Goal: Task Accomplishment & Management: Use online tool/utility

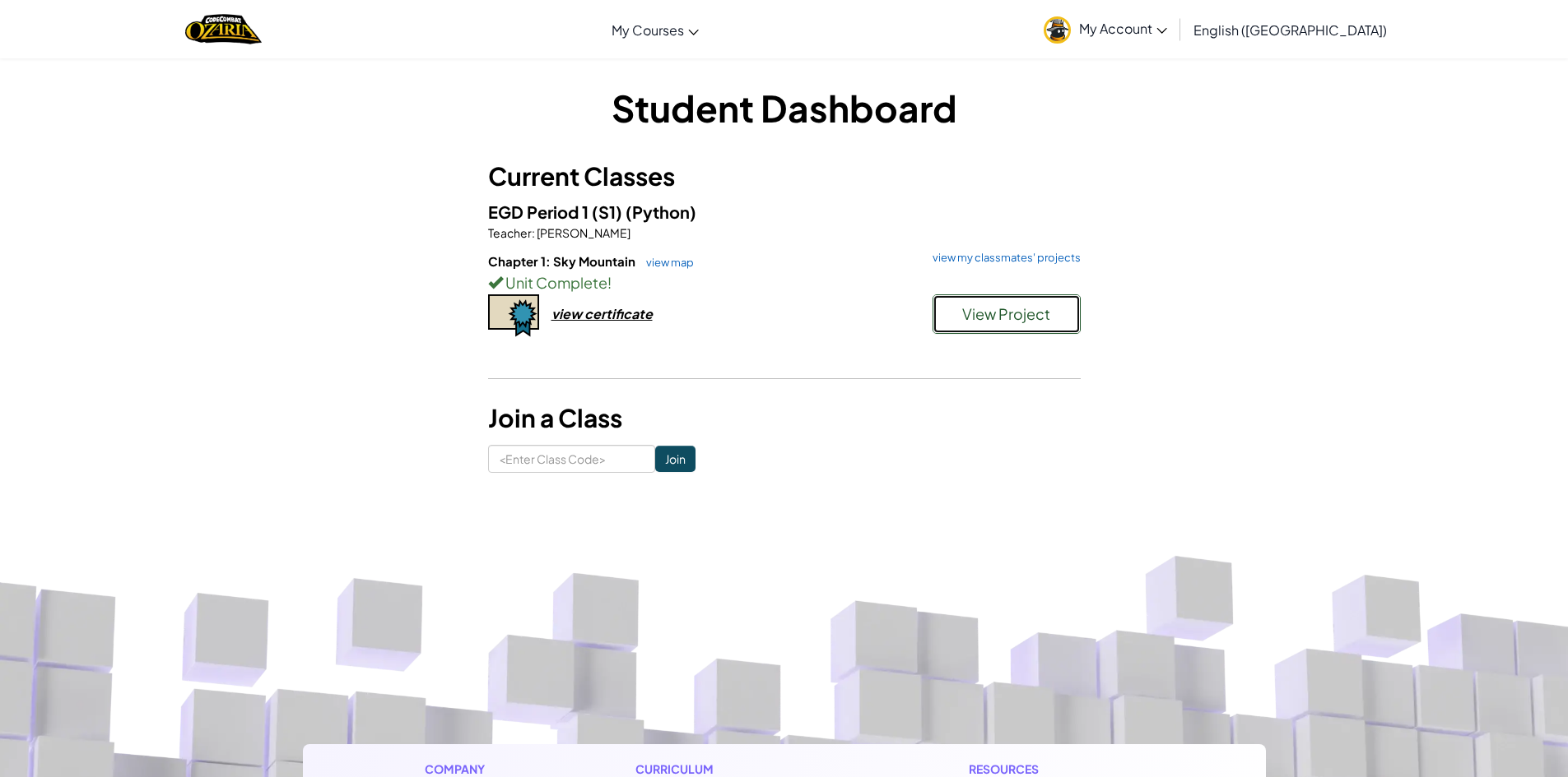
click at [1027, 302] on button "View Project" at bounding box center [1007, 313] width 149 height 39
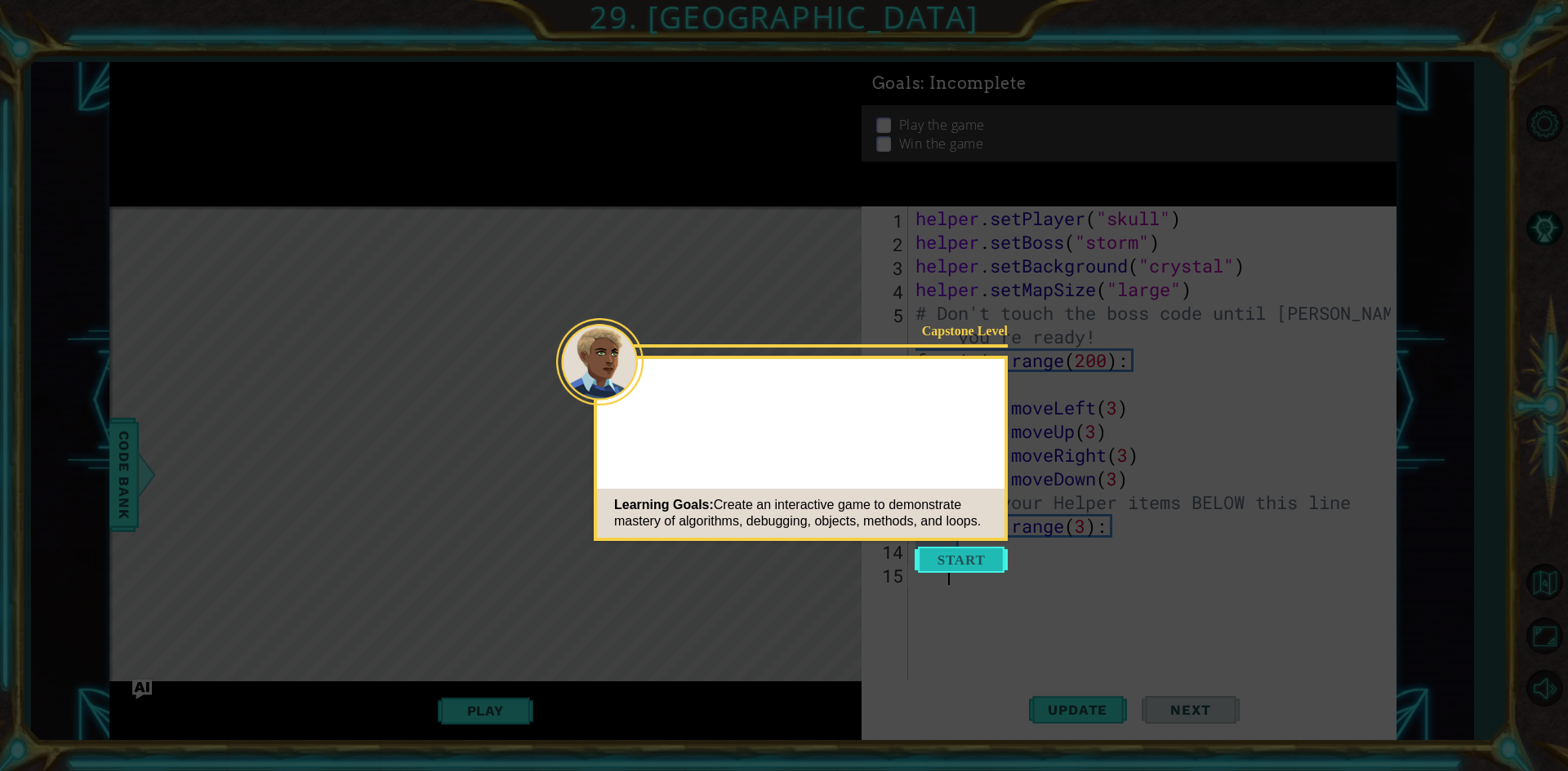
click at [949, 563] on button "Start" at bounding box center [960, 560] width 93 height 26
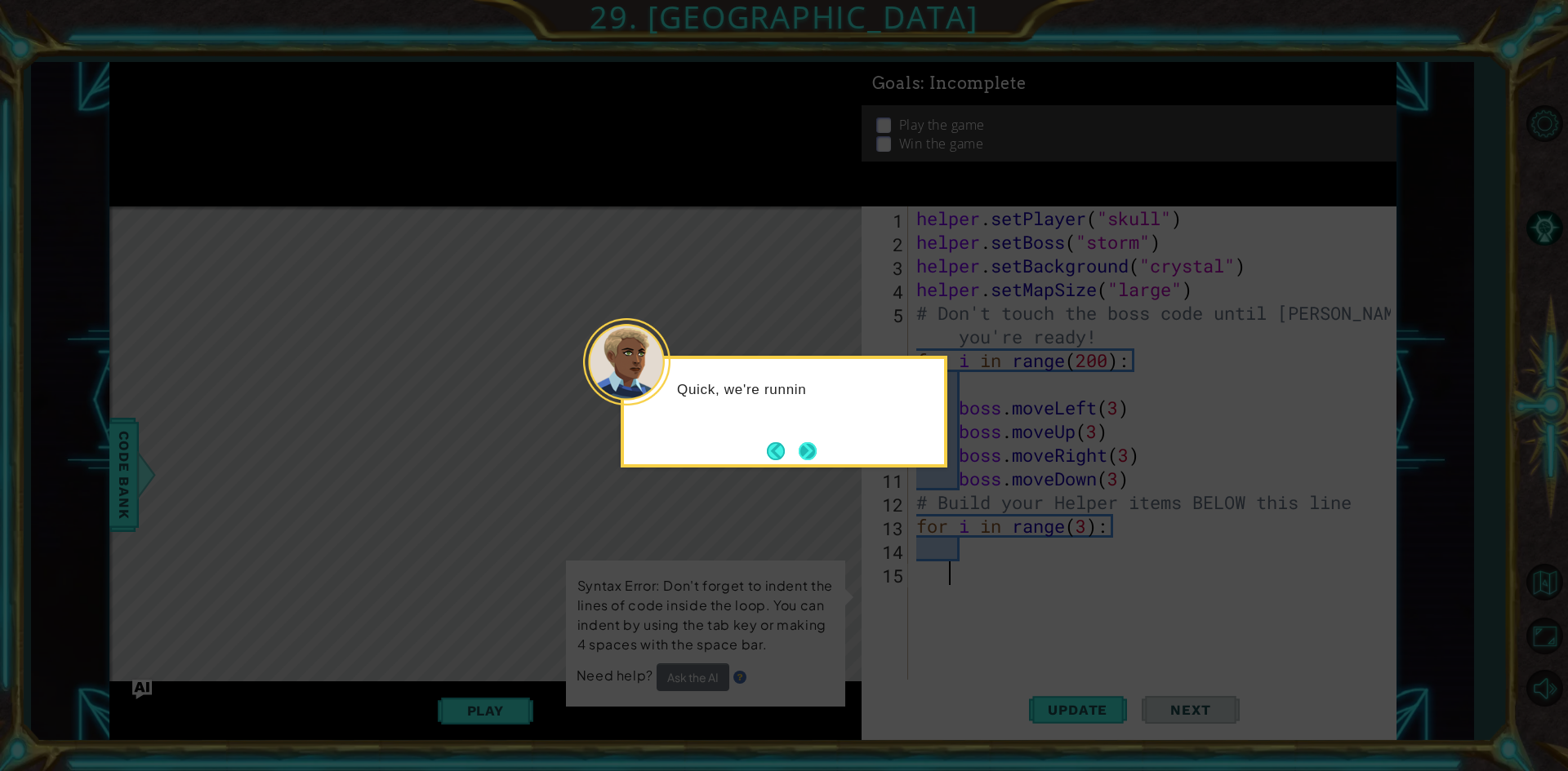
click at [799, 455] on button "Next" at bounding box center [808, 451] width 18 height 18
click at [813, 442] on button "Next" at bounding box center [808, 451] width 19 height 19
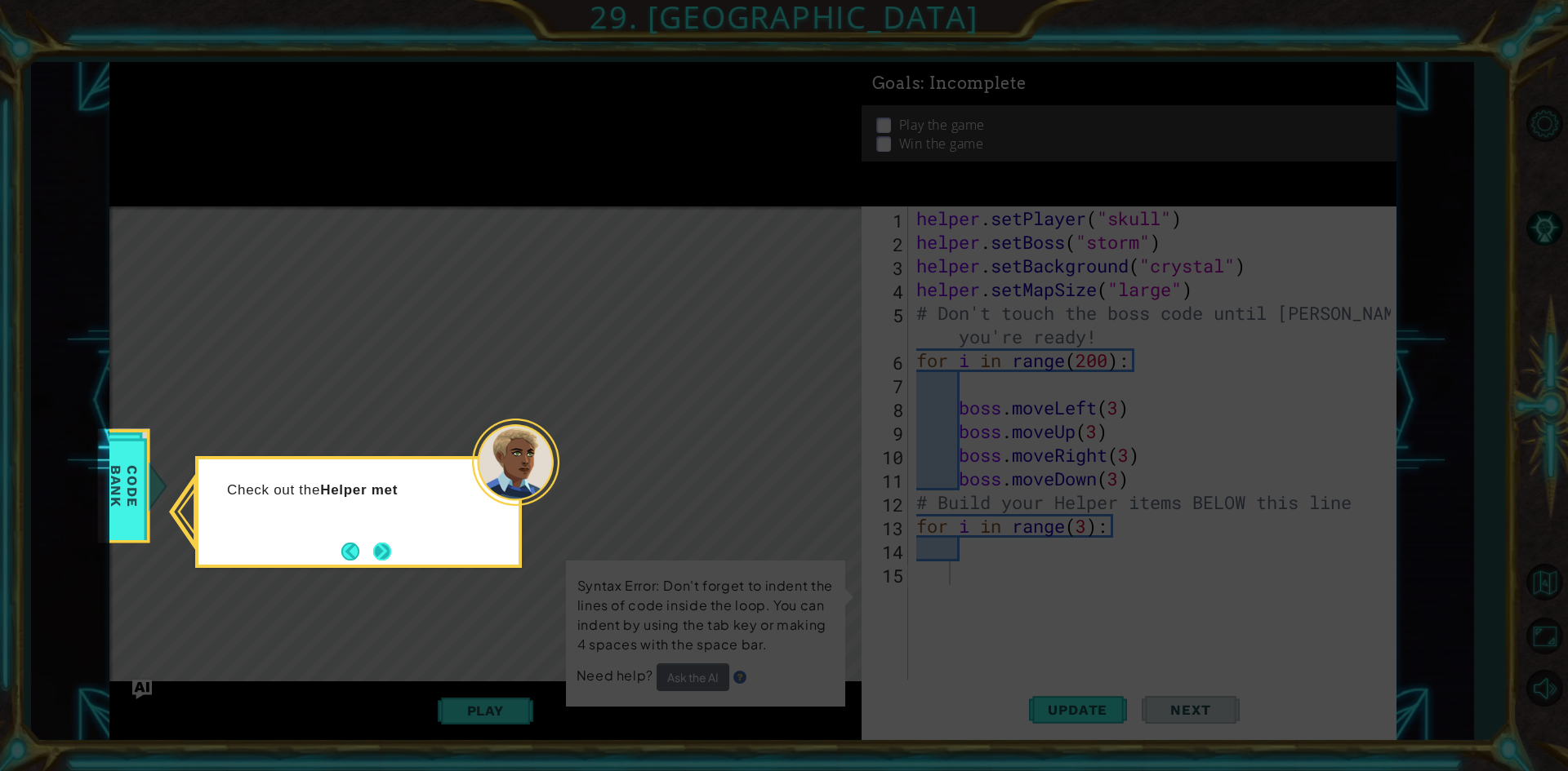
click at [383, 559] on button "Next" at bounding box center [382, 552] width 18 height 18
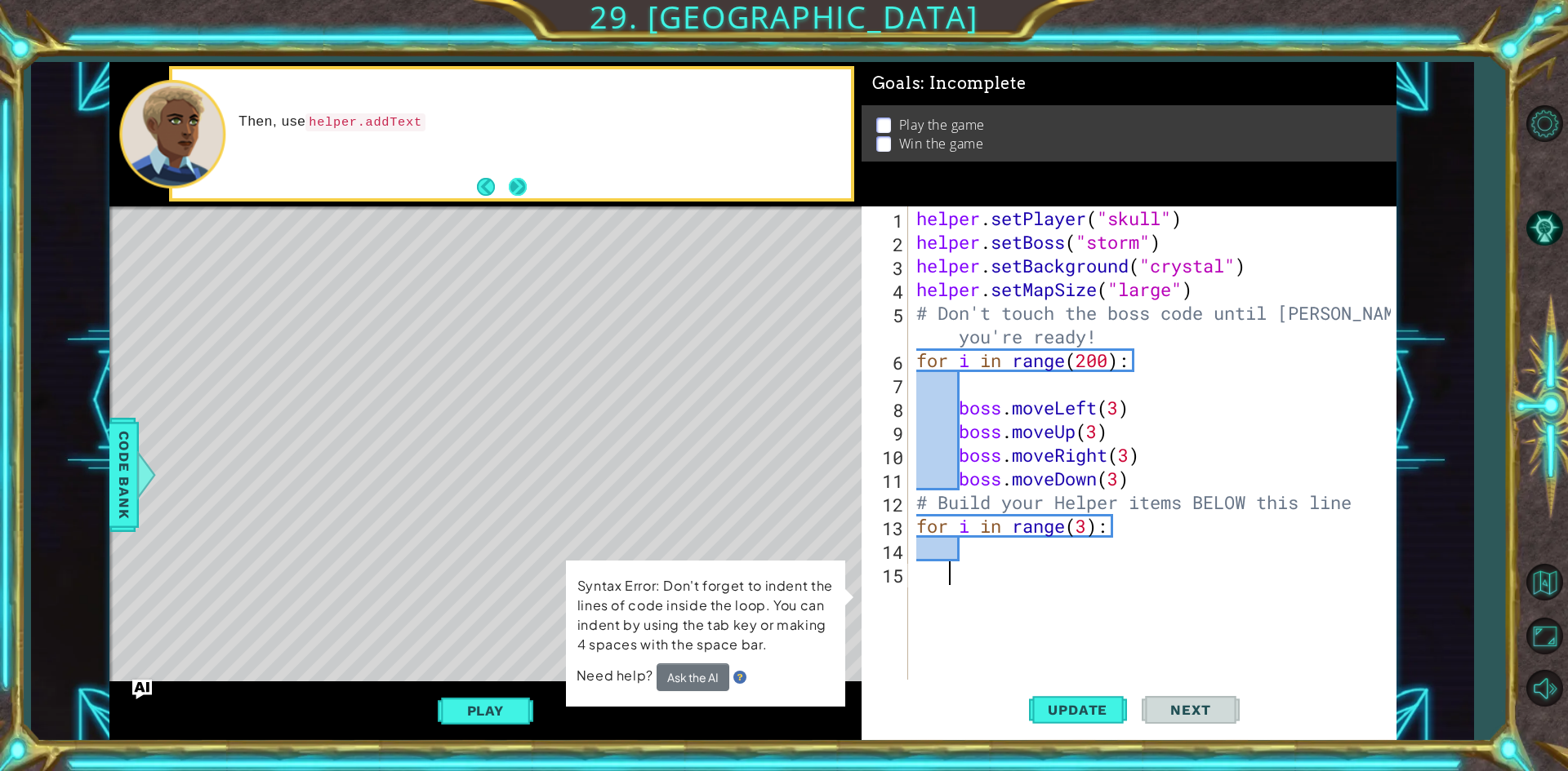
click at [516, 191] on button "Next" at bounding box center [517, 186] width 18 height 18
click at [527, 188] on button "Next" at bounding box center [517, 186] width 20 height 20
click at [494, 686] on div "Play" at bounding box center [485, 711] width 752 height 59
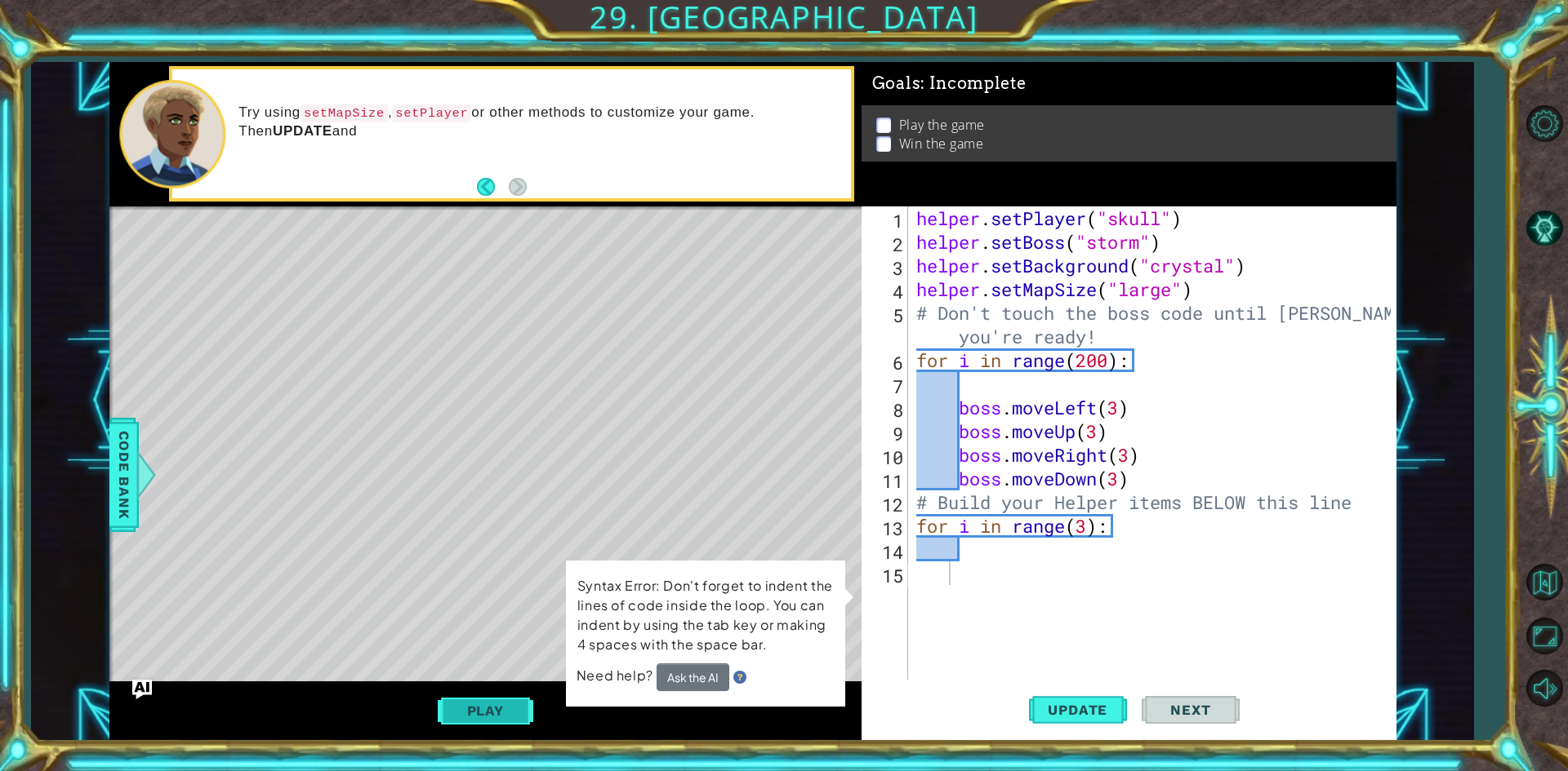
click at [500, 710] on button "Play" at bounding box center [485, 711] width 95 height 31
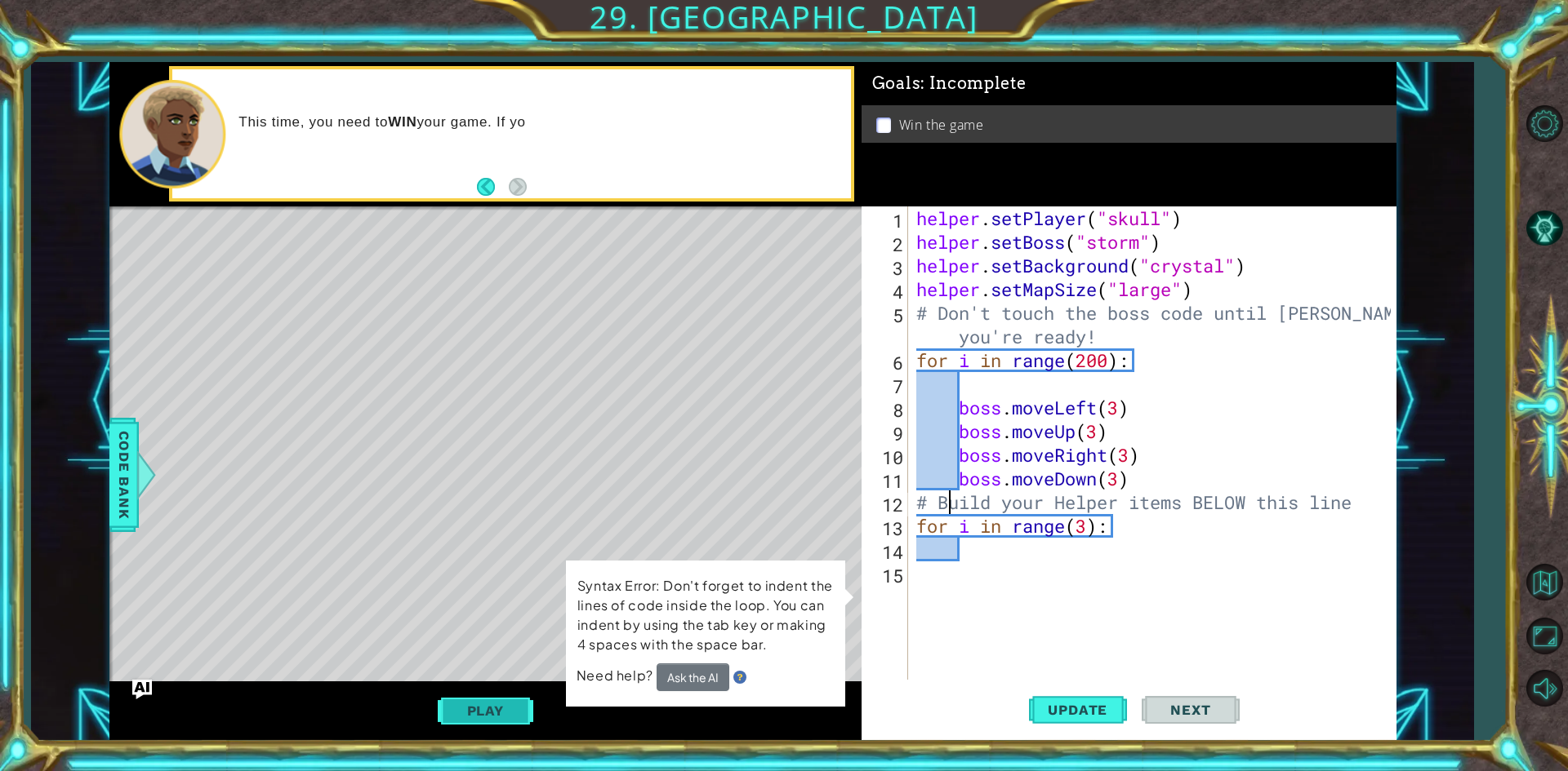
type textarea "for i in range(3):"
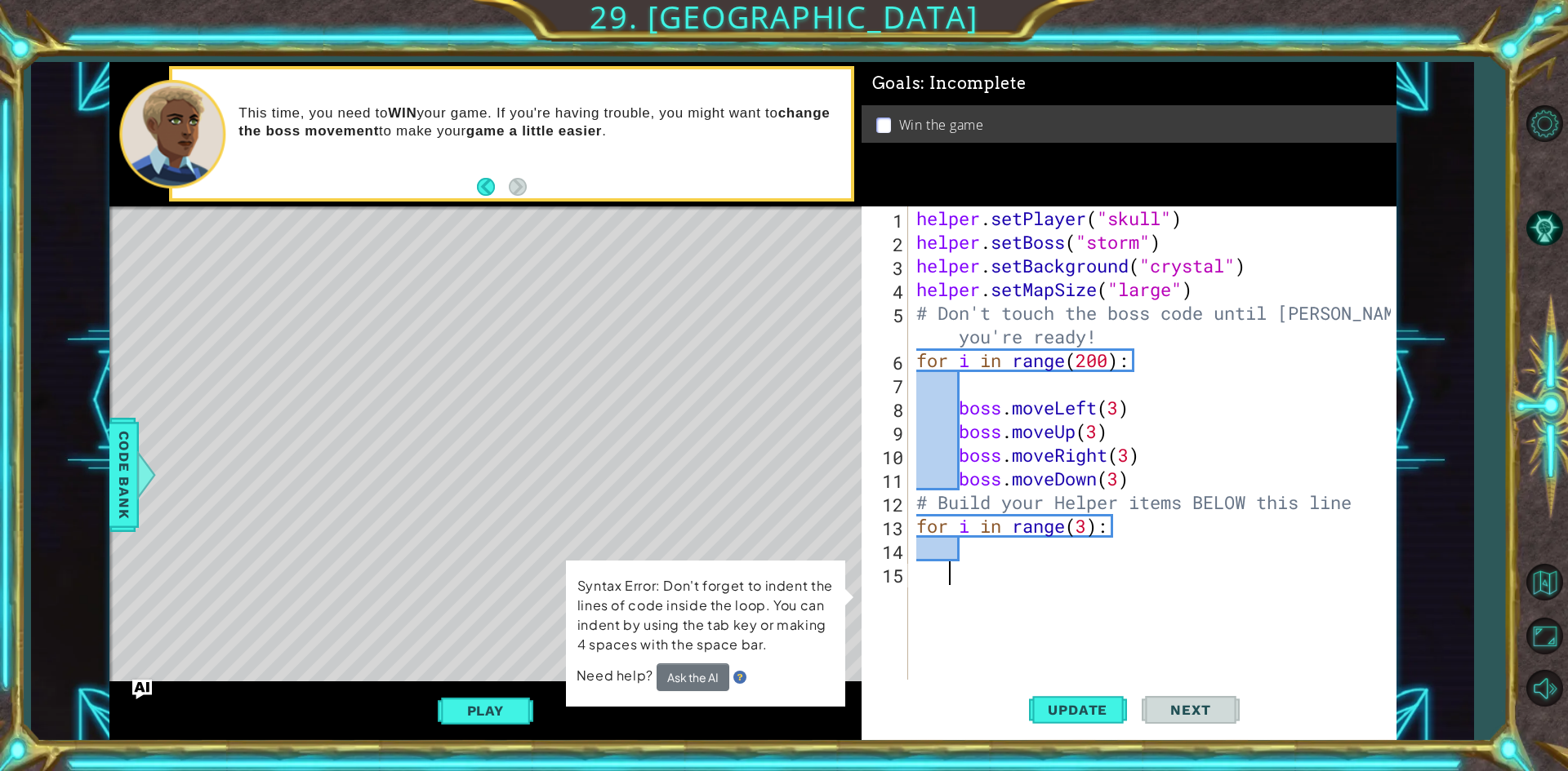
click at [978, 573] on div "helper . setPlayer ( "skull" ) helper . setBoss ( "storm" ) helper . setBackgro…" at bounding box center [1155, 466] width 486 height 521
click at [979, 551] on div "helper . setPlayer ( "skull" ) helper . setBoss ( "storm" ) helper . setBackgro…" at bounding box center [1155, 466] width 486 height 521
type textarea "h"
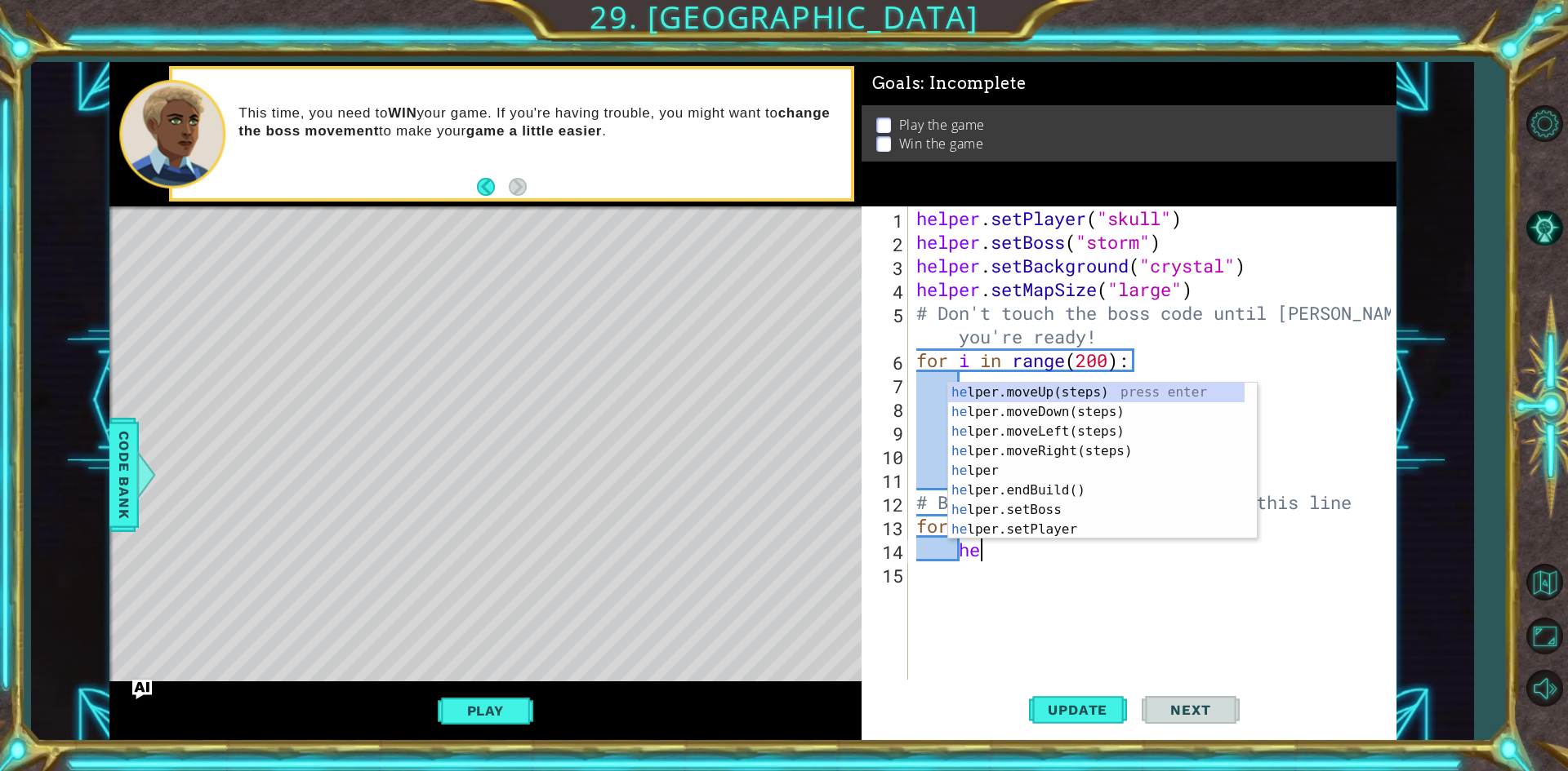
scroll to position [0, 3]
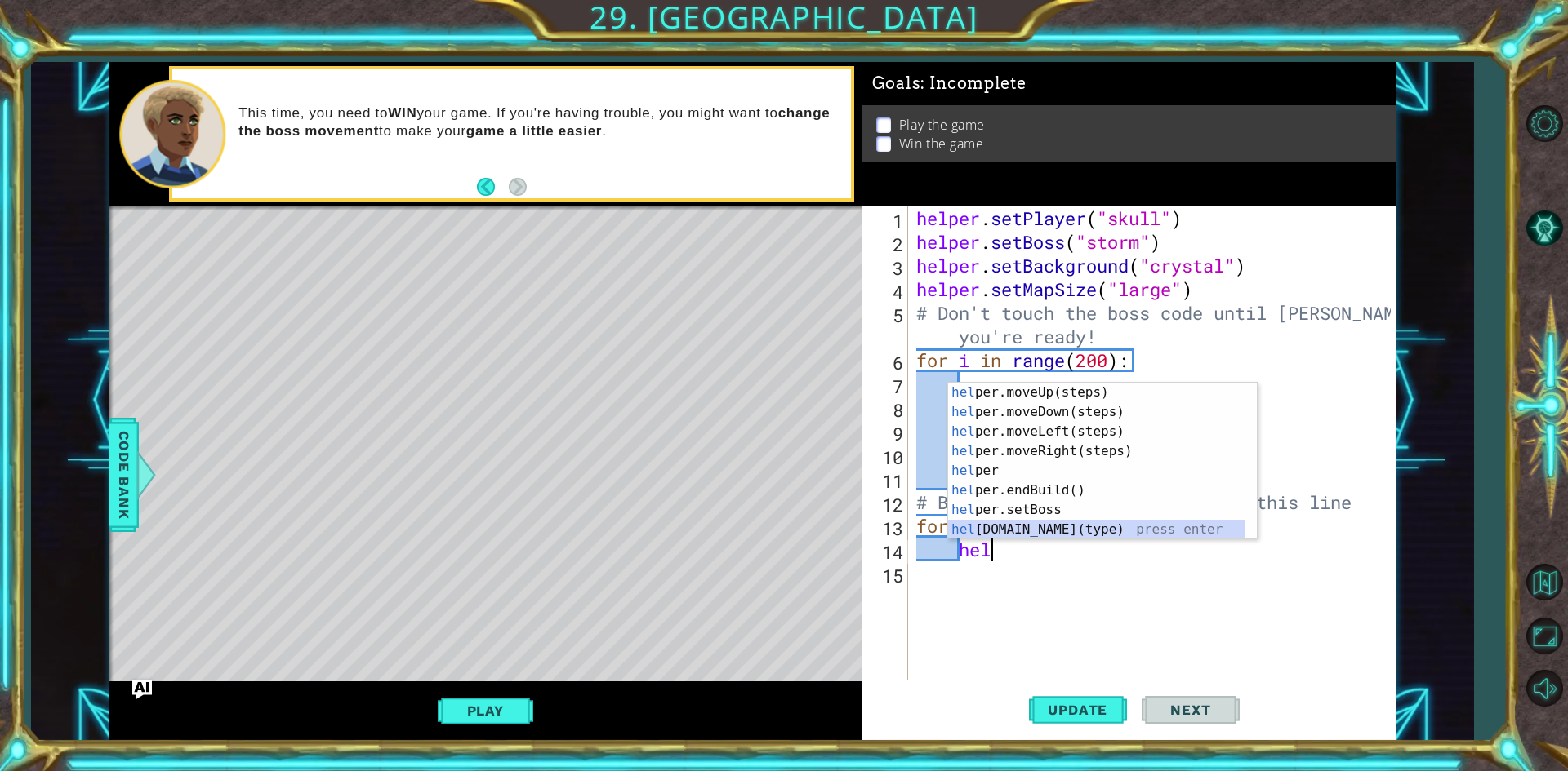
click at [1070, 535] on div "hel per.moveUp(steps) press enter hel per.moveDown(steps) press enter hel per.m…" at bounding box center [1096, 481] width 296 height 196
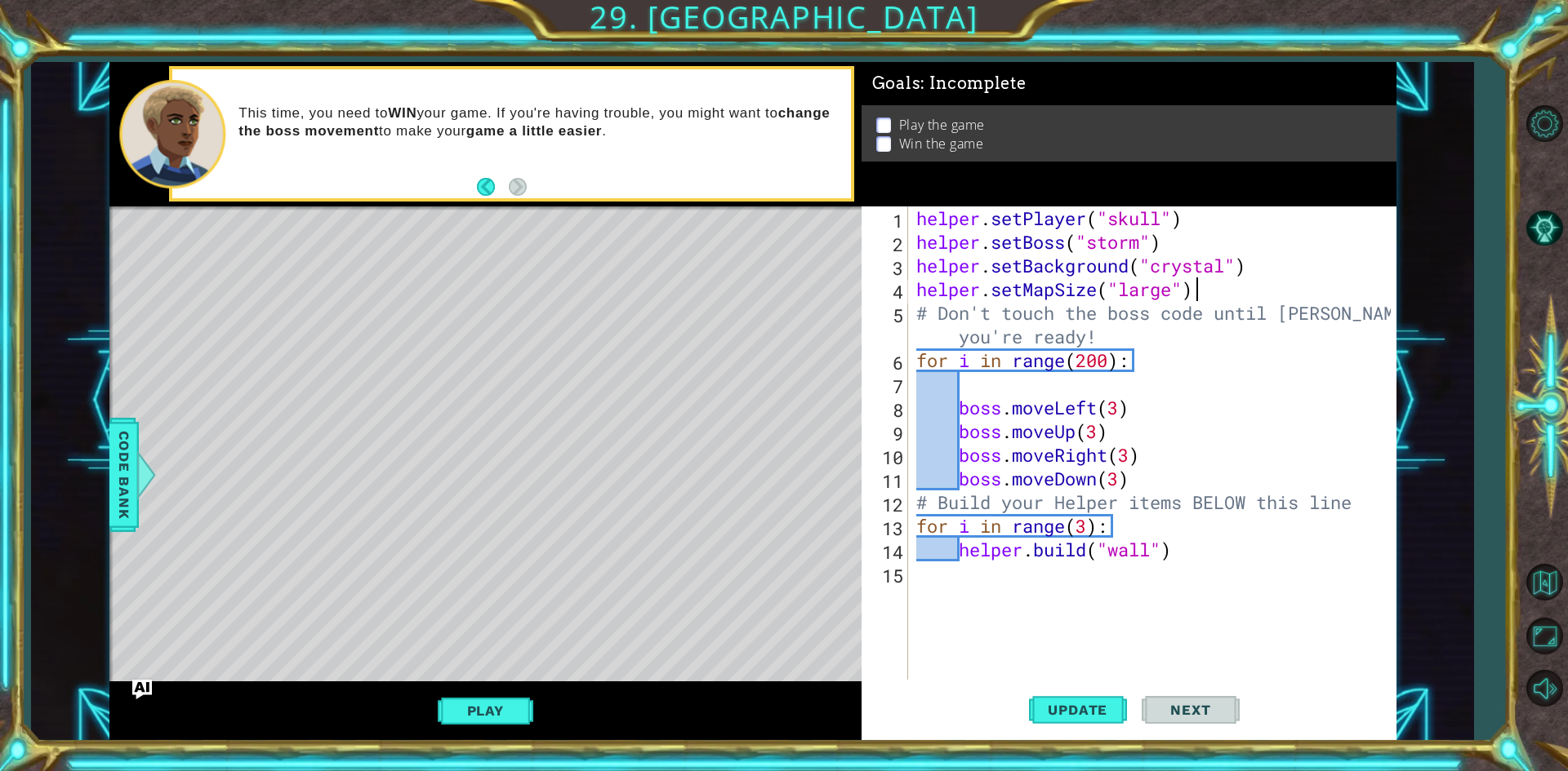
click at [1216, 293] on div "helper . setPlayer ( "skull" ) helper . setBoss ( "storm" ) helper . setBackgro…" at bounding box center [1155, 466] width 486 height 521
type textarea "helper.setMapSize("large")"
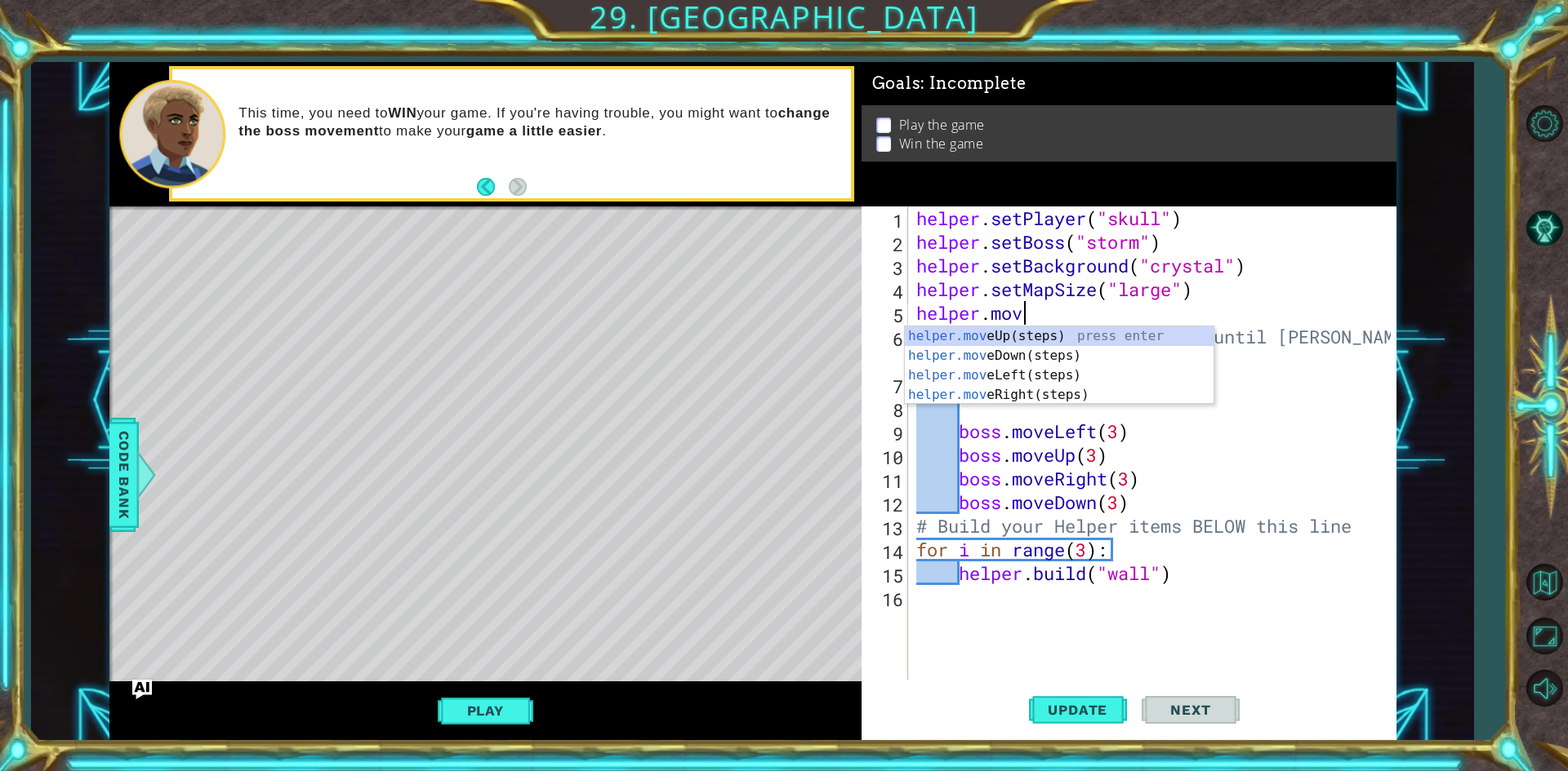
scroll to position [0, 4]
type textarea "helper.move"
click at [1044, 357] on div "helper.move Up(steps) press enter helper.move Down(steps) press enter helper.mo…" at bounding box center [1059, 386] width 309 height 118
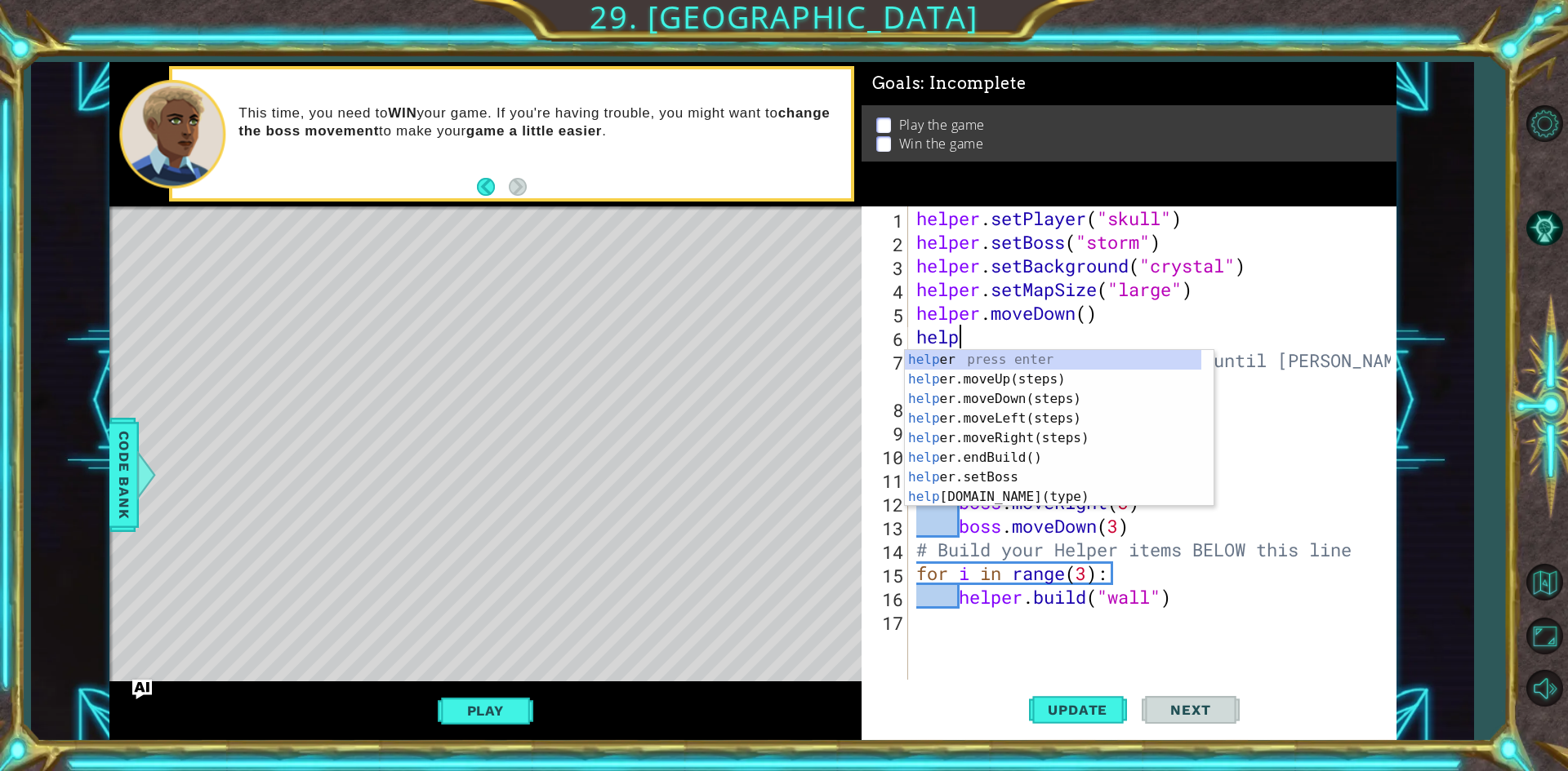
scroll to position [0, 2]
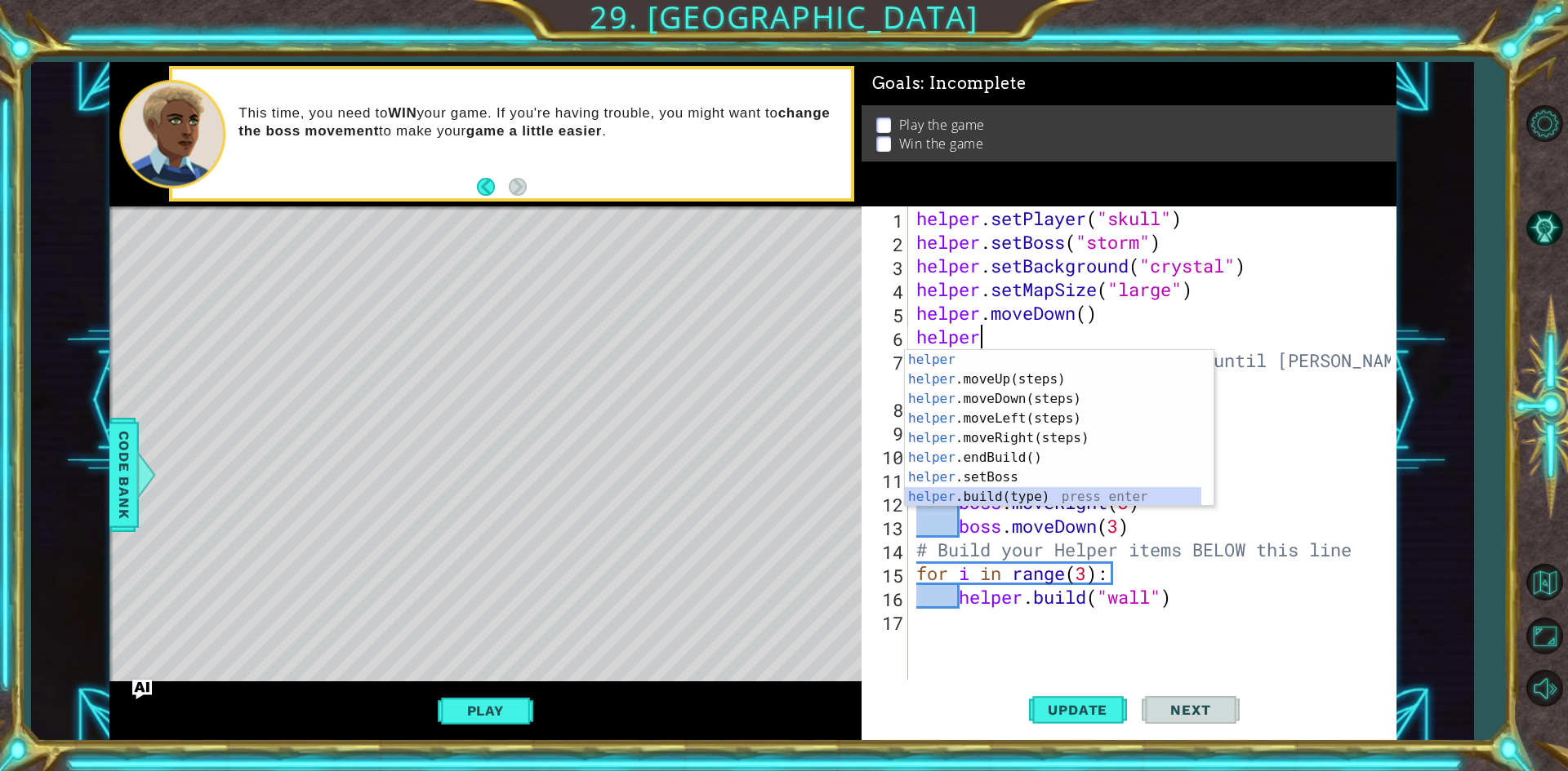
click at [1017, 492] on div "helper press enter helper .moveUp(steps) press enter helper .moveDown(steps) pr…" at bounding box center [1053, 448] width 296 height 196
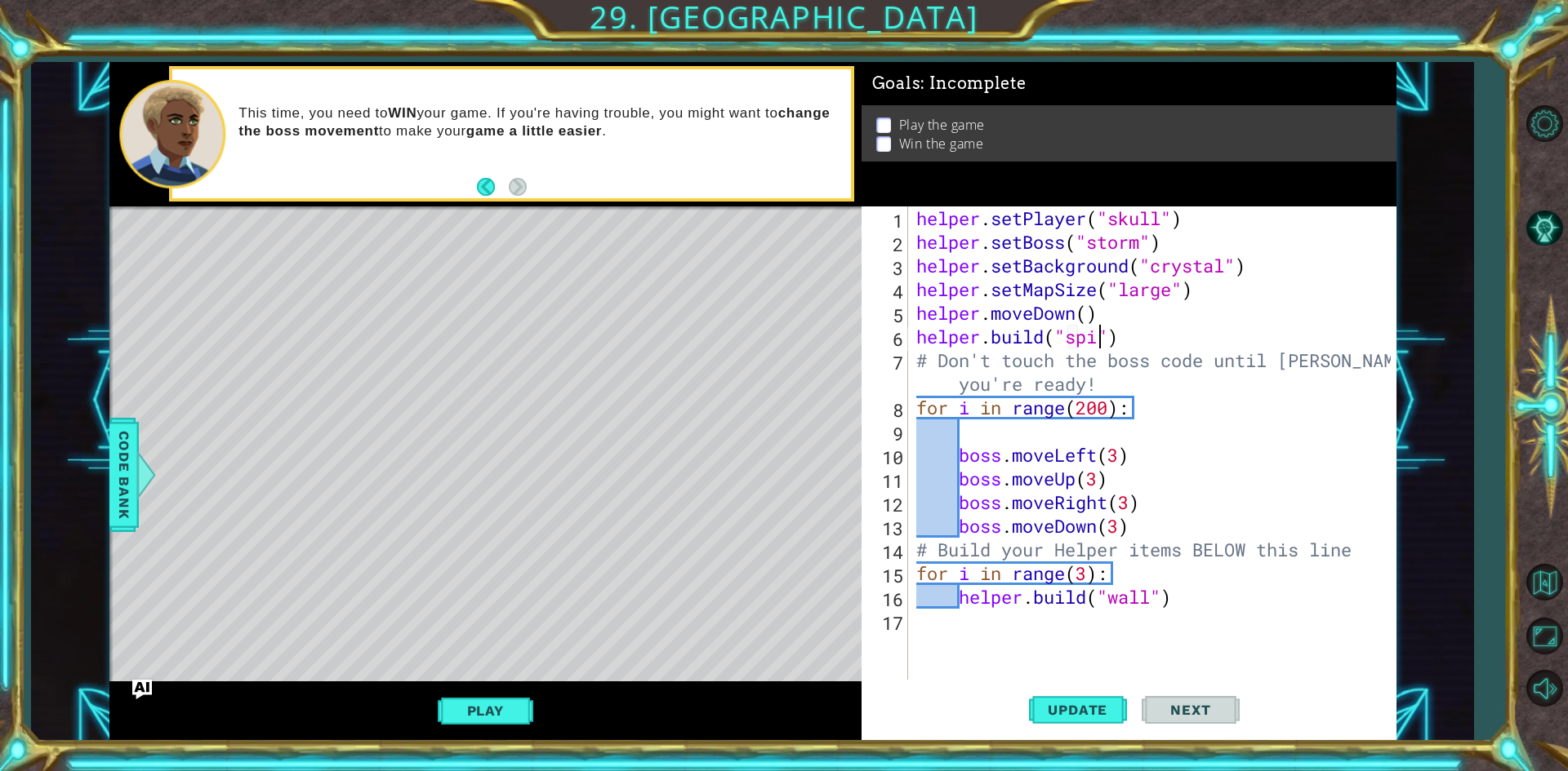
type textarea "[DOMAIN_NAME]("spike")"
click at [1171, 345] on div "helper . setPlayer ( "skull" ) helper . setBoss ( "storm" ) helper . setBackgro…" at bounding box center [1155, 466] width 486 height 521
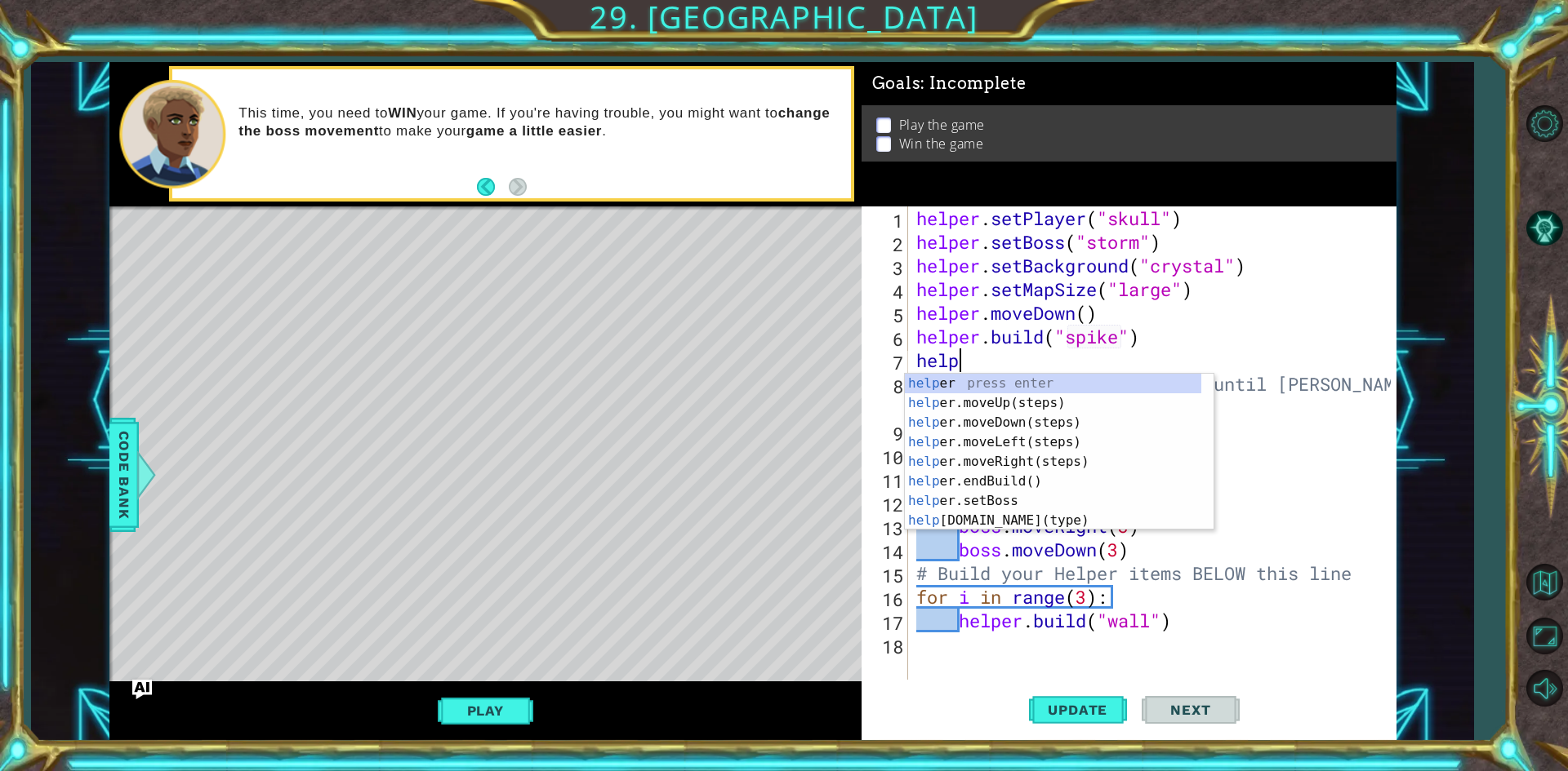
scroll to position [0, 2]
type textarea "helper"
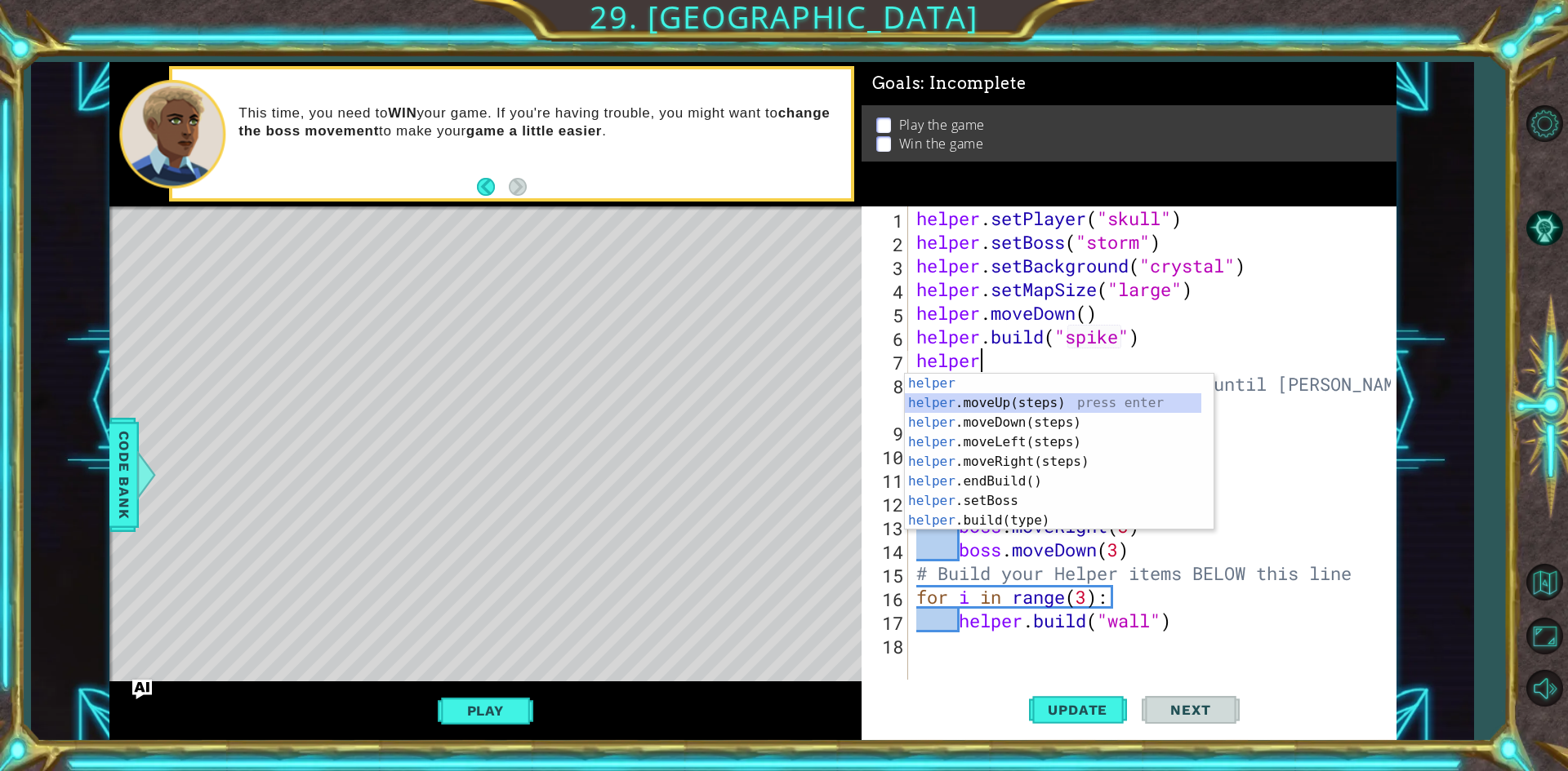
click at [1001, 402] on div "helper press enter helper .moveUp(steps) press enter helper .moveDown(steps) pr…" at bounding box center [1053, 472] width 296 height 196
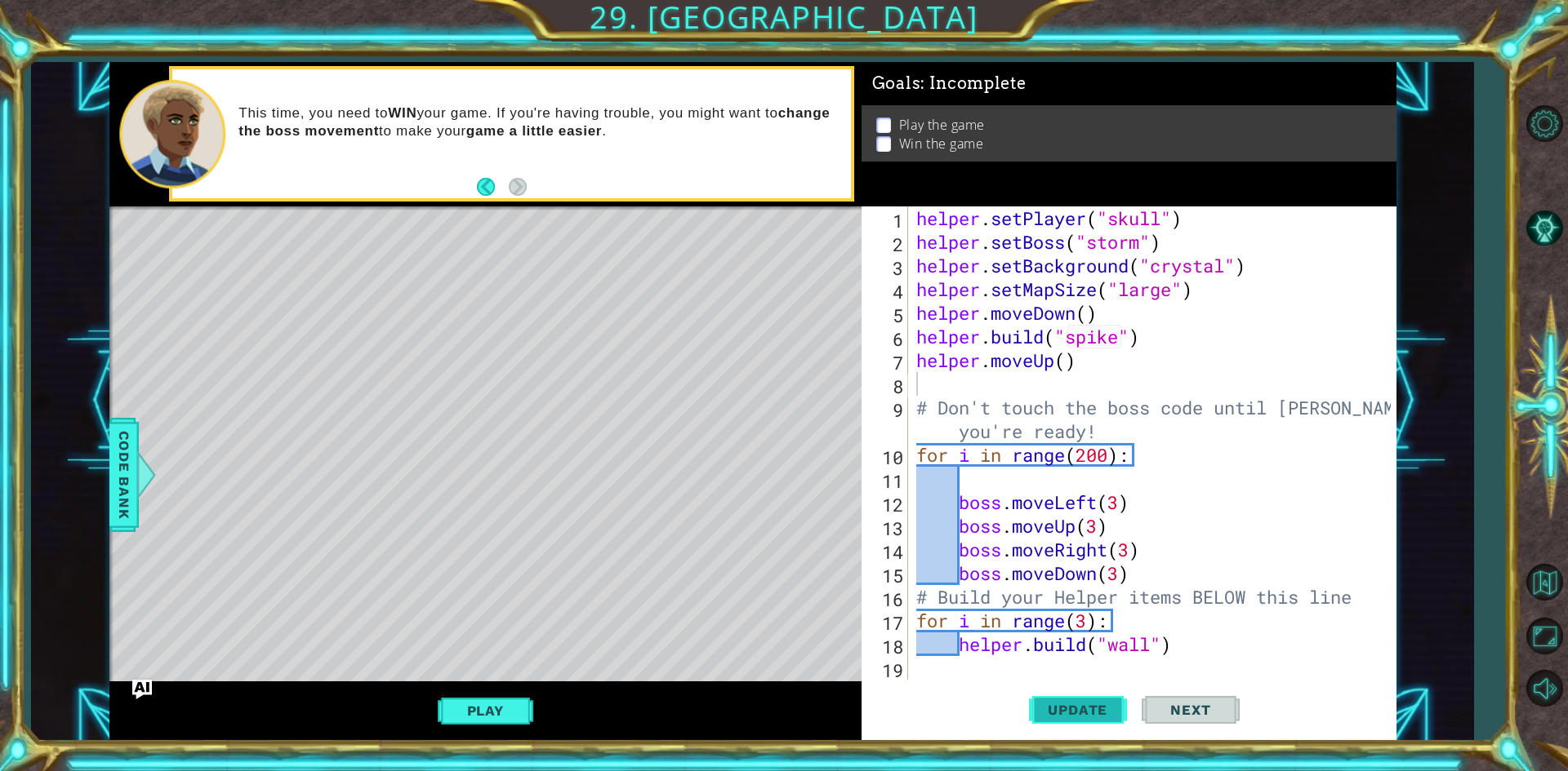
click at [1076, 722] on button "Update" at bounding box center [1077, 710] width 98 height 53
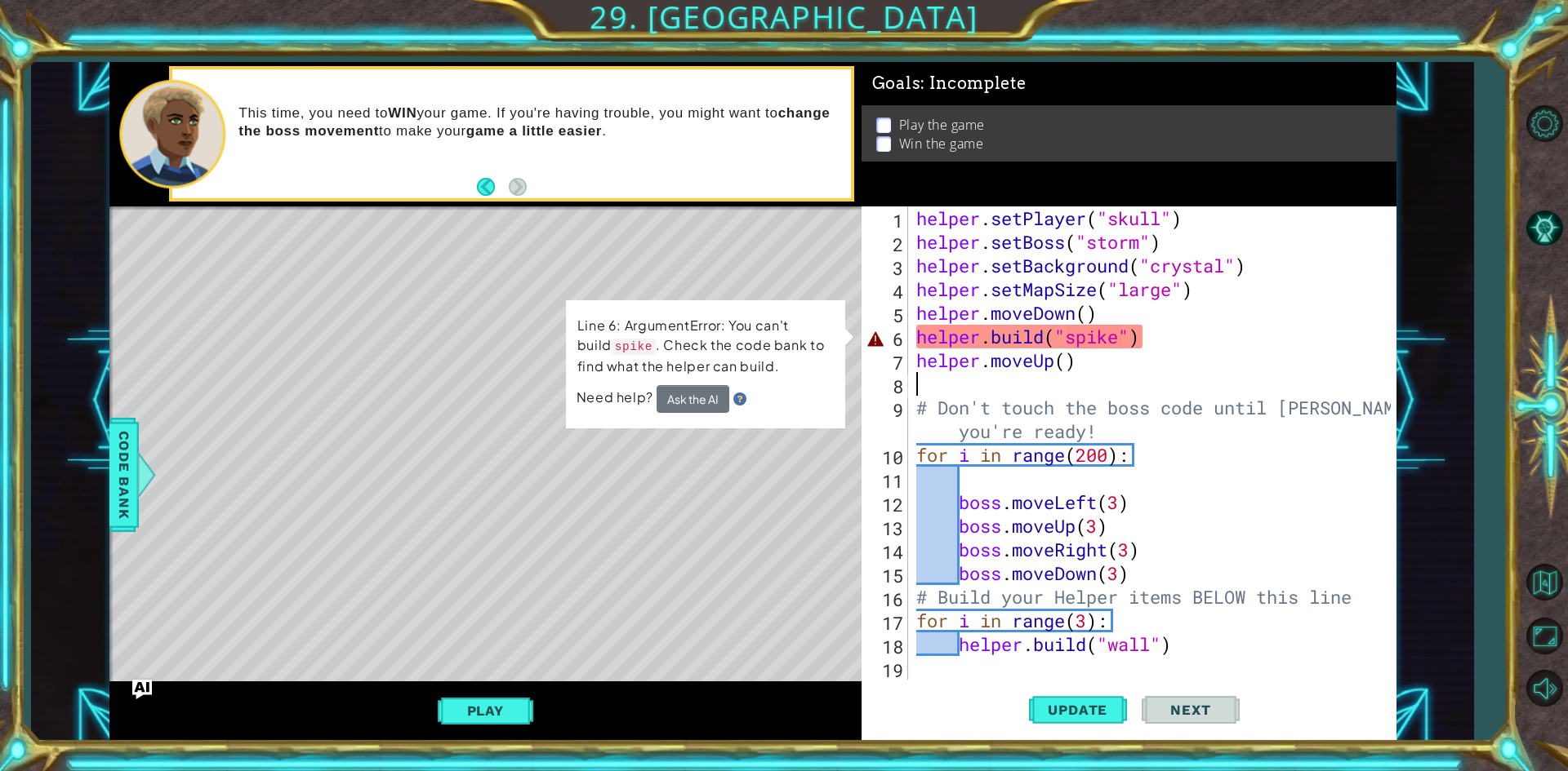
click at [1123, 340] on div "helper . setPlayer ( "skull" ) helper . setBoss ( "storm" ) helper . setBackgro…" at bounding box center [1155, 466] width 486 height 521
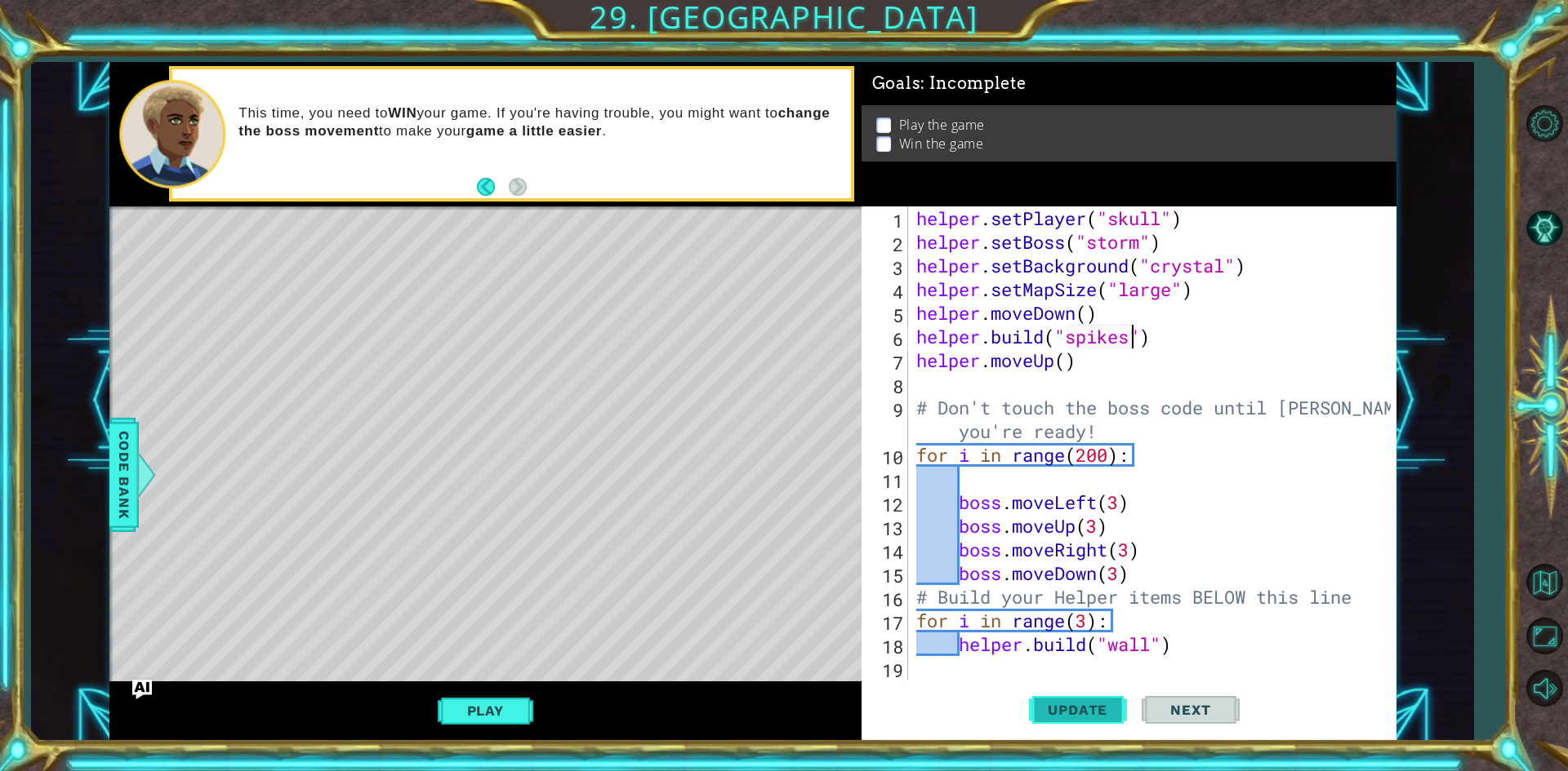
click at [1053, 700] on button "Update" at bounding box center [1077, 710] width 98 height 53
drag, startPoint x: 1226, startPoint y: 600, endPoint x: 1214, endPoint y: 637, distance: 38.9
click at [1214, 638] on div "helper . setPlayer ( "skull" ) helper . setBoss ( "storm" ) helper . setBackgro…" at bounding box center [1155, 466] width 486 height 521
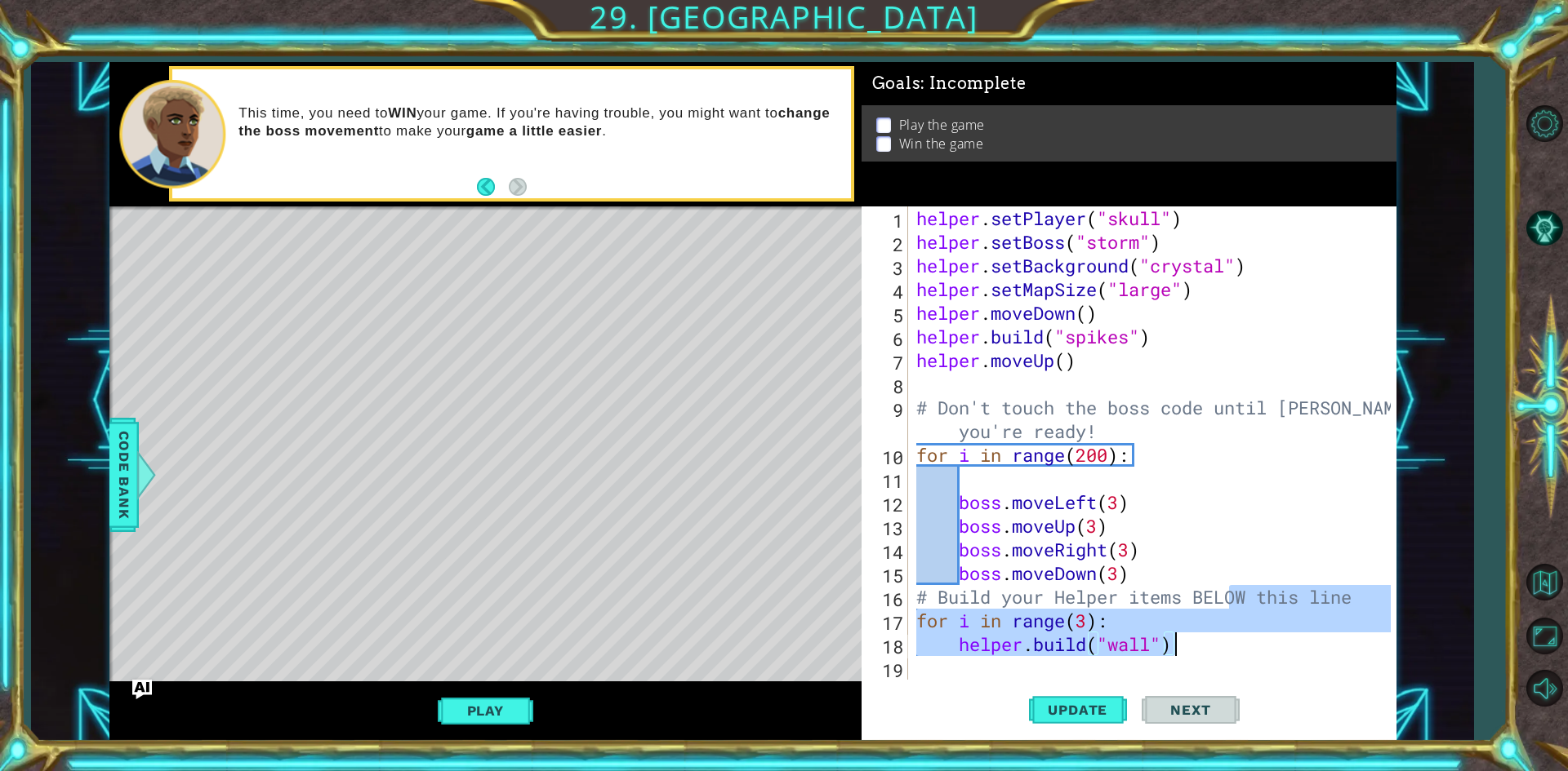
click at [1206, 640] on div "helper . setPlayer ( "skull" ) helper . setBoss ( "storm" ) helper . setBackgro…" at bounding box center [1151, 443] width 478 height 474
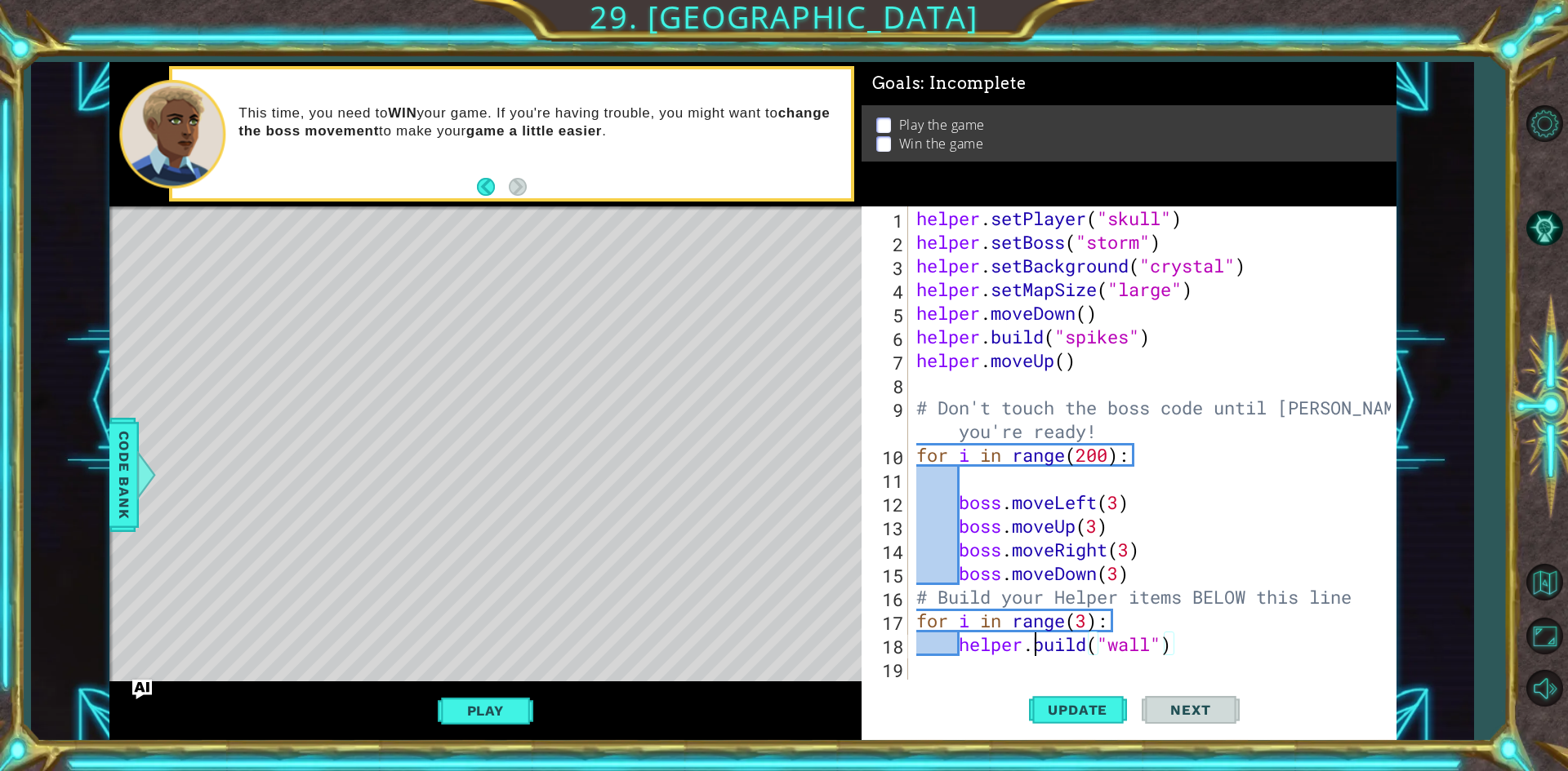
click at [1038, 648] on div "helper . setPlayer ( "skull" ) helper . setBoss ( "storm" ) helper . setBackgro…" at bounding box center [1155, 466] width 486 height 521
click at [127, 440] on span "Code Bank" at bounding box center [124, 474] width 26 height 100
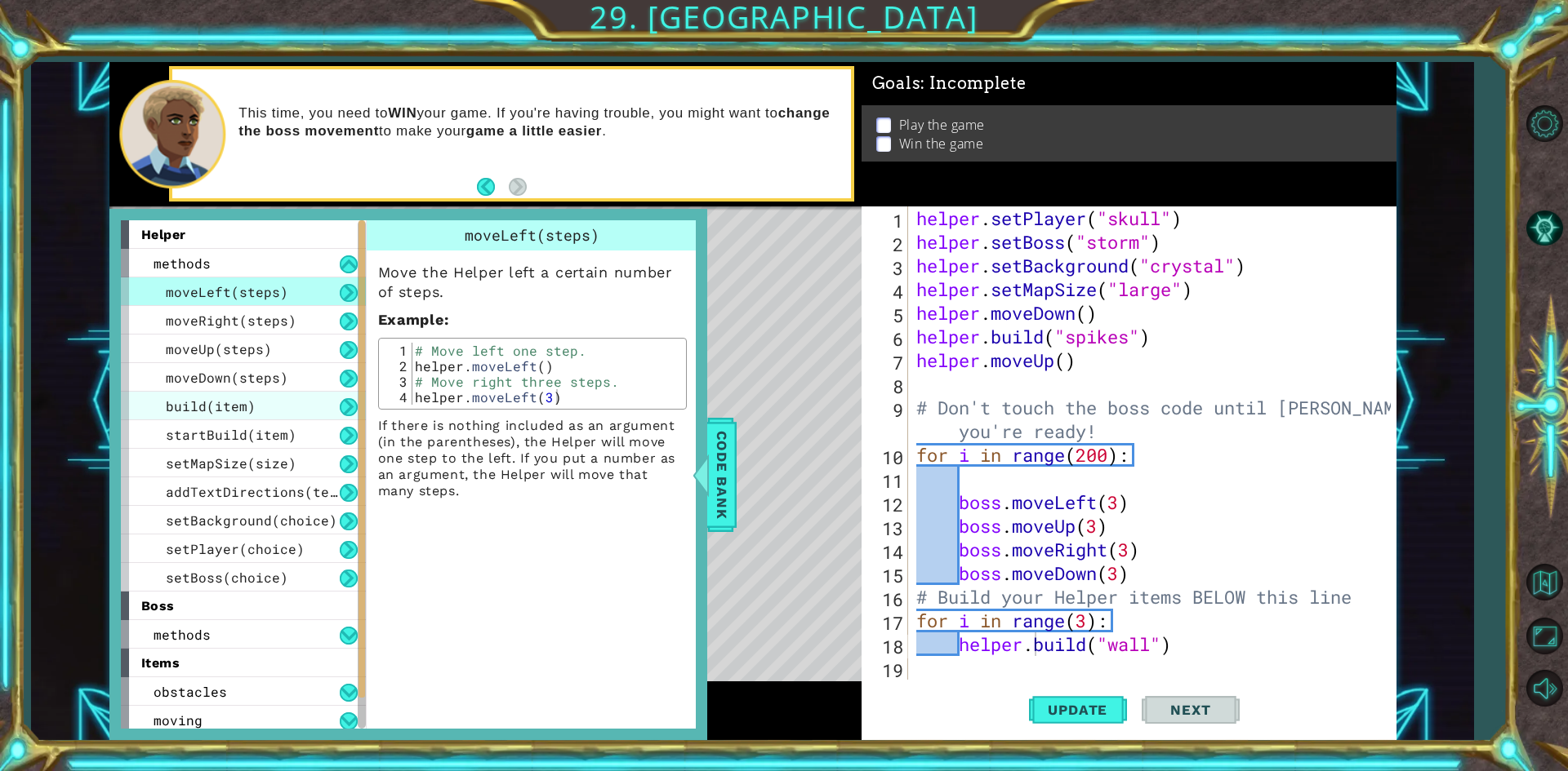
click at [288, 411] on div "build(item)" at bounding box center [243, 405] width 245 height 29
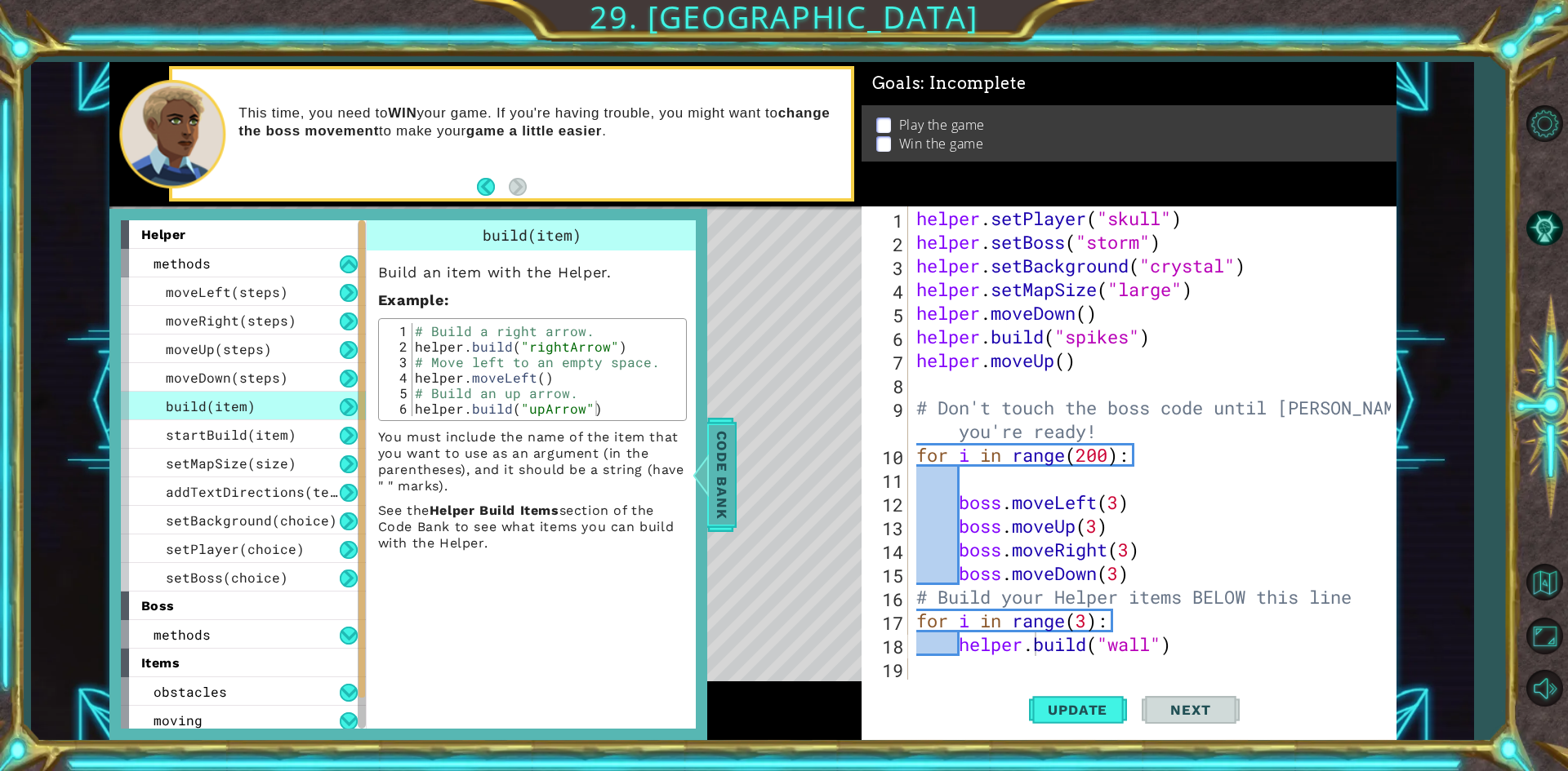
click at [729, 453] on span "Code Bank" at bounding box center [722, 474] width 26 height 100
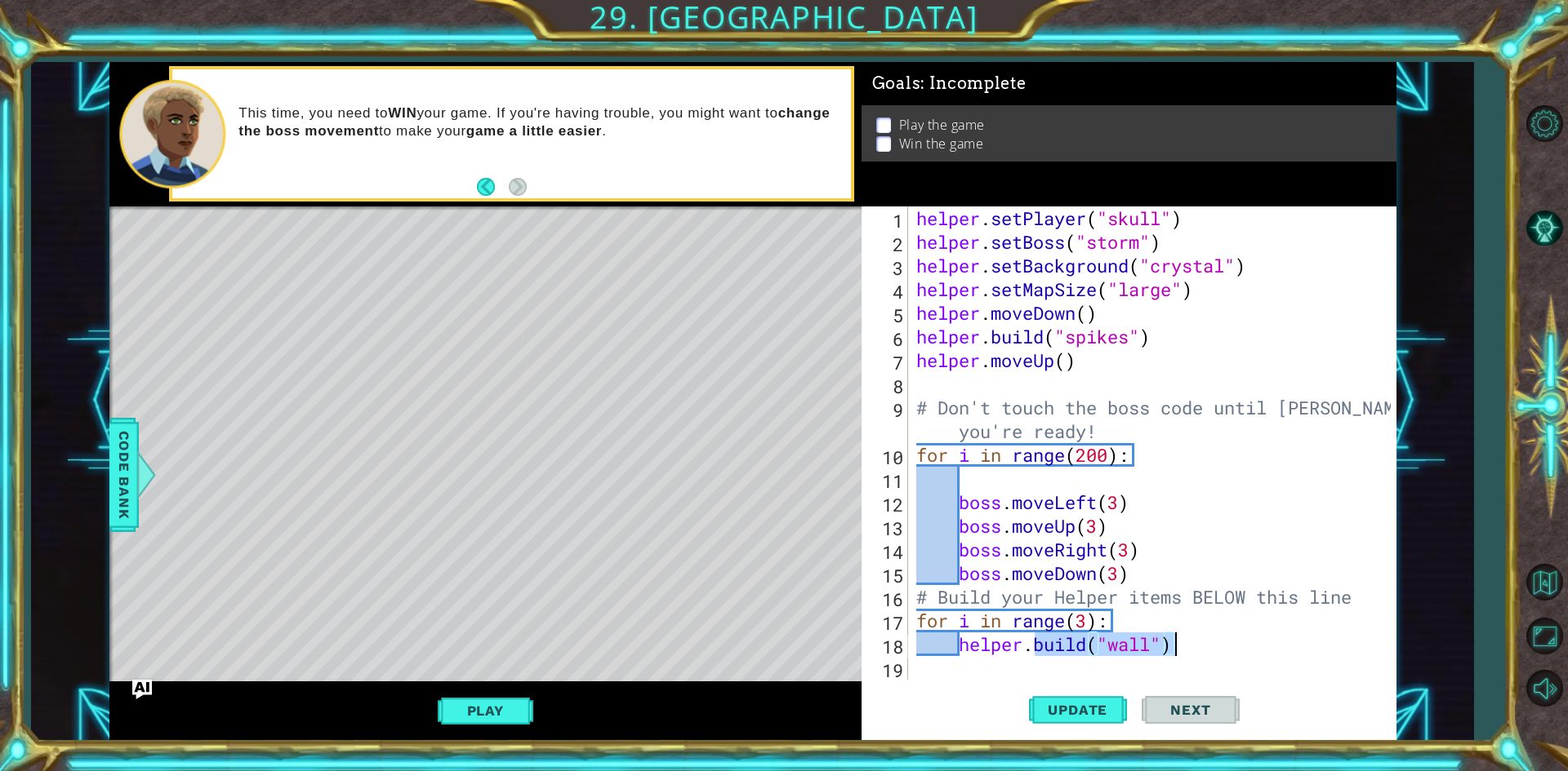
drag, startPoint x: 1033, startPoint y: 638, endPoint x: 1200, endPoint y: 647, distance: 167.2
click at [1200, 647] on div "helper . setPlayer ( "skull" ) helper . setBoss ( "storm" ) helper . setBackgro…" at bounding box center [1155, 466] width 486 height 521
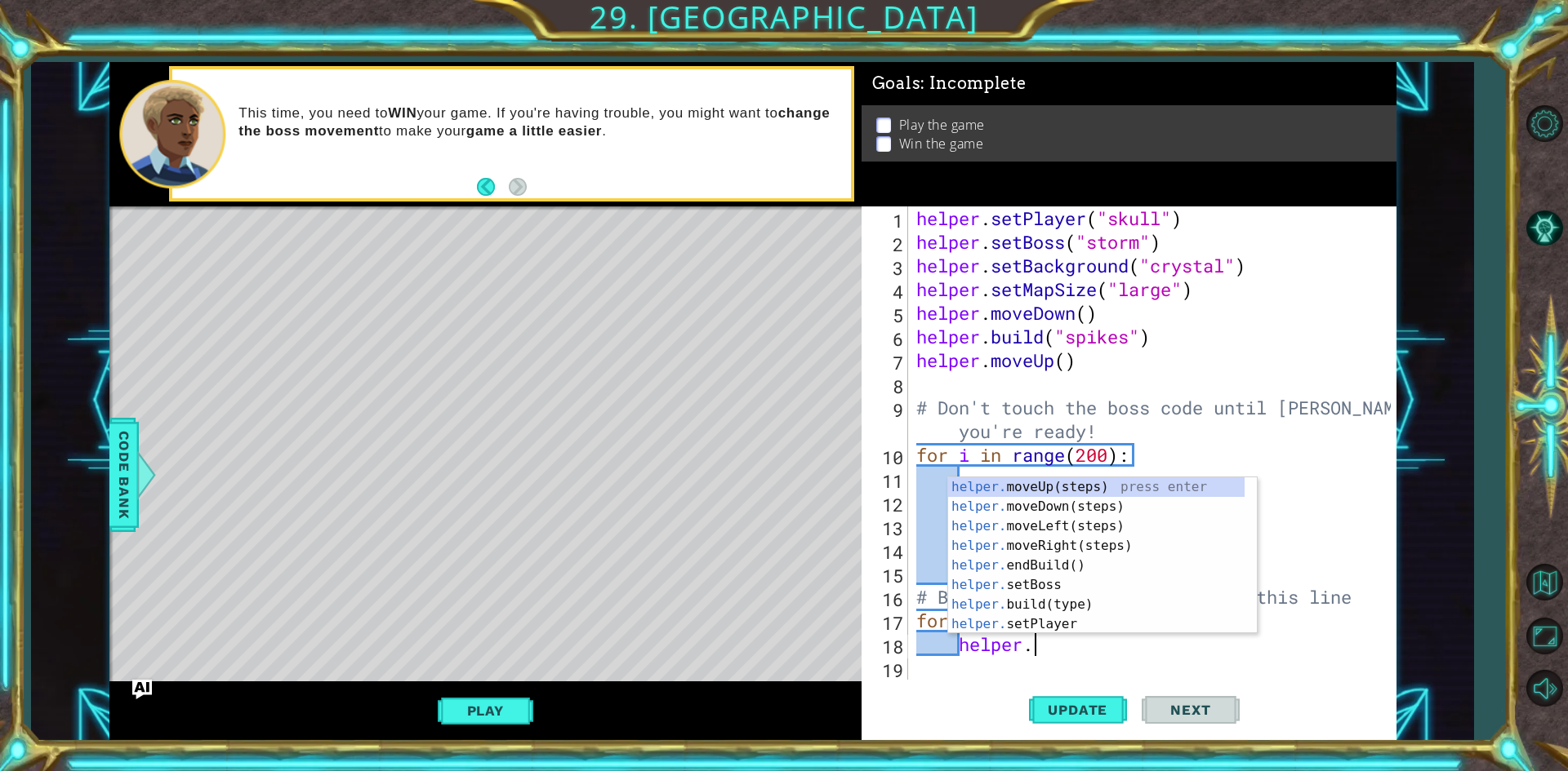
scroll to position [0, 5]
click at [1163, 544] on div "helper.s etBoss press enter helper.s etPlayer press enter helper.s etMapSize pr…" at bounding box center [1096, 575] width 296 height 196
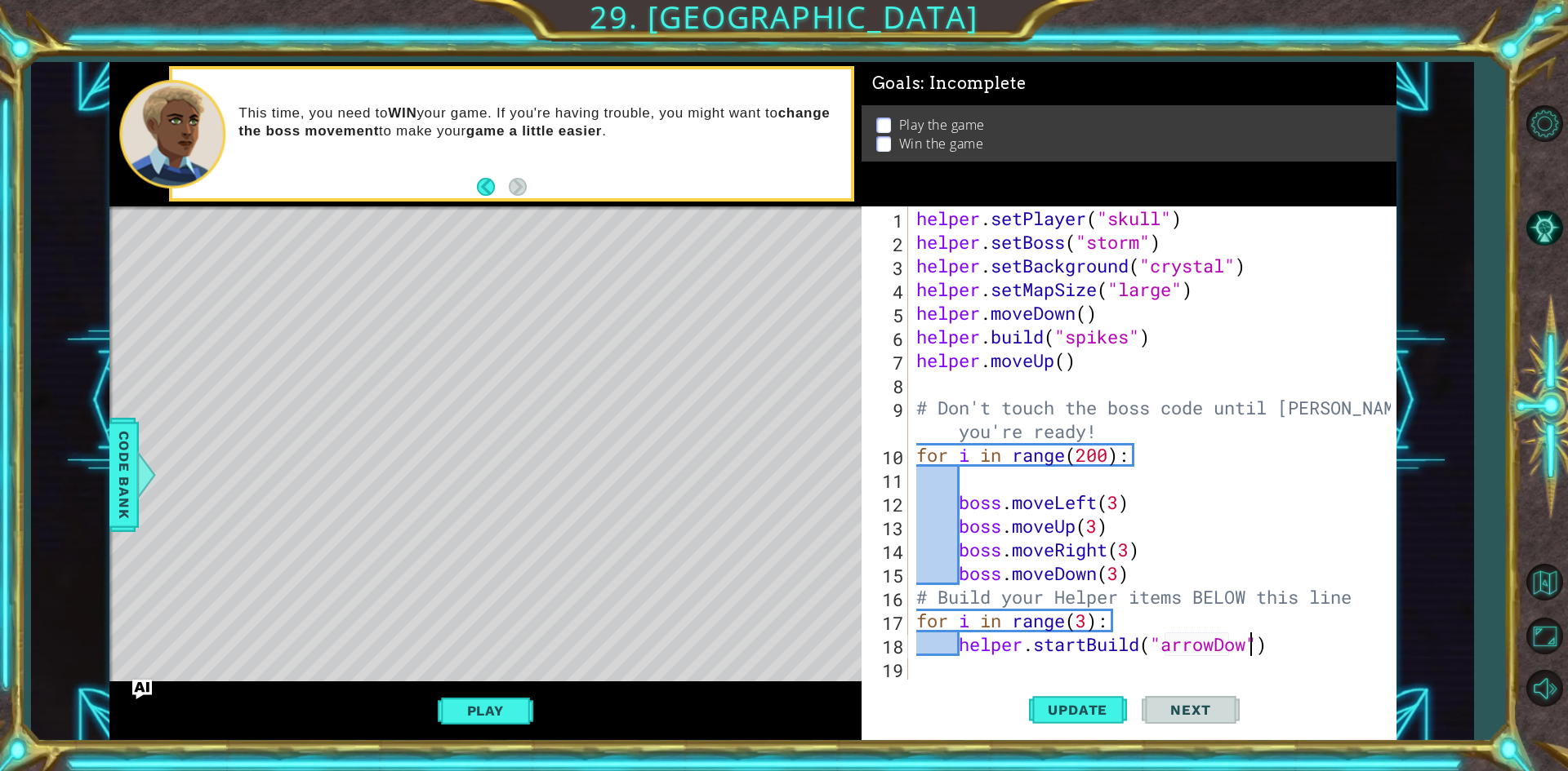
scroll to position [0, 16]
type textarea "helper.startBuild("arrowDown")"
click at [1076, 720] on button "Update" at bounding box center [1077, 710] width 98 height 53
click at [1018, 392] on div "helper . setPlayer ( "skull" ) helper . setBoss ( "storm" ) helper . setBackgro…" at bounding box center [1155, 466] width 486 height 521
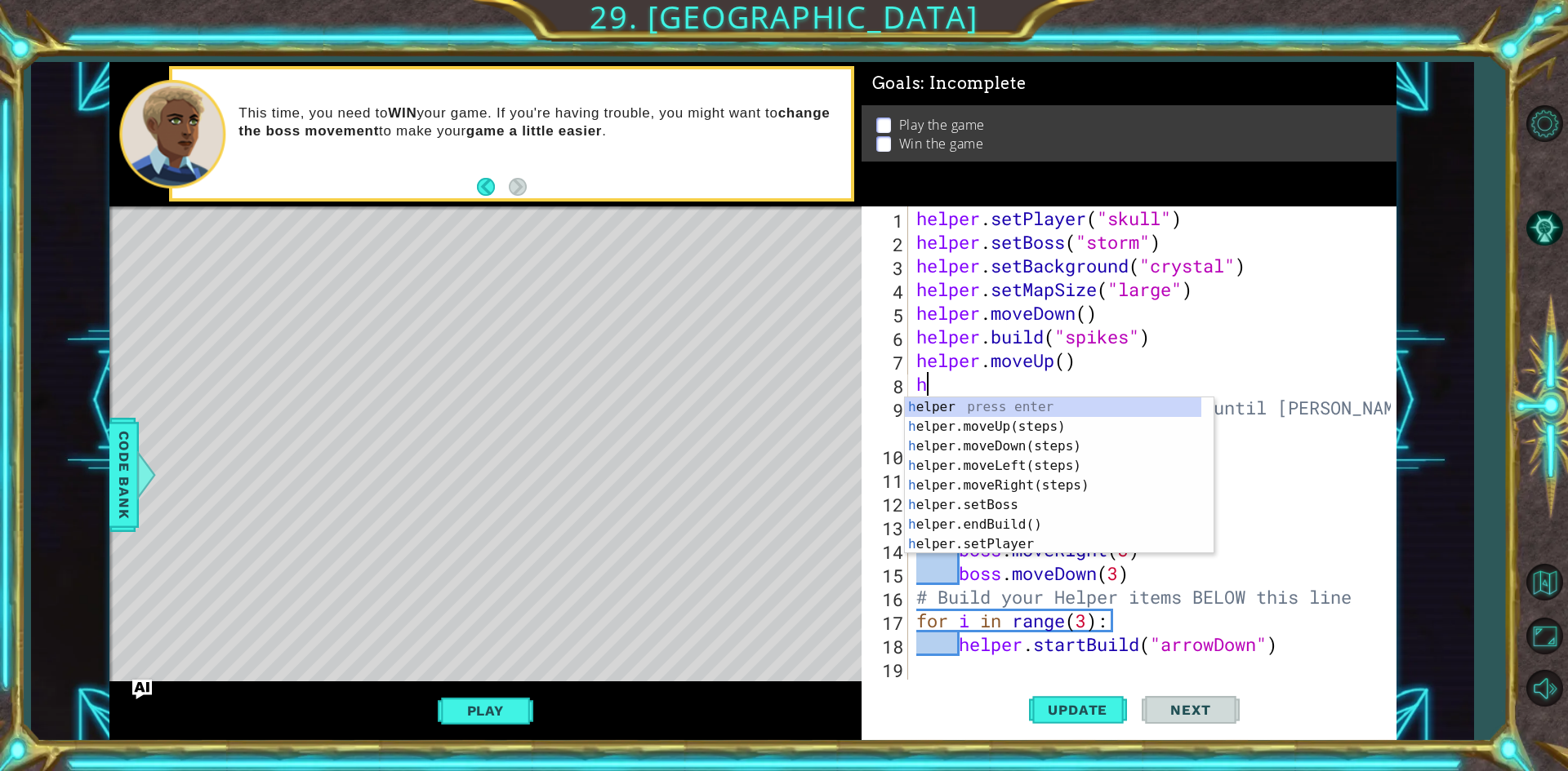
type textarea "he"
click at [1039, 481] on div "he lper press enter he lper.moveUp(steps) press enter he lper.moveDown(steps) p…" at bounding box center [1053, 496] width 296 height 196
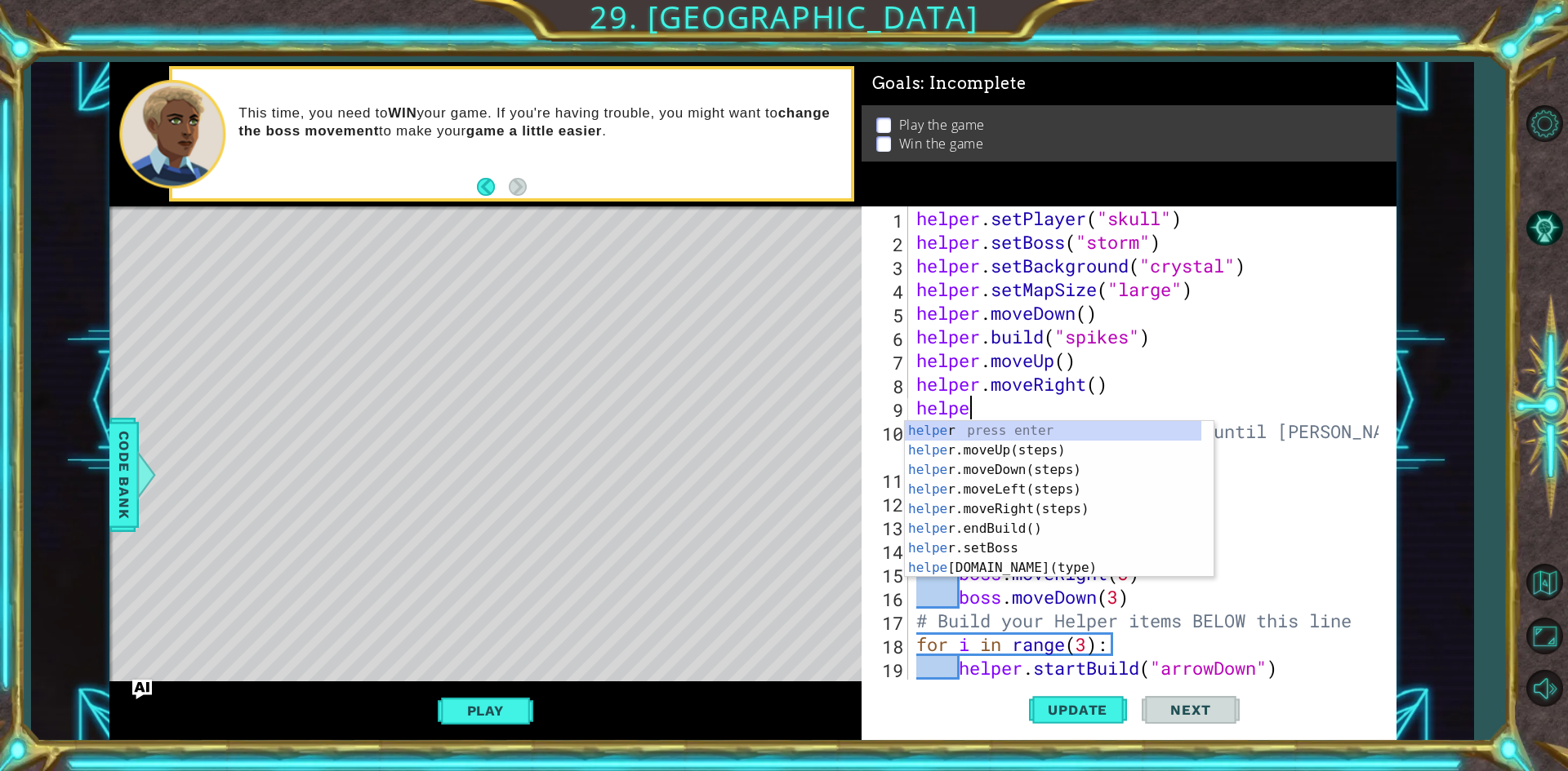
scroll to position [0, 2]
type textarea "helper"
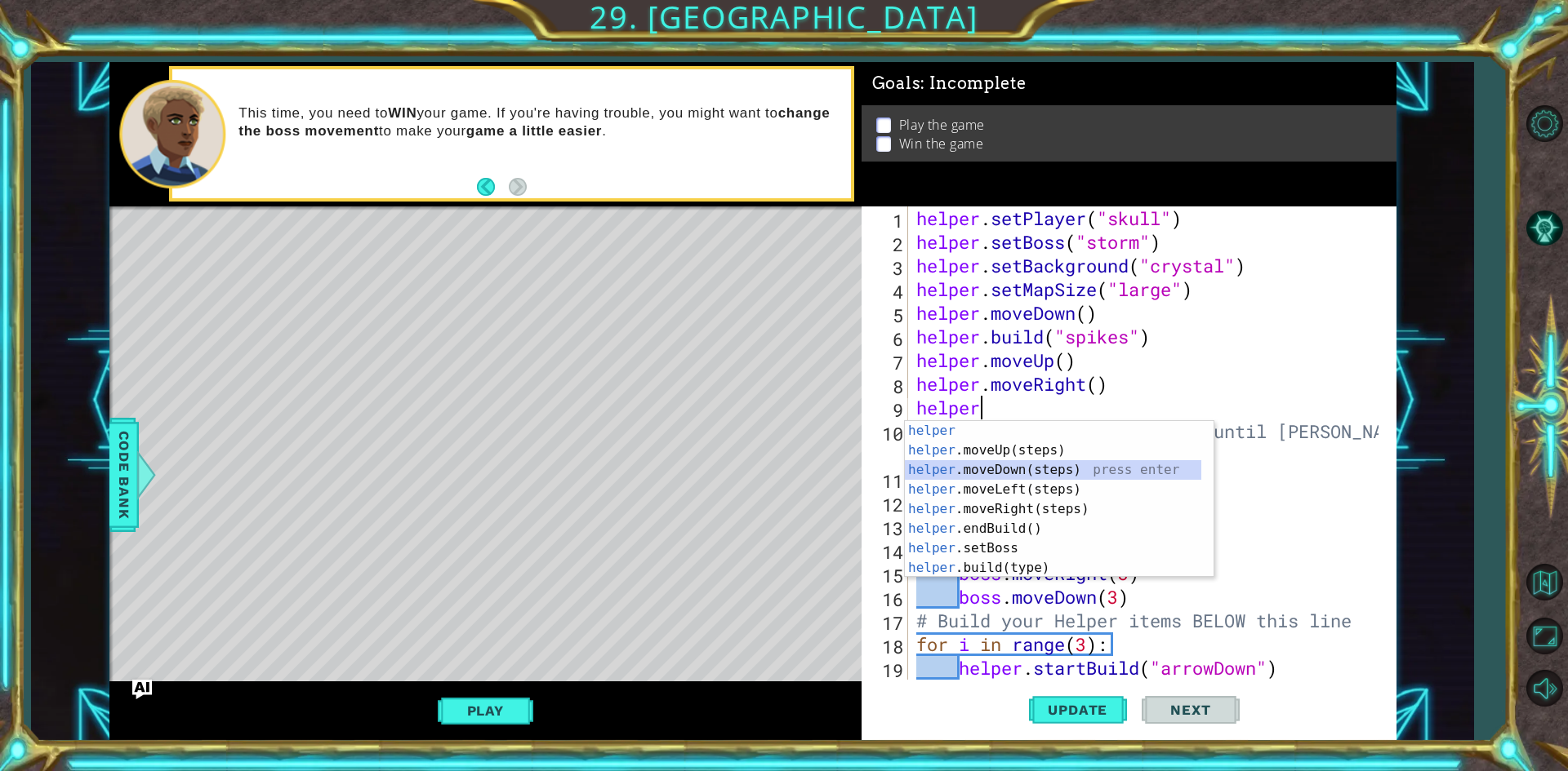
click at [1012, 464] on div "helper press enter helper .moveUp(steps) press enter helper .moveDown(steps) pr…" at bounding box center [1053, 519] width 296 height 196
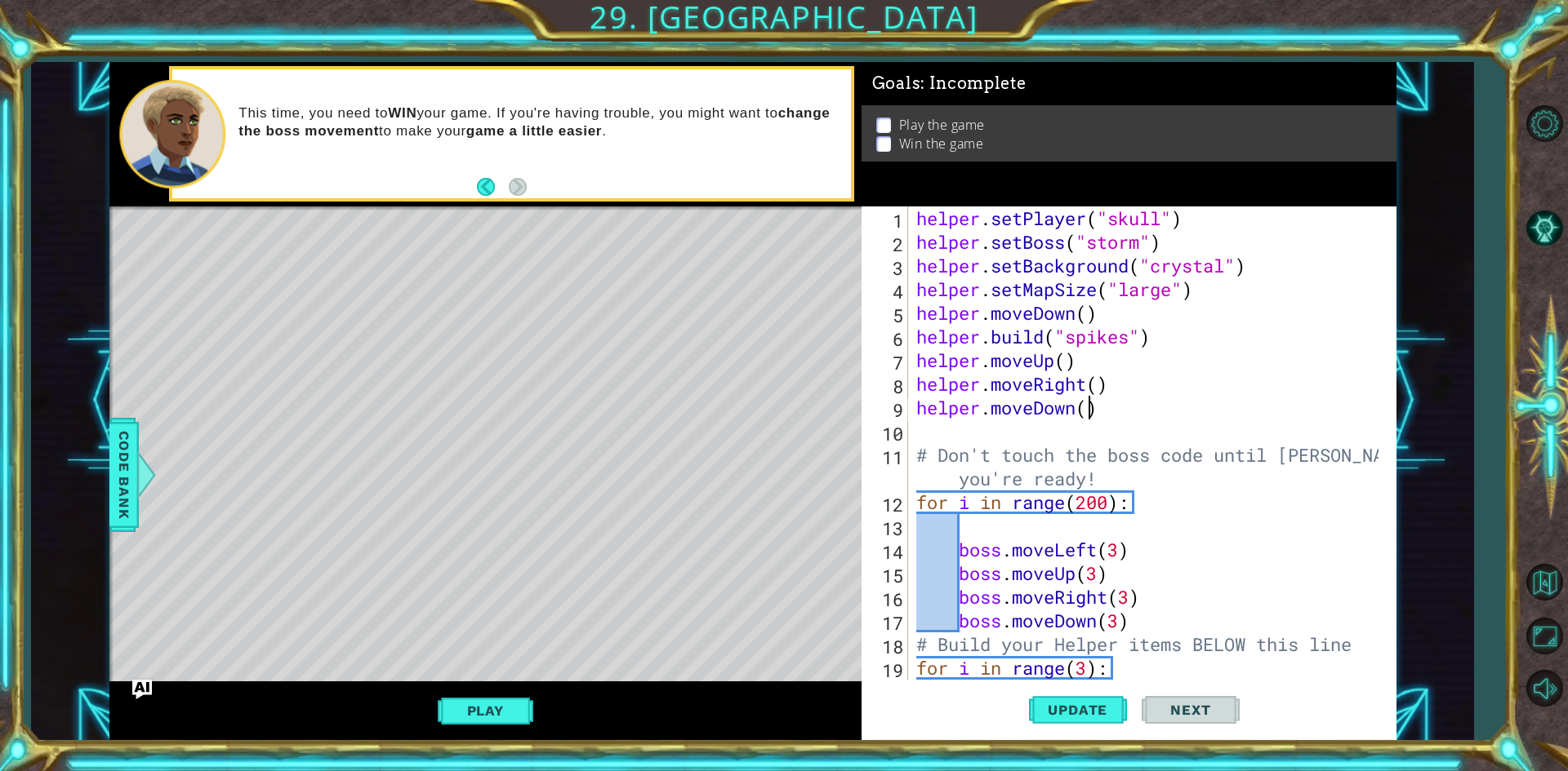
click at [1086, 417] on div "helper . setPlayer ( "skull" ) helper . setBoss ( "storm" ) helper . setBackgro…" at bounding box center [1149, 466] width 474 height 521
type textarea "helper.moveDown(2)"
click at [1103, 714] on span "Update" at bounding box center [1077, 709] width 92 height 16
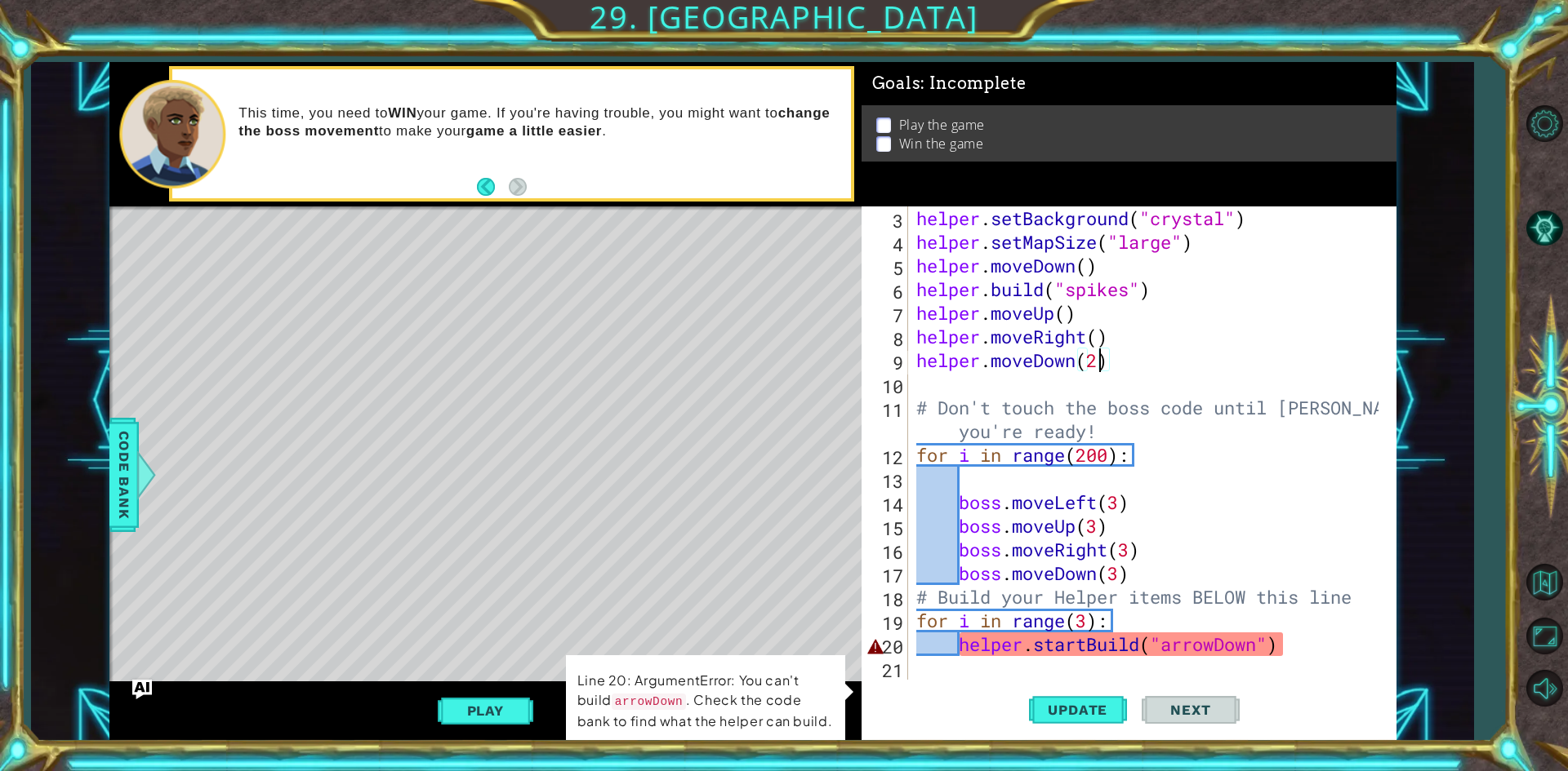
scroll to position [48, 0]
click at [1264, 664] on div "helper . setBackground ( "crystal" ) helper . setMapSize ( "large" ) helper . m…" at bounding box center [1149, 466] width 474 height 521
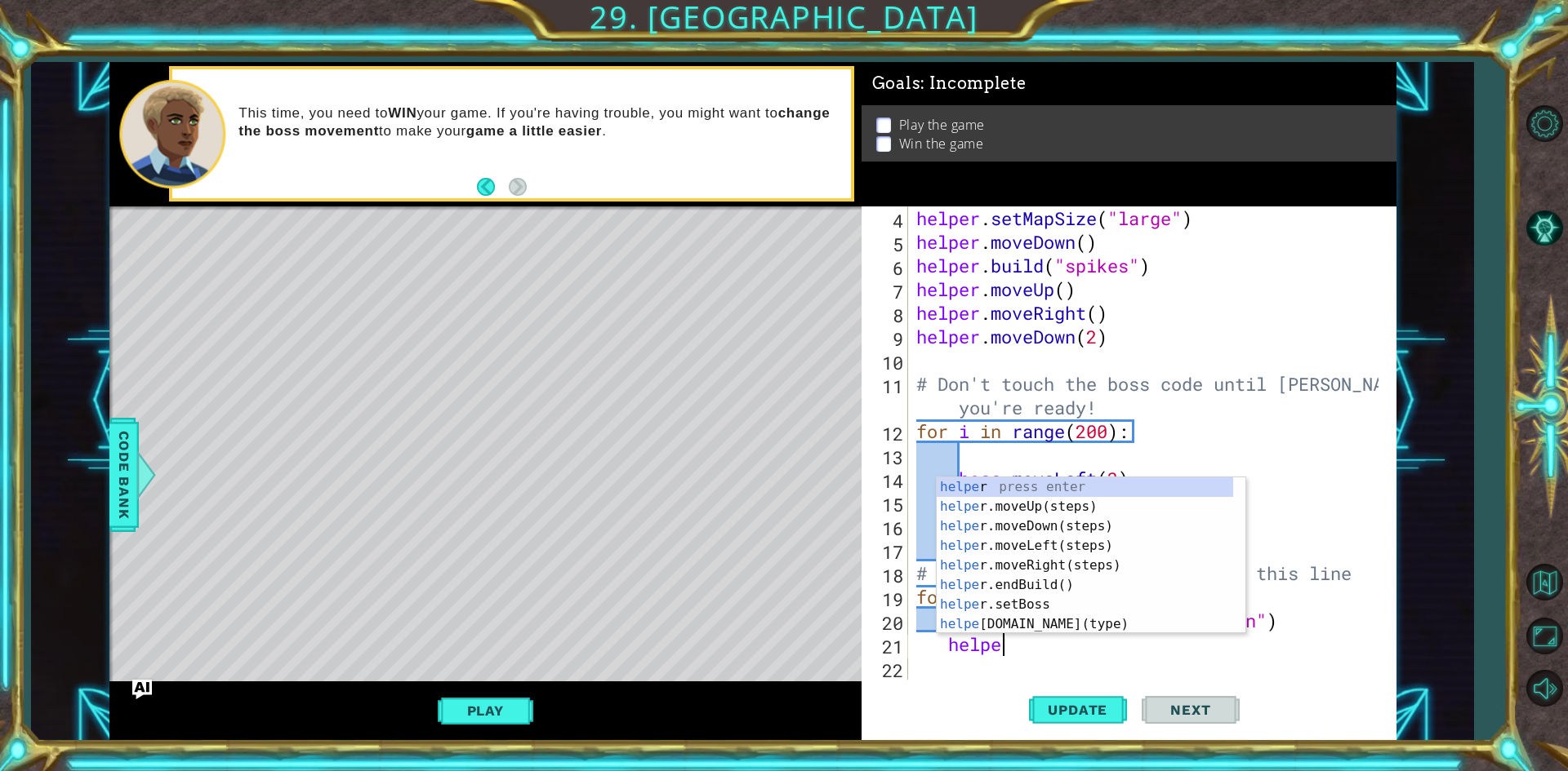
scroll to position [0, 3]
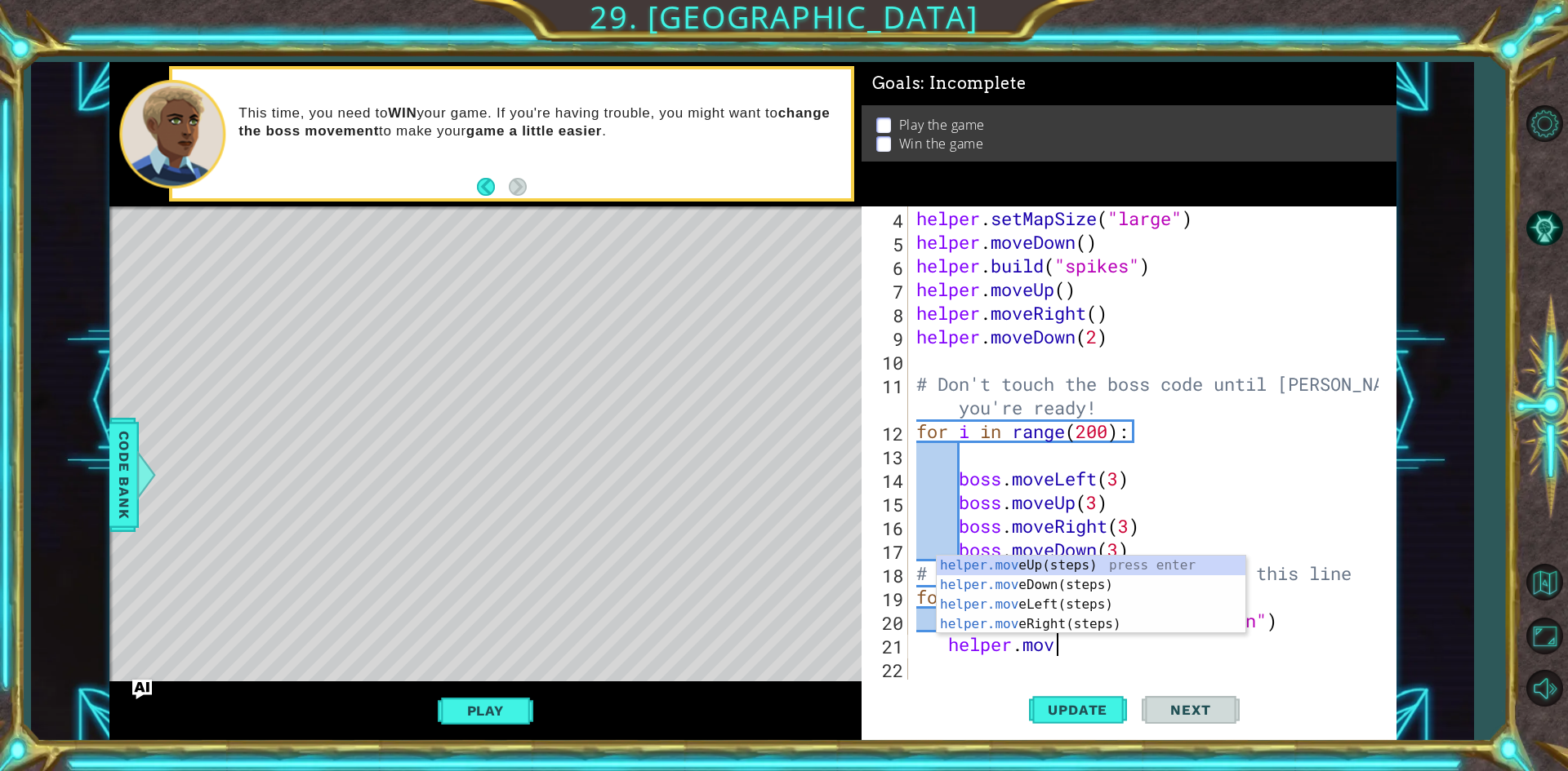
type textarea "helper.move"
click at [1100, 624] on div "helper.move Up(steps) press enter helper.move Down(steps) press enter helper.mo…" at bounding box center [1091, 615] width 309 height 118
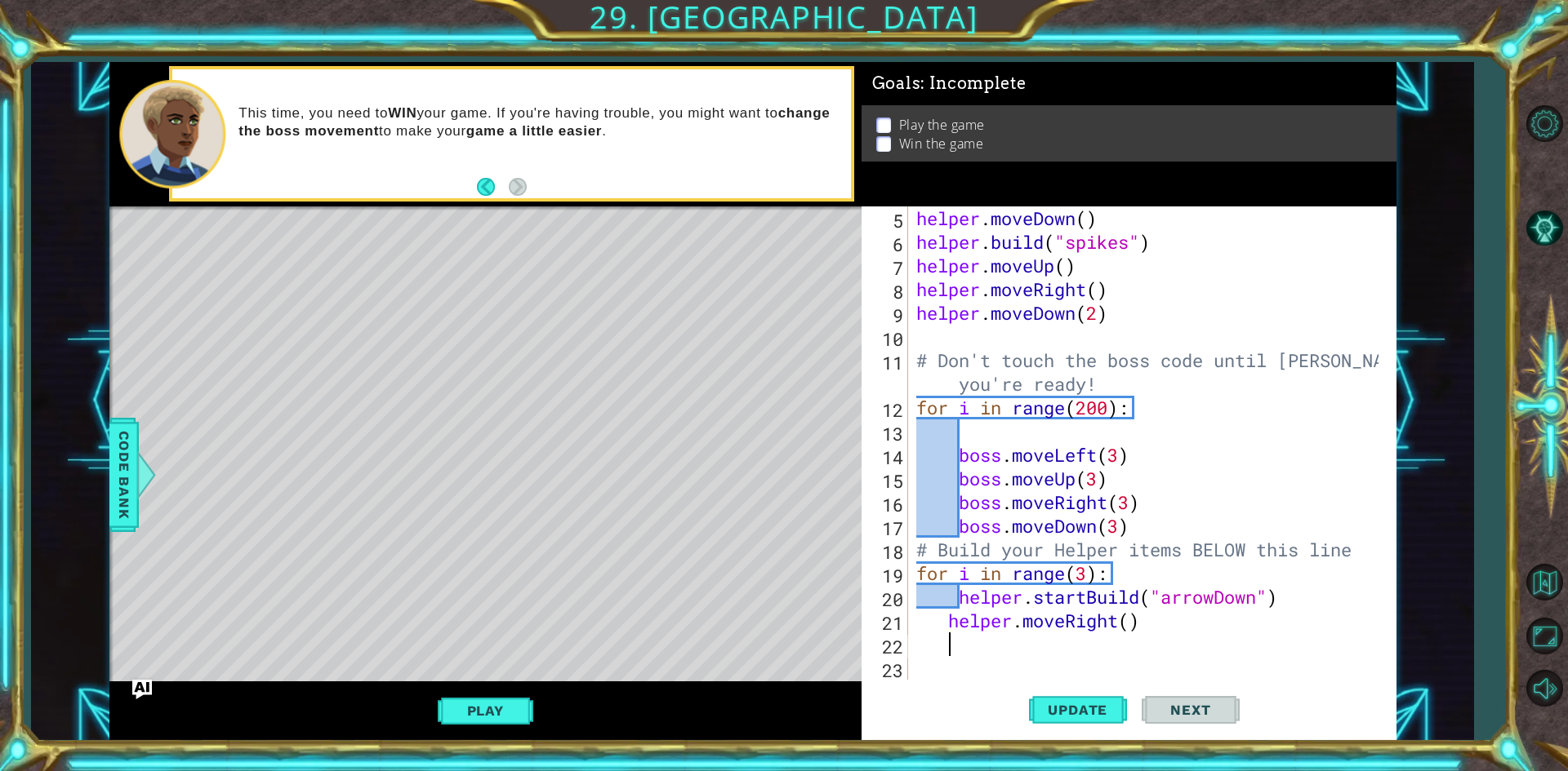
scroll to position [94, 0]
drag, startPoint x: 1077, startPoint y: 573, endPoint x: 1090, endPoint y: 575, distance: 13.2
click at [1090, 575] on div "helper . moveDown ( ) helper . build ( "spikes" ) helper . moveUp ( ) helper . …" at bounding box center [1149, 466] width 474 height 521
type textarea "for i in range(5):"
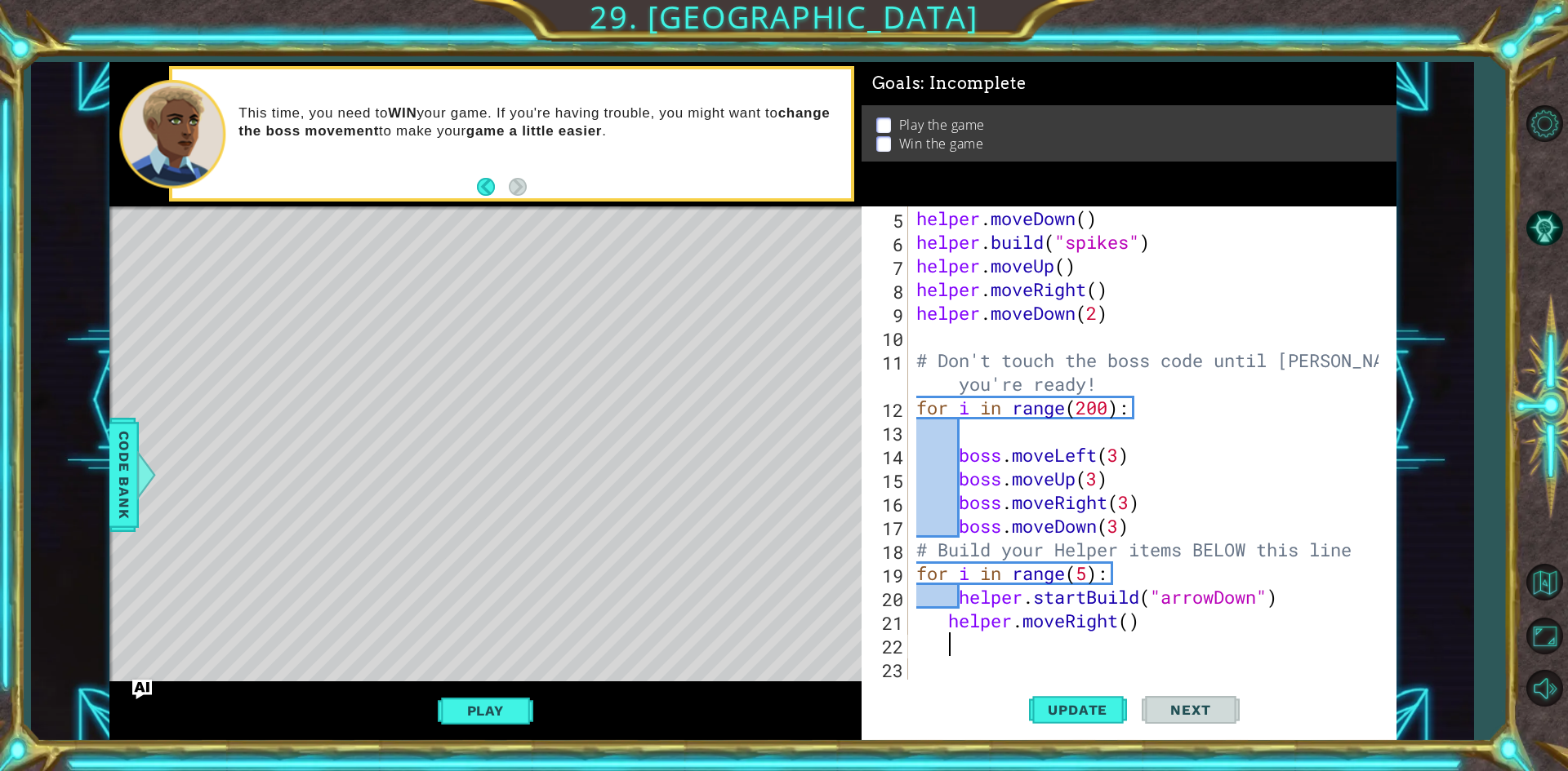
click at [1199, 649] on div "helper . moveDown ( ) helper . build ( "spikes" ) helper . moveUp ( ) helper . …" at bounding box center [1149, 466] width 474 height 521
click at [1128, 619] on div "helper . moveDown ( ) helper . build ( "spikes" ) helper . moveUp ( ) helper . …" at bounding box center [1149, 466] width 474 height 521
click at [1083, 573] on div "helper . moveDown ( ) helper . build ( "spikes" ) helper . moveUp ( ) helper . …" at bounding box center [1149, 466] width 474 height 521
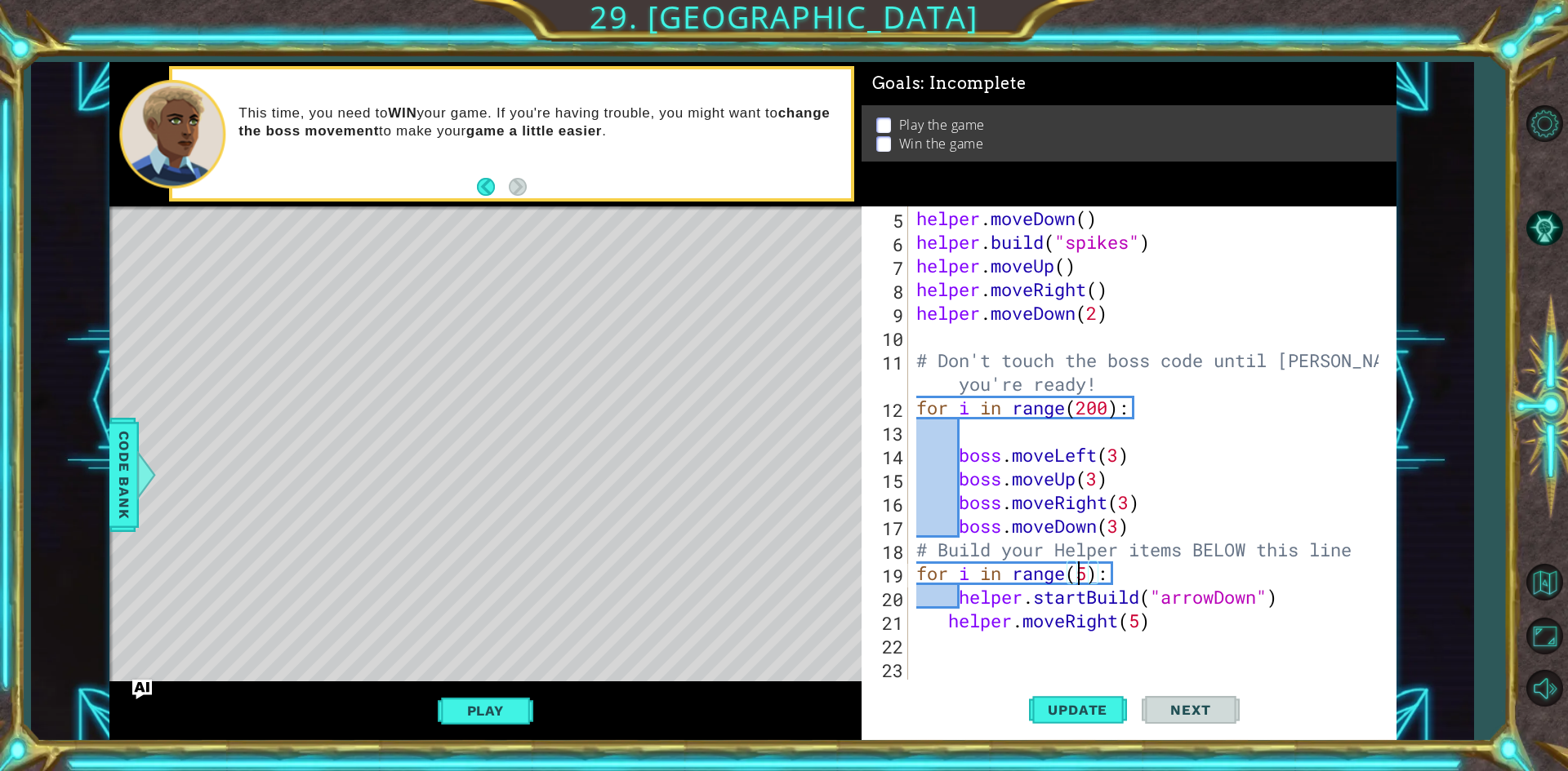
scroll to position [0, 8]
click at [1077, 576] on div "helper . moveDown ( ) helper . build ( "spikes" ) helper . moveUp ( ) helper . …" at bounding box center [1149, 466] width 474 height 521
type textarea "for i in range(1):"
click at [1135, 636] on div "helper . moveDown ( ) helper . build ( "spikes" ) helper . moveUp ( ) helper . …" at bounding box center [1149, 466] width 474 height 521
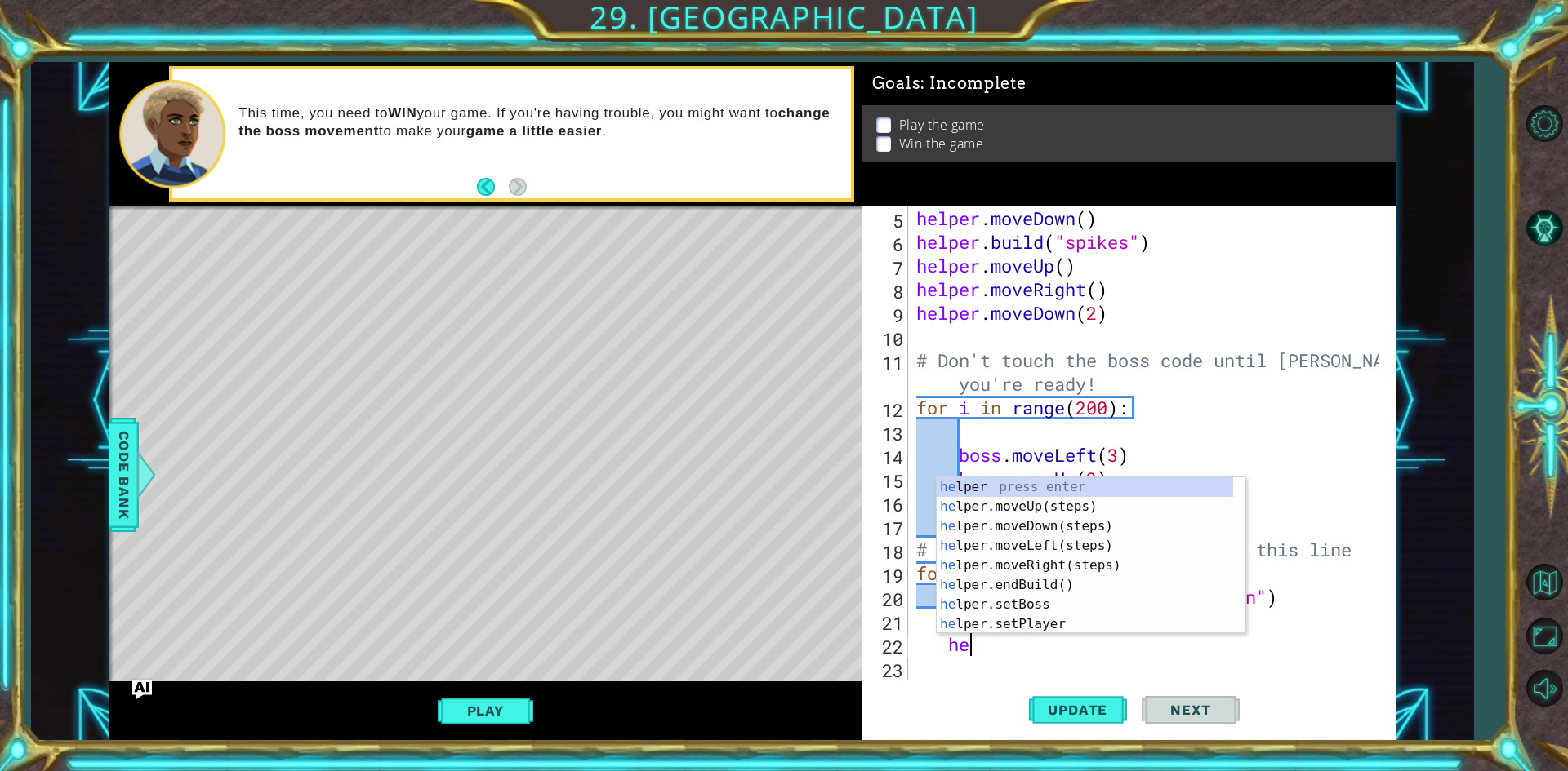
scroll to position [0, 2]
type textarea "help"
click at [1087, 575] on div "help er press enter help er.moveUp(steps) press enter help er.moveDown(steps) p…" at bounding box center [1085, 575] width 296 height 196
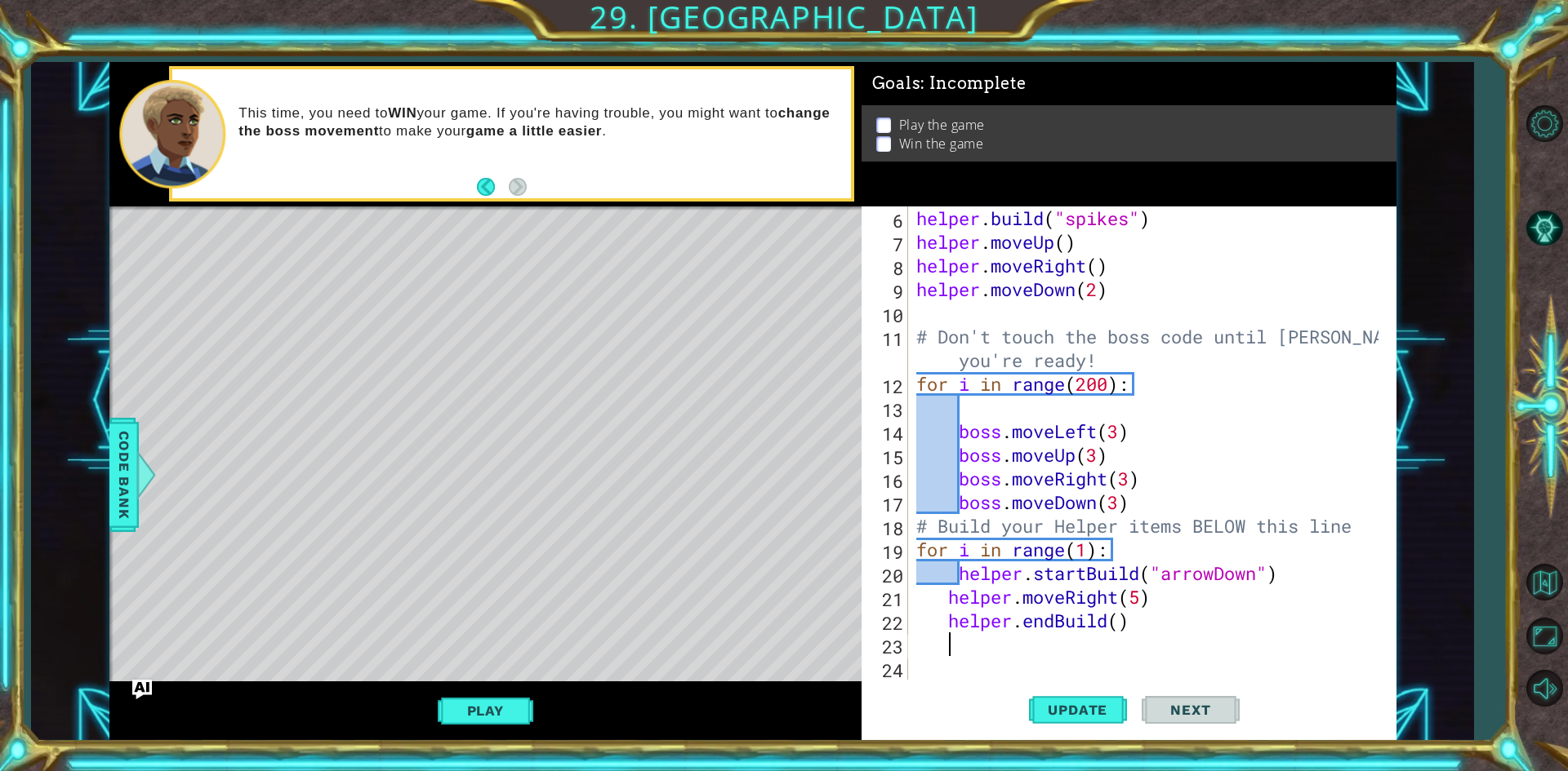
scroll to position [119, 0]
click at [1106, 703] on span "Update" at bounding box center [1077, 709] width 92 height 16
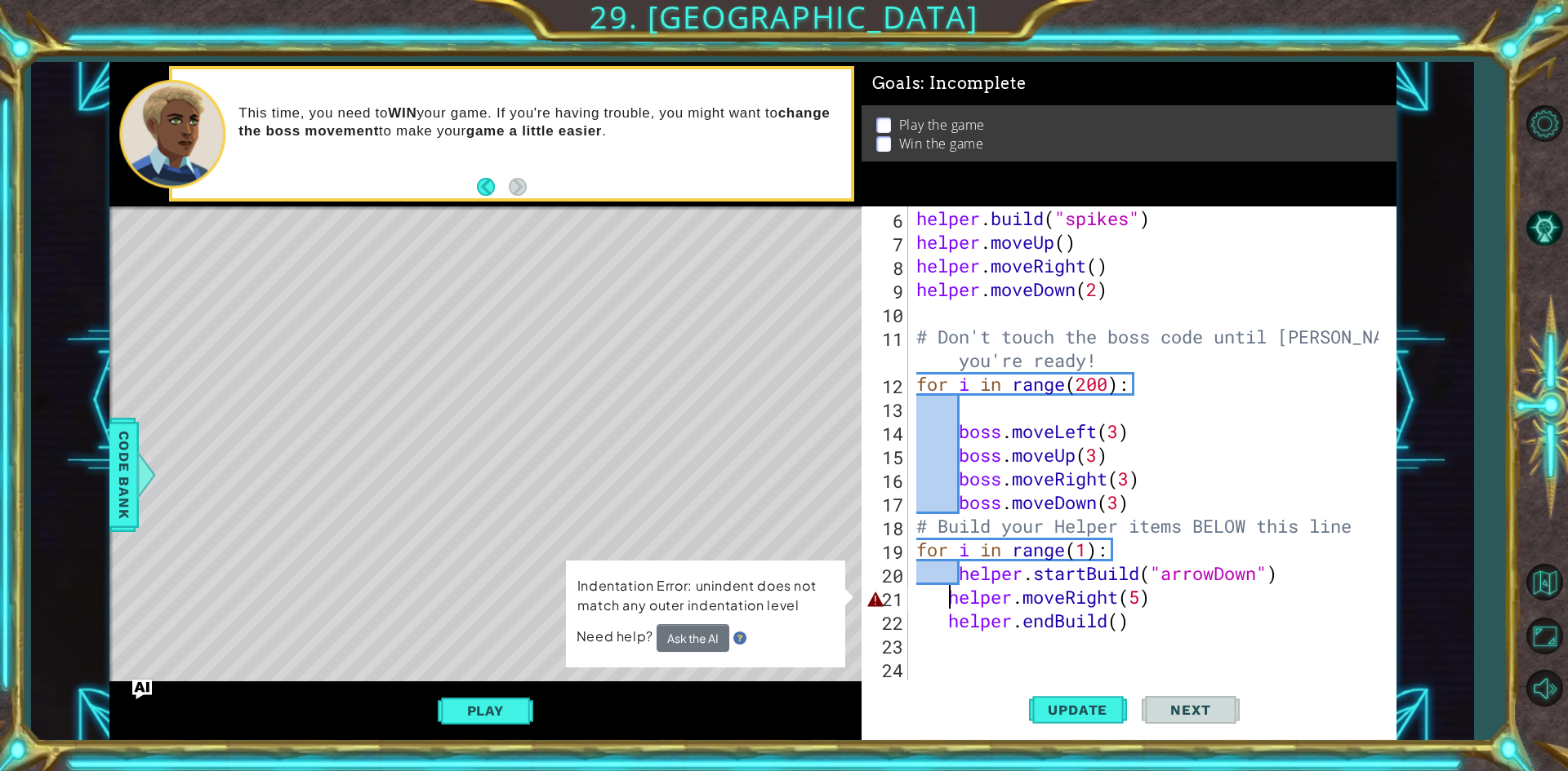
click at [945, 593] on div "helper . build ( "spikes" ) helper . moveUp ( ) helper . moveRight ( ) helper .…" at bounding box center [1149, 466] width 474 height 521
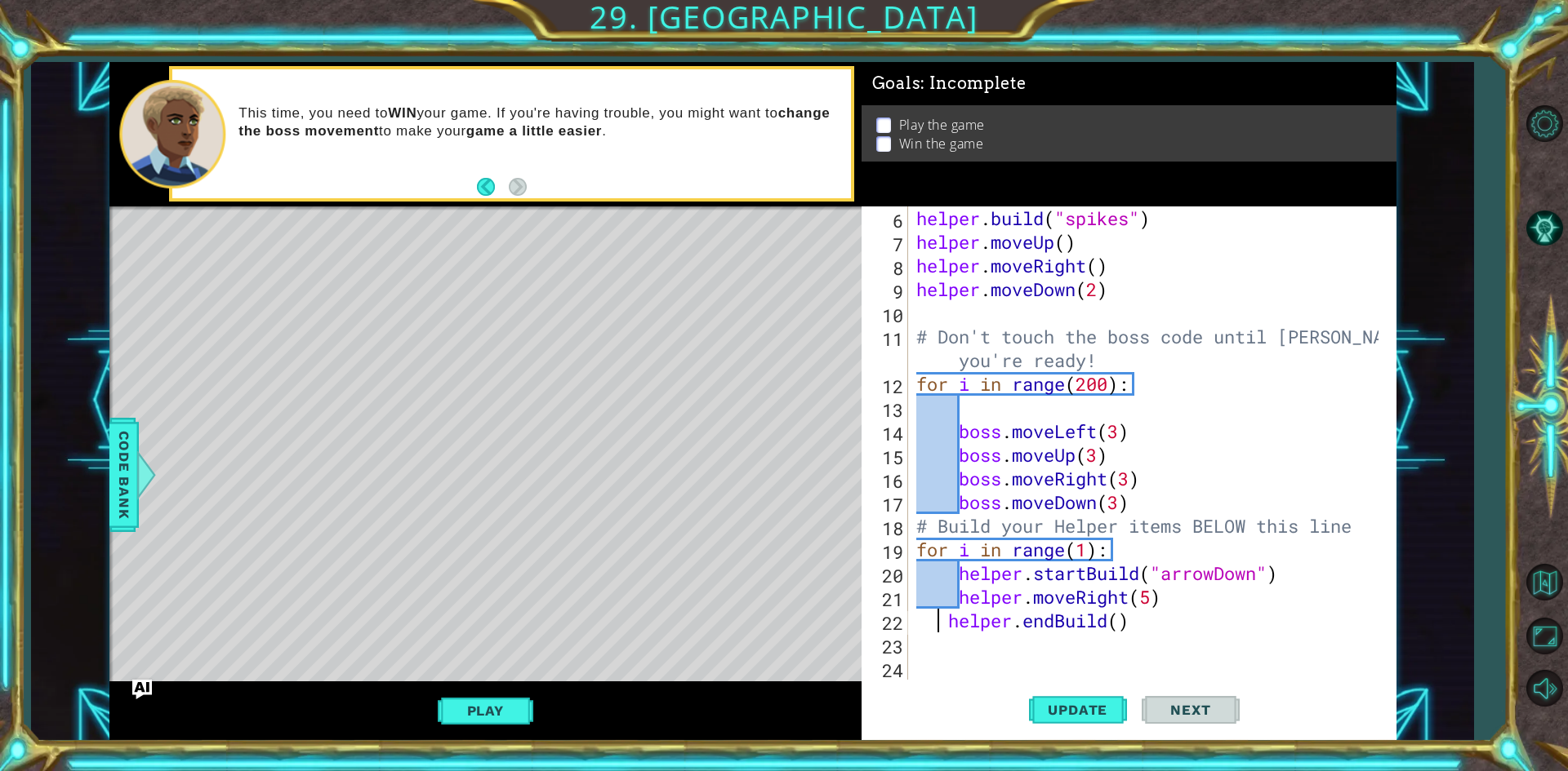
click at [933, 621] on div "helper . build ( "spikes" ) helper . moveUp ( ) helper . moveRight ( ) helper .…" at bounding box center [1149, 466] width 474 height 521
click at [1042, 700] on button "Update" at bounding box center [1077, 710] width 98 height 53
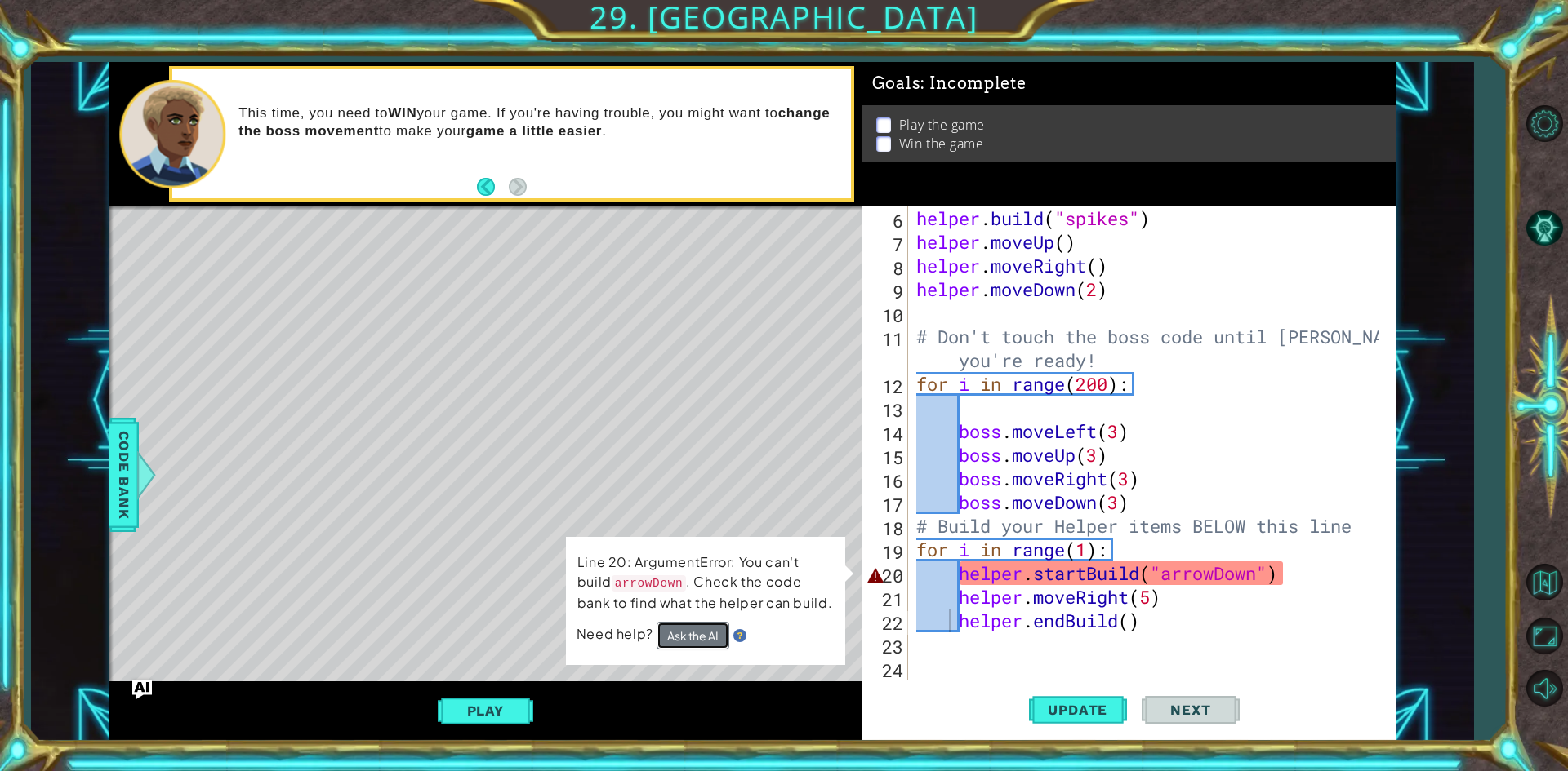
click at [716, 631] on button "Ask the AI" at bounding box center [693, 636] width 74 height 29
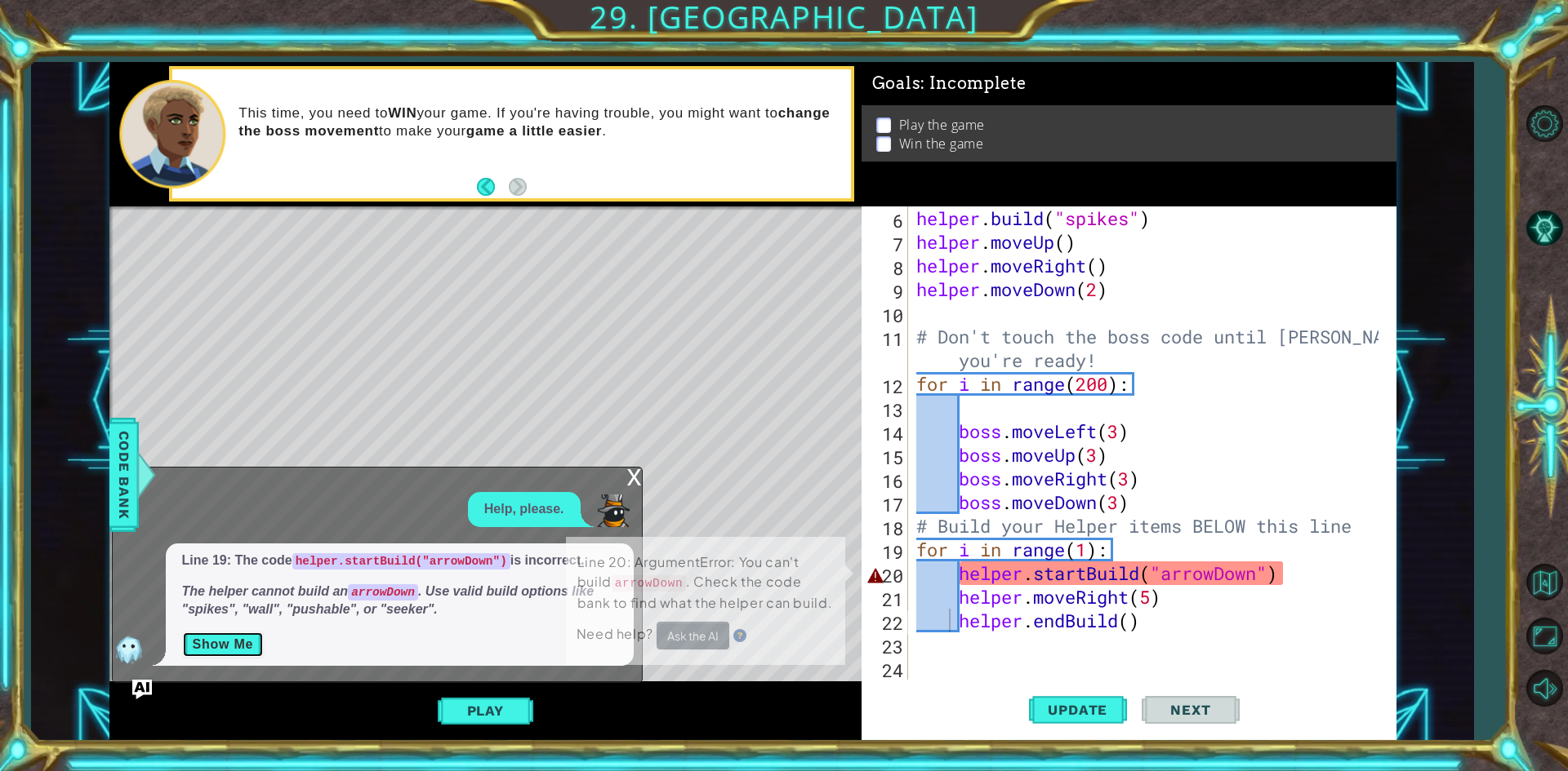
click at [255, 641] on button "Show Me" at bounding box center [223, 645] width 82 height 26
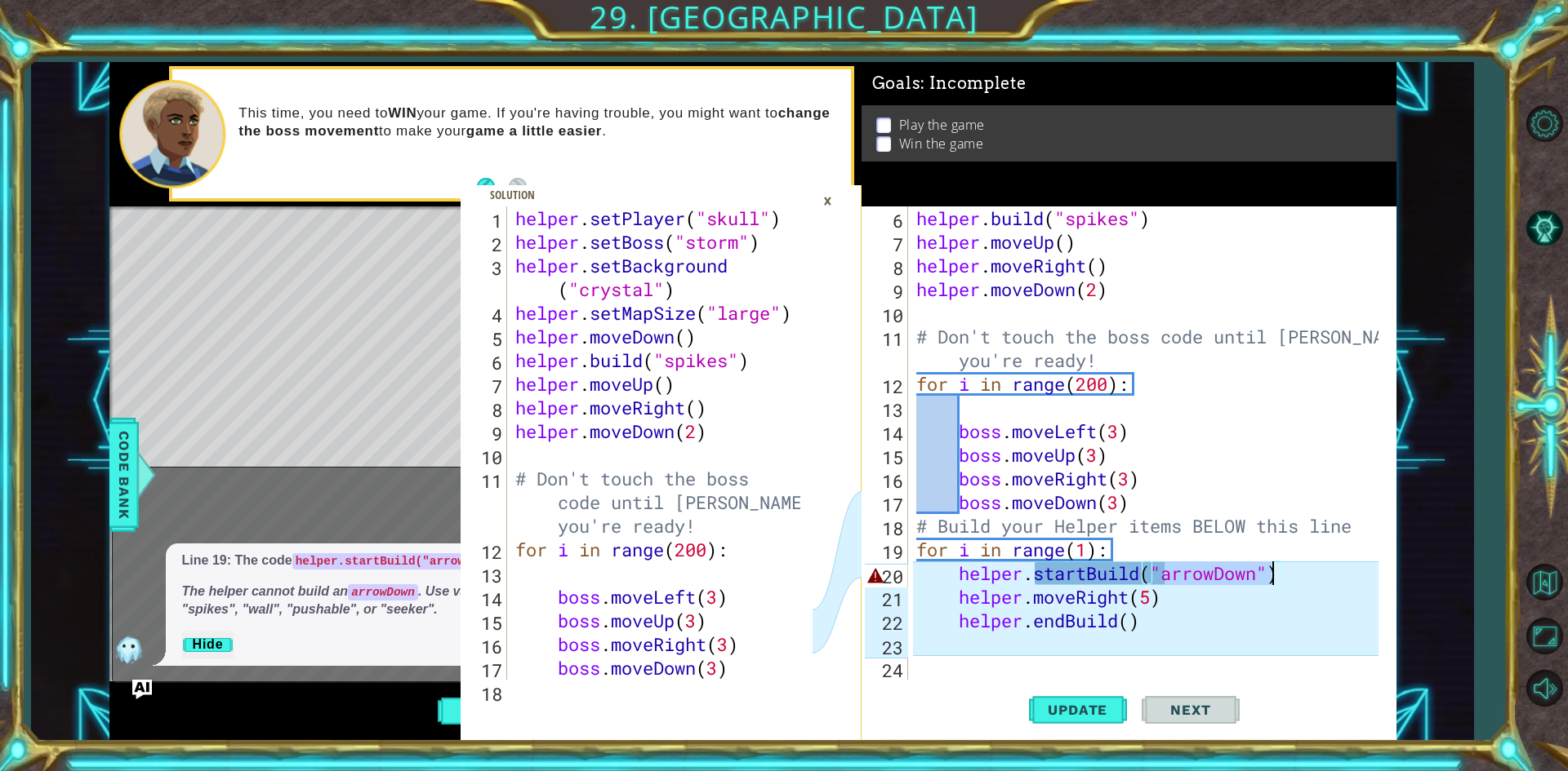
drag, startPoint x: 1167, startPoint y: 573, endPoint x: 1266, endPoint y: 569, distance: 99.1
click at [1266, 569] on div "helper . build ( "spikes" ) helper . moveUp ( ) helper . moveRight ( ) helper .…" at bounding box center [1149, 466] width 474 height 521
click at [1256, 577] on div "helper . build ( "spikes" ) helper . moveUp ( ) helper . moveRight ( ) helper .…" at bounding box center [1145, 443] width 465 height 474
click at [833, 197] on div "×" at bounding box center [827, 201] width 25 height 28
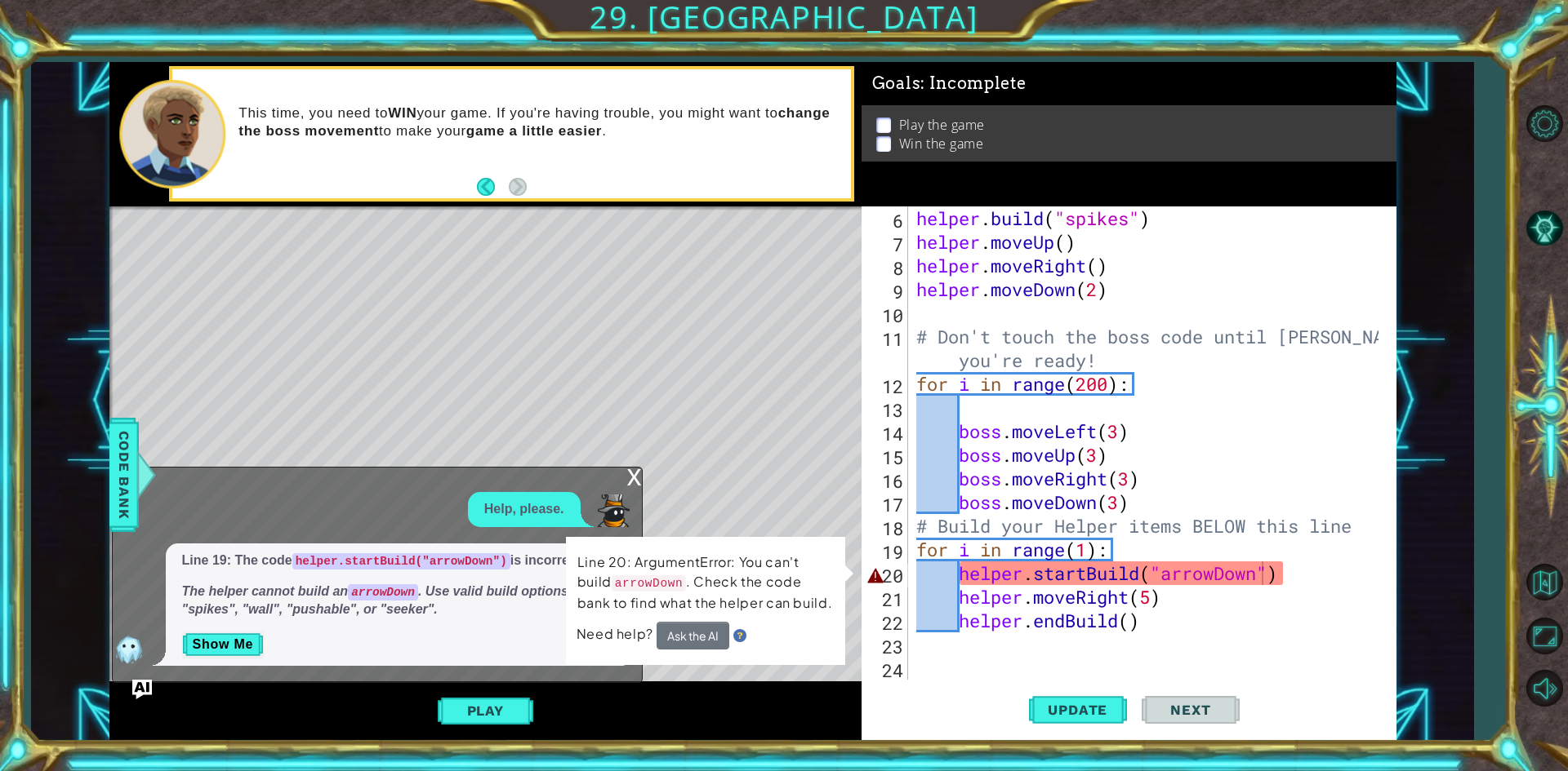
click at [634, 473] on div "x" at bounding box center [634, 476] width 15 height 16
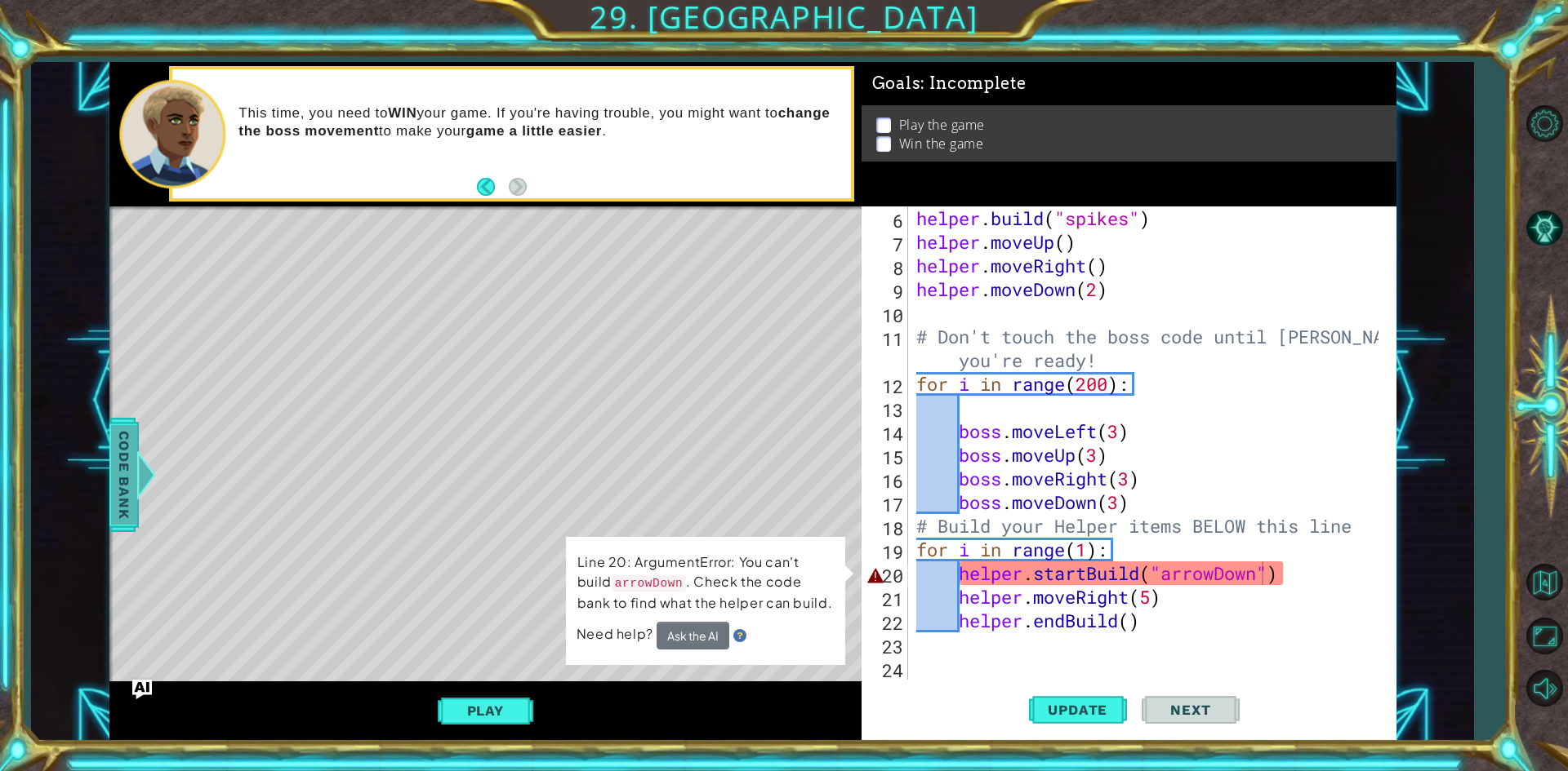
click at [144, 469] on div at bounding box center [146, 475] width 21 height 49
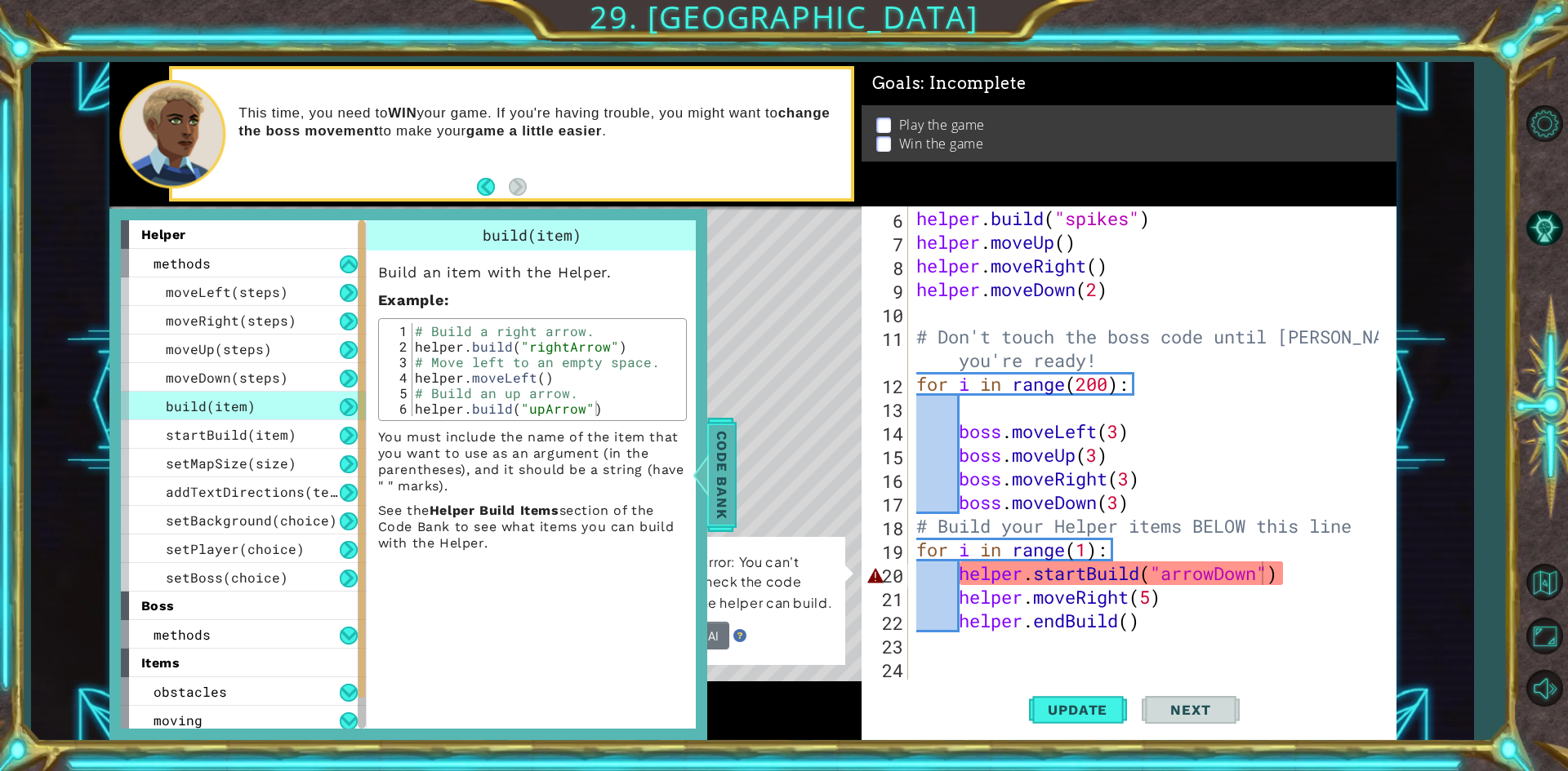
click at [727, 463] on span "Code Bank" at bounding box center [722, 474] width 26 height 100
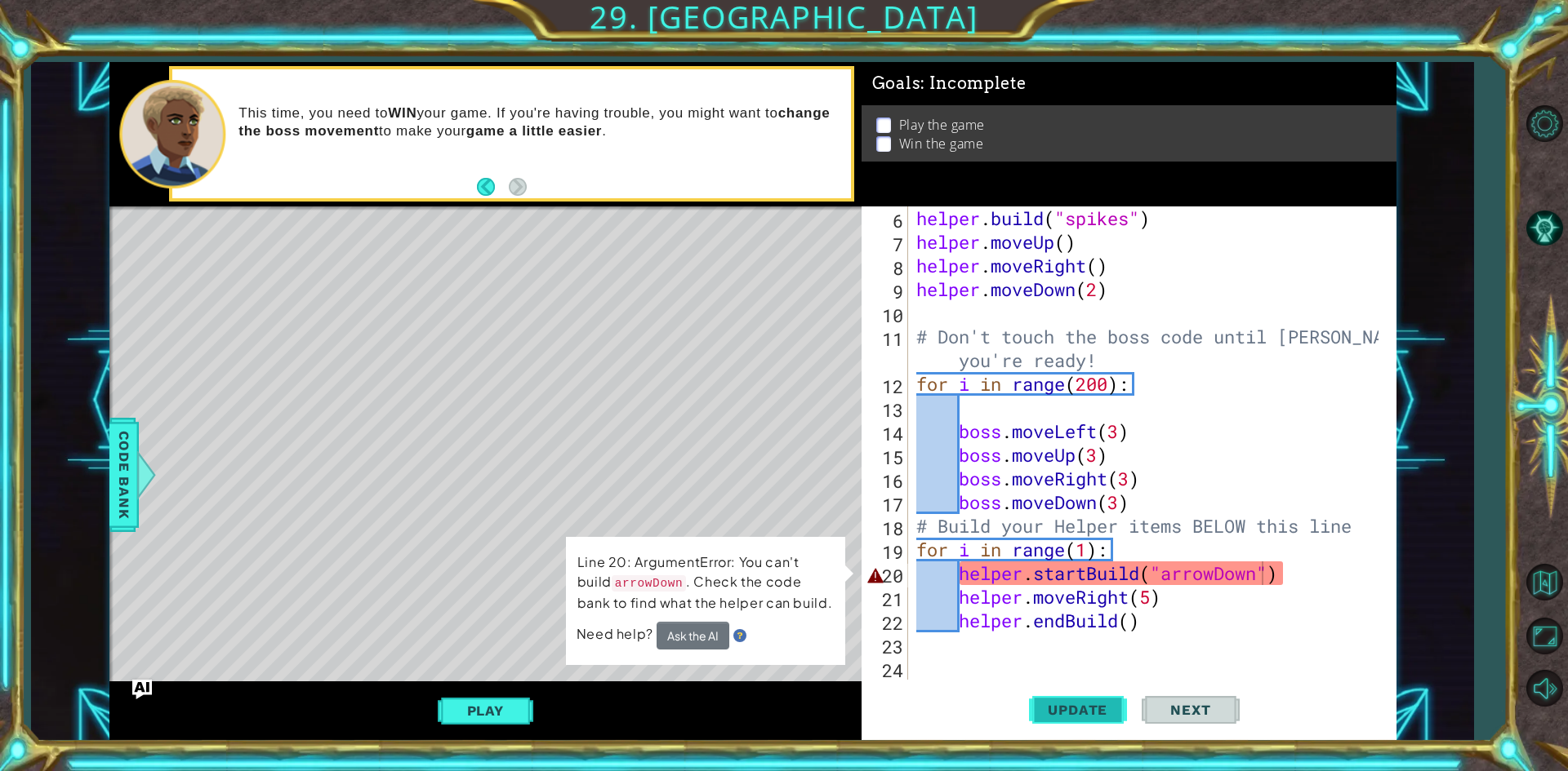
click at [1067, 712] on span "Update" at bounding box center [1077, 709] width 92 height 16
drag, startPoint x: 1165, startPoint y: 579, endPoint x: 1262, endPoint y: 581, distance: 97.0
click at [1262, 581] on div "helper . build ( "spikes" ) helper . moveUp ( ) helper . moveRight ( ) helper .…" at bounding box center [1149, 466] width 474 height 521
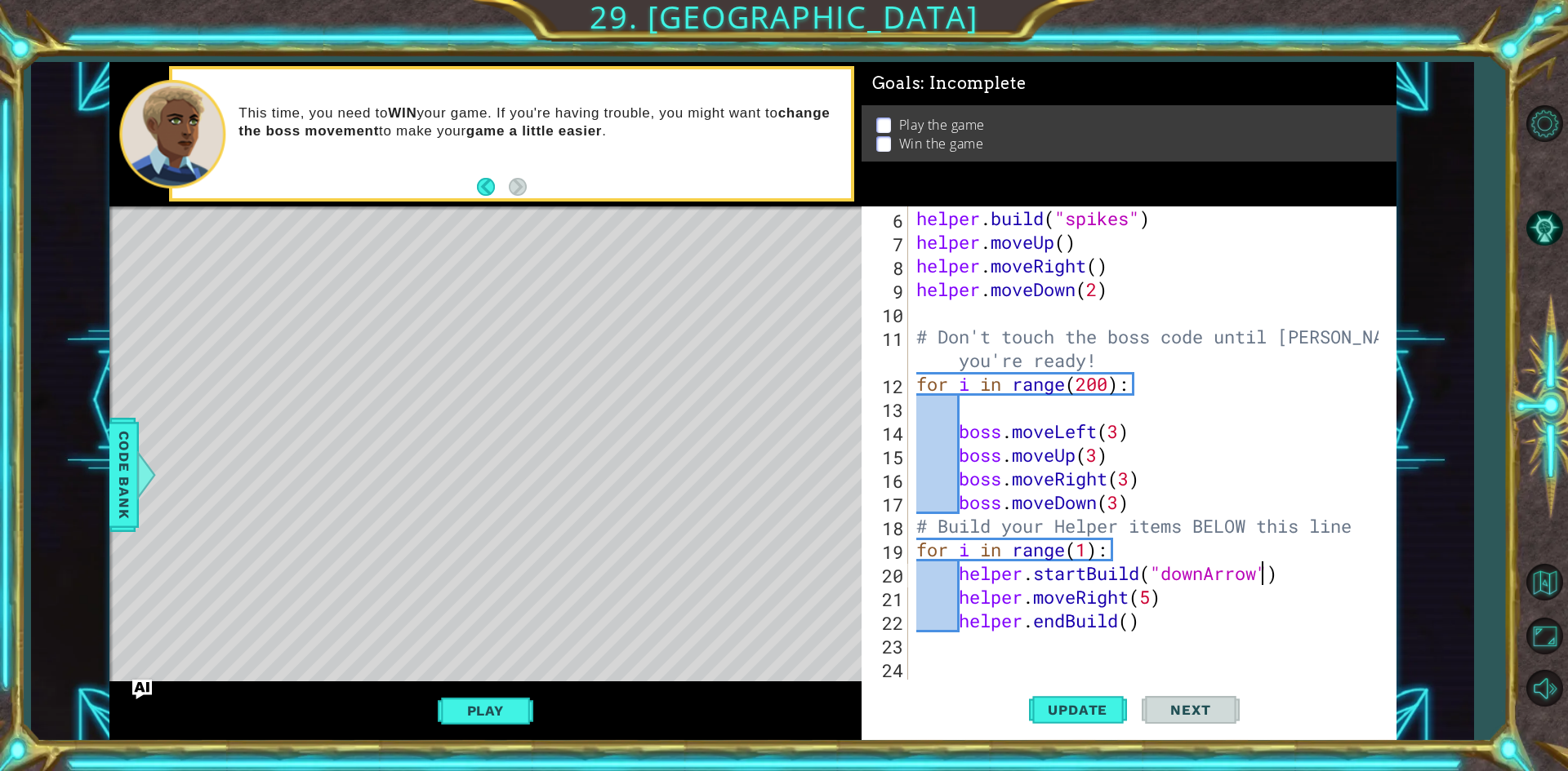
scroll to position [0, 16]
click at [1101, 715] on span "Update" at bounding box center [1077, 709] width 92 height 16
click at [458, 714] on button "Play" at bounding box center [485, 711] width 95 height 31
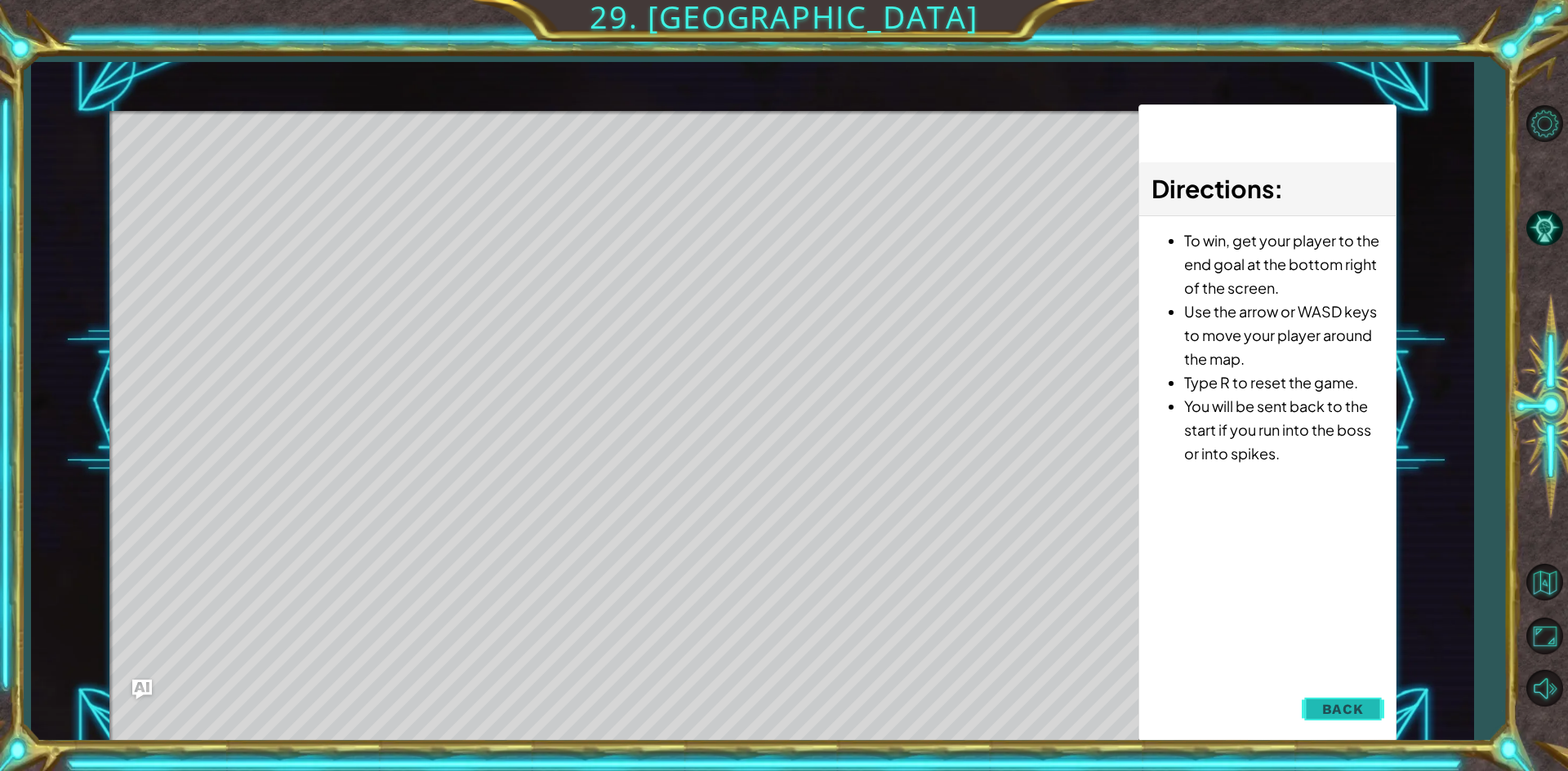
click at [1332, 703] on span "Back" at bounding box center [1344, 709] width 42 height 16
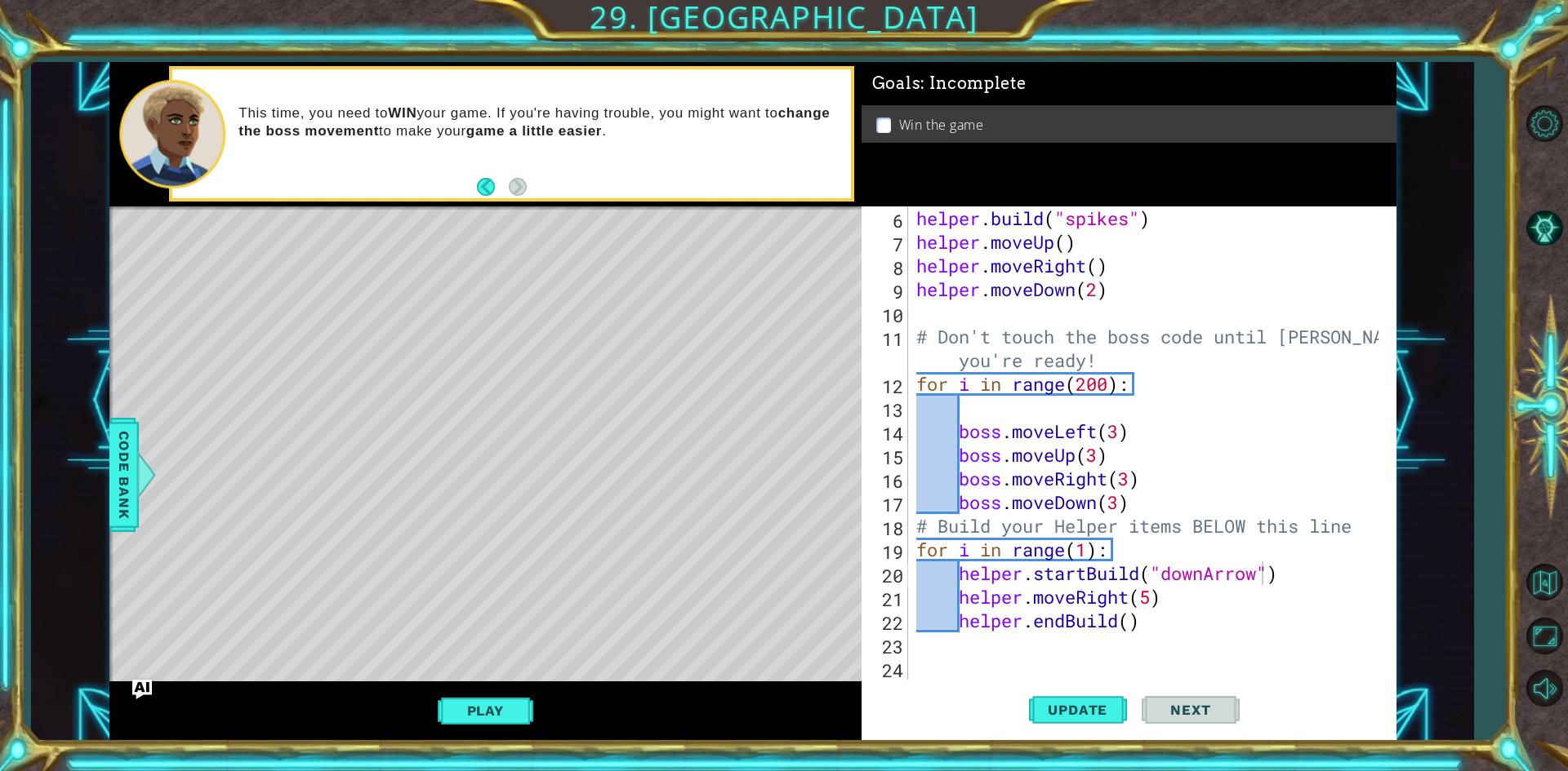
type textarea "helper.endBuild()"
drag, startPoint x: 1107, startPoint y: 619, endPoint x: 1095, endPoint y: 615, distance: 12.6
click at [1098, 617] on div "helper . build ( "spikes" ) helper . moveUp ( ) helper . moveRight ( ) helper .…" at bounding box center [1149, 466] width 474 height 521
drag, startPoint x: 957, startPoint y: 622, endPoint x: 1156, endPoint y: 620, distance: 199.0
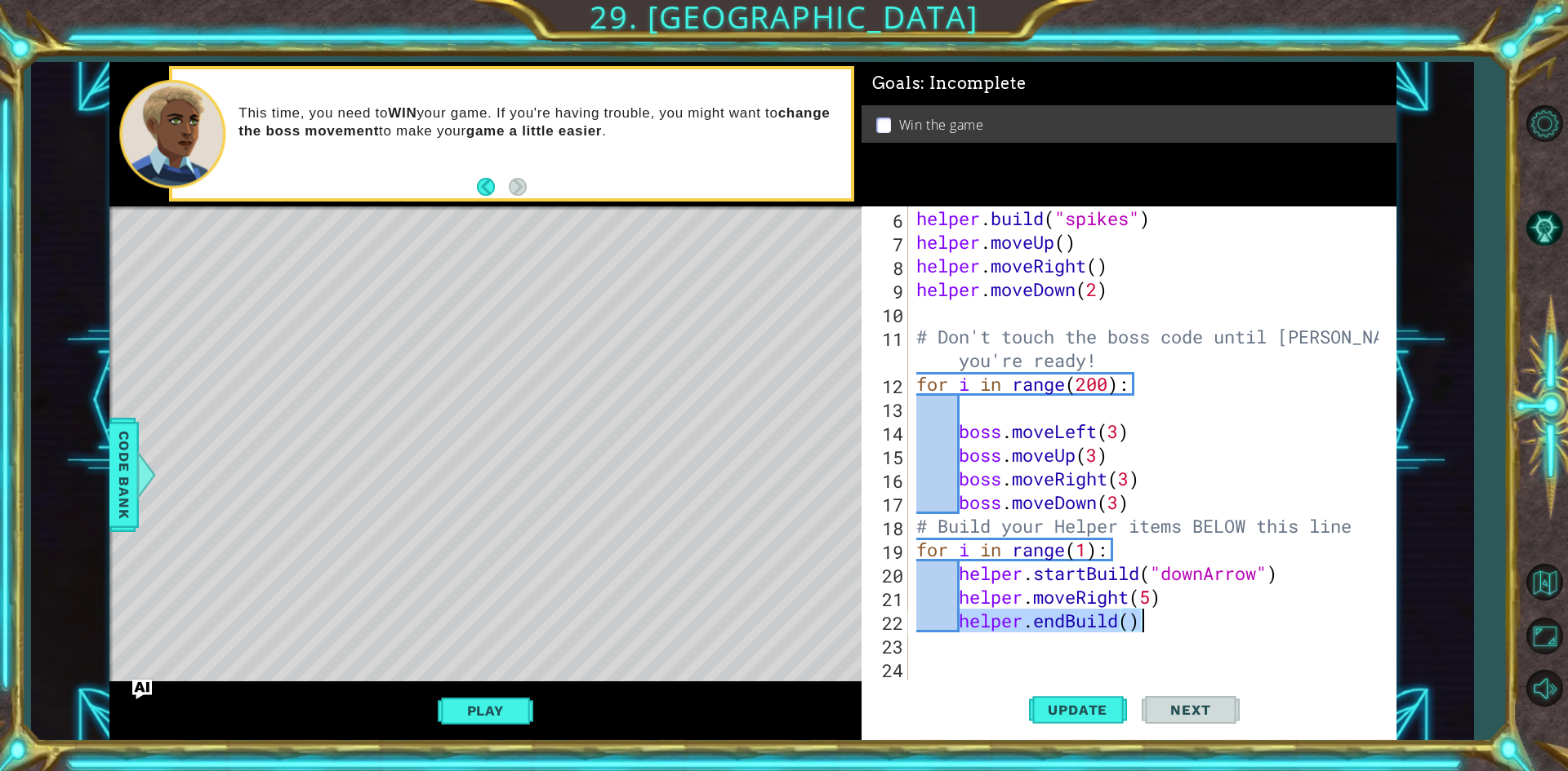
click at [1156, 620] on div "helper . build ( "spikes" ) helper . moveUp ( ) helper . moveRight ( ) helper .…" at bounding box center [1149, 466] width 474 height 521
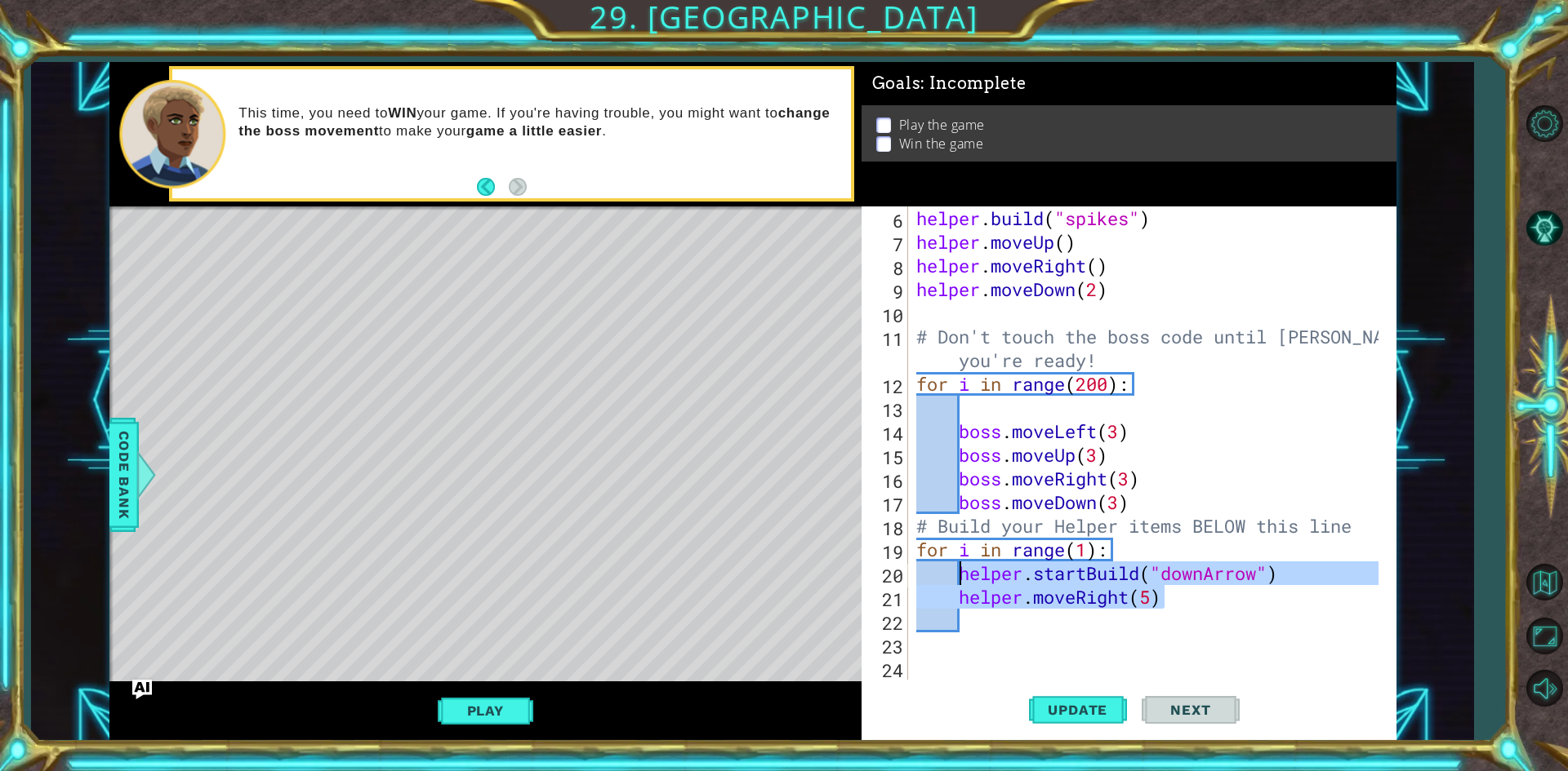
drag, startPoint x: 1185, startPoint y: 604, endPoint x: 963, endPoint y: 568, distance: 224.9
click at [963, 568] on div "helper . build ( "spikes" ) helper . moveUp ( ) helper . moveRight ( ) helper .…" at bounding box center [1149, 466] width 474 height 521
type textarea "helper.startBuild("downArrow") helper.moveRight(5)"
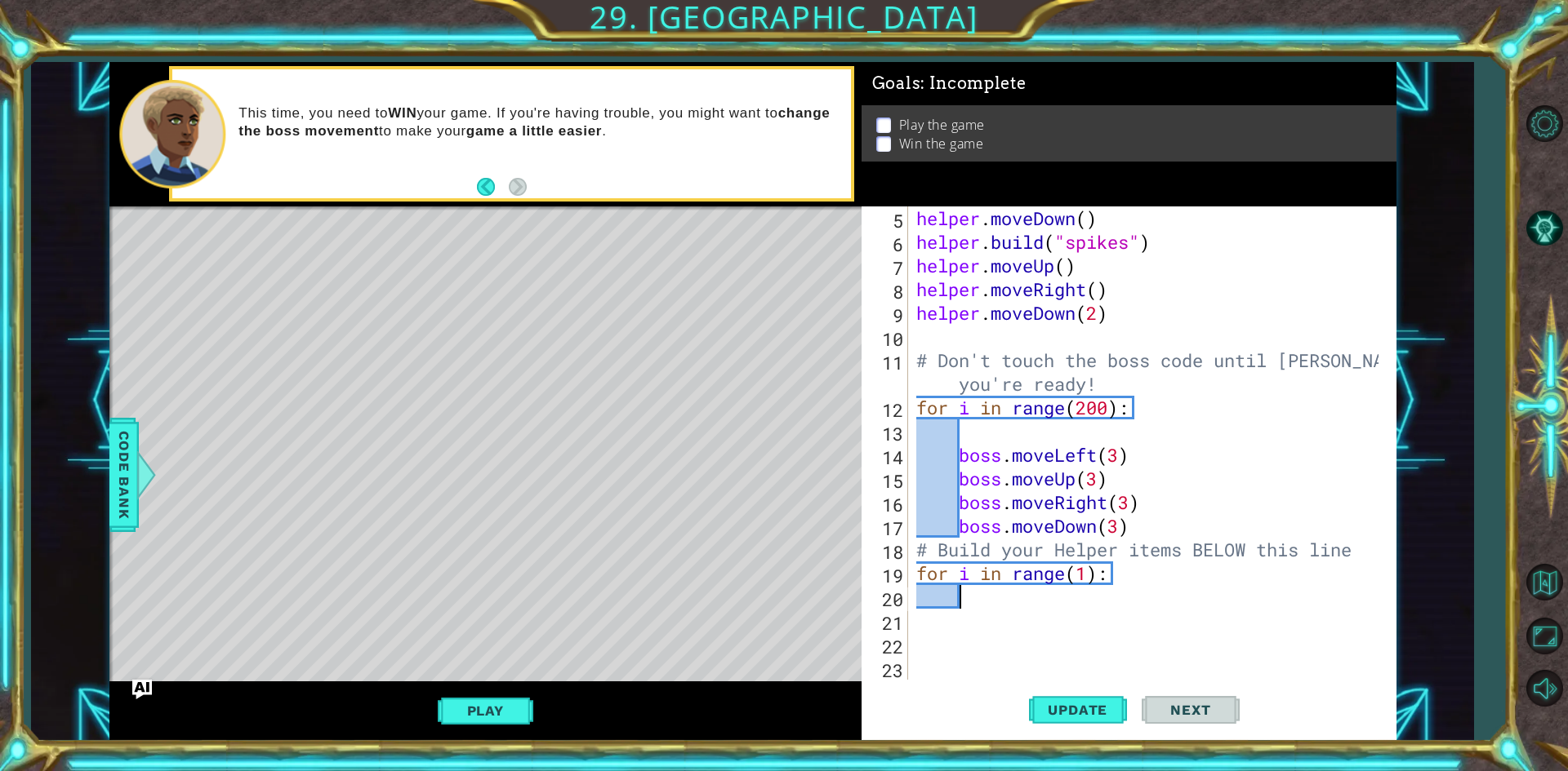
click at [973, 601] on div "helper . moveDown ( ) helper . build ( "spikes" ) helper . moveUp ( ) helper . …" at bounding box center [1149, 466] width 474 height 521
drag, startPoint x: 1077, startPoint y: 576, endPoint x: 1087, endPoint y: 578, distance: 10.2
click at [1087, 578] on div "helper . moveDown ( ) helper . build ( "spikes" ) helper . moveUp ( ) helper . …" at bounding box center [1149, 466] width 474 height 521
click at [1094, 320] on div "helper . moveDown ( ) helper . build ( "spikes" ) helper . moveUp ( ) helper . …" at bounding box center [1149, 466] width 474 height 521
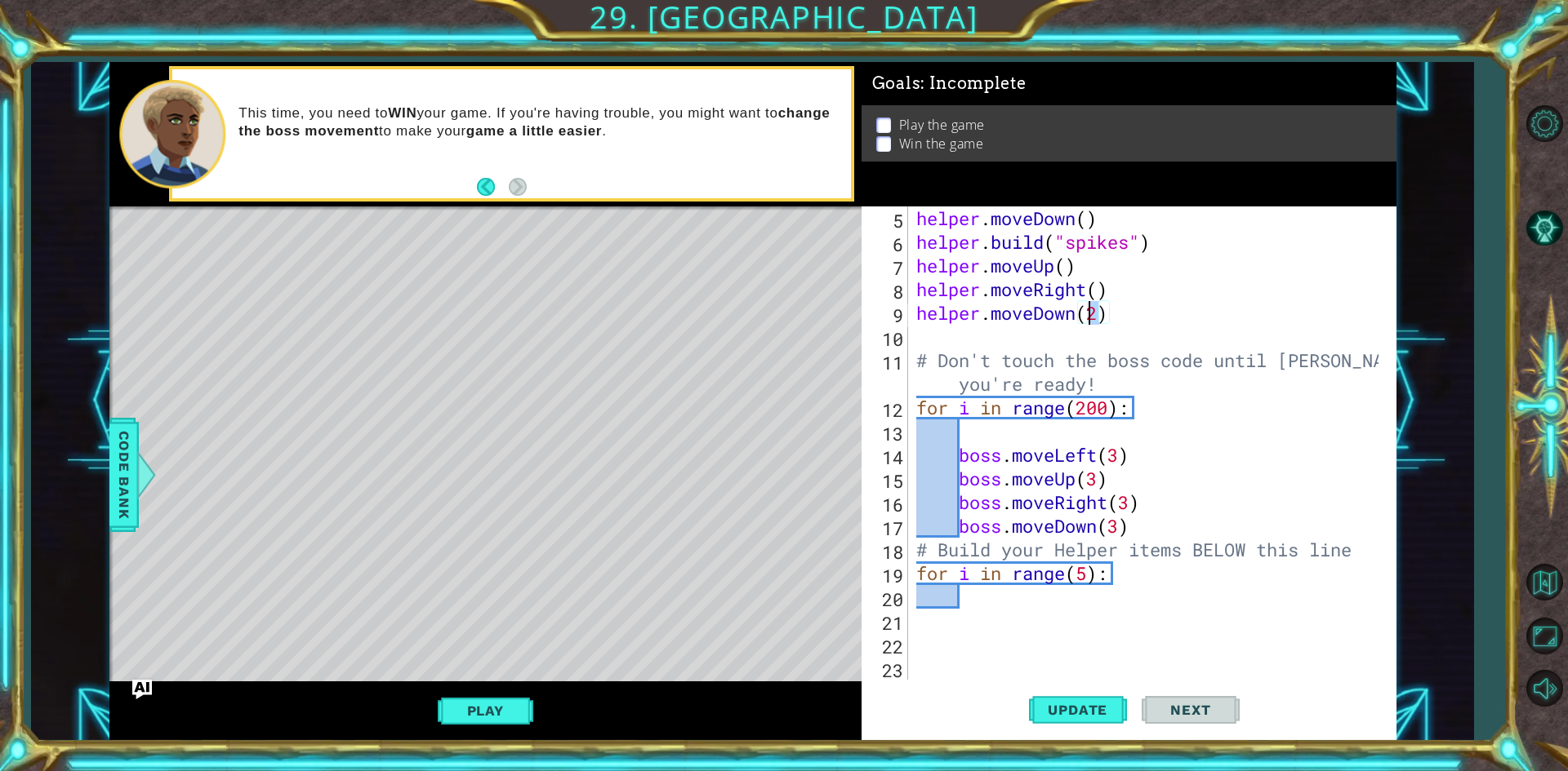
drag, startPoint x: 1096, startPoint y: 317, endPoint x: 1083, endPoint y: 314, distance: 13.3
click at [1083, 314] on div "helper . moveDown ( ) helper . build ( "spikes" ) helper . moveUp ( ) helper . …" at bounding box center [1149, 466] width 474 height 521
type textarea "helper.moveDown()"
click at [1195, 318] on div "helper . moveDown ( ) helper . build ( "spikes" ) helper . moveUp ( ) helper . …" at bounding box center [1149, 466] width 474 height 521
click at [1048, 614] on div "helper . moveDown ( ) helper . build ( "spikes" ) helper . moveUp ( ) helper . …" at bounding box center [1149, 466] width 474 height 521
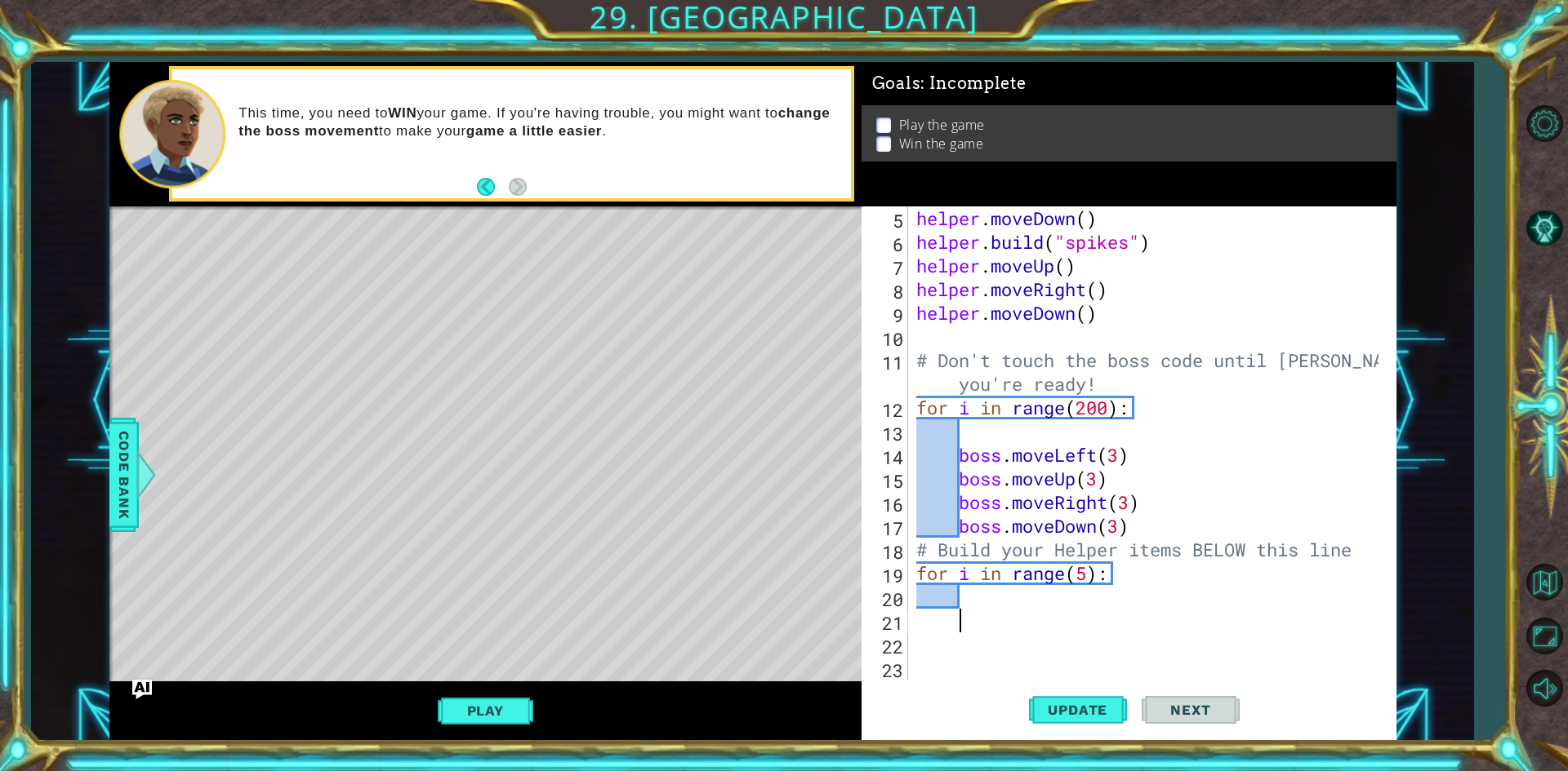
scroll to position [0, 1]
click at [1045, 599] on div "helper . moveDown ( ) helper . build ( "spikes" ) helper . moveUp ( ) helper . …" at bounding box center [1149, 466] width 474 height 521
click at [1054, 689] on button "Update" at bounding box center [1077, 710] width 98 height 53
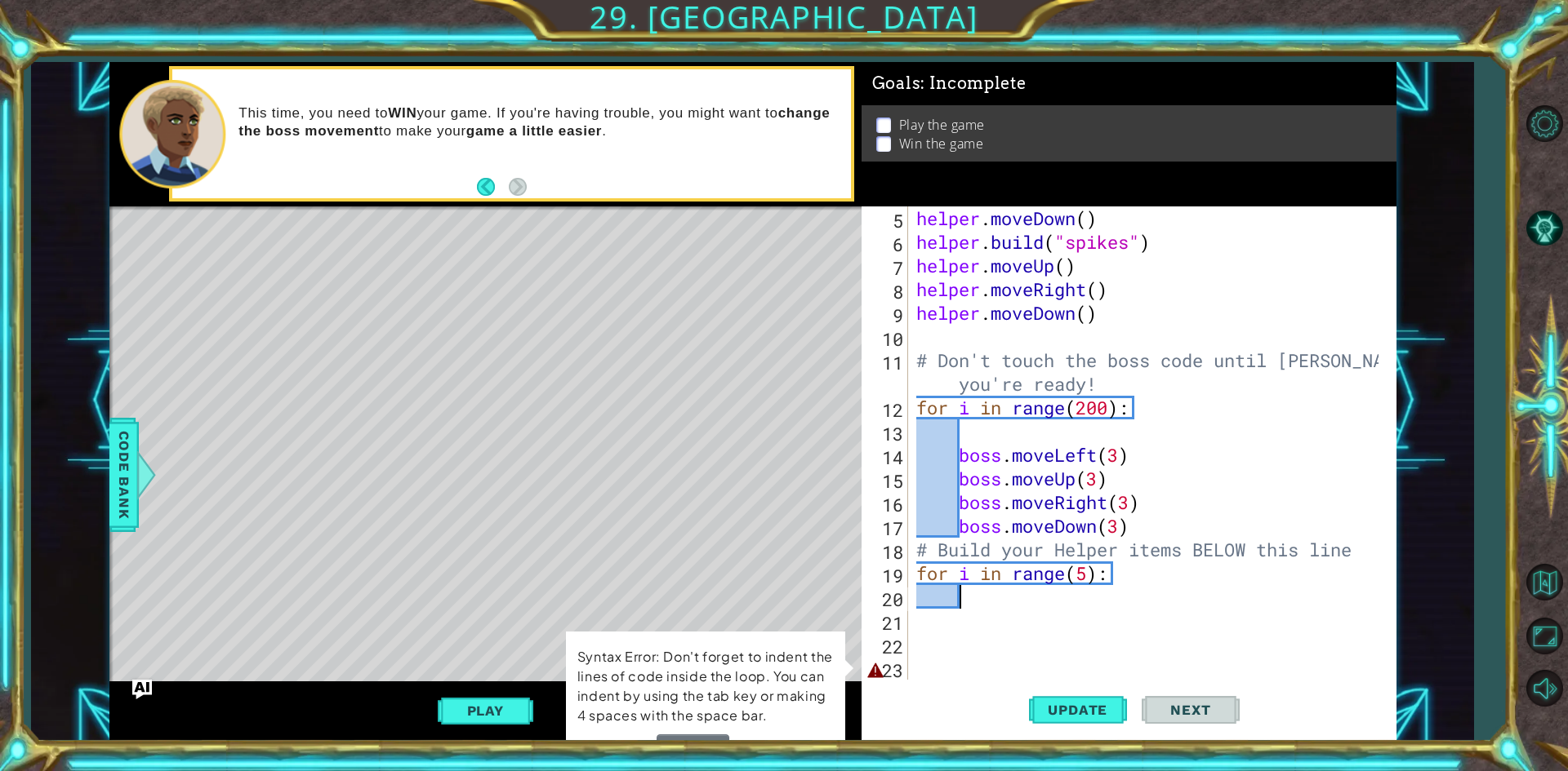
click at [986, 600] on div "helper . moveDown ( ) helper . build ( "spikes" ) helper . moveUp ( ) helper . …" at bounding box center [1149, 466] width 474 height 521
click at [955, 661] on div "helper . moveDown ( ) helper . build ( "spikes" ) helper . moveUp ( ) helper . …" at bounding box center [1149, 466] width 474 height 521
click at [979, 646] on div "helper . moveDown ( ) helper . build ( "spikes" ) helper . moveUp ( ) helper . …" at bounding box center [1149, 466] width 474 height 521
click at [995, 619] on div "helper . moveDown ( ) helper . build ( "spikes" ) helper . moveUp ( ) helper . …" at bounding box center [1149, 466] width 474 height 521
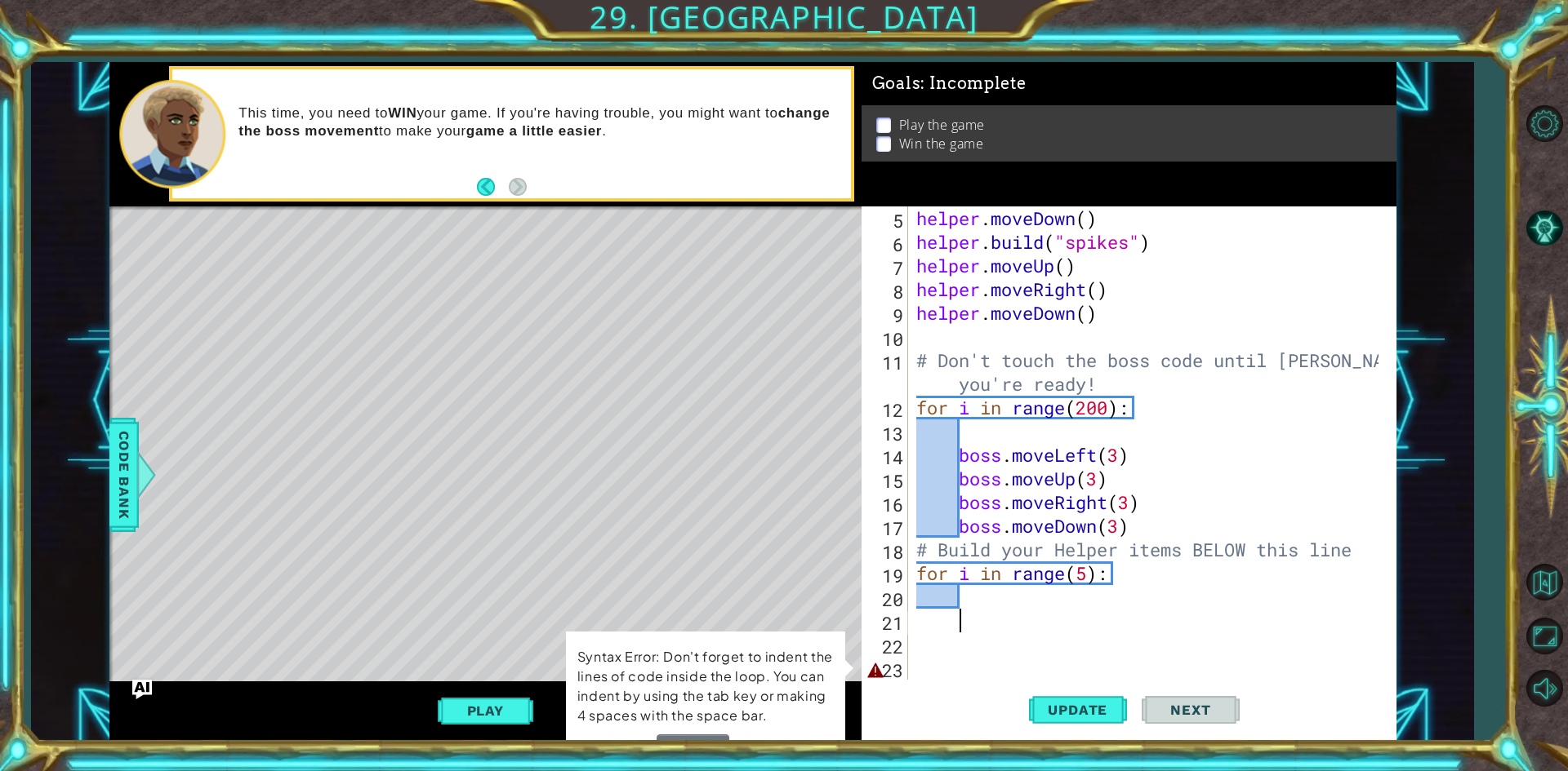
click at [999, 598] on div "helper . moveDown ( ) helper . build ( "spikes" ) helper . moveUp ( ) helper . …" at bounding box center [1149, 466] width 474 height 521
click at [998, 677] on div "helper . moveDown ( ) helper . build ( "spikes" ) helper . moveUp ( ) helper . …" at bounding box center [1149, 466] width 474 height 521
click at [988, 594] on div "helper . moveDown ( ) helper . build ( "spikes" ) helper . moveUp ( ) helper . …" at bounding box center [1149, 466] width 474 height 521
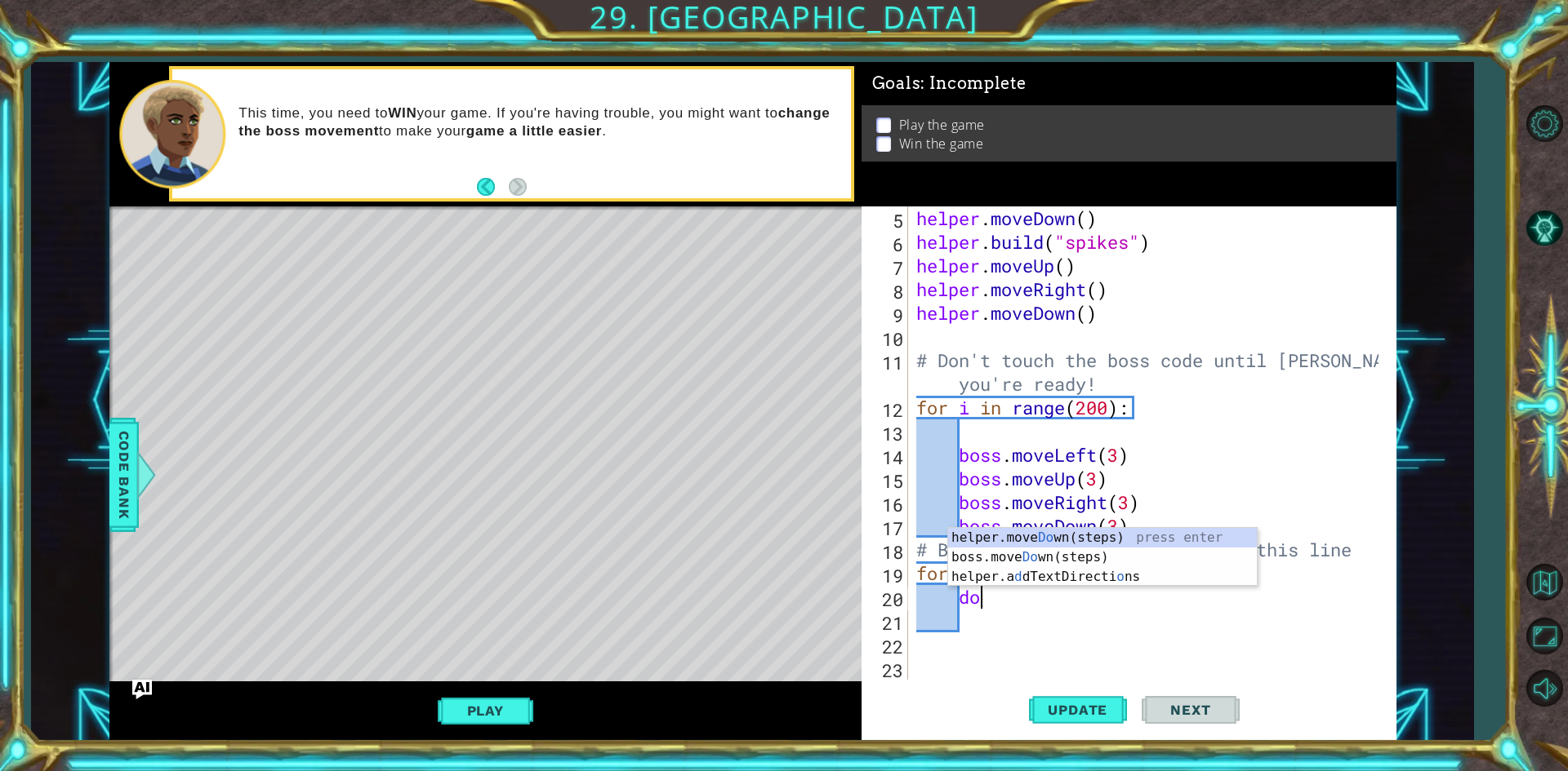
type textarea "d"
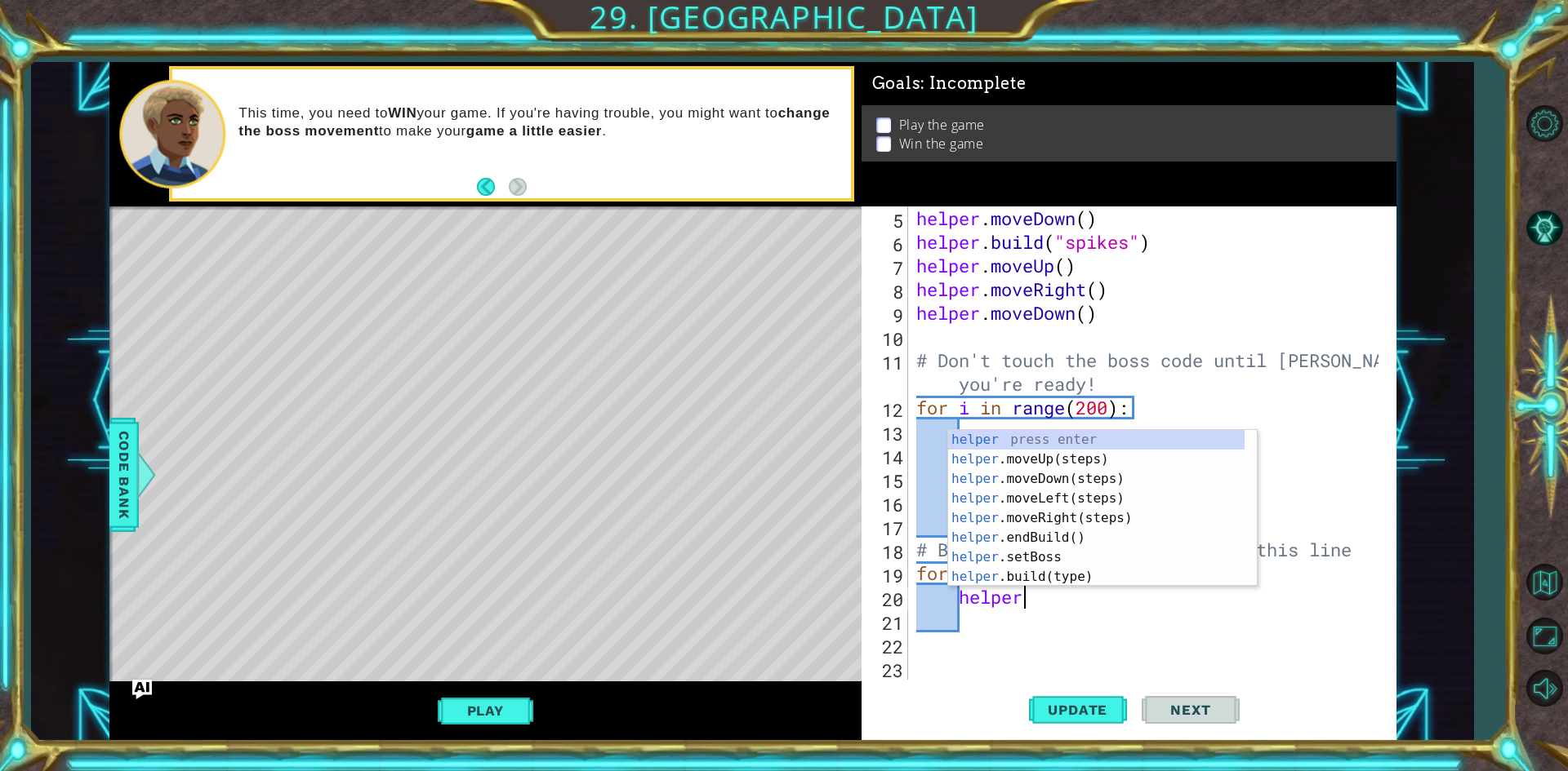
scroll to position [0, 4]
click at [1031, 580] on div "helper press enter helper .moveUp(steps) press enter helper .moveDown(steps) pr…" at bounding box center [1096, 528] width 296 height 196
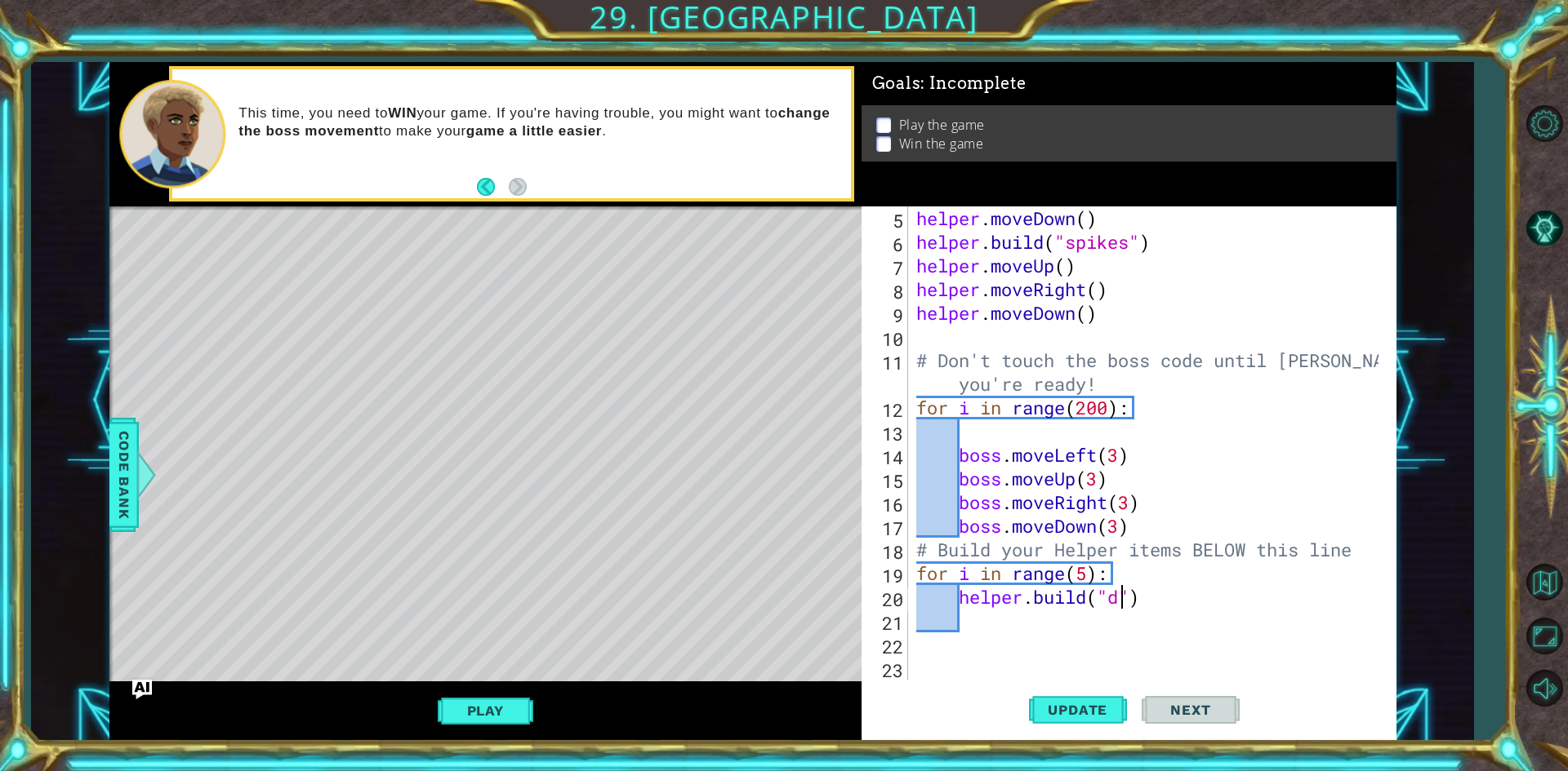
scroll to position [0, 10]
type textarea "[DOMAIN_NAME]("downArrow")"
click at [1040, 642] on div "helper . moveDown ( ) helper . build ( "spikes" ) helper . moveUp ( ) helper . …" at bounding box center [1149, 466] width 474 height 521
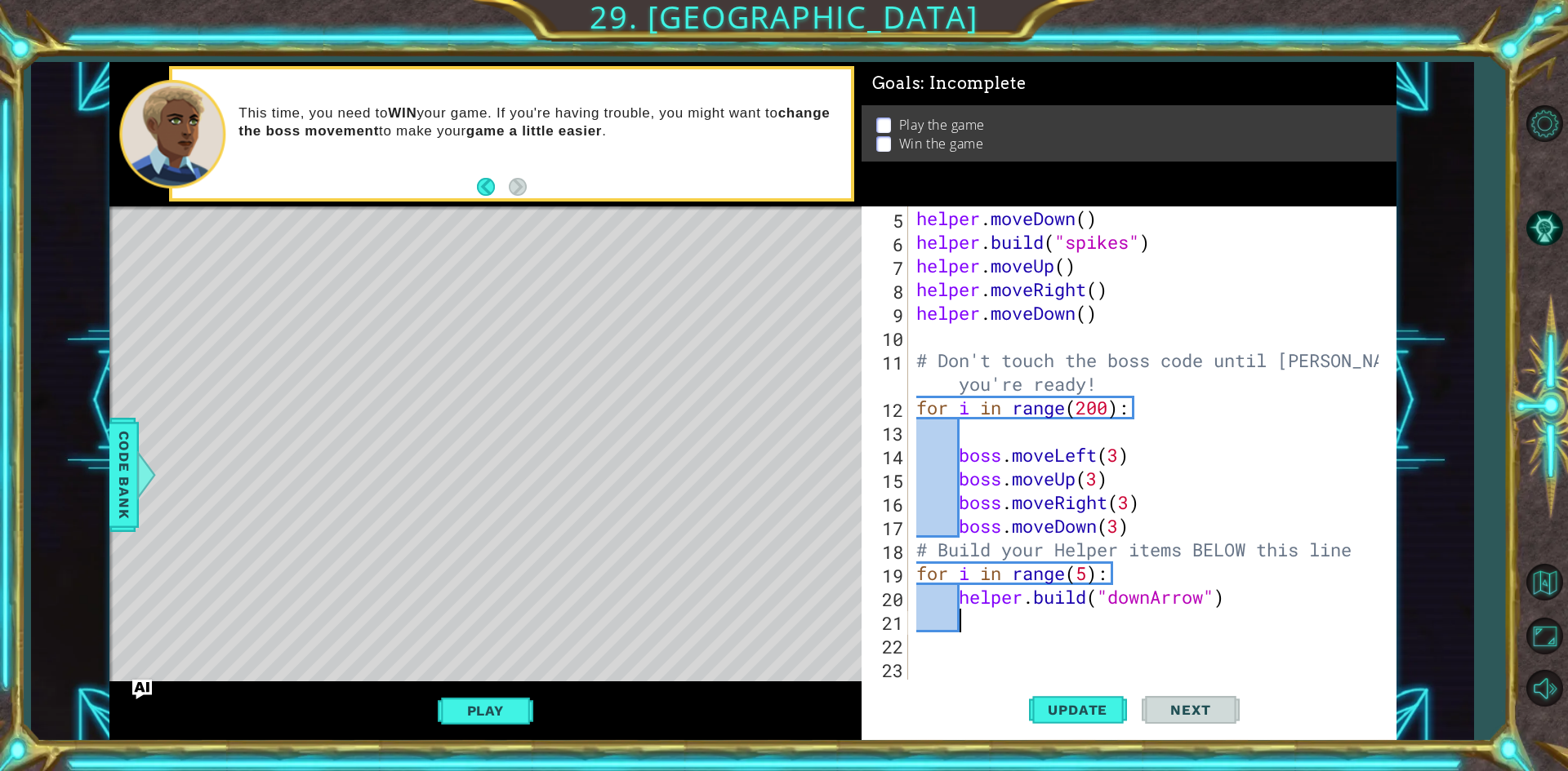
click at [1057, 617] on div "helper . moveDown ( ) helper . build ( "spikes" ) helper . moveUp ( ) helper . …" at bounding box center [1149, 466] width 474 height 521
type textarea "g"
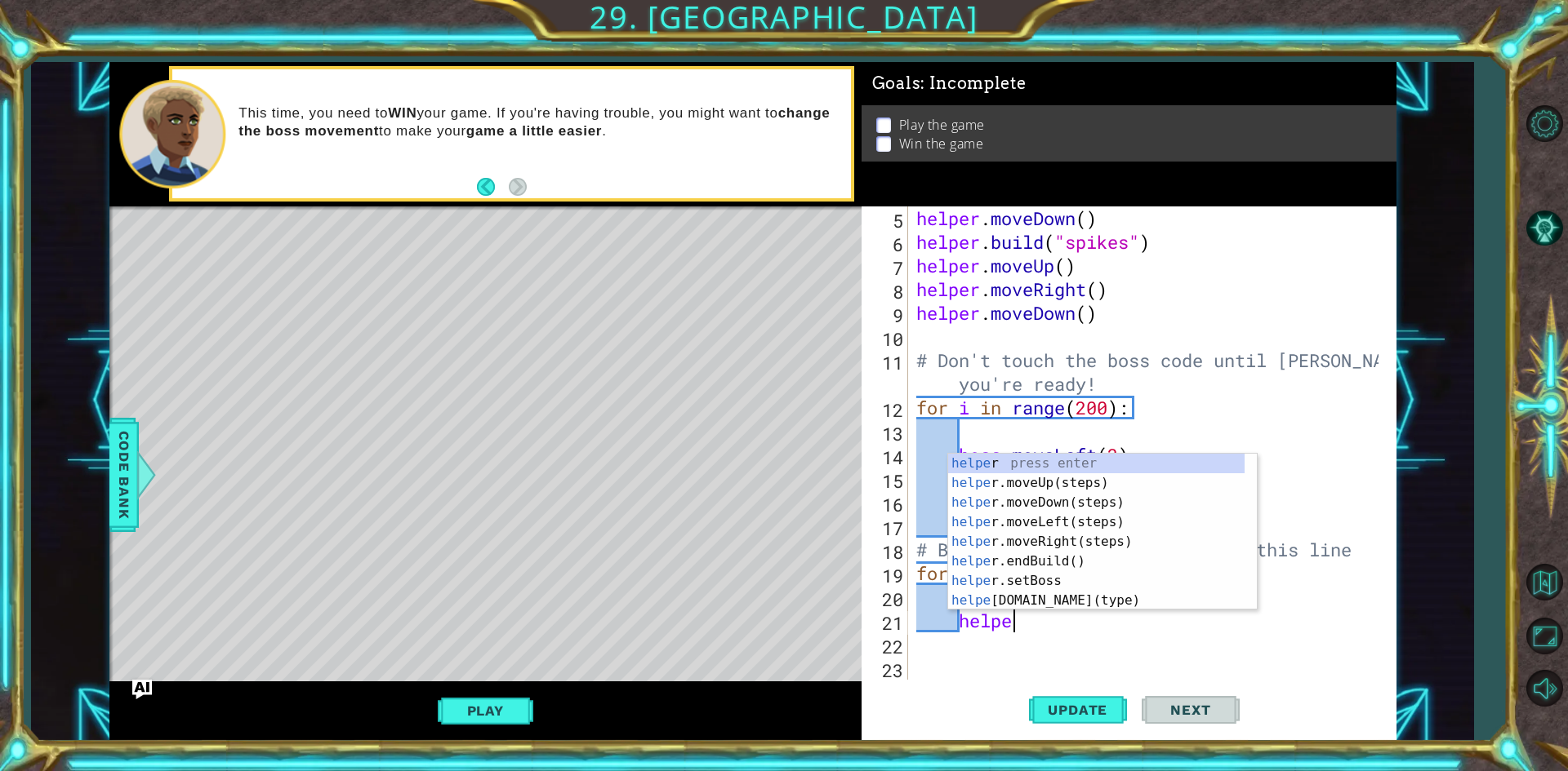
scroll to position [0, 4]
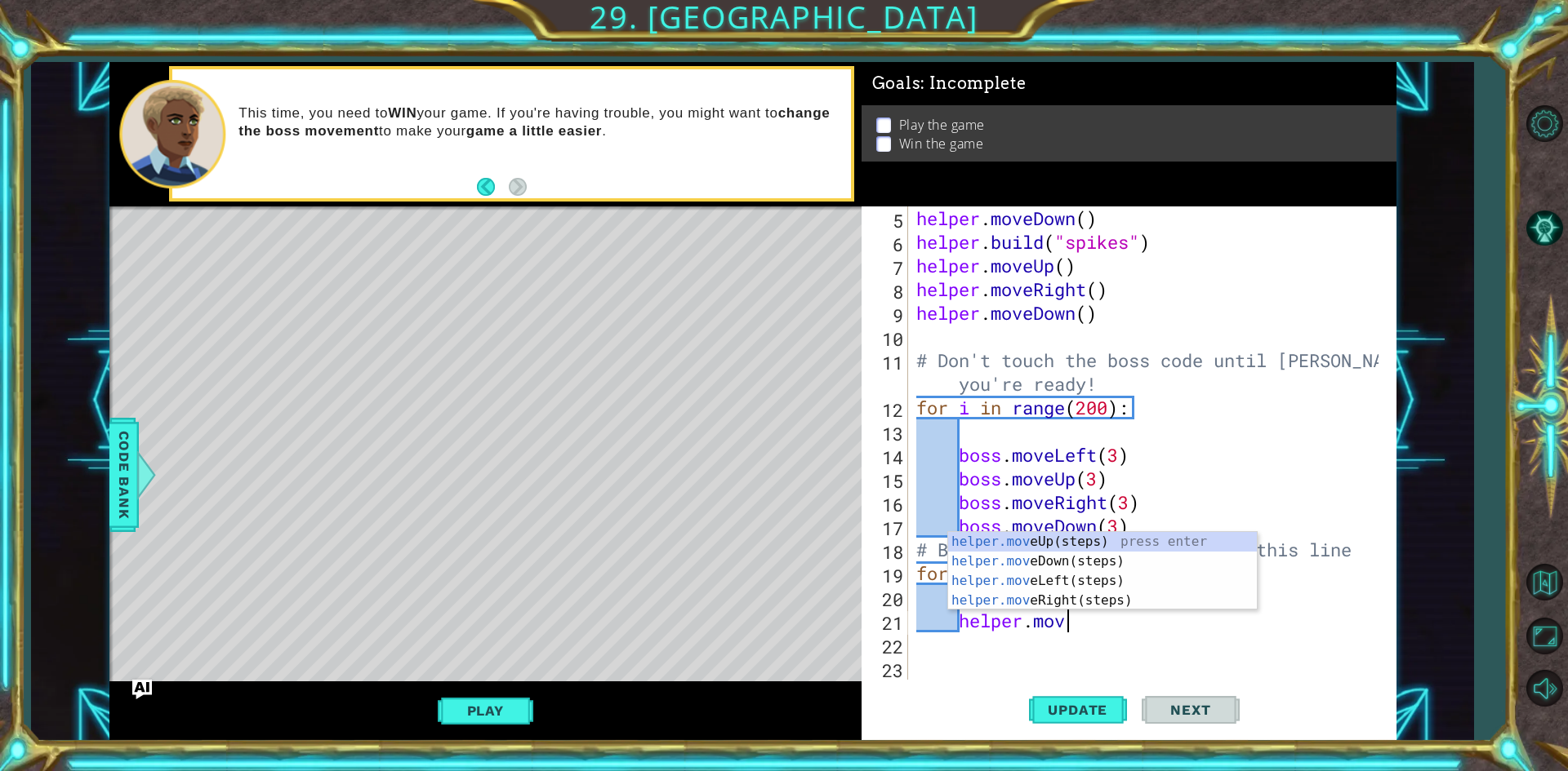
type textarea "helper.move"
click at [1061, 597] on div "helper.move Up(steps) press enter helper.move Down(steps) press enter helper.mo…" at bounding box center [1103, 591] width 309 height 118
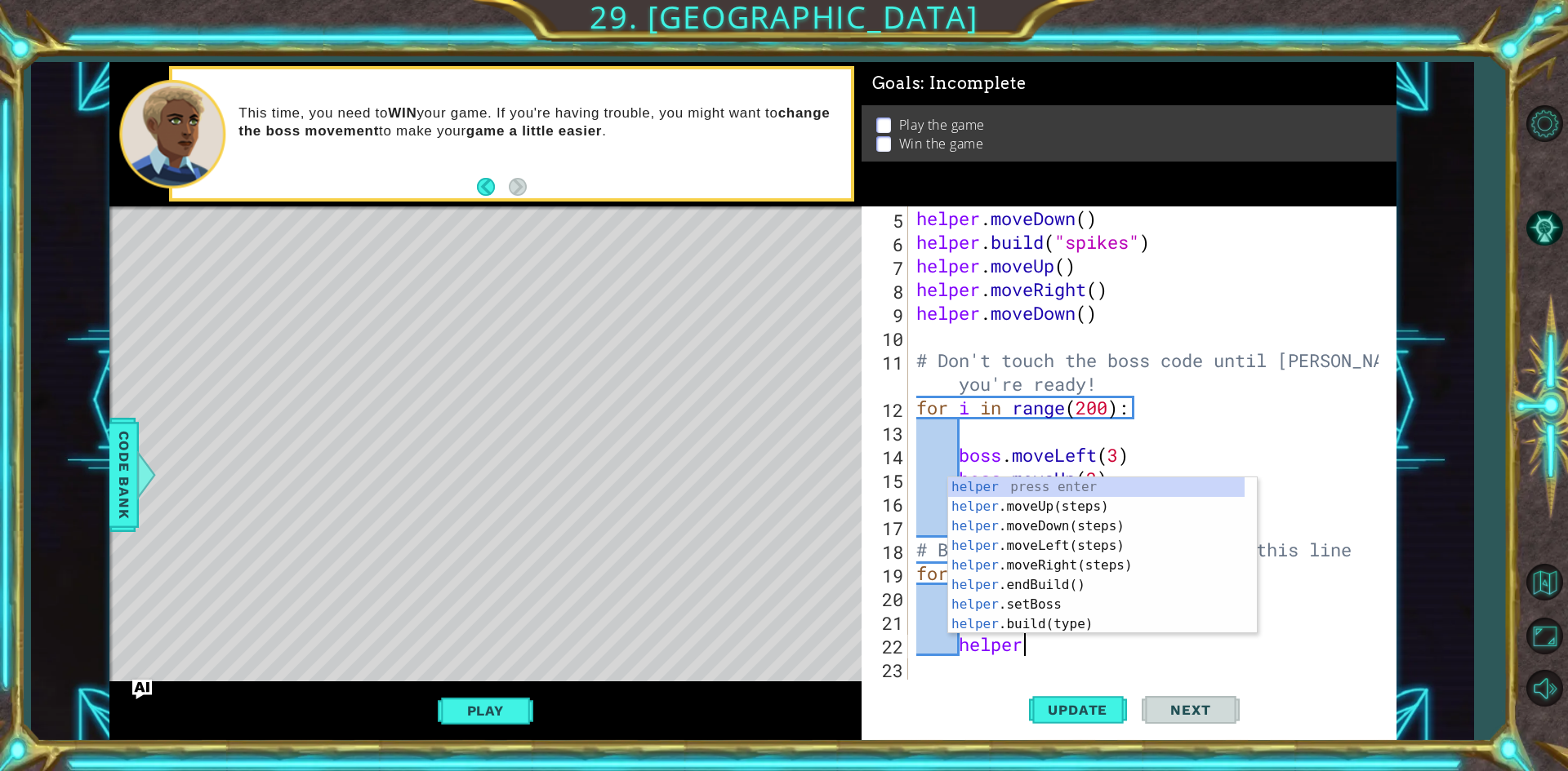
scroll to position [0, 4]
click at [1092, 625] on div "helper press enter helper .moveUp(steps) press enter helper .moveDown(steps) pr…" at bounding box center [1096, 575] width 296 height 196
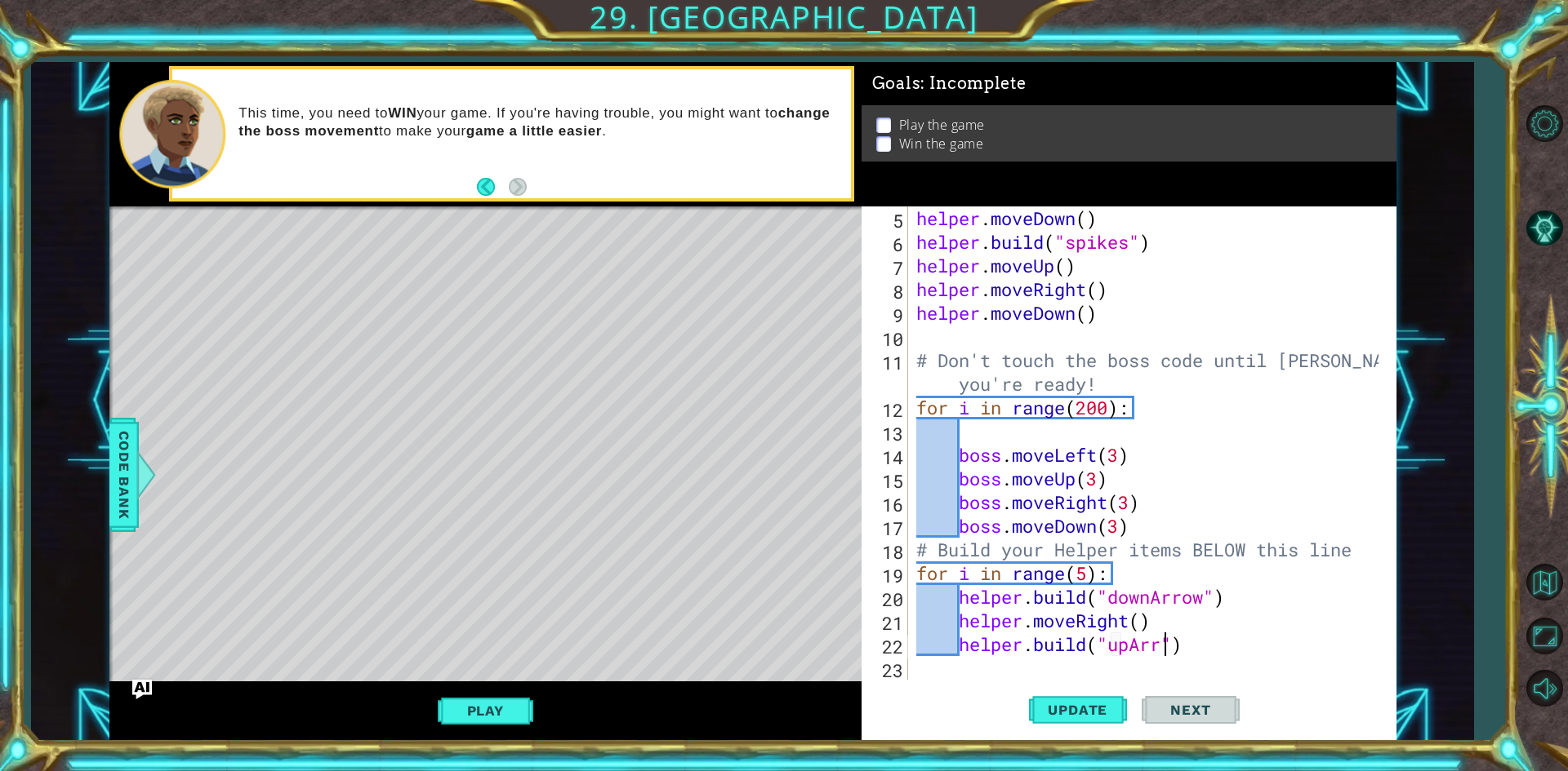
type textarea "[DOMAIN_NAME]("upArrow")"
click at [1111, 671] on div "helper . moveDown ( ) helper . build ( "spikes" ) helper . moveUp ( ) helper . …" at bounding box center [1149, 466] width 474 height 521
click at [1261, 651] on div "helper . moveDown ( ) helper . build ( "spikes" ) helper . moveUp ( ) helper . …" at bounding box center [1149, 466] width 474 height 521
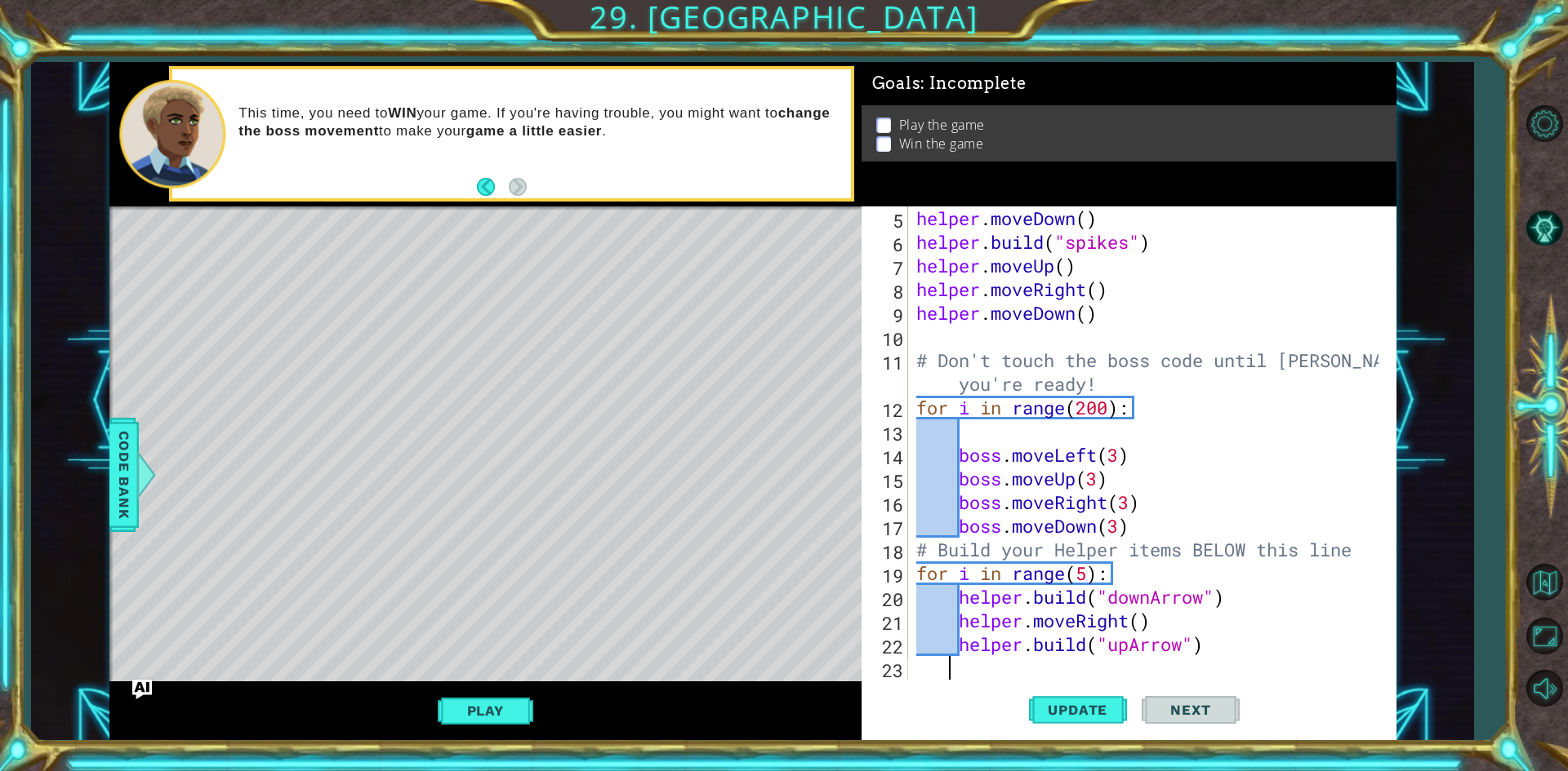
type textarea "[DOMAIN_NAME]("upArrow")"
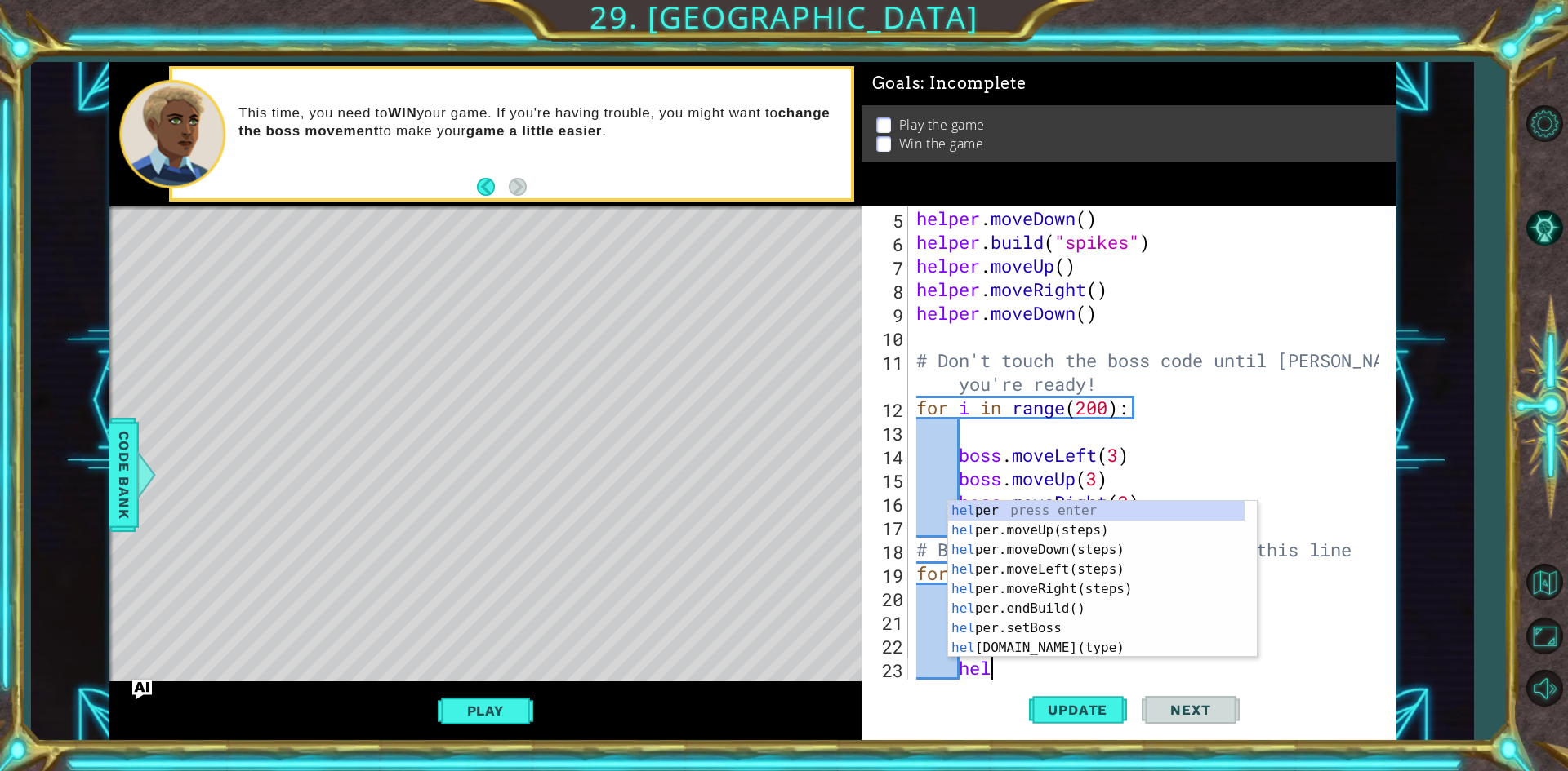
type textarea "help"
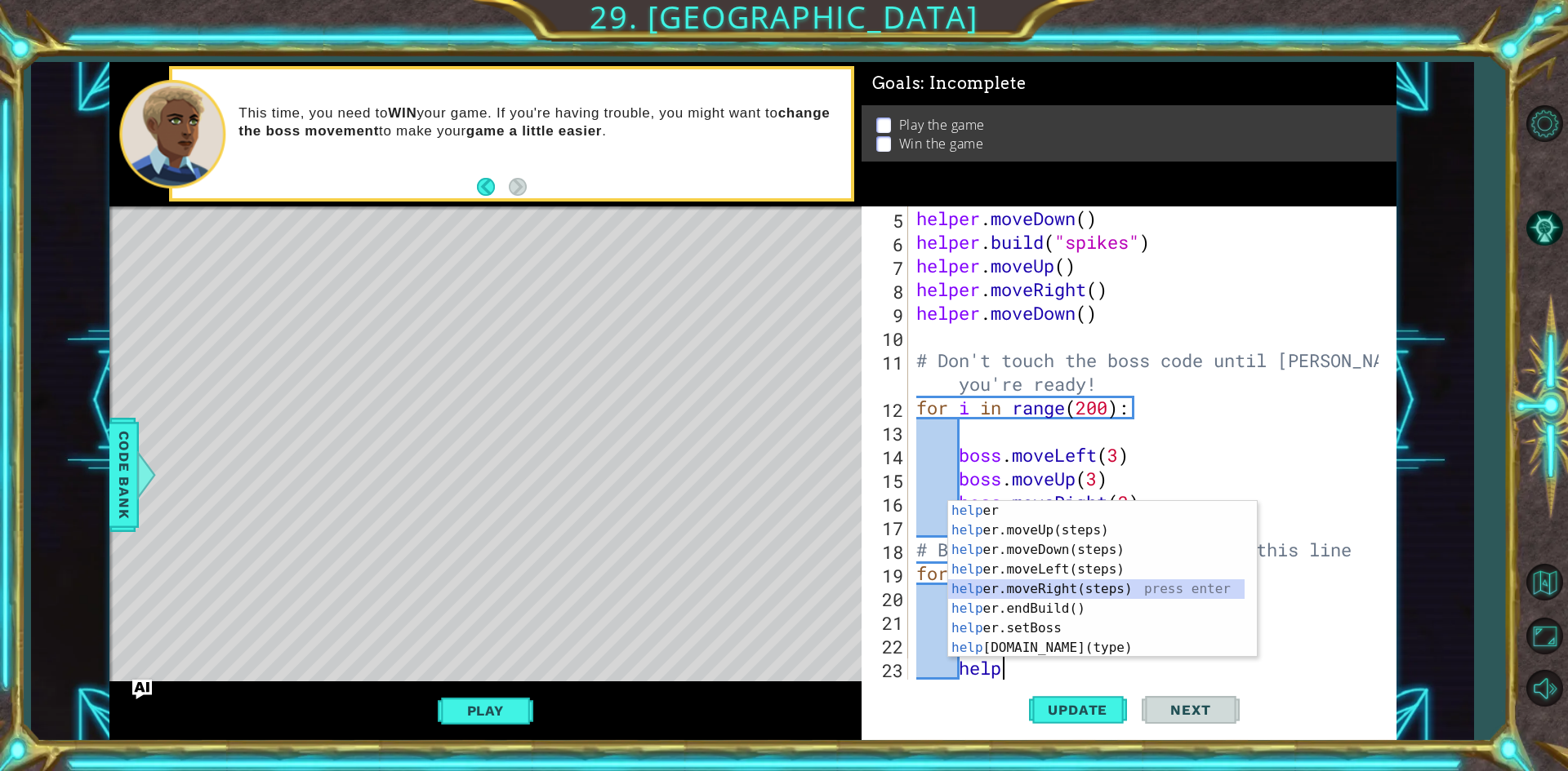
click at [1148, 581] on div "help er press enter help er.moveUp(steps) press enter help er.moveDown(steps) p…" at bounding box center [1096, 599] width 296 height 196
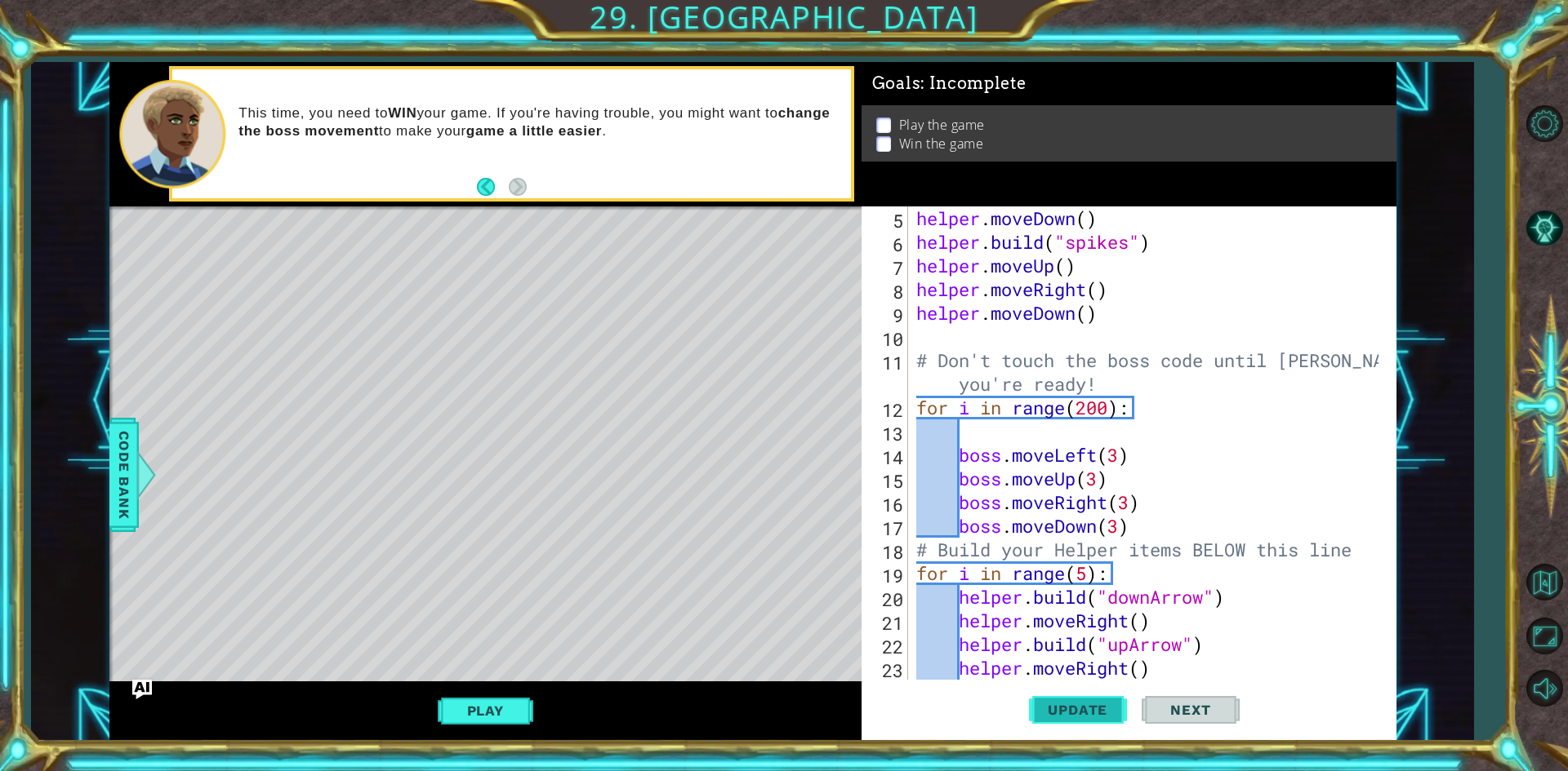
click at [1090, 706] on span "Update" at bounding box center [1077, 709] width 92 height 16
click at [477, 707] on button "Play" at bounding box center [485, 711] width 95 height 31
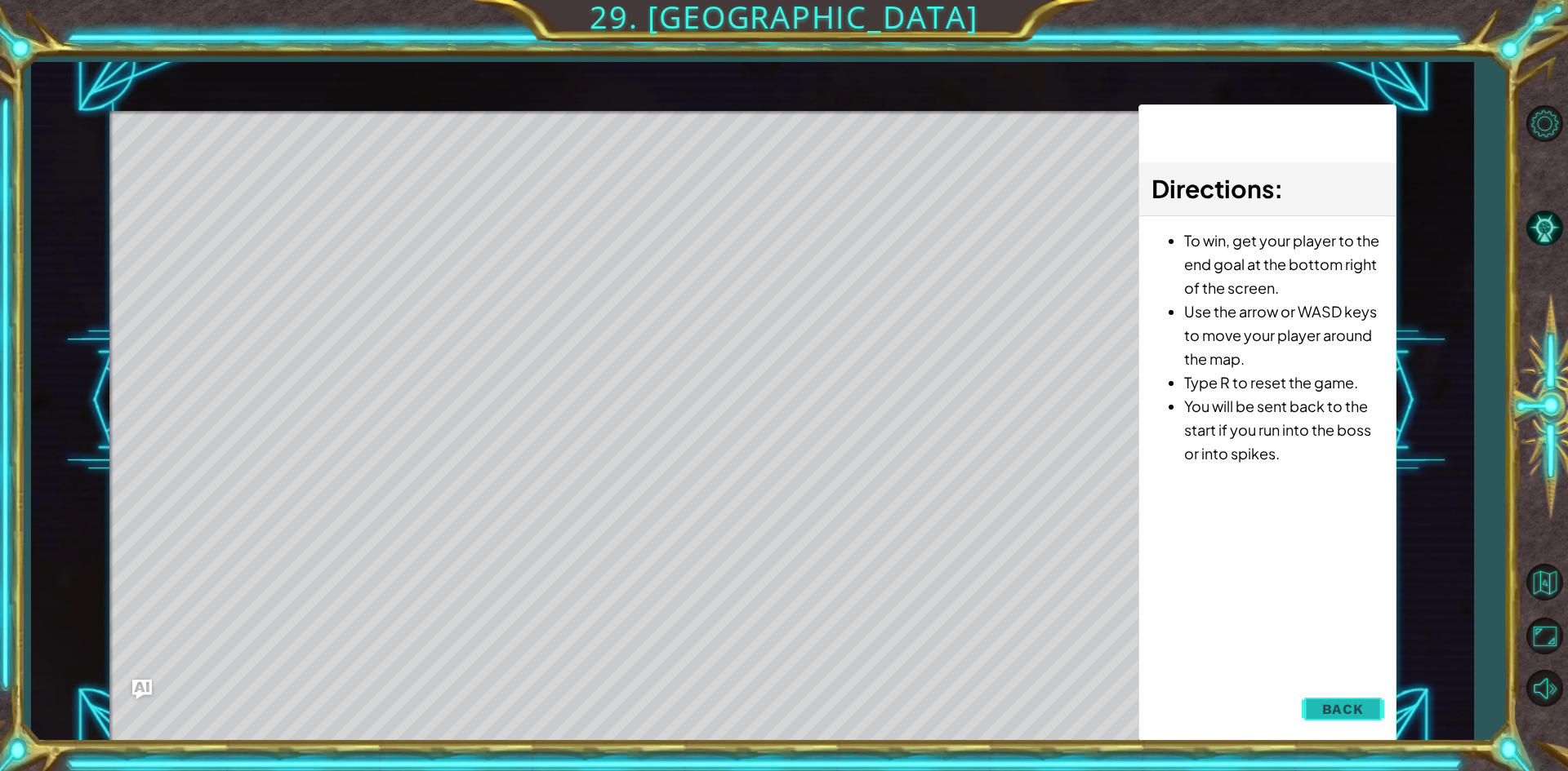
click at [1365, 706] on button "Back" at bounding box center [1343, 709] width 82 height 33
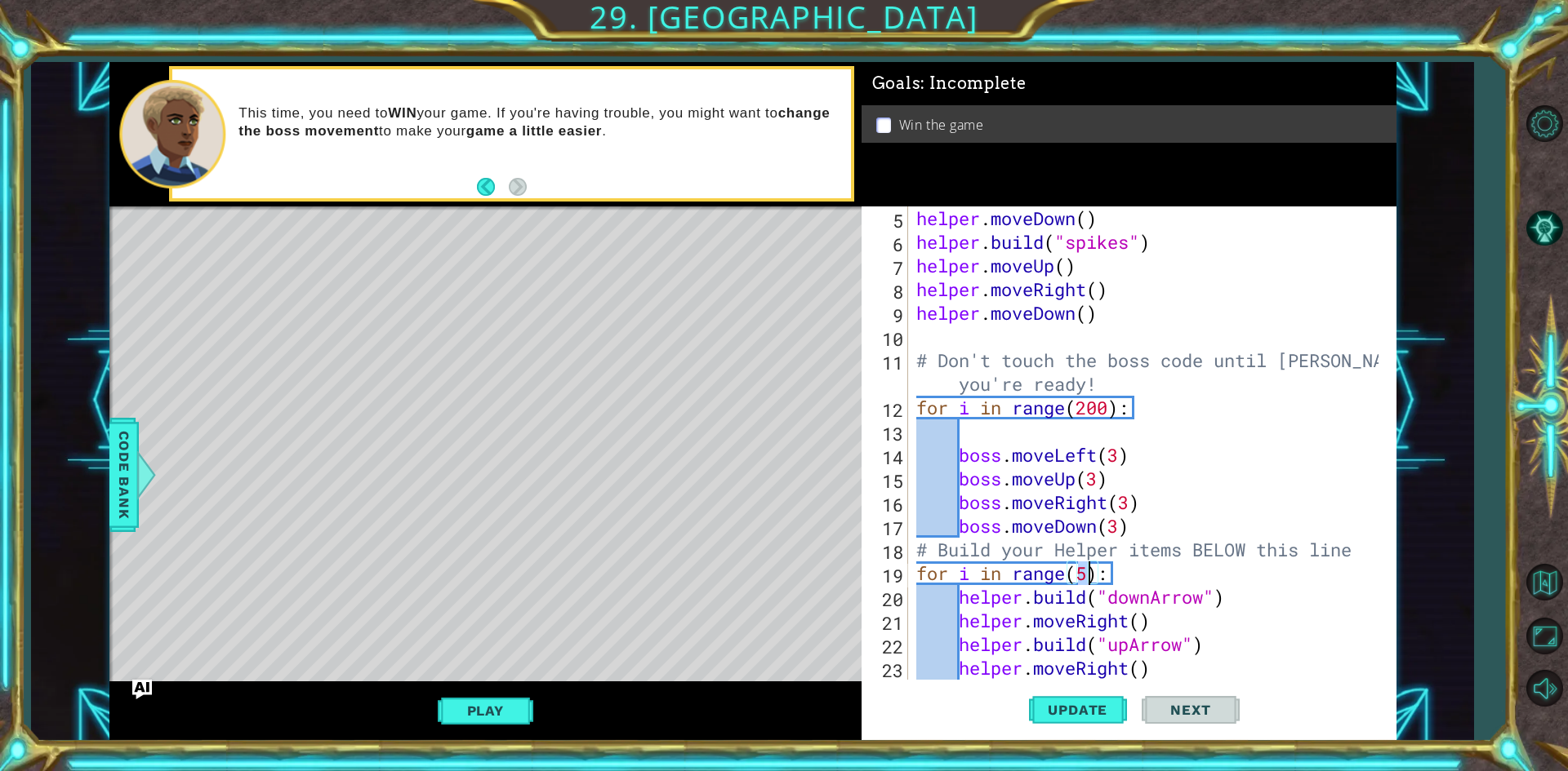
drag, startPoint x: 1077, startPoint y: 573, endPoint x: 1085, endPoint y: 575, distance: 8.2
click at [1085, 575] on div "helper . moveDown ( ) helper . build ( "spikes" ) helper . moveUp ( ) helper . …" at bounding box center [1149, 466] width 474 height 521
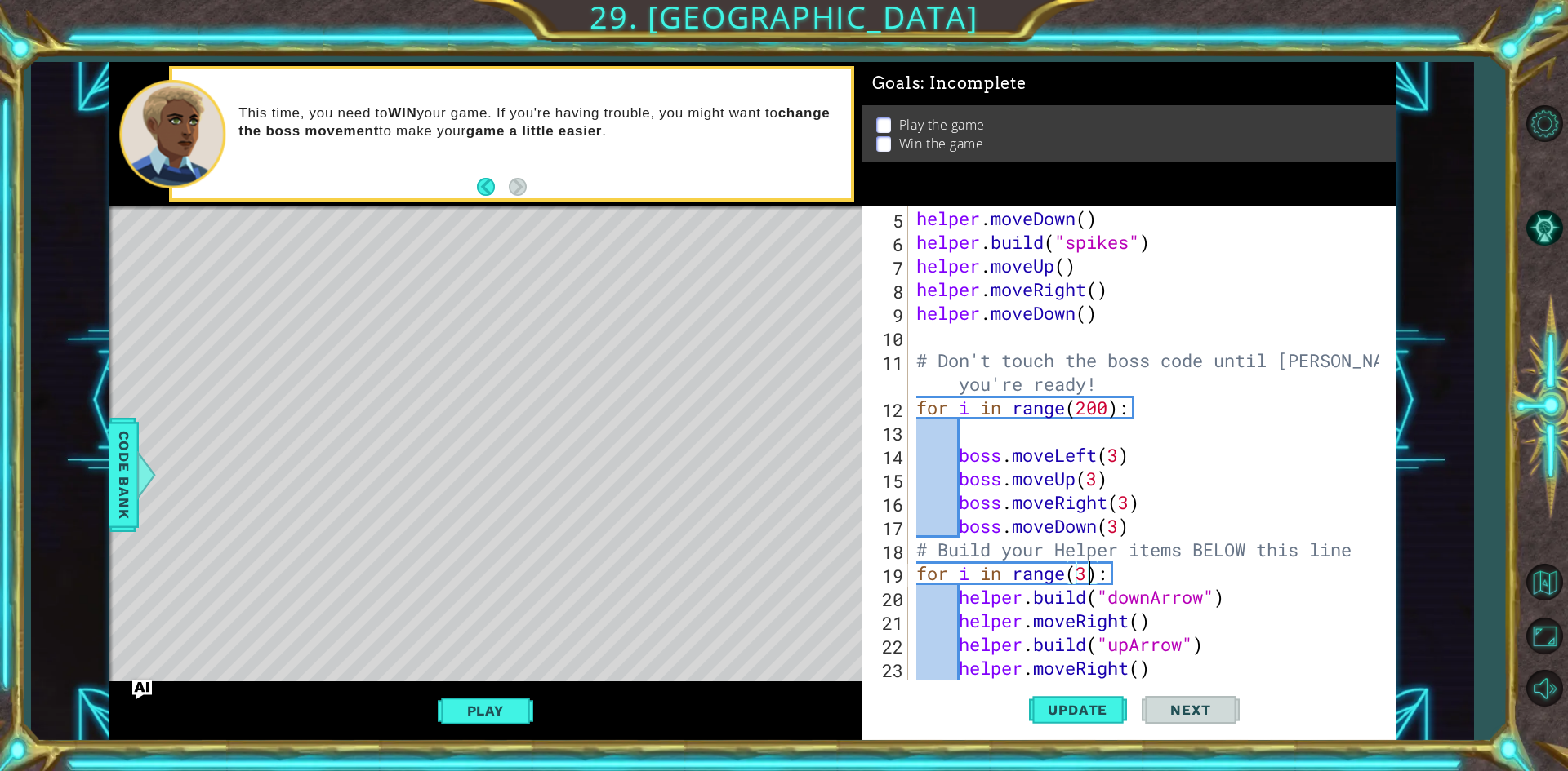
scroll to position [0, 7]
click at [1045, 700] on button "Update" at bounding box center [1077, 710] width 98 height 53
drag, startPoint x: 1077, startPoint y: 573, endPoint x: 1087, endPoint y: 580, distance: 12.2
click at [1087, 580] on div "helper . moveDown ( ) helper . build ( "spikes" ) helper . moveUp ( ) helper . …" at bounding box center [1149, 466] width 474 height 521
click at [1057, 704] on span "Update" at bounding box center [1077, 709] width 92 height 16
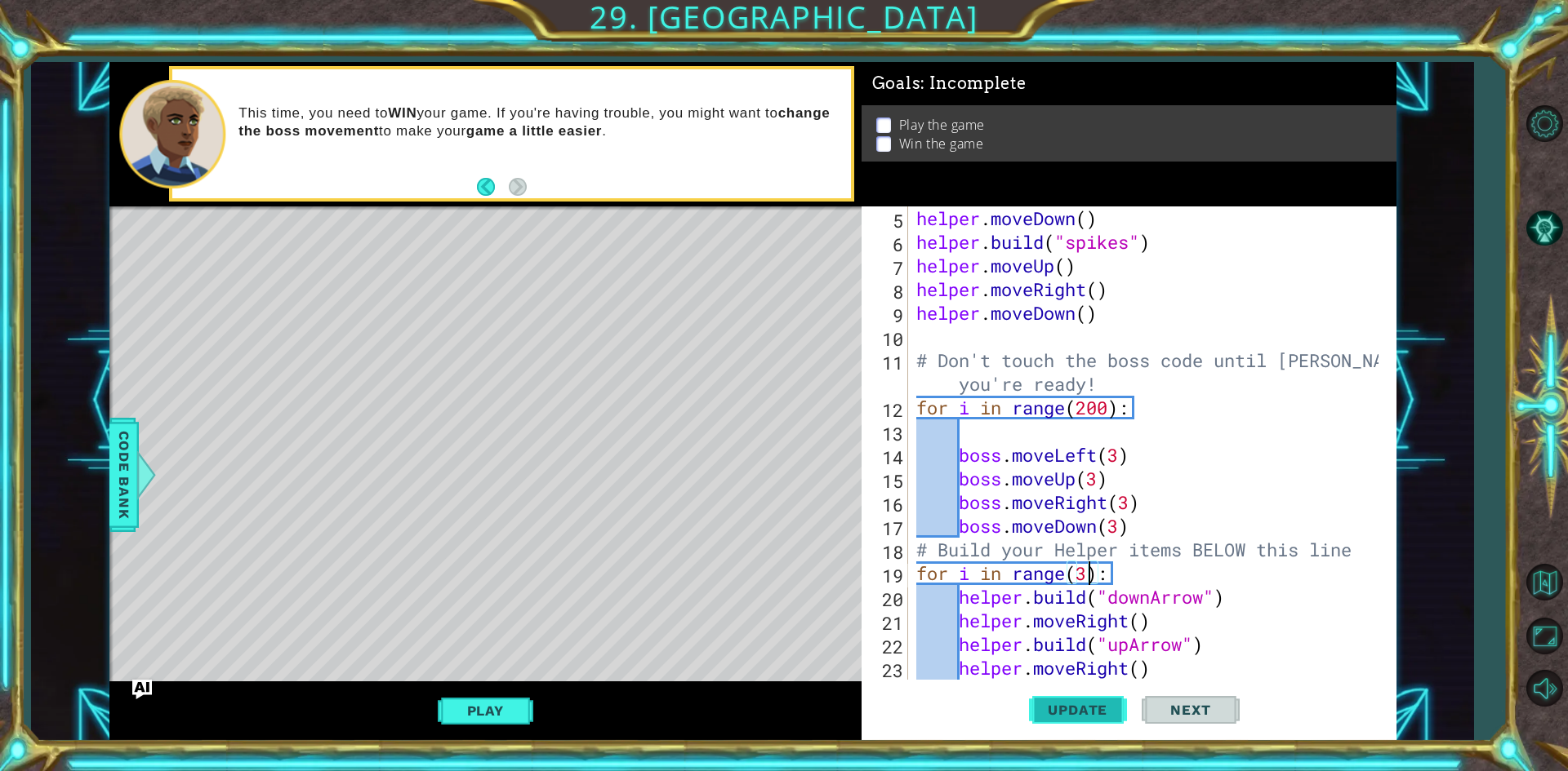
type textarea "for i in range(3):"
click at [1068, 711] on span "Update" at bounding box center [1077, 709] width 92 height 16
drag, startPoint x: 472, startPoint y: 710, endPoint x: 489, endPoint y: 695, distance: 22.7
click at [482, 700] on button "Play" at bounding box center [485, 711] width 95 height 31
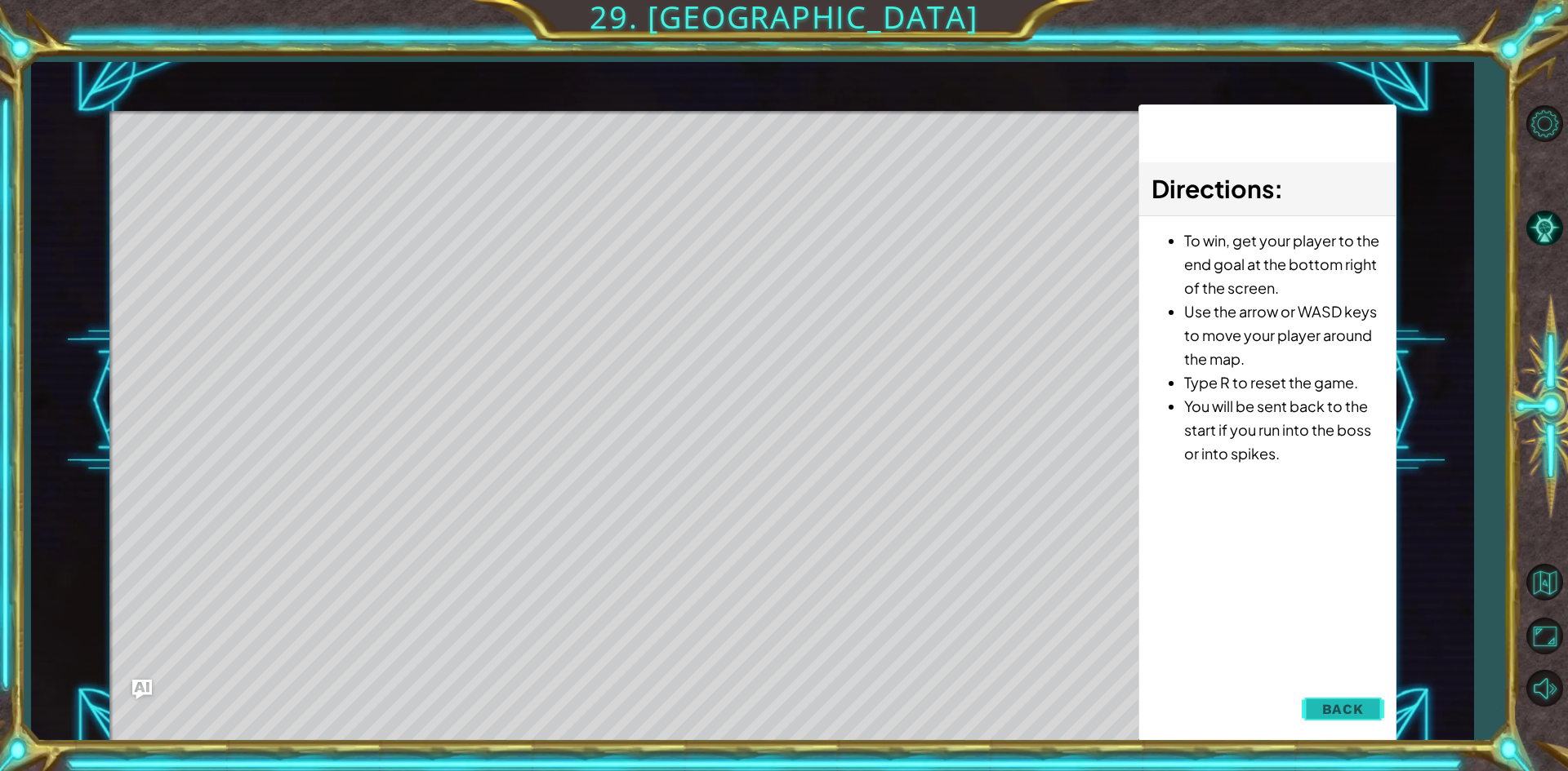
click at [1322, 706] on button "Back" at bounding box center [1343, 709] width 82 height 33
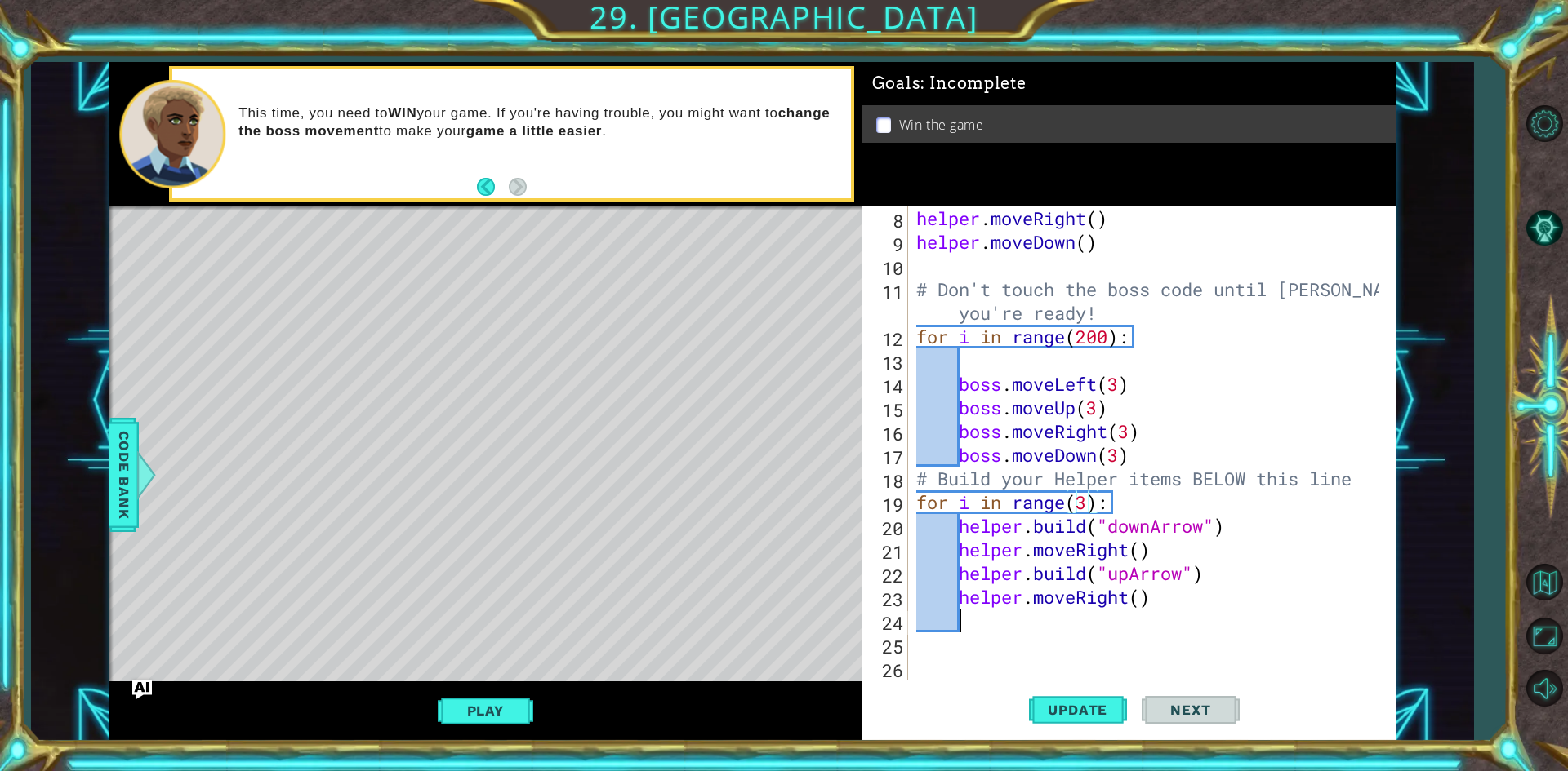
scroll to position [0, 1]
click at [1017, 630] on div "helper . moveRight ( ) helper . moveDown ( ) # Don't touch the boss code until …" at bounding box center [1149, 466] width 474 height 521
type textarea "f"
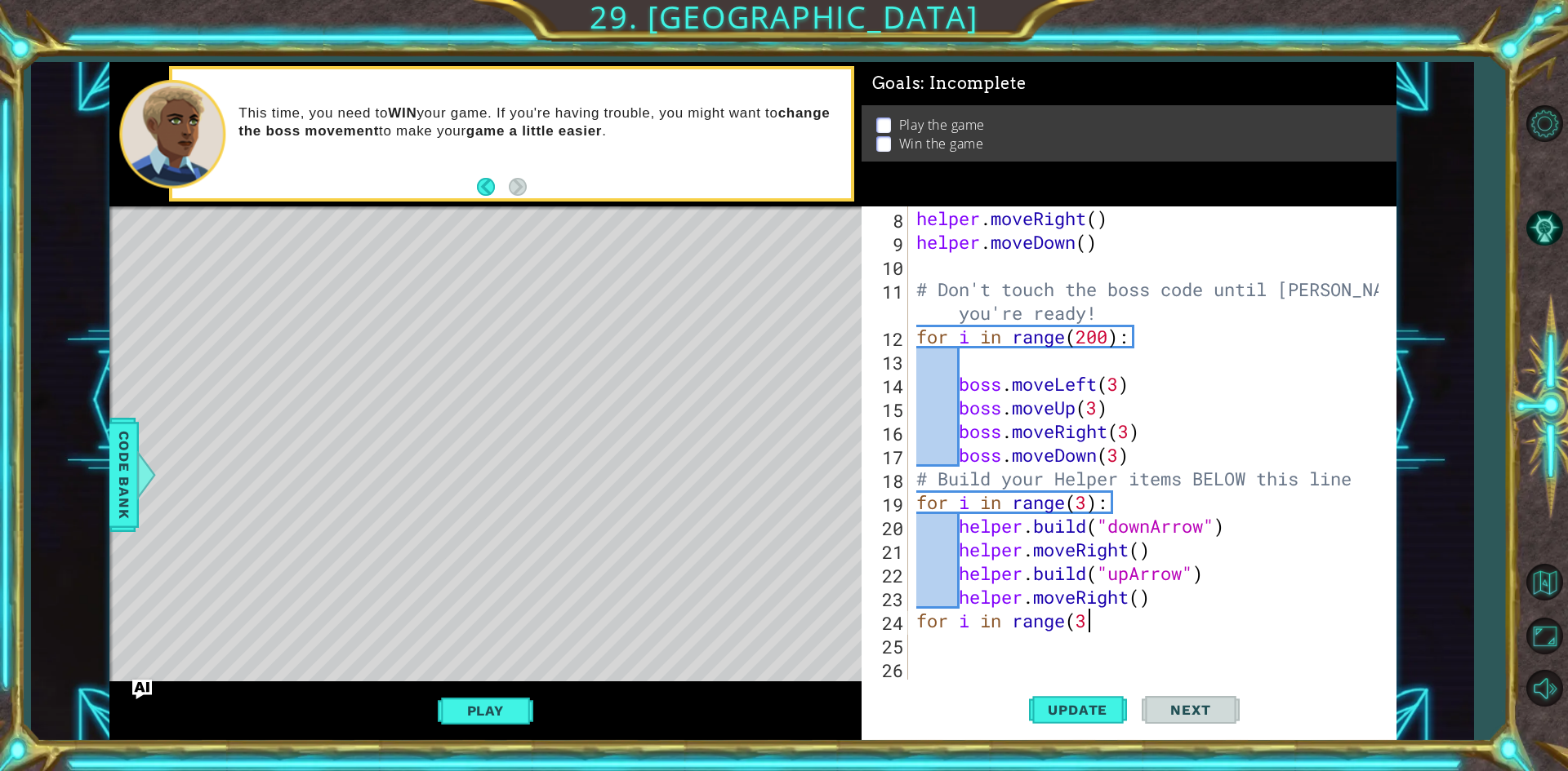
scroll to position [0, 7]
drag, startPoint x: 1078, startPoint y: 620, endPoint x: 1087, endPoint y: 624, distance: 9.8
click at [1087, 624] on div "helper . moveRight ( ) helper . moveDown ( ) # Don't touch the boss code until …" at bounding box center [1149, 466] width 474 height 521
type textarea "for i in range(1):"
click at [1057, 652] on div "helper . moveRight ( ) helper . moveDown ( ) # Don't touch the boss code until …" at bounding box center [1149, 466] width 474 height 521
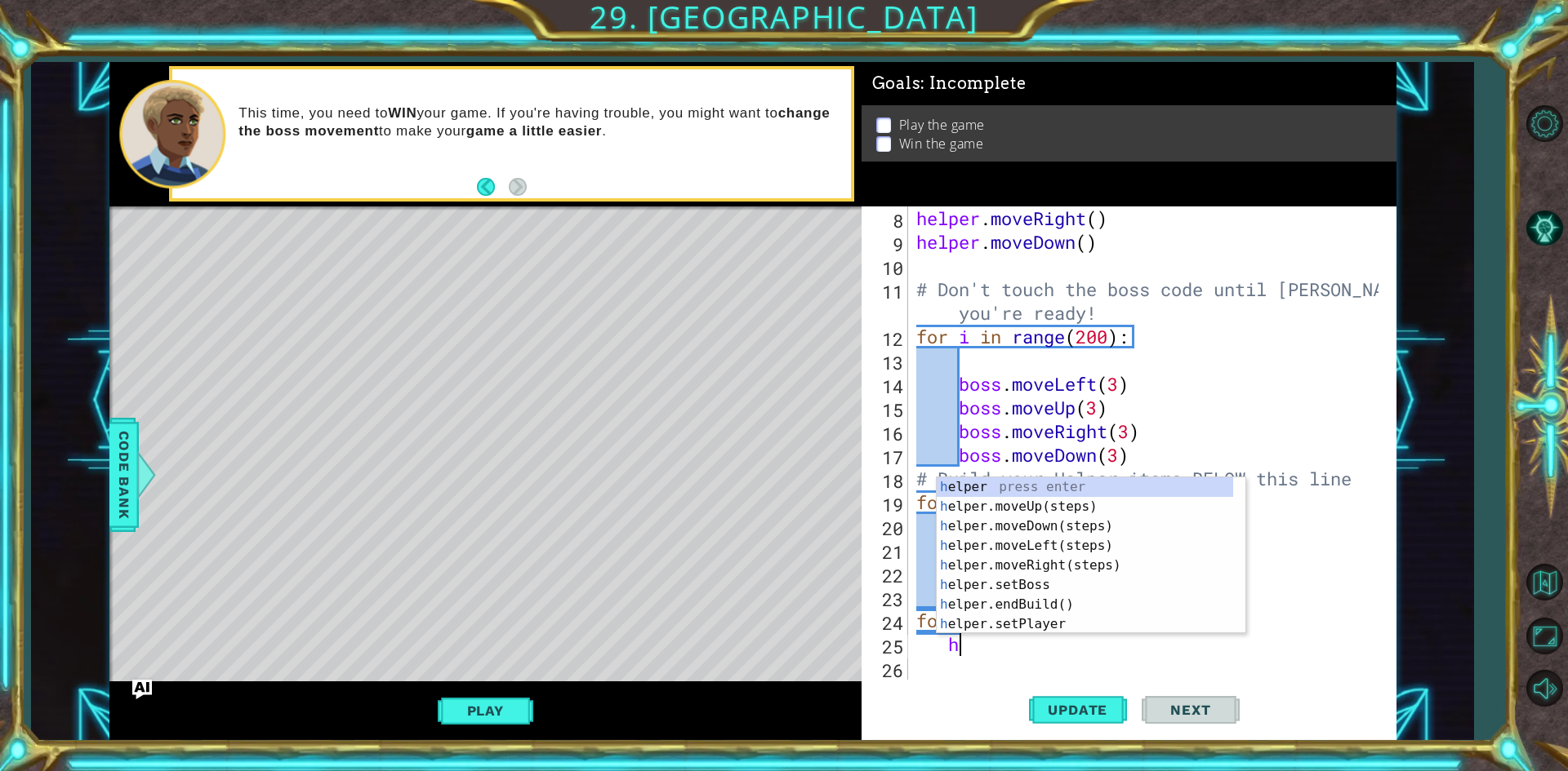
scroll to position [0, 2]
type textarea "helper."
click at [1082, 482] on div "helper. moveUp(steps) press enter helper. moveDown(steps) press enter helper. m…" at bounding box center [1085, 575] width 296 height 196
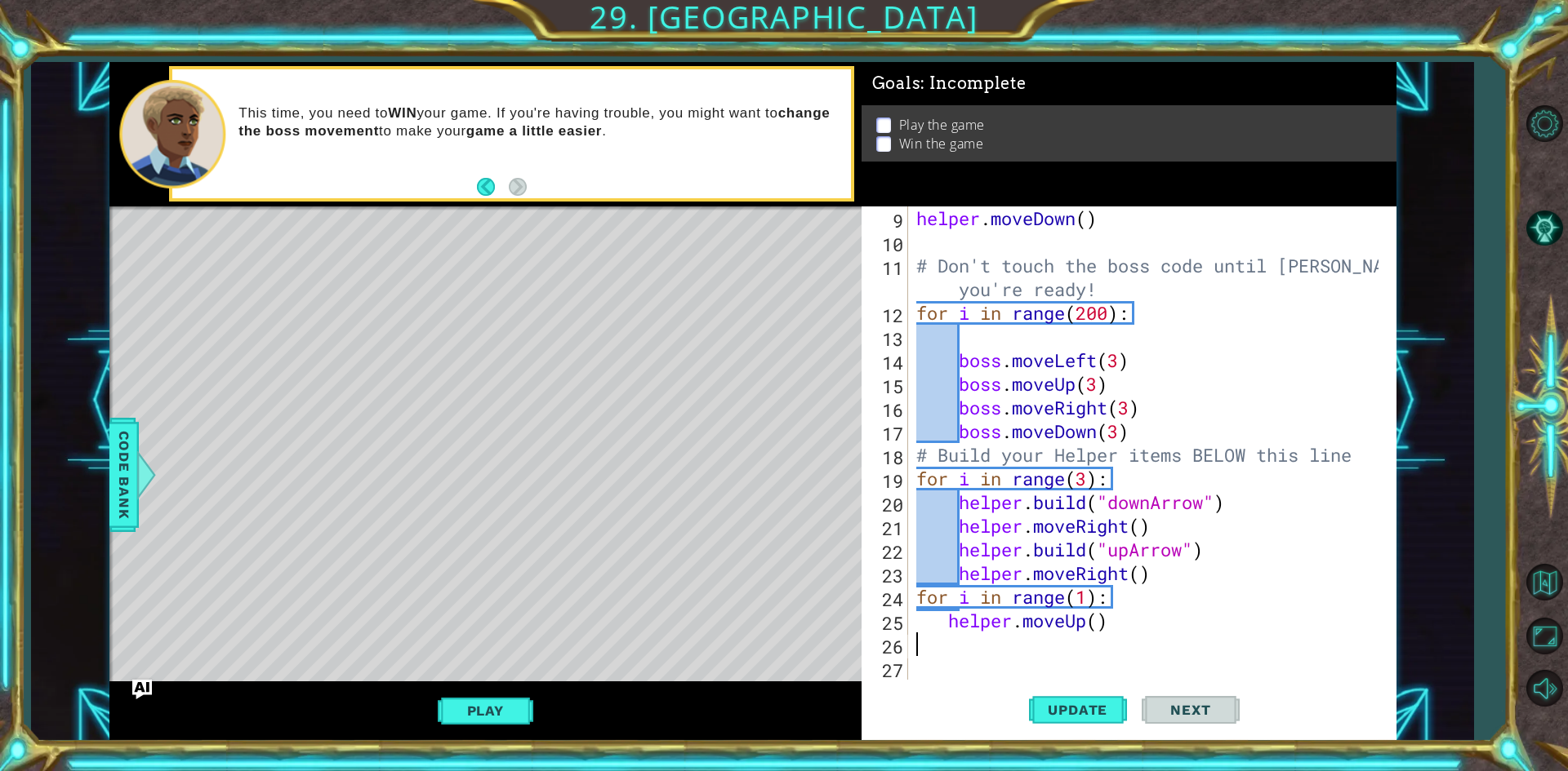
scroll to position [0, 0]
click at [976, 643] on div "helper . moveDown ( ) # Don't touch the boss code until [PERSON_NAME] says you'…" at bounding box center [1149, 466] width 474 height 521
click at [927, 623] on div "helper . moveDown ( ) # Don't touch the boss code until [PERSON_NAME] says you'…" at bounding box center [1149, 466] width 474 height 521
type textarea "helper.moveUp()"
click at [940, 649] on div "helper . moveDown ( ) # Don't touch the boss code until [PERSON_NAME] says you'…" at bounding box center [1149, 466] width 474 height 521
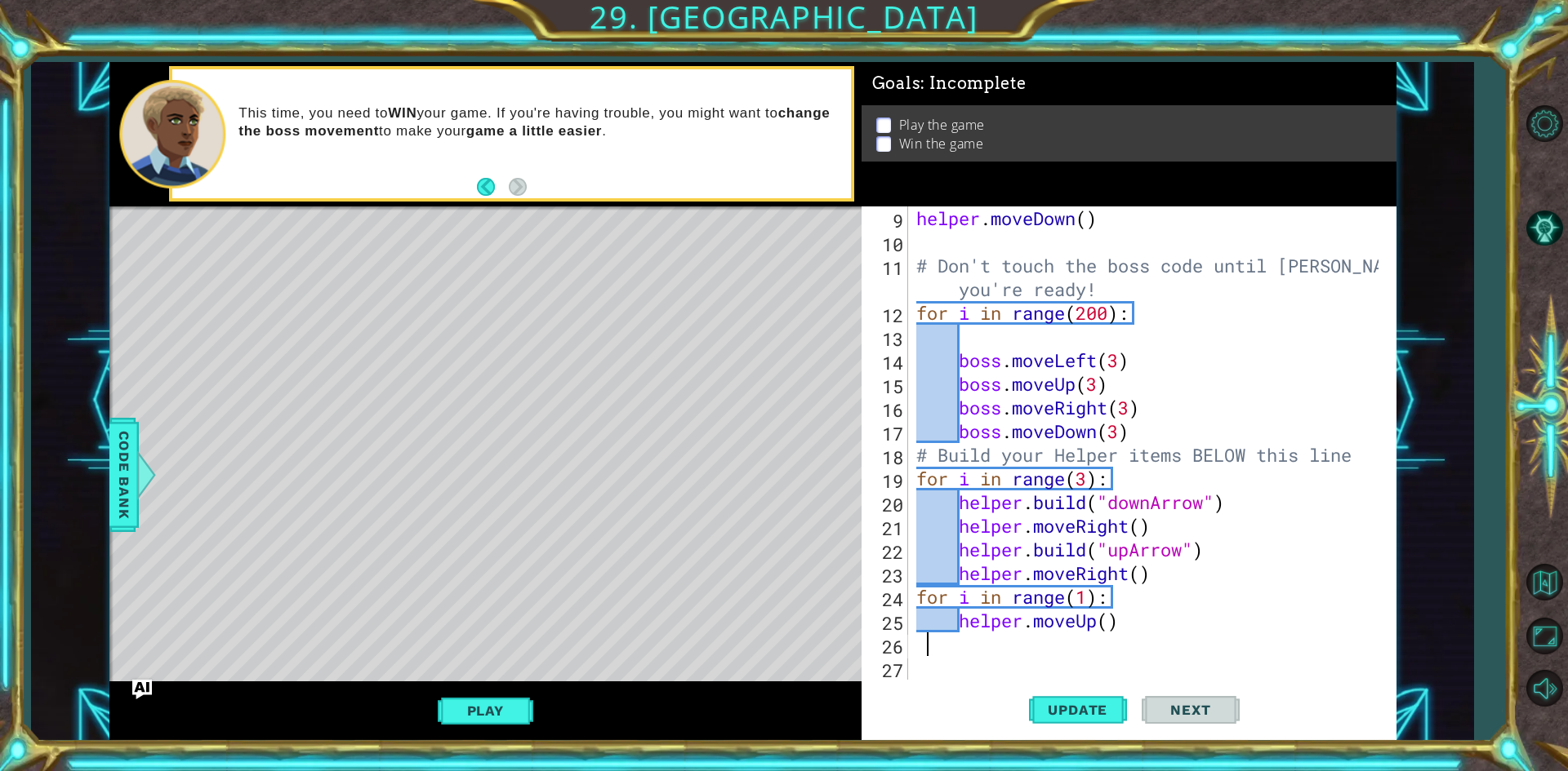
click at [968, 651] on div "helper . moveDown ( ) # Don't touch the boss code until [PERSON_NAME] says you'…" at bounding box center [1149, 466] width 474 height 521
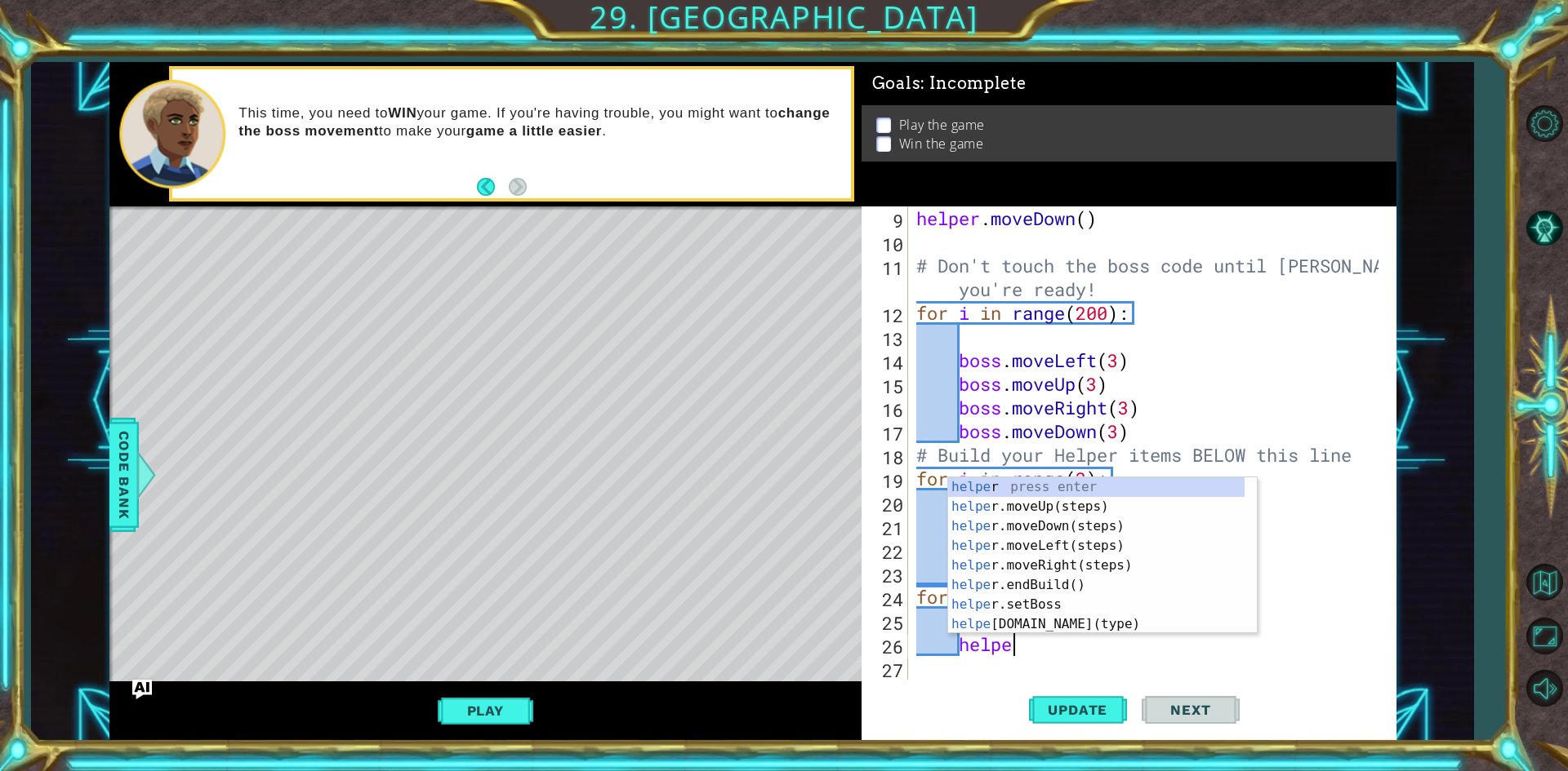
scroll to position [0, 4]
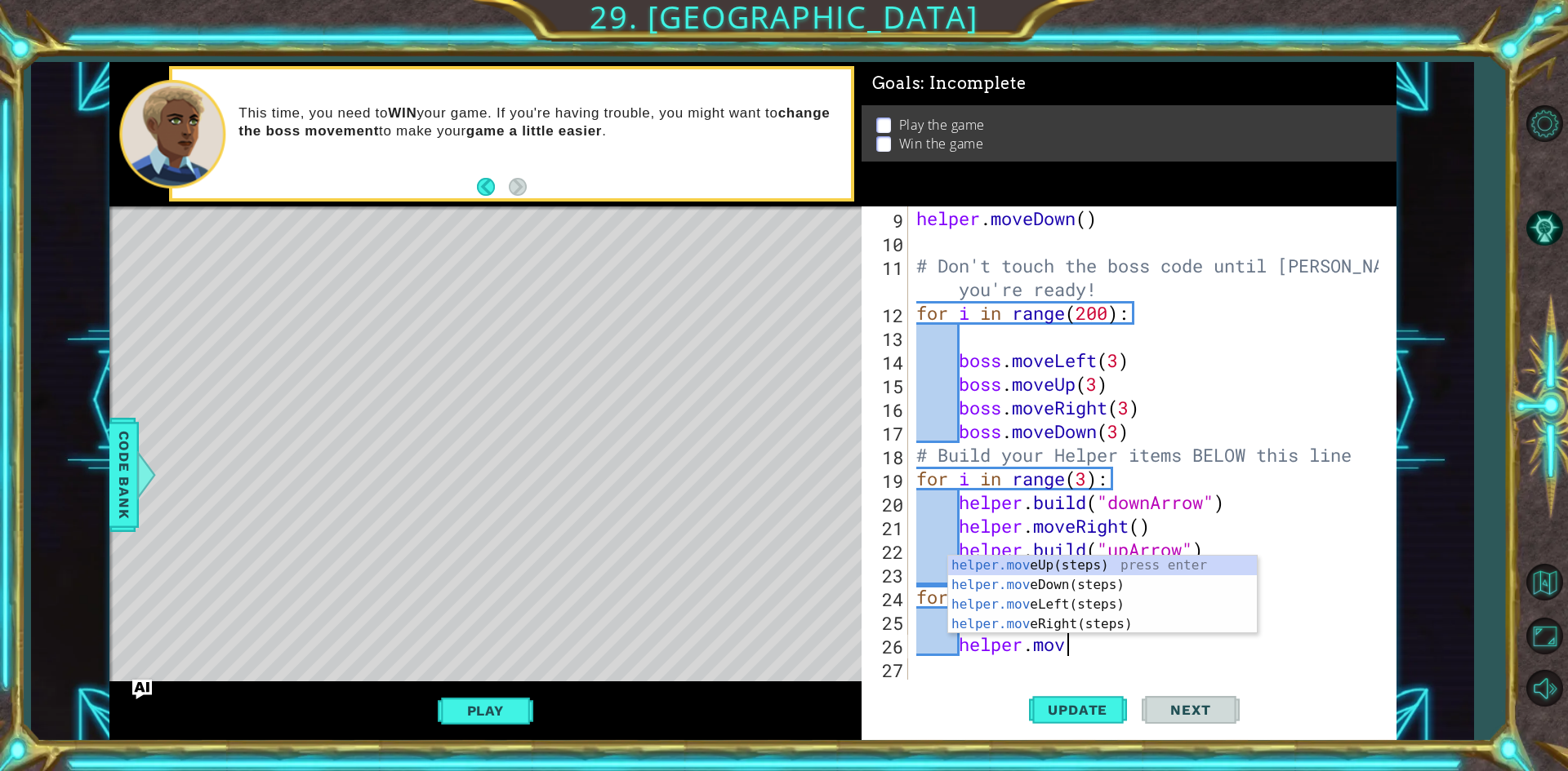
type textarea "helper.move"
click at [1078, 608] on div "helper.move Up(steps) press enter helper.move Down(steps) press enter helper.mo…" at bounding box center [1103, 615] width 309 height 118
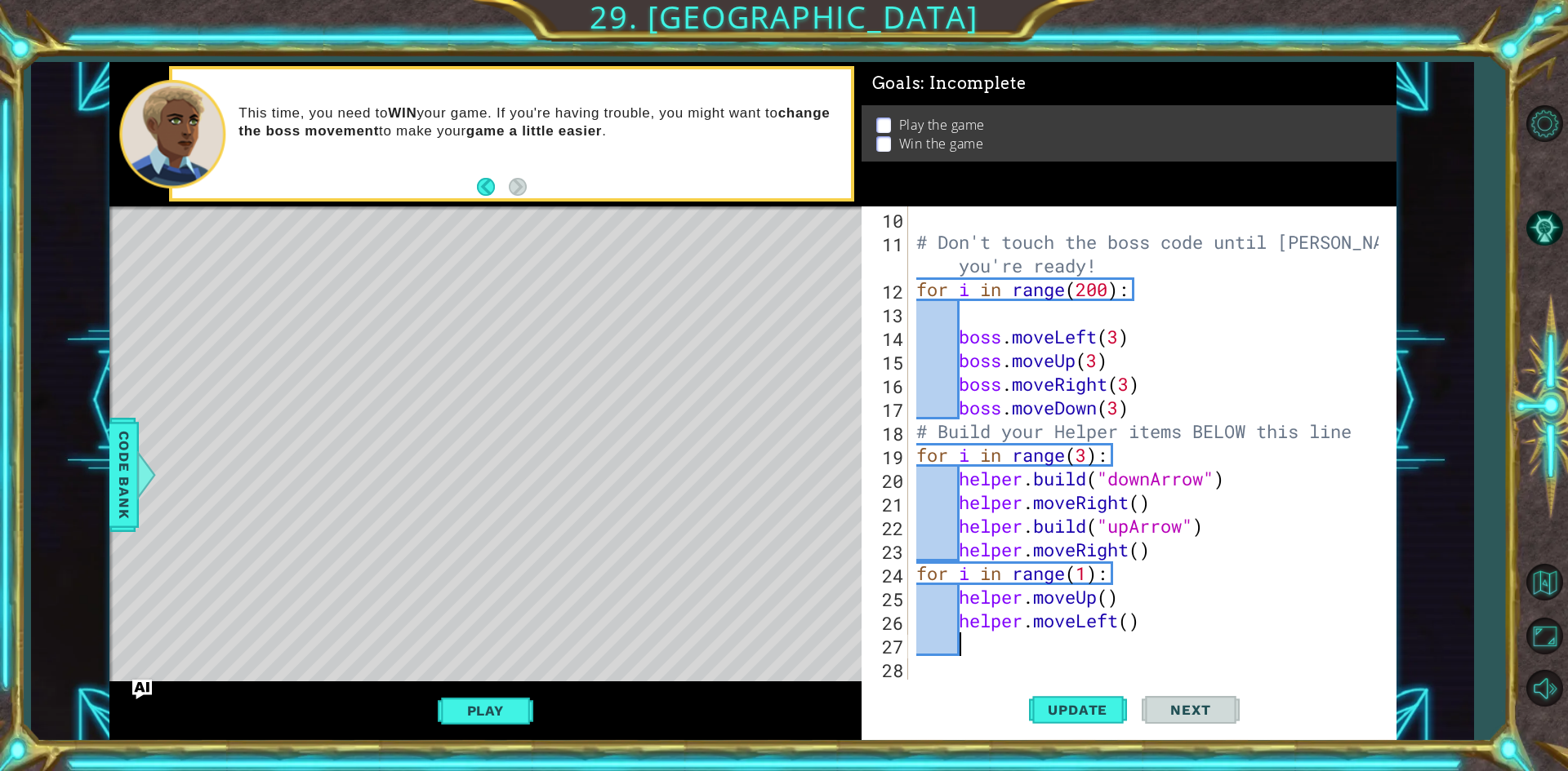
scroll to position [213, 0]
click at [1131, 621] on div "# Don't touch the boss code until [PERSON_NAME] says you're ready! for i in ran…" at bounding box center [1149, 466] width 474 height 521
type textarea "helper.moveLeft(6)"
click at [1093, 711] on span "Update" at bounding box center [1077, 709] width 92 height 16
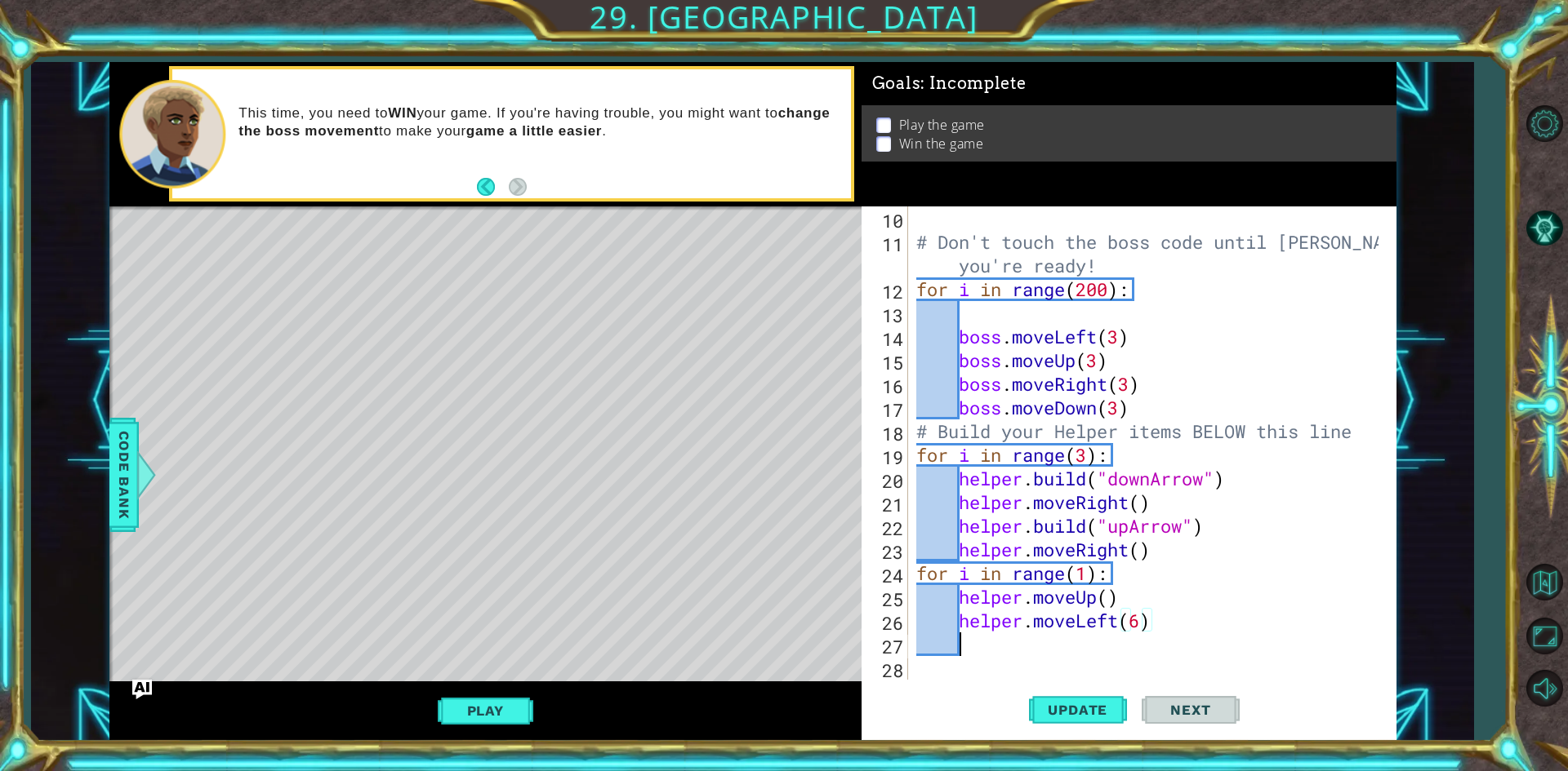
click at [1037, 644] on div "# Don't touch the boss code until [PERSON_NAME] says you're ready! for i in ran…" at bounding box center [1149, 466] width 474 height 521
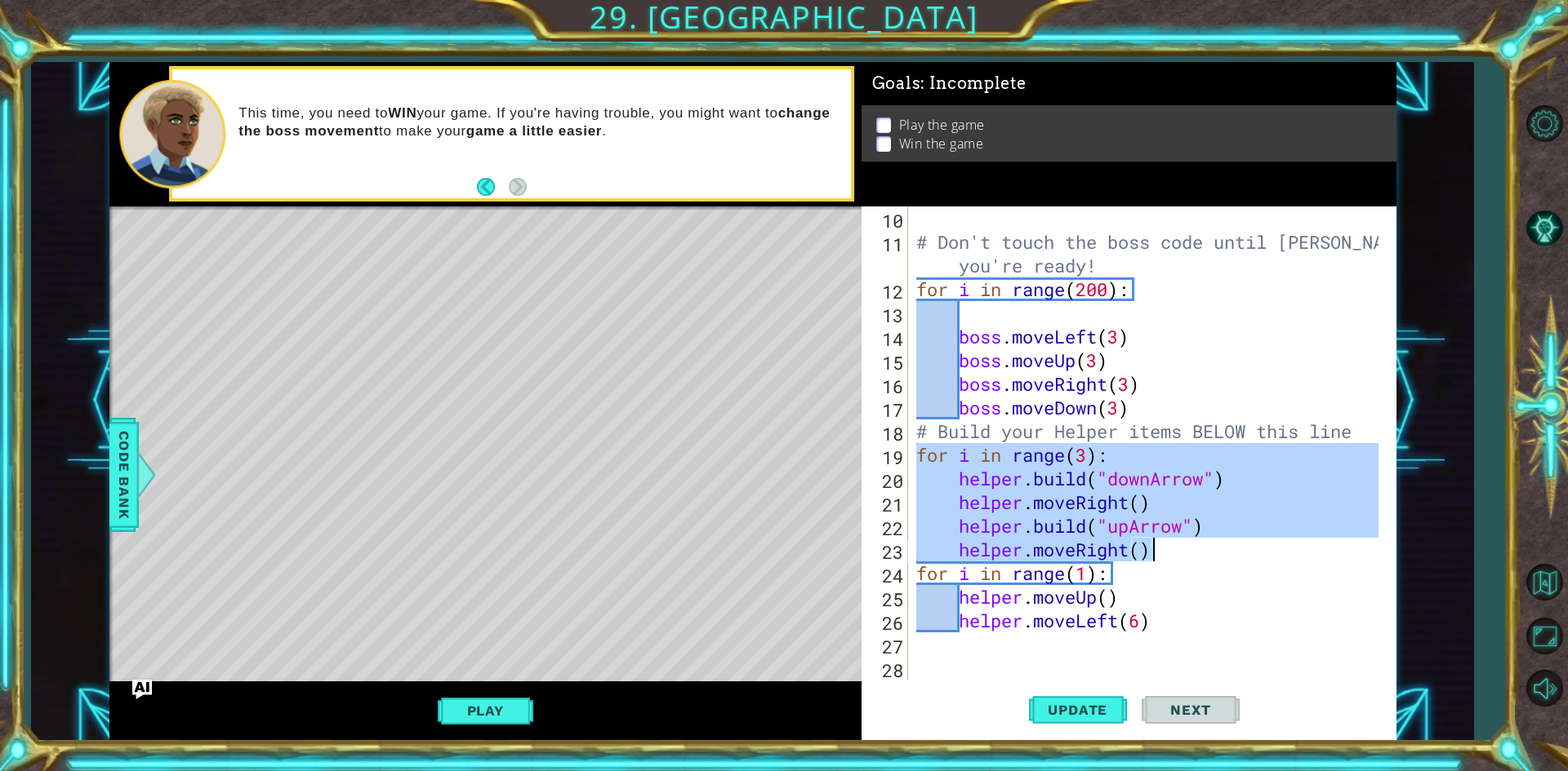
drag, startPoint x: 915, startPoint y: 454, endPoint x: 1168, endPoint y: 545, distance: 268.9
click at [1168, 545] on div "# Don't touch the boss code until [PERSON_NAME] says you're ready! for i in ran…" at bounding box center [1149, 466] width 474 height 521
type textarea "[DOMAIN_NAME]("upArrow") helper.moveRight()"
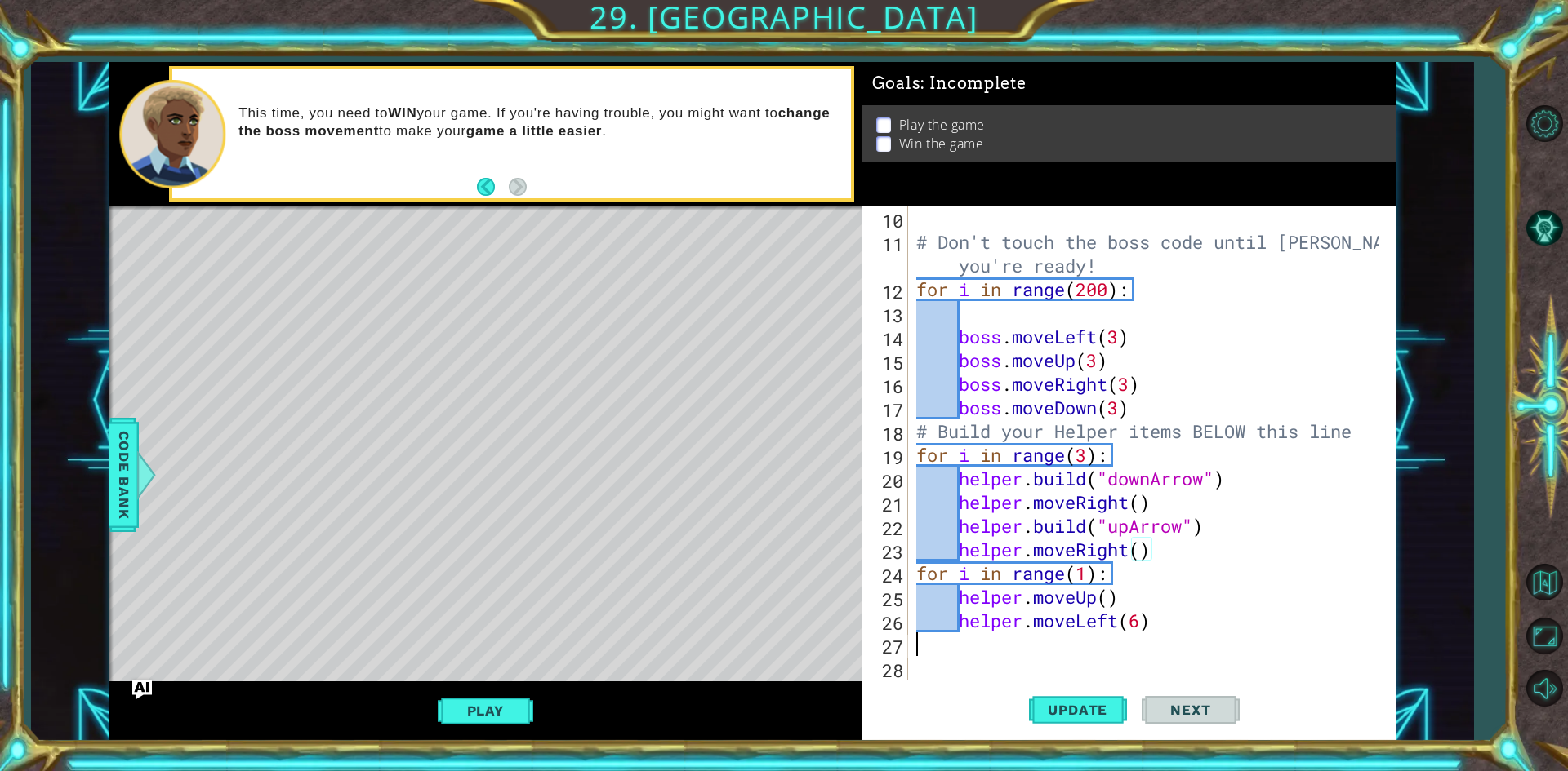
click at [1037, 649] on div "# Don't touch the boss code until [PERSON_NAME] says you're ready! for i in ran…" at bounding box center [1149, 466] width 474 height 521
paste textarea "helper.moveRight()"
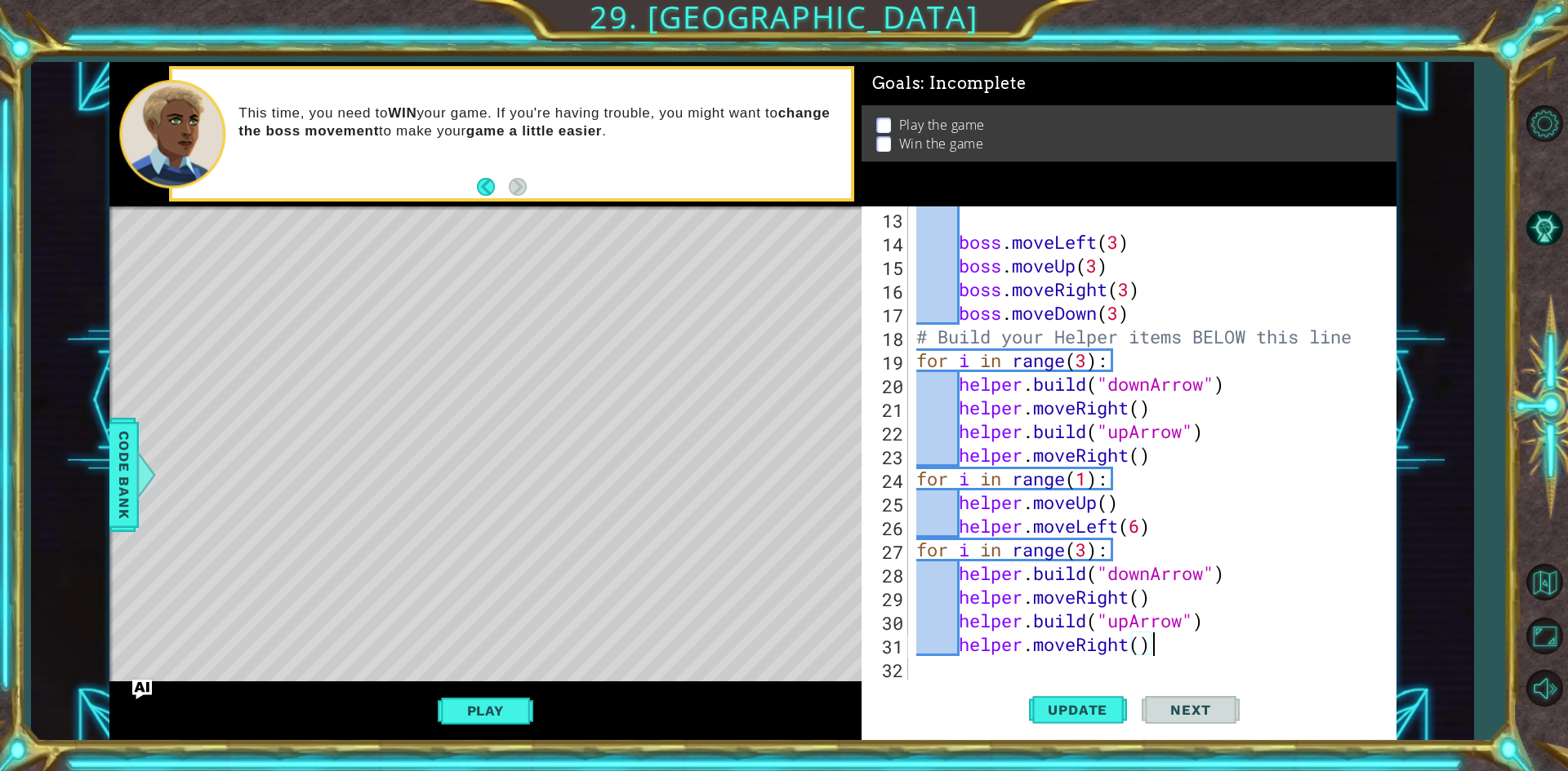
scroll to position [308, 0]
click at [1054, 697] on button "Update" at bounding box center [1077, 710] width 98 height 53
click at [506, 715] on button "Play" at bounding box center [485, 711] width 95 height 31
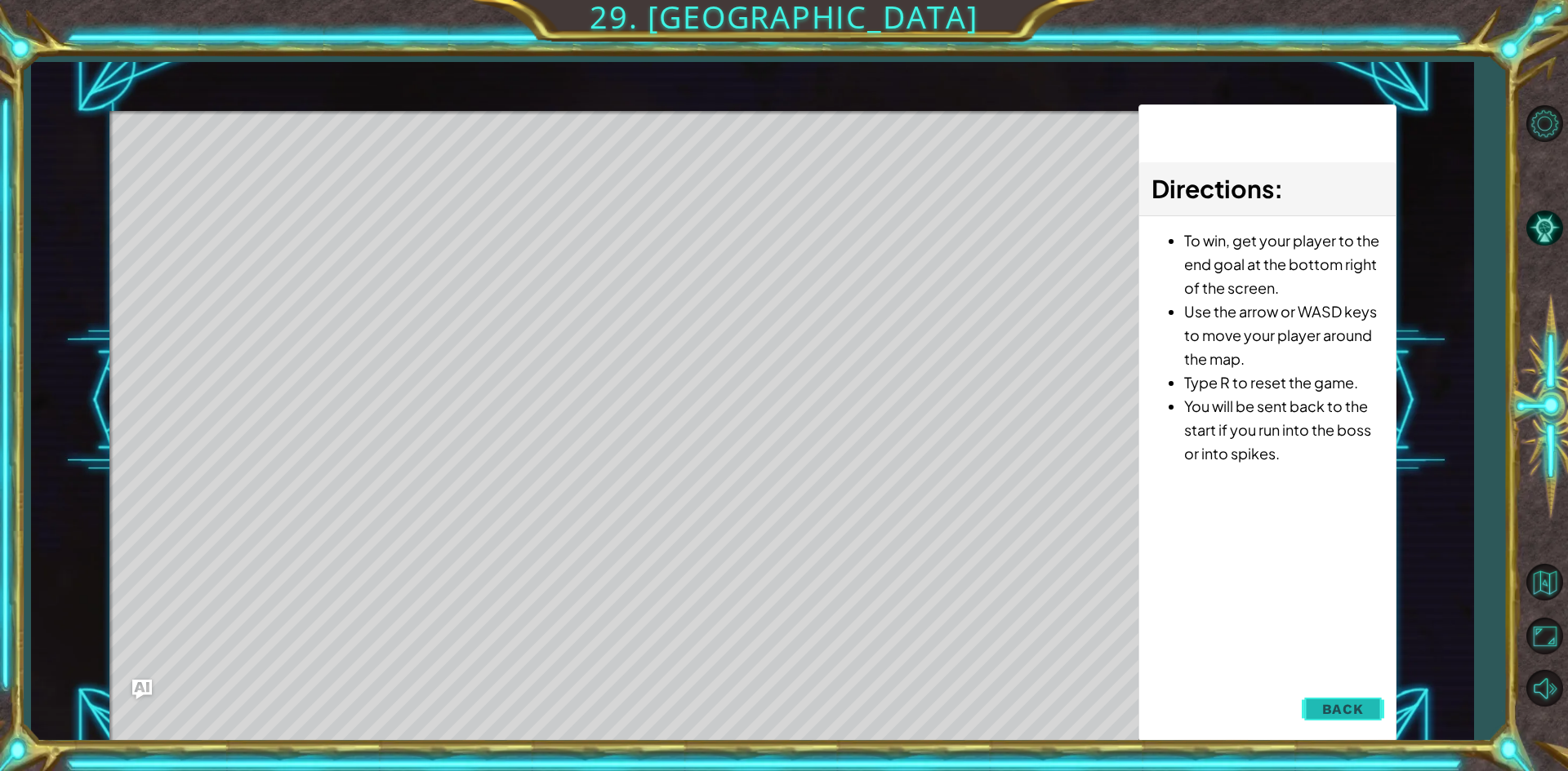
click at [1333, 714] on span "Back" at bounding box center [1344, 709] width 42 height 16
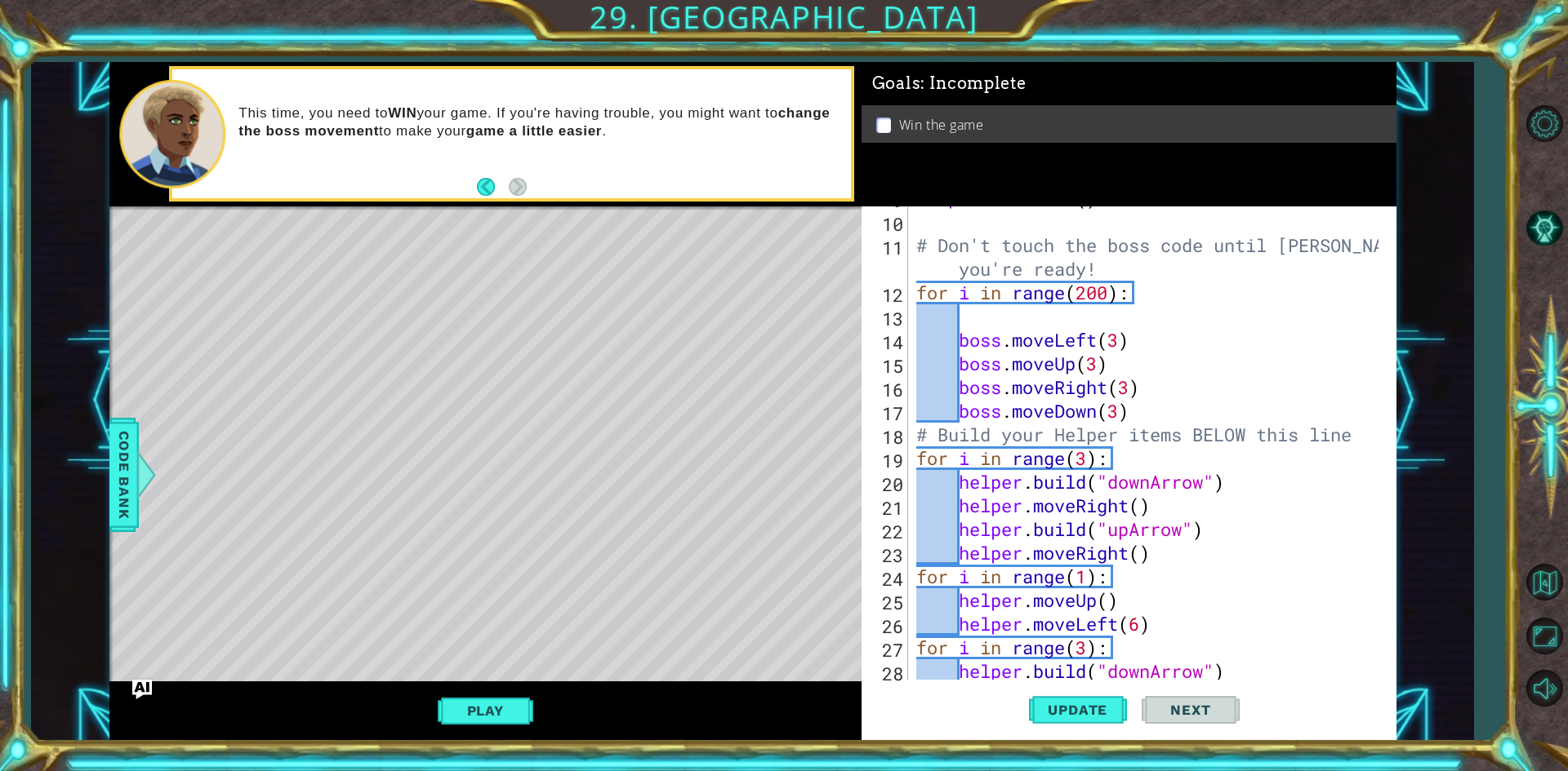
scroll to position [112, 0]
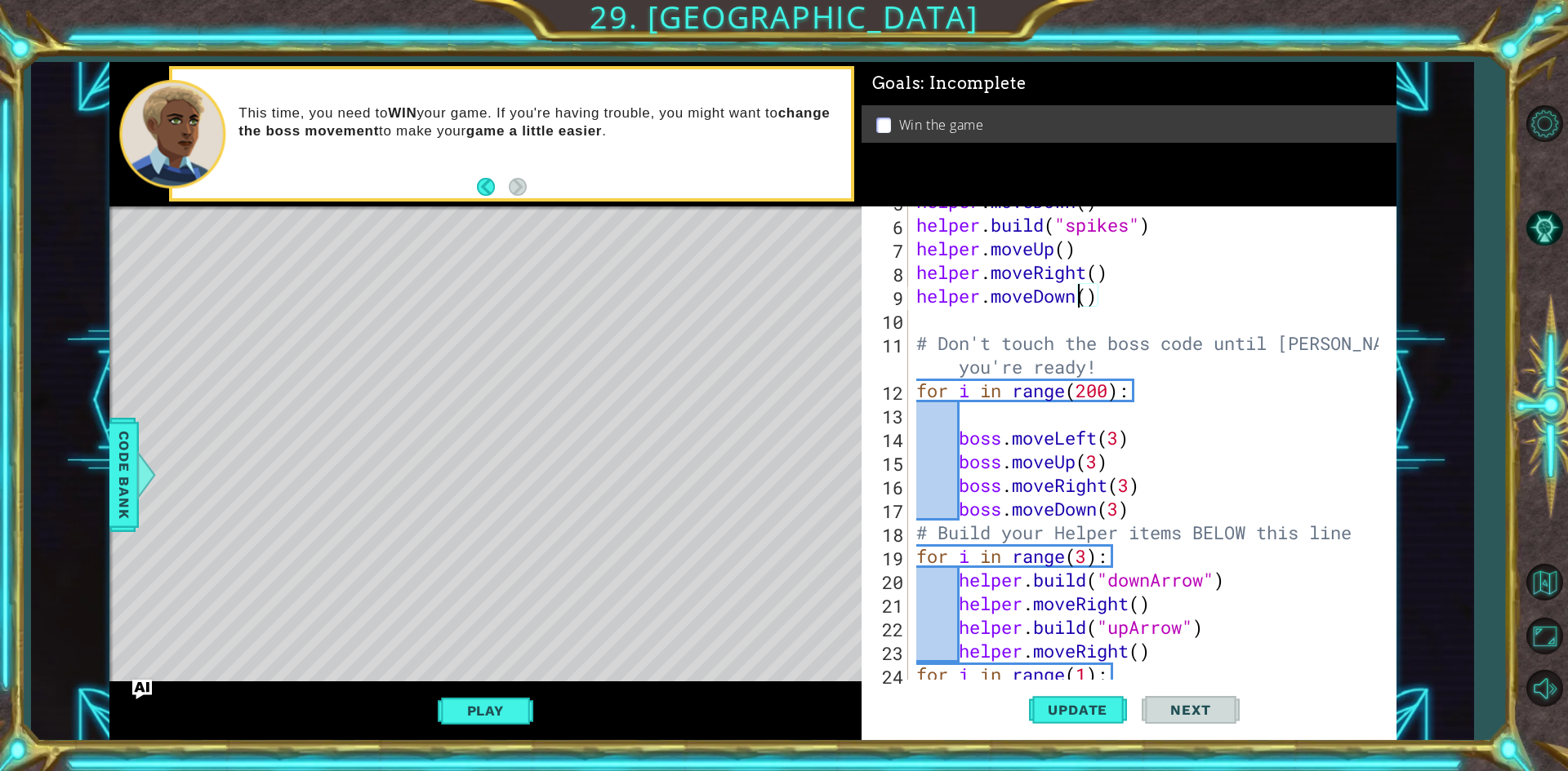
click at [1082, 297] on div "helper . moveDown ( ) helper . build ( "spikes" ) helper . moveUp ( ) helper . …" at bounding box center [1149, 450] width 474 height 521
click at [1085, 297] on div "helper . moveDown ( ) helper . build ( "spikes" ) helper . moveUp ( ) helper . …" at bounding box center [1149, 450] width 474 height 521
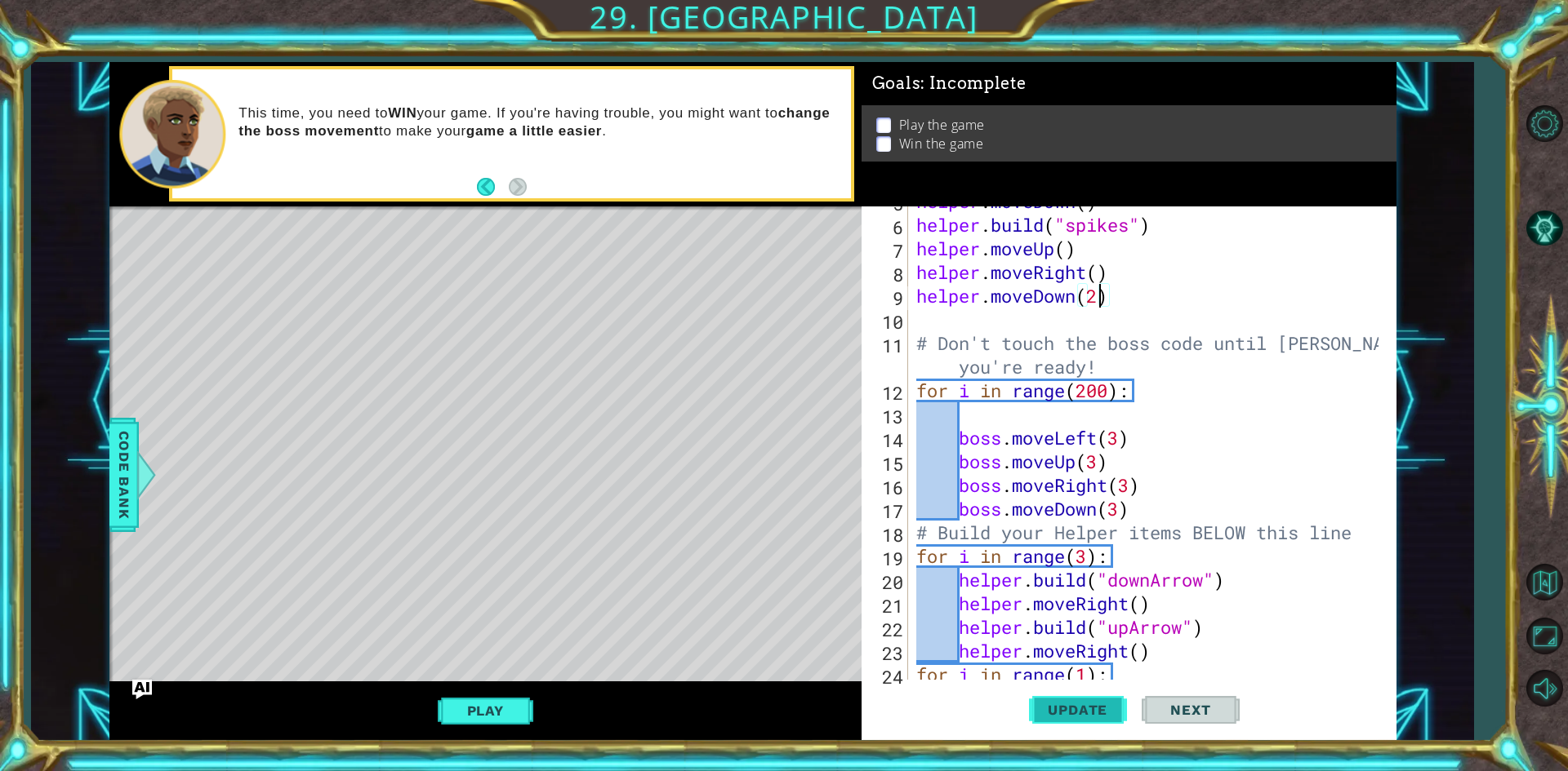
click at [1090, 714] on span "Update" at bounding box center [1077, 709] width 92 height 16
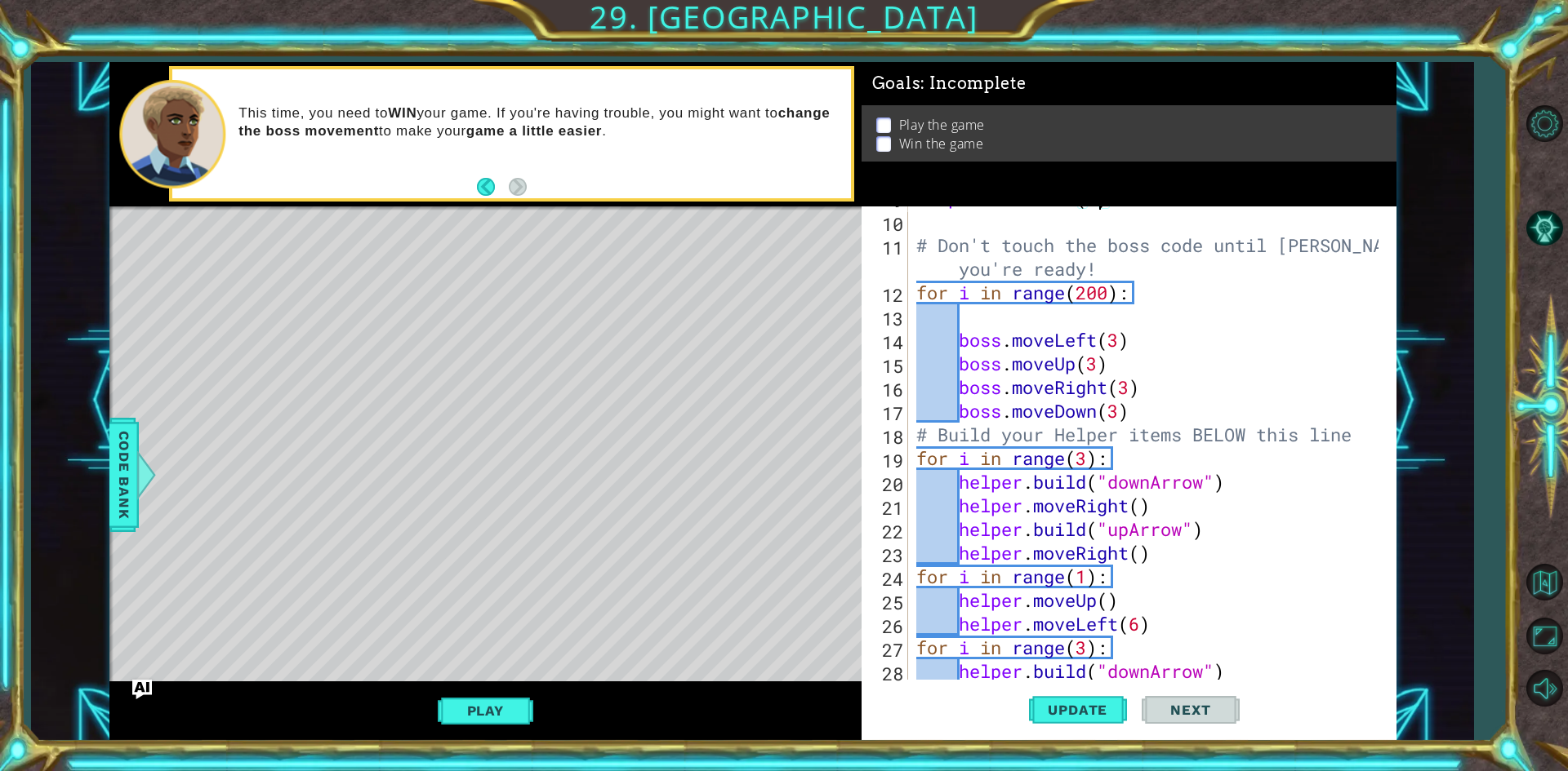
scroll to position [259, 0]
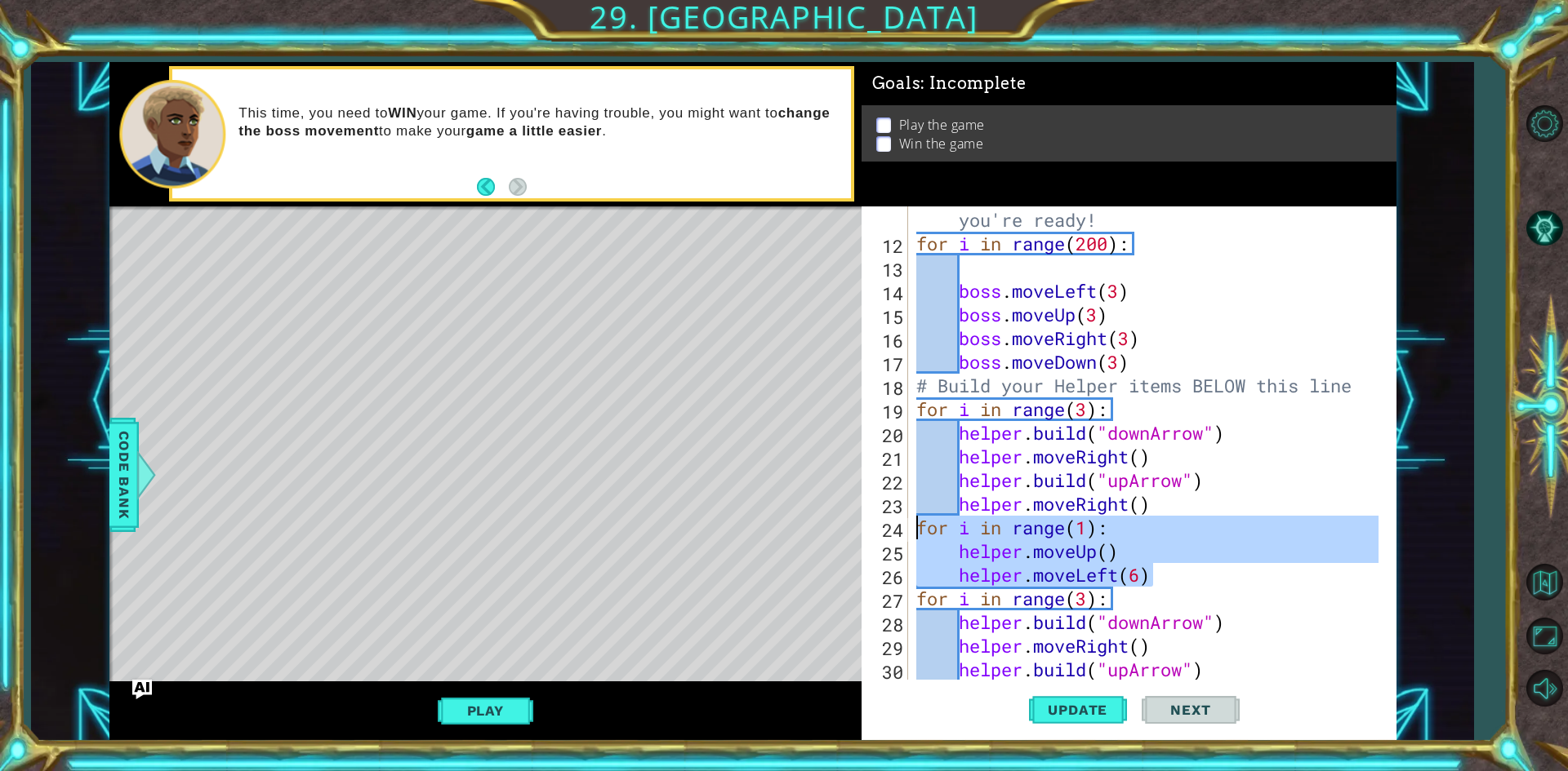
drag, startPoint x: 1184, startPoint y: 580, endPoint x: 921, endPoint y: 522, distance: 269.3
click at [921, 522] on div "# Don't touch the boss code until [PERSON_NAME] says you're ready! for i in ran…" at bounding box center [1149, 457] width 474 height 544
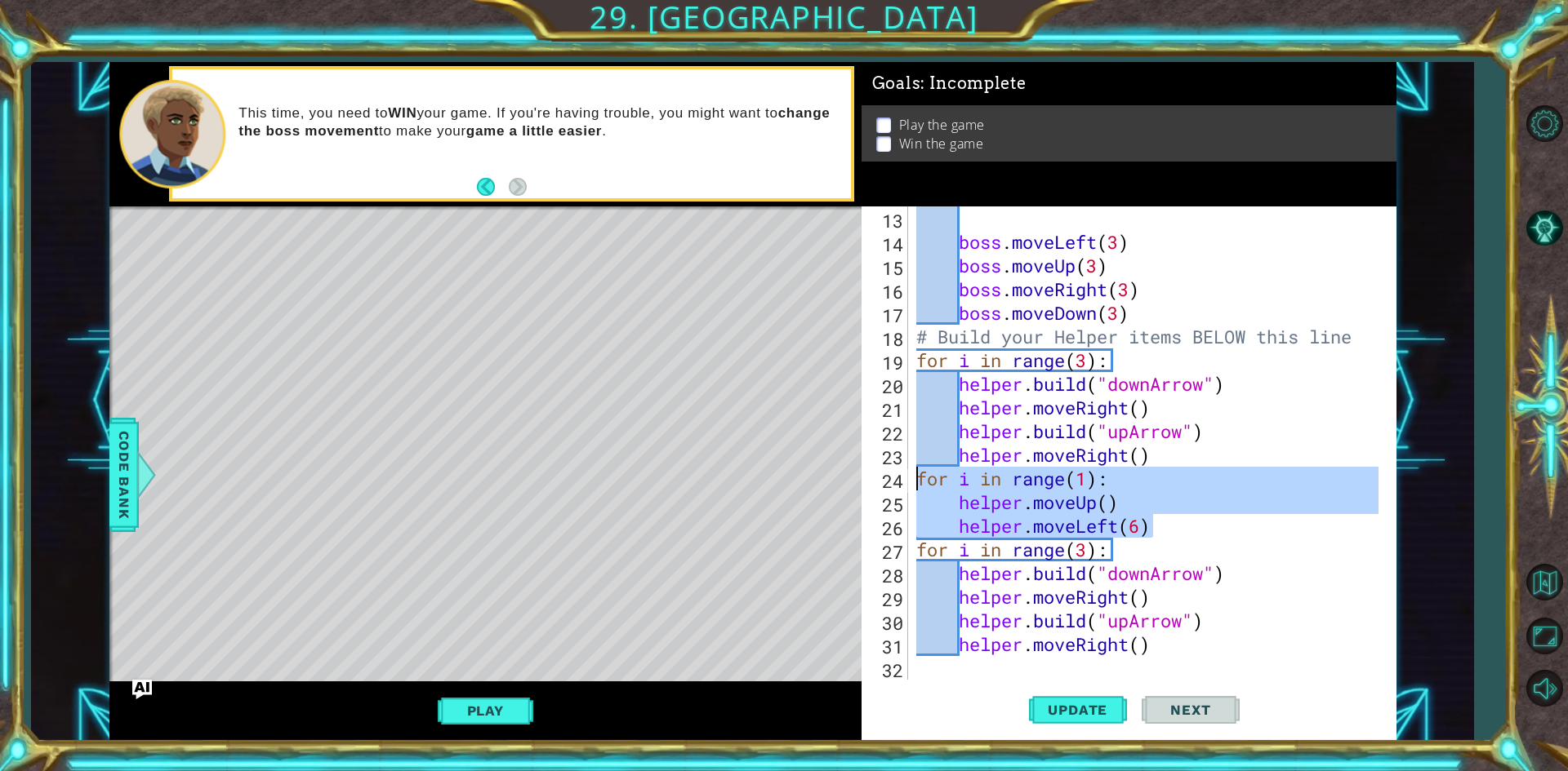
scroll to position [308, 0]
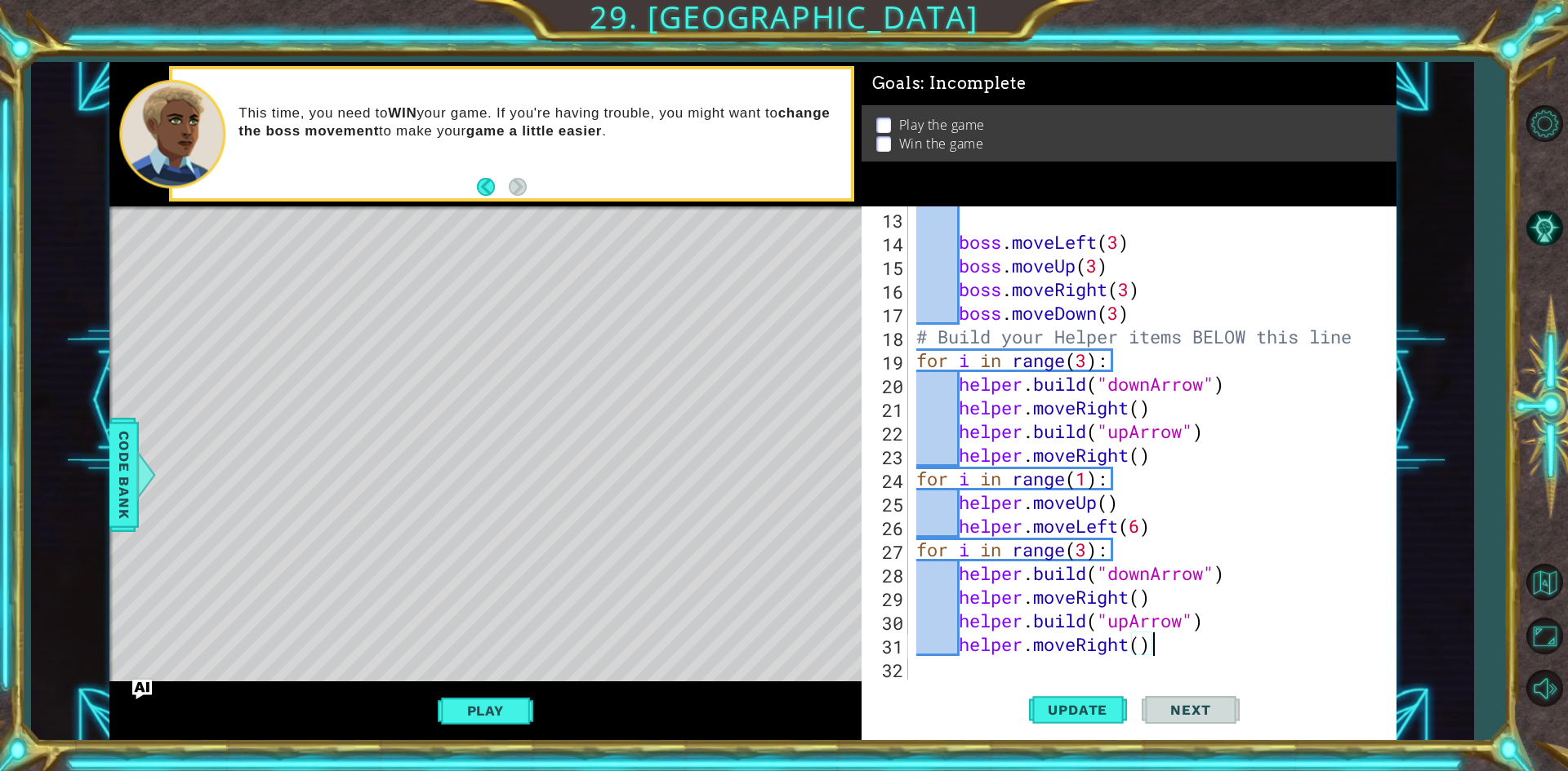
click at [1174, 643] on div "boss . moveLeft ( 3 ) boss . moveUp ( 3 ) boss . moveRight ( 3 ) boss . moveDow…" at bounding box center [1149, 466] width 474 height 521
type textarea "helper.moveRight()"
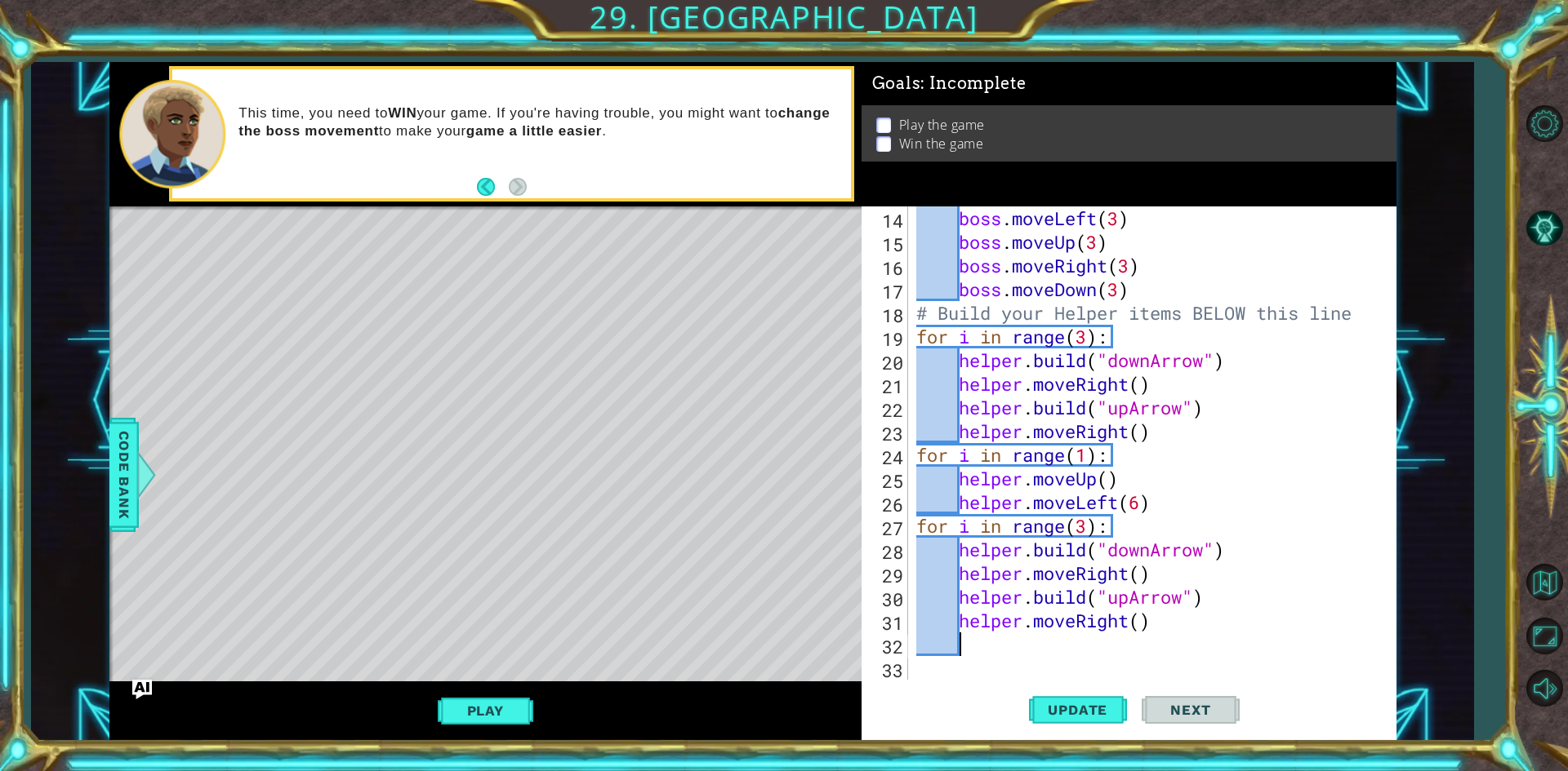
paste textarea "helper.moveLeft(6)"
type textarea "helper.moveLeft(6)"
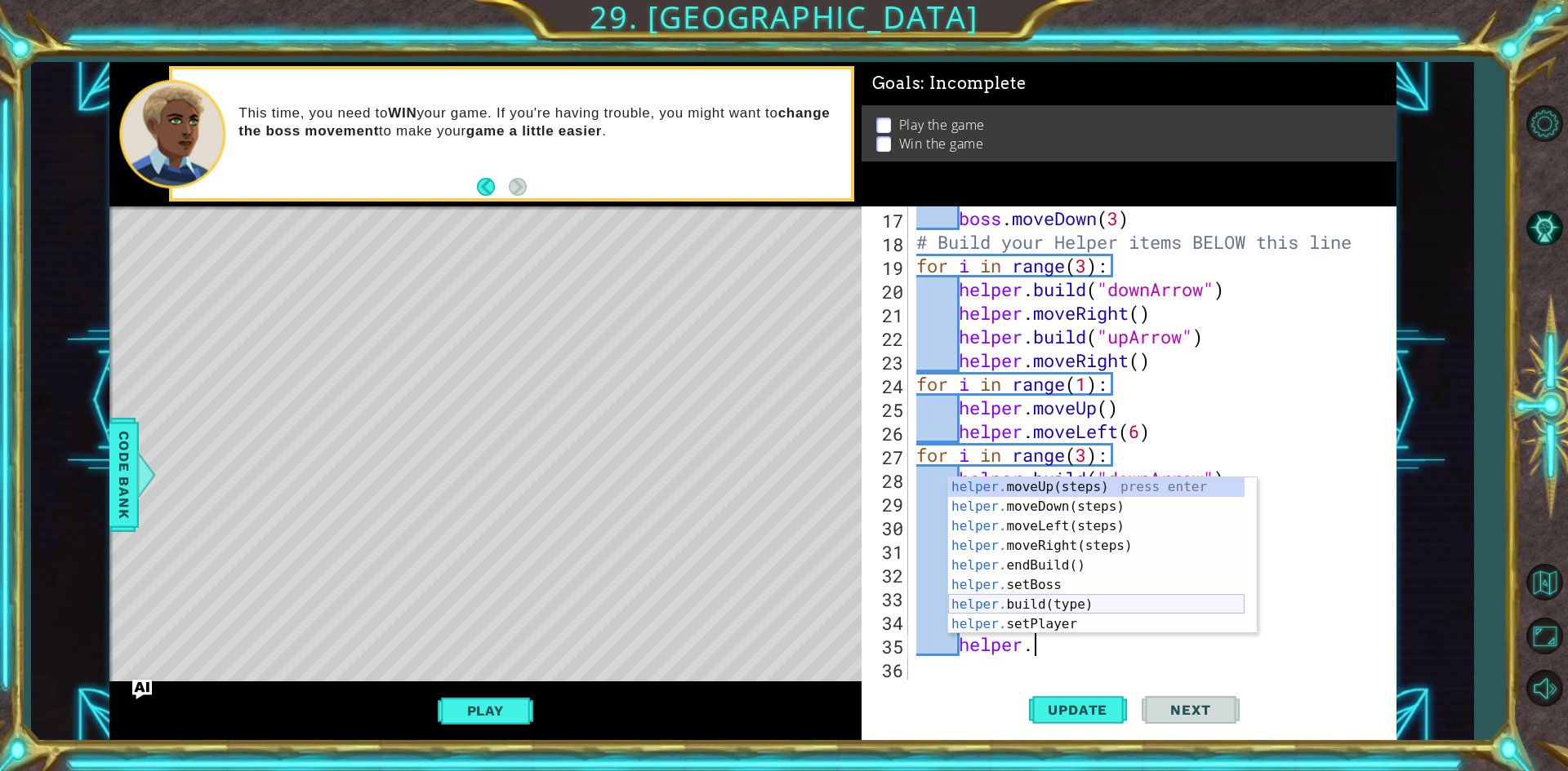
scroll to position [0, 5]
click at [1070, 541] on div "helper.s etBoss press enter helper.s etPlayer press enter helper.s etMapSize pr…" at bounding box center [1096, 575] width 296 height 196
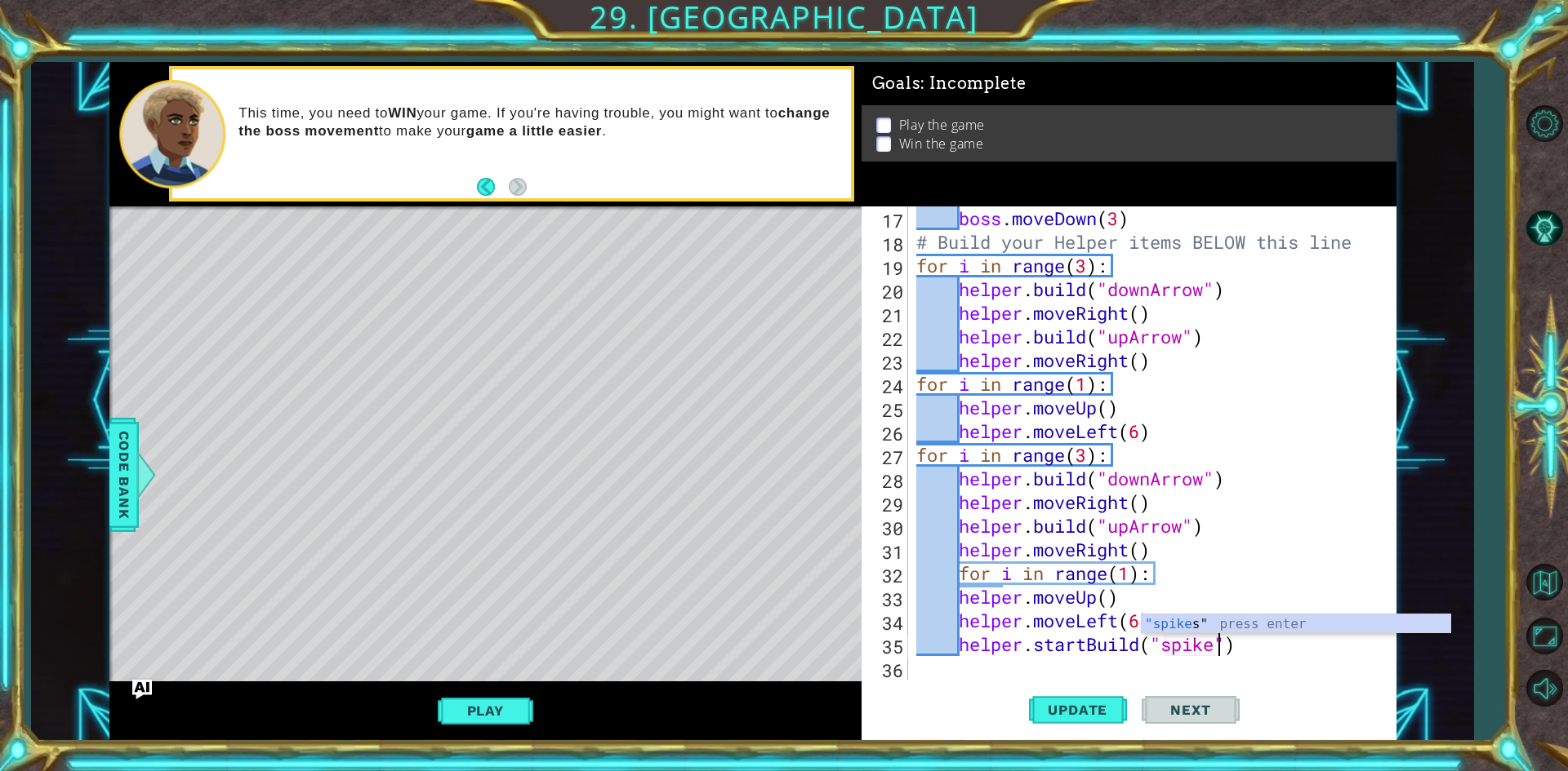
type textarea "helper.startBuild("spikes")"
click at [1294, 647] on div "boss . moveDown ( 3 ) # Build your Helper items BELOW this line for i in range …" at bounding box center [1149, 466] width 474 height 521
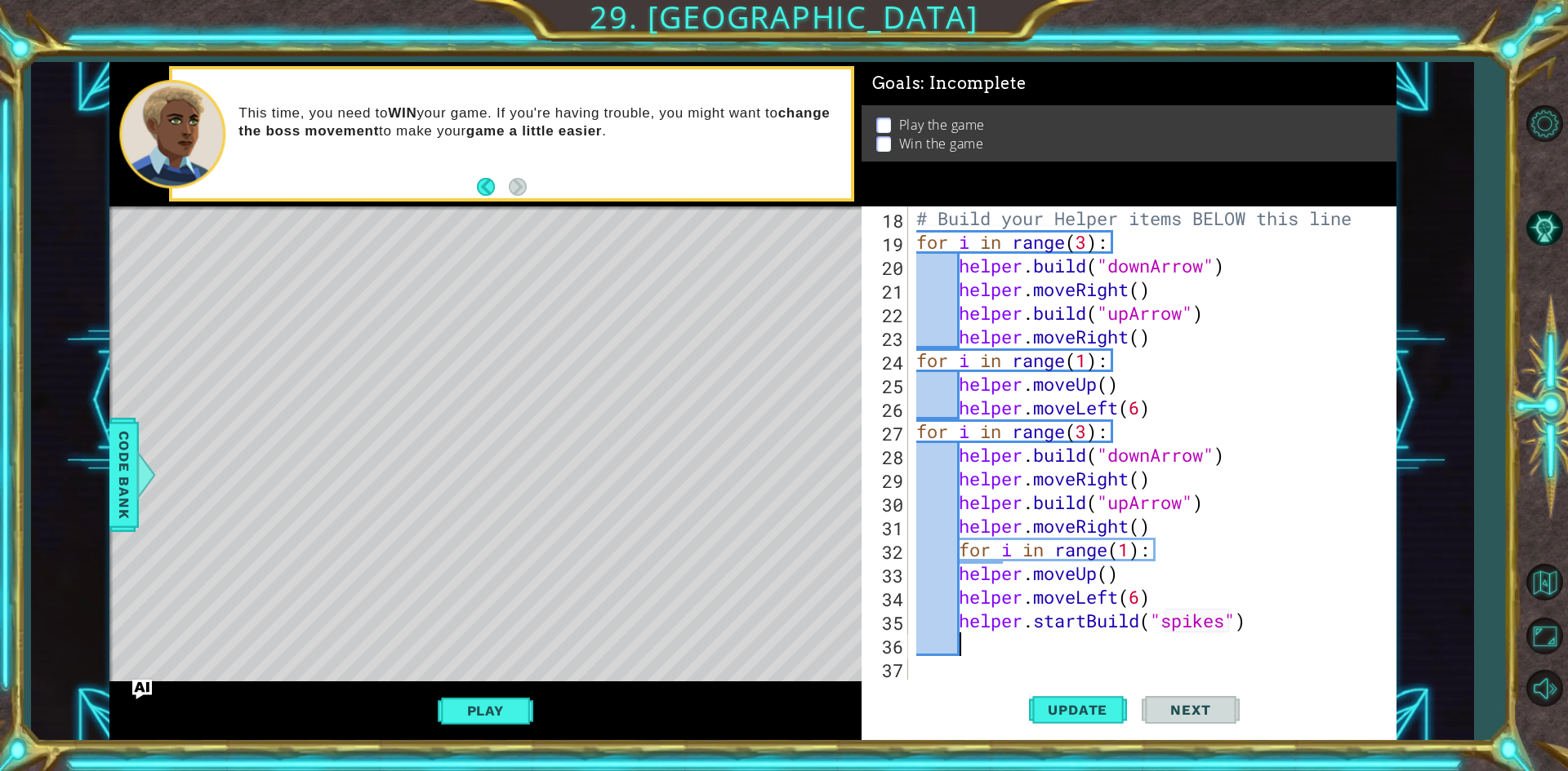
scroll to position [426, 0]
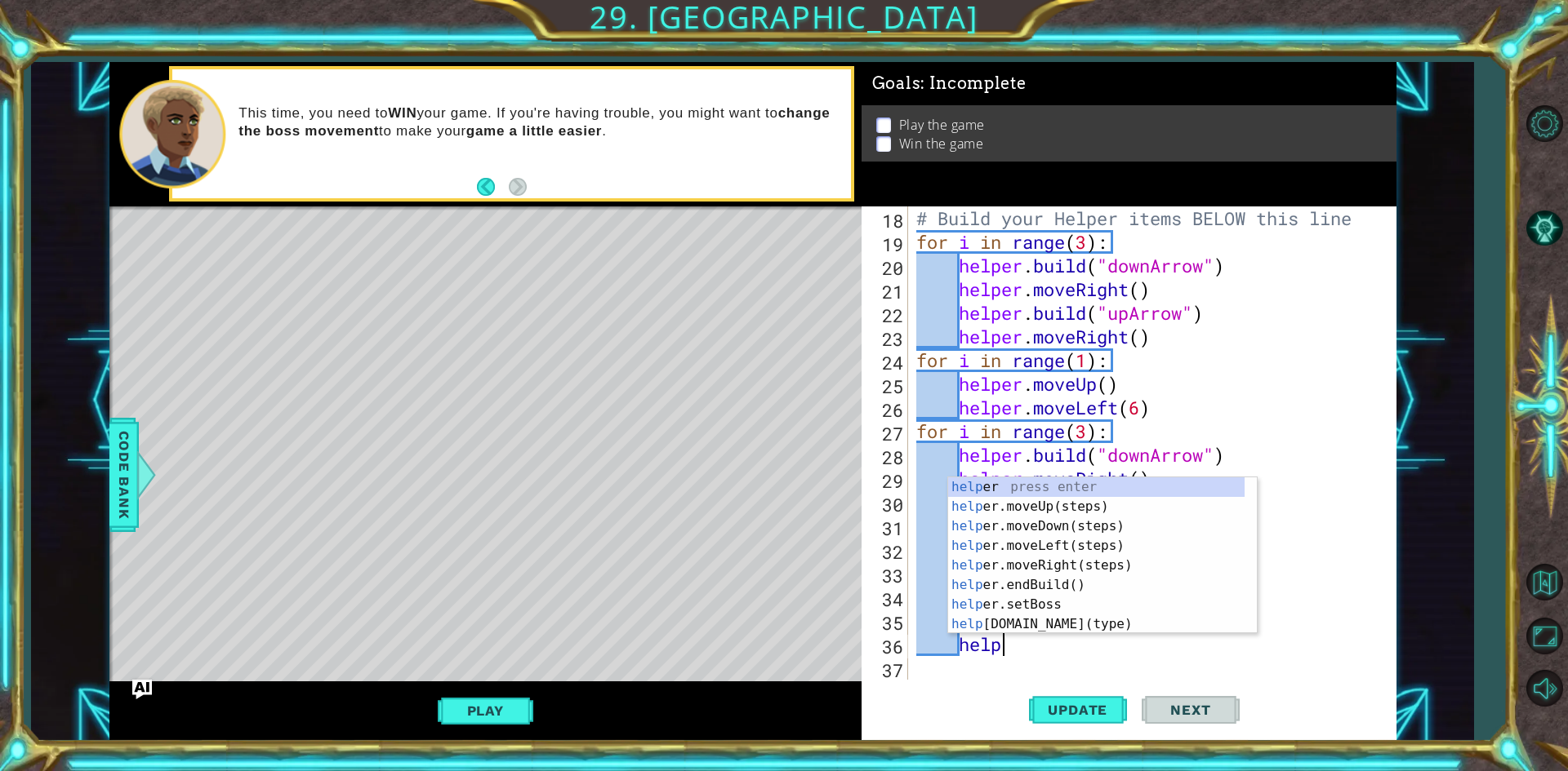
type textarea "helper"
click at [1089, 558] on div "helper press enter helper .moveUp(steps) press enter helper .moveDown(steps) pr…" at bounding box center [1096, 575] width 296 height 196
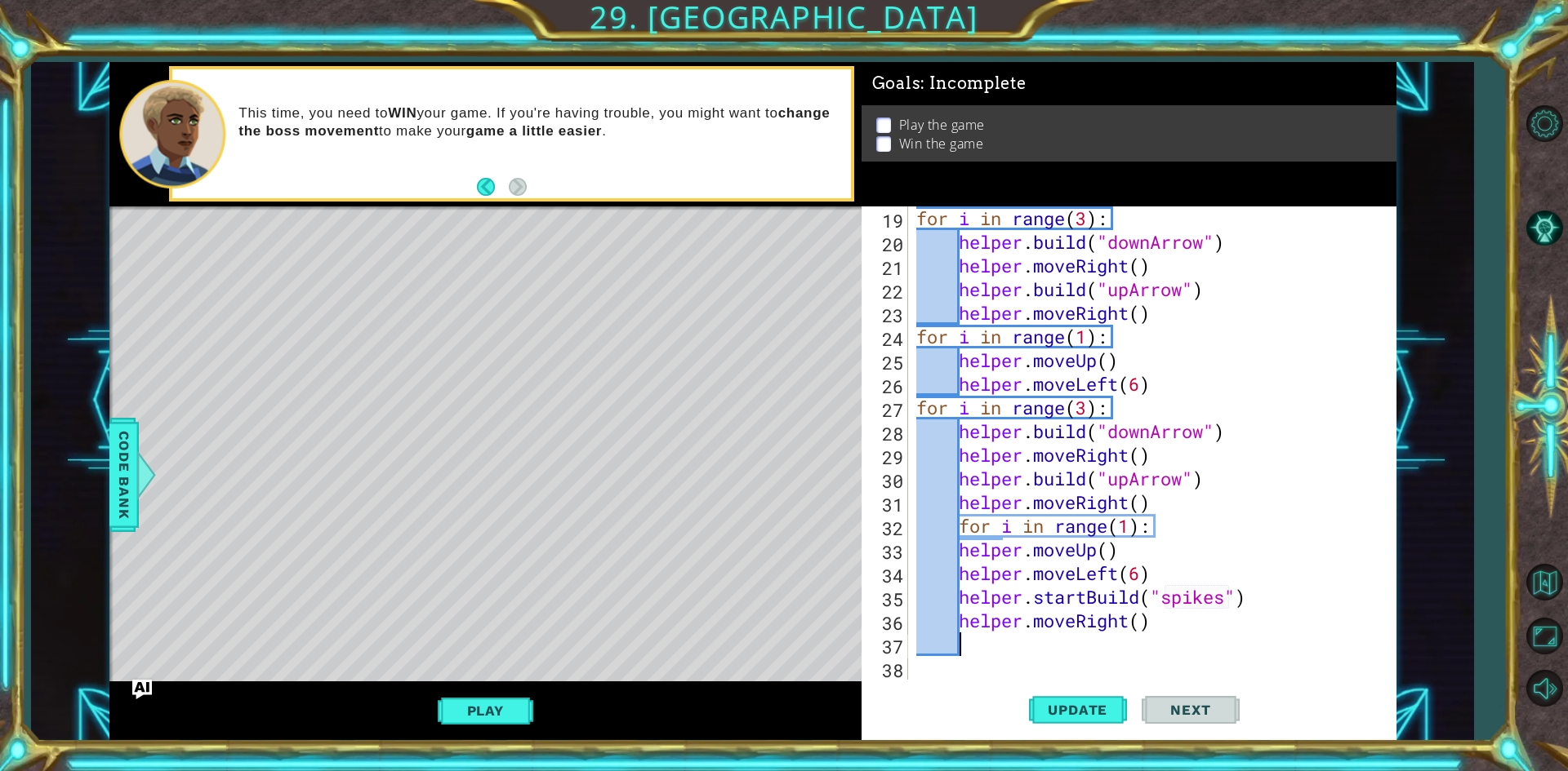
scroll to position [450, 0]
click at [1144, 625] on div "for i in range ( 3 ) : helper . build ( "downArrow" ) helper . moveRight ( ) he…" at bounding box center [1149, 466] width 474 height 521
type textarea "helper.moveRight(6)"
click at [1048, 647] on div "for i in range ( 3 ) : helper . build ( "downArrow" ) helper . moveRight ( ) he…" at bounding box center [1149, 466] width 474 height 521
type textarea "helper"
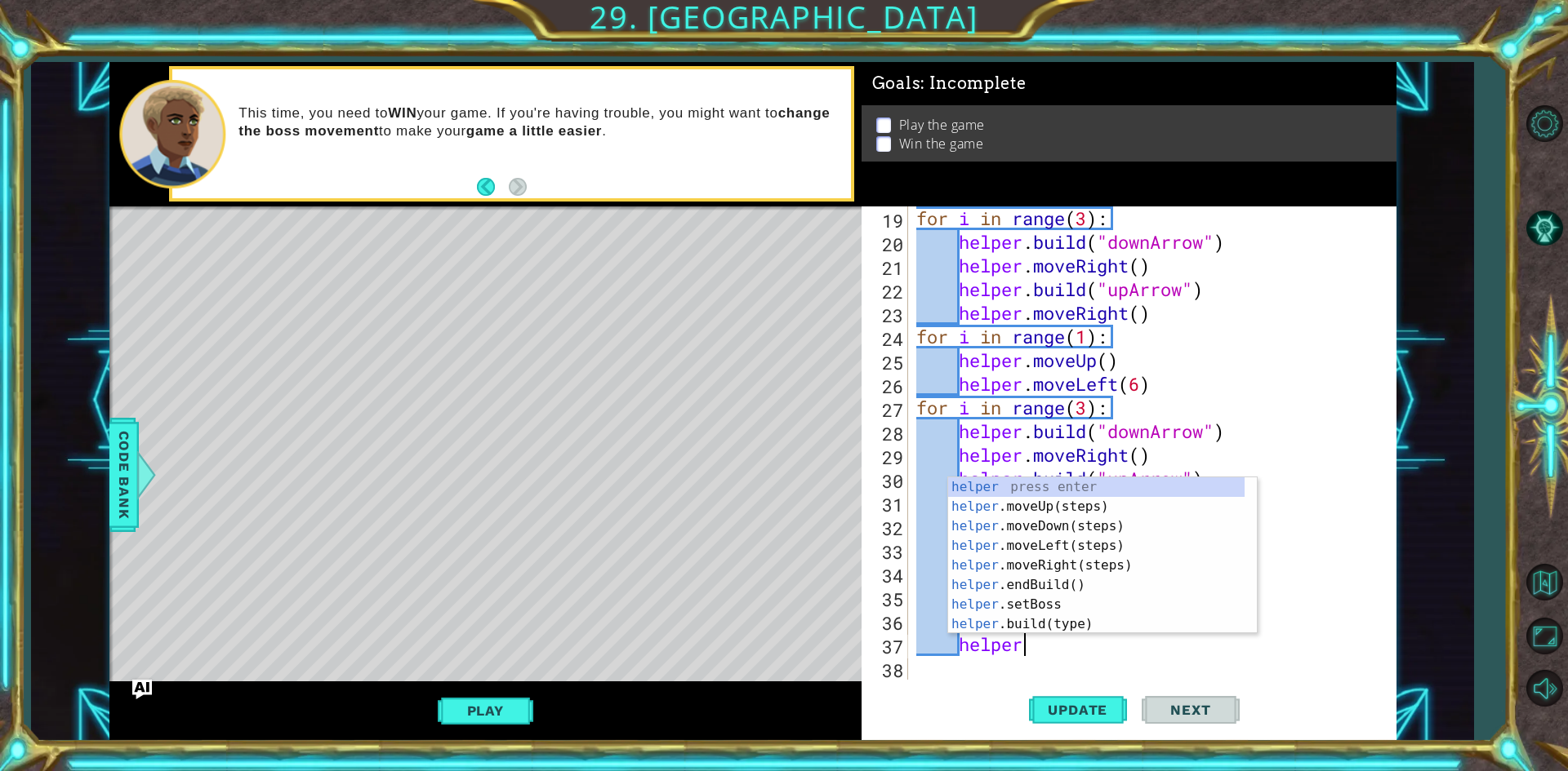
scroll to position [0, 4]
click at [1063, 588] on div "helper press enter helper .moveUp(steps) press enter helper .moveDown(steps) pr…" at bounding box center [1096, 575] width 296 height 196
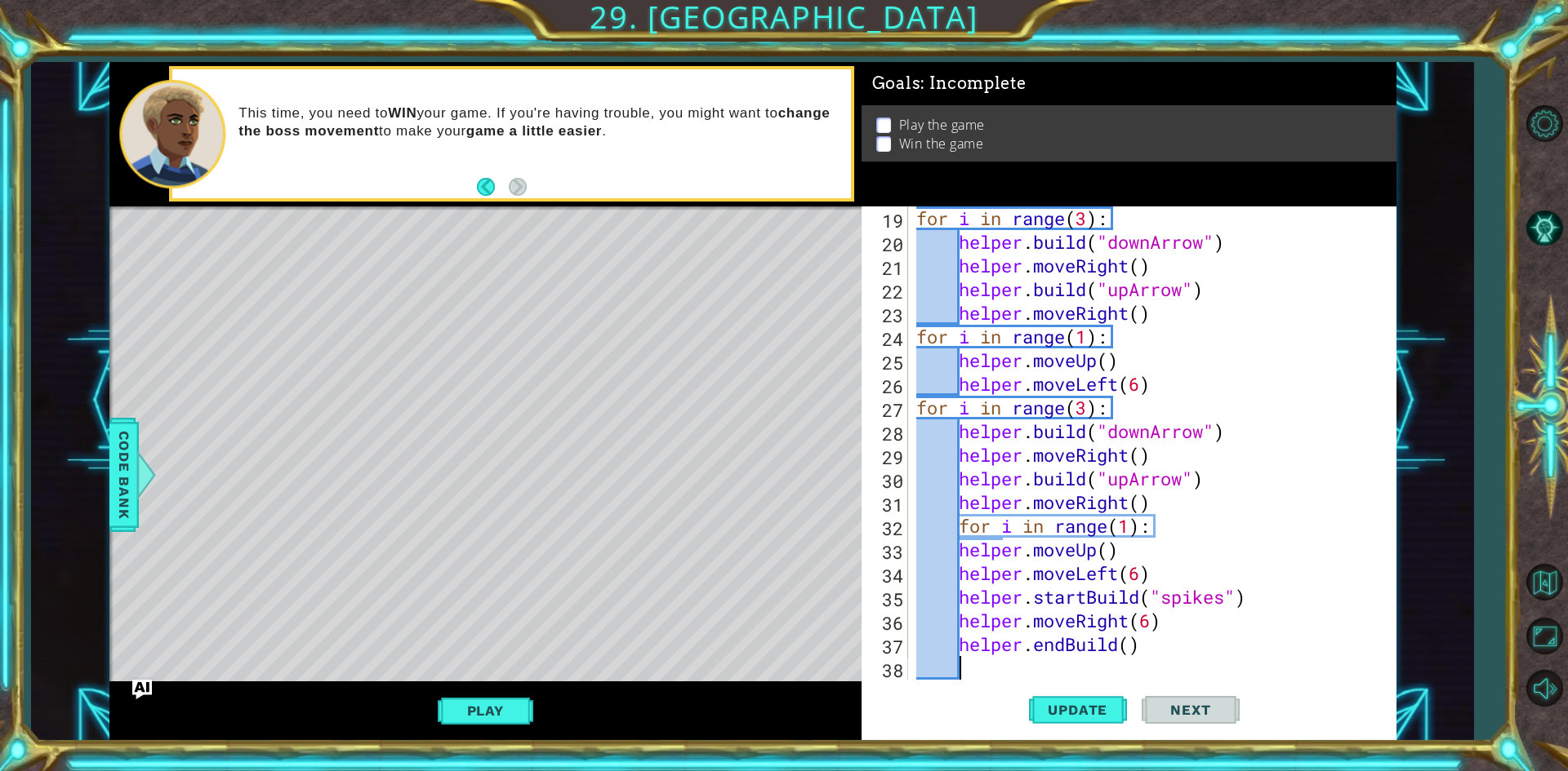
scroll to position [474, 0]
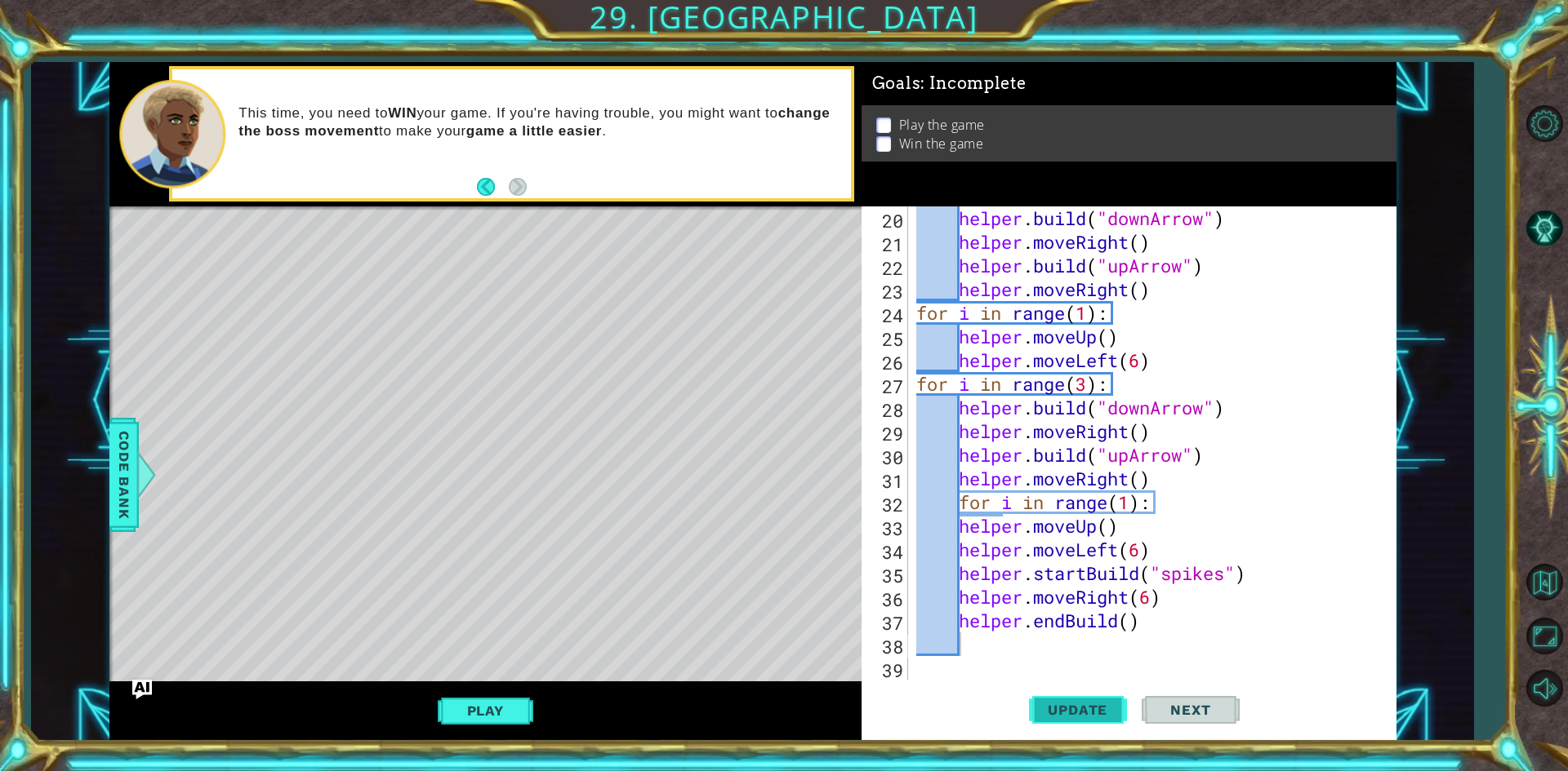
click at [1102, 720] on button "Update" at bounding box center [1077, 710] width 98 height 53
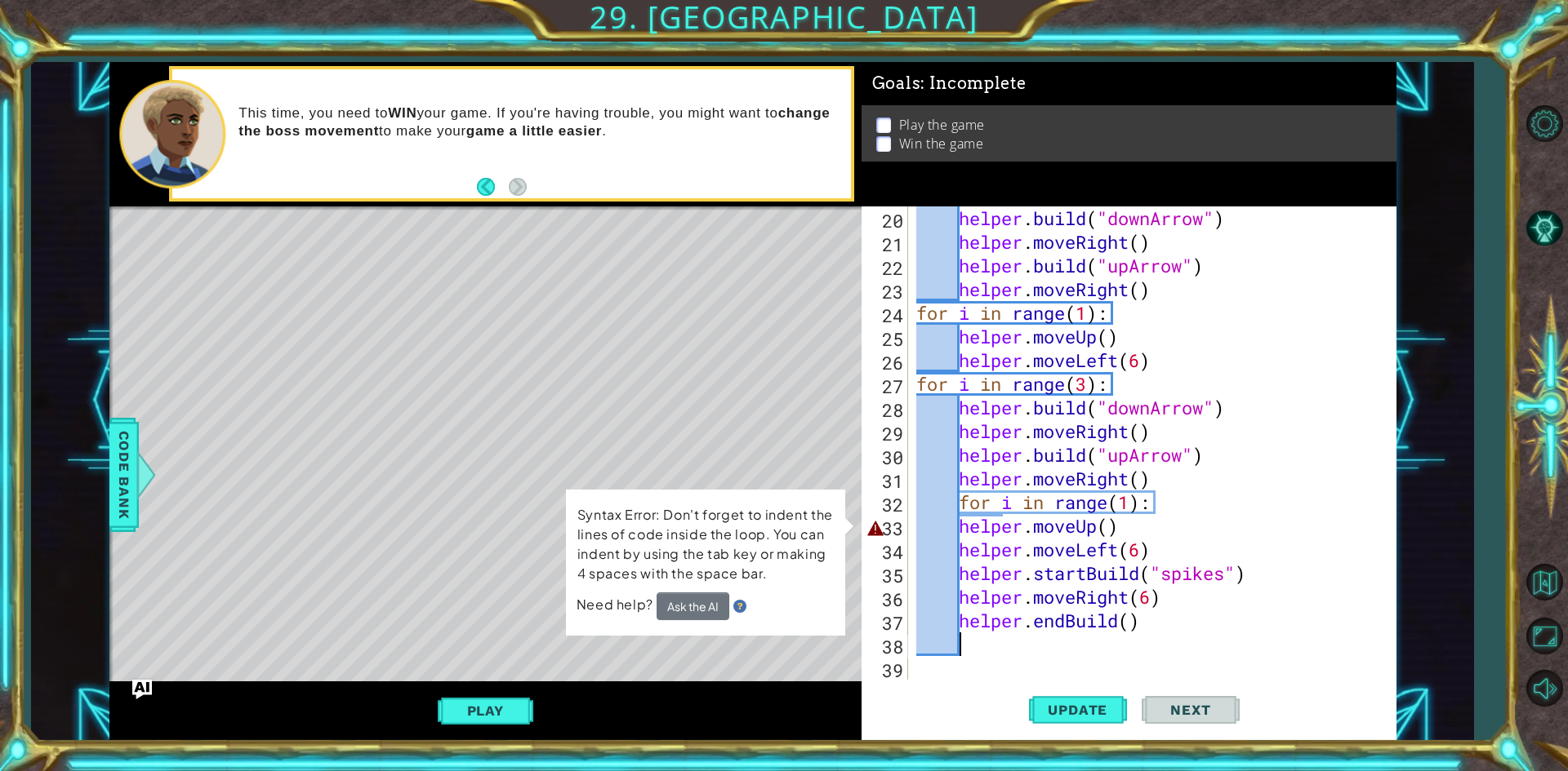
click at [961, 502] on div "helper . build ( "downArrow" ) helper . moveRight ( ) helper . build ( "upArrow…" at bounding box center [1149, 466] width 474 height 521
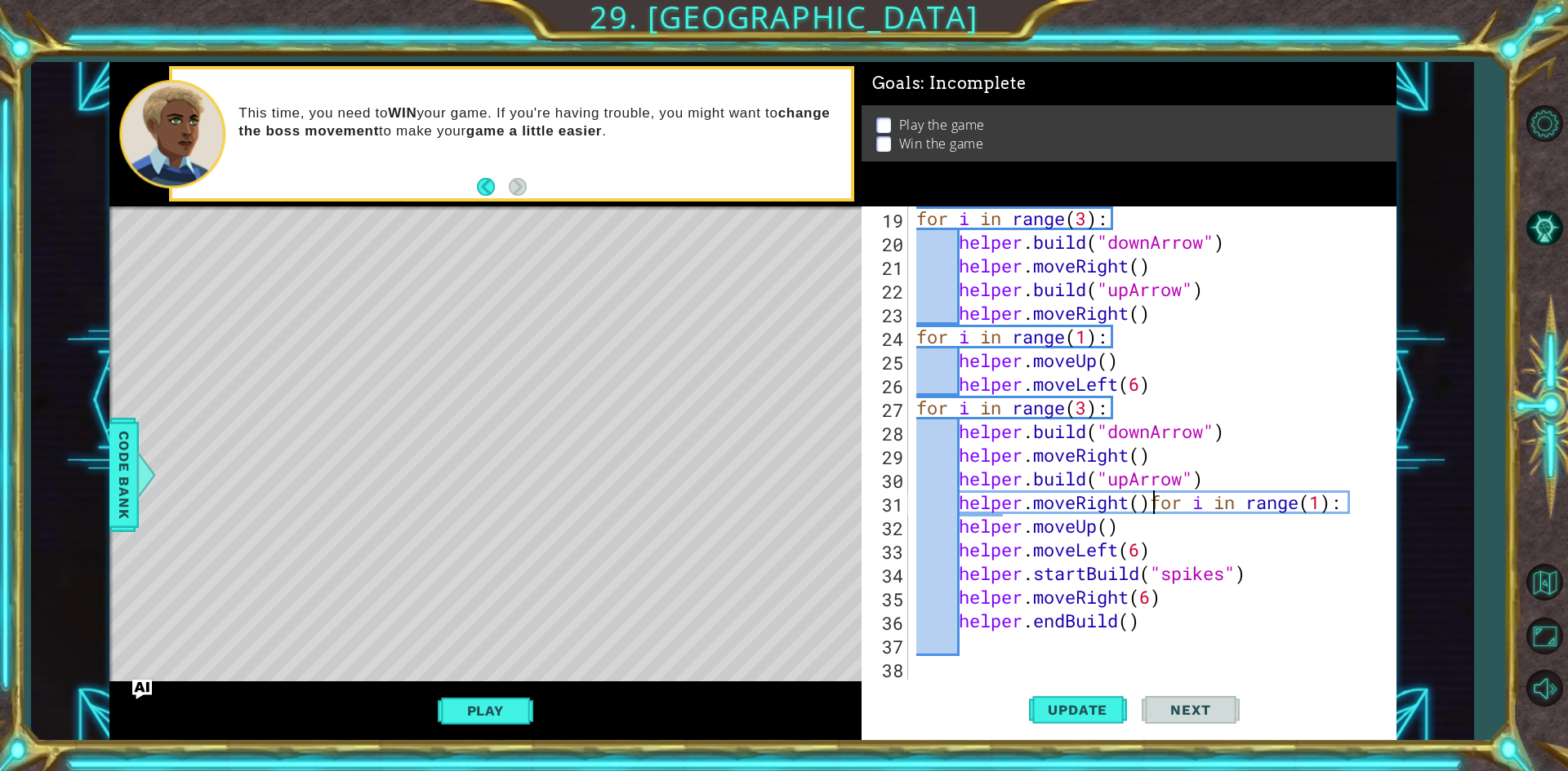
scroll to position [450, 0]
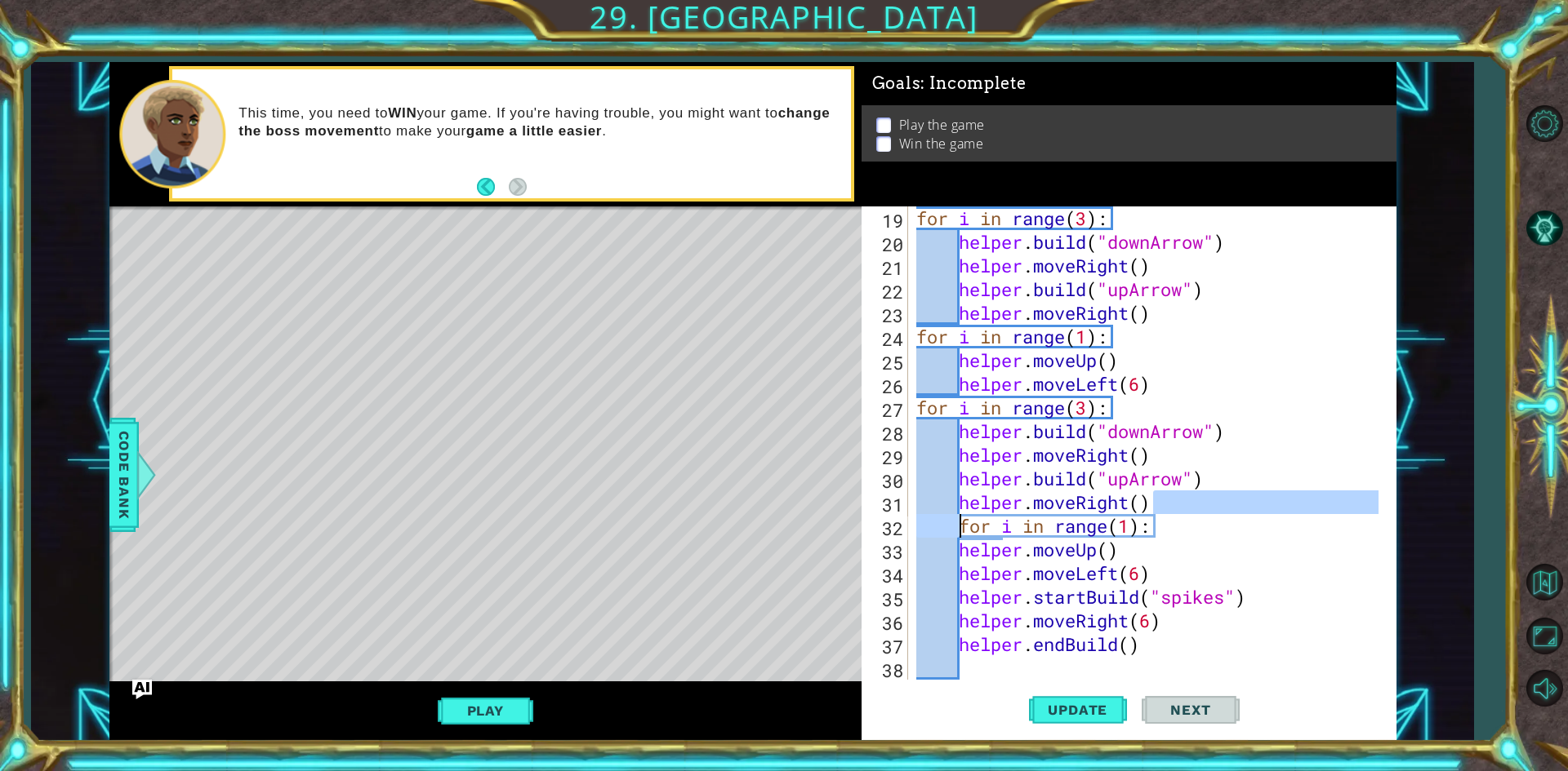
click at [963, 528] on div "for i in range ( 3 ) : helper . build ( "downArrow" ) helper . moveRight ( ) he…" at bounding box center [1145, 443] width 465 height 474
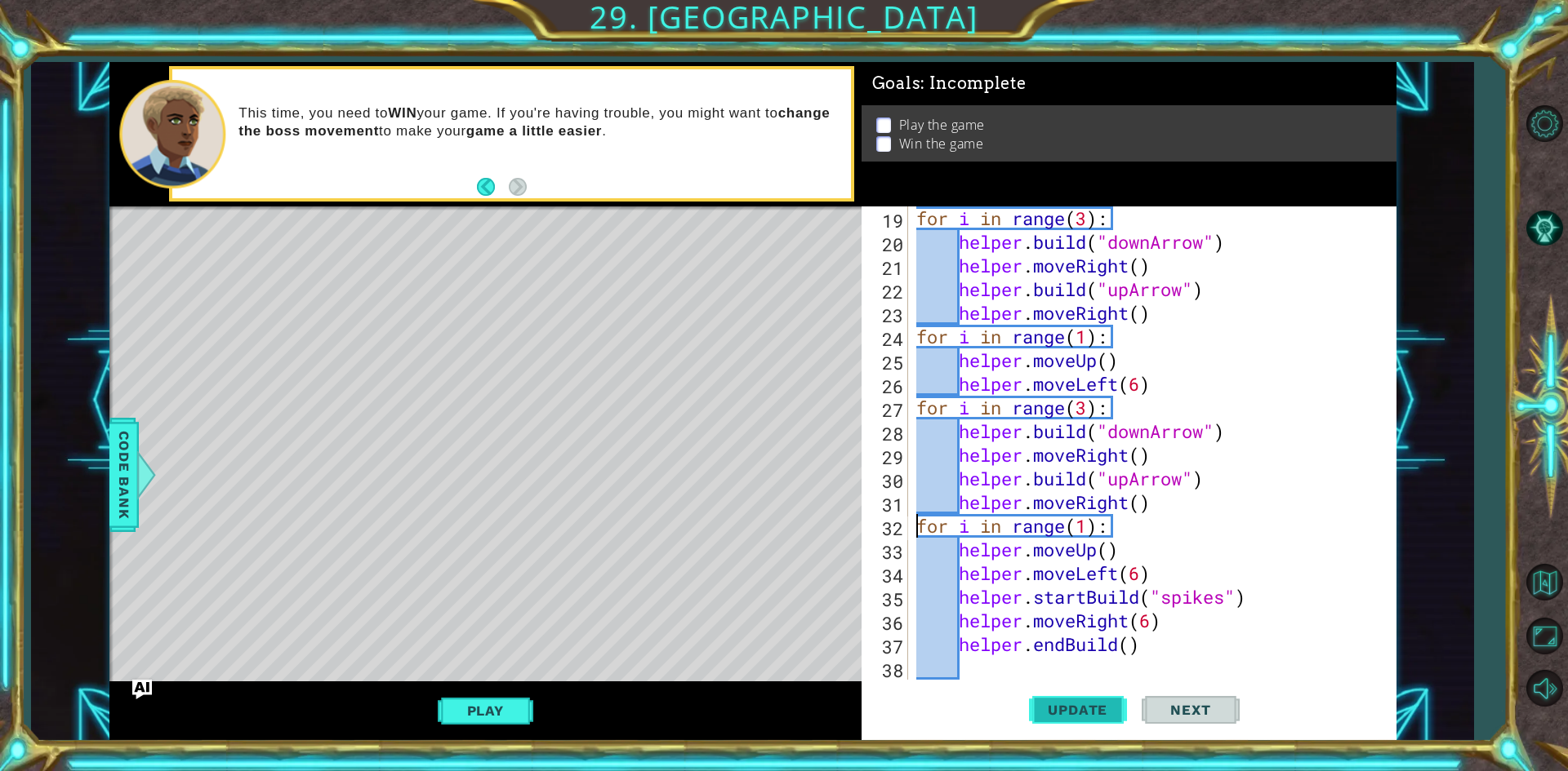
click at [1031, 691] on button "Update" at bounding box center [1077, 710] width 98 height 53
click at [512, 707] on button "Play" at bounding box center [485, 711] width 95 height 31
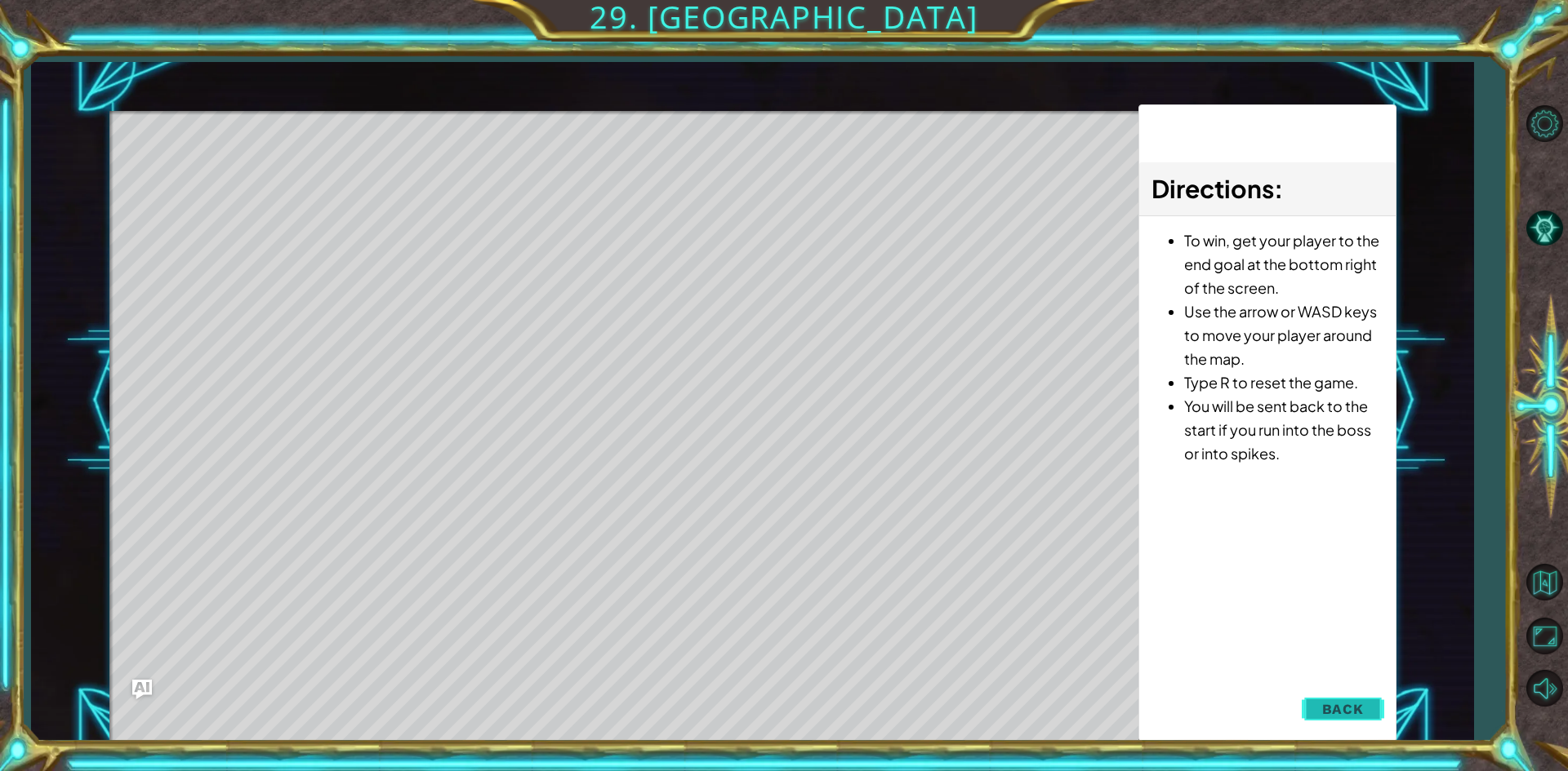
click at [1350, 696] on button "Back" at bounding box center [1343, 709] width 82 height 33
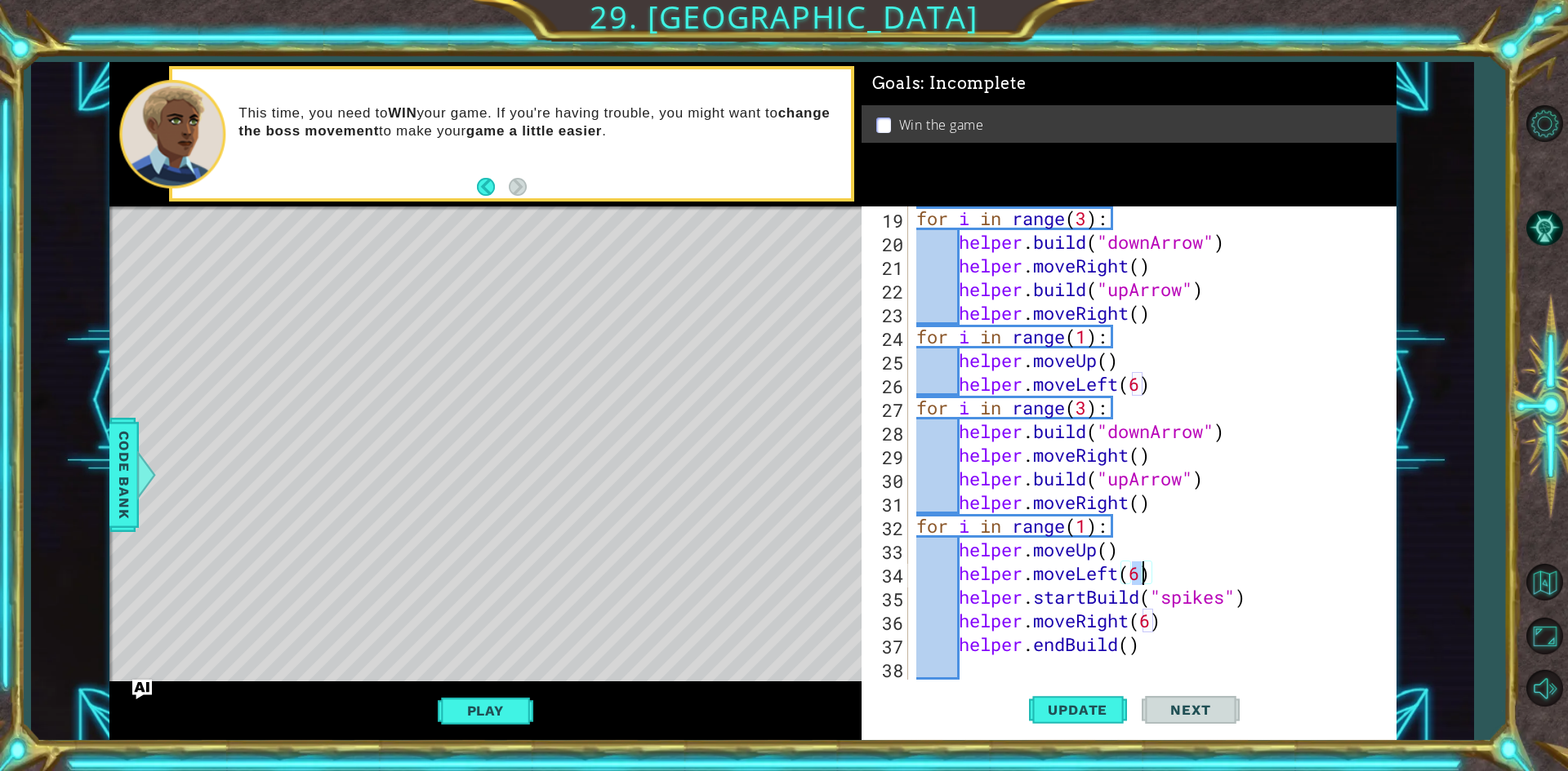
drag, startPoint x: 1129, startPoint y: 573, endPoint x: 1139, endPoint y: 576, distance: 10.4
click at [1139, 576] on div "for i in range ( 3 ) : helper . build ( "downArrow" ) helper . moveRight ( ) he…" at bounding box center [1149, 466] width 474 height 521
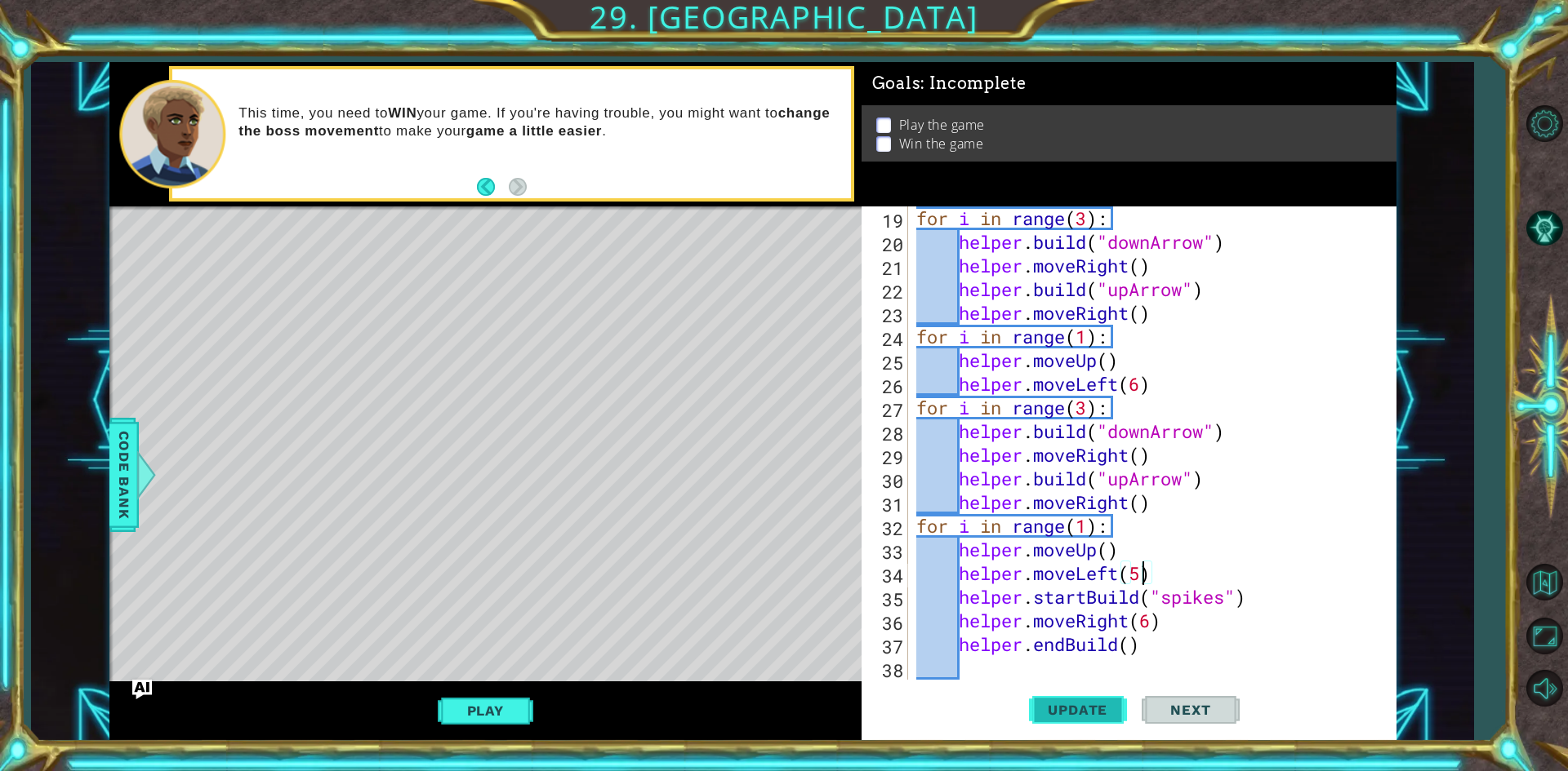
scroll to position [0, 10]
click at [1151, 622] on div "for i in range ( 3 ) : helper . build ( "downArrow" ) helper . moveRight ( ) he…" at bounding box center [1149, 466] width 474 height 521
click at [1093, 693] on button "Update" at bounding box center [1077, 710] width 98 height 53
click at [484, 701] on button "Play" at bounding box center [485, 711] width 95 height 31
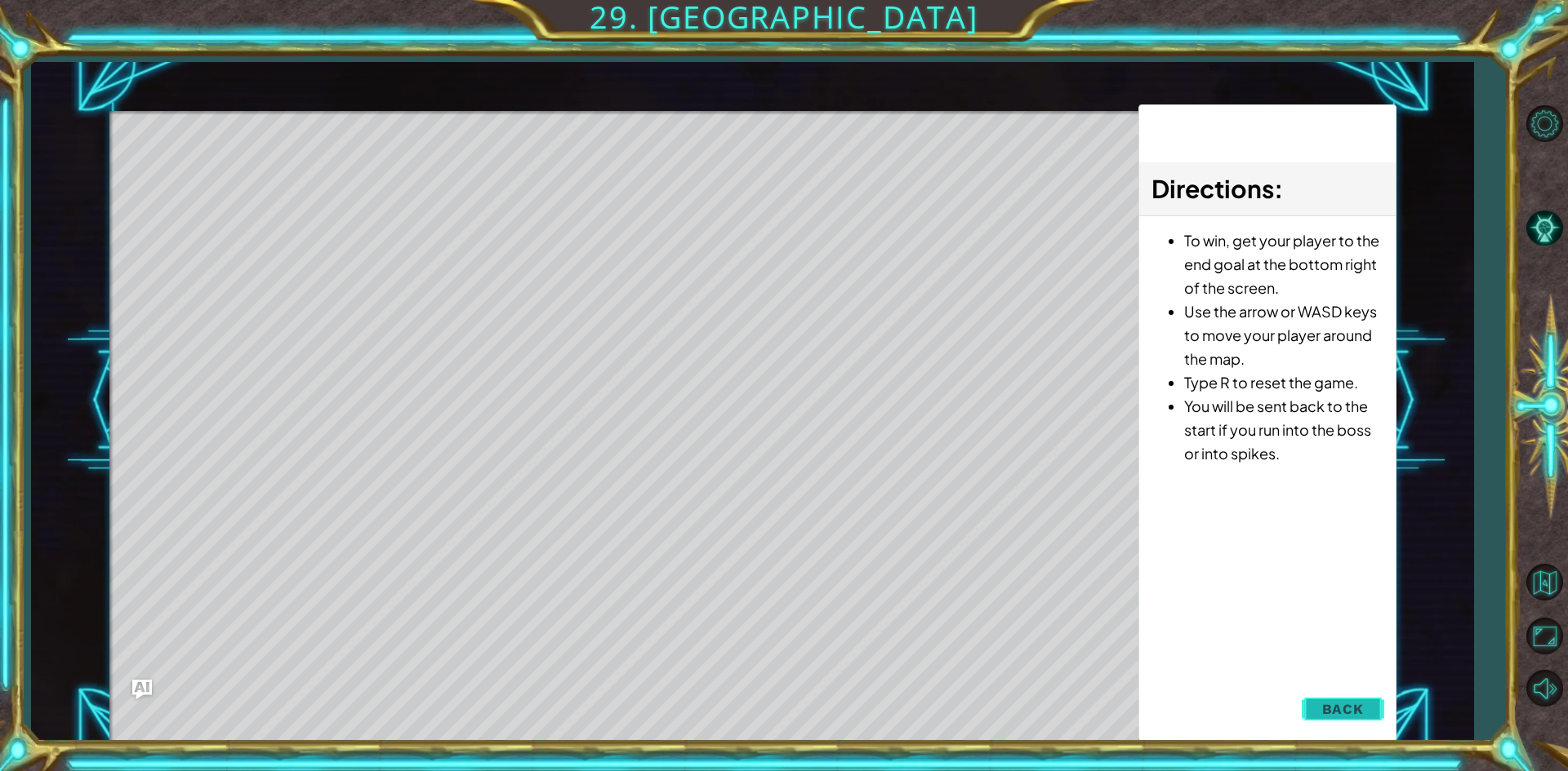
click at [1311, 699] on button "Back" at bounding box center [1343, 709] width 82 height 33
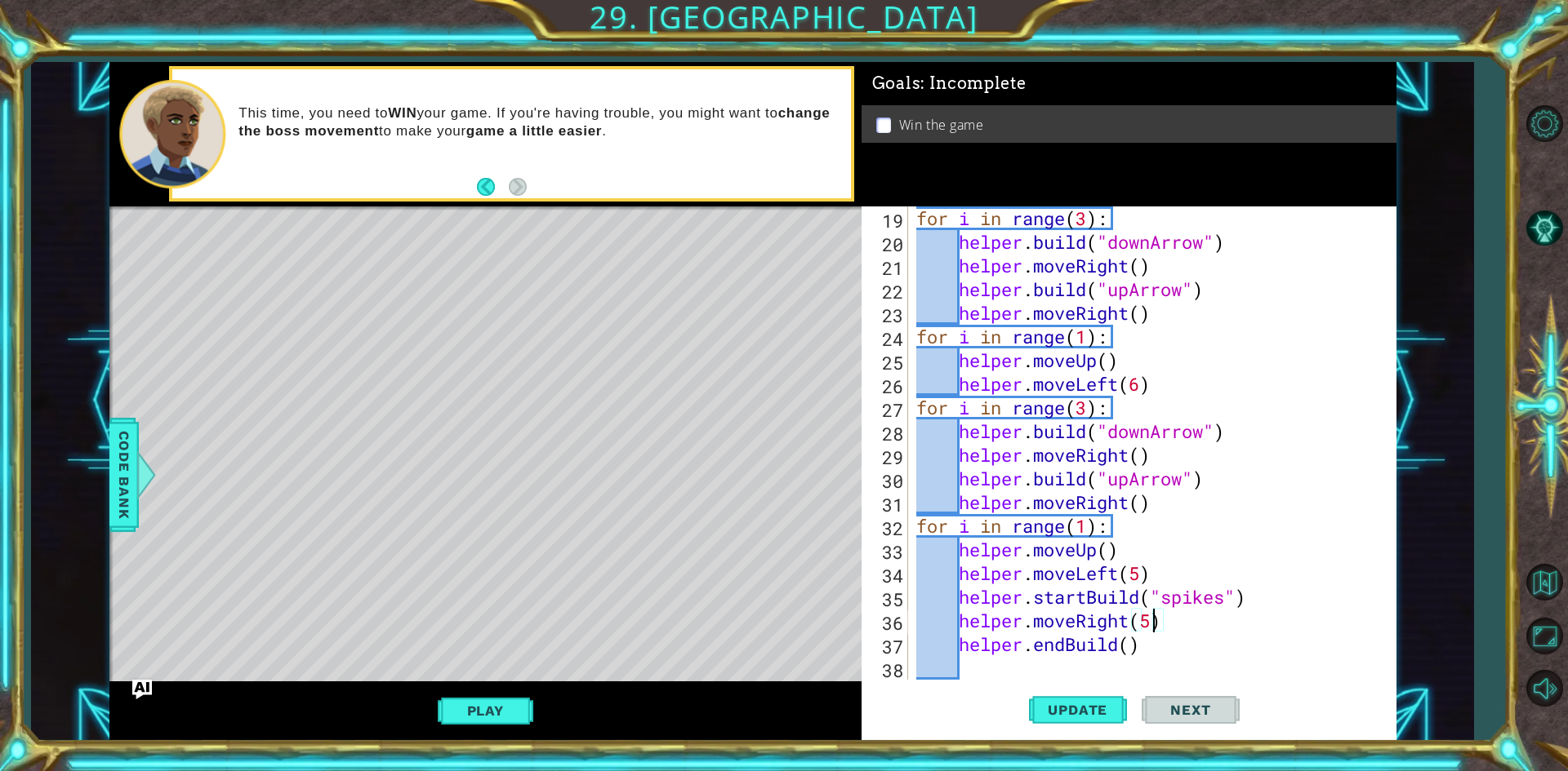
drag, startPoint x: 1148, startPoint y: 625, endPoint x: 1068, endPoint y: 768, distance: 163.9
click at [1140, 645] on div "for i in range ( 3 ) : helper . build ( "downArrow" ) helper . moveRight ( ) he…" at bounding box center [1149, 466] width 474 height 521
click at [1146, 626] on div "for i in range ( 3 ) : helper . build ( "downArrow" ) helper . moveRight ( ) he…" at bounding box center [1149, 466] width 474 height 521
click at [1153, 628] on div "for i in range ( 3 ) : helper . build ( "downArrow" ) helper . moveRight ( ) he…" at bounding box center [1149, 466] width 474 height 521
type textarea "helper.moveRight(4)"
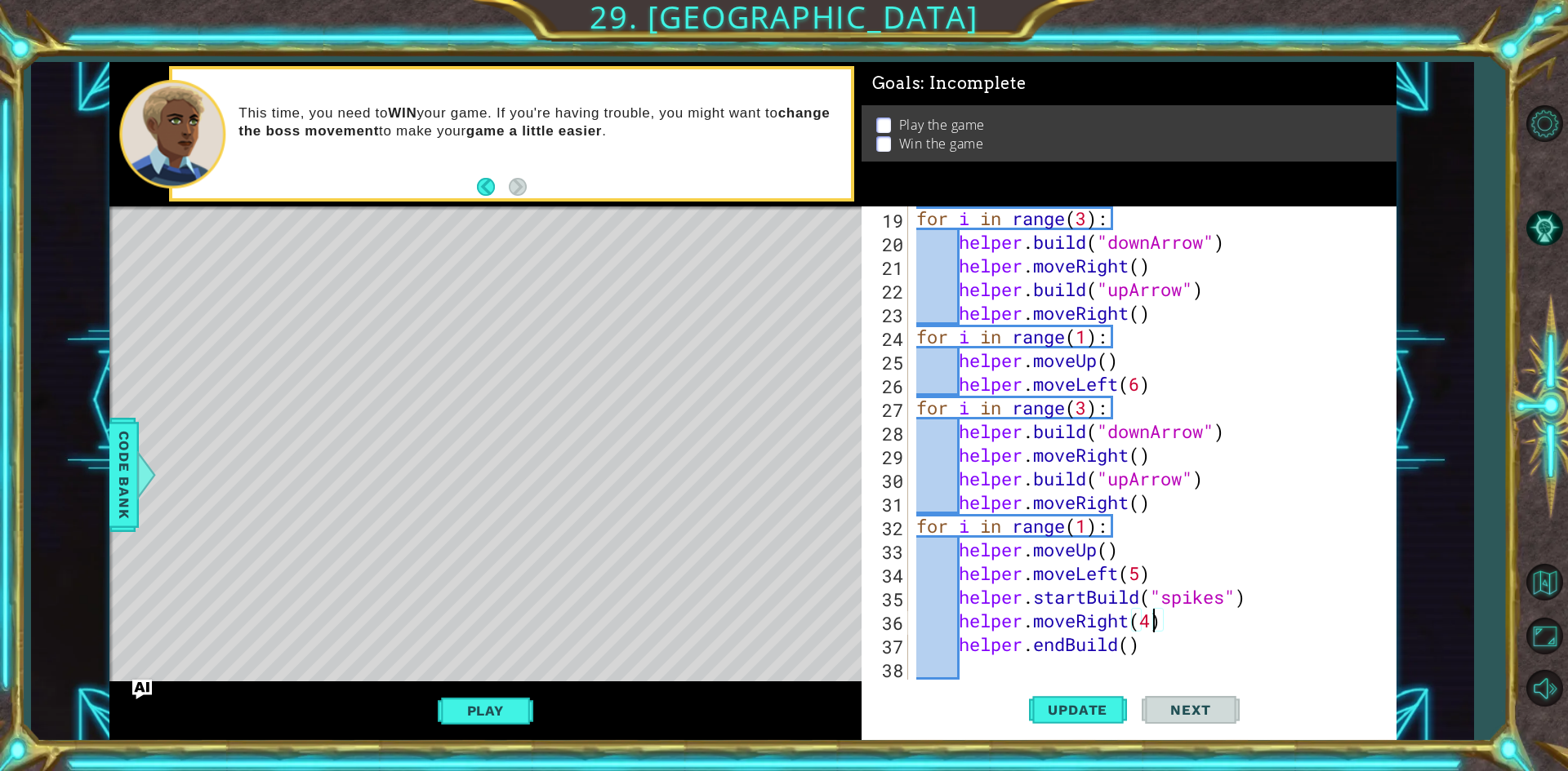
click at [1136, 671] on div "for i in range ( 3 ) : helper . build ( "downArrow" ) helper . moveRight ( ) he…" at bounding box center [1149, 466] width 474 height 521
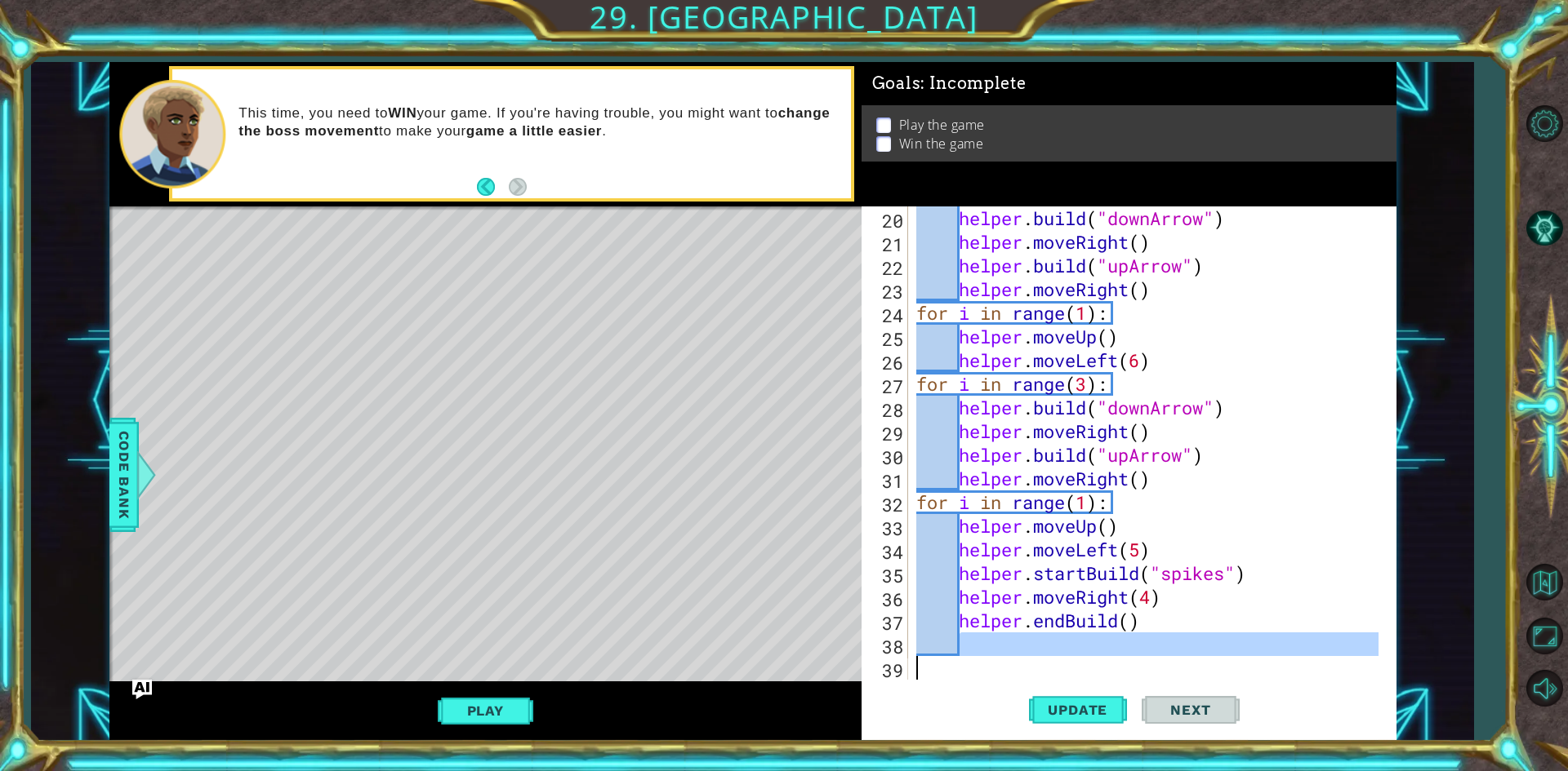
scroll to position [0, 1]
click at [1050, 718] on span "Update" at bounding box center [1077, 709] width 92 height 16
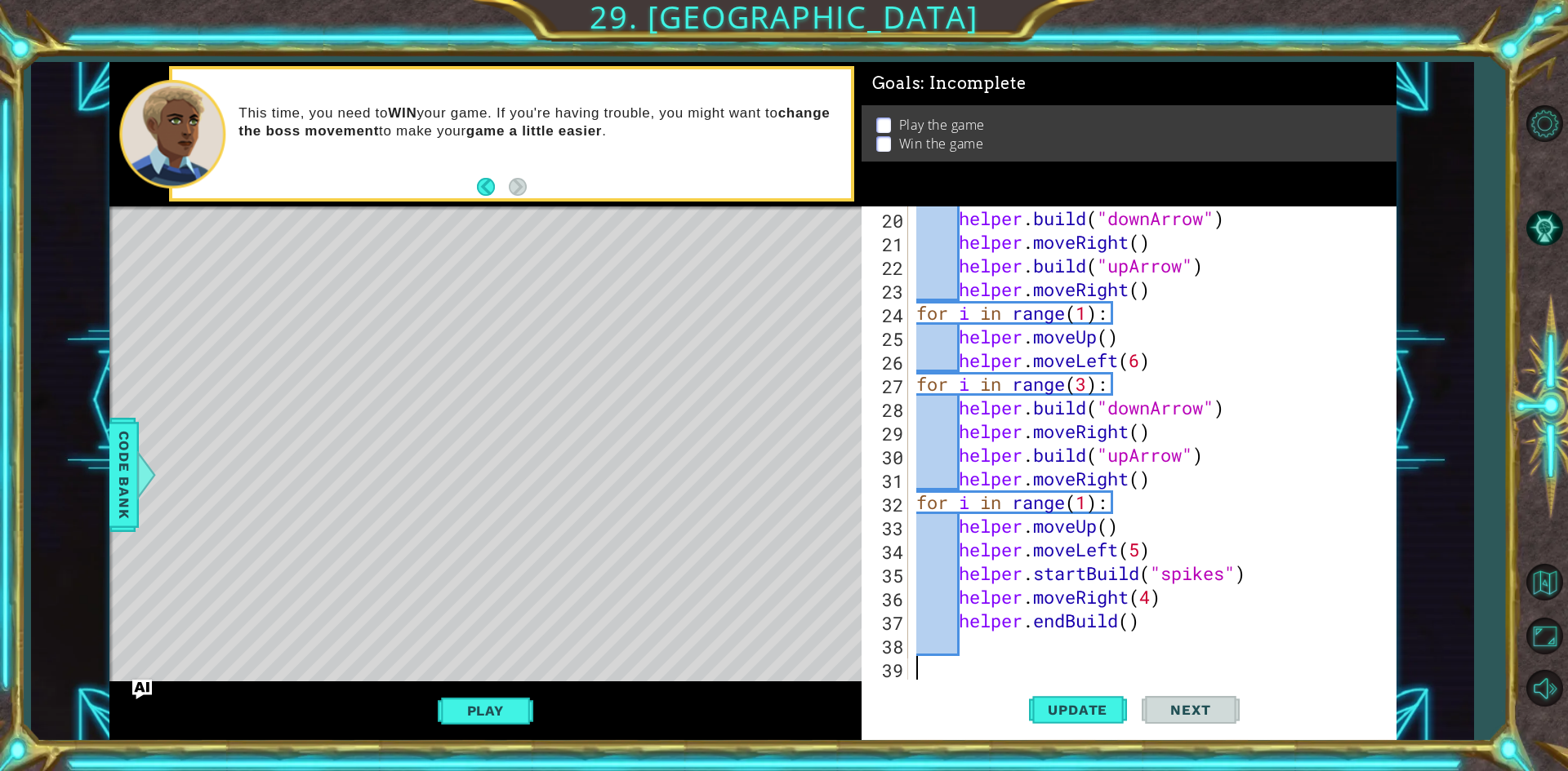
click at [1216, 619] on div "helper . build ( "downArrow" ) helper . moveRight ( ) helper . build ( "upArrow…" at bounding box center [1149, 466] width 474 height 521
type textarea "helper.endBuild()"
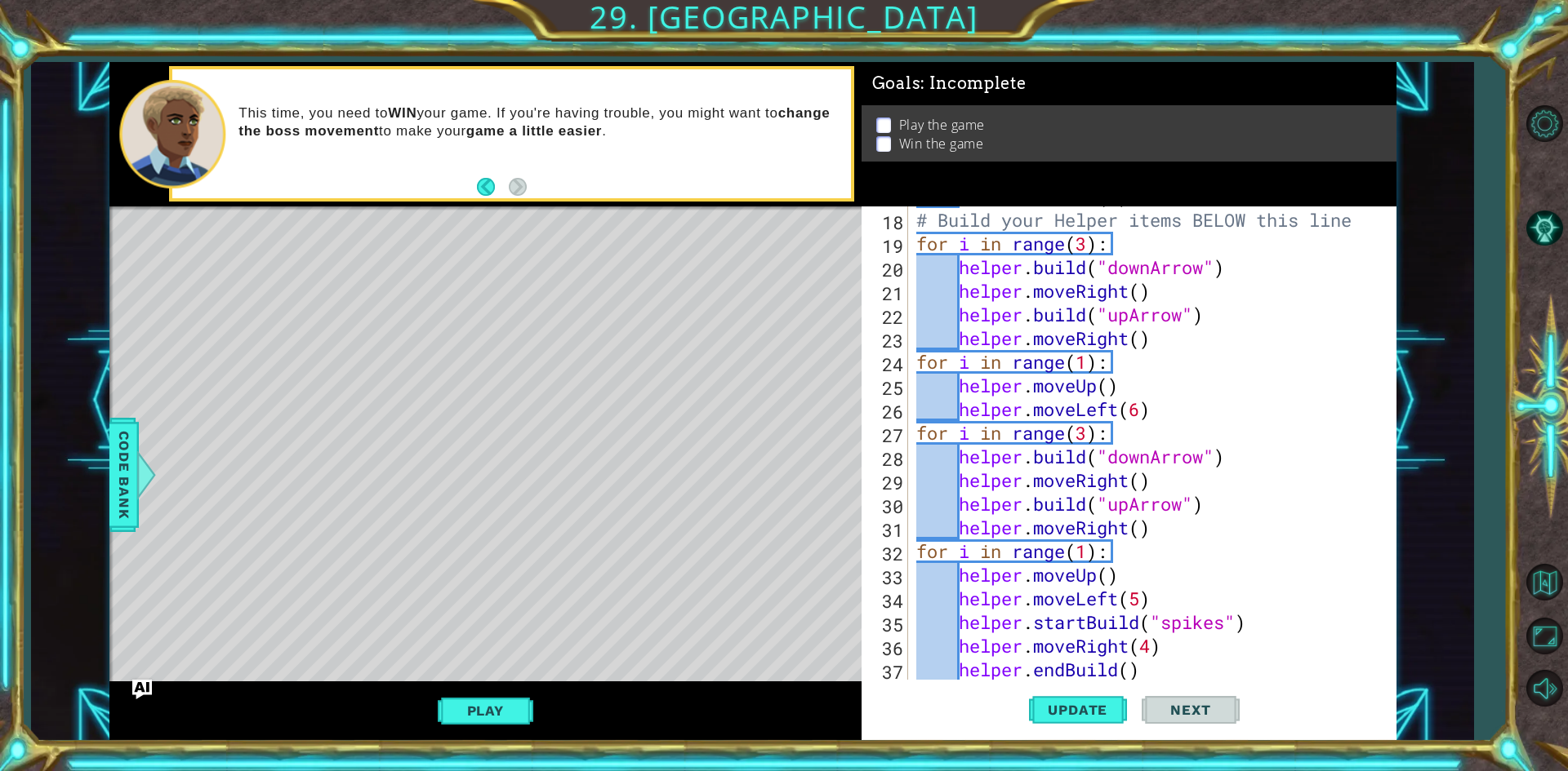
scroll to position [497, 0]
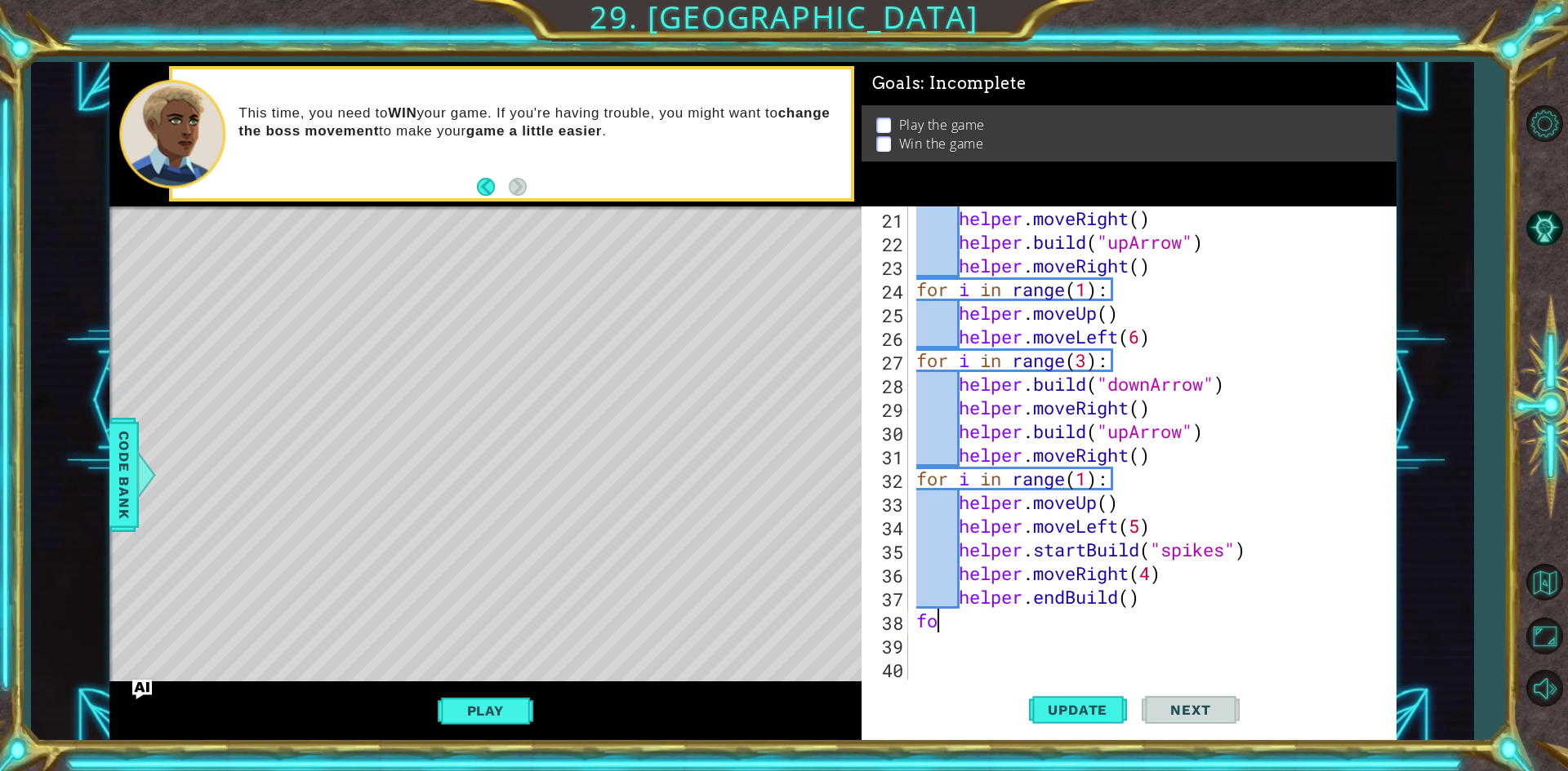
type textarea "f"
type textarea "j"
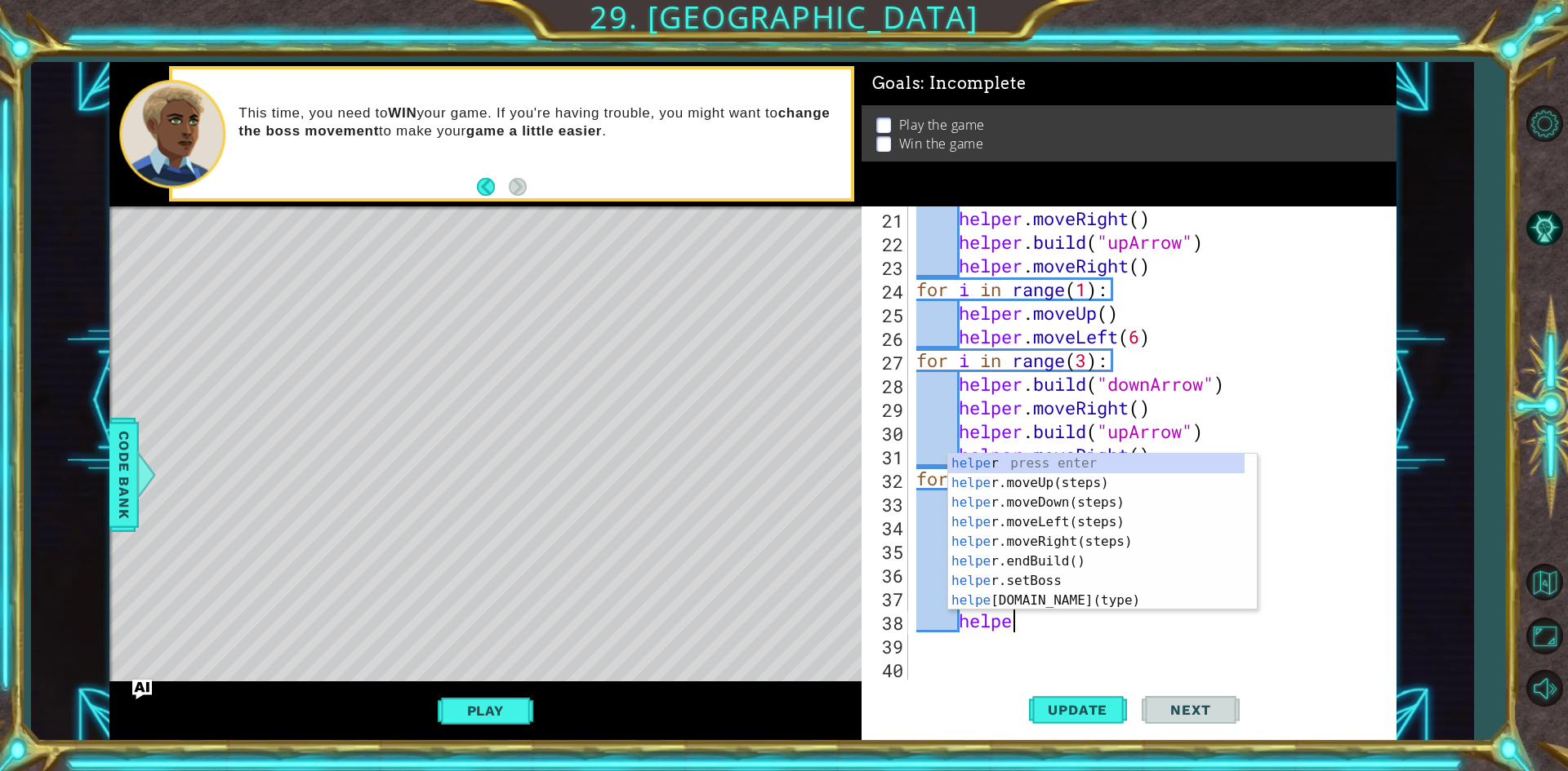
type textarea "helper"
click at [1046, 509] on div "helper press enter helper .moveUp(steps) press enter helper .moveDown(steps) pr…" at bounding box center [1096, 552] width 296 height 196
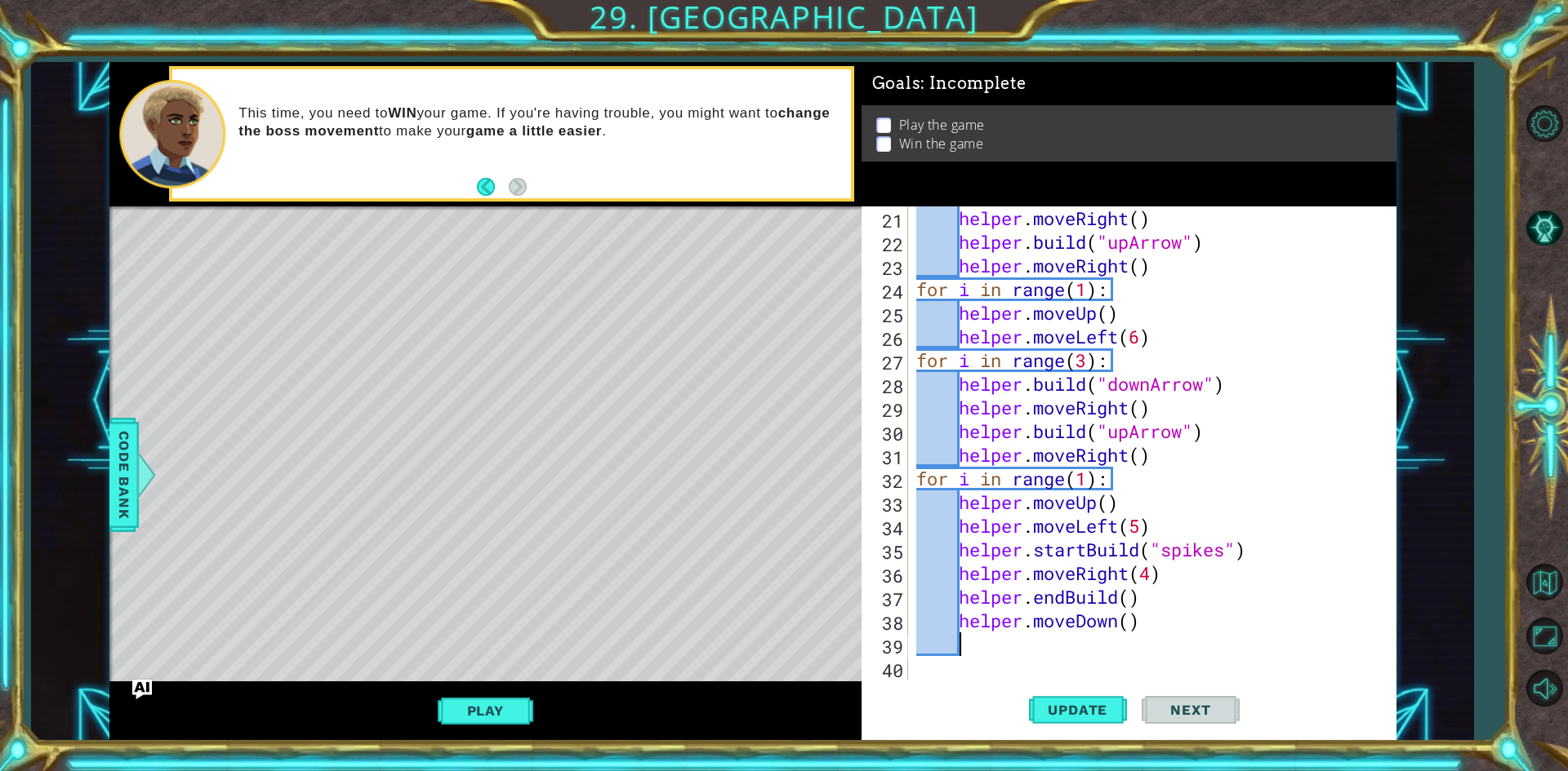
scroll to position [0, 1]
click at [1129, 625] on div "helper . moveRight ( ) helper . build ( "upArrow" ) helper . moveRight ( ) for …" at bounding box center [1149, 466] width 474 height 521
type textarea "helper.moveDown(3)"
click at [1112, 694] on button "Update" at bounding box center [1077, 710] width 98 height 53
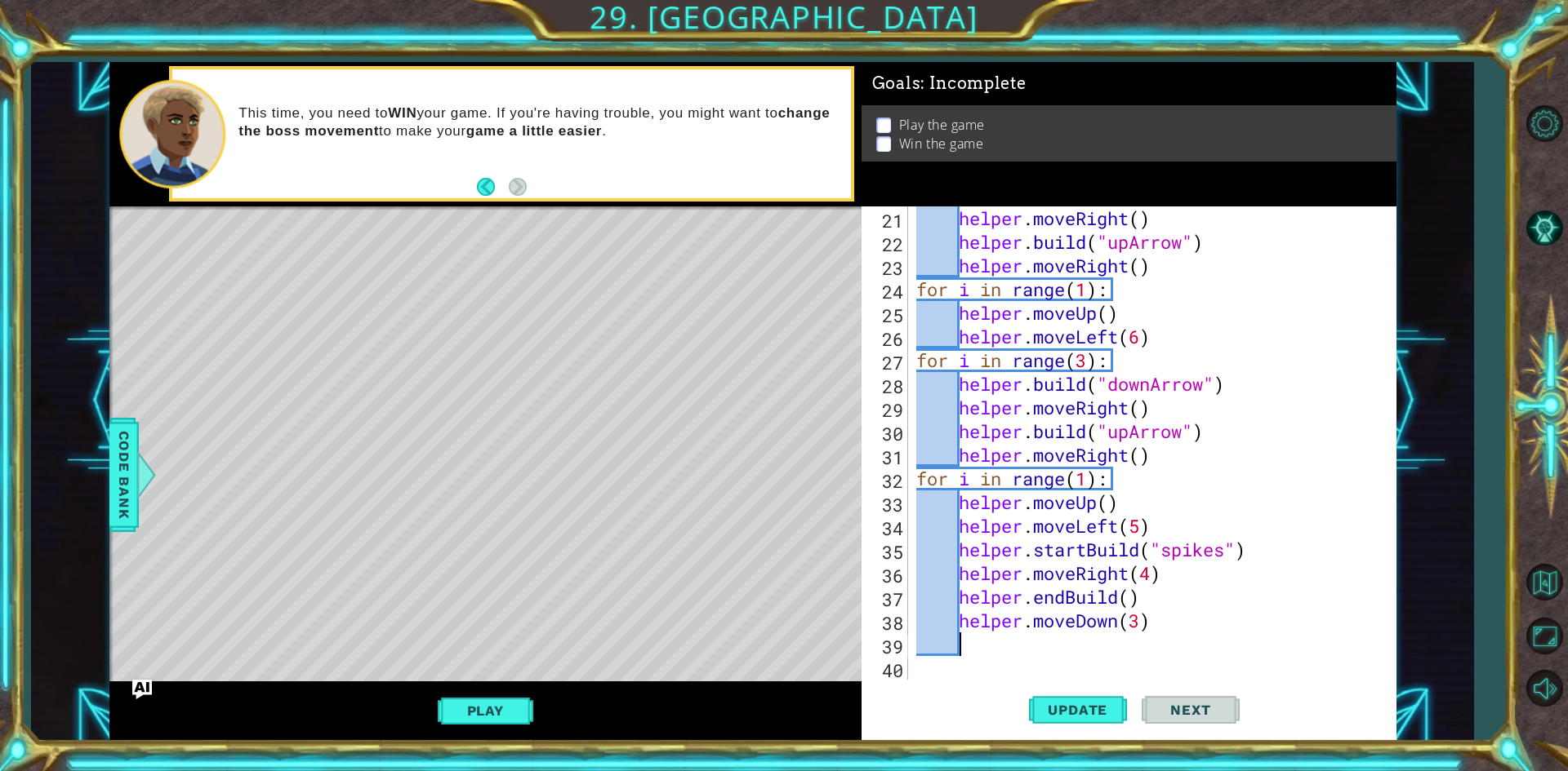
click at [1081, 648] on div "helper . moveRight ( ) helper . build ( "upArrow" ) helper . moveRight ( ) for …" at bounding box center [1149, 466] width 474 height 521
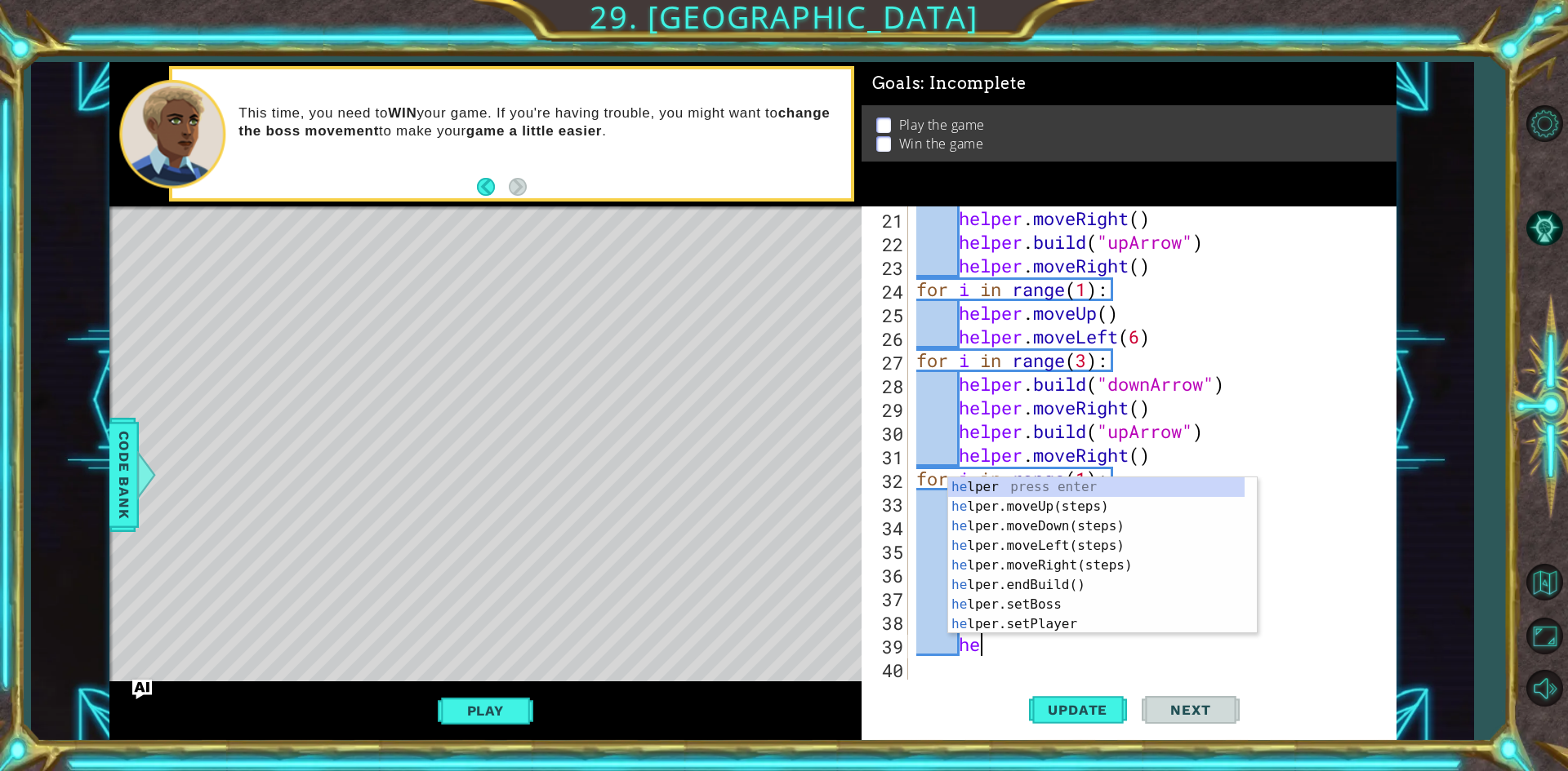
type textarea "help"
click at [1103, 548] on div "help er press enter help er.moveUp(steps) press enter help er.moveDown(steps) p…" at bounding box center [1096, 575] width 296 height 196
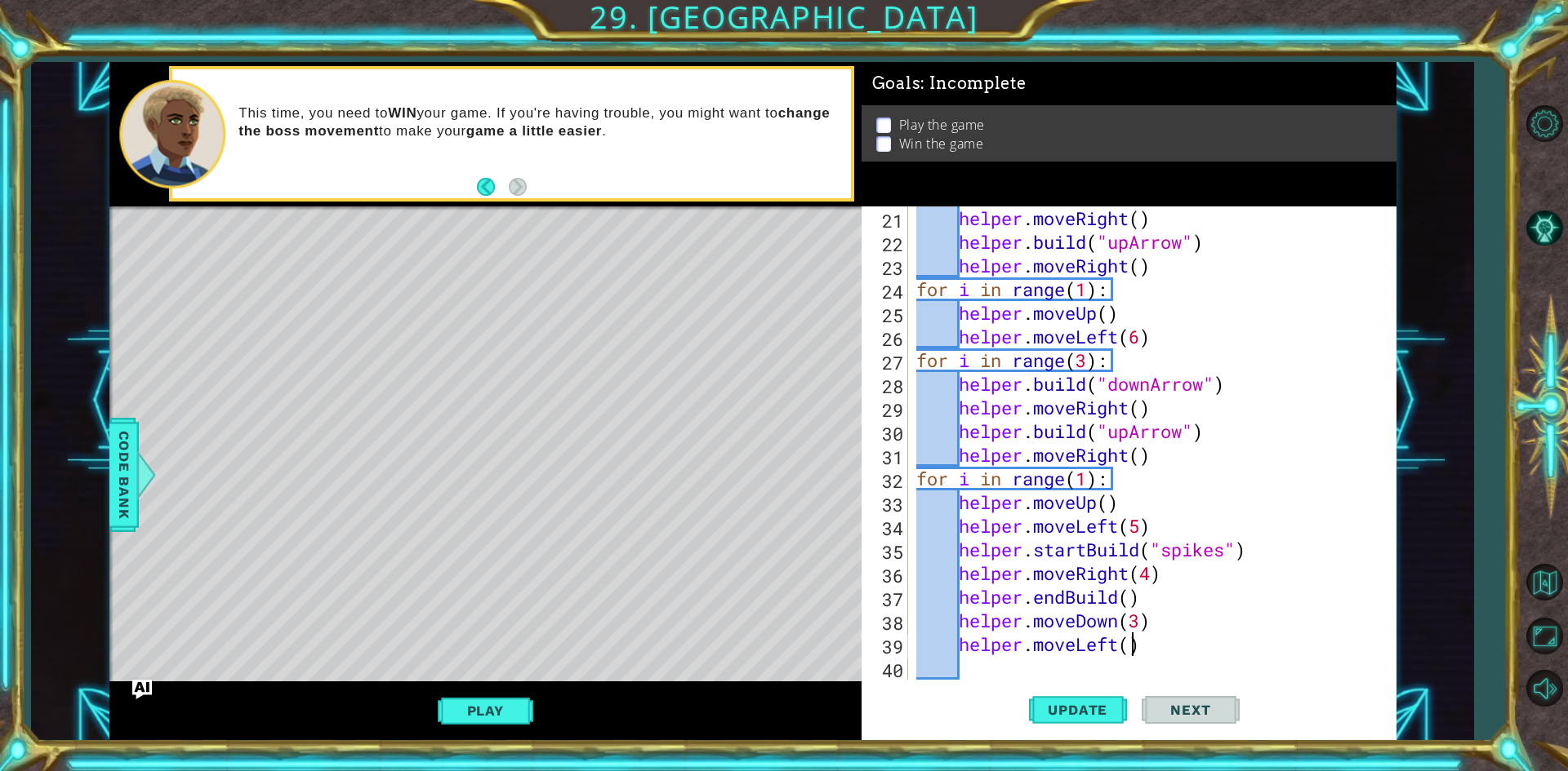
click at [1132, 650] on div "helper . moveRight ( ) helper . build ( "upArrow" ) helper . moveRight ( ) for …" at bounding box center [1149, 466] width 474 height 521
type textarea "helper.moveLeft(5)"
click at [1056, 713] on span "Update" at bounding box center [1077, 709] width 92 height 16
click at [1001, 675] on div "helper . moveRight ( ) helper . build ( "upArrow" ) helper . moveRight ( ) for …" at bounding box center [1149, 466] width 474 height 521
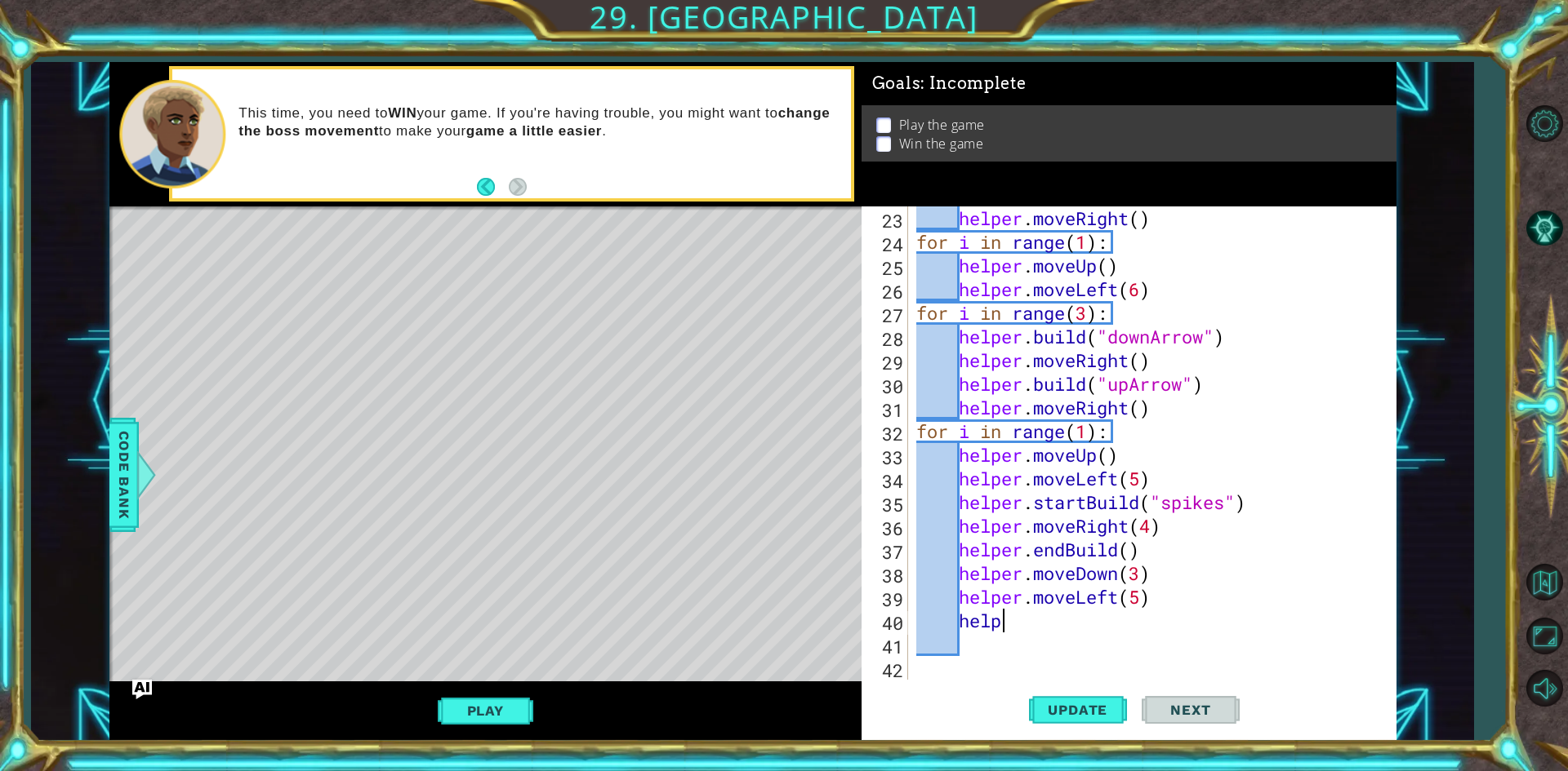
scroll to position [544, 0]
click at [1005, 623] on div "helper . moveRight ( ) for i in range ( 1 ) : helper . moveUp ( ) helper . move…" at bounding box center [1149, 466] width 474 height 521
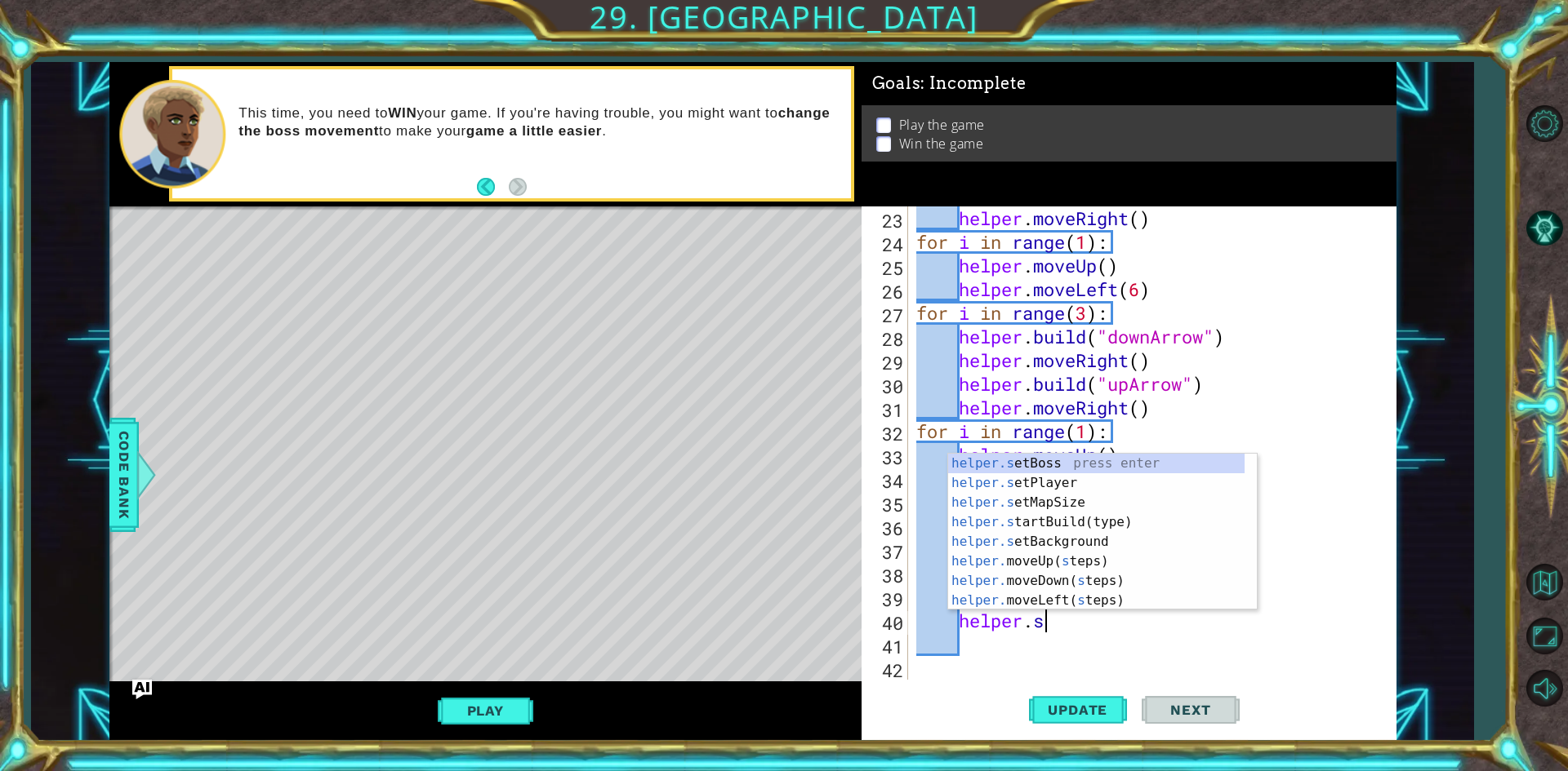
scroll to position [0, 5]
click at [1085, 523] on div "helper.s etBoss press enter helper.s etPlayer press enter helper.s etMapSize pr…" at bounding box center [1096, 552] width 296 height 196
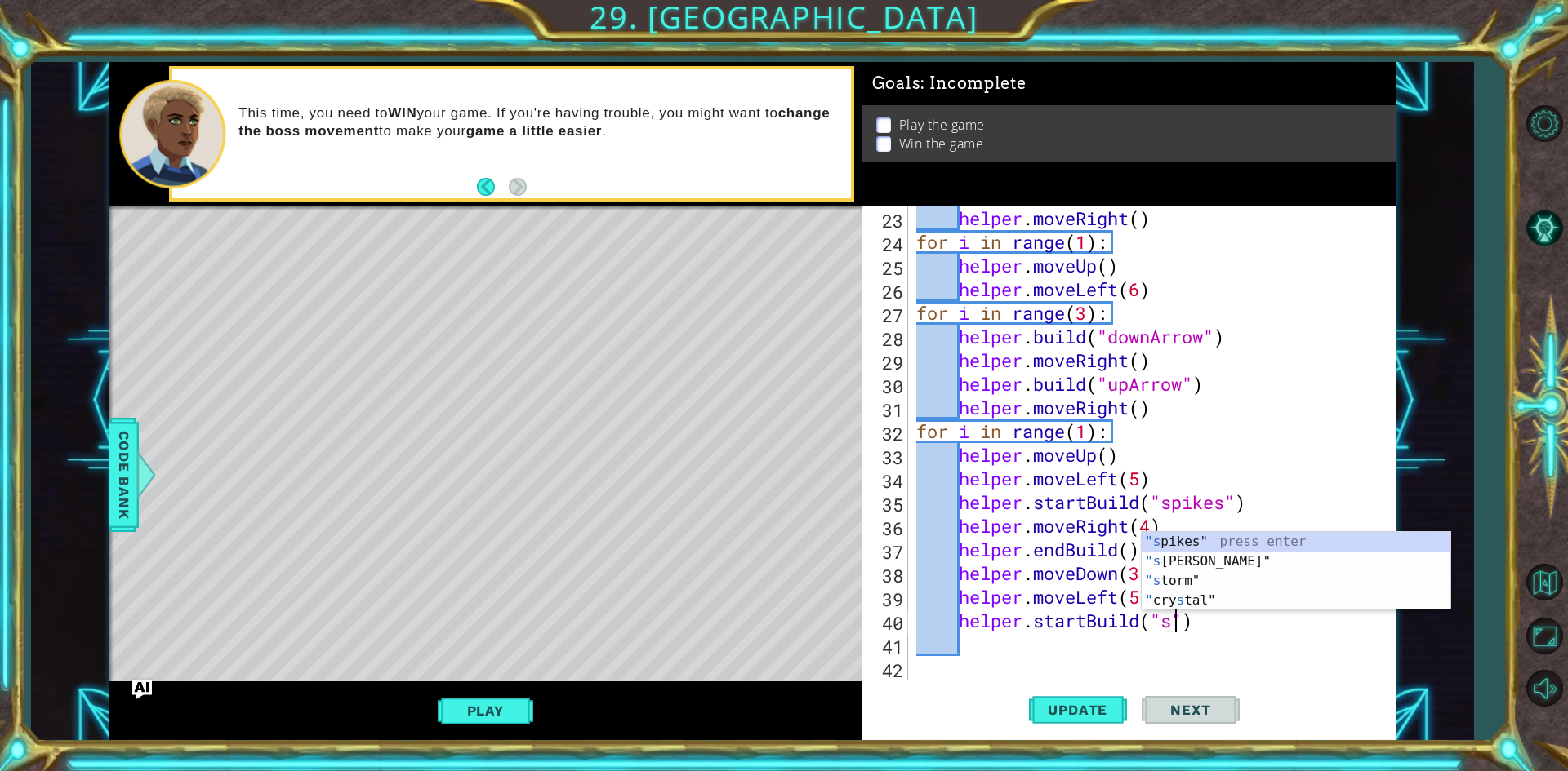
scroll to position [0, 12]
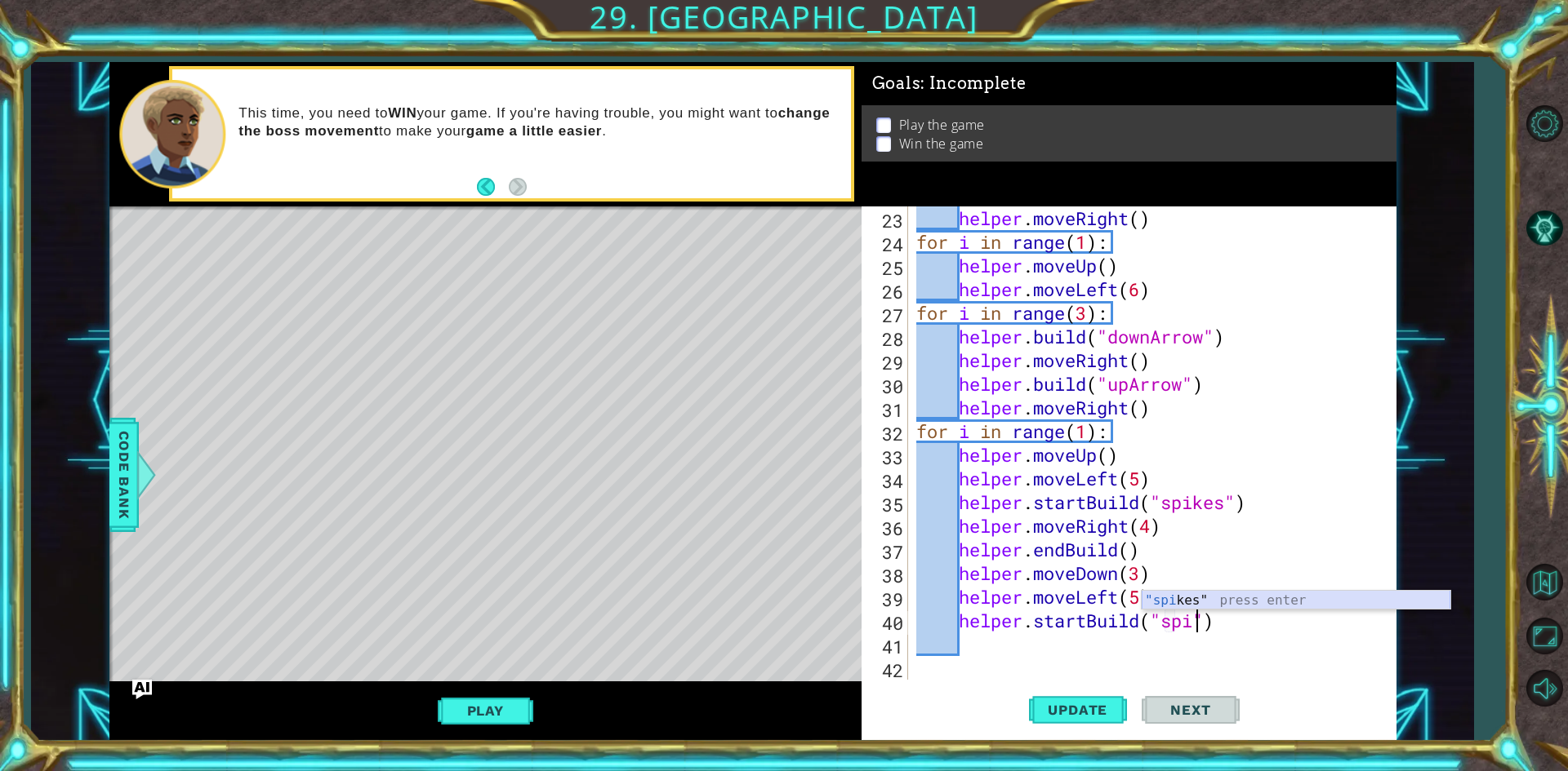
click at [1173, 601] on div ""spi kes" press enter" at bounding box center [1296, 620] width 309 height 59
type textarea "helper.startBuild("spikes")"
click at [1197, 646] on div "helper . moveRight ( ) for i in range ( 1 ) : helper . moveUp ( ) helper . move…" at bounding box center [1149, 466] width 474 height 521
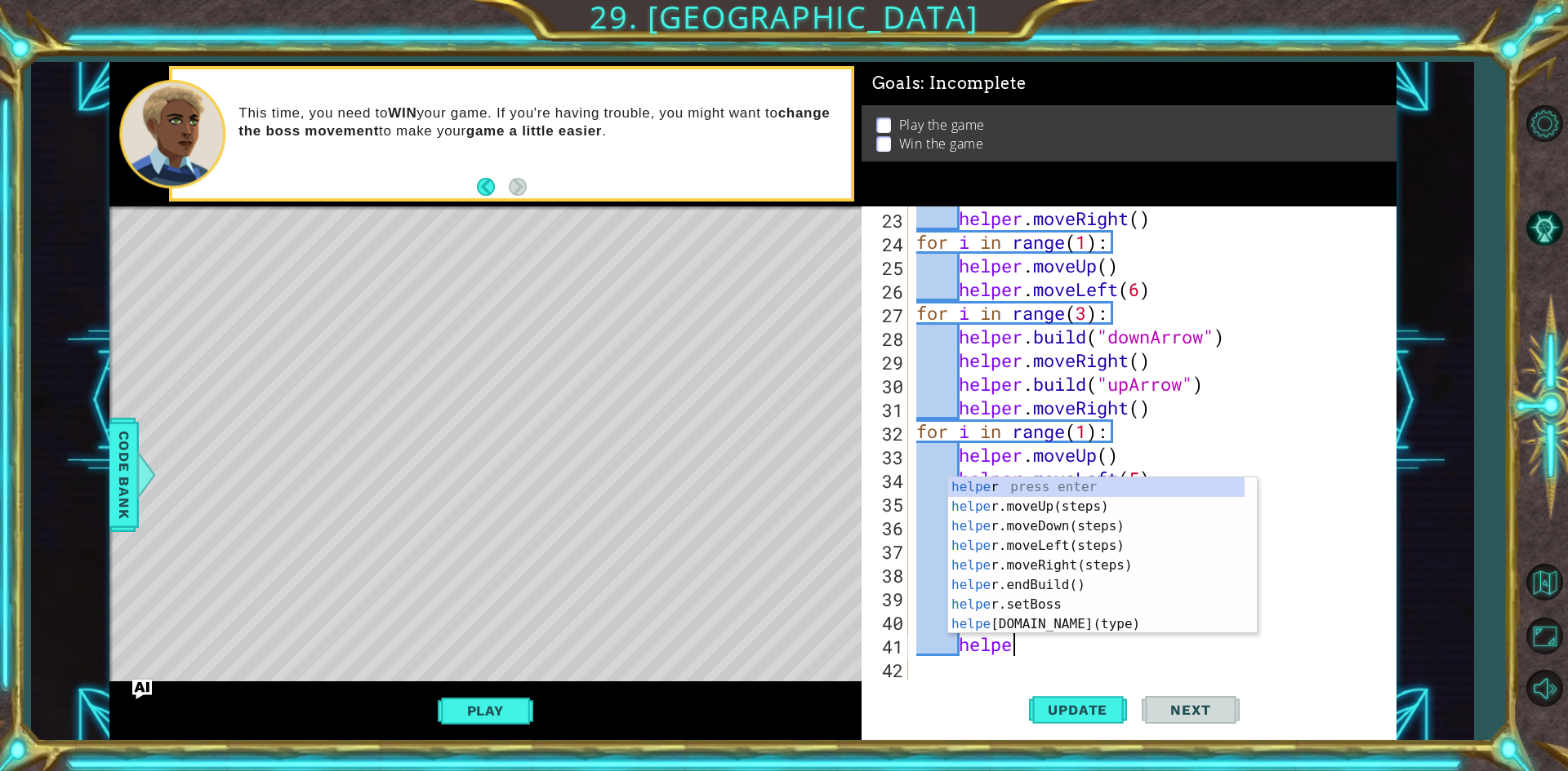
type textarea "helper"
click at [1139, 560] on div "helper press enter helper .moveUp(steps) press enter helper .moveDown(steps) pr…" at bounding box center [1096, 575] width 296 height 196
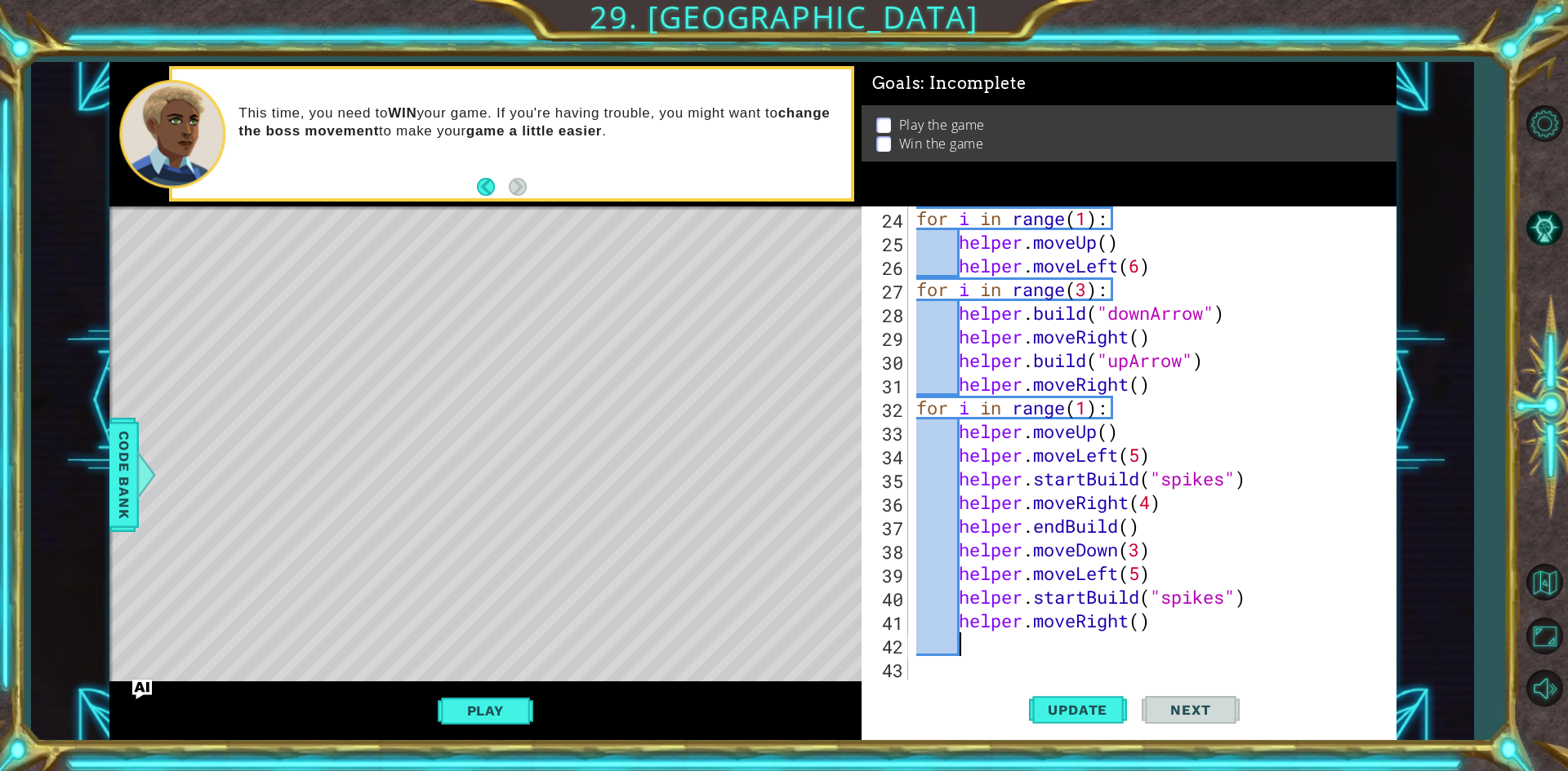
scroll to position [568, 0]
click at [1140, 631] on div "for i in range ( 1 ) : helper . moveUp ( ) helper . moveLeft ( 6 ) for i in ran…" at bounding box center [1149, 466] width 474 height 521
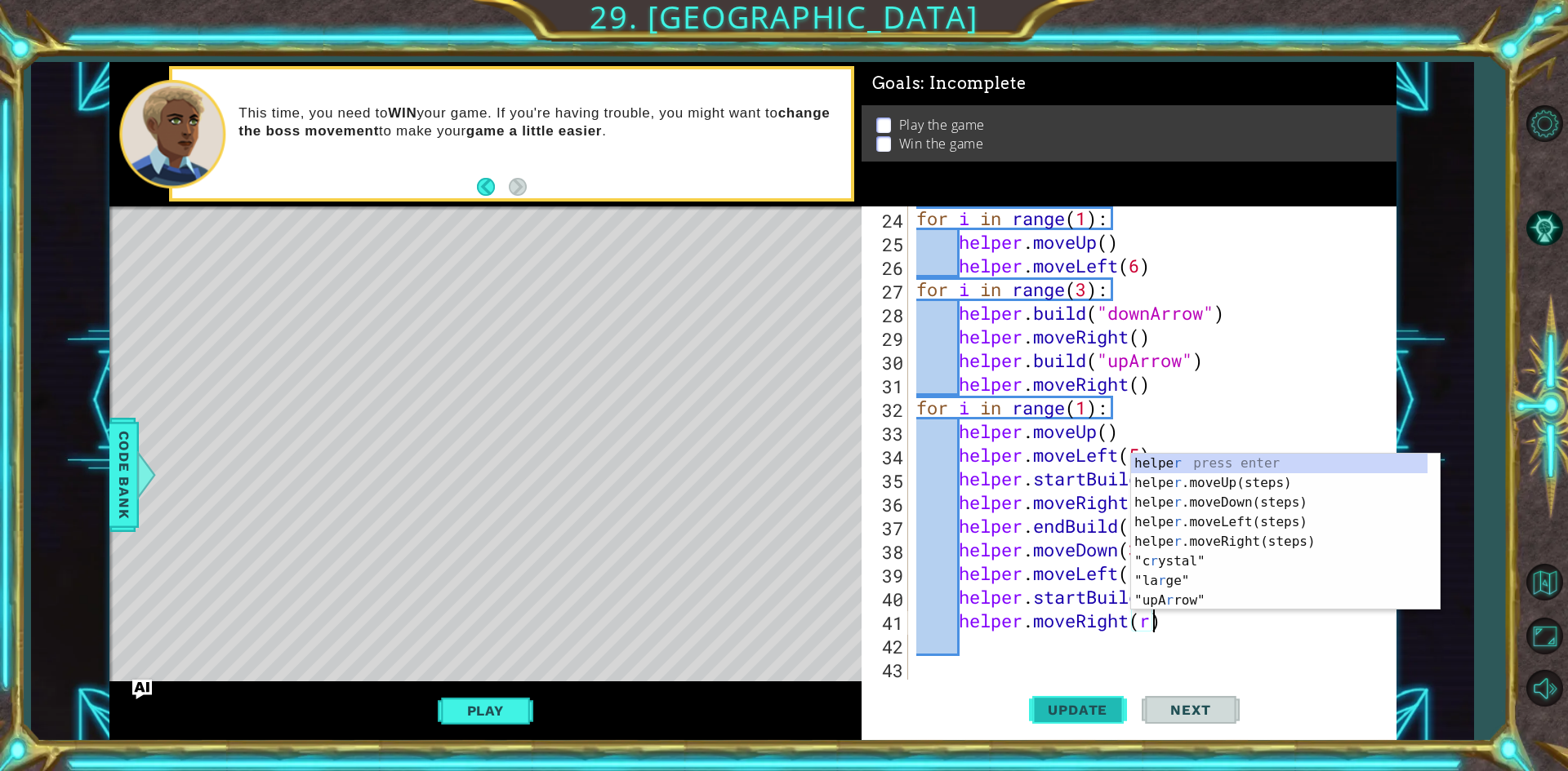
scroll to position [0, 10]
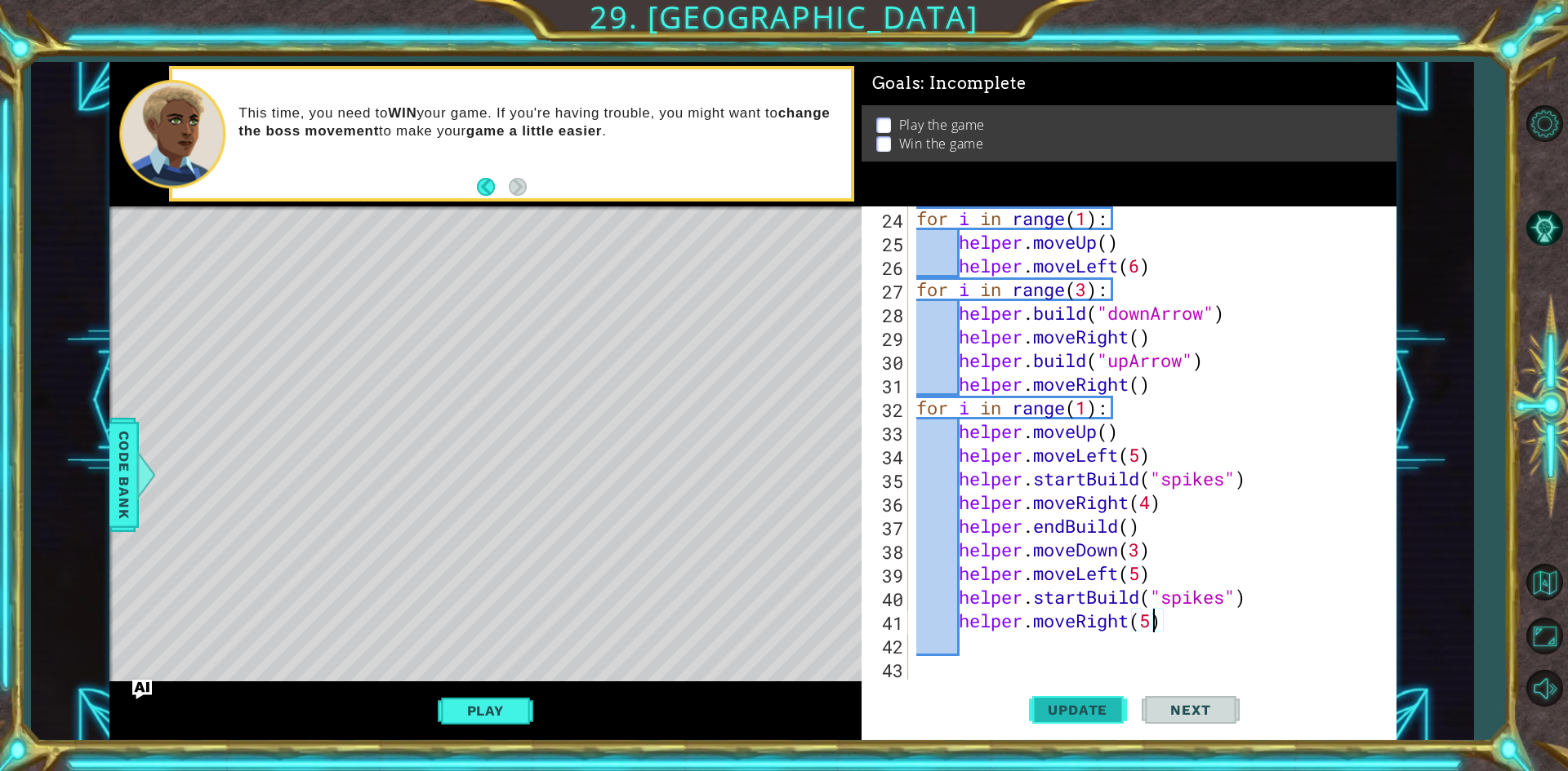
type textarea "helper.moveRight(5)"
click at [1049, 712] on span "Update" at bounding box center [1077, 709] width 92 height 16
click at [1023, 645] on div "for i in range ( 1 ) : helper . moveUp ( ) helper . moveLeft ( 6 ) for i in ran…" at bounding box center [1149, 466] width 474 height 521
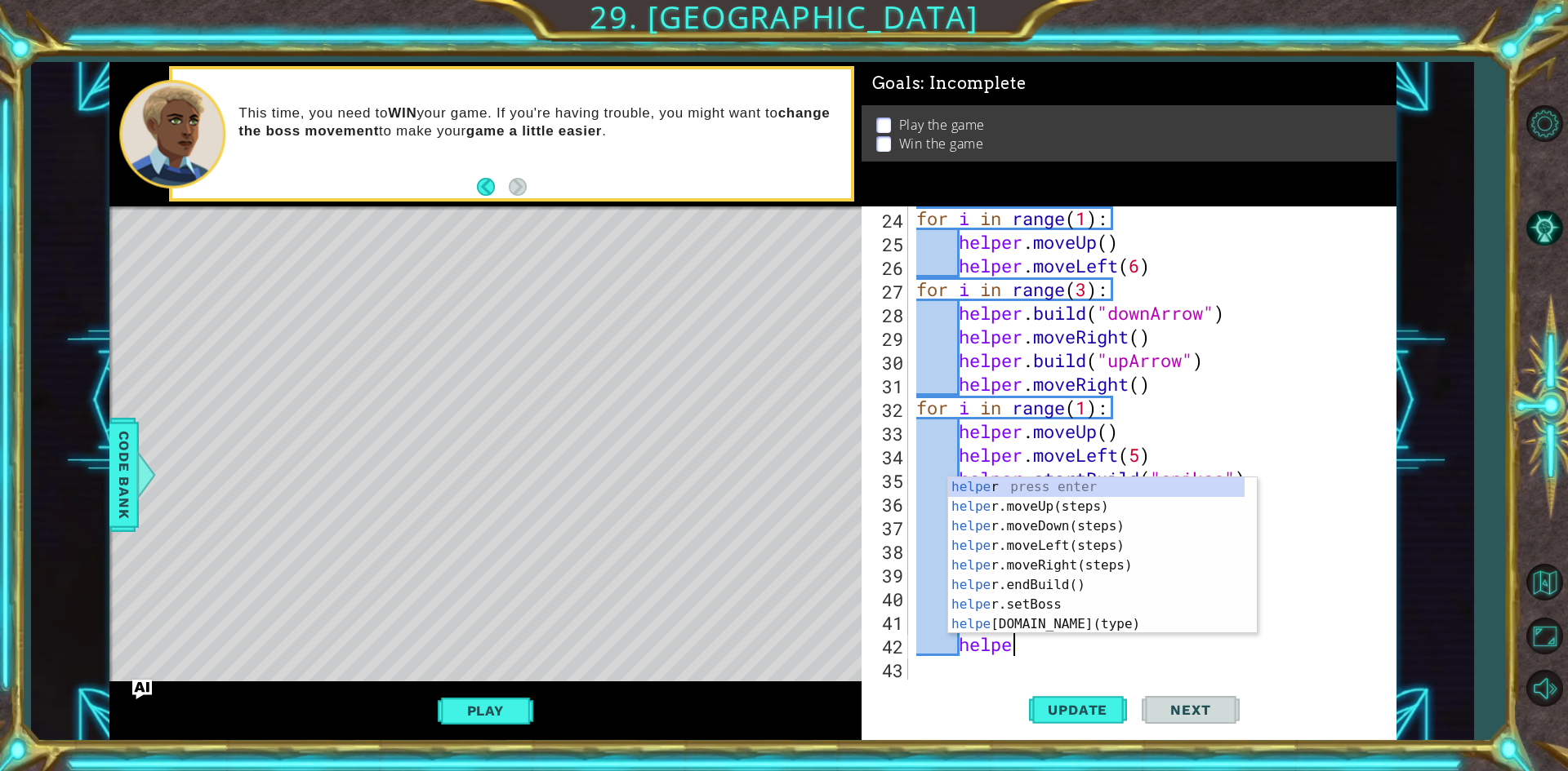
type textarea "helper"
click at [1039, 575] on div "helper press enter helper .moveUp(steps) press enter helper .moveDown(steps) pr…" at bounding box center [1096, 575] width 296 height 196
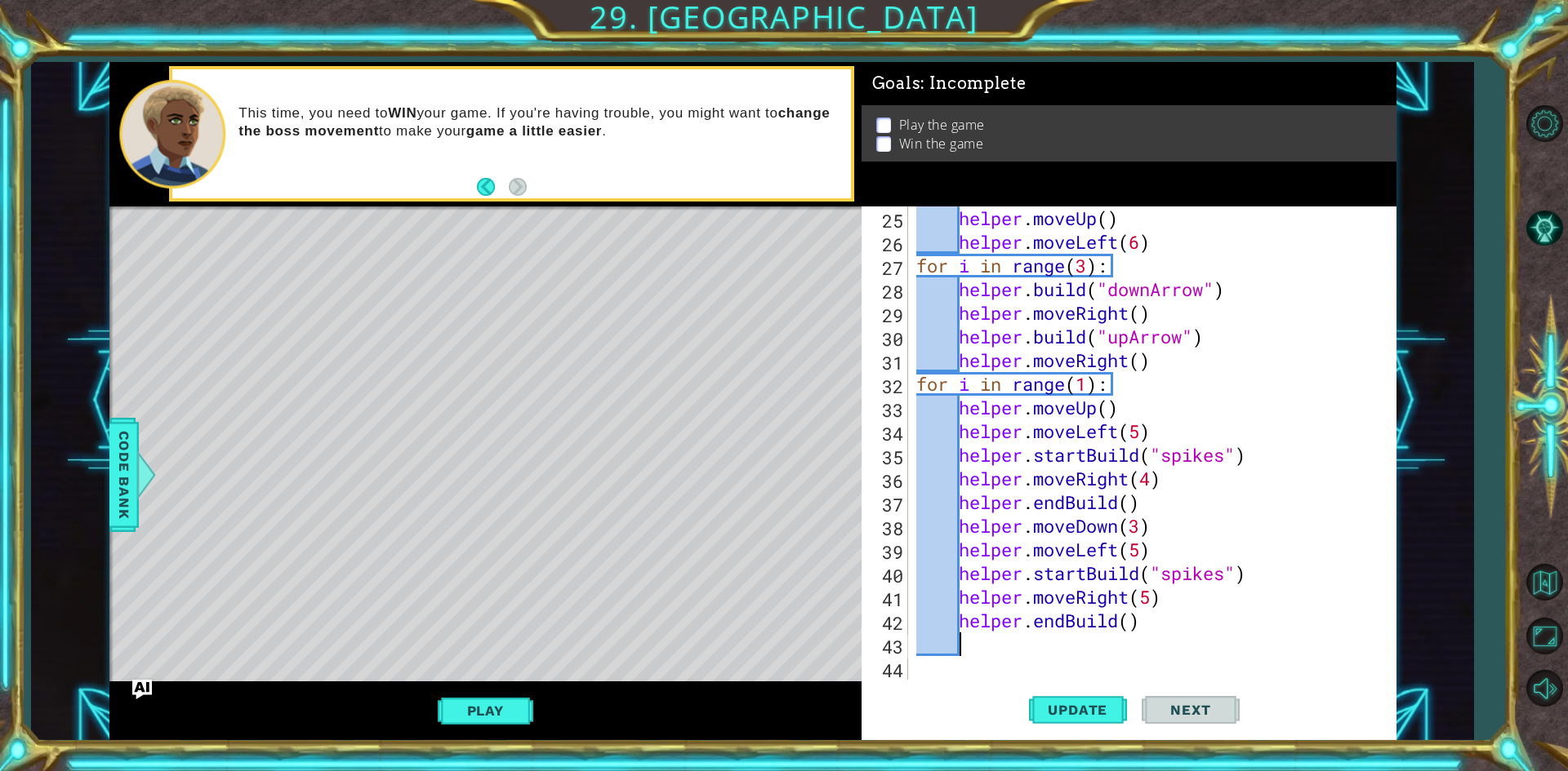
scroll to position [592, 0]
click at [1075, 710] on span "Update" at bounding box center [1077, 709] width 92 height 16
click at [488, 722] on button "Play" at bounding box center [485, 711] width 95 height 31
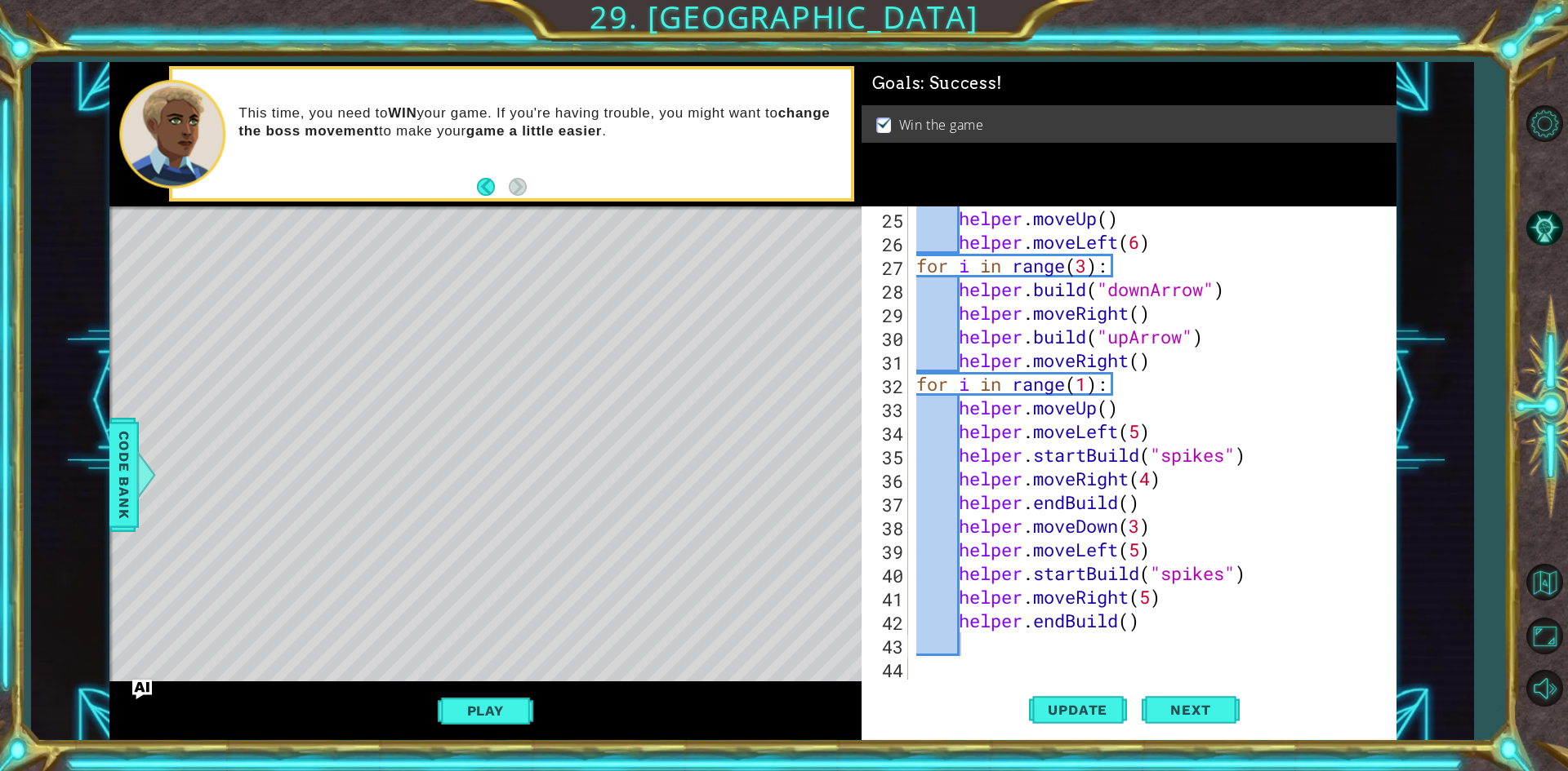
type textarea "helper.moveRight(5)"
click at [1168, 598] on div "helper . moveUp ( ) helper . moveLeft ( 6 ) for i in range ( 3 ) : helper . bui…" at bounding box center [1149, 466] width 474 height 521
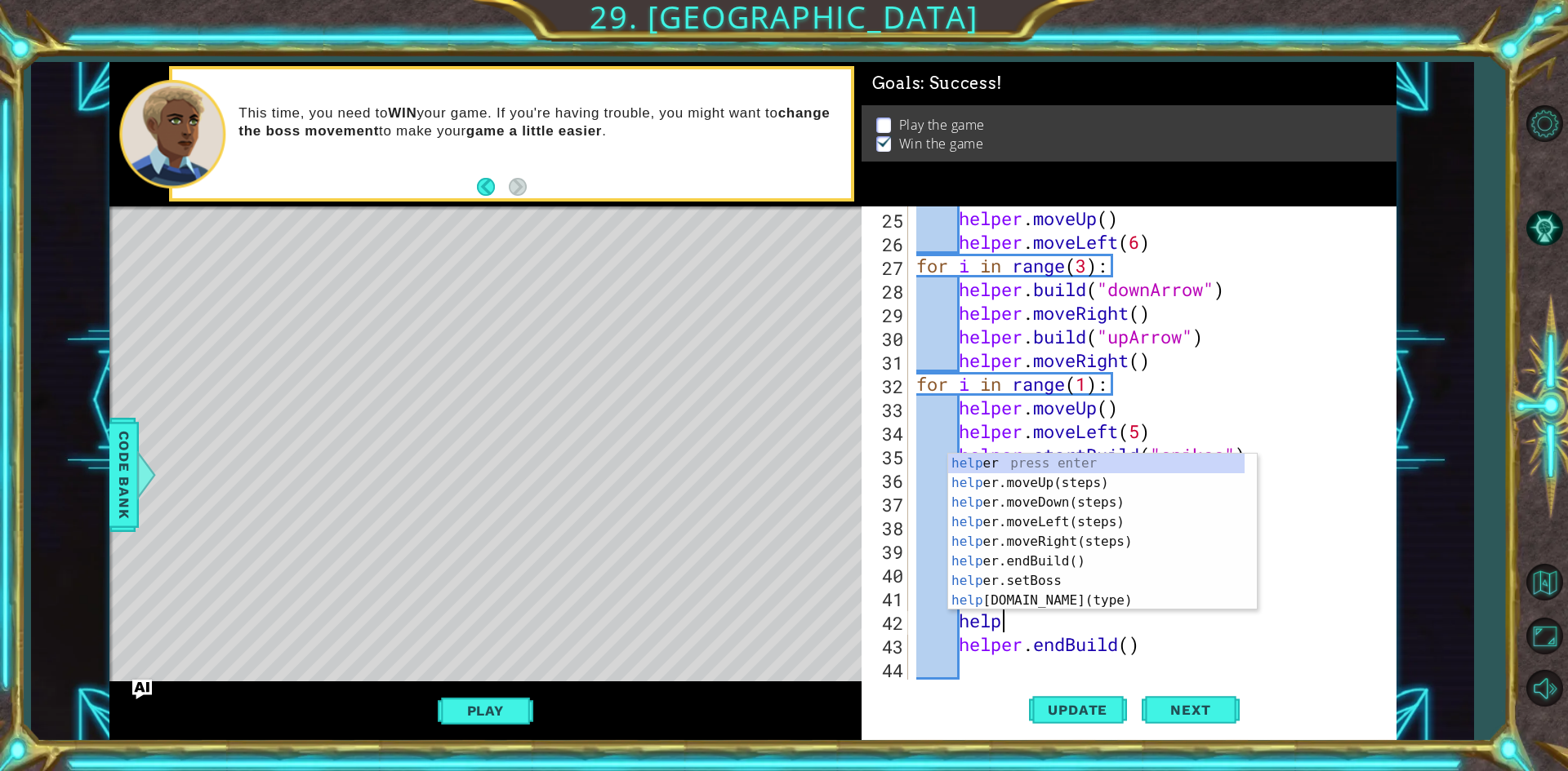
type textarea "helper"
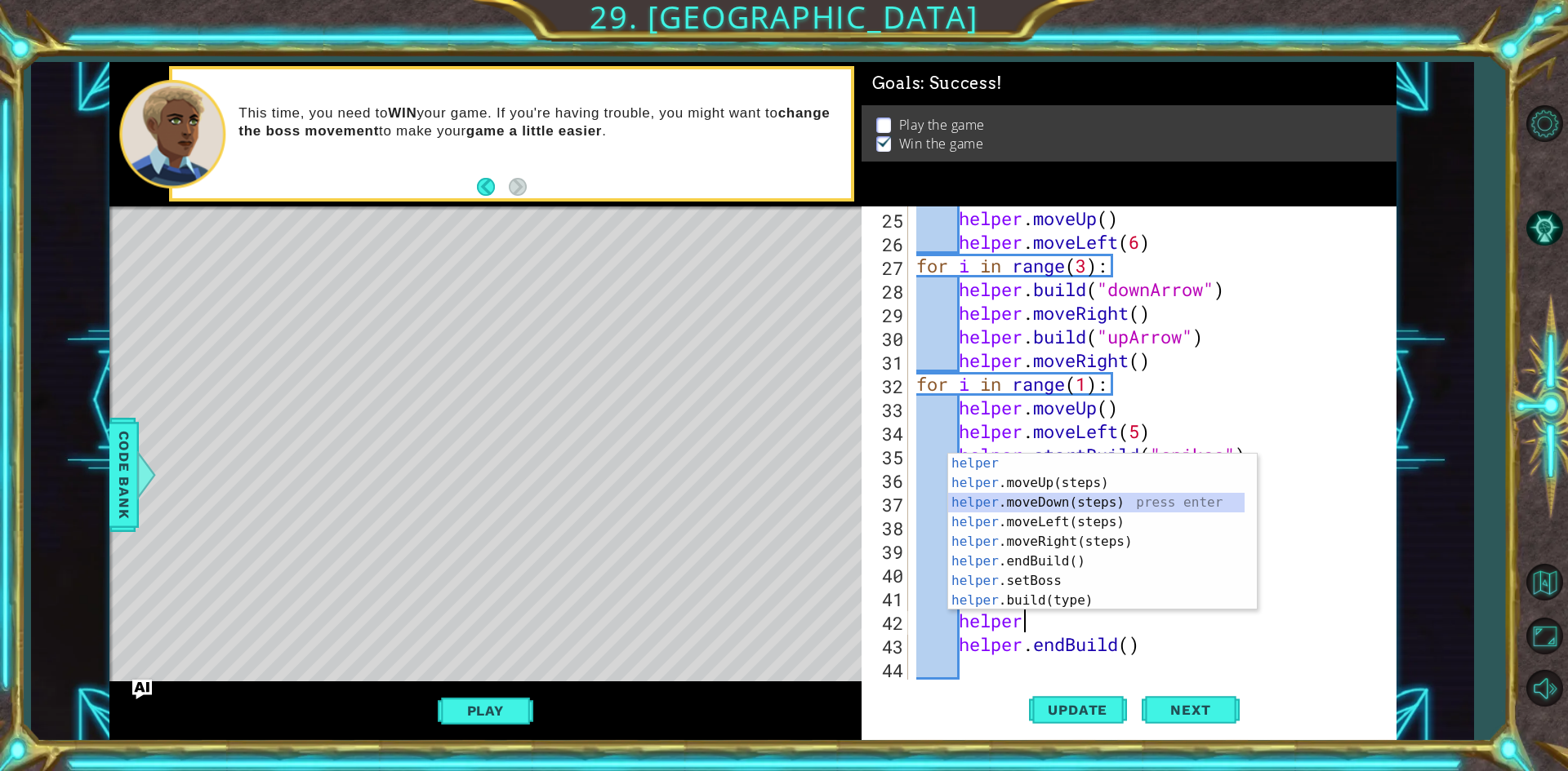
click at [1044, 500] on div "helper press enter helper .moveUp(steps) press enter helper .moveDown(steps) pr…" at bounding box center [1096, 552] width 296 height 196
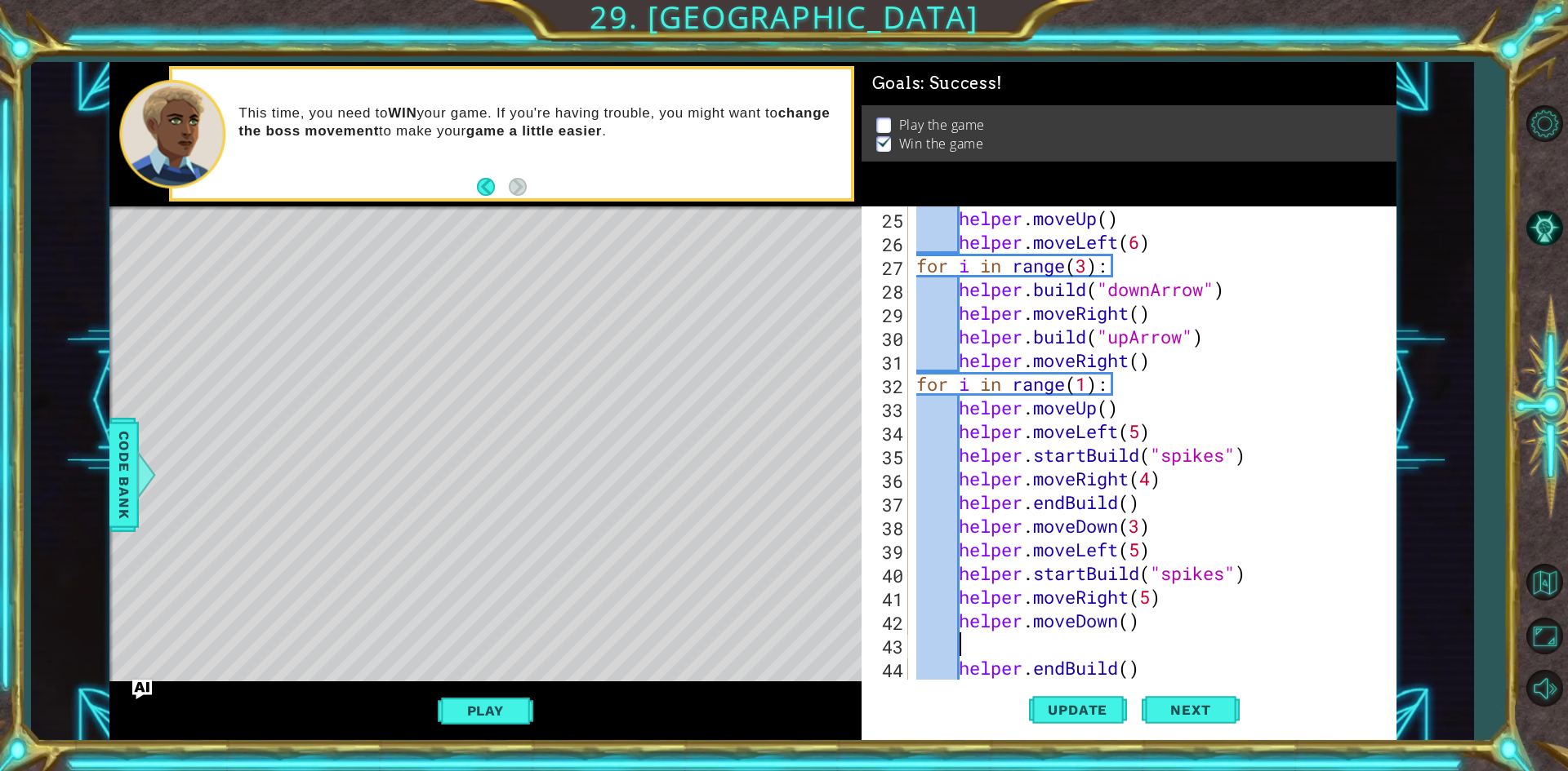
click at [1124, 627] on div "helper . moveUp ( ) helper . moveLeft ( 6 ) for i in range ( 3 ) : helper . bui…" at bounding box center [1149, 466] width 474 height 521
type textarea "helper.moveDown()"
click at [1136, 633] on div "helper . moveUp ( ) helper . moveLeft ( 6 ) for i in range ( 3 ) : helper . bui…" at bounding box center [1149, 466] width 474 height 521
click at [1132, 618] on div "helper . moveUp ( ) helper . moveLeft ( 6 ) for i in range ( 3 ) : helper . bui…" at bounding box center [1149, 466] width 474 height 521
type textarea "helper.moveDown(5)"
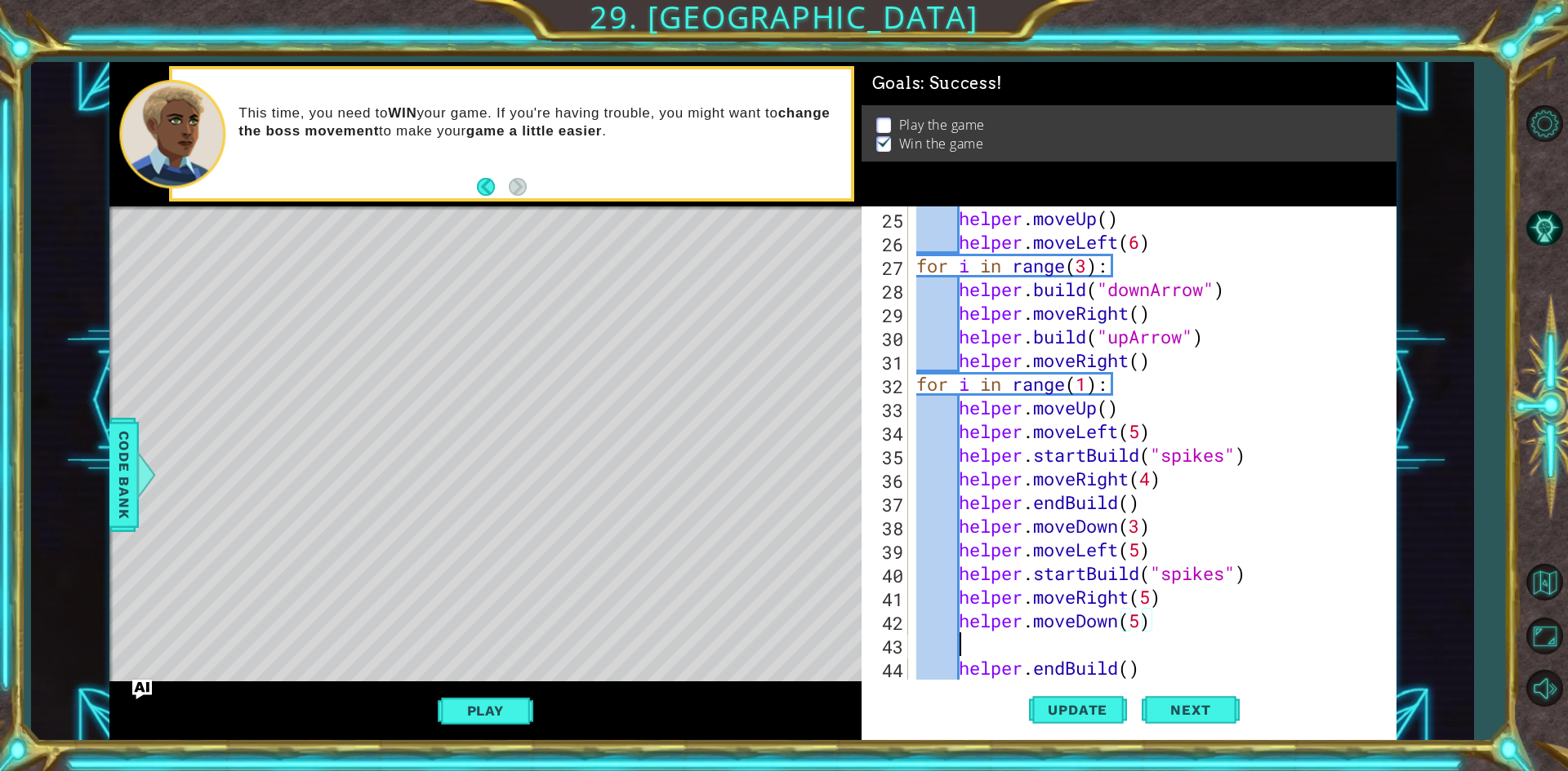
click at [1024, 639] on div "helper . moveUp ( ) helper . moveLeft ( 6 ) for i in range ( 3 ) : helper . bui…" at bounding box center [1149, 466] width 474 height 521
click at [1070, 706] on span "Update" at bounding box center [1077, 709] width 92 height 16
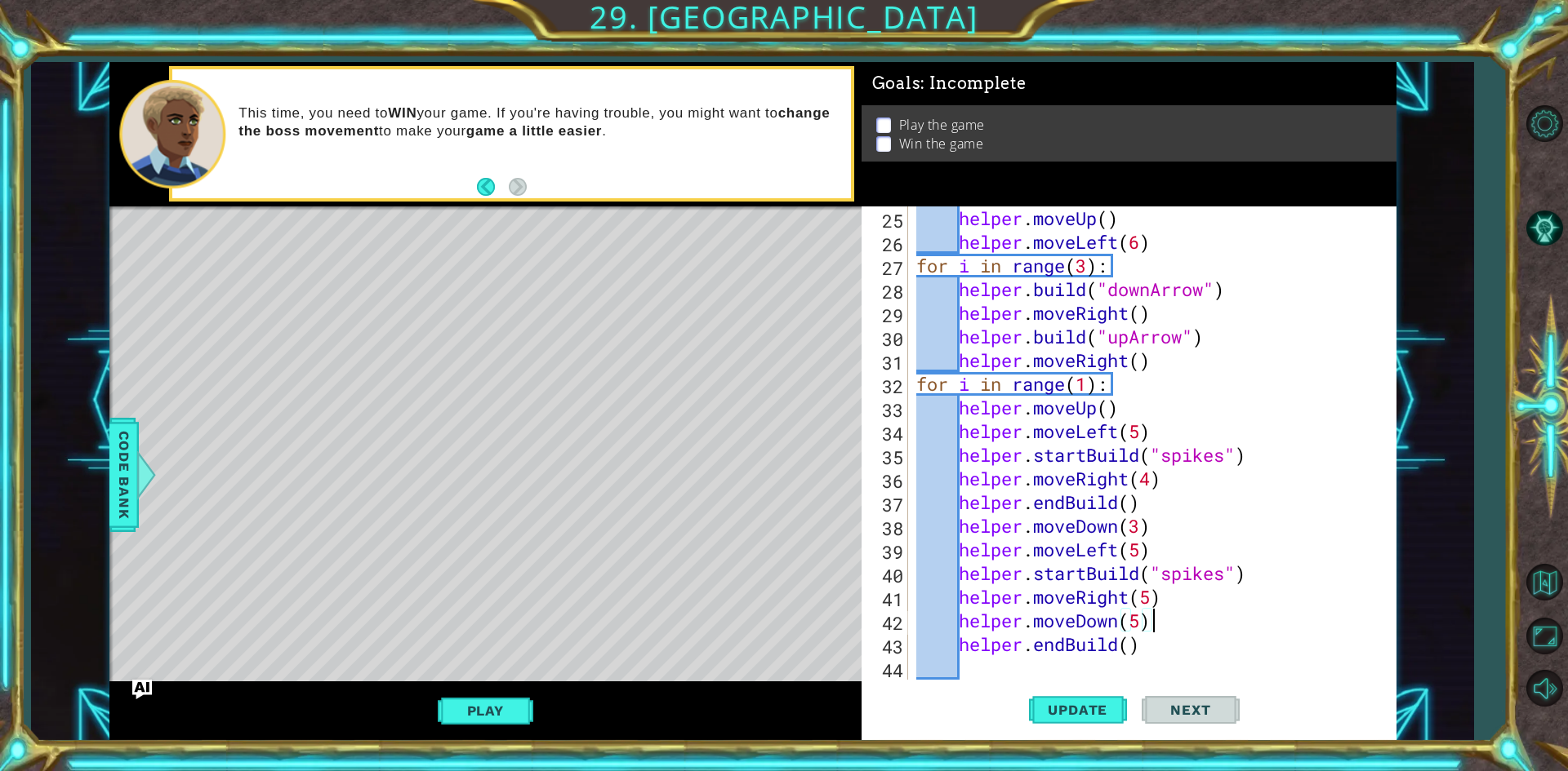
click at [1202, 720] on button "Next" at bounding box center [1190, 712] width 98 height 53
click at [1202, 709] on span "Next" at bounding box center [1190, 713] width 73 height 16
click at [1172, 709] on span "Next" at bounding box center [1190, 712] width 73 height 16
click at [448, 719] on button "Play" at bounding box center [485, 711] width 95 height 31
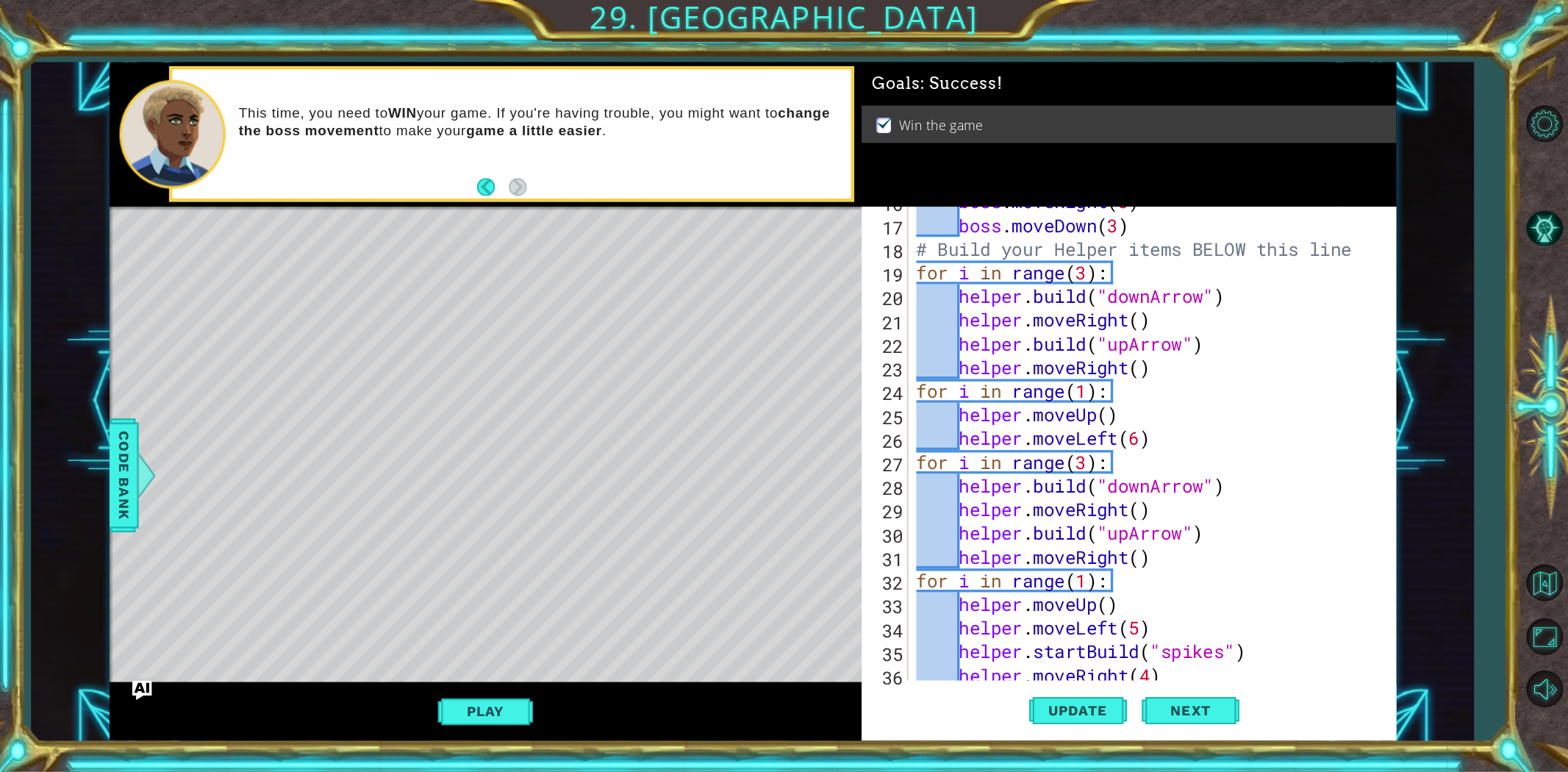
scroll to position [357, 0]
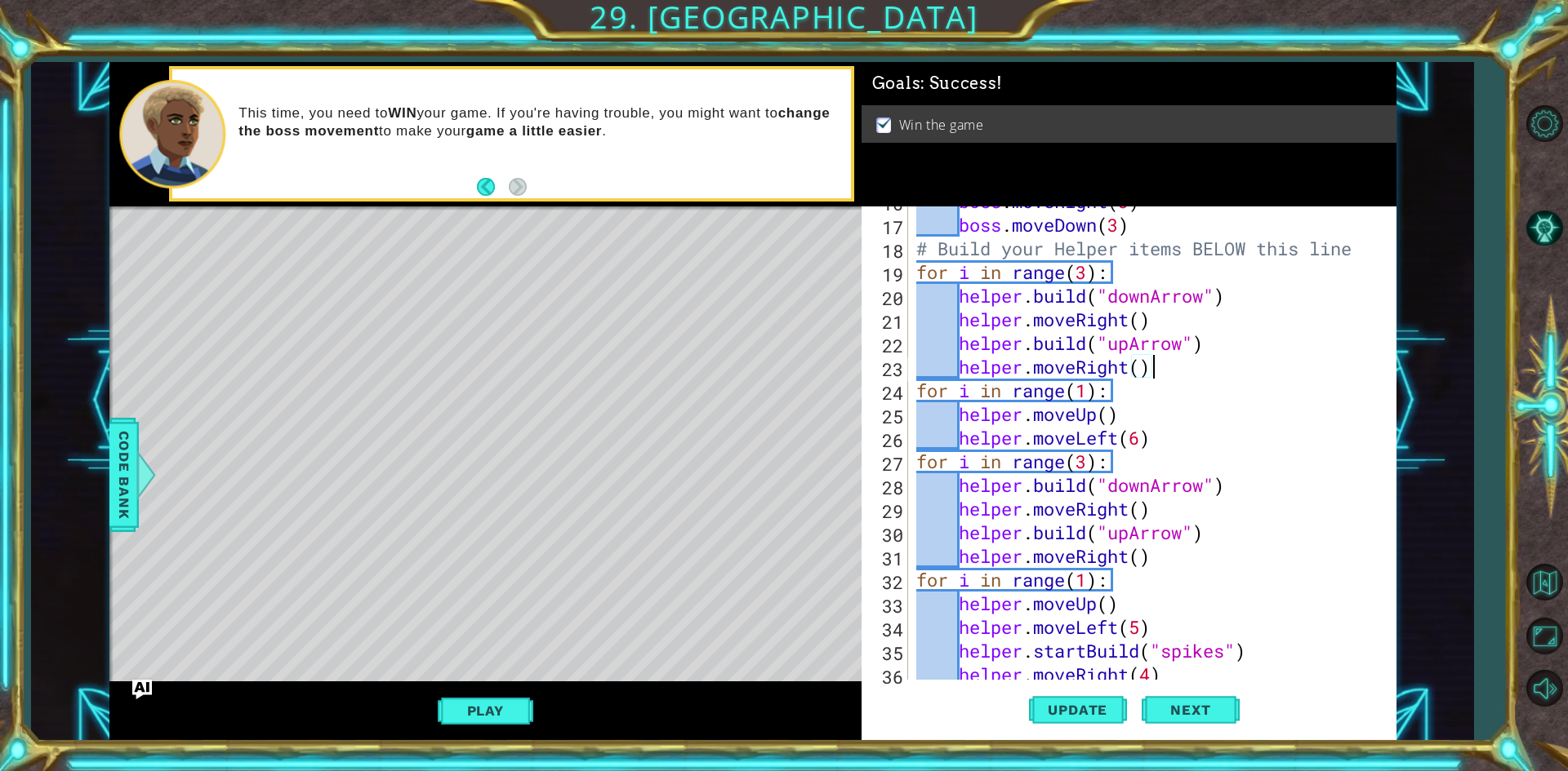
drag, startPoint x: 1195, startPoint y: 374, endPoint x: 1154, endPoint y: 368, distance: 41.4
click at [1154, 368] on div "boss . moveRight ( 3 ) boss . moveDown ( 3 ) # Build your Helper items BELOW th…" at bounding box center [1149, 450] width 474 height 521
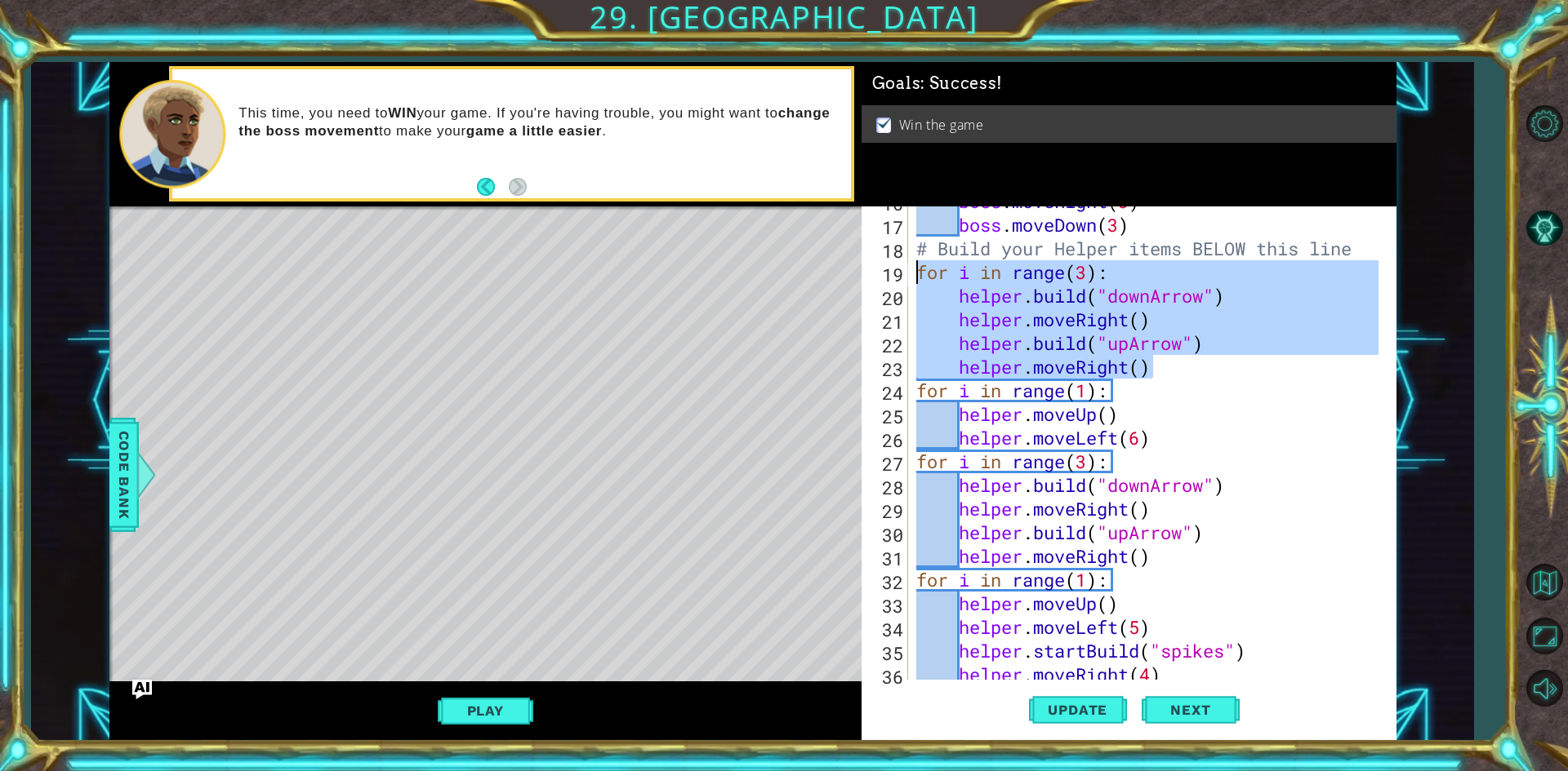
drag, startPoint x: 1166, startPoint y: 363, endPoint x: 913, endPoint y: 275, distance: 267.9
click at [913, 275] on div "boss . moveRight ( 3 ) boss . moveDown ( 3 ) # Build your Helper items BELOW th…" at bounding box center [1149, 450] width 474 height 521
type textarea "for i in range(3): [DOMAIN_NAME]("downArrow")"
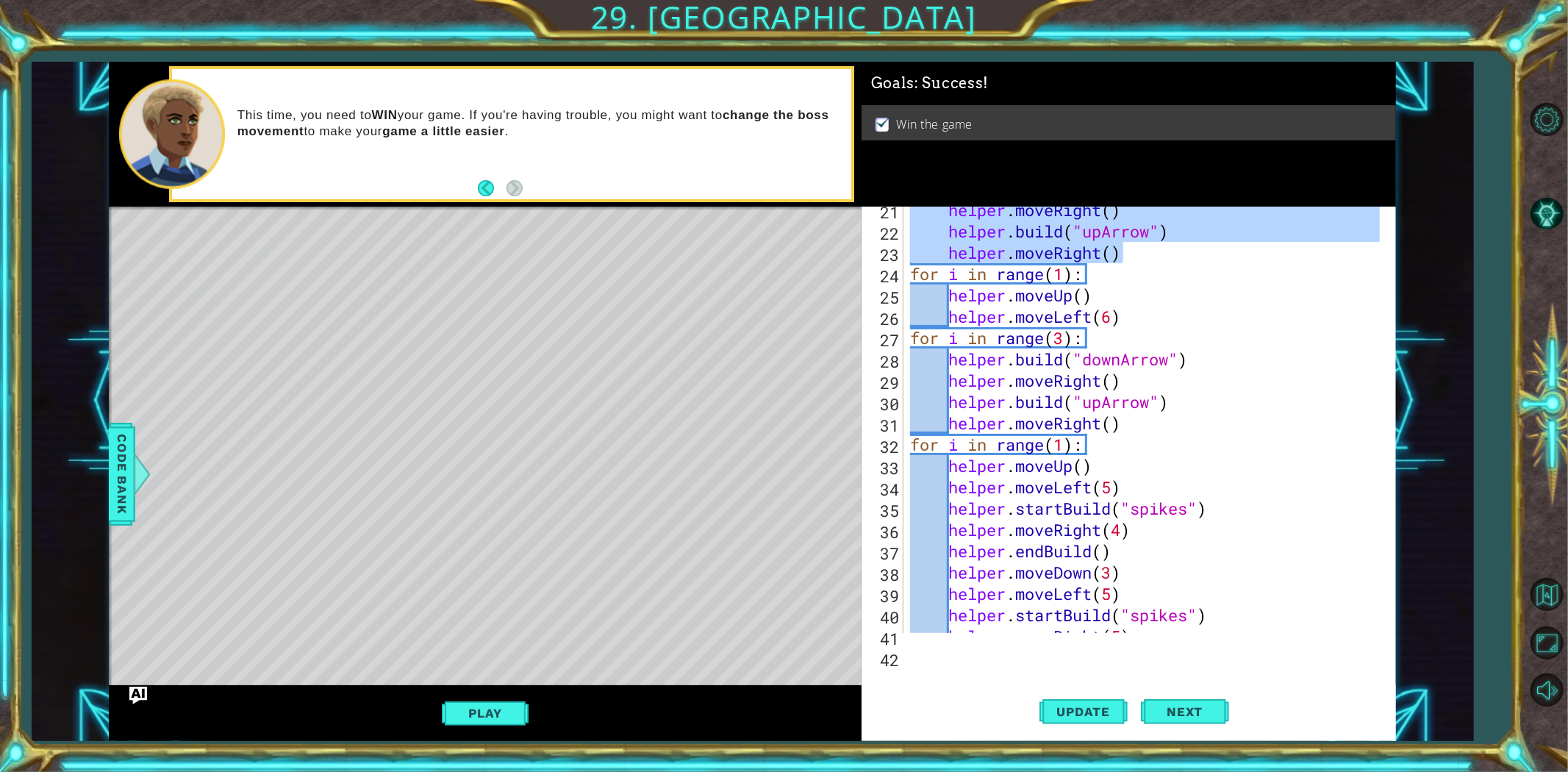
scroll to position [554, 0]
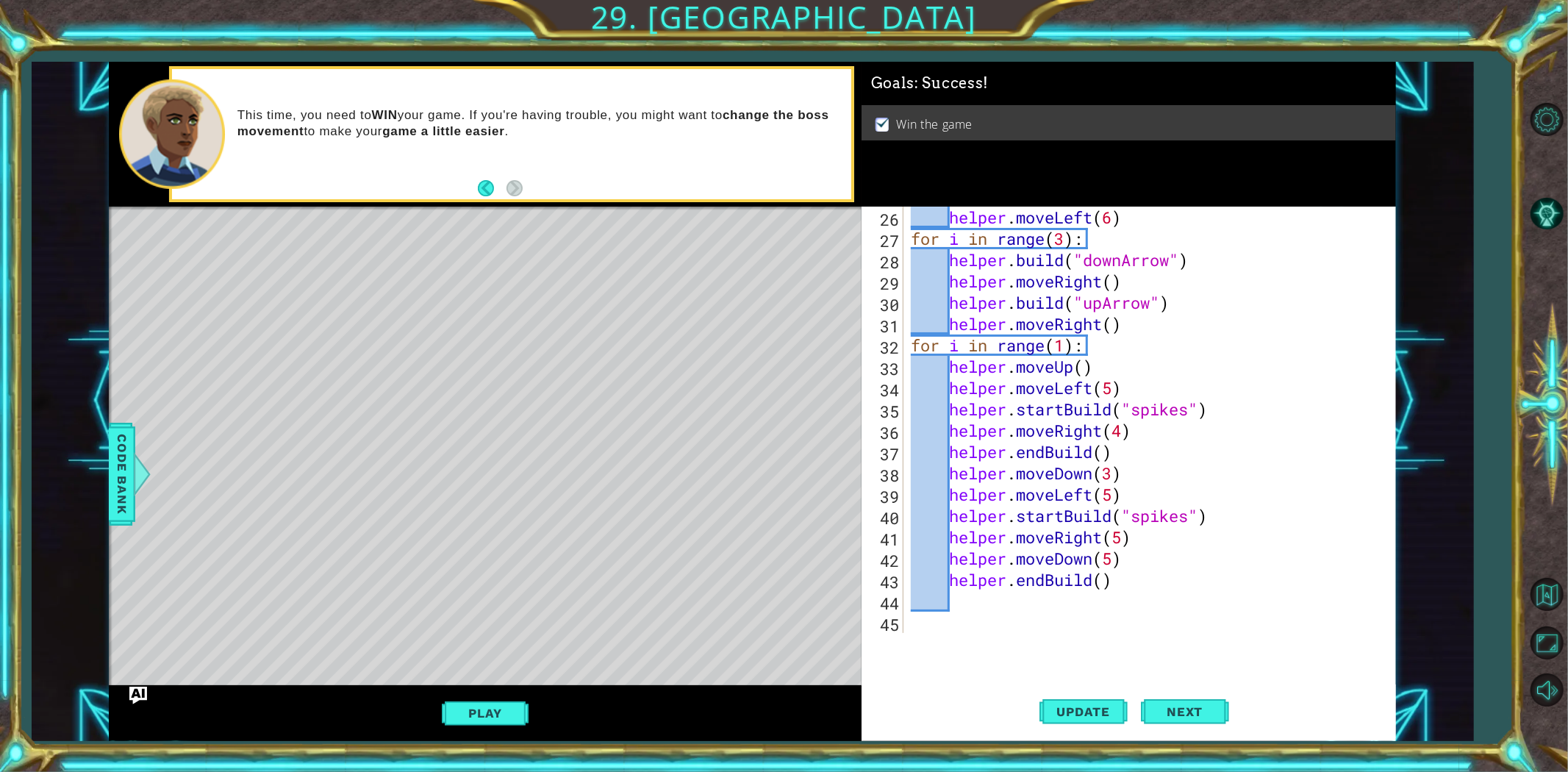
click at [1129, 598] on div "helper . moveLeft ( 6 ) for i in range ( 3 ) : helper . build ( "downArrow" ) h…" at bounding box center [1148, 441] width 479 height 469
paste textarea "helper.moveRight()"
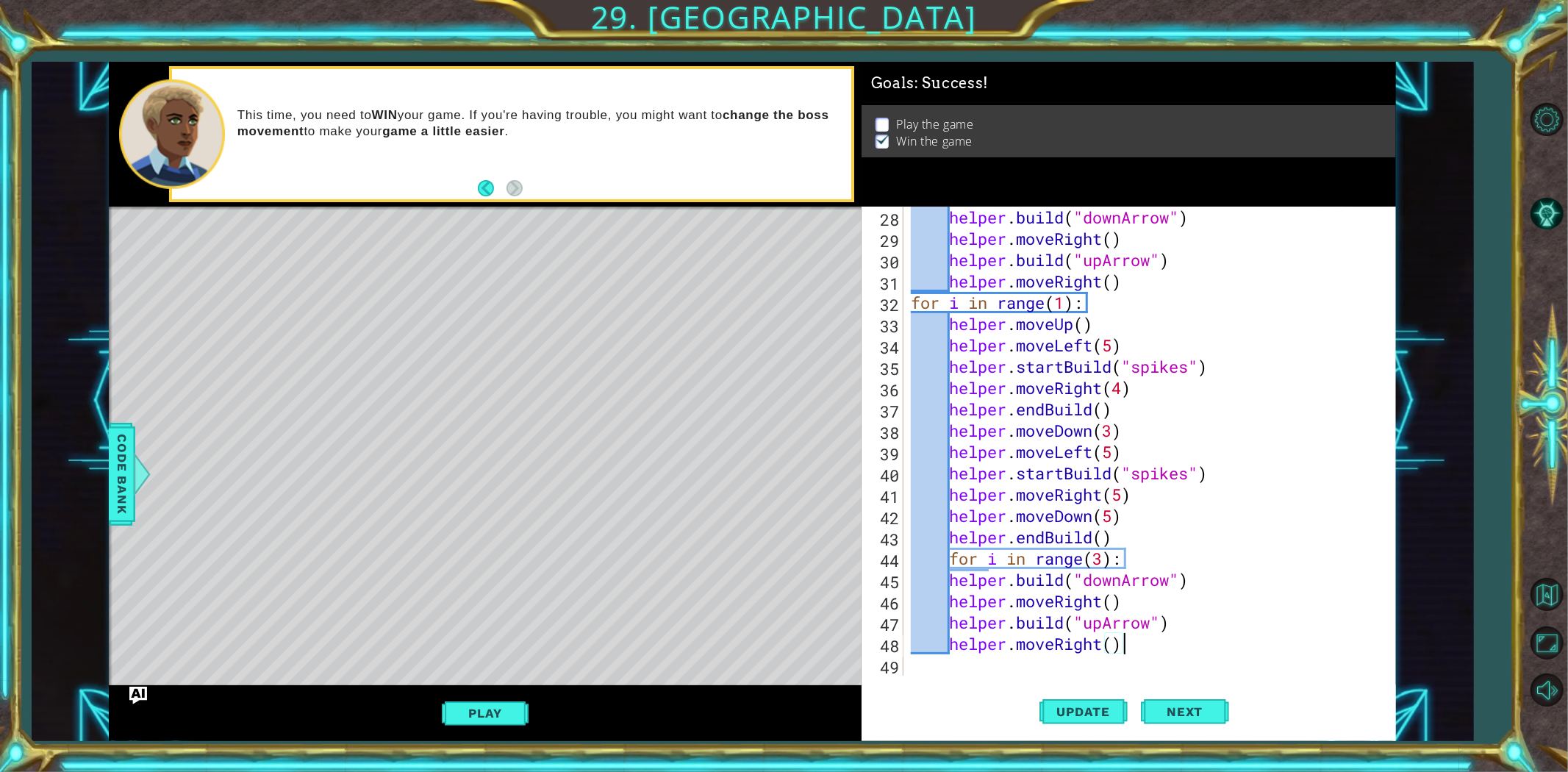
click at [1135, 535] on div "helper . build ( "downArrow" ) helper . moveRight ( ) helper . build ( "upArrow…" at bounding box center [1148, 463] width 479 height 512
type textarea "helper.endBuild()"
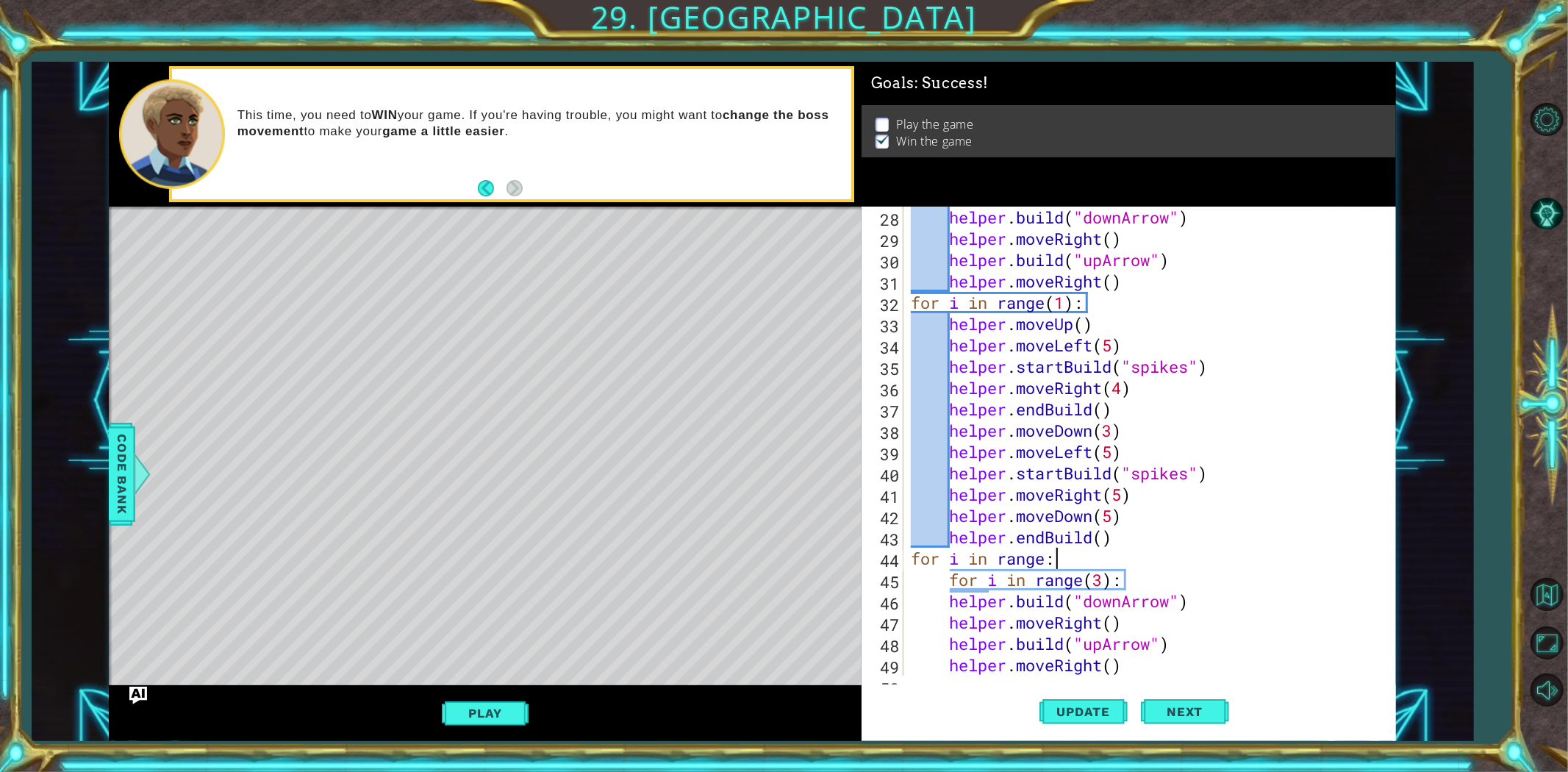
scroll to position [0, 5]
click at [954, 582] on div "helper . build ( "downArrow" ) helper . moveRight ( ) helper . build ( "upArrow…" at bounding box center [1148, 463] width 479 height 512
click at [1076, 560] on div "helper . build ( "downArrow" ) helper . moveRight ( ) helper . build ( "upArrow…" at bounding box center [1148, 463] width 479 height 512
type textarea "for i in range():"
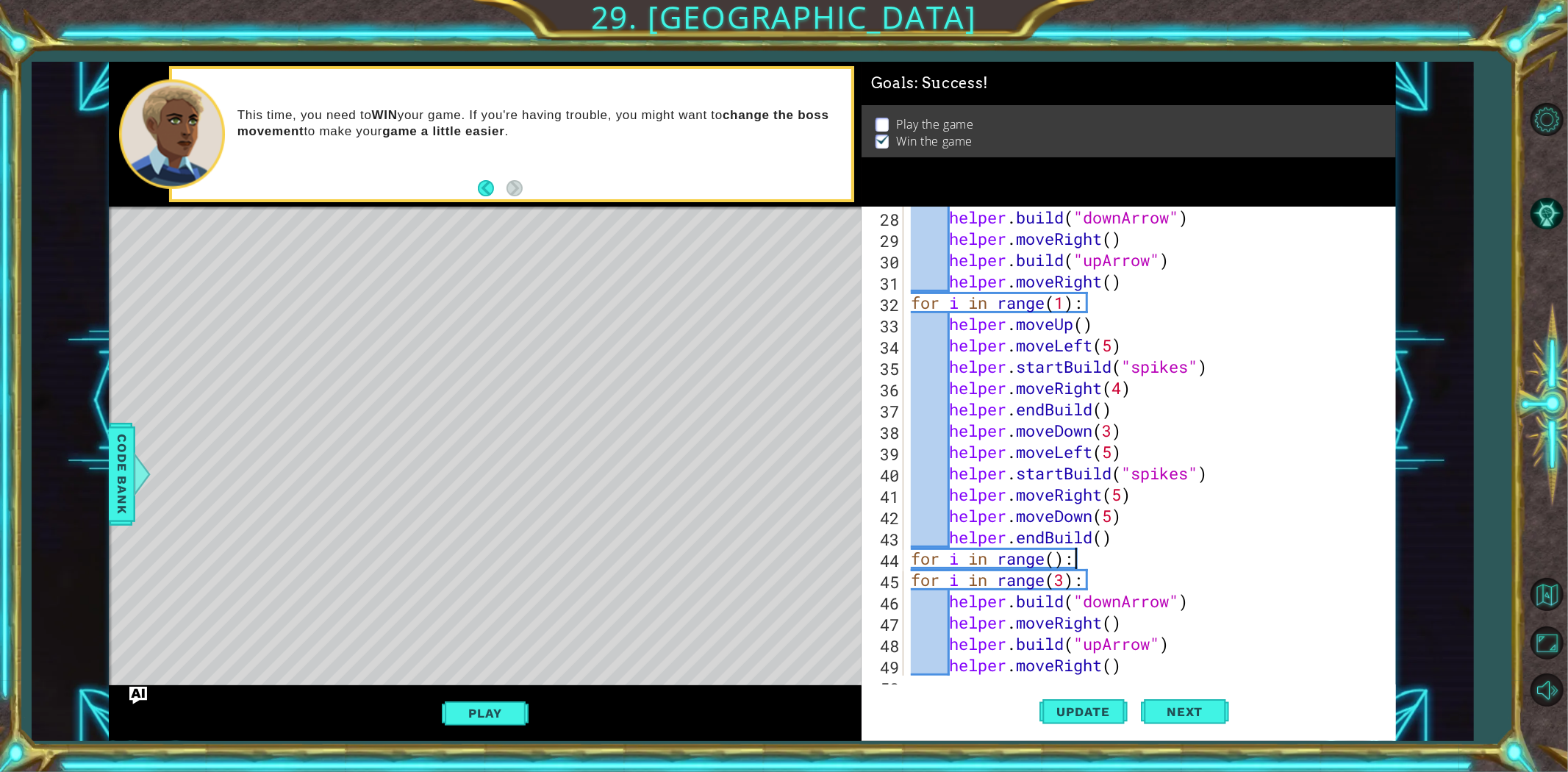
scroll to position [0, 1]
click at [1062, 547] on div "helper . build ( "downArrow" ) helper . moveRight ( ) helper . build ( "upArrow…" at bounding box center [1148, 463] width 479 height 512
click at [1055, 560] on div "helper . build ( "downArrow" ) helper . moveRight ( ) helper . build ( "upArrow…" at bounding box center [1148, 463] width 479 height 512
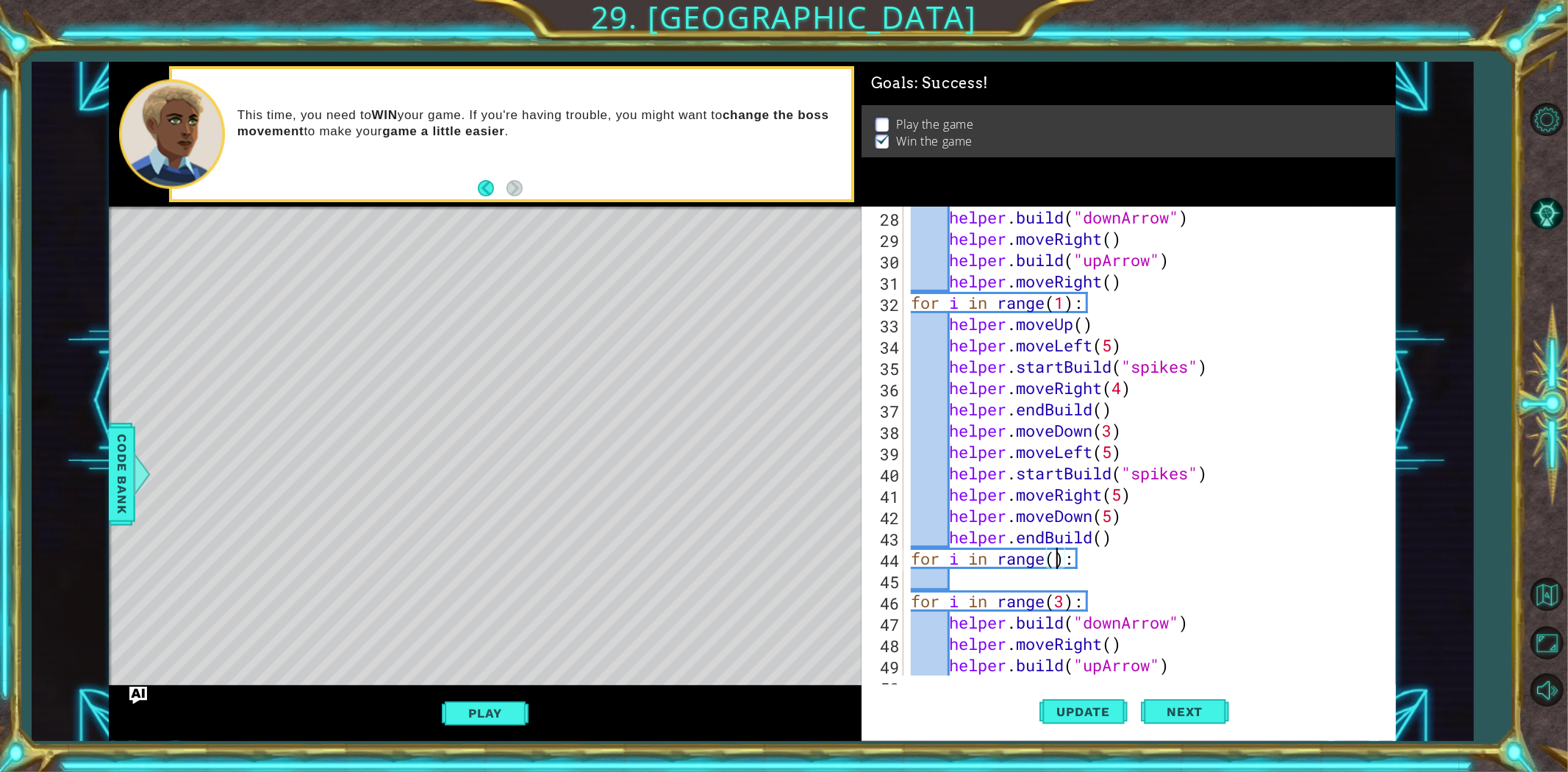
type textarea "for i in range(1):"
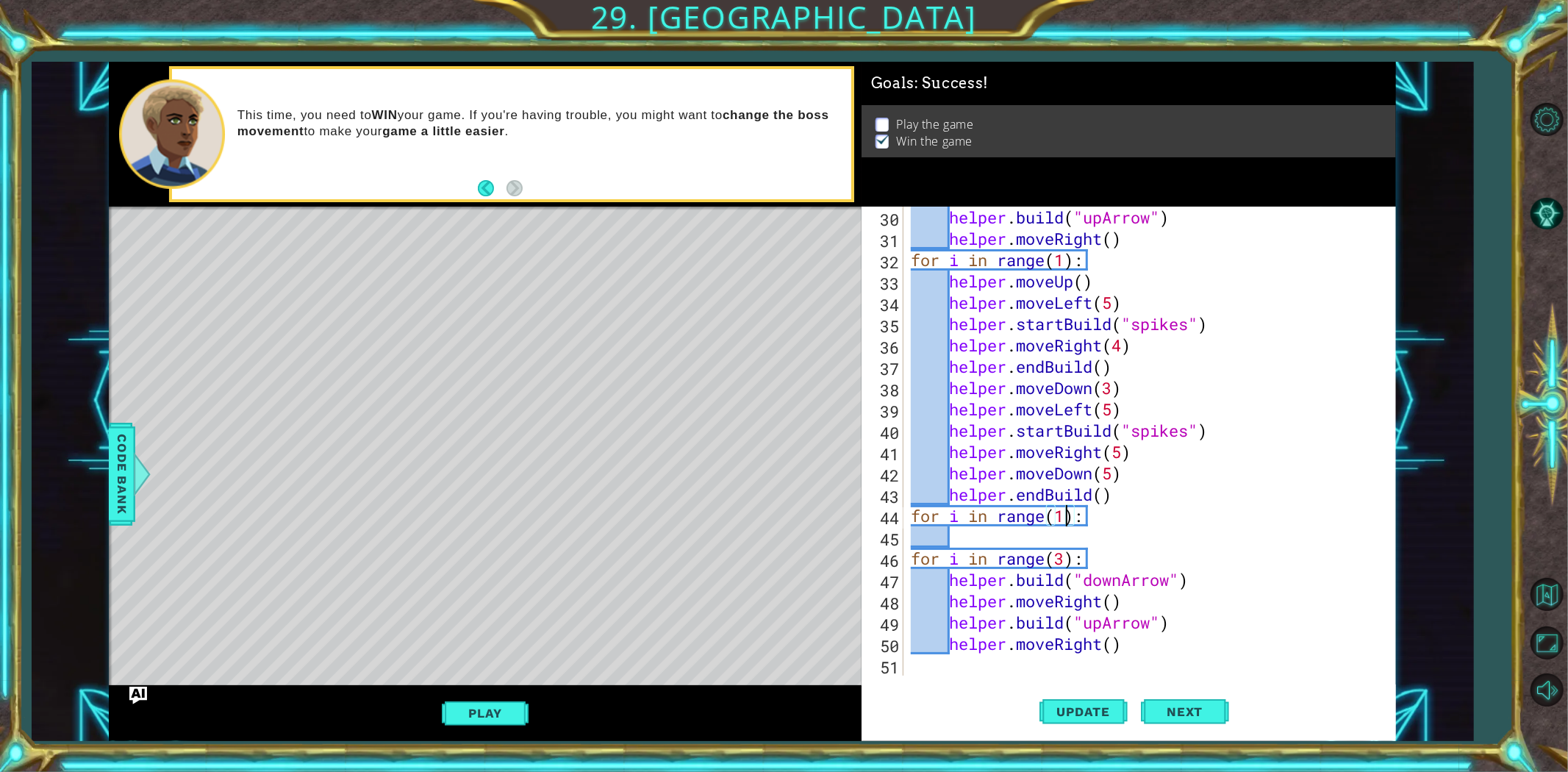
click at [980, 538] on div "helper . build ( "upArrow" ) helper . moveRight ( ) for i in range ( 1 ) : help…" at bounding box center [1148, 463] width 479 height 512
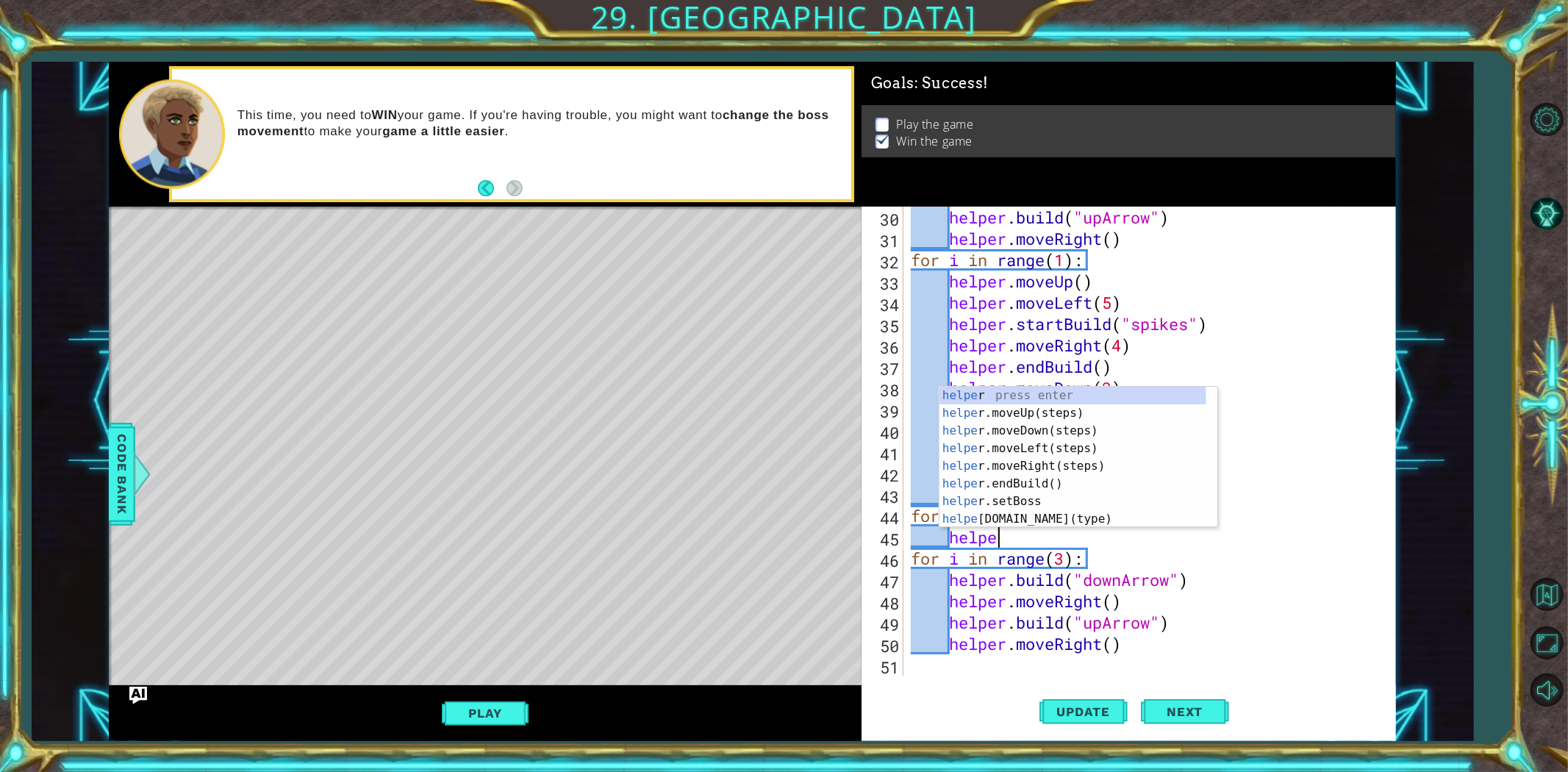
type textarea "helper"
click at [1070, 414] on div "helper press enter helper .moveUp(steps) press enter helper .moveDown(steps) pr…" at bounding box center [1073, 475] width 267 height 176
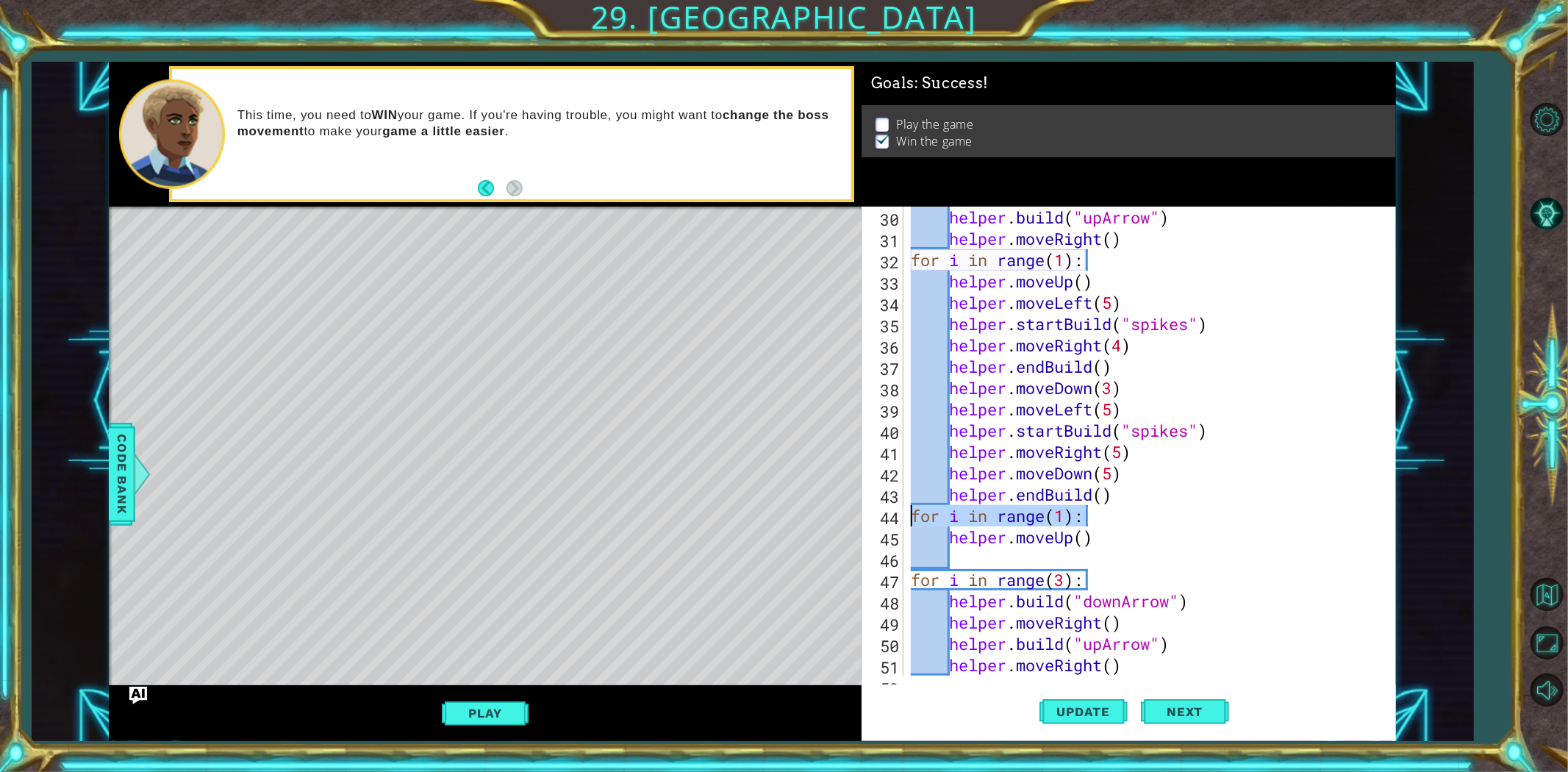
drag, startPoint x: 1089, startPoint y: 511, endPoint x: 897, endPoint y: 507, distance: 192.0
click at [897, 507] on div "30 31 32 33 34 35 36 37 38 39 40 41 42 43 44 45 46 47 48 49 50 51 52 helper . b…" at bounding box center [1126, 441] width 529 height 469
type textarea "for i in range(1):"
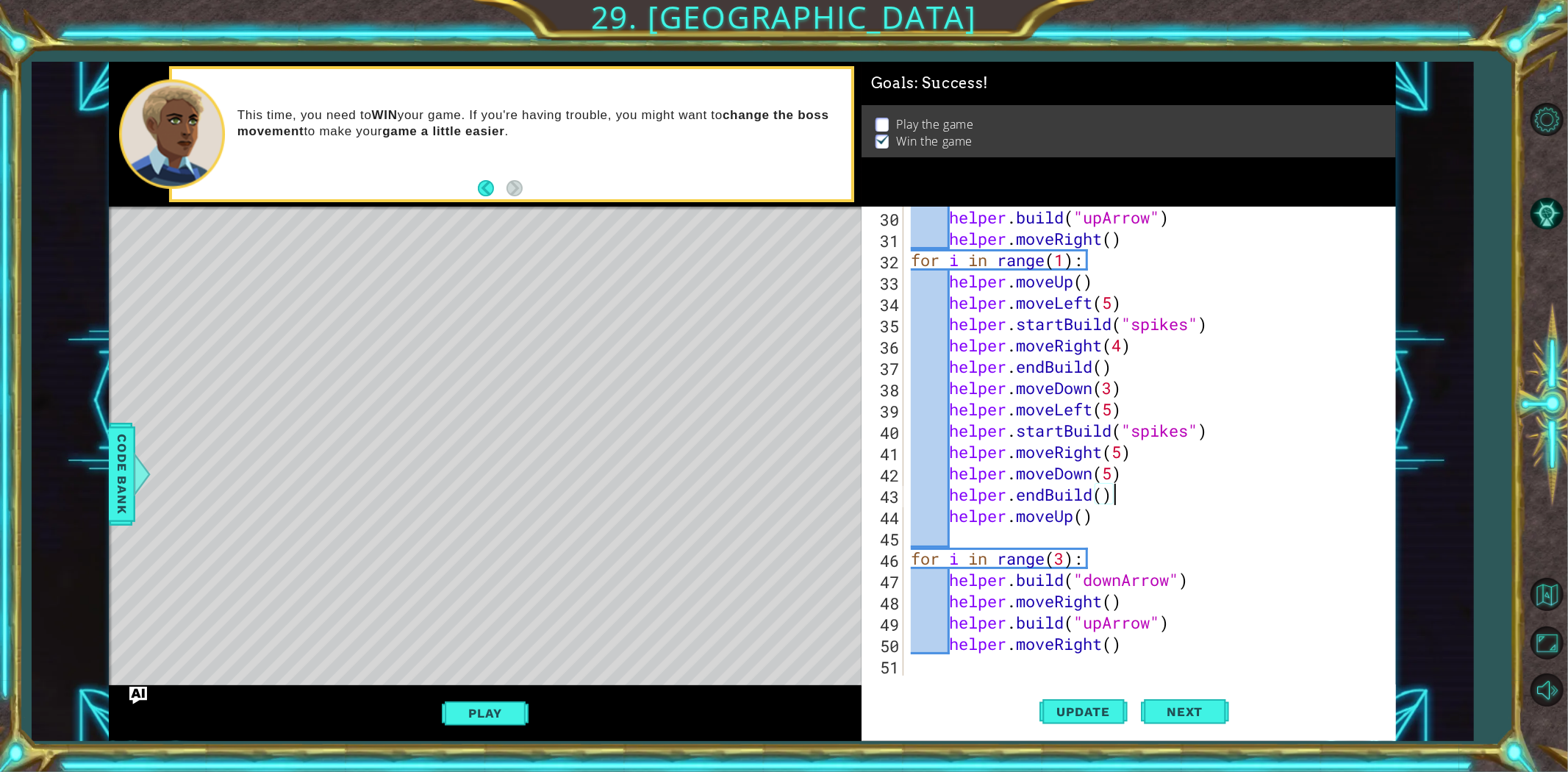
click at [1084, 518] on div "helper . build ( "upArrow" ) helper . moveRight ( ) for i in range ( 1 ) : help…" at bounding box center [1148, 463] width 479 height 512
drag, startPoint x: 1084, startPoint y: 517, endPoint x: 1092, endPoint y: 518, distance: 8.1
click at [1092, 518] on div "helper . build ( "upArrow" ) helper . moveRight ( ) for i in range ( 1 ) : help…" at bounding box center [1148, 463] width 479 height 512
type textarea "helper.moveUp(7)"
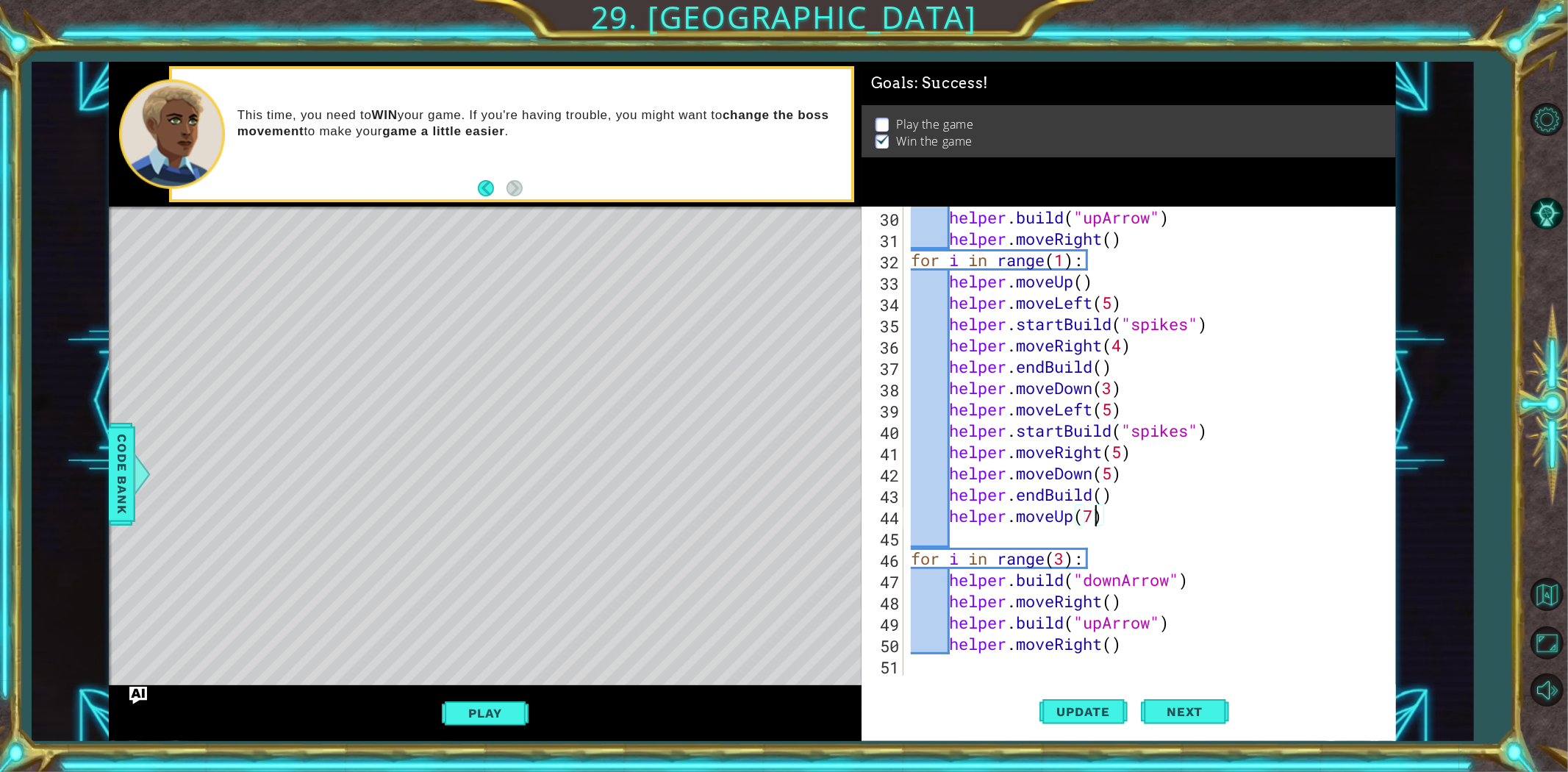
scroll to position [0, 7]
click at [1063, 542] on div "helper . build ( "upArrow" ) helper . moveRight ( ) for i in range ( 1 ) : help…" at bounding box center [1148, 463] width 479 height 512
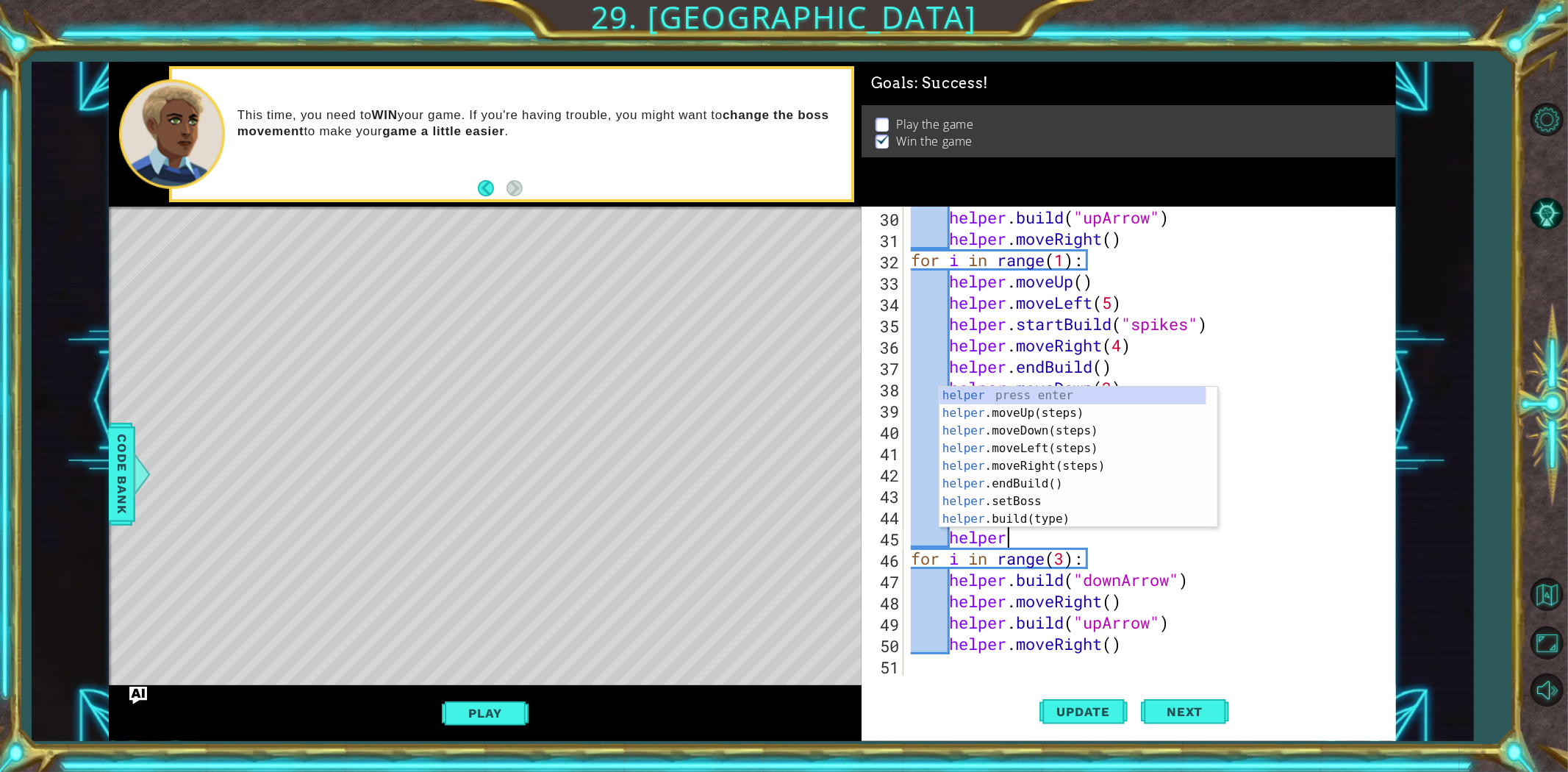
scroll to position [0, 3]
type textarea "helper."
click at [1041, 441] on div "helper. moveUp(steps) press enter helper. moveDown(steps) press enter helper. m…" at bounding box center [1073, 475] width 267 height 176
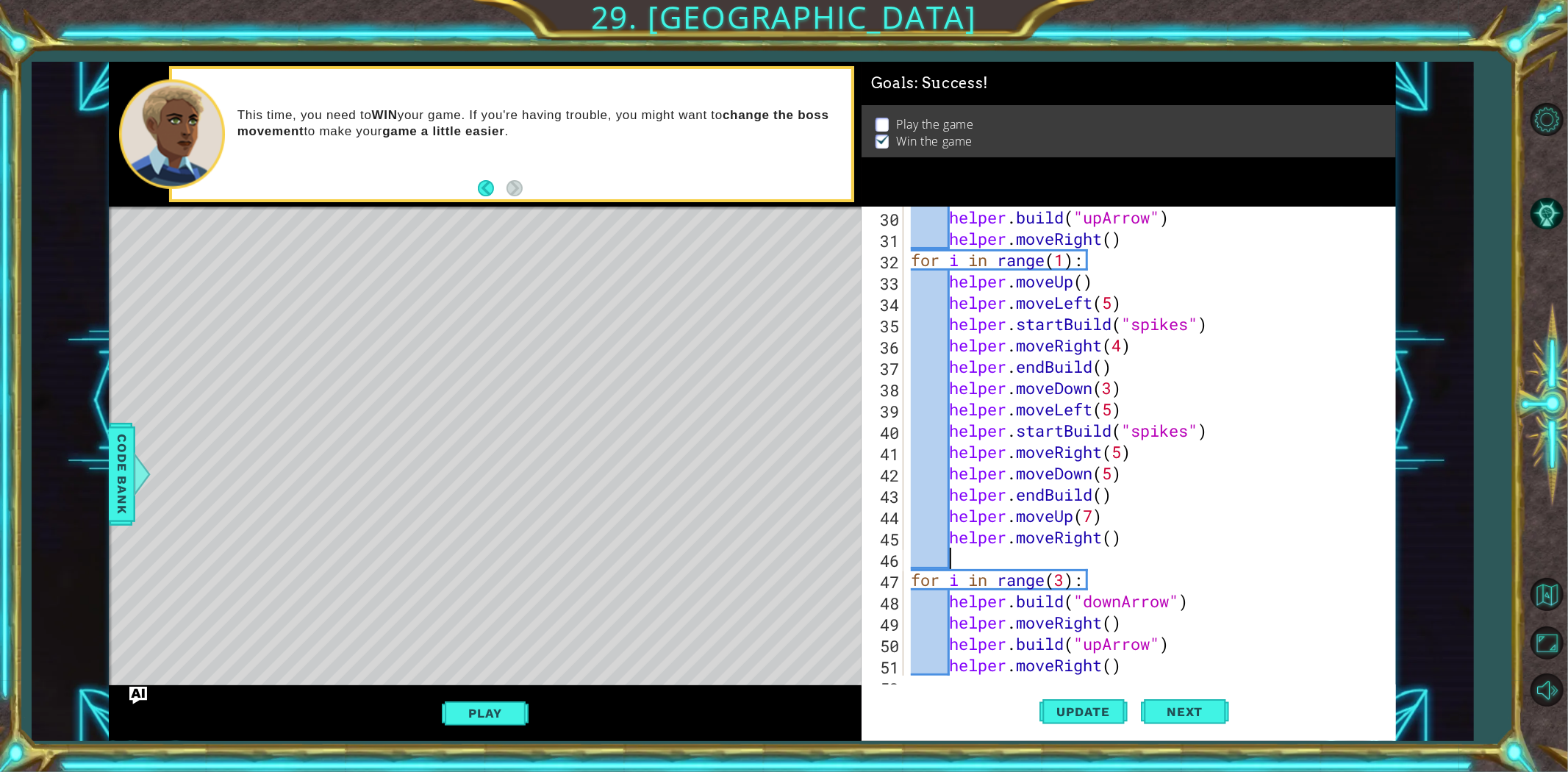
scroll to position [660, 0]
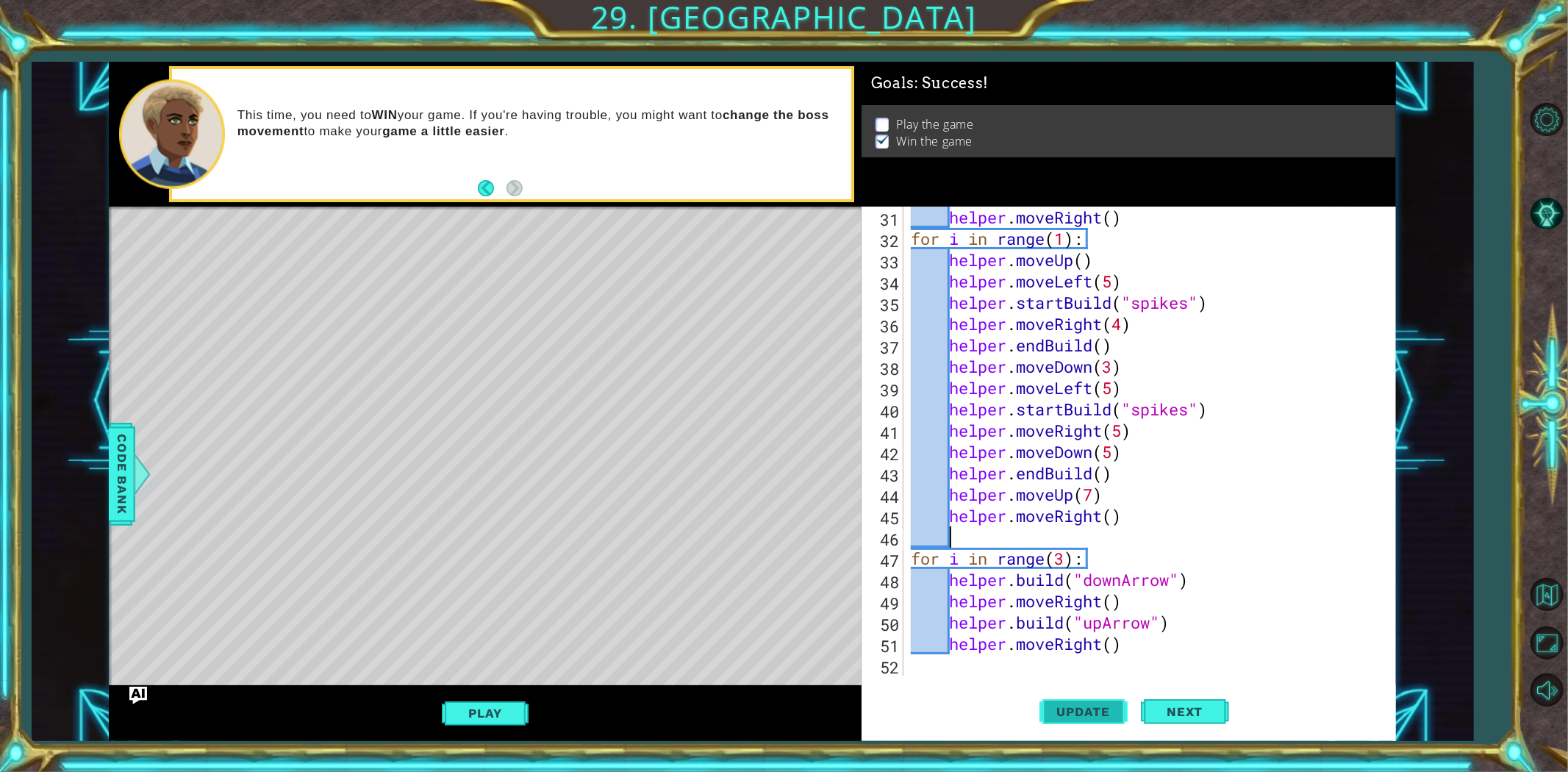
click at [1120, 694] on button "Update" at bounding box center [1083, 711] width 88 height 54
click at [1125, 644] on div "helper . moveRight ( ) for i in range ( 1 ) : helper . moveUp ( ) helper . move…" at bounding box center [1148, 463] width 479 height 512
click at [1126, 644] on div "helper . moveRight ( ) for i in range ( 1 ) : helper . moveUp ( ) helper . move…" at bounding box center [1148, 463] width 479 height 512
click at [1093, 497] on div "helper . moveRight ( ) for i in range ( 1 ) : helper . moveUp ( ) helper . move…" at bounding box center [1148, 463] width 479 height 512
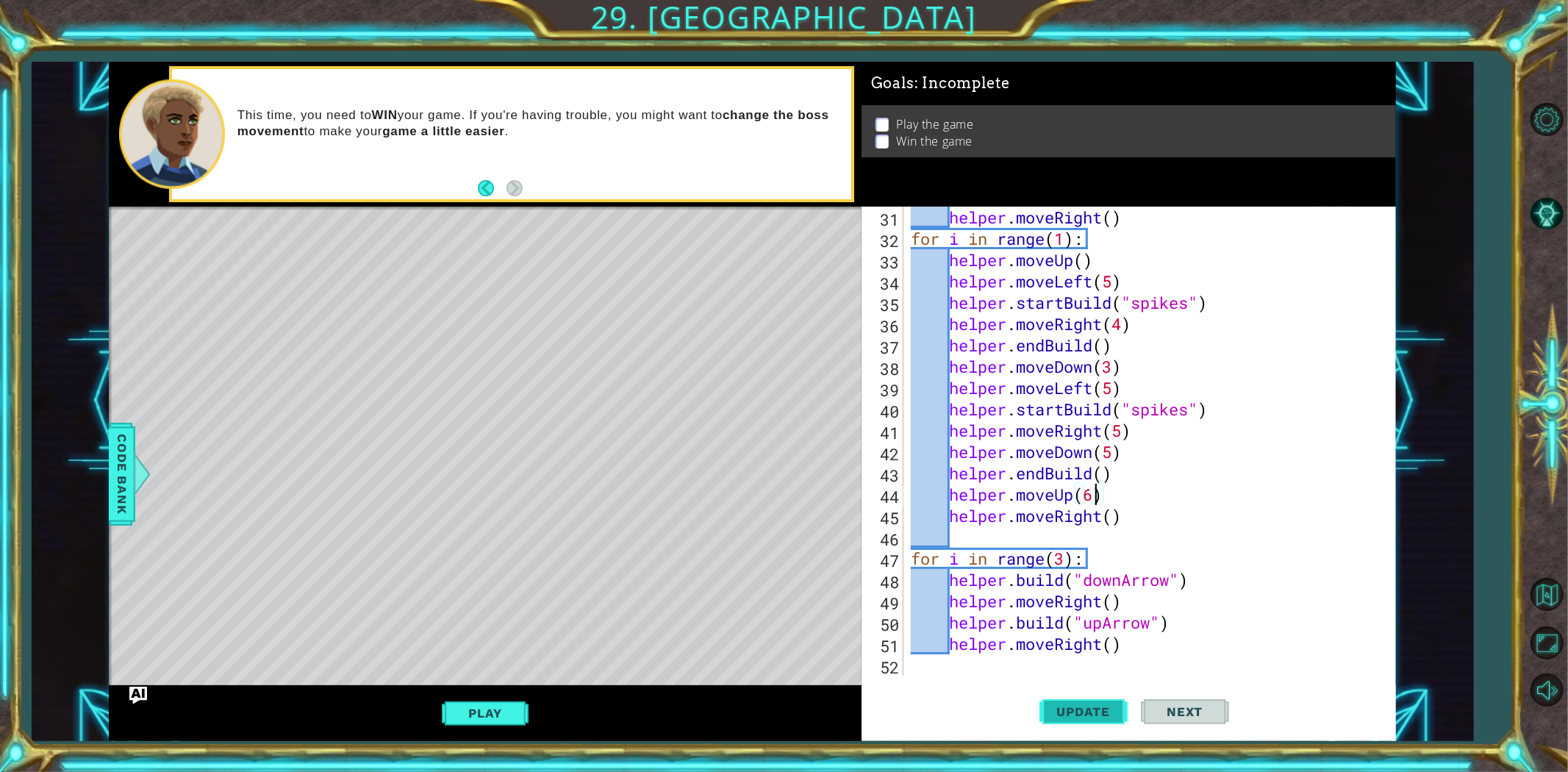
click at [1070, 694] on span "Update" at bounding box center [1084, 712] width 83 height 15
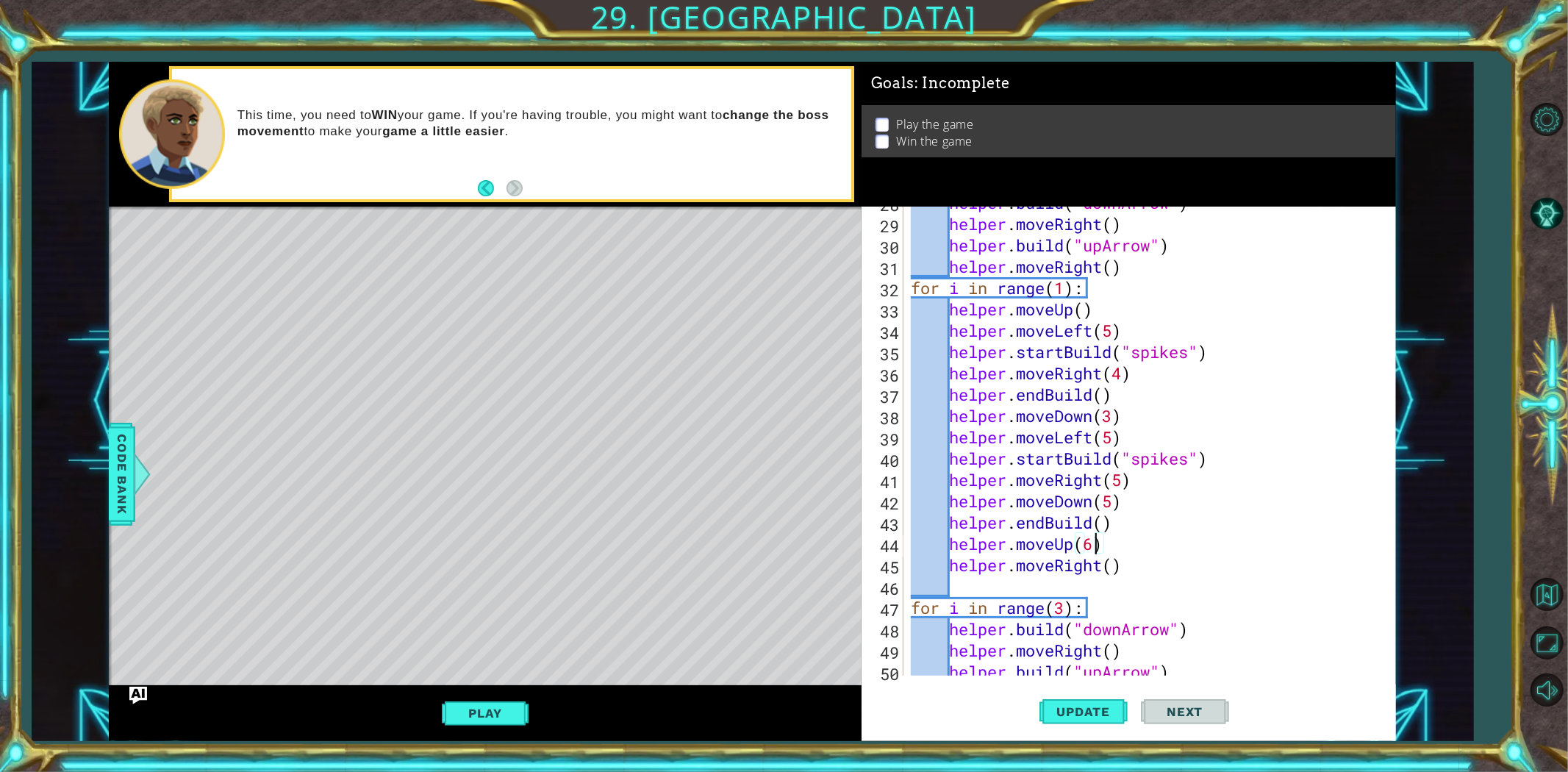
scroll to position [660, 0]
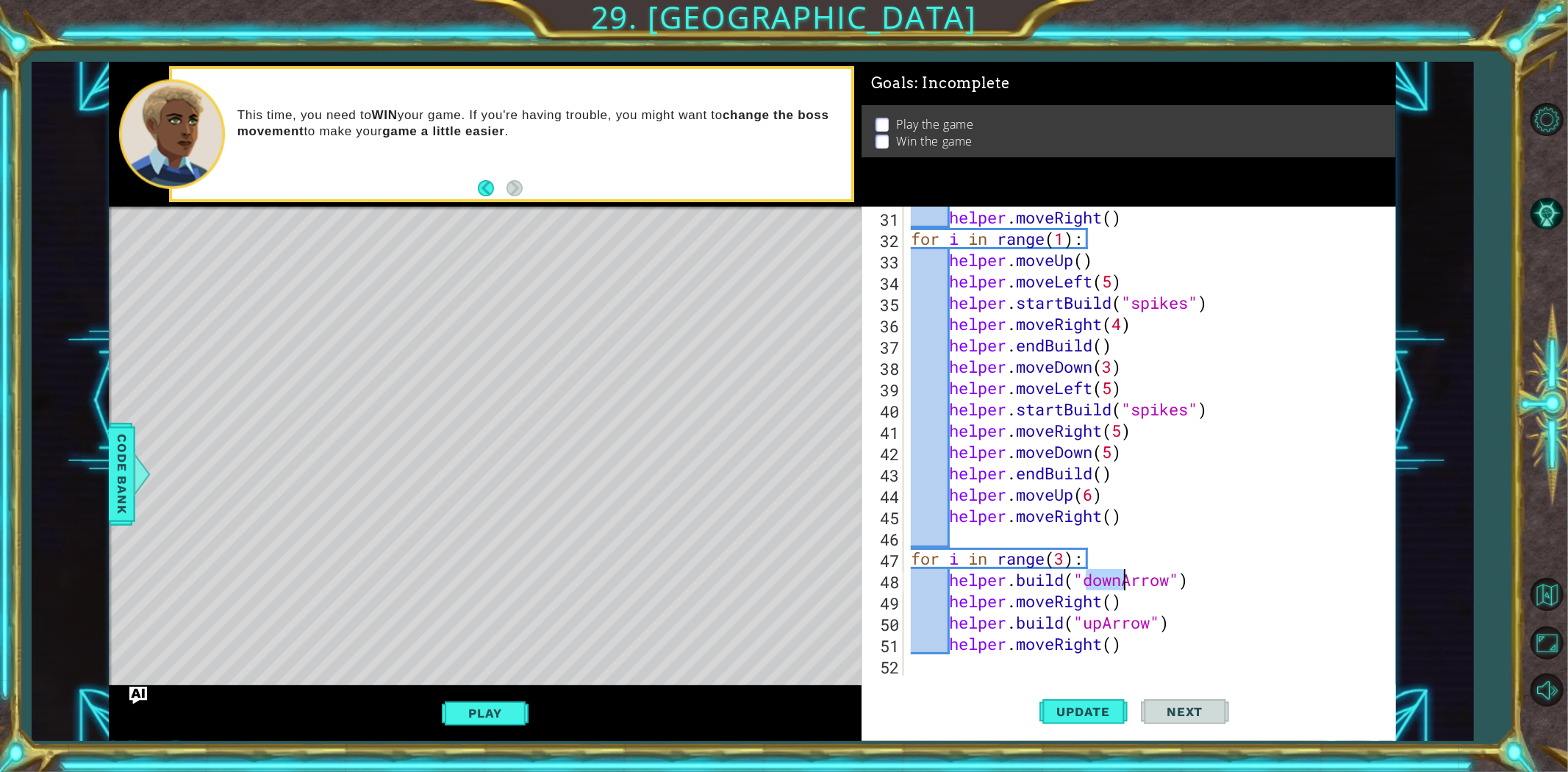
drag, startPoint x: 1088, startPoint y: 578, endPoint x: 1121, endPoint y: 589, distance: 34.8
click at [1121, 589] on div "helper . moveRight ( ) for i in range ( 1 ) : helper . moveUp ( ) helper . move…" at bounding box center [1148, 463] width 479 height 512
drag, startPoint x: 1086, startPoint y: 625, endPoint x: 1103, endPoint y: 607, distance: 24.8
click at [1104, 627] on div "helper . moveRight ( ) for i in range ( 1 ) : helper . moveUp ( ) helper . move…" at bounding box center [1148, 463] width 479 height 512
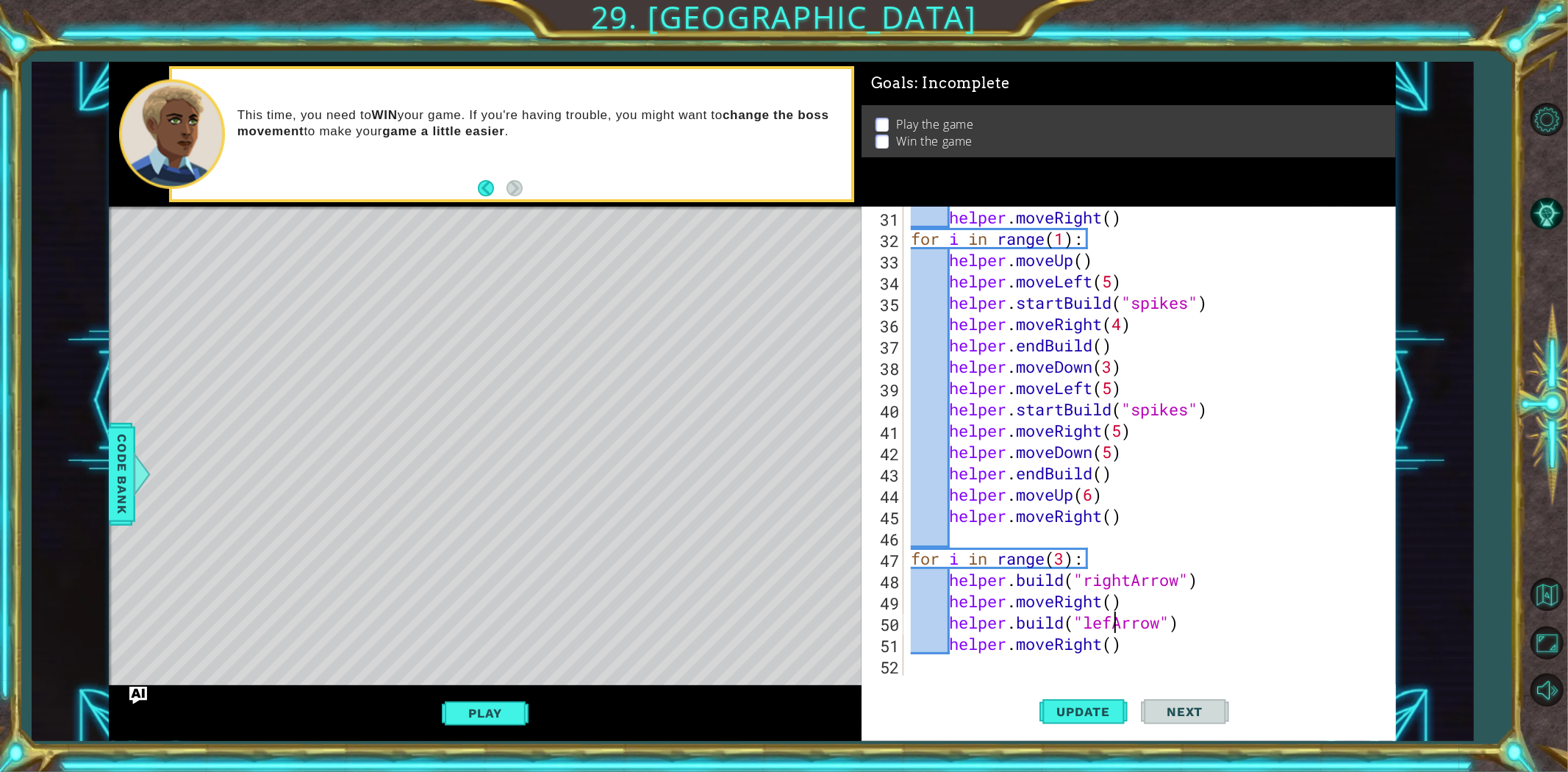
scroll to position [0, 9]
click at [1178, 649] on div "helper . moveRight ( ) for i in range ( 1 ) : helper . moveUp ( ) helper . move…" at bounding box center [1148, 463] width 479 height 512
type textarea "helper.moveRight()"
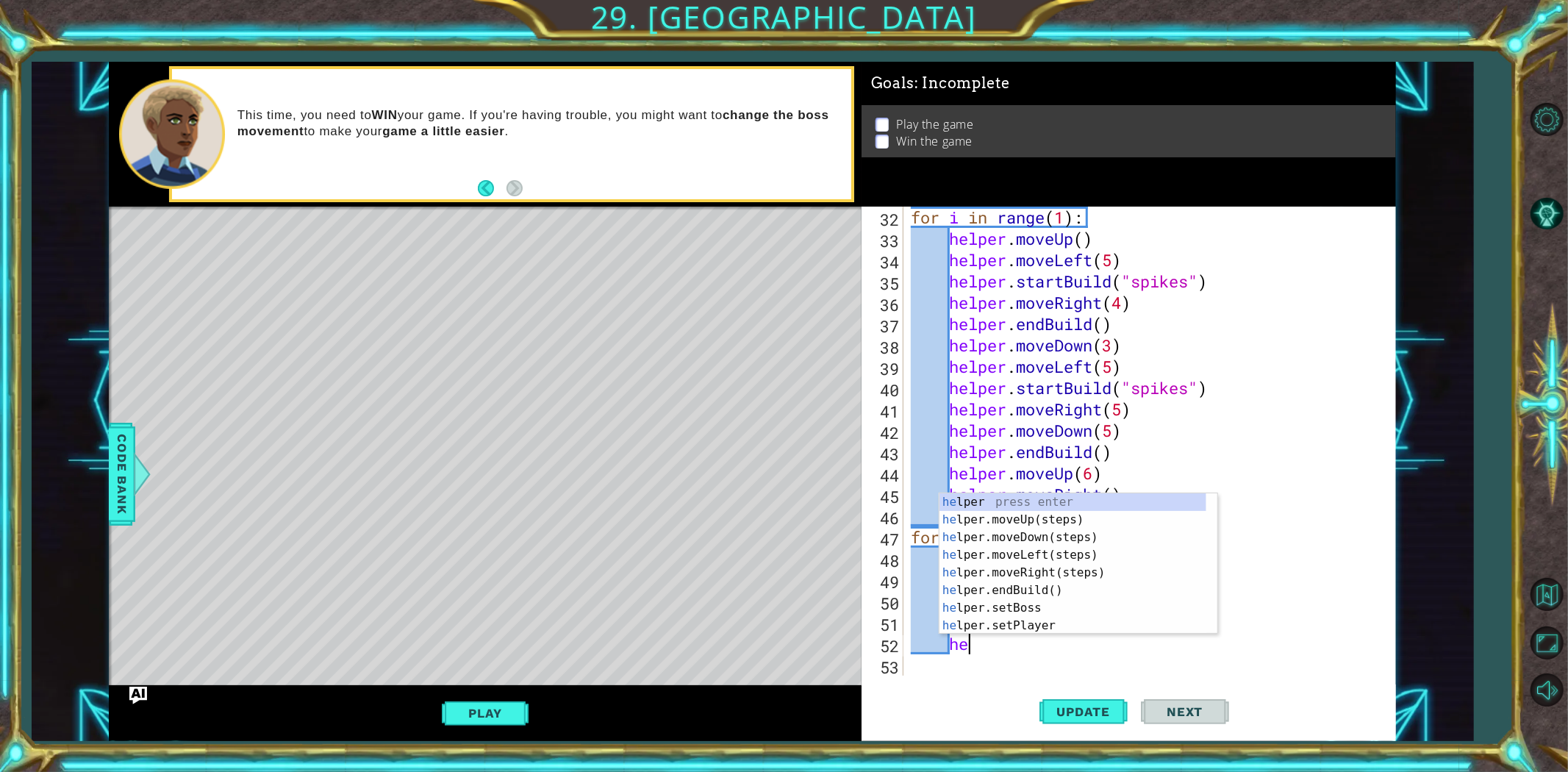
type textarea "hel"
click at [974, 542] on div "hel per press enter hel per.moveUp(steps) press enter hel per.moveDown(steps) p…" at bounding box center [1073, 582] width 267 height 176
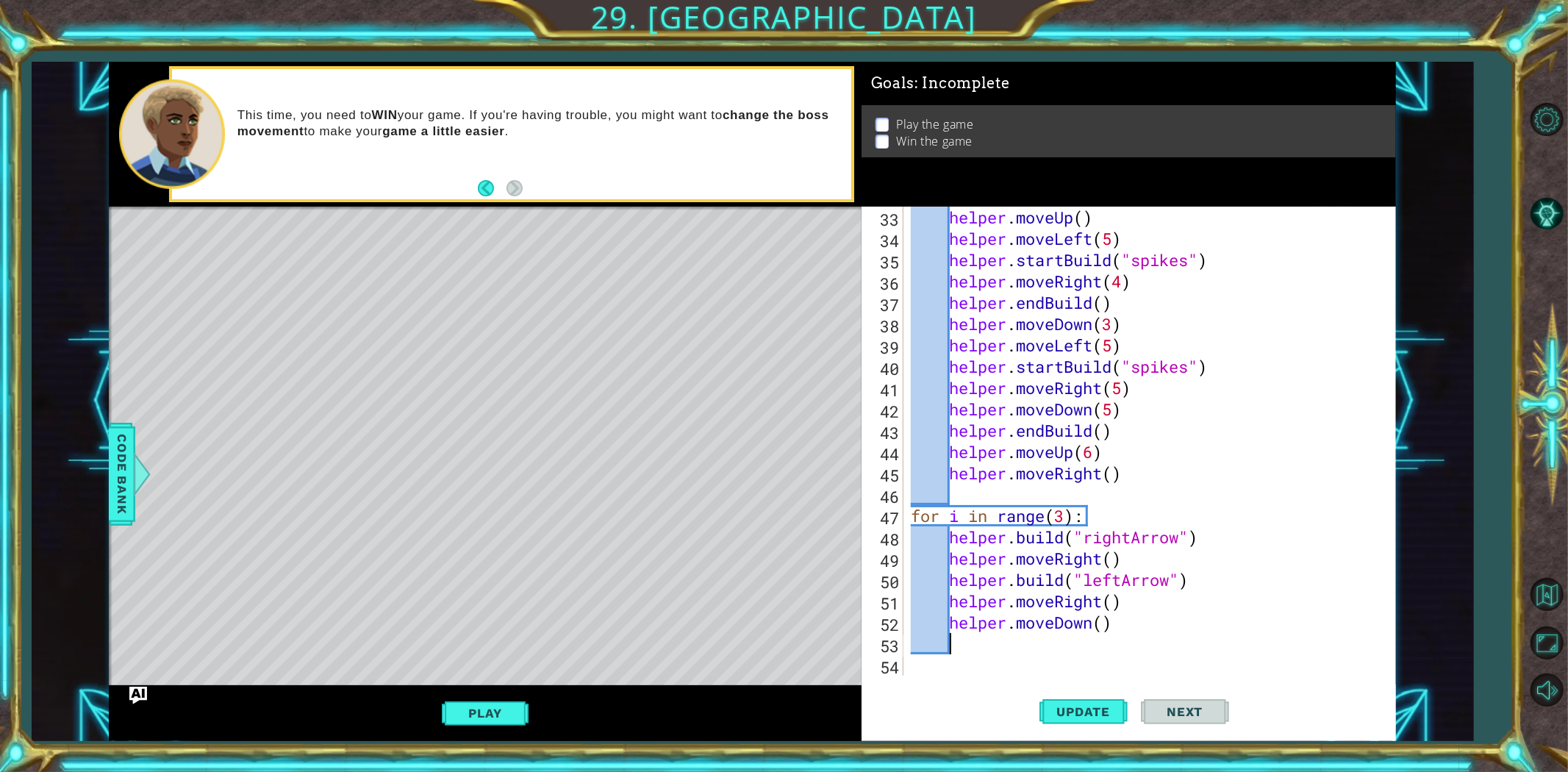
scroll to position [703, 0]
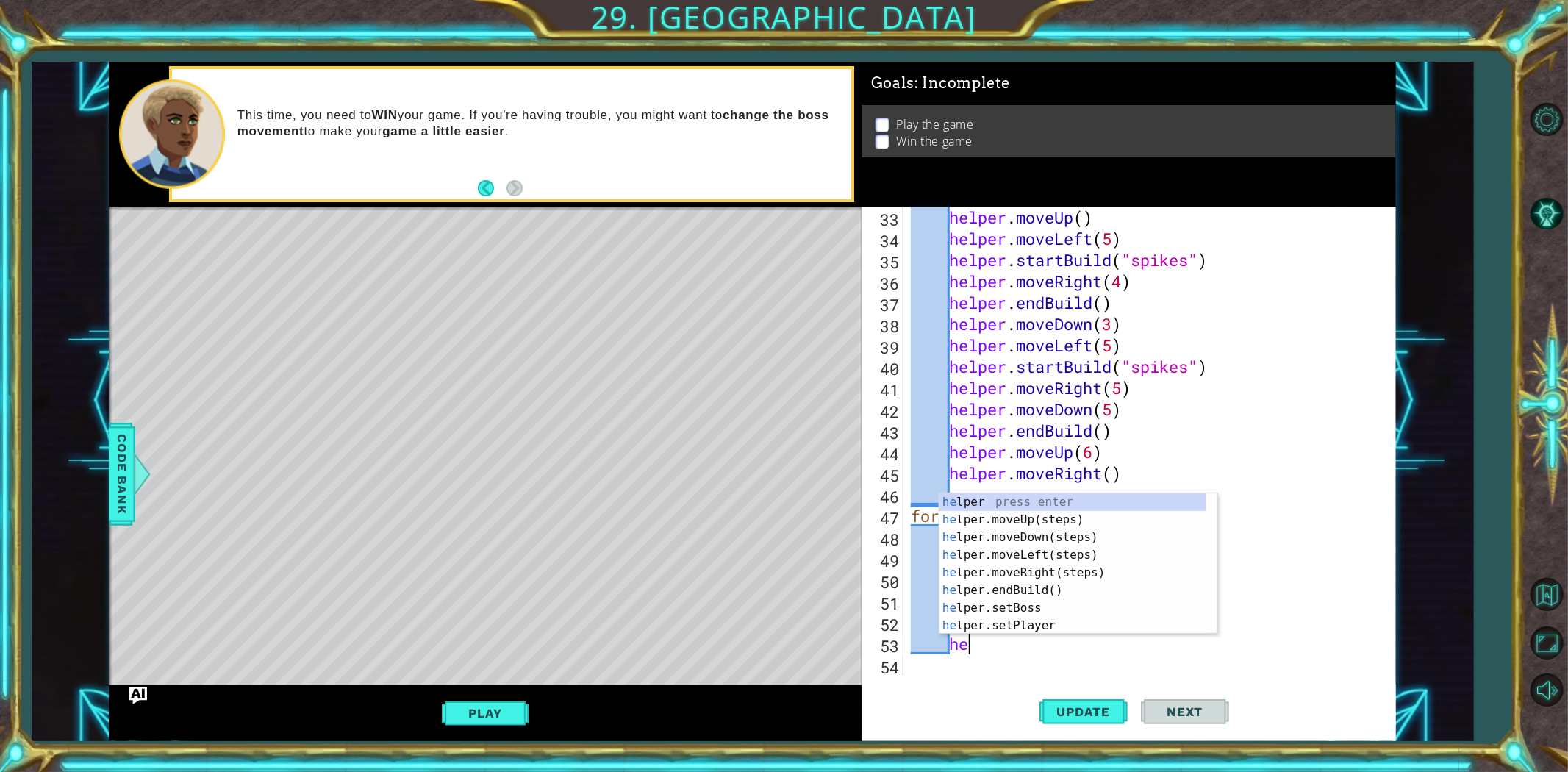
type textarea "her"
click at [1038, 549] on div "he lpe r press enter he lpe r .moveUp(steps) press enter he lpe r .moveDown(ste…" at bounding box center [1073, 582] width 267 height 176
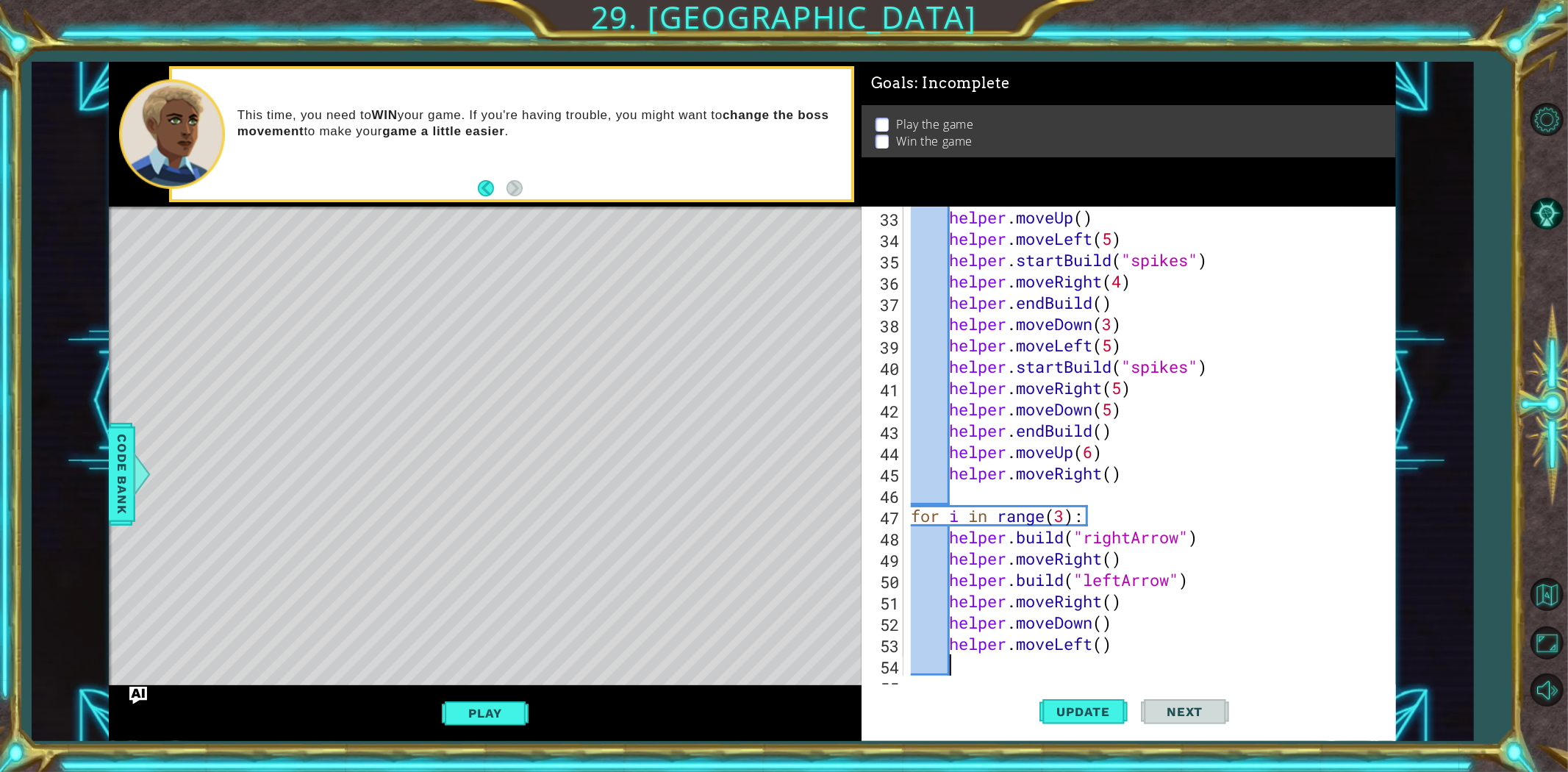
scroll to position [724, 0]
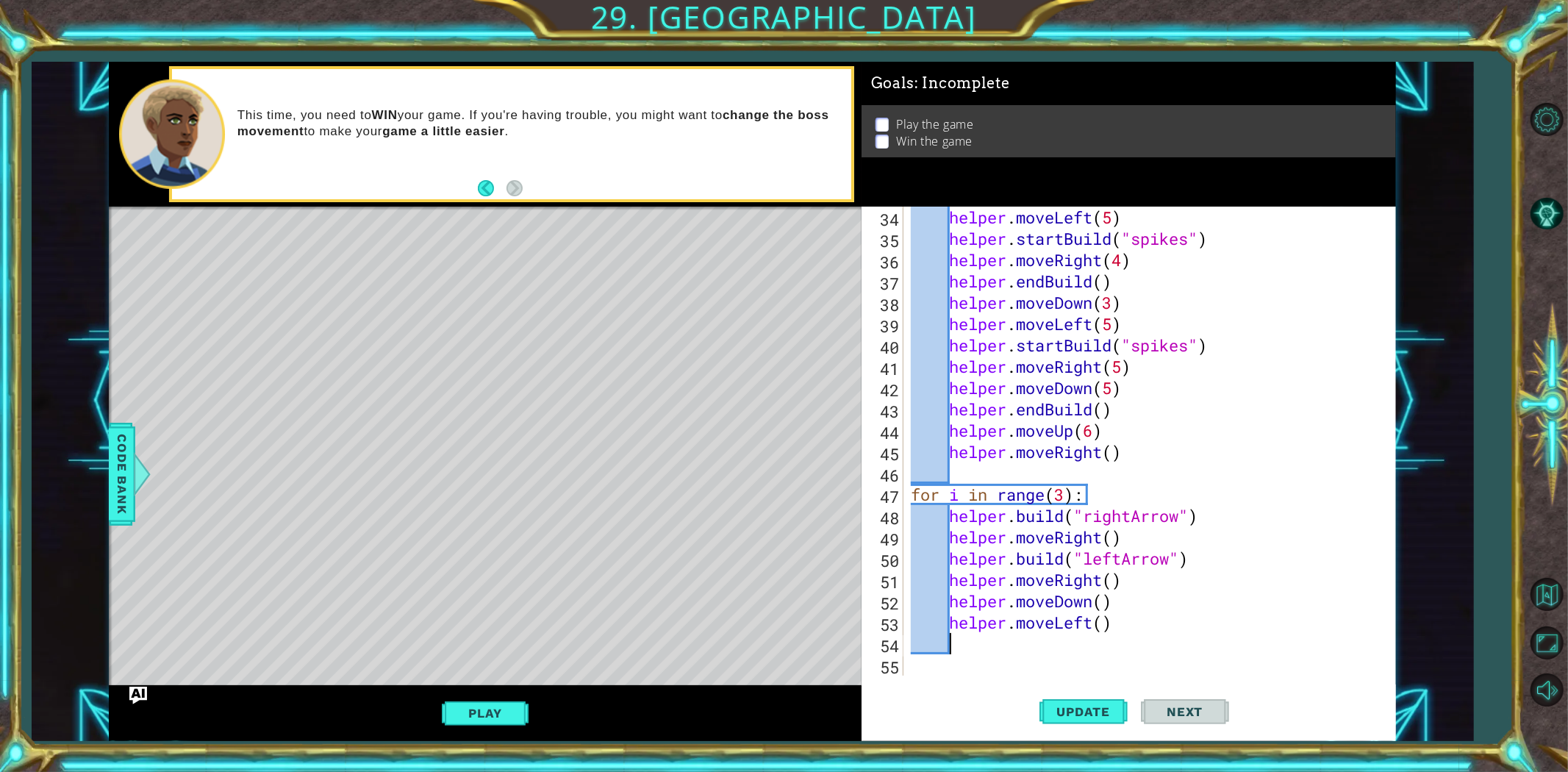
click at [1100, 627] on div "helper . moveLeft ( 5 ) helper . startBuild ( "spikes" ) helper . moveRight ( 4…" at bounding box center [1148, 463] width 479 height 512
click at [1103, 627] on div "helper . moveLeft ( 5 ) helper . startBuild ( "spikes" ) helper . moveRight ( 4…" at bounding box center [1148, 463] width 479 height 512
click at [1077, 694] on button "Update" at bounding box center [1083, 711] width 88 height 54
click at [1110, 628] on div "helper . moveLeft ( 5 ) helper . startBuild ( "spikes" ) helper . moveRight ( 4…" at bounding box center [1148, 463] width 479 height 512
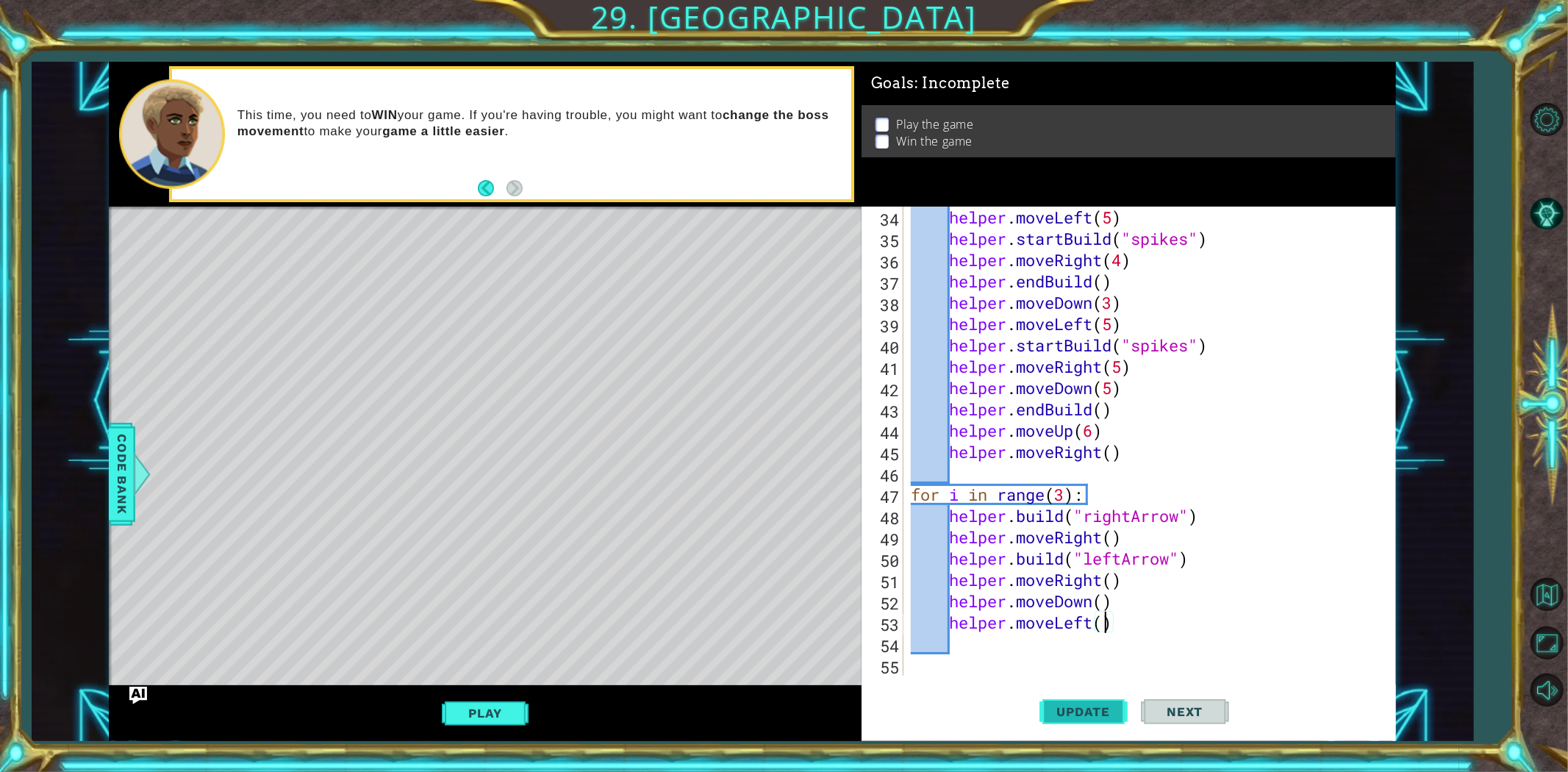
click at [1068, 694] on span "Update" at bounding box center [1084, 712] width 83 height 15
drag, startPoint x: 1055, startPoint y: 496, endPoint x: 1067, endPoint y: 503, distance: 13.9
click at [1067, 503] on div "helper . moveLeft ( 5 ) helper . startBuild ( "spikes" ) helper . moveRight ( 4…" at bounding box center [1148, 463] width 479 height 512
click at [1076, 689] on button "Update" at bounding box center [1083, 711] width 88 height 54
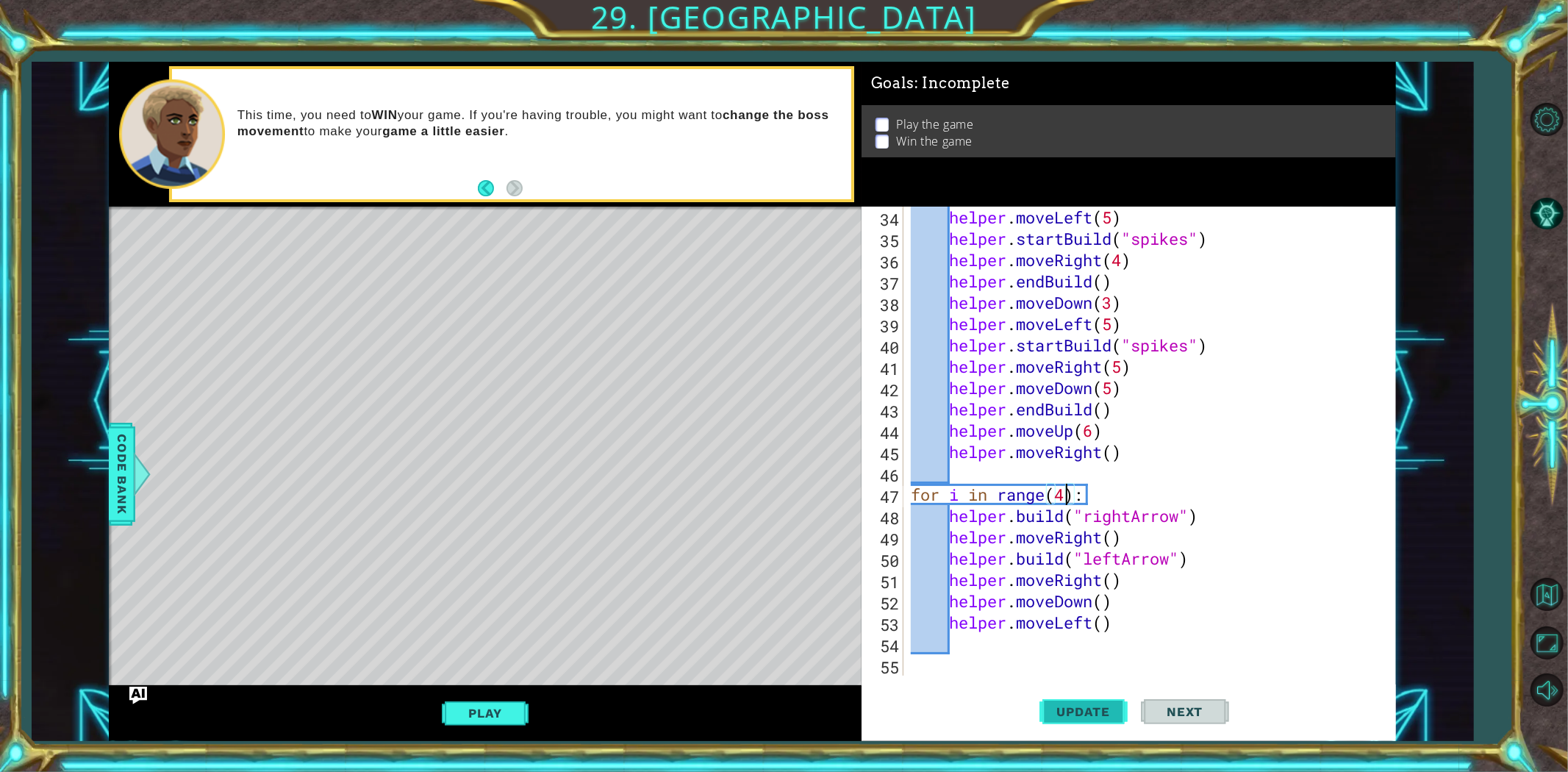
click at [1073, 694] on span "Update" at bounding box center [1084, 712] width 83 height 15
drag, startPoint x: 1057, startPoint y: 497, endPoint x: 1061, endPoint y: 509, distance: 12.6
click at [1063, 498] on div "helper . moveLeft ( 5 ) helper . startBuild ( "spikes" ) helper . moveRight ( 4…" at bounding box center [1148, 463] width 479 height 512
click at [1075, 694] on button "Update" at bounding box center [1083, 711] width 88 height 54
drag, startPoint x: 1061, startPoint y: 499, endPoint x: 1069, endPoint y: 501, distance: 8.2
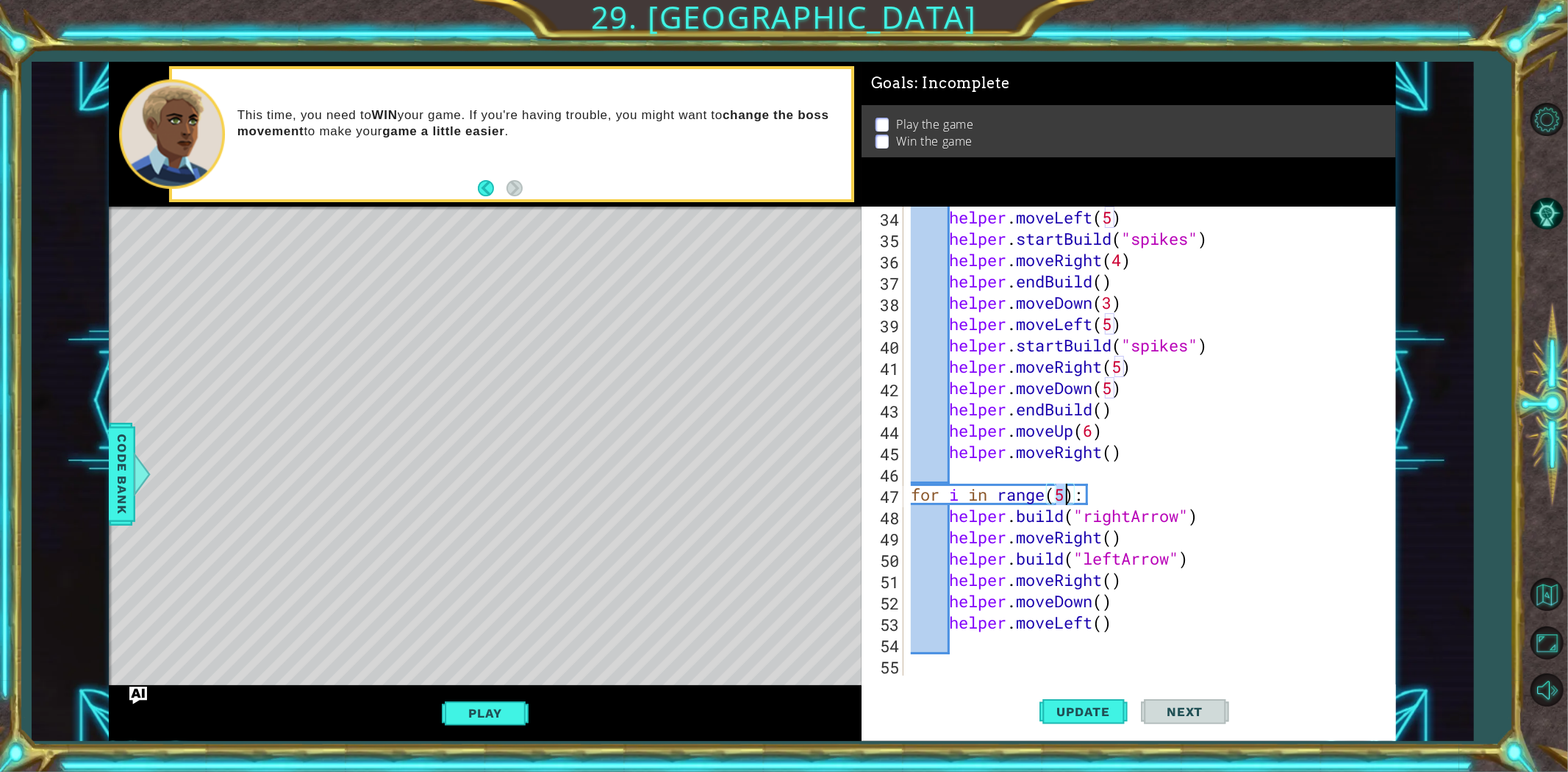
click at [1069, 501] on div "helper . moveLeft ( 5 ) helper . startBuild ( "spikes" ) helper . moveRight ( 4…" at bounding box center [1148, 463] width 479 height 512
click at [1082, 694] on span "Update" at bounding box center [1084, 712] width 83 height 15
click at [498, 694] on button "Play" at bounding box center [484, 713] width 86 height 28
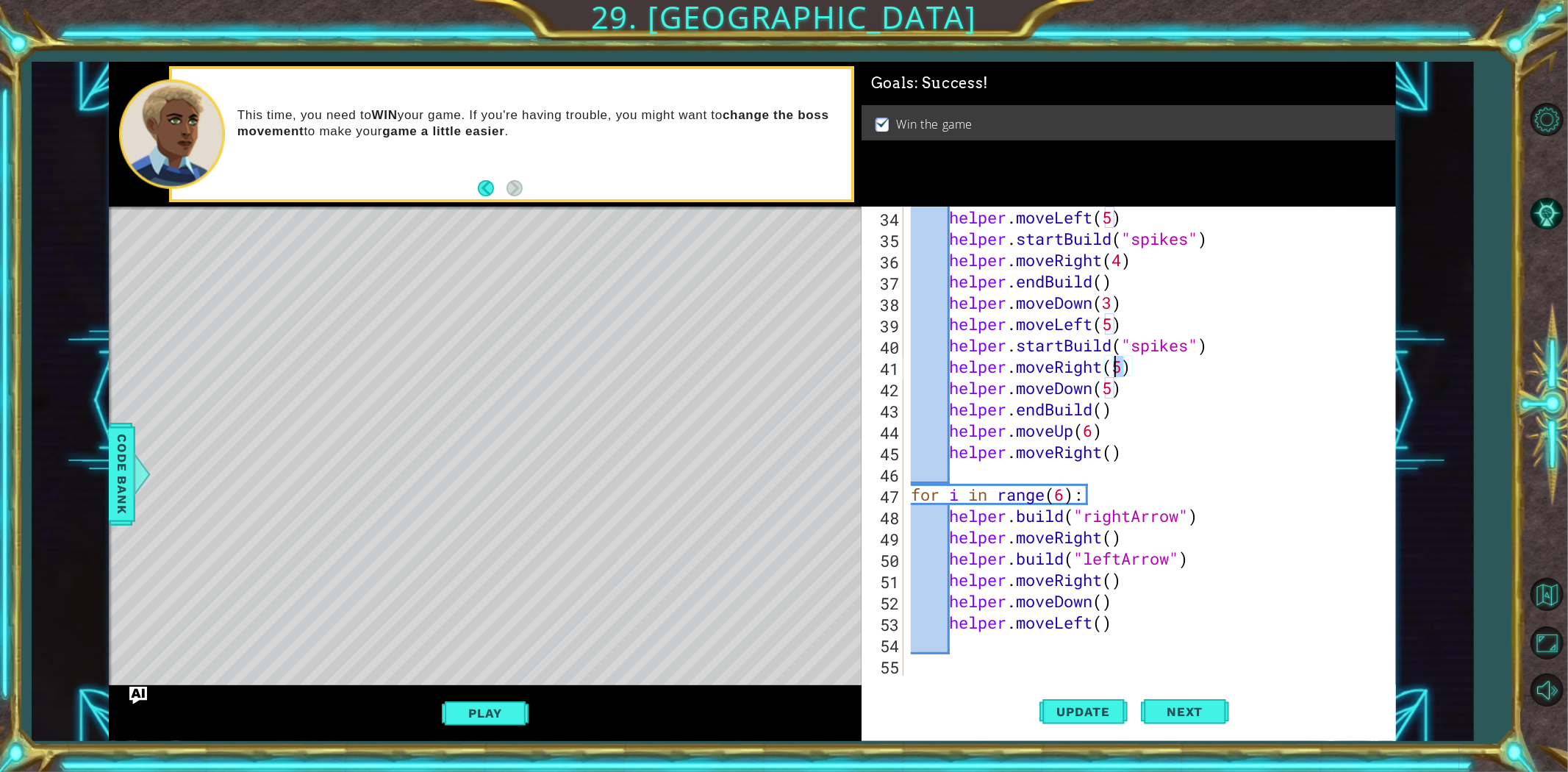
drag, startPoint x: 1121, startPoint y: 362, endPoint x: 1114, endPoint y: 368, distance: 9.2
click at [1114, 368] on div "helper . moveLeft ( 5 ) helper . startBuild ( "spikes" ) helper . moveRight ( 4…" at bounding box center [1148, 463] width 479 height 512
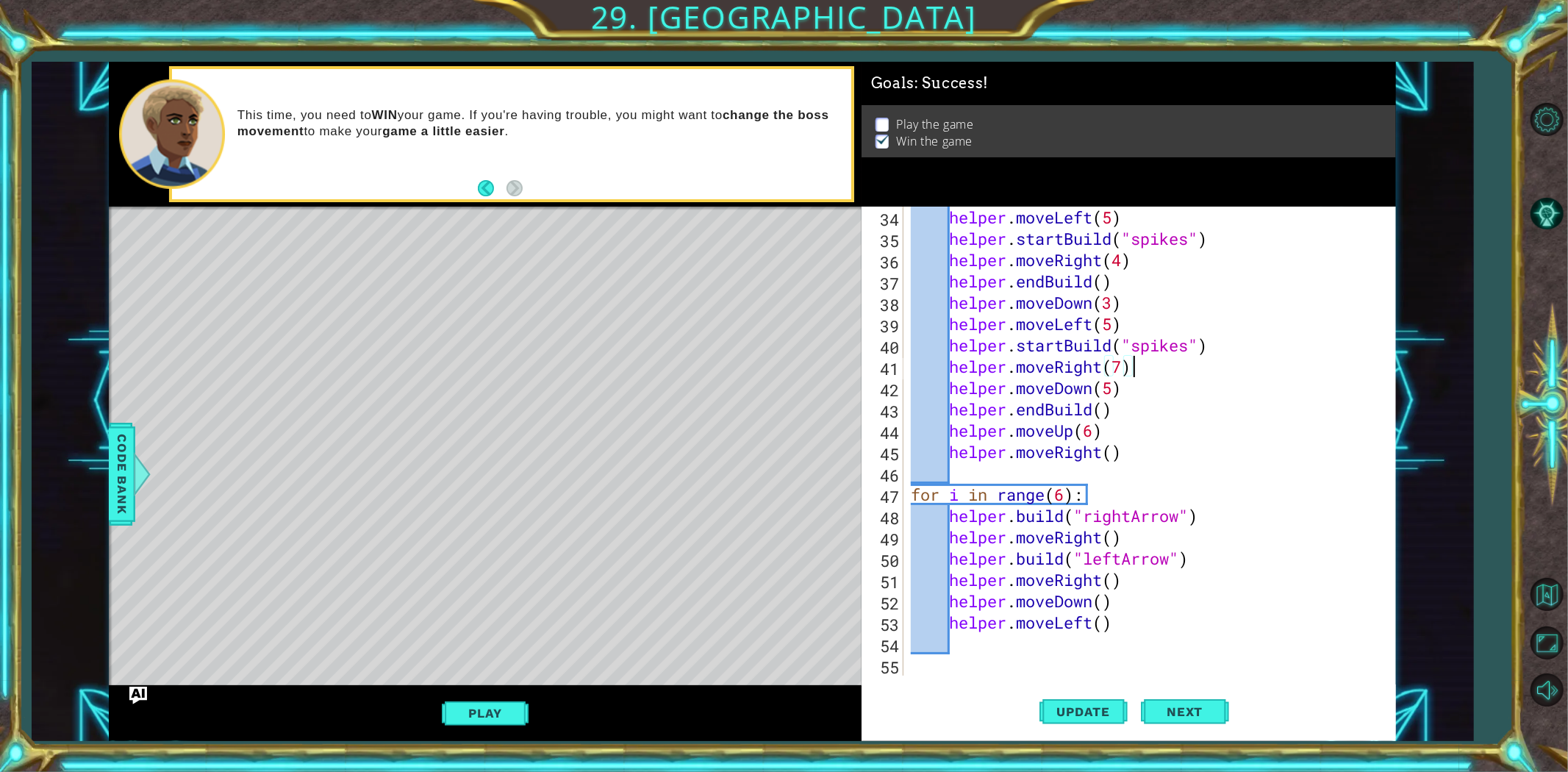
click at [1162, 364] on div "helper . moveLeft ( 5 ) helper . startBuild ( "spikes" ) helper . moveRight ( 4…" at bounding box center [1148, 463] width 479 height 512
type textarea "helper.moveRight(7)"
click at [1088, 694] on button "Update" at bounding box center [1083, 711] width 88 height 54
click at [1143, 372] on div "helper . moveLeft ( 5 ) helper . startBuild ( "spikes" ) helper . moveRight ( 4…" at bounding box center [1148, 463] width 479 height 512
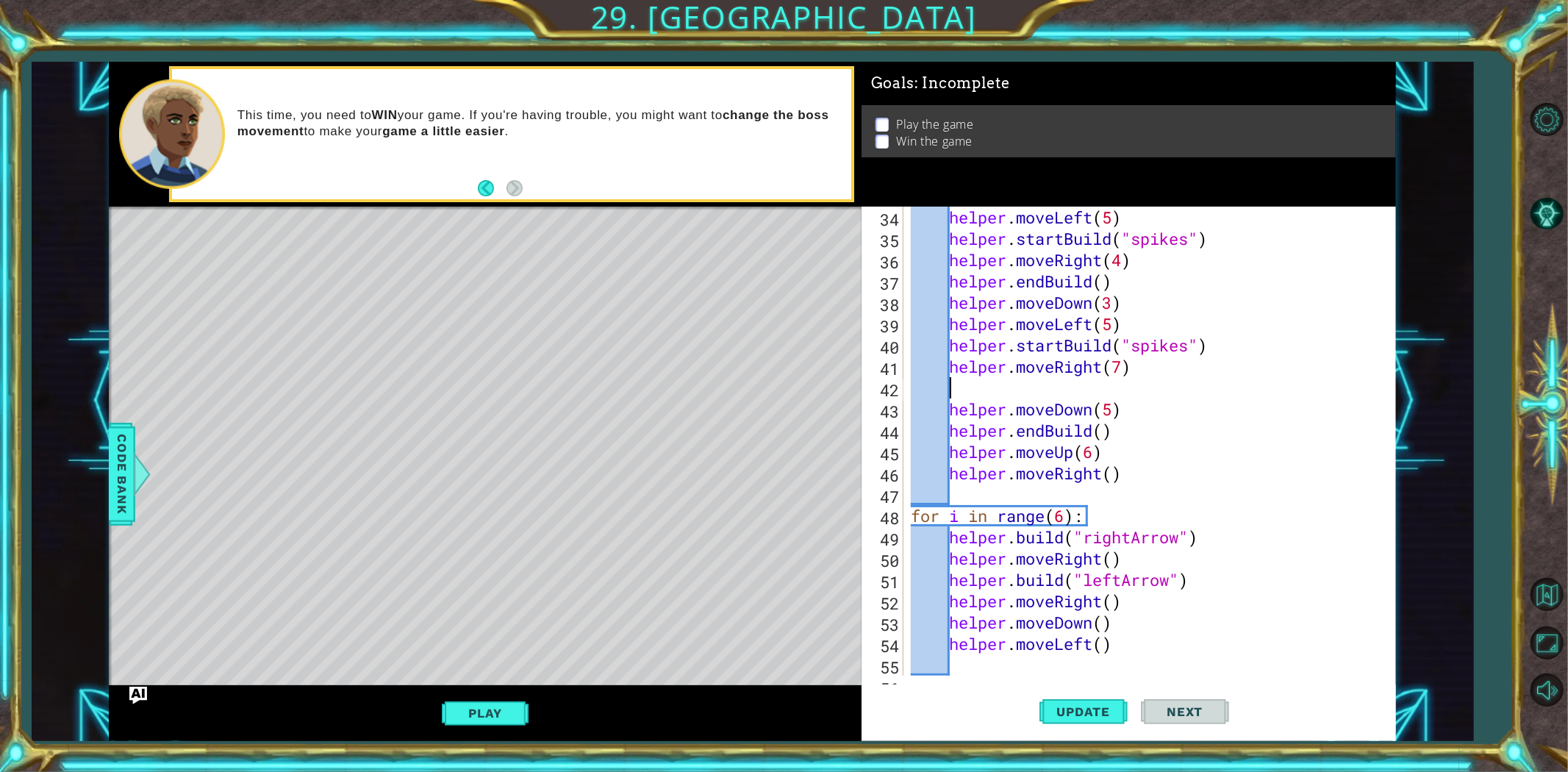
scroll to position [0, 1]
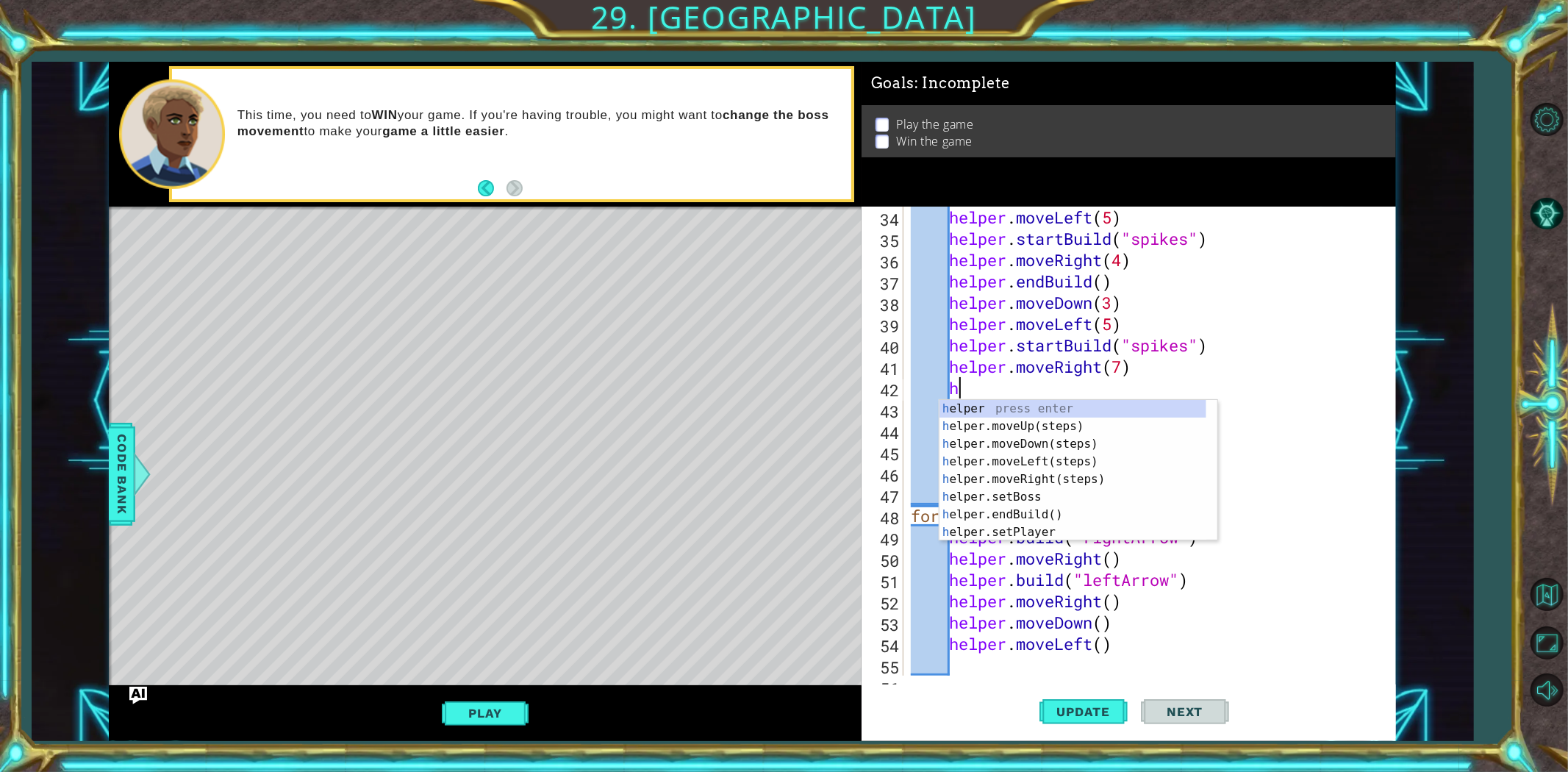
type textarea "he"
click at [1027, 454] on div "he lper press enter he lper.moveUp(steps) press enter he lper.moveDown(steps) p…" at bounding box center [1073, 489] width 267 height 176
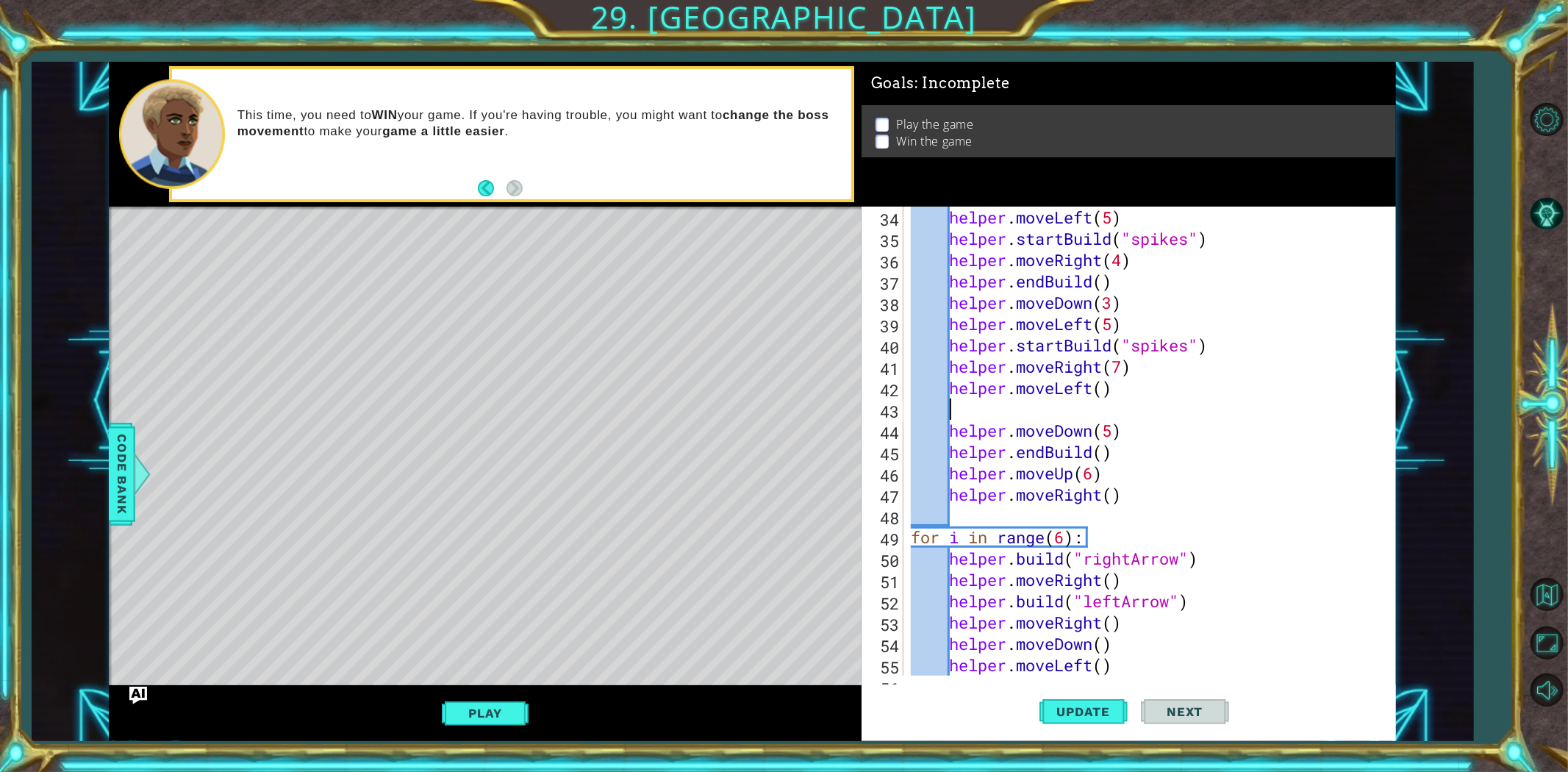
scroll to position [0, 1]
click at [1101, 395] on div "helper . moveLeft ( 5 ) helper . startBuild ( "spikes" ) helper . moveRight ( 4…" at bounding box center [1148, 463] width 479 height 512
click at [1095, 392] on div "helper . moveLeft ( 5 ) helper . startBuild ( "spikes" ) helper . moveRight ( 4…" at bounding box center [1148, 463] width 479 height 512
click at [1077, 694] on span "Update" at bounding box center [1084, 712] width 83 height 15
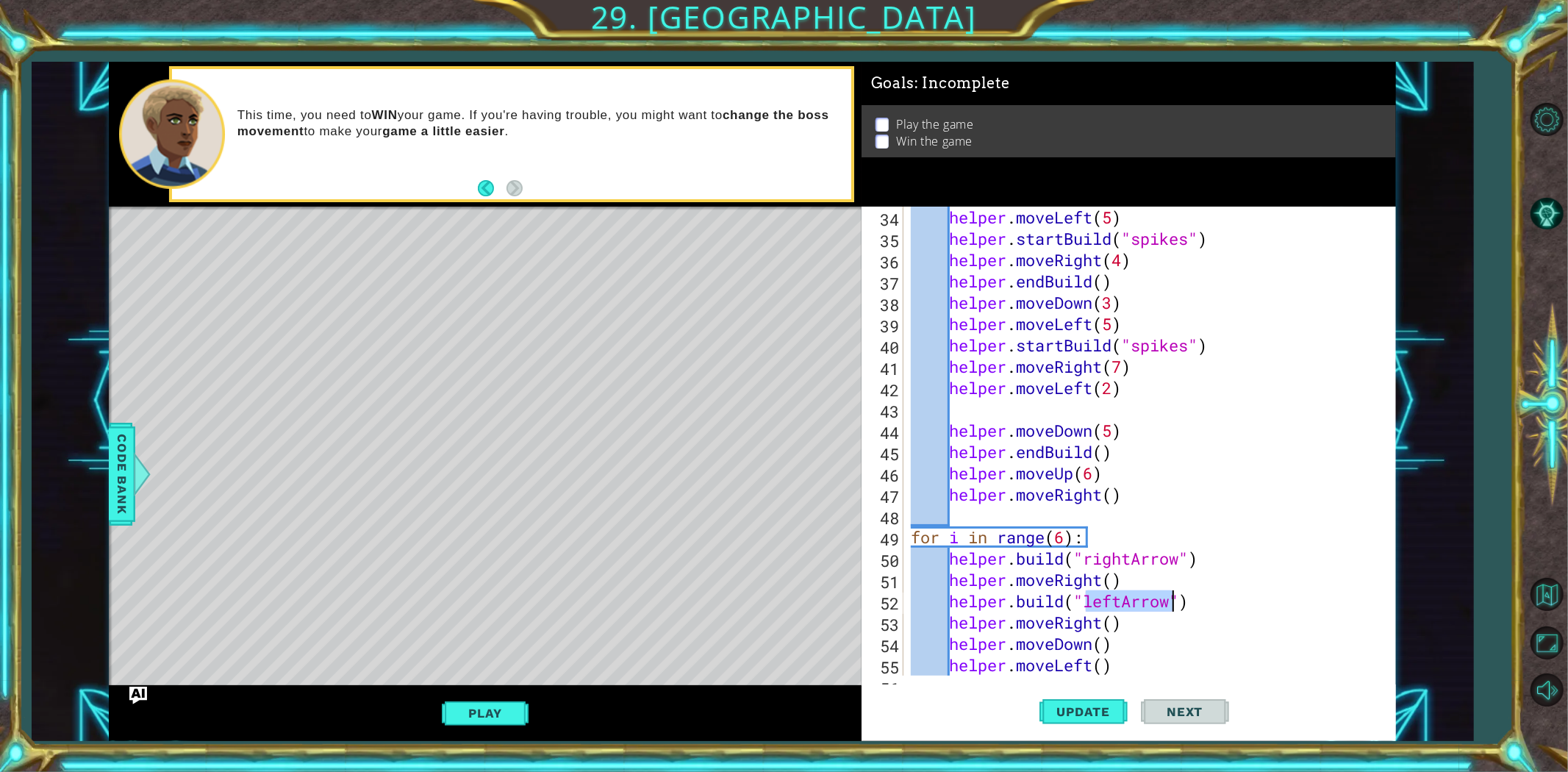
drag, startPoint x: 1087, startPoint y: 598, endPoint x: 1170, endPoint y: 602, distance: 83.1
click at [1170, 602] on div "helper . moveLeft ( 5 ) helper . startBuild ( "spikes" ) helper . moveRight ( 4…" at bounding box center [1148, 463] width 479 height 512
click at [1093, 577] on div ""spike s" press enter" at bounding box center [1204, 601] width 278 height 53
type textarea "[DOMAIN_NAME]("spikes")"
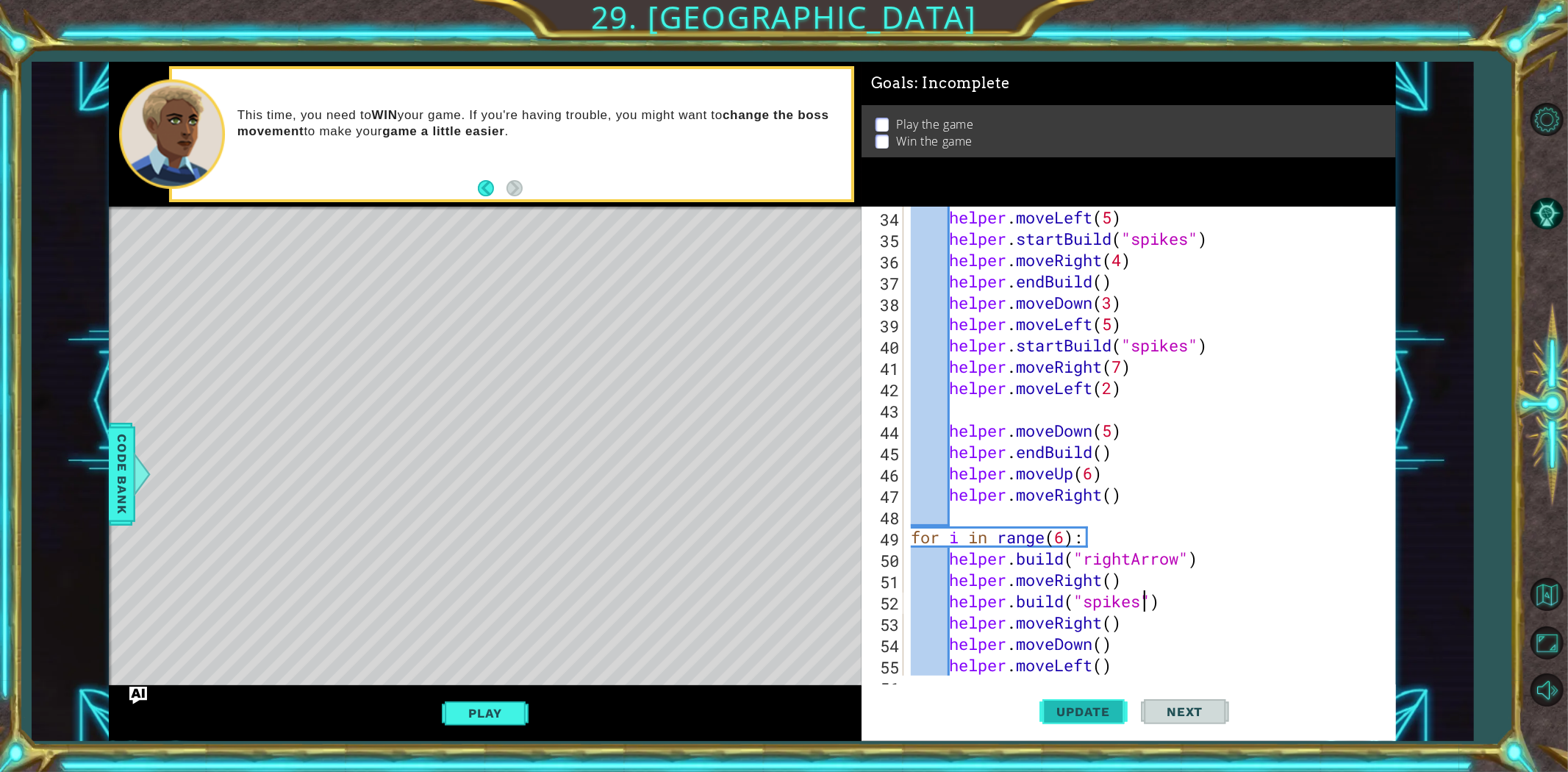
click at [1075, 694] on span "Update" at bounding box center [1084, 712] width 83 height 15
click at [1054, 415] on div "helper . moveLeft ( 5 ) helper . startBuild ( "spikes" ) helper . moveRight ( 4…" at bounding box center [1148, 463] width 479 height 512
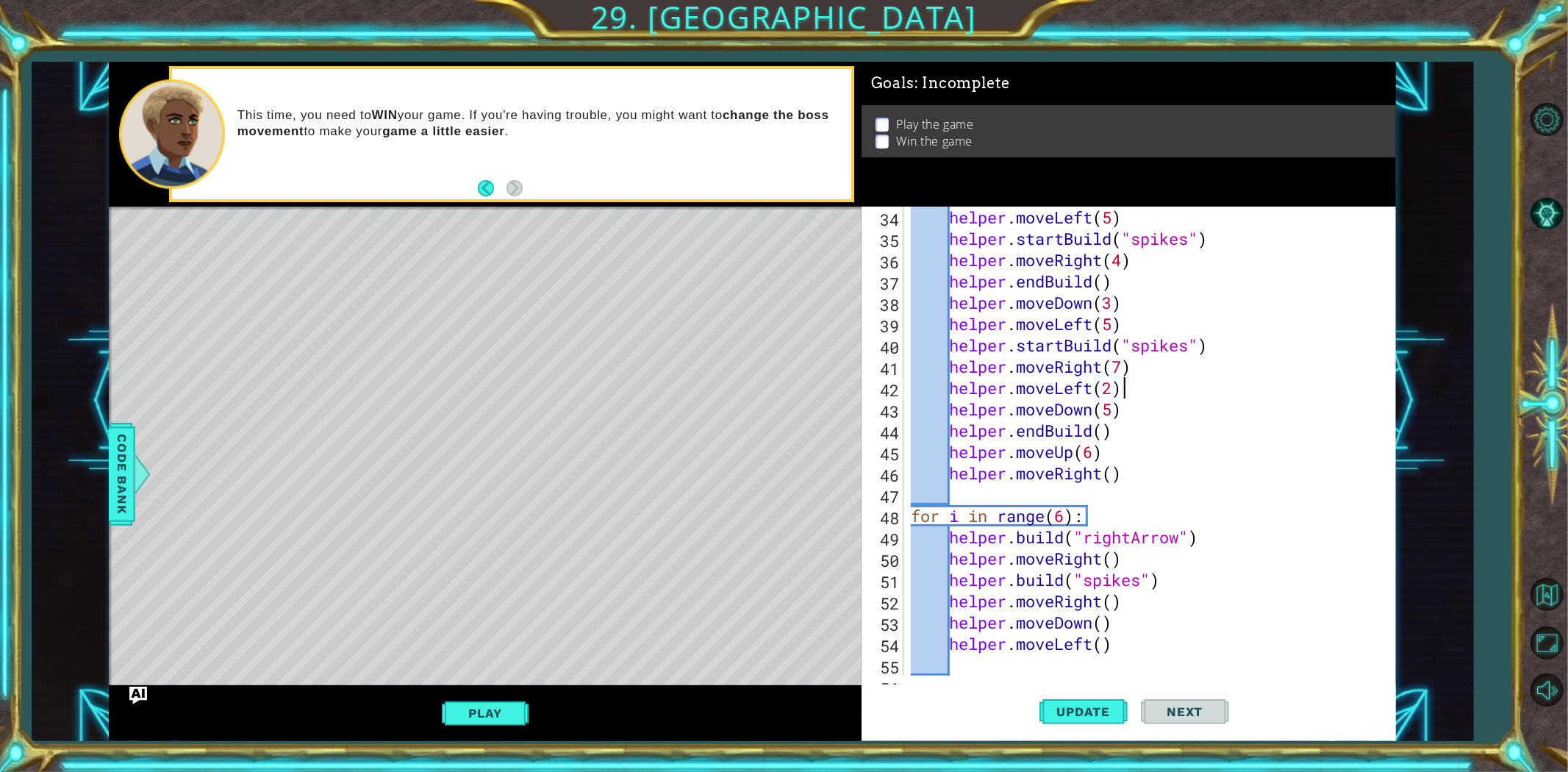
scroll to position [677, 0]
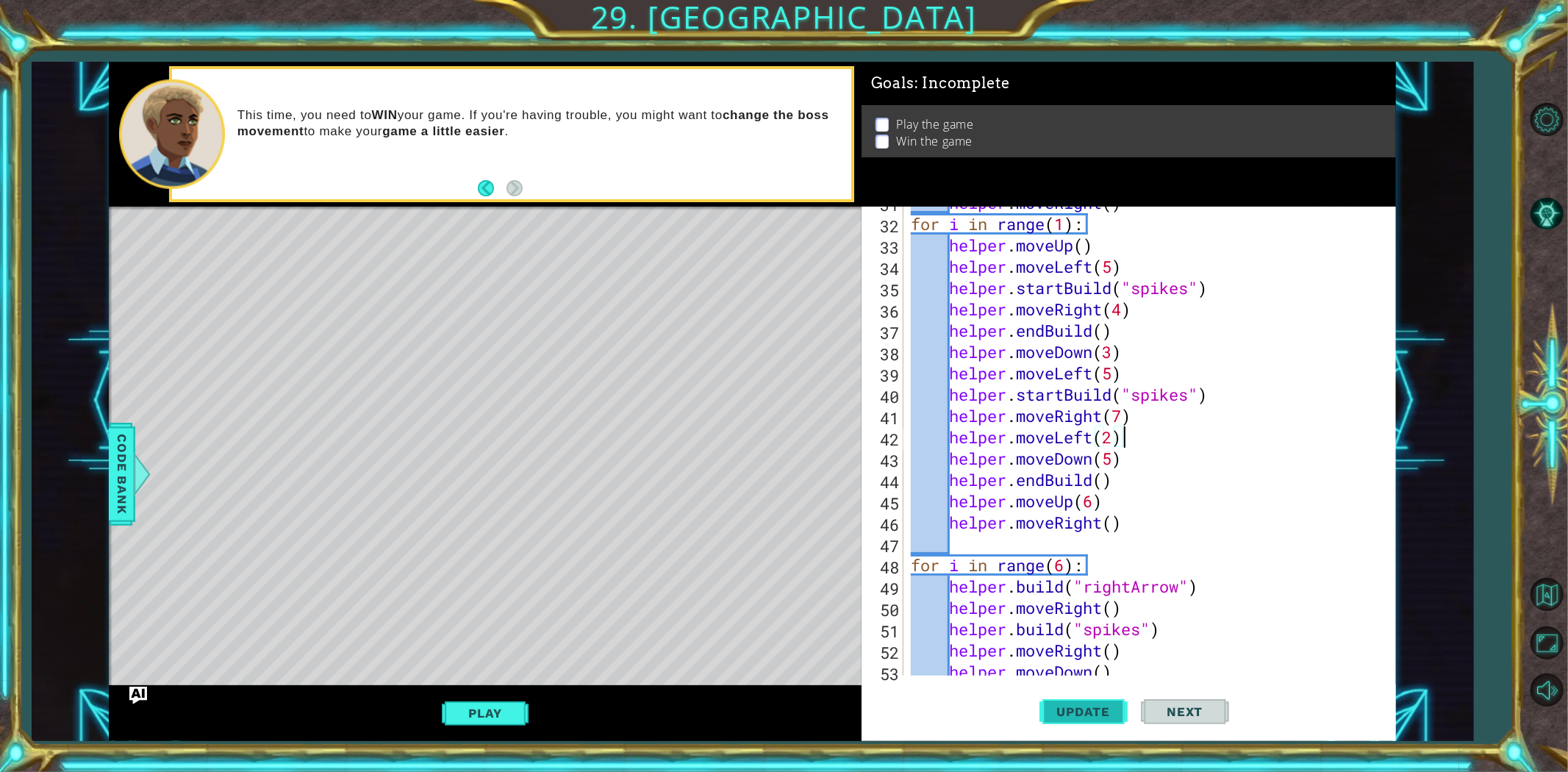
click at [1055, 694] on button "Update" at bounding box center [1083, 711] width 88 height 54
click at [1059, 694] on button "Update" at bounding box center [1083, 711] width 88 height 54
drag, startPoint x: 1112, startPoint y: 415, endPoint x: 1123, endPoint y: 423, distance: 13.6
click at [1123, 423] on div "helper . moveRight ( ) for i in range ( 1 ) : helper . moveUp ( ) helper . move…" at bounding box center [1148, 448] width 479 height 512
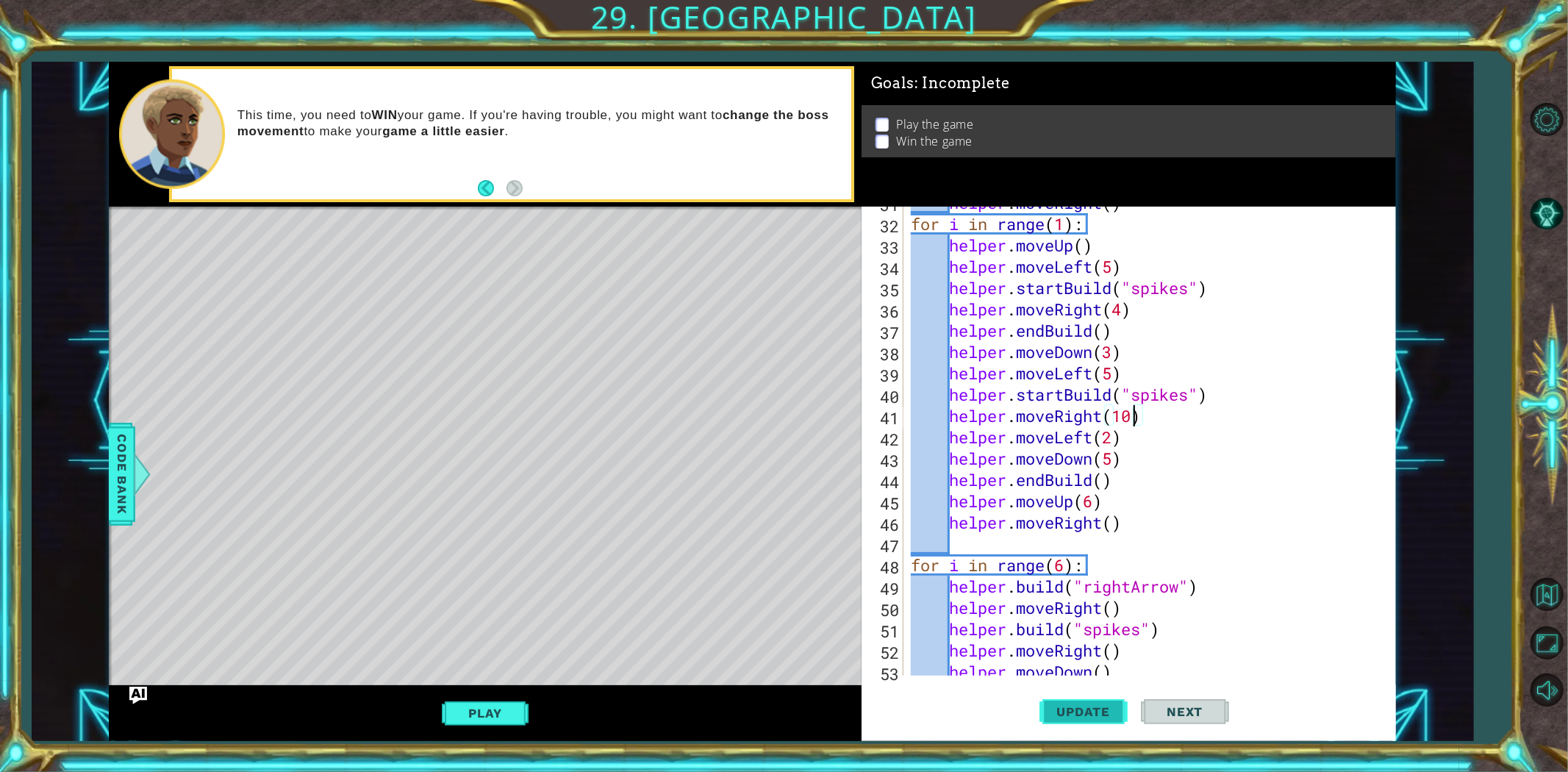
type textarea "helper.moveRight(10)"
click at [1052, 694] on span "Update" at bounding box center [1084, 712] width 83 height 15
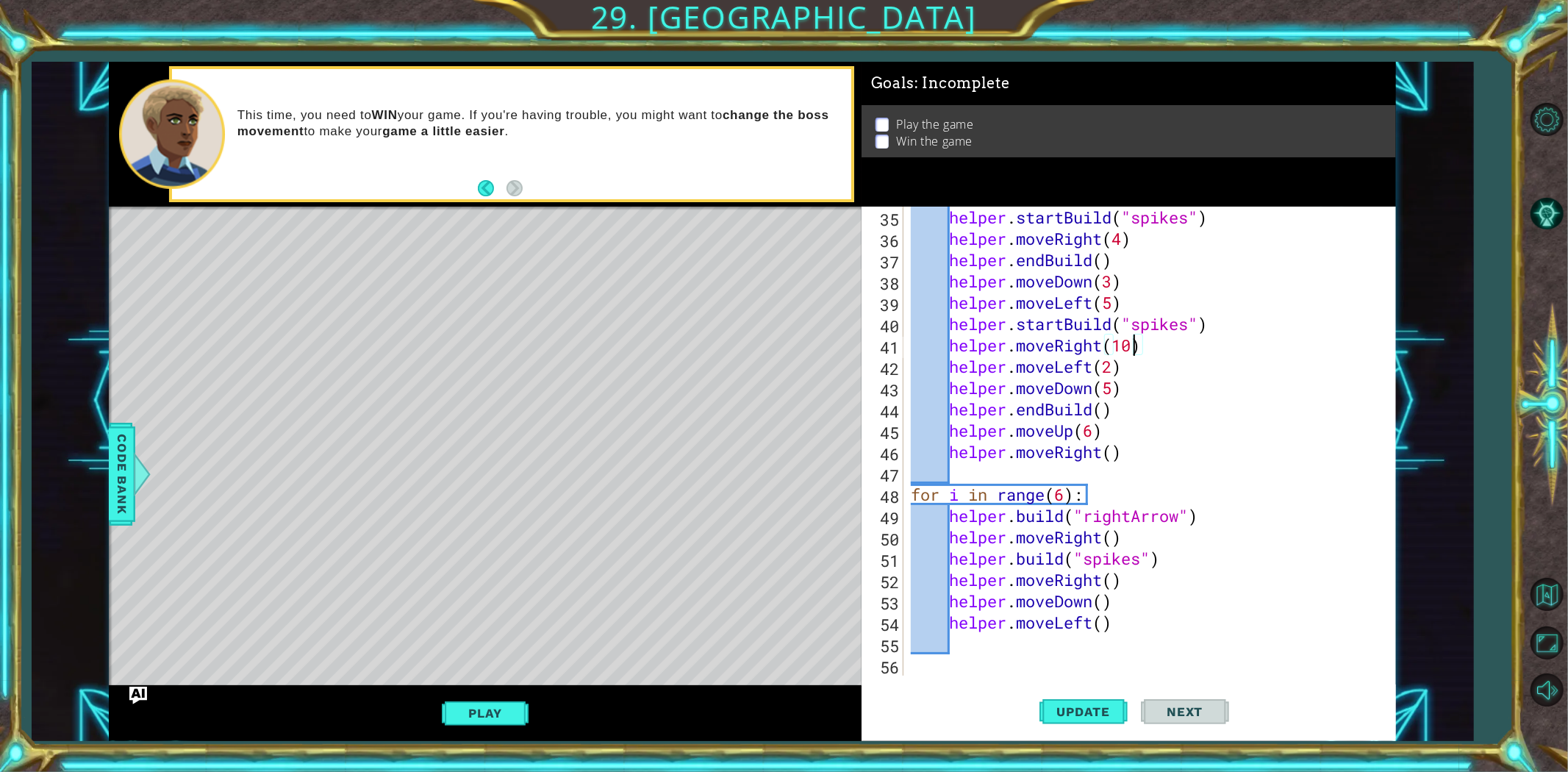
click at [1119, 644] on div "helper . startBuild ( "spikes" ) helper . moveRight ( 4 ) helper . endBuild ( )…" at bounding box center [1148, 463] width 479 height 512
type textarea "for i in range(1):"
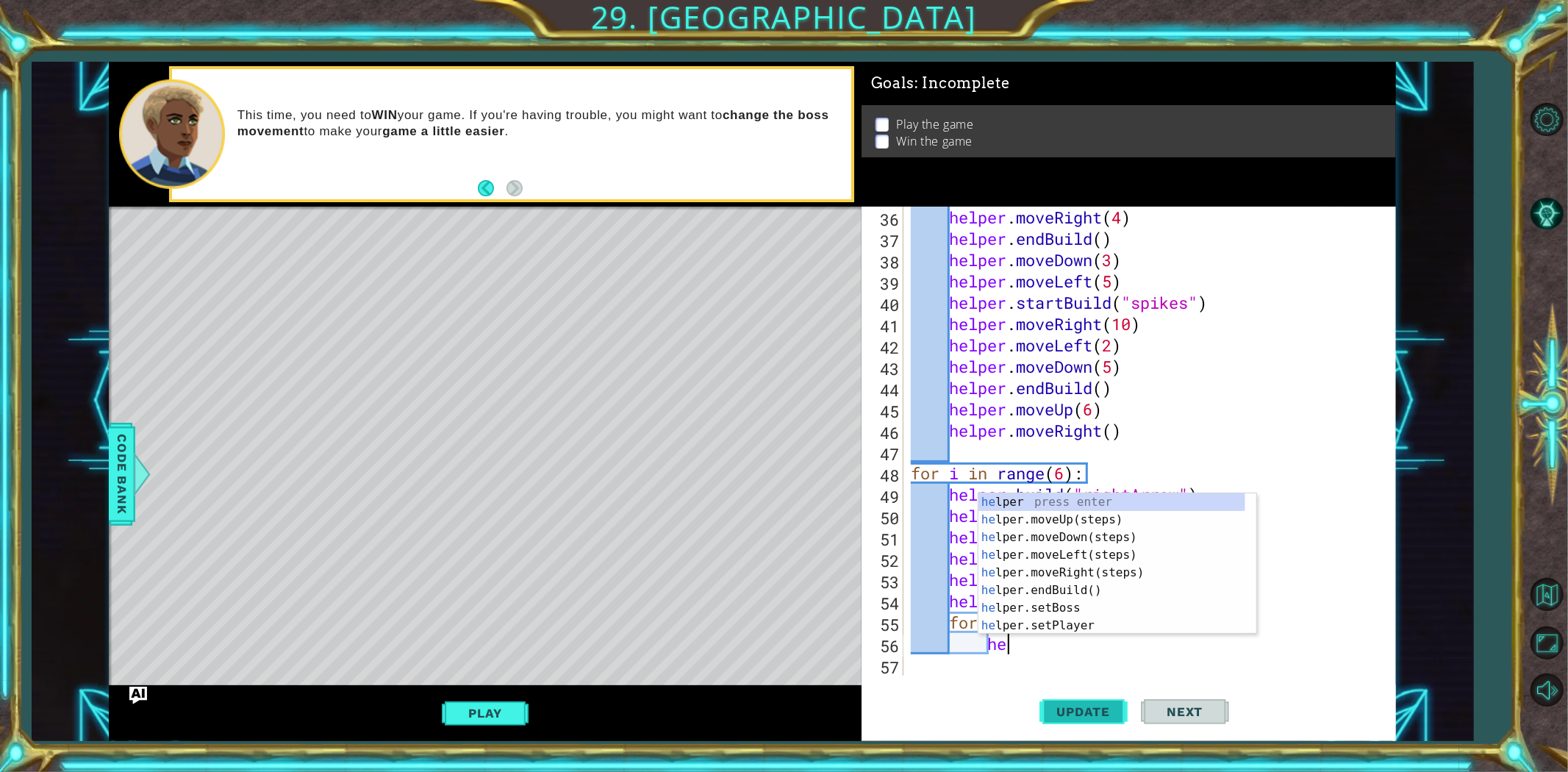
scroll to position [0, 3]
type textarea "hel"
click at [1077, 522] on div "hel per press enter hel per.moveUp(steps) press enter hel per.moveDown(steps) p…" at bounding box center [1112, 582] width 267 height 176
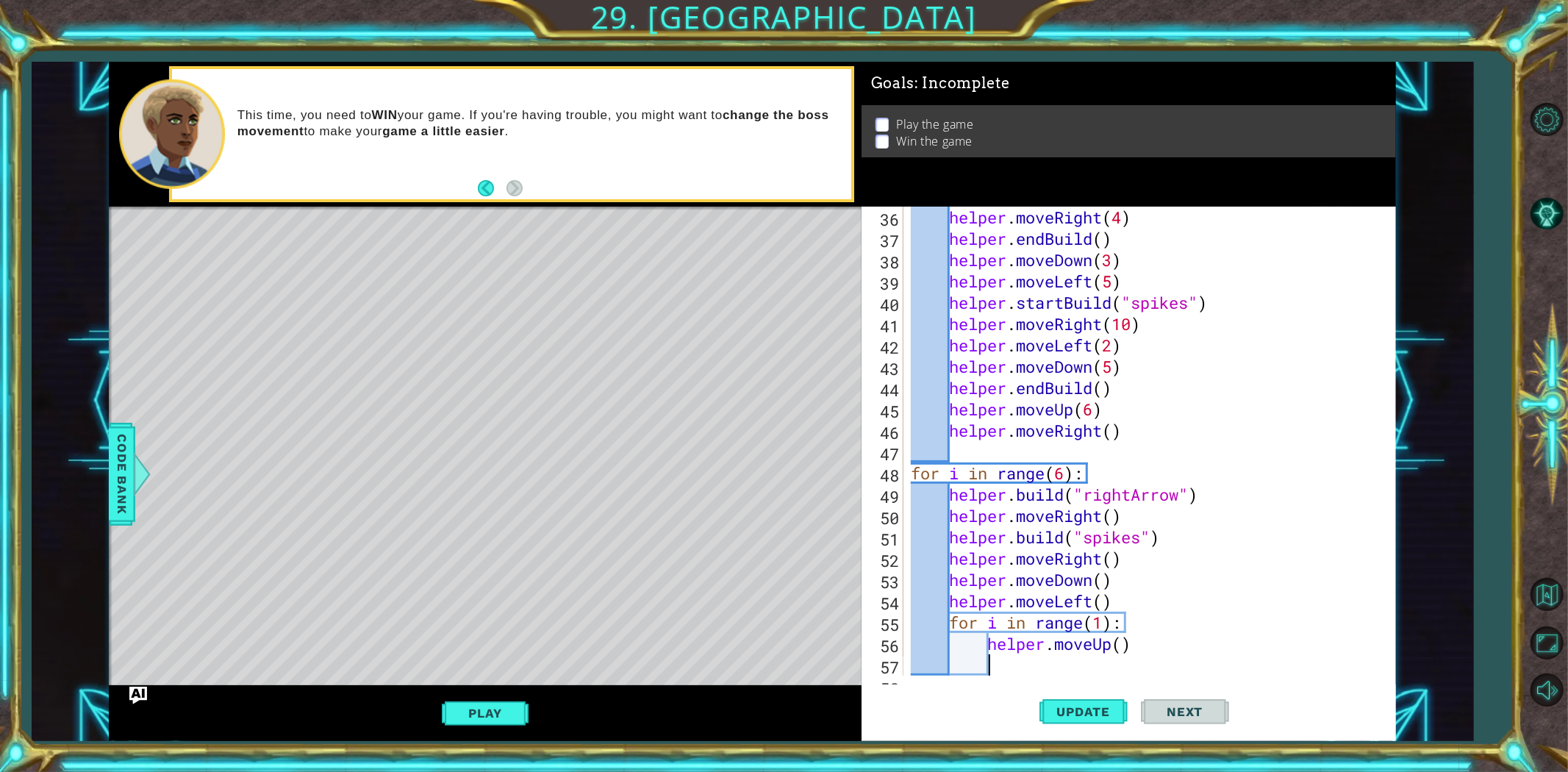
scroll to position [789, 0]
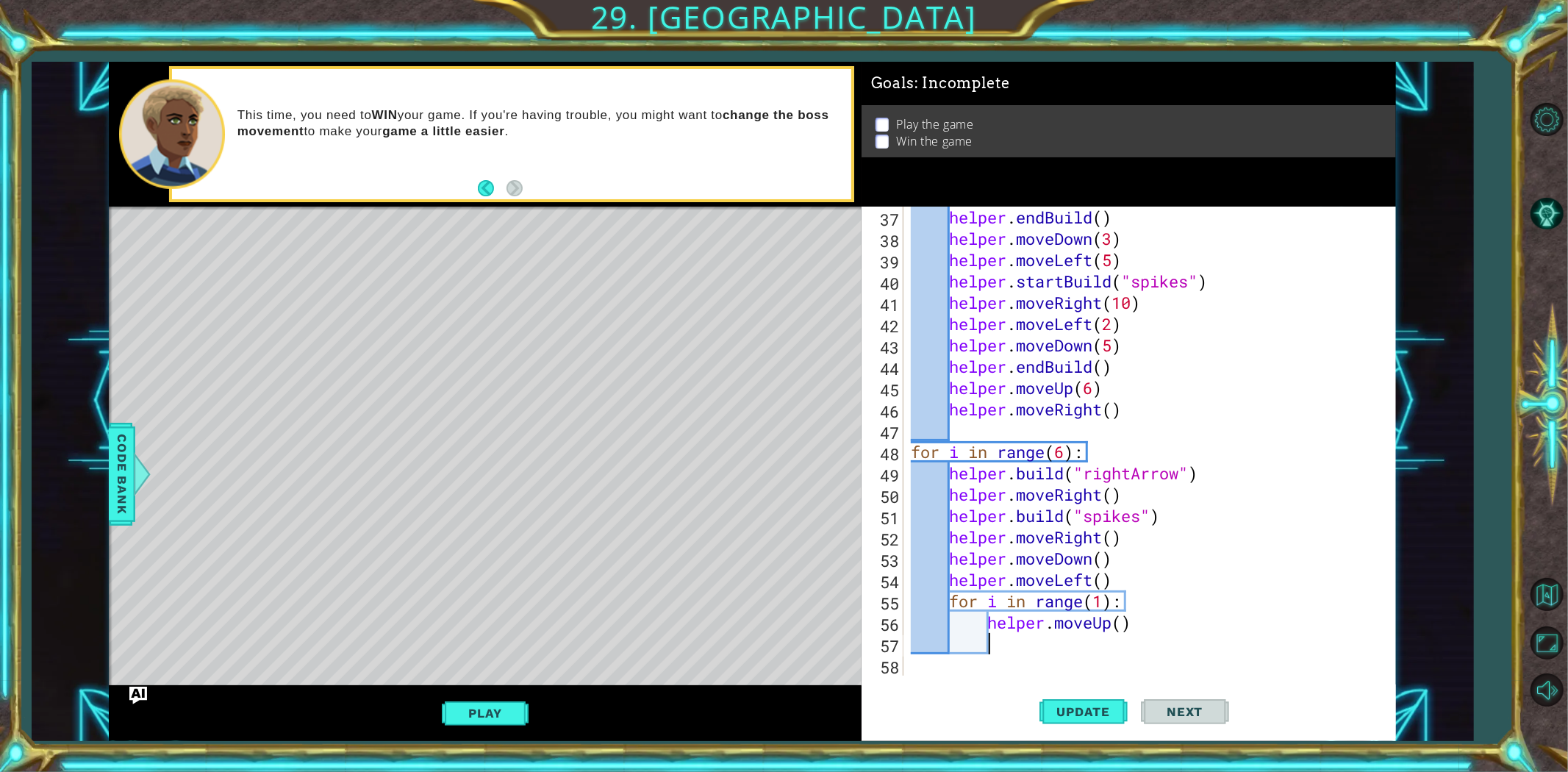
click at [1117, 627] on div "helper . endBuild ( ) helper . moveDown ( 3 ) helper . moveLeft ( 5 ) helper . …" at bounding box center [1148, 463] width 479 height 512
click at [1122, 626] on div "helper . endBuild ( ) helper . moveDown ( 3 ) helper . moveLeft ( 5 ) helper . …" at bounding box center [1148, 463] width 479 height 512
click at [945, 592] on div "helper . endBuild ( ) helper . moveDown ( 3 ) helper . moveLeft ( 5 ) helper . …" at bounding box center [1148, 463] width 479 height 512
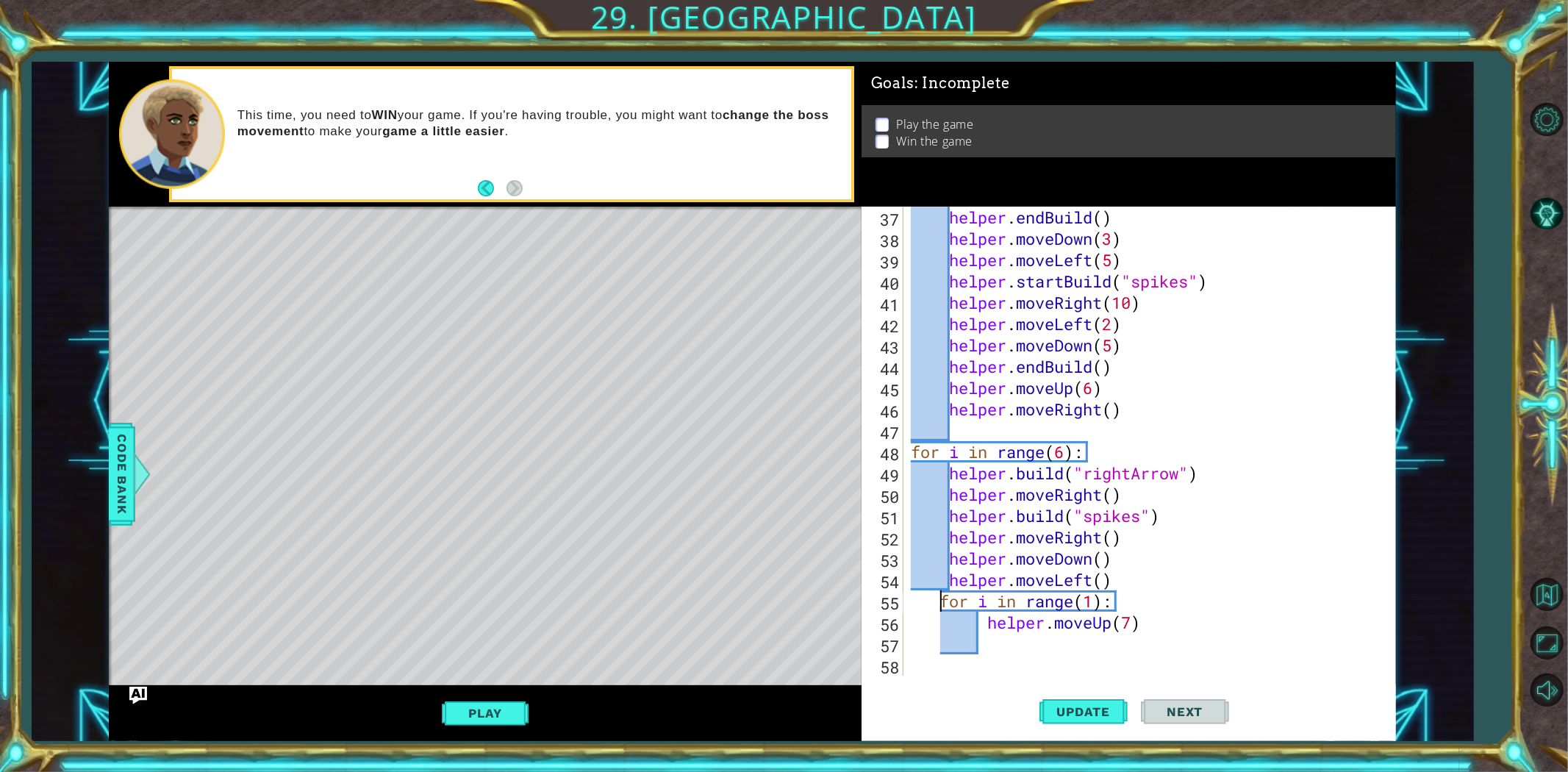
click at [941, 603] on div "helper . endBuild ( ) helper . moveDown ( 3 ) helper . moveLeft ( 5 ) helper . …" at bounding box center [1148, 463] width 479 height 512
click at [987, 632] on div "helper . endBuild ( ) helper . moveDown ( 3 ) helper . moveLeft ( 5 ) helper . …" at bounding box center [1148, 463] width 479 height 512
type textarea "helper.moveUp(7)"
click at [1059, 694] on button "Update" at bounding box center [1083, 711] width 88 height 54
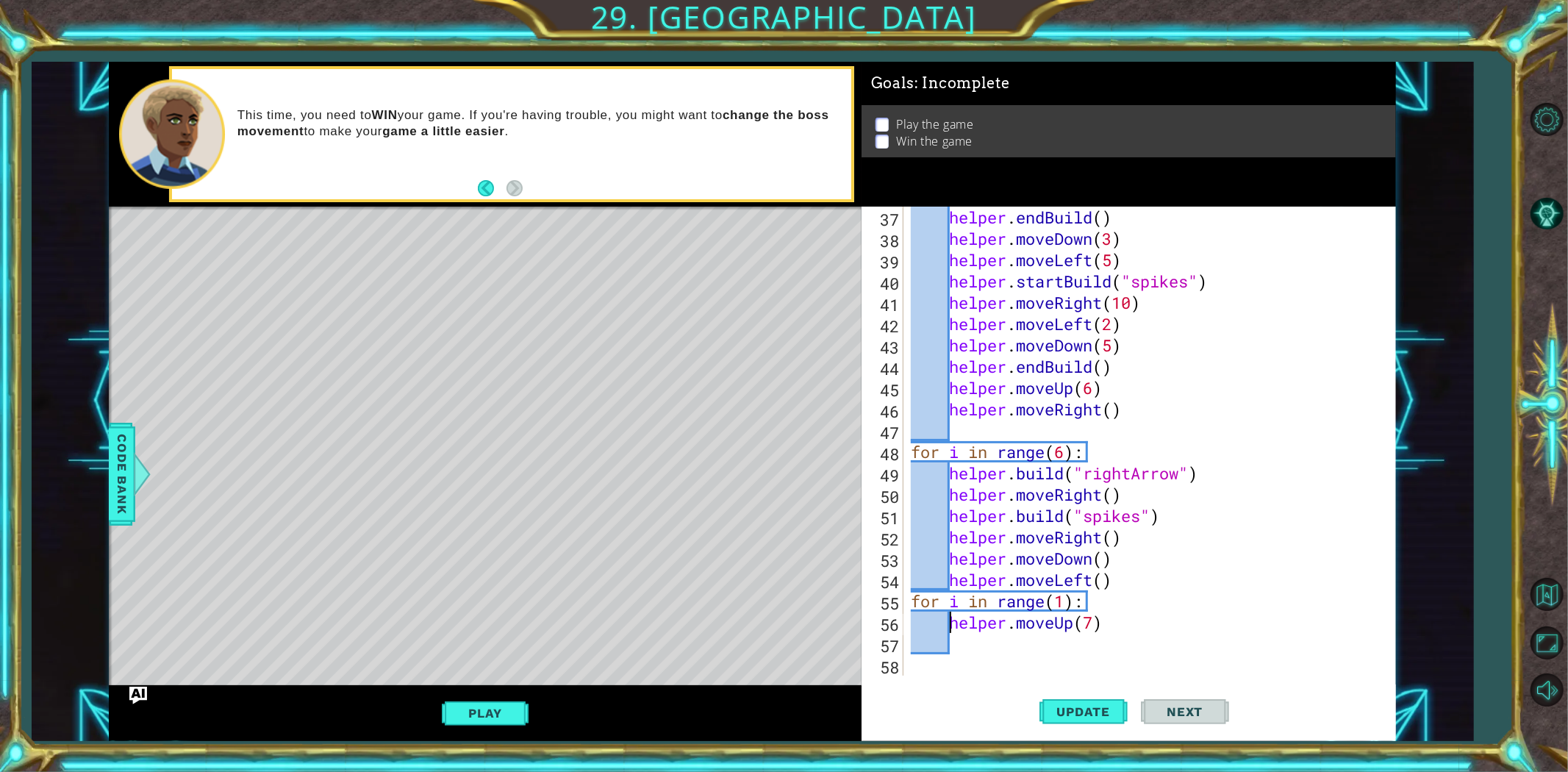
click at [1048, 663] on div "helper . endBuild ( ) helper . moveDown ( 3 ) helper . moveLeft ( 5 ) helper . …" at bounding box center [1148, 463] width 479 height 512
click at [1049, 653] on div "helper . endBuild ( ) helper . moveDown ( 3 ) helper . moveLeft ( 5 ) helper . …" at bounding box center [1148, 463] width 479 height 512
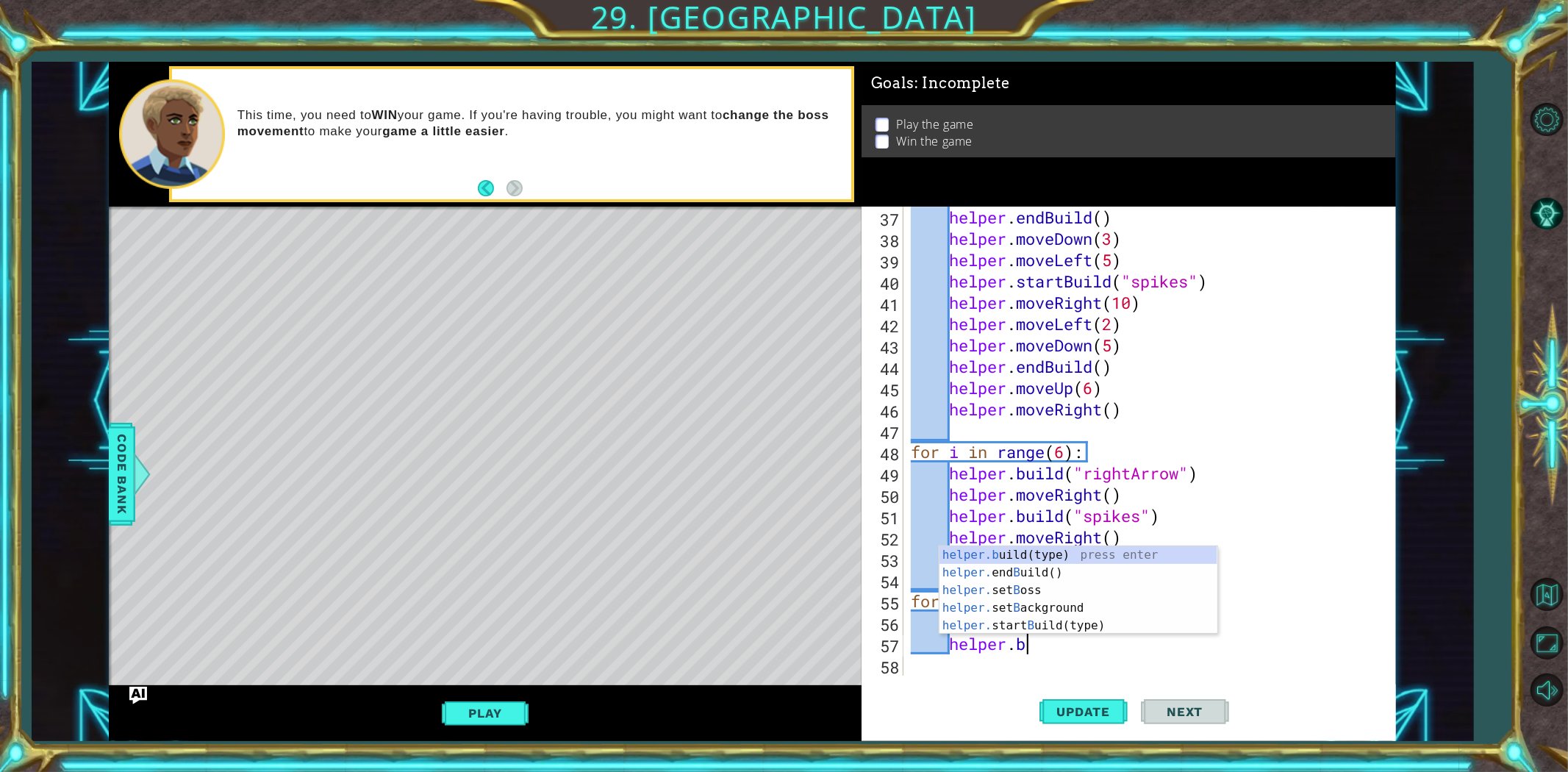
scroll to position [0, 5]
click at [1040, 575] on div "helper.bu ild(type) press enter helper. end Bu ild() press enter helper. start …" at bounding box center [1078, 617] width 278 height 106
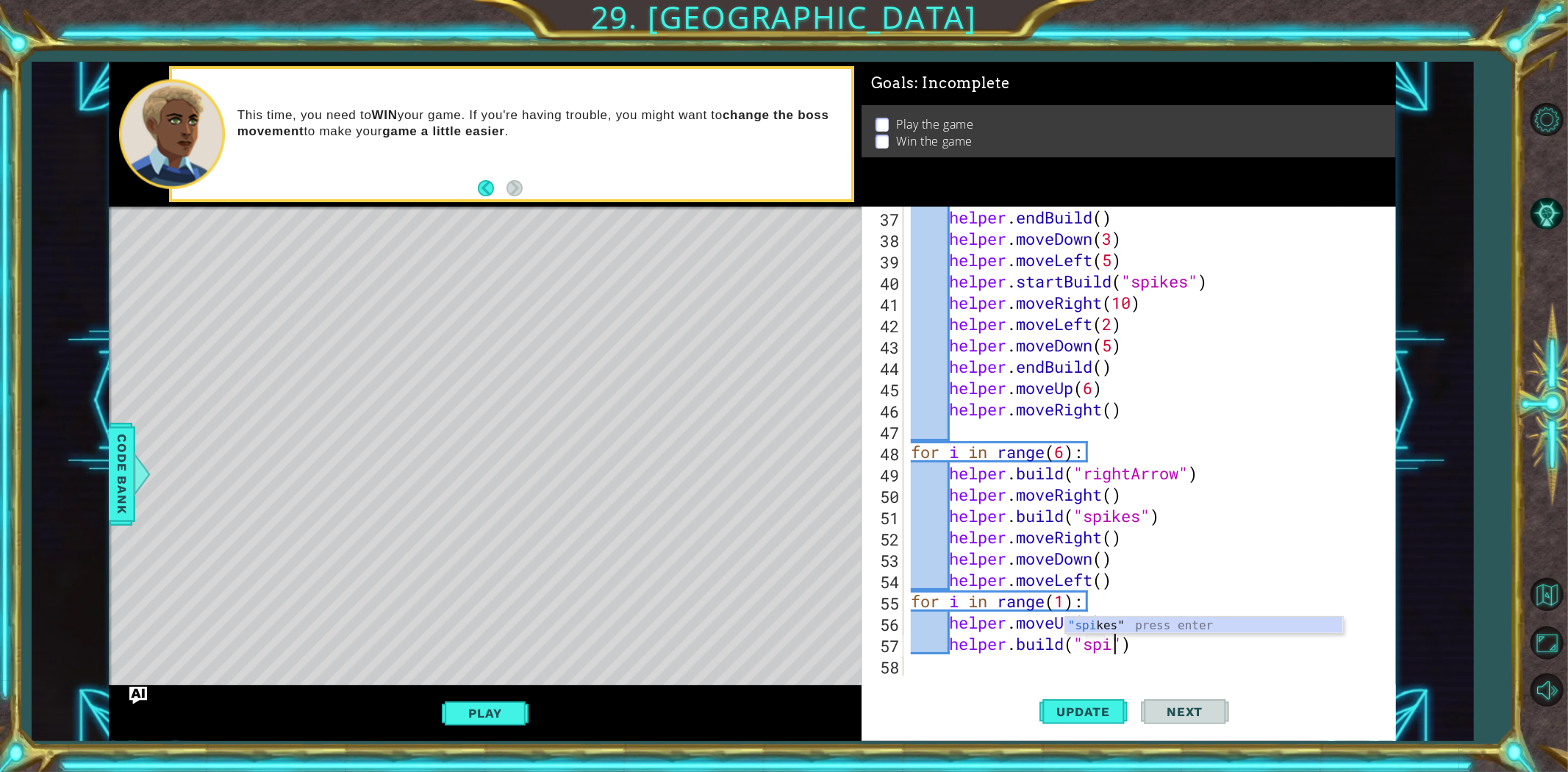
scroll to position [0, 9]
click at [1084, 624] on div ""spike s" press enter" at bounding box center [1204, 644] width 278 height 53
type textarea "[DOMAIN_NAME]("spikes")"
click at [1169, 649] on div "helper . endBuild ( ) helper . moveDown ( 3 ) helper . moveLeft ( 5 ) helper . …" at bounding box center [1148, 463] width 479 height 512
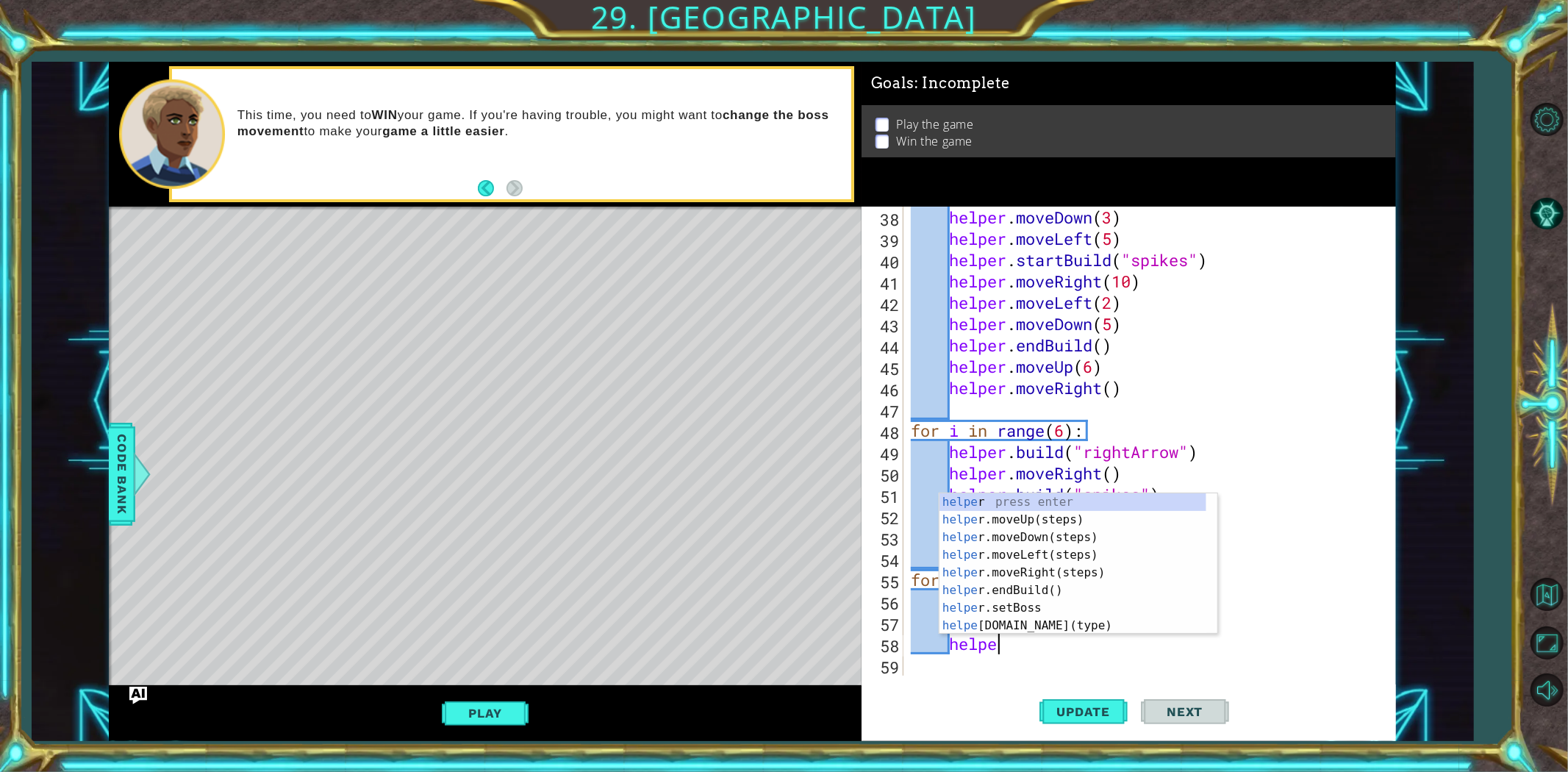
type textarea "helper"
click at [1055, 567] on div "helper press enter helper .moveUp(steps) press enter helper .moveDown(steps) pr…" at bounding box center [1073, 582] width 267 height 176
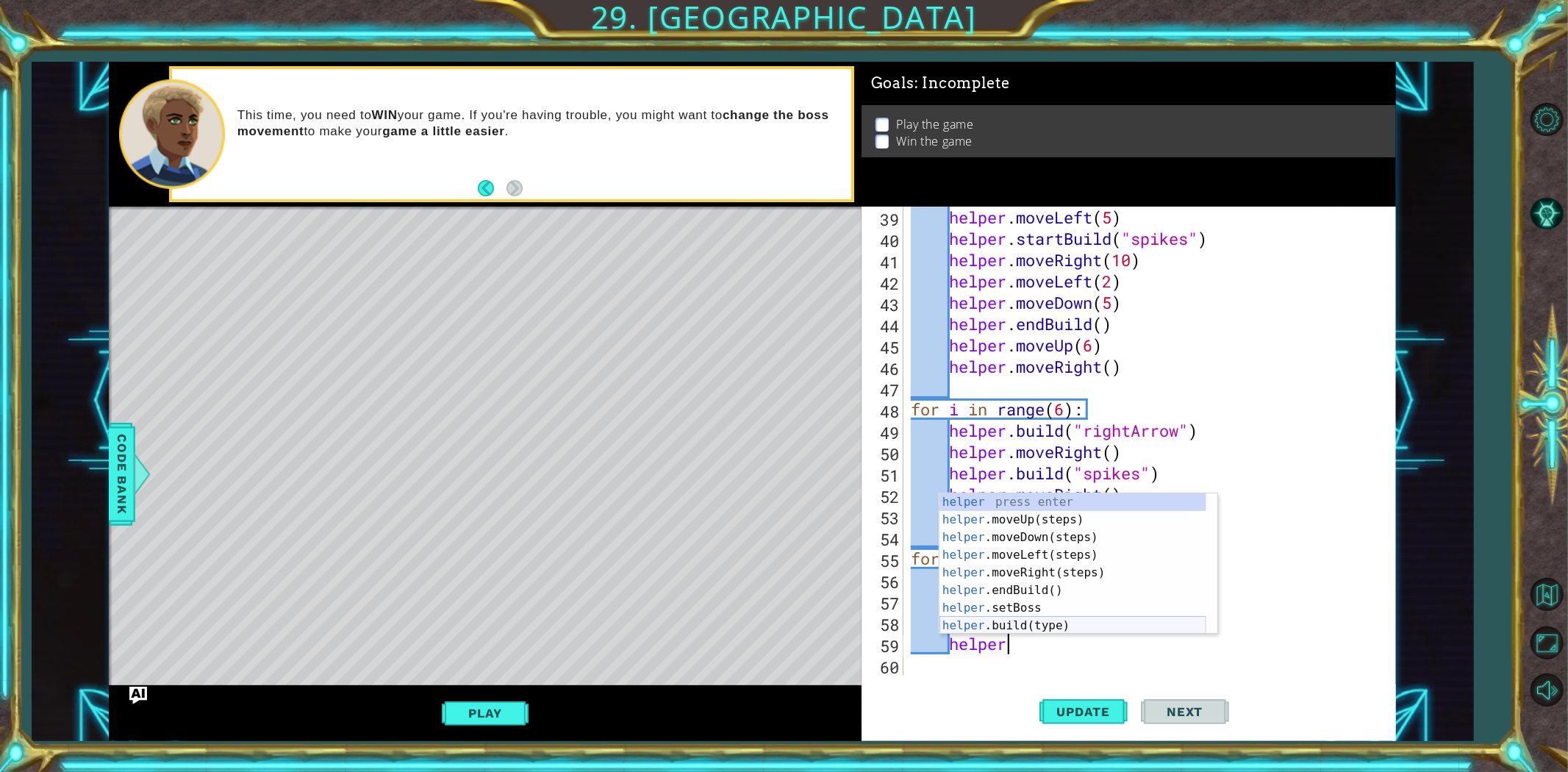
click at [1063, 627] on div "helper press enter helper .moveUp(steps) press enter helper .moveDown(steps) pr…" at bounding box center [1073, 582] width 267 height 176
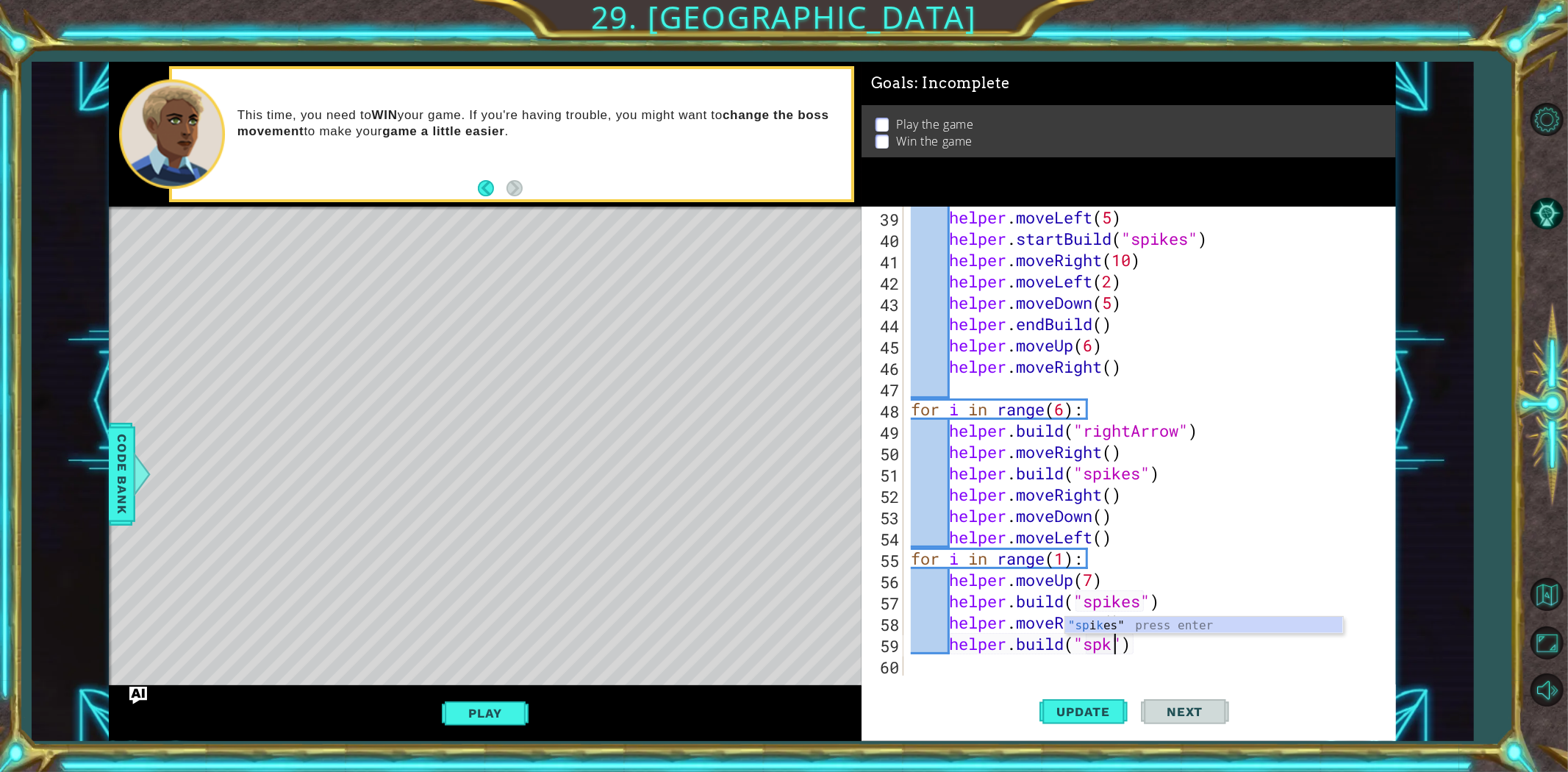
scroll to position [0, 9]
click at [1085, 631] on div ""sp i k es" press enter" at bounding box center [1204, 644] width 278 height 53
click at [1100, 694] on span "Update" at bounding box center [1084, 712] width 83 height 15
click at [1097, 694] on span "Update" at bounding box center [1084, 712] width 83 height 15
drag, startPoint x: 1109, startPoint y: 694, endPoint x: 1100, endPoint y: 692, distance: 9.2
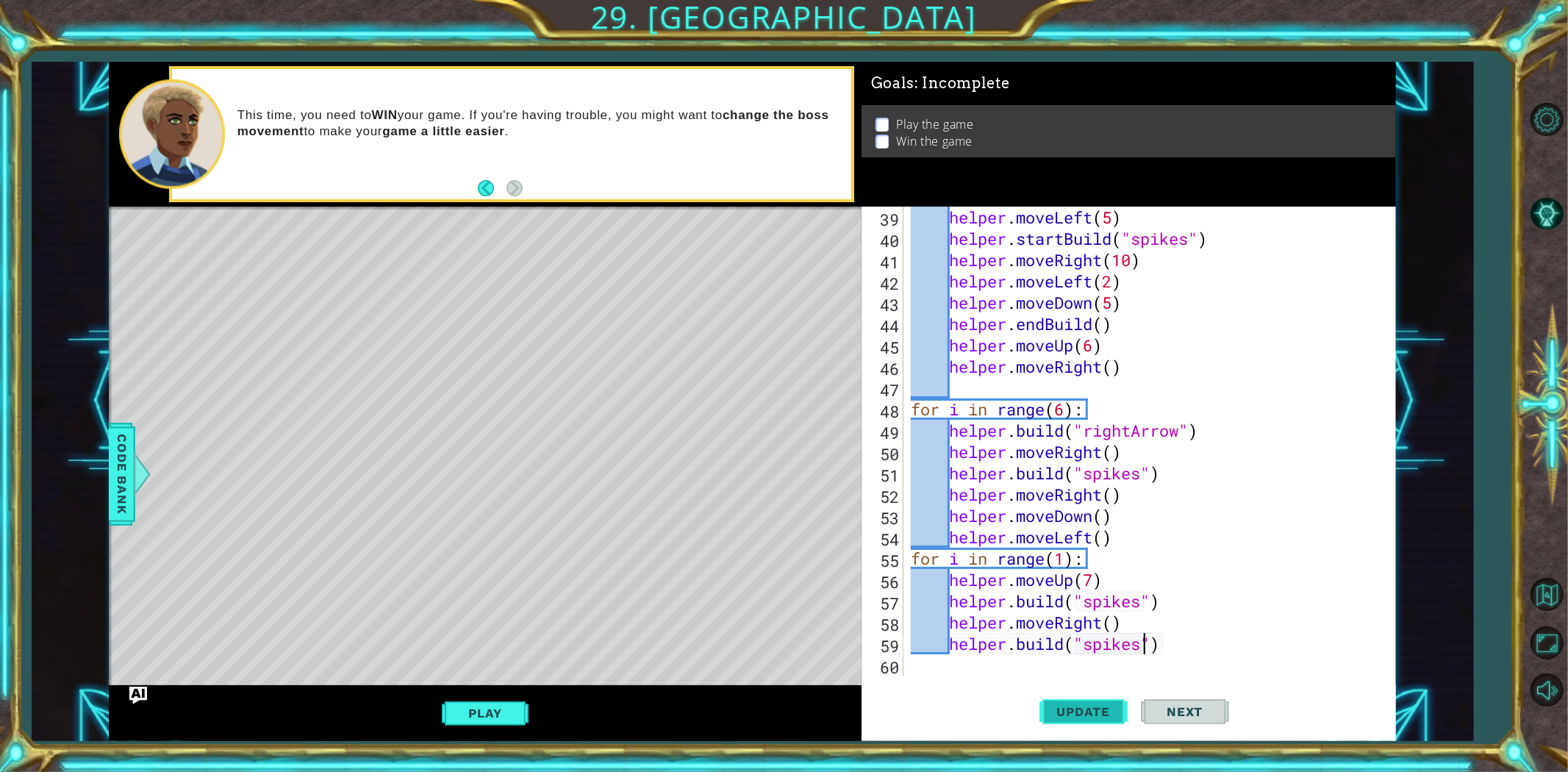
click at [1100, 692] on button "Update" at bounding box center [1083, 711] width 88 height 54
click at [1112, 694] on button "Update" at bounding box center [1083, 711] width 88 height 54
drag, startPoint x: 480, startPoint y: 696, endPoint x: 473, endPoint y: 711, distance: 16.6
click at [473, 694] on div "Play" at bounding box center [484, 713] width 753 height 56
click at [473, 694] on button "Play" at bounding box center [484, 713] width 86 height 28
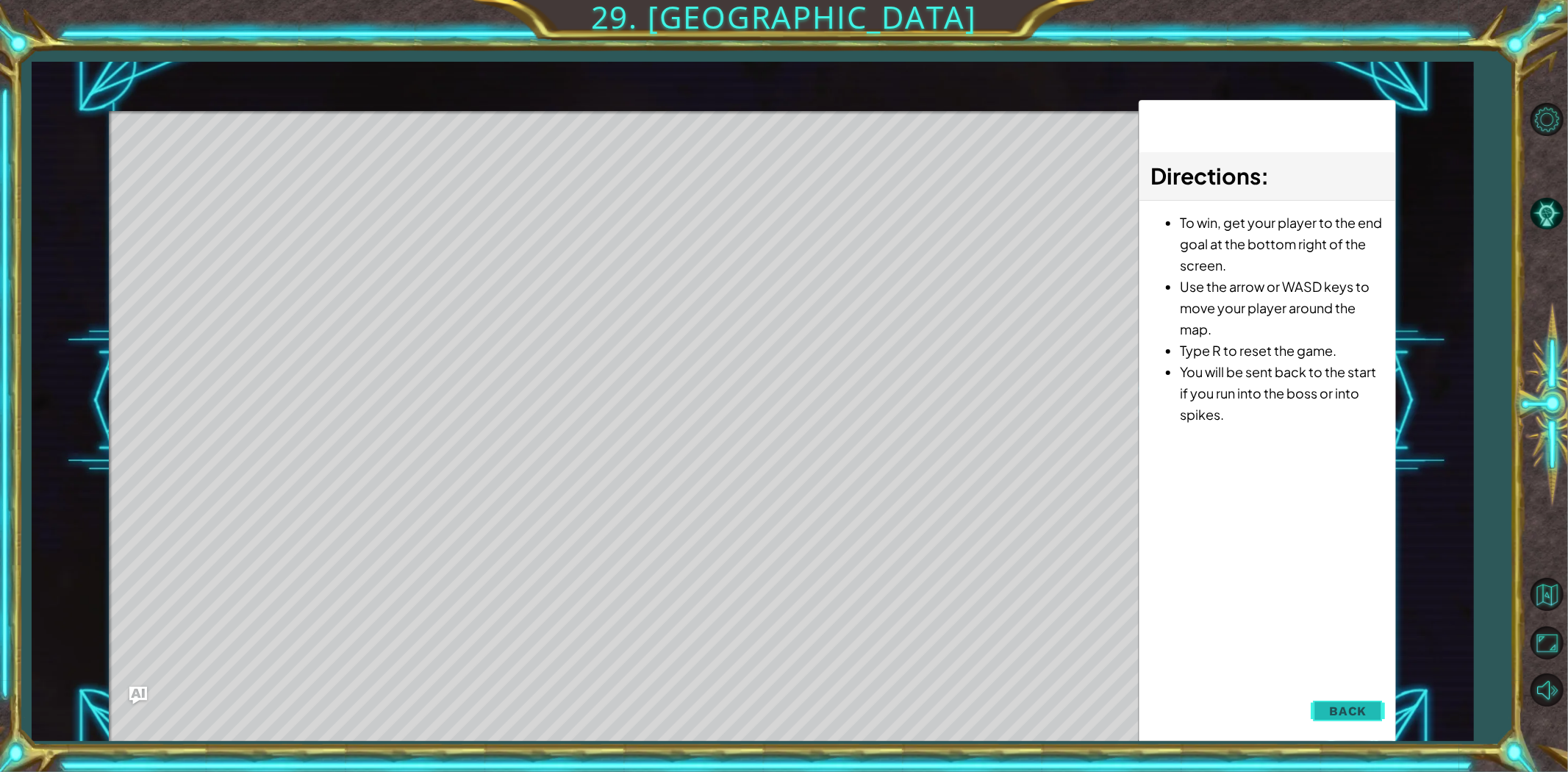
click at [1330, 694] on button "Back" at bounding box center [1347, 711] width 74 height 30
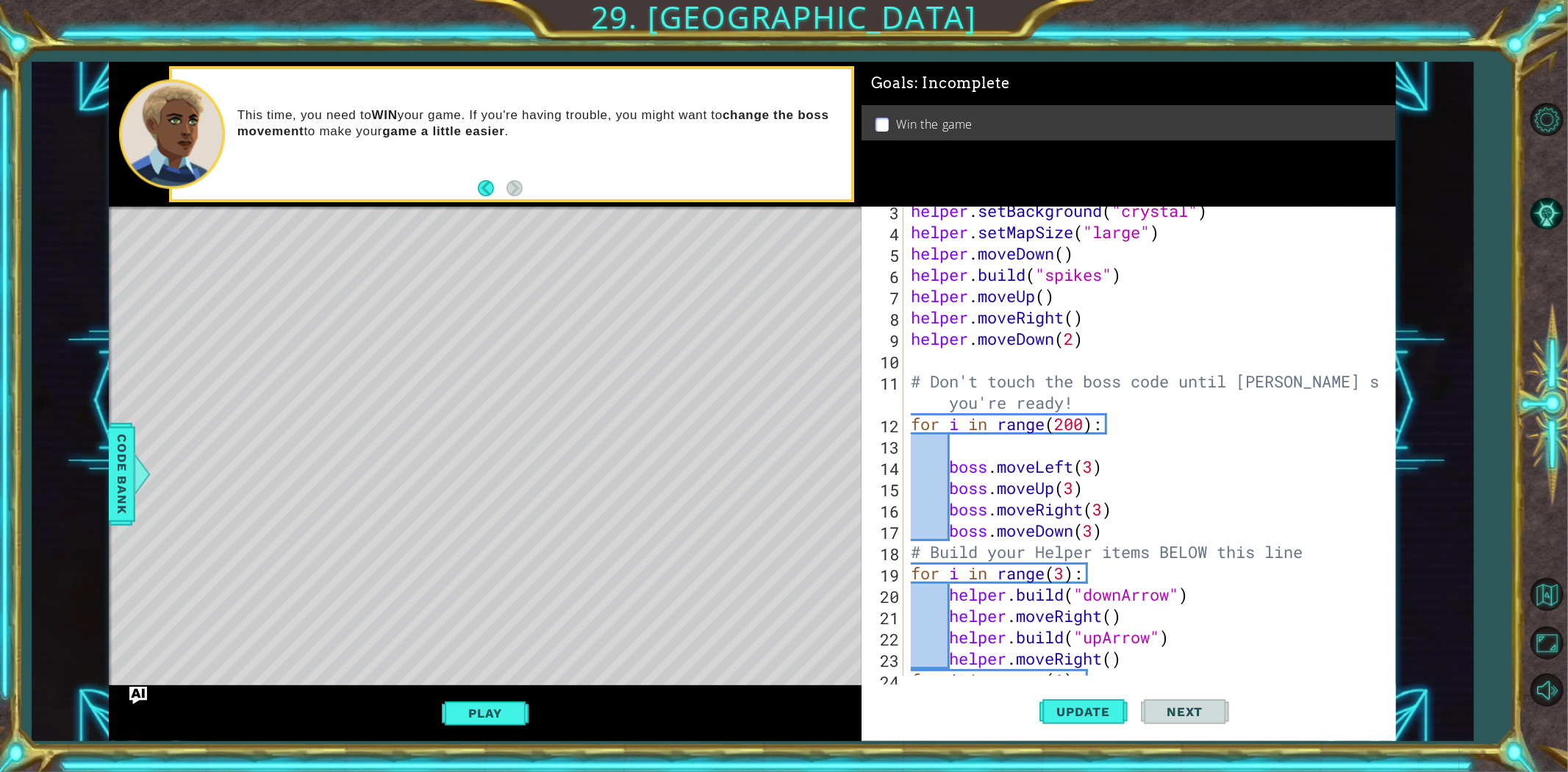
scroll to position [0, 0]
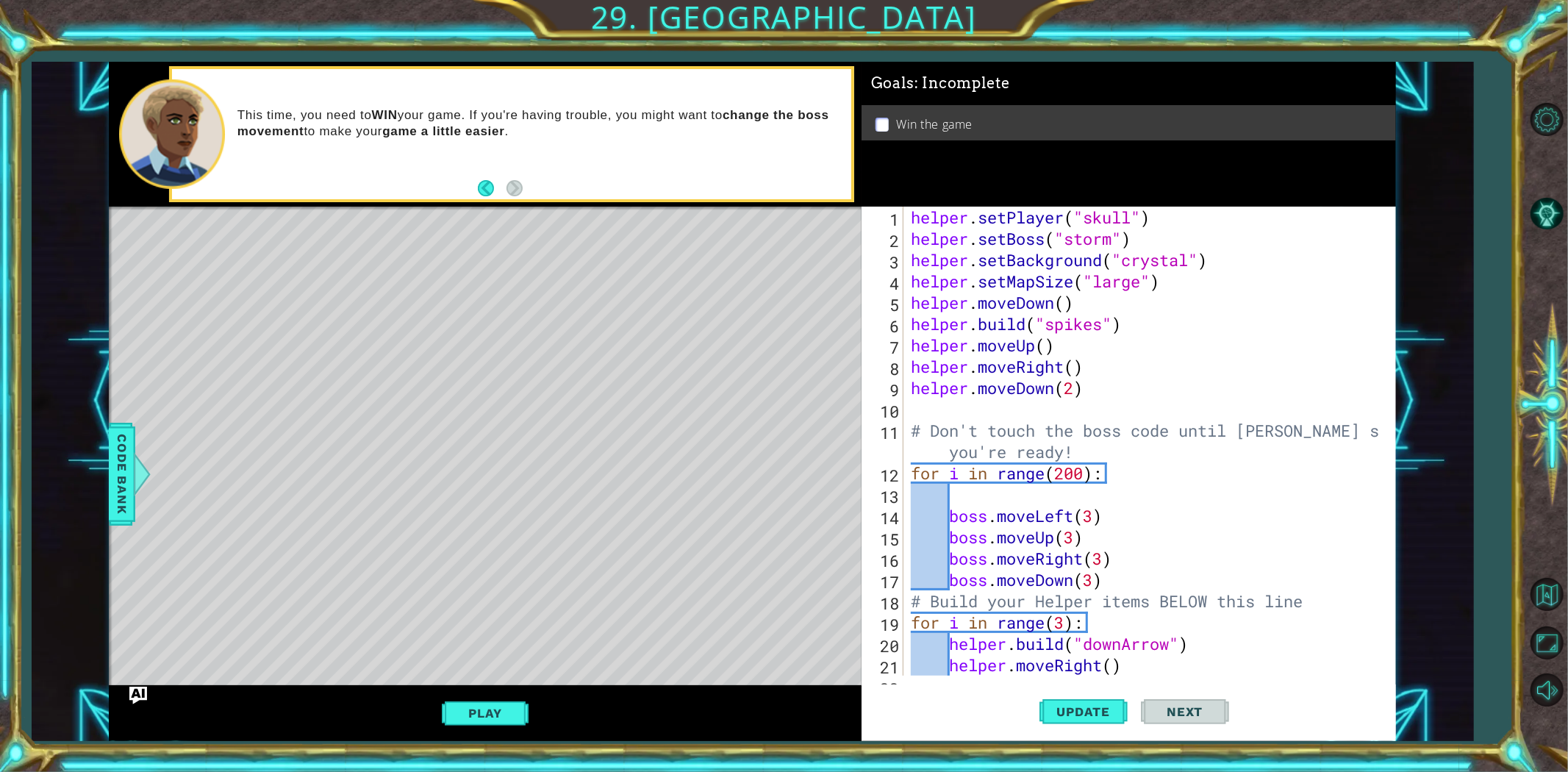
type textarea "[DOMAIN_NAME]("spikes")"
click at [1162, 329] on div "helper . setPlayer ( "skull" ) helper . setBoss ( "storm" ) helper . setBackgro…" at bounding box center [1148, 463] width 479 height 512
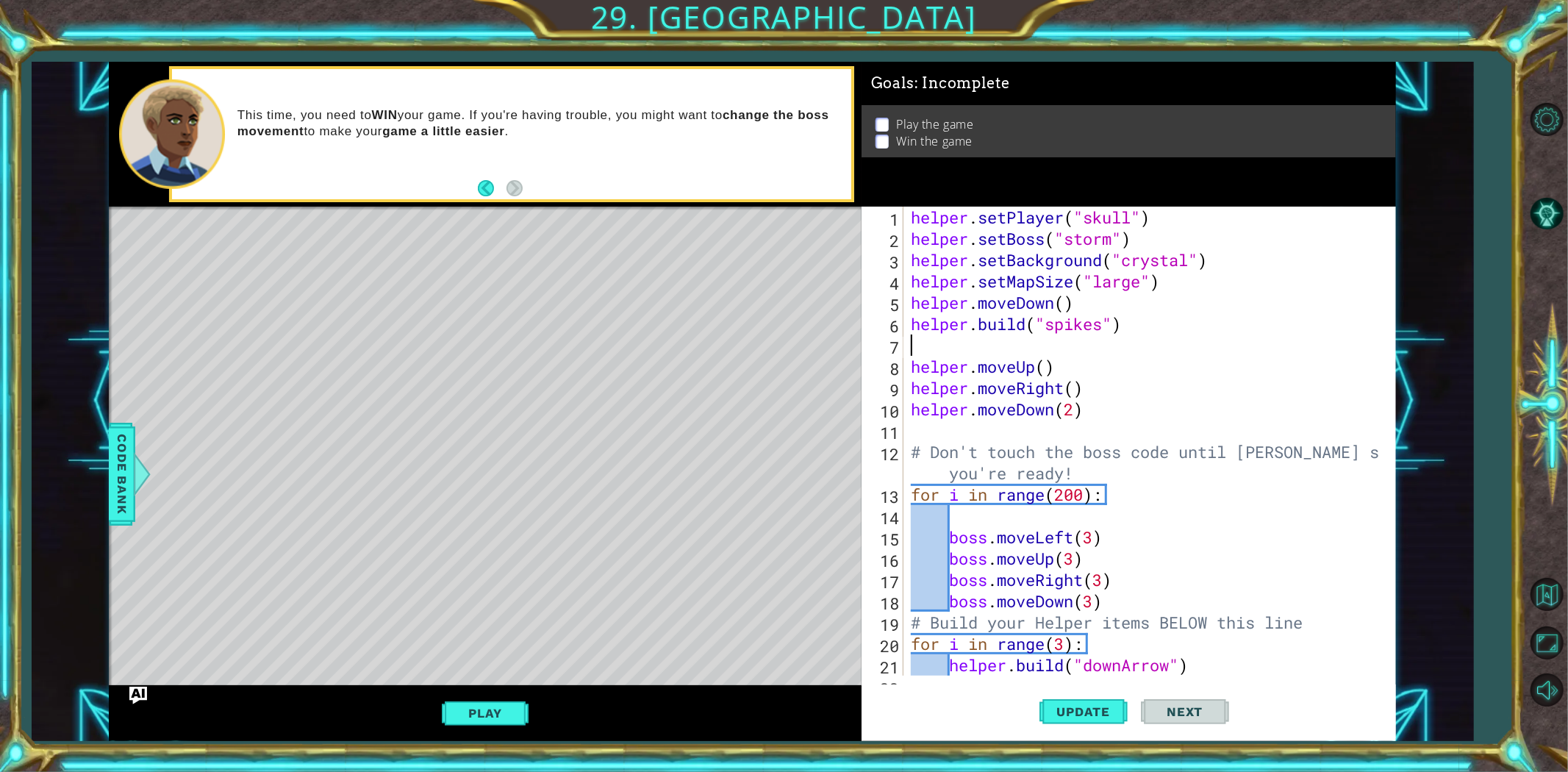
type textarea "he"
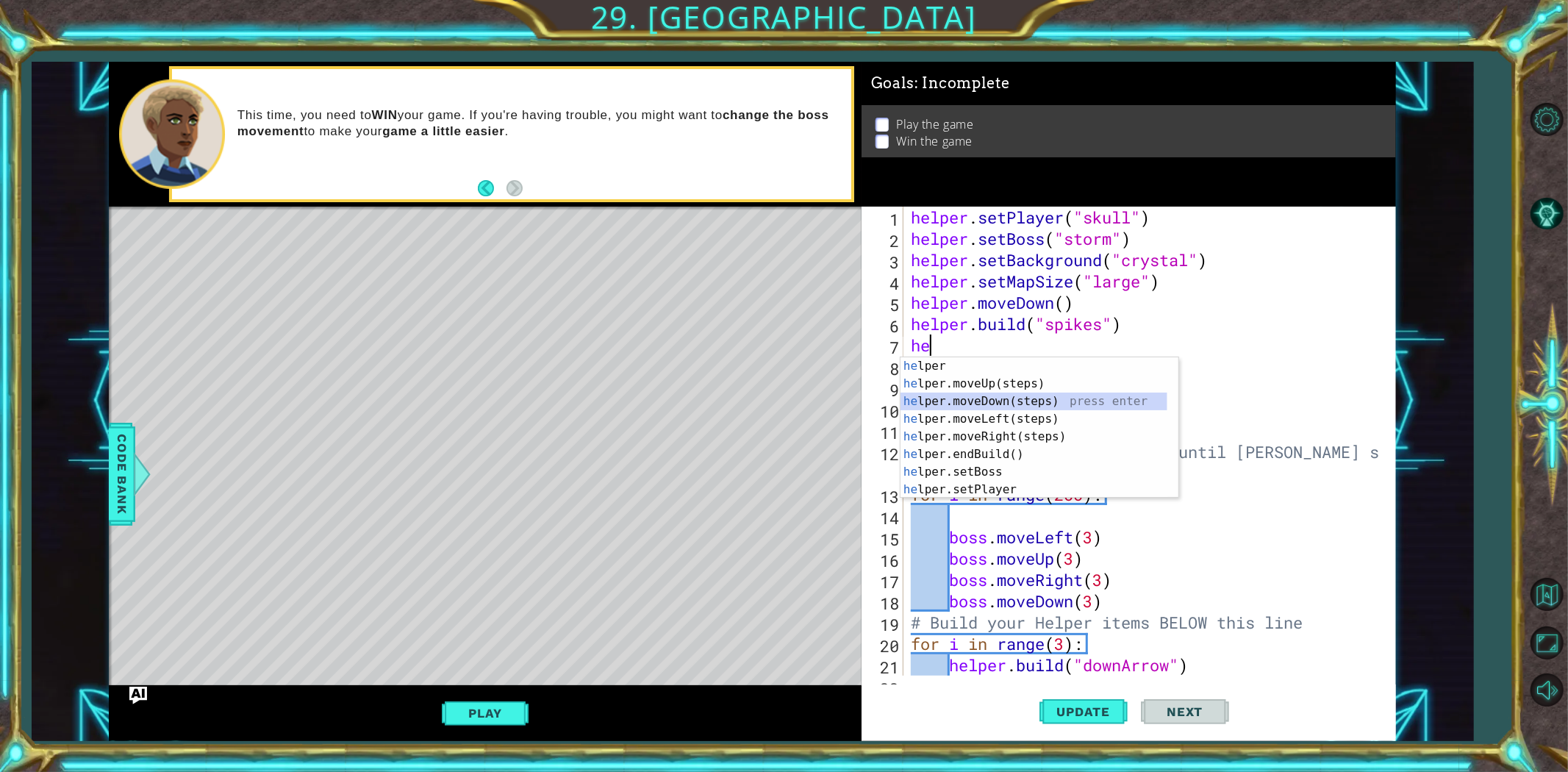
click at [1038, 399] on div "he lper press enter he lper.moveUp(steps) press enter he lper.moveDown(steps) p…" at bounding box center [1034, 446] width 267 height 176
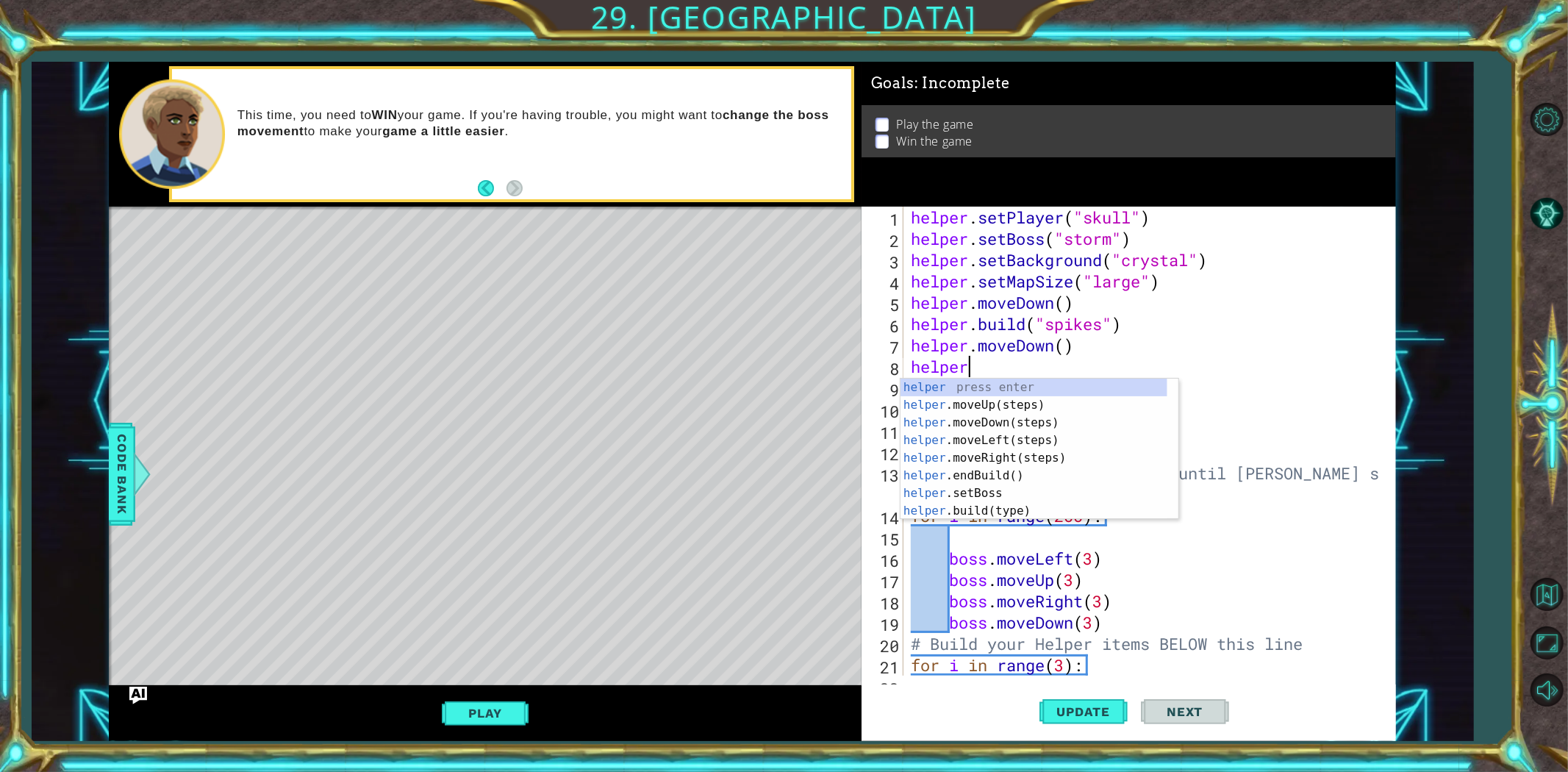
scroll to position [0, 2]
click at [1016, 501] on div "helper press enter helper .moveUp(steps) press enter helper .moveDown(steps) pr…" at bounding box center [1034, 467] width 267 height 176
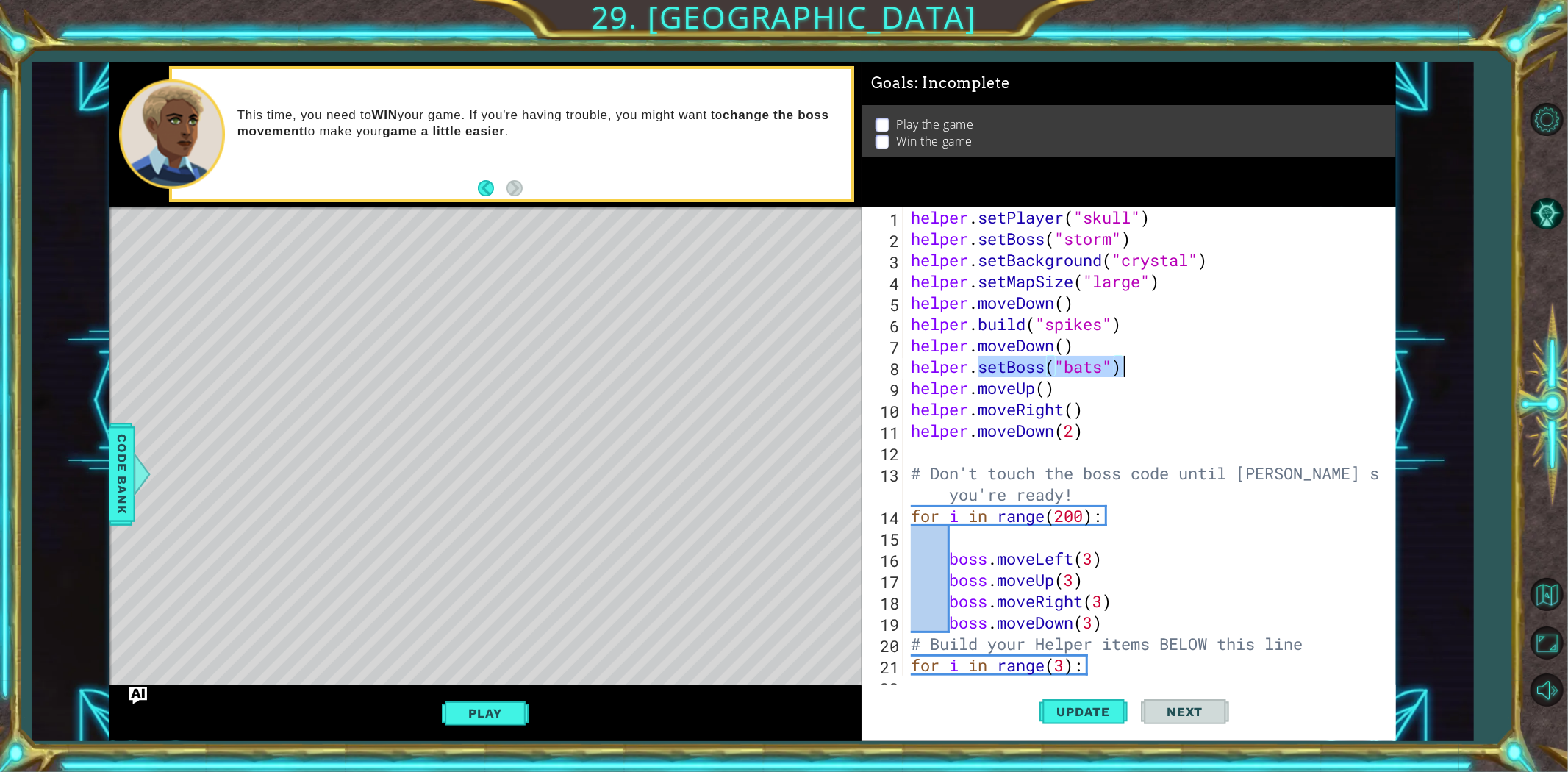
drag, startPoint x: 981, startPoint y: 366, endPoint x: 1132, endPoint y: 374, distance: 151.2
click at [1132, 374] on div "helper . setPlayer ( "skull" ) helper . setBoss ( "storm" ) helper . setBackgro…" at bounding box center [1148, 463] width 479 height 512
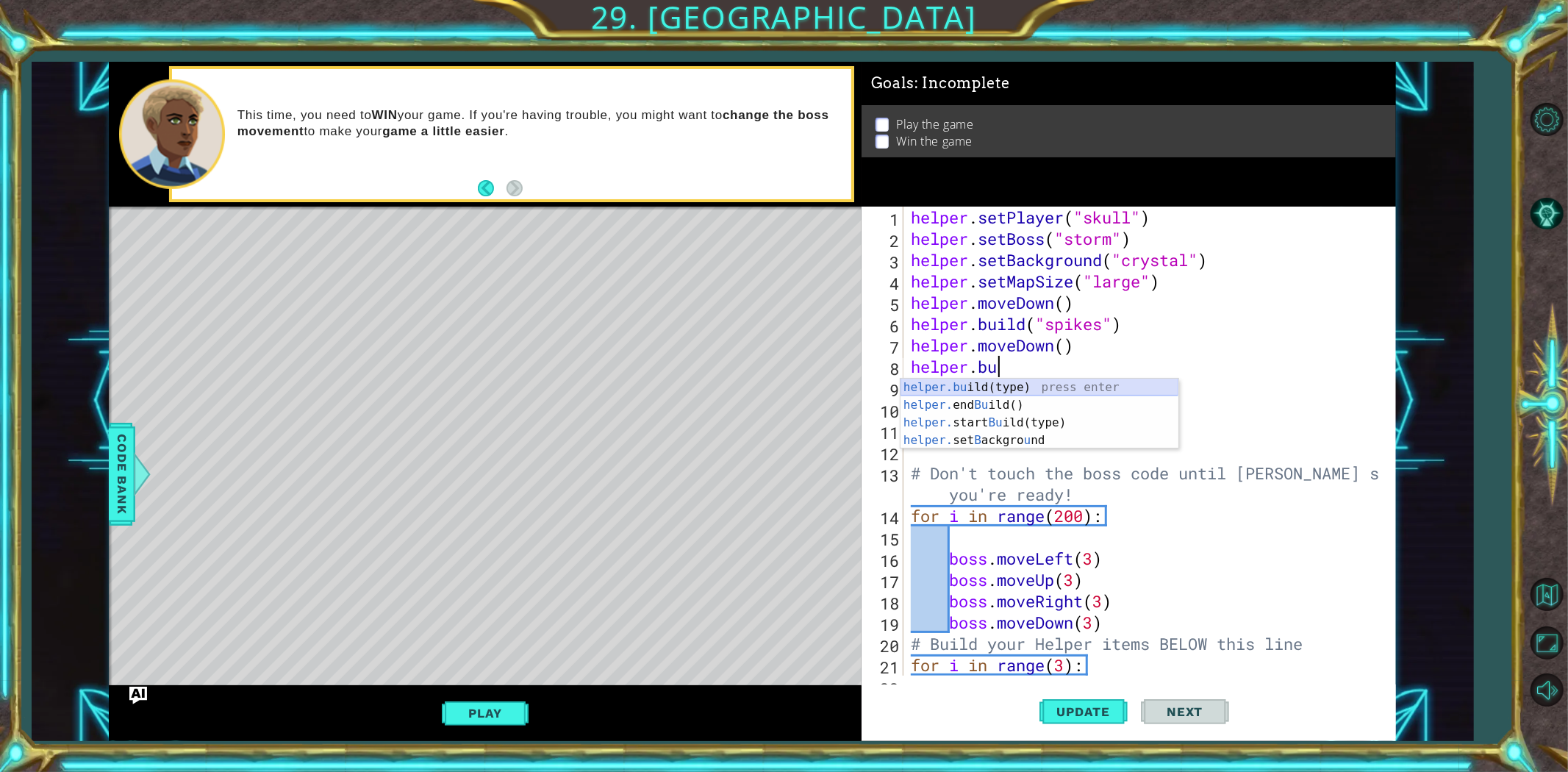
click at [1034, 380] on div "helper.bu ild(type) press enter helper. end Bu ild() press enter helper. start …" at bounding box center [1039, 432] width 278 height 106
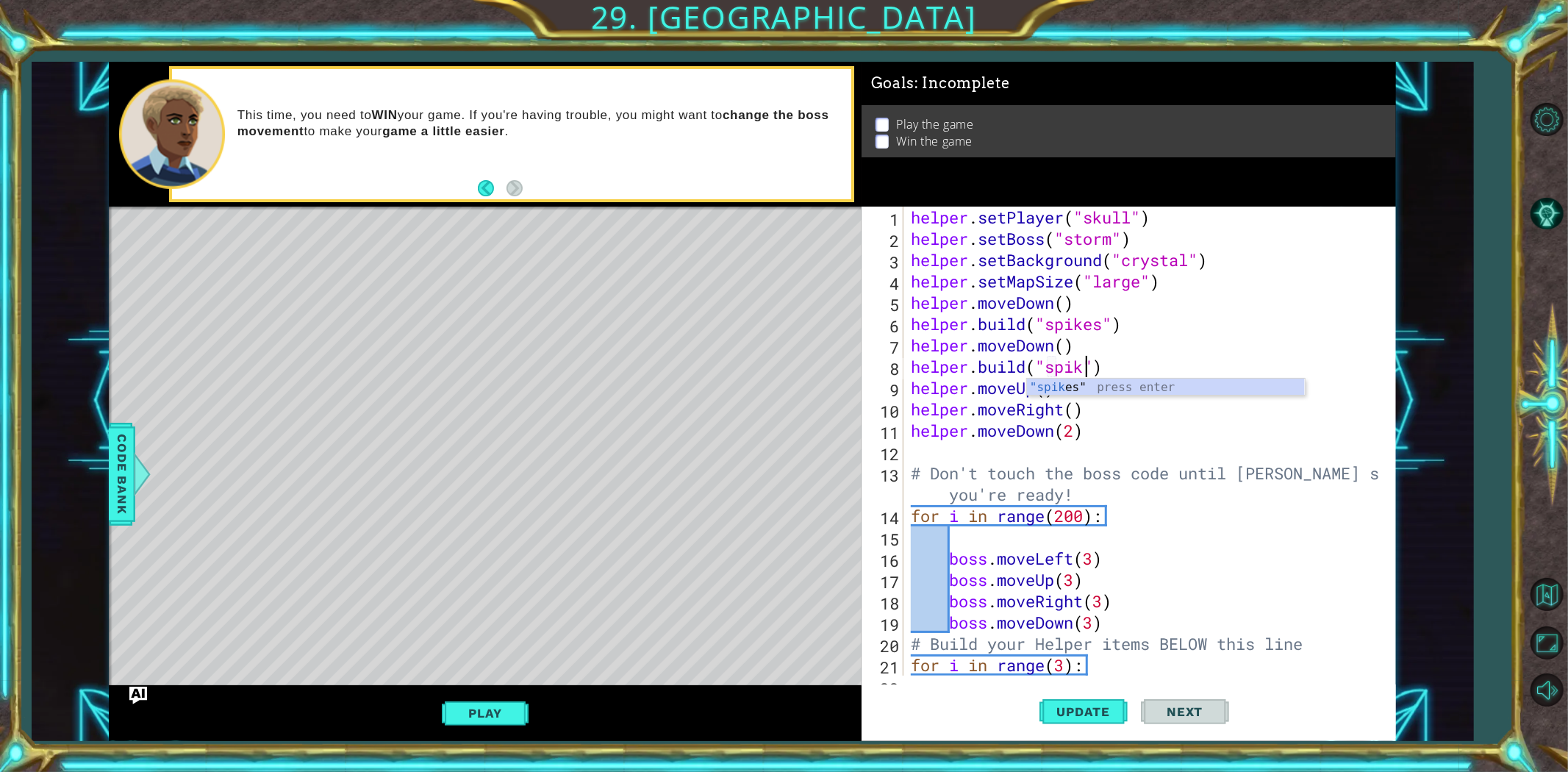
scroll to position [0, 8]
click at [1177, 356] on div "helper . setPlayer ( "skull" ) helper . setBoss ( "storm" ) helper . setBackgro…" at bounding box center [1148, 463] width 479 height 512
click at [1045, 387] on div "helper . setPlayer ( "skull" ) helper . setBoss ( "storm" ) helper . setBackgro…" at bounding box center [1148, 463] width 479 height 512
click at [1071, 693] on button "Update" at bounding box center [1083, 711] width 88 height 54
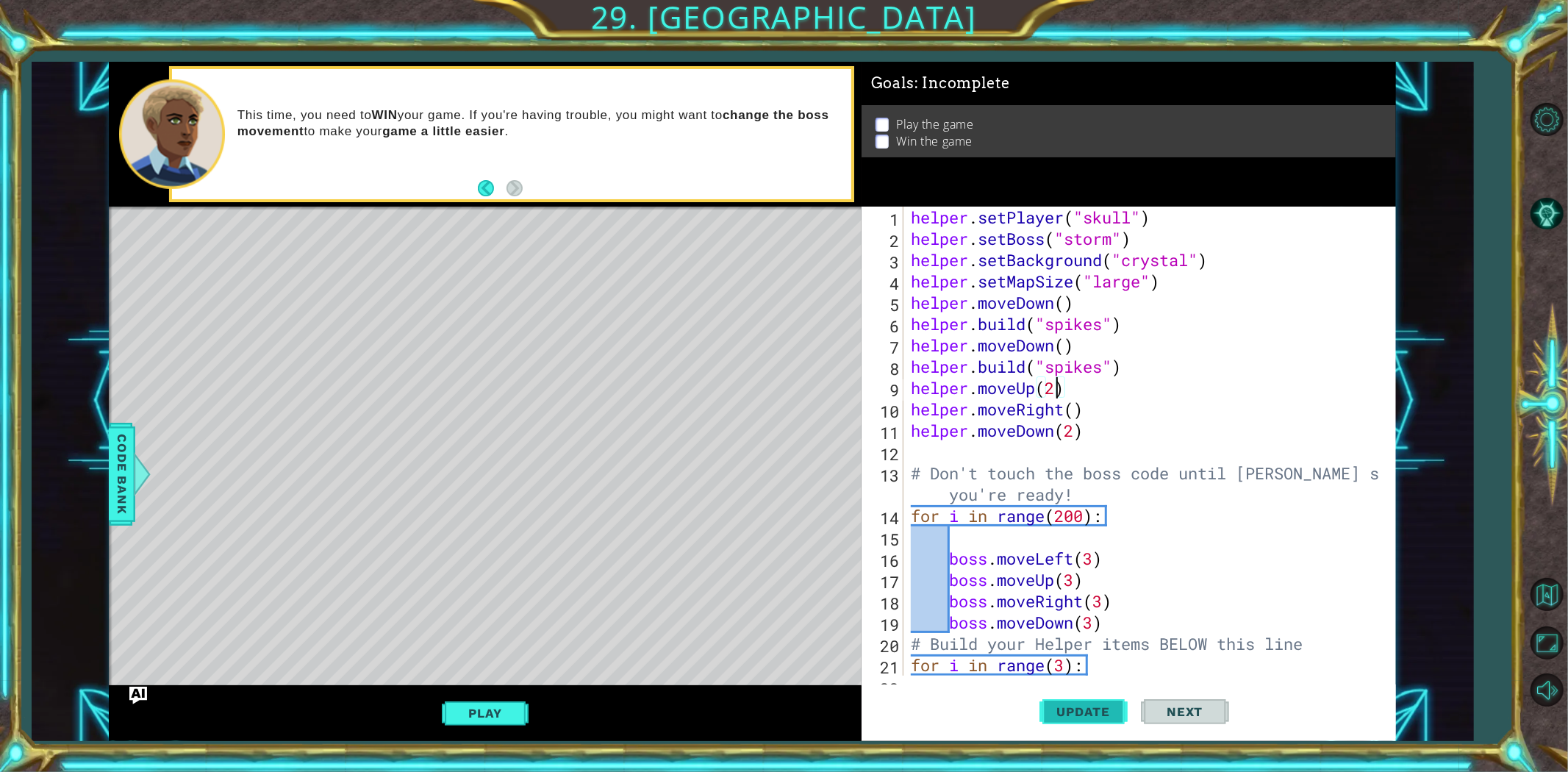
click at [1108, 694] on button "Update" at bounding box center [1083, 711] width 88 height 54
click at [481, 694] on button "Play" at bounding box center [484, 713] width 86 height 28
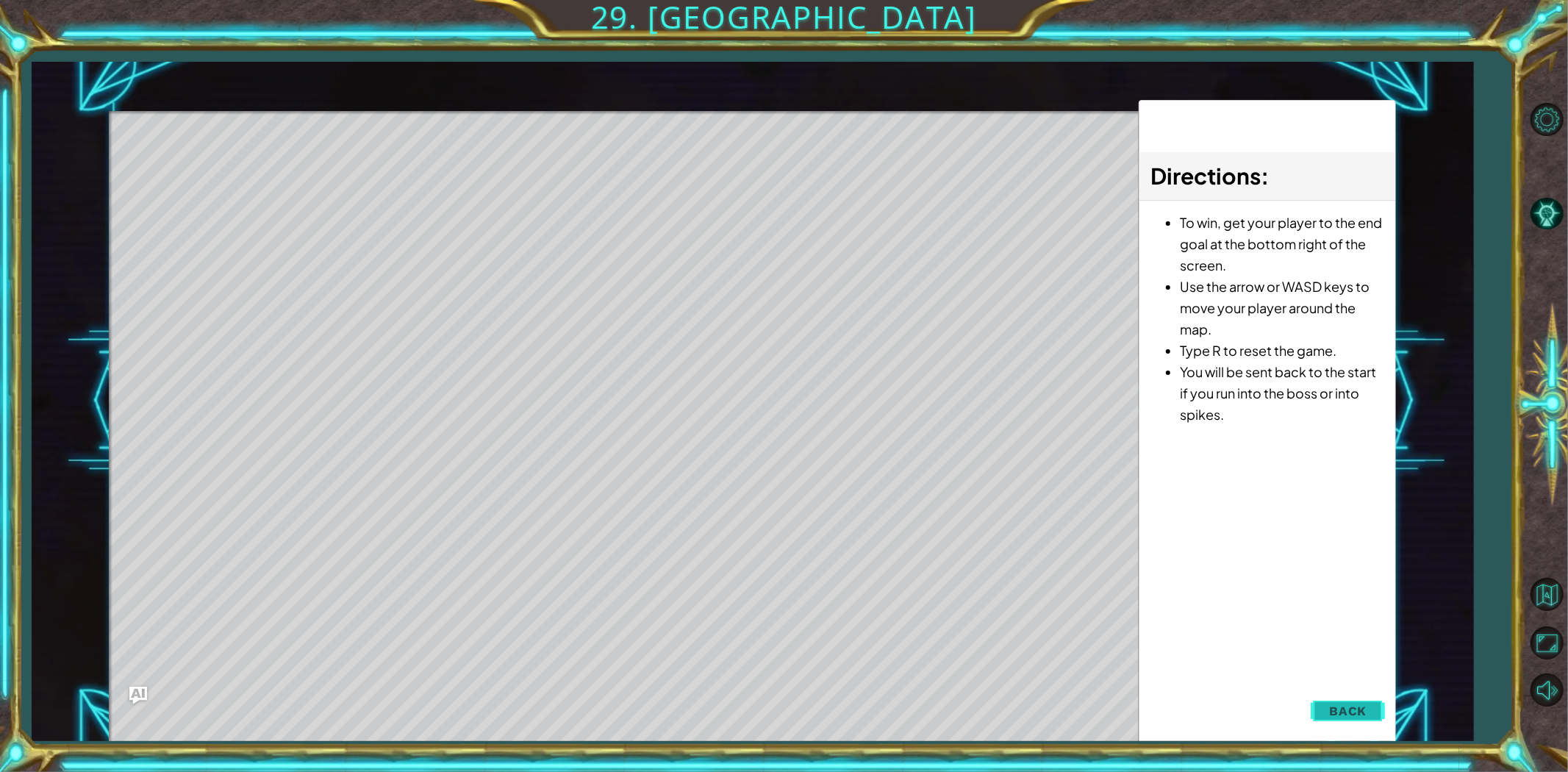
click at [1332, 694] on span "Back" at bounding box center [1348, 711] width 37 height 15
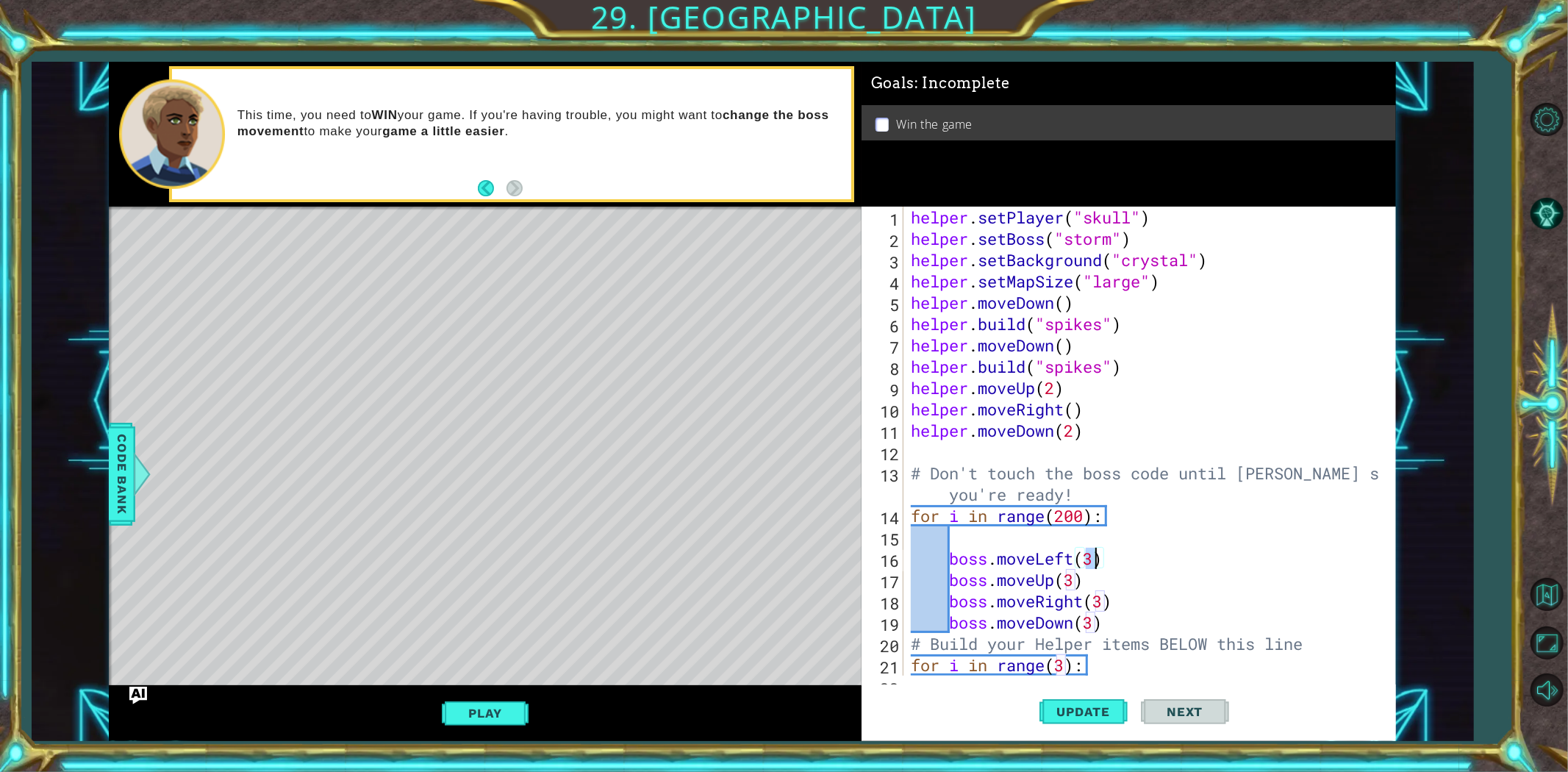
drag, startPoint x: 1082, startPoint y: 553, endPoint x: 1091, endPoint y: 564, distance: 14.2
click at [1091, 564] on div "helper . setPlayer ( "skull" ) helper . setBoss ( "storm" ) helper . setBackgro…" at bounding box center [1148, 463] width 479 height 512
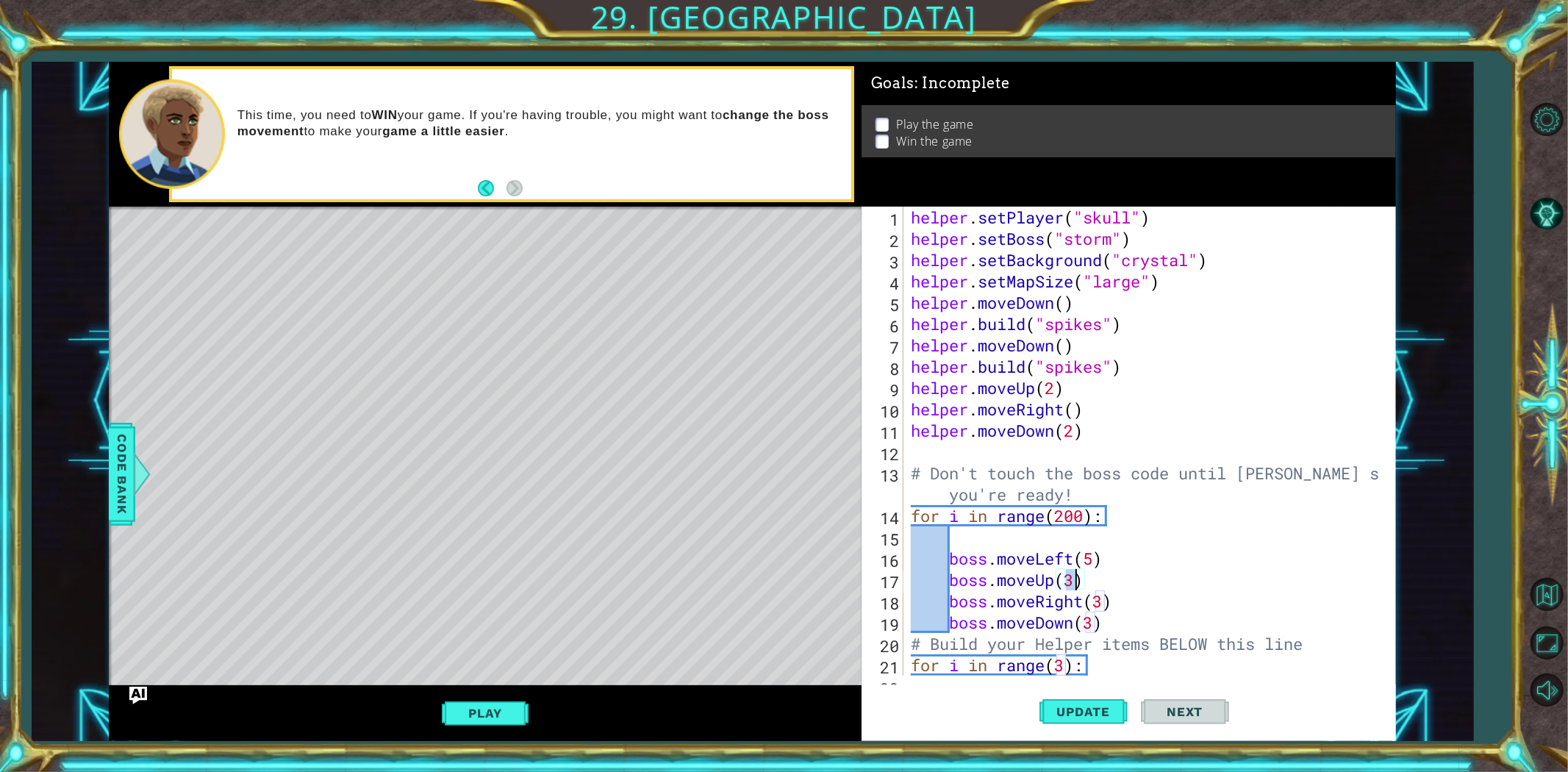
drag, startPoint x: 1063, startPoint y: 582, endPoint x: 1073, endPoint y: 585, distance: 10.4
click at [1073, 585] on div "helper . setPlayer ( "skull" ) helper . setBoss ( "storm" ) helper . setBackgro…" at bounding box center [1148, 463] width 479 height 512
drag, startPoint x: 1092, startPoint y: 600, endPoint x: 1102, endPoint y: 602, distance: 10.2
click at [1102, 602] on div "helper . setPlayer ( "skull" ) helper . setBoss ( "storm" ) helper . setBackgro…" at bounding box center [1148, 463] width 479 height 512
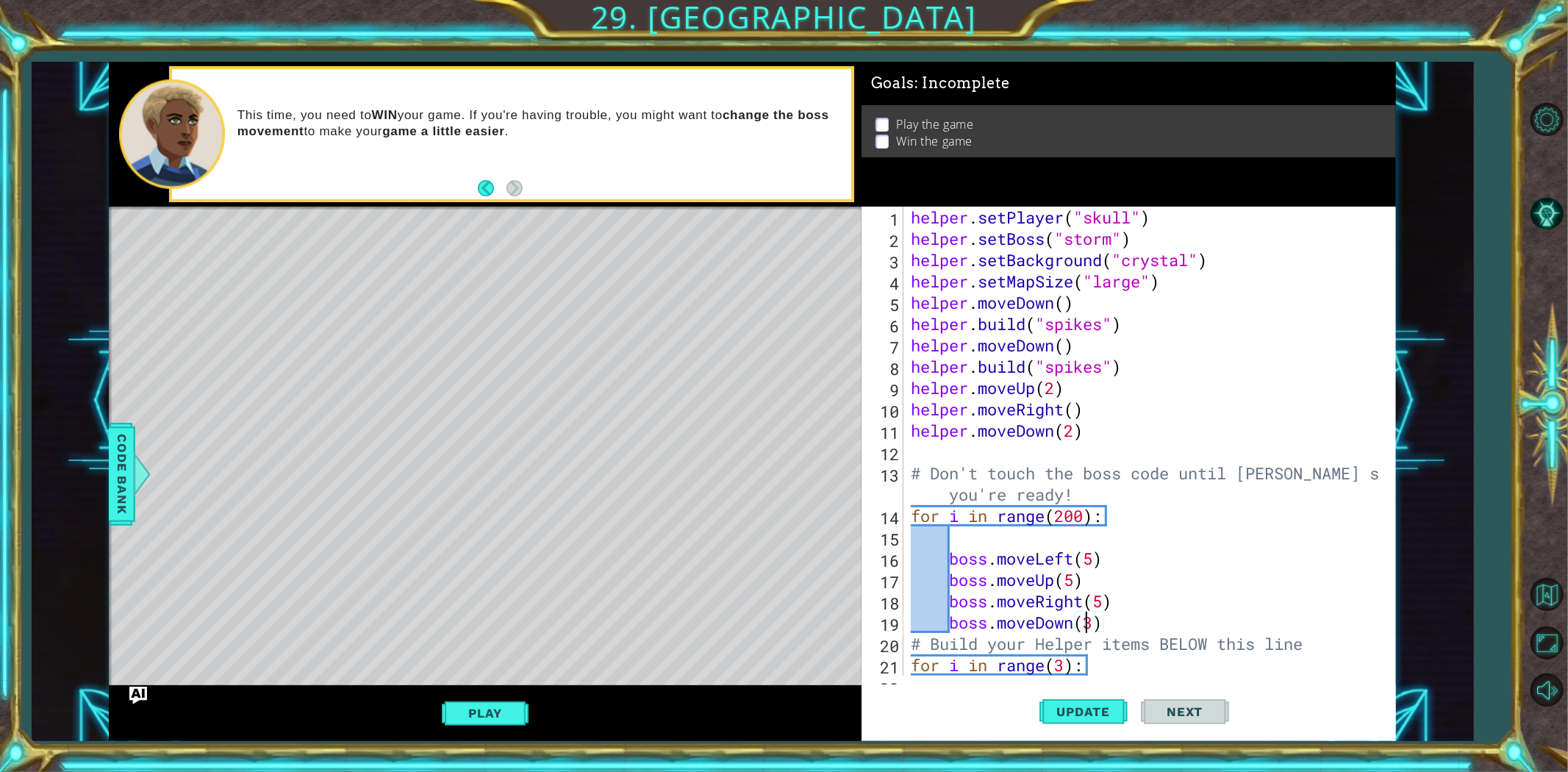
click at [1090, 626] on div "helper . setPlayer ( "skull" ) helper . setBoss ( "storm" ) helper . setBackgro…" at bounding box center [1148, 463] width 479 height 512
click at [1099, 623] on div "helper . setPlayer ( "skull" ) helper . setBoss ( "storm" ) helper . setBackgro…" at bounding box center [1148, 463] width 479 height 512
click at [1102, 623] on div "helper . setPlayer ( "skull" ) helper . setBoss ( "storm" ) helper . setBackgro…" at bounding box center [1148, 463] width 479 height 512
click at [1088, 694] on span "Update" at bounding box center [1084, 712] width 83 height 15
click at [520, 694] on button "Play" at bounding box center [484, 713] width 86 height 28
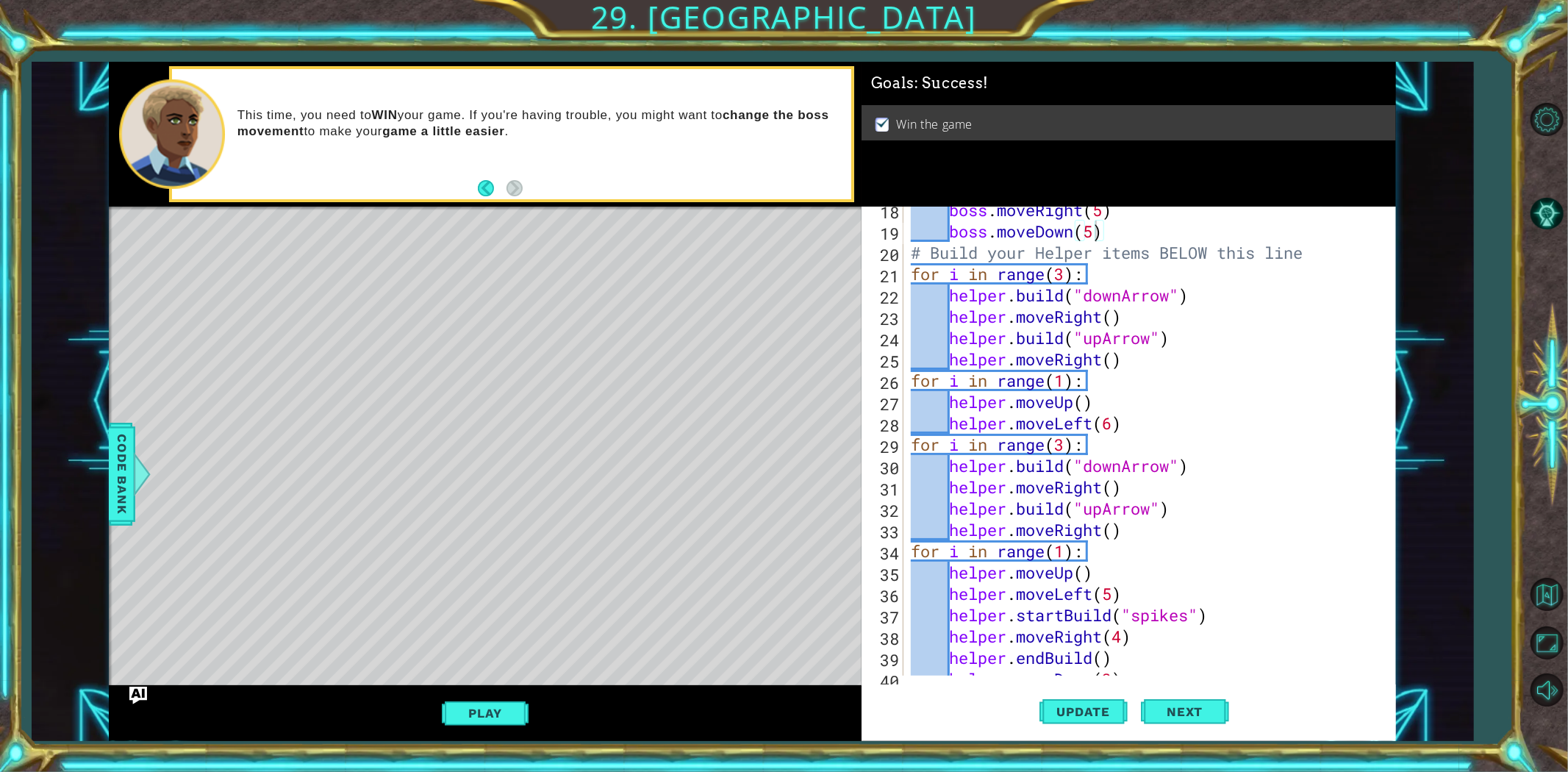
scroll to position [439, 0]
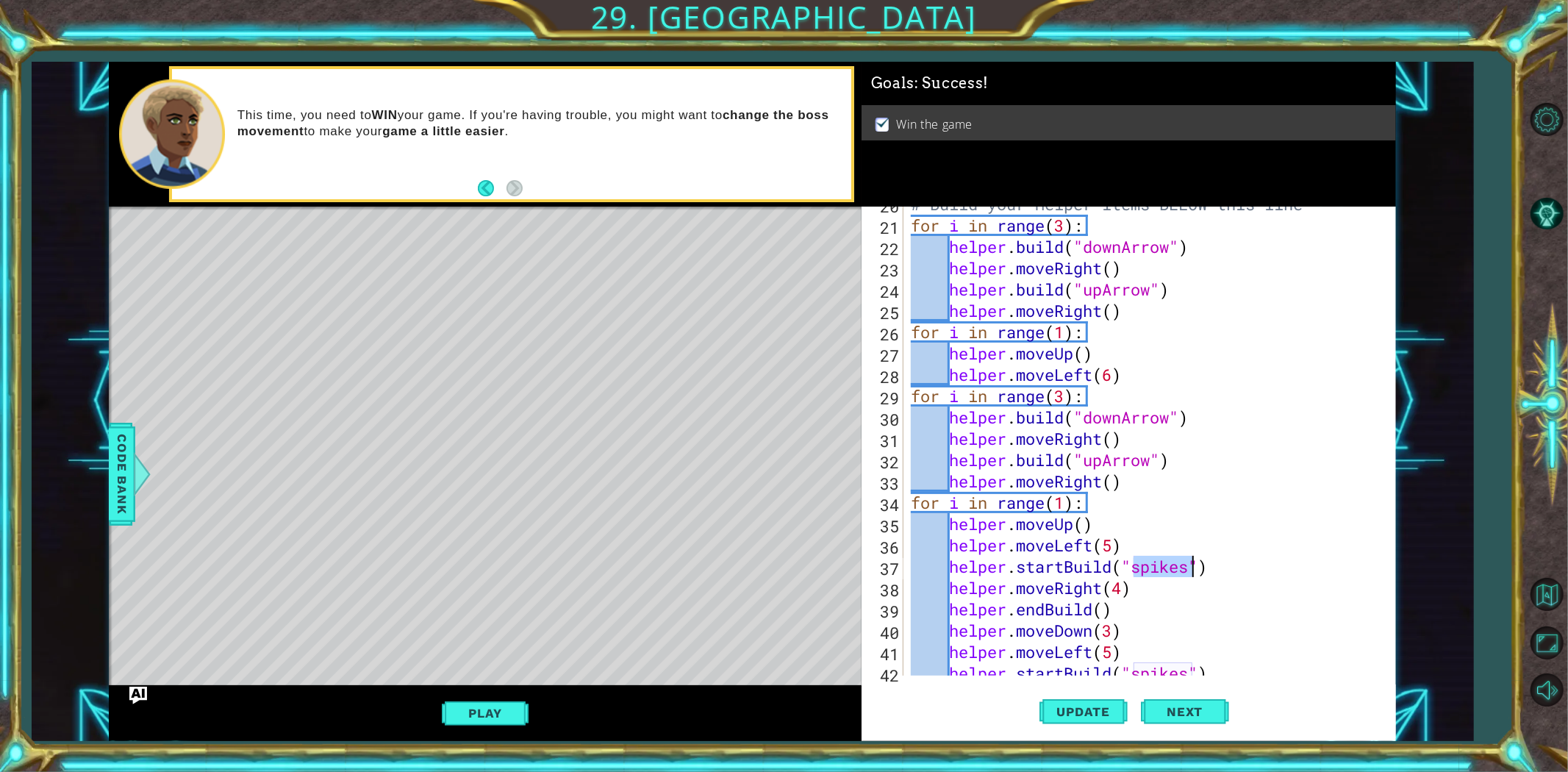
drag, startPoint x: 1137, startPoint y: 567, endPoint x: 1193, endPoint y: 570, distance: 56.1
click at [1193, 570] on div "# Build your Helper items BELOW this line for i in range ( 3 ) : helper . build…" at bounding box center [1148, 450] width 479 height 512
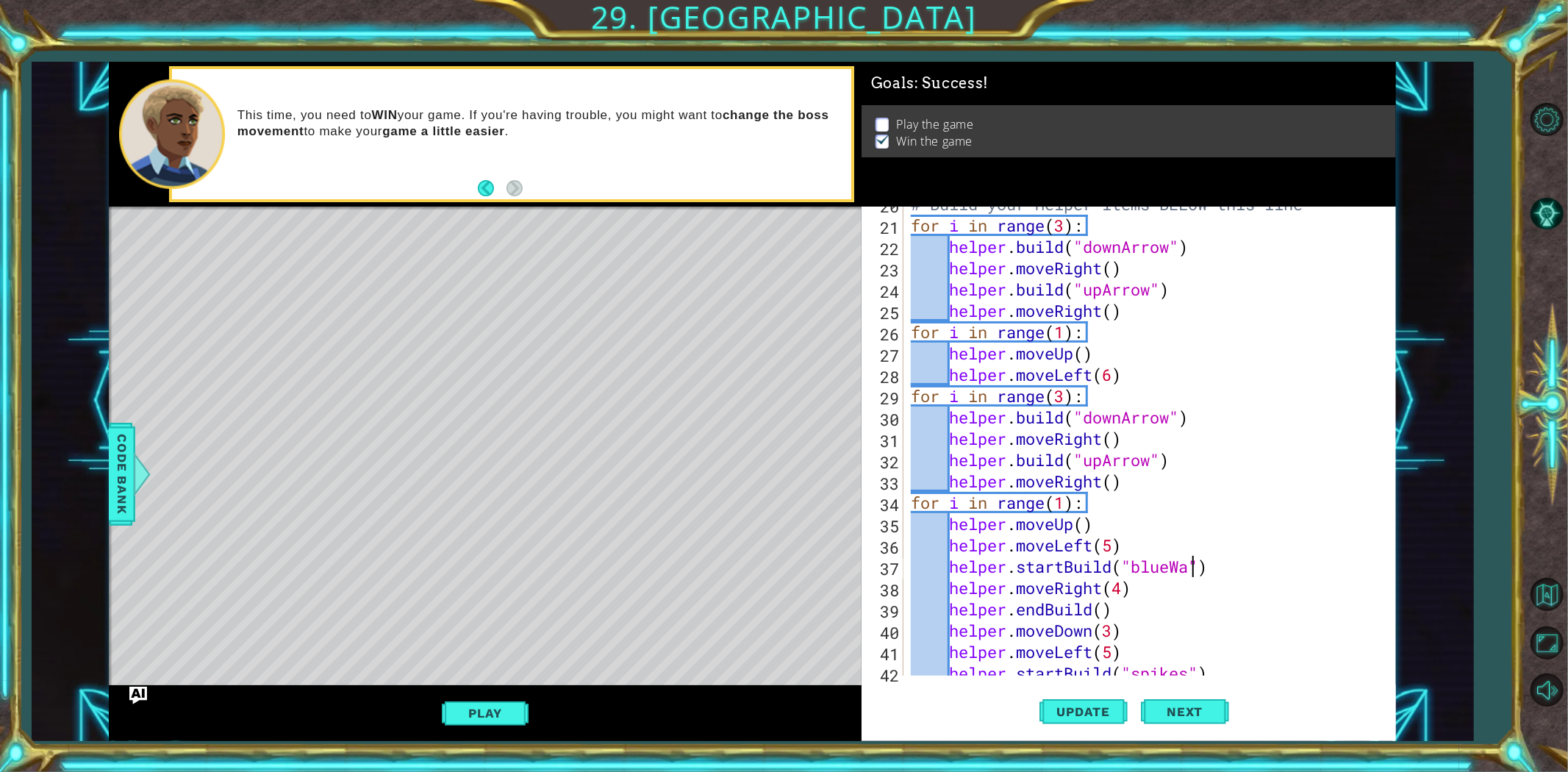
scroll to position [0, 12]
click at [1066, 694] on button "Update" at bounding box center [1083, 711] width 88 height 54
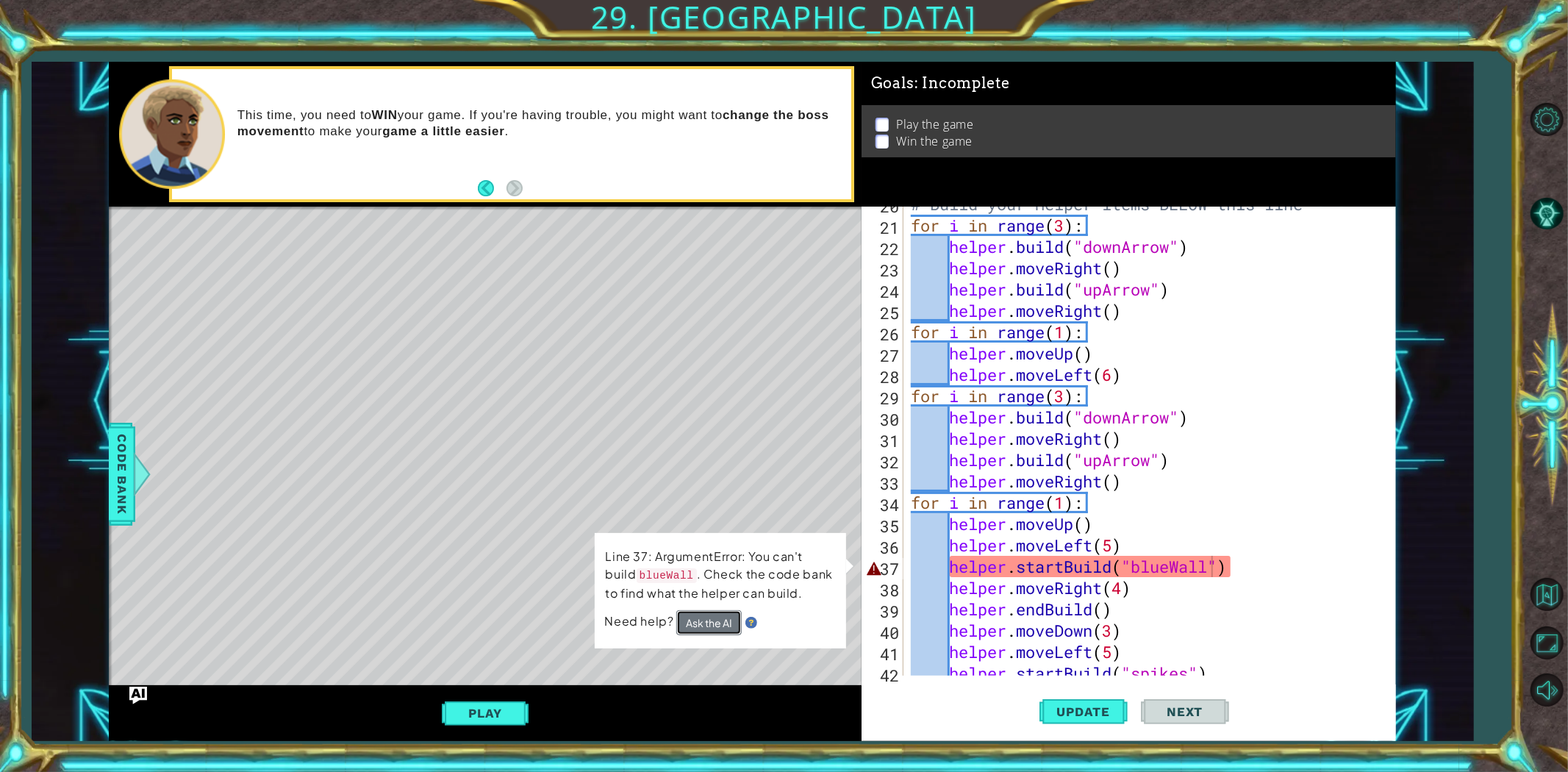
click at [708, 621] on button "Ask the AI" at bounding box center [710, 622] width 66 height 26
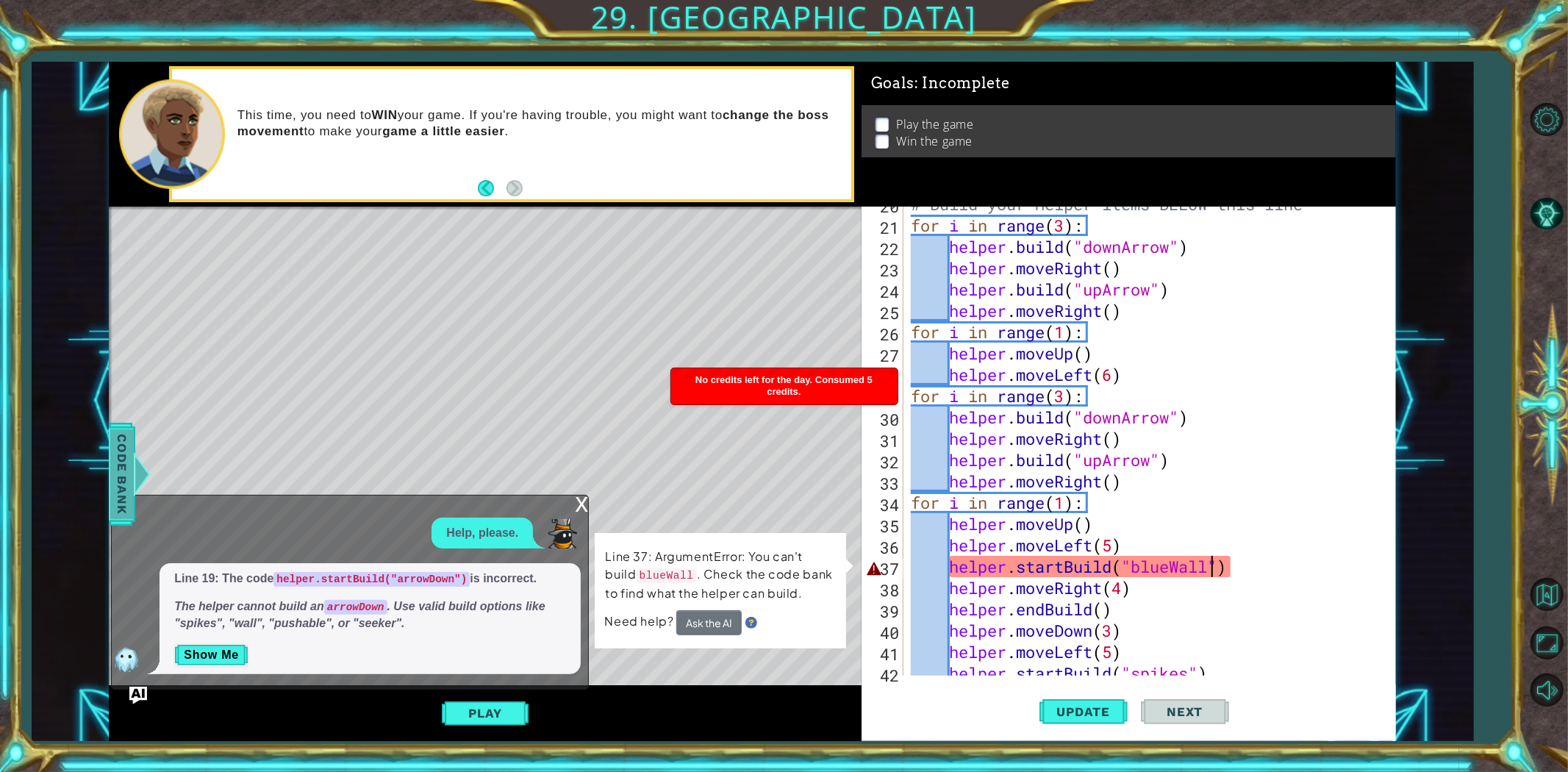
click at [120, 496] on span "Code Bank" at bounding box center [122, 474] width 23 height 90
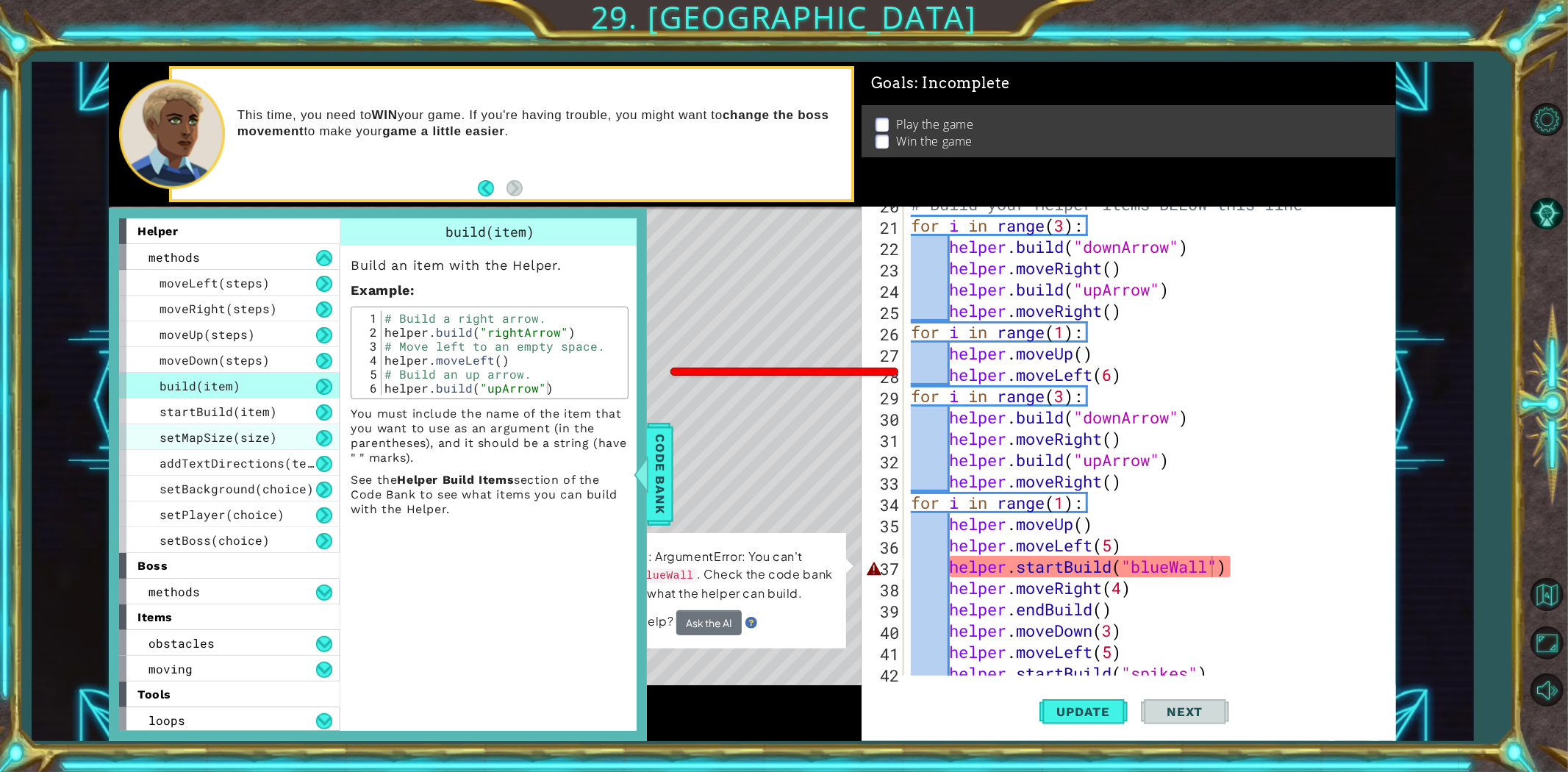
click at [209, 431] on span "setMapSize(size)" at bounding box center [218, 437] width 118 height 16
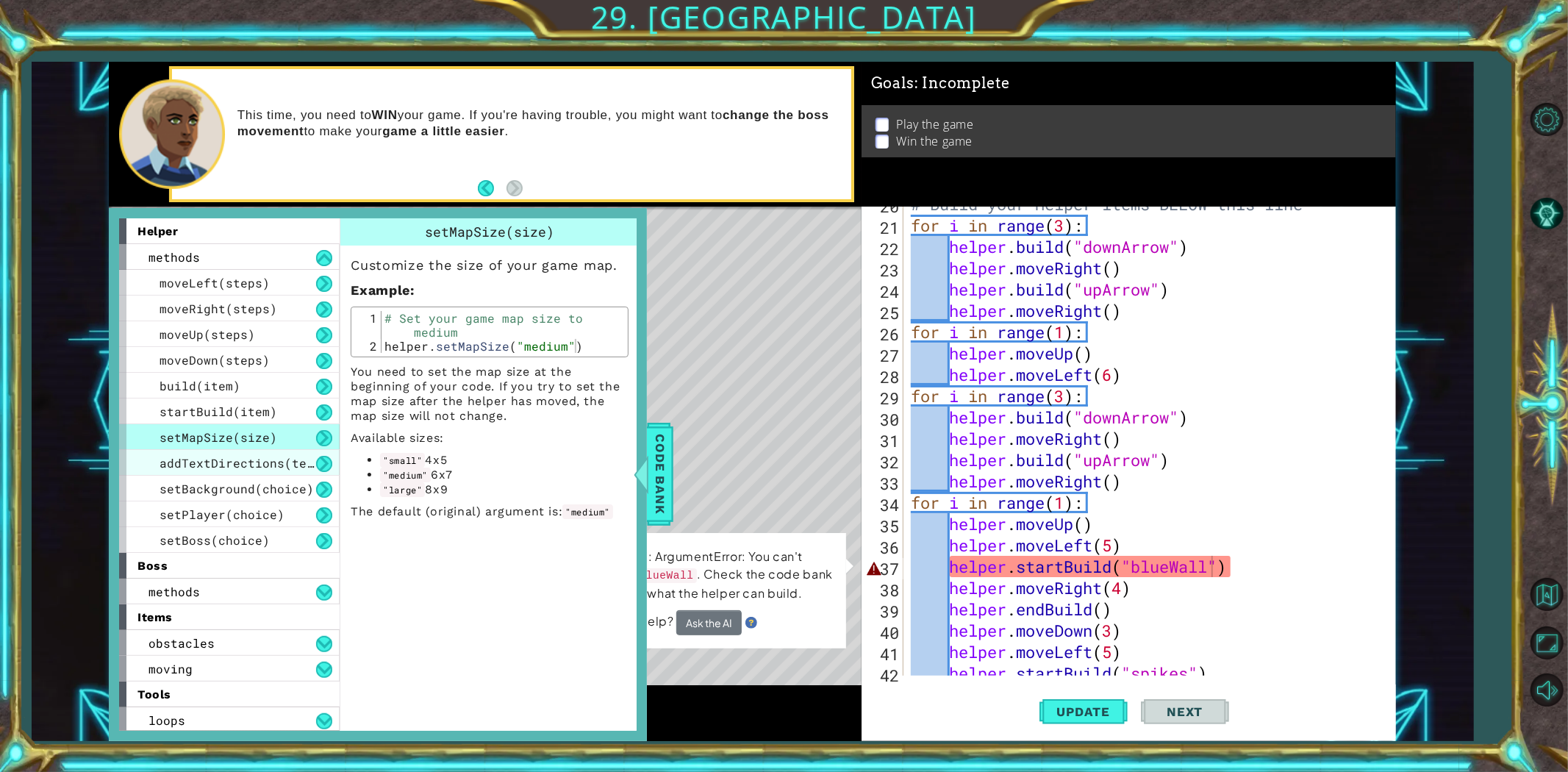
click at [202, 460] on span "addTextDirections(text)" at bounding box center [243, 463] width 169 height 16
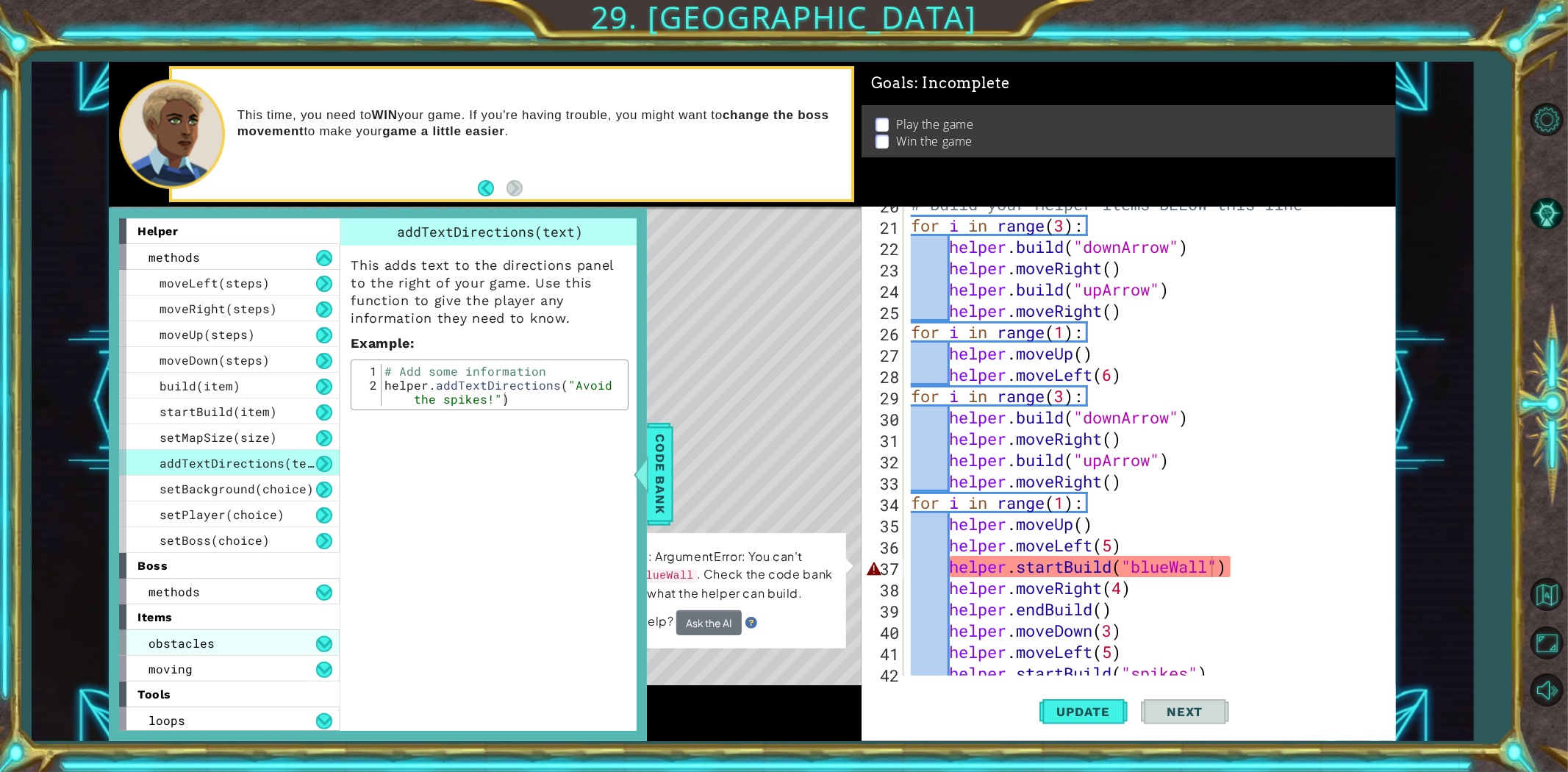
click at [195, 637] on span "obstacles" at bounding box center [181, 643] width 66 height 16
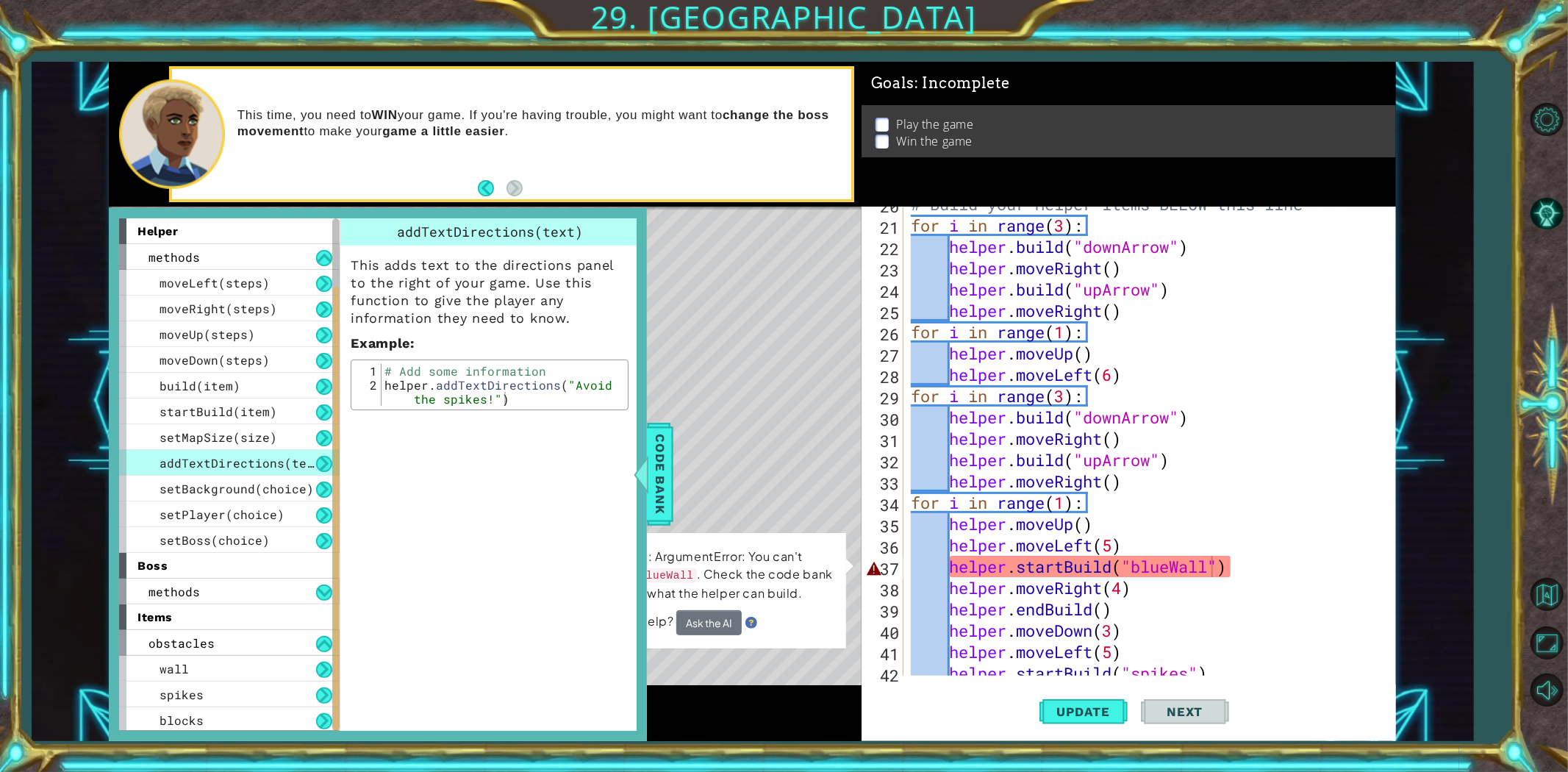
scroll to position [78, 0]
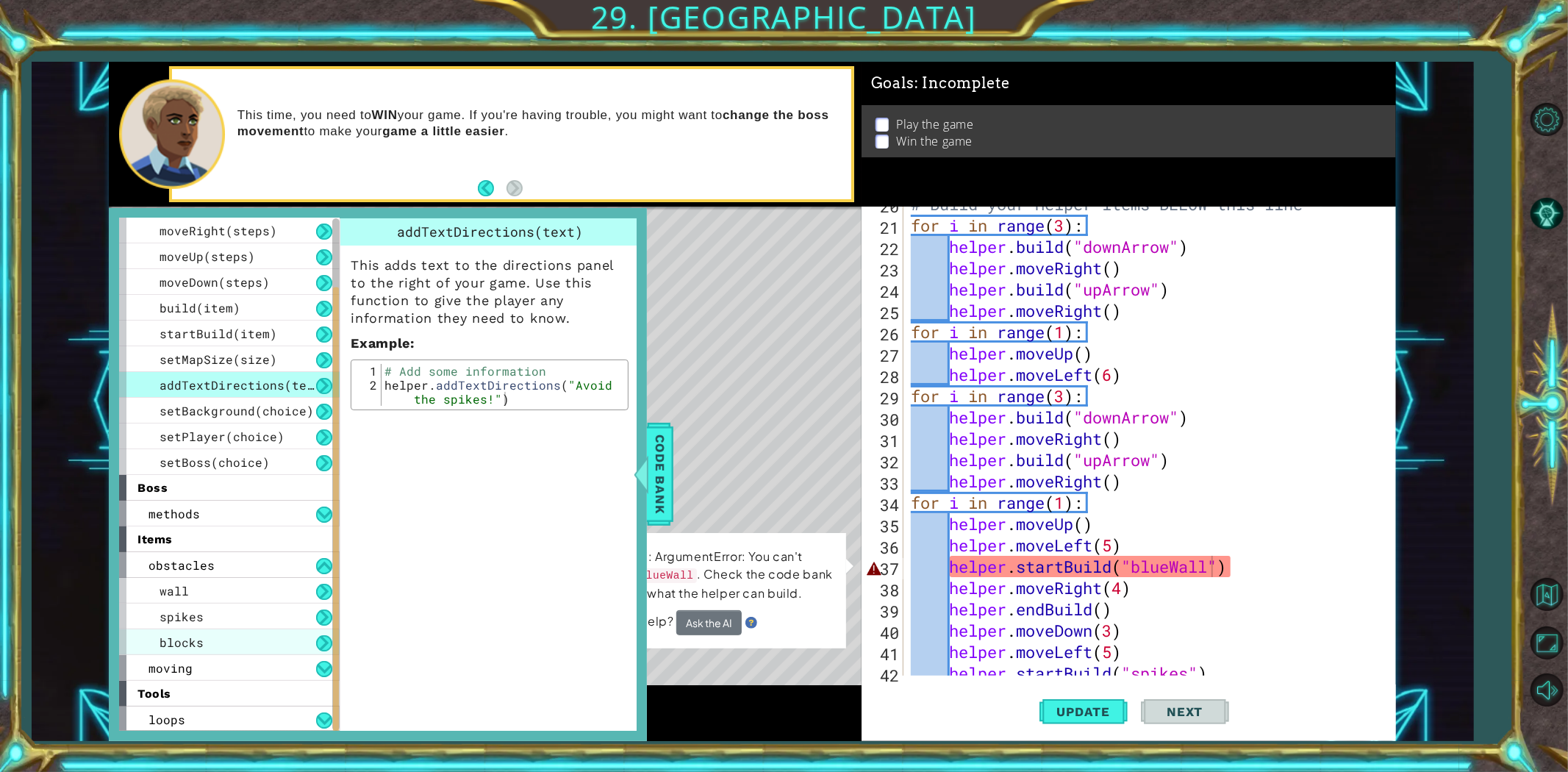
click at [210, 638] on div "blocks" at bounding box center [229, 642] width 221 height 26
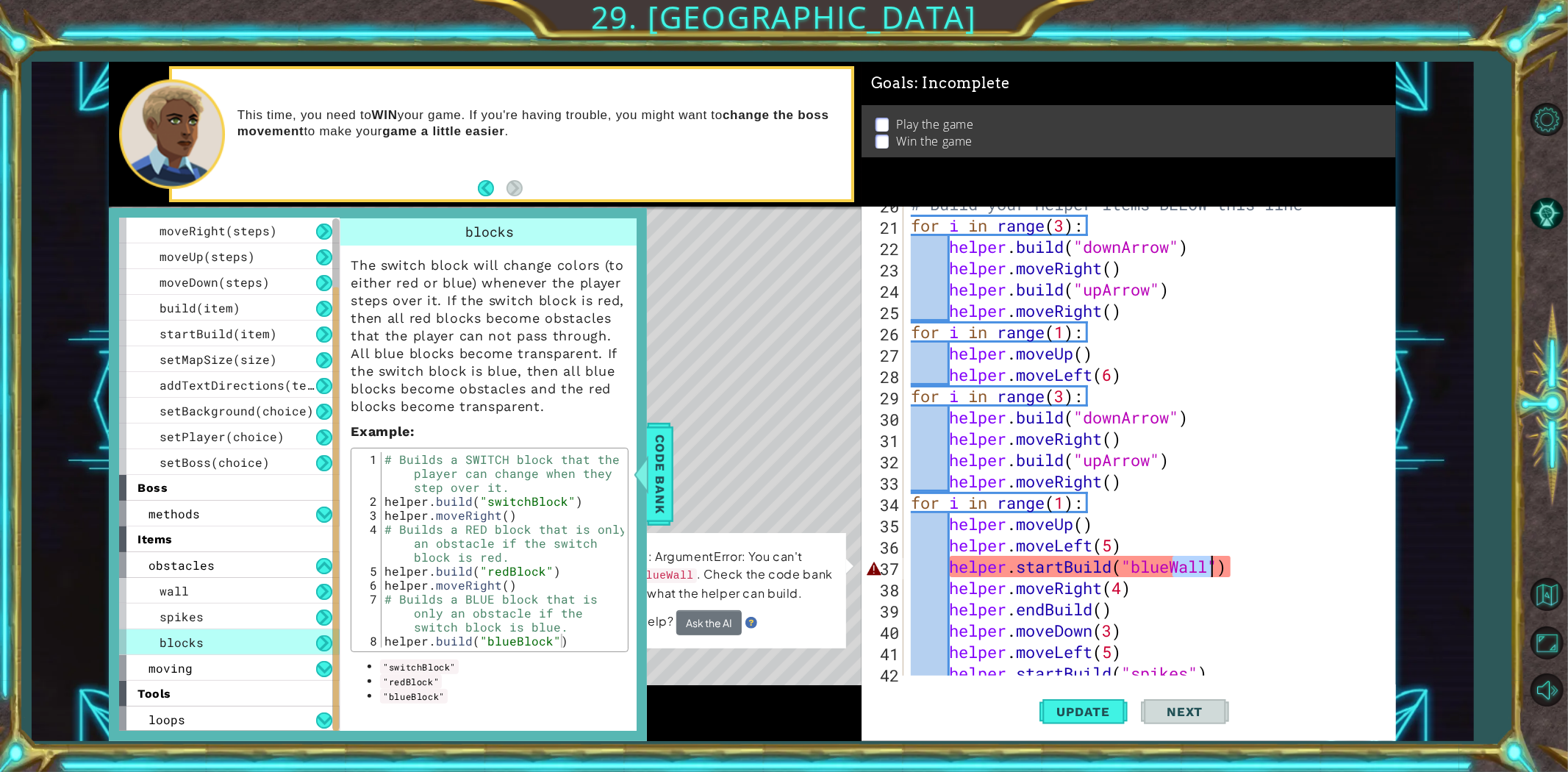
drag, startPoint x: 1176, startPoint y: 570, endPoint x: 1208, endPoint y: 567, distance: 32.1
click at [1208, 567] on div "# Build your Helper items BELOW this line for i in range ( 3 ) : helper . build…" at bounding box center [1148, 450] width 479 height 512
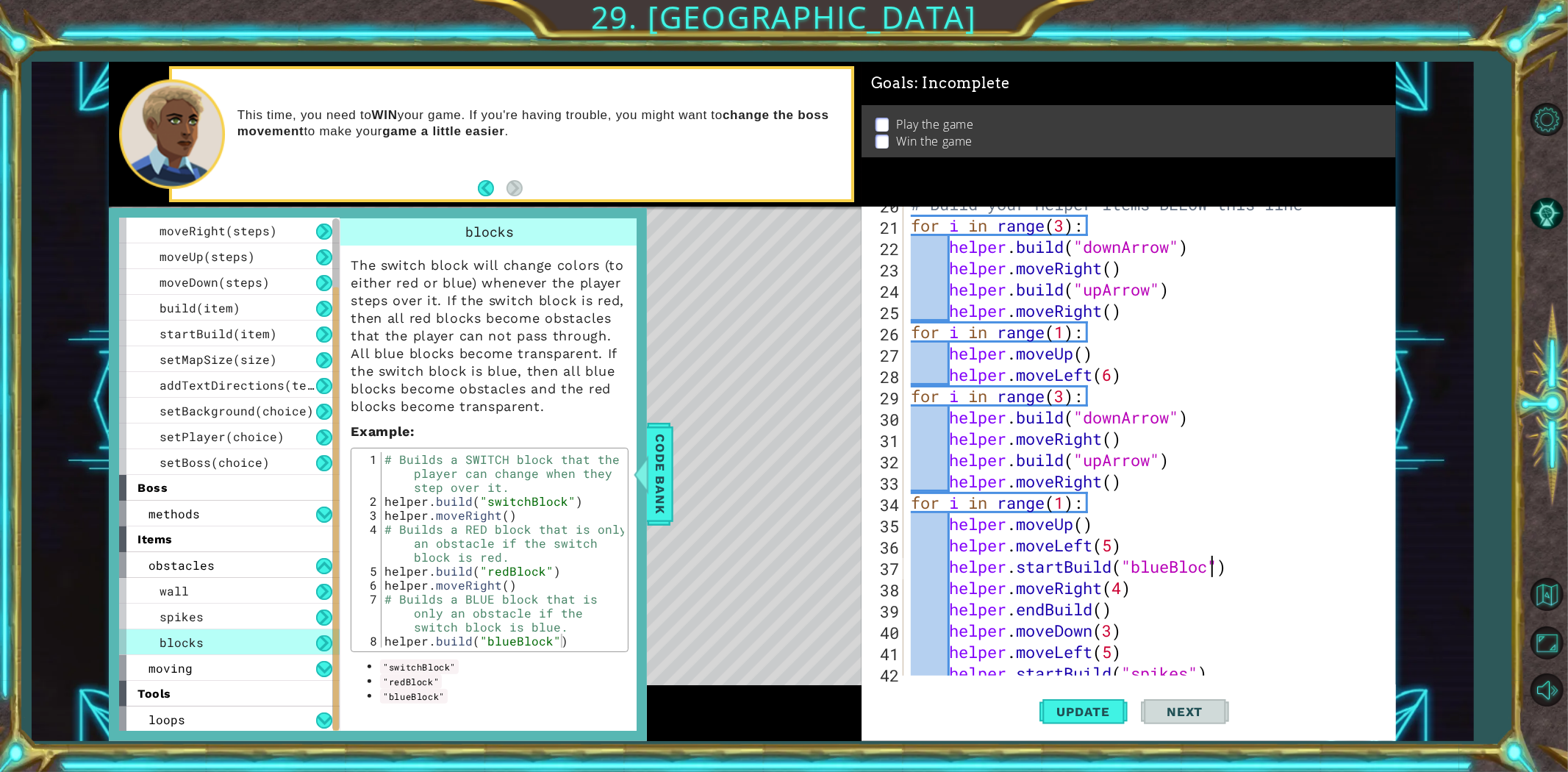
scroll to position [0, 13]
click at [1102, 694] on button "Update" at bounding box center [1083, 711] width 88 height 54
click at [662, 461] on span "Code Bank" at bounding box center [660, 474] width 23 height 90
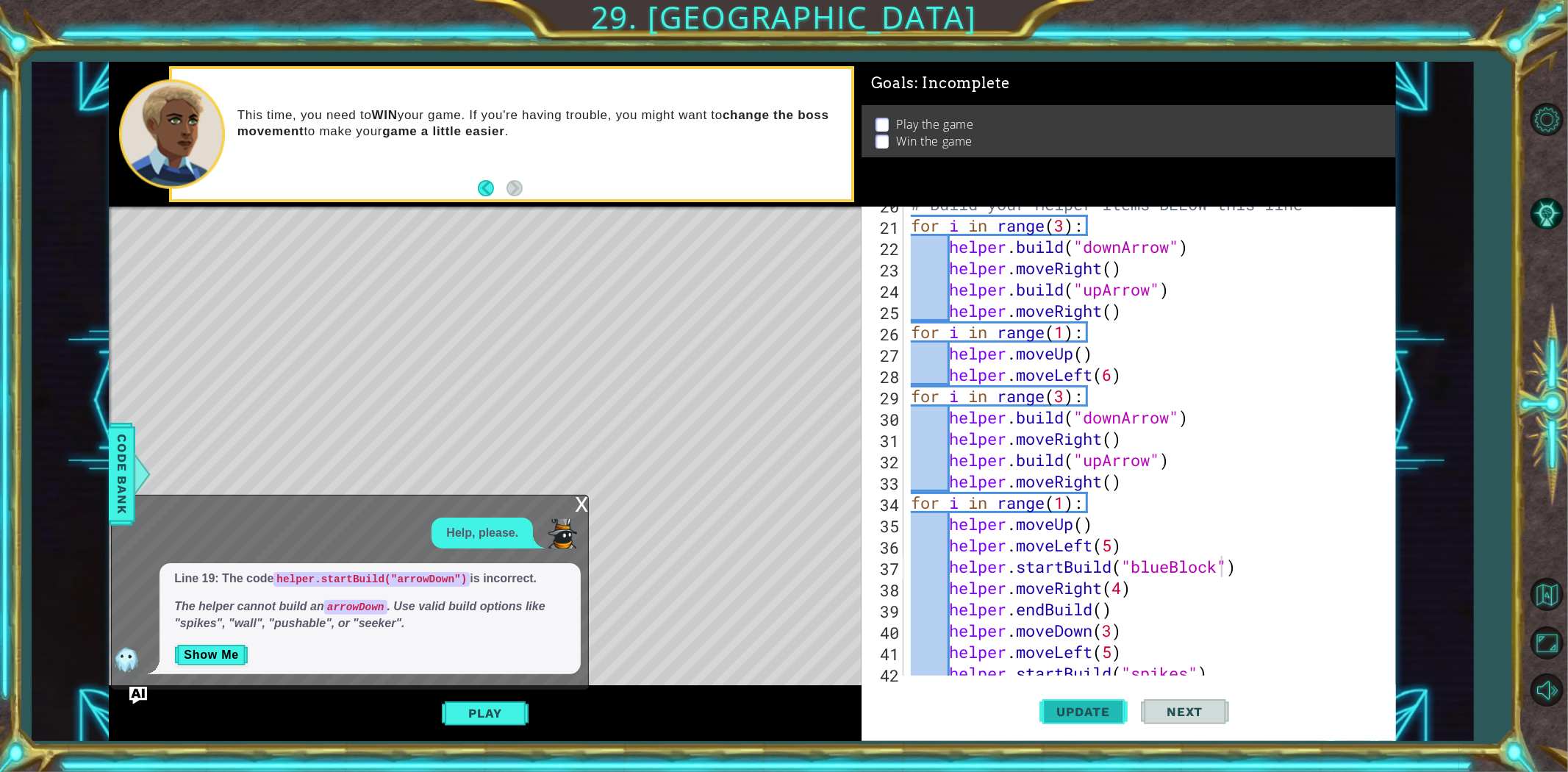
click at [1102, 694] on span "Update" at bounding box center [1084, 712] width 83 height 15
click at [579, 511] on div "x" at bounding box center [581, 503] width 13 height 15
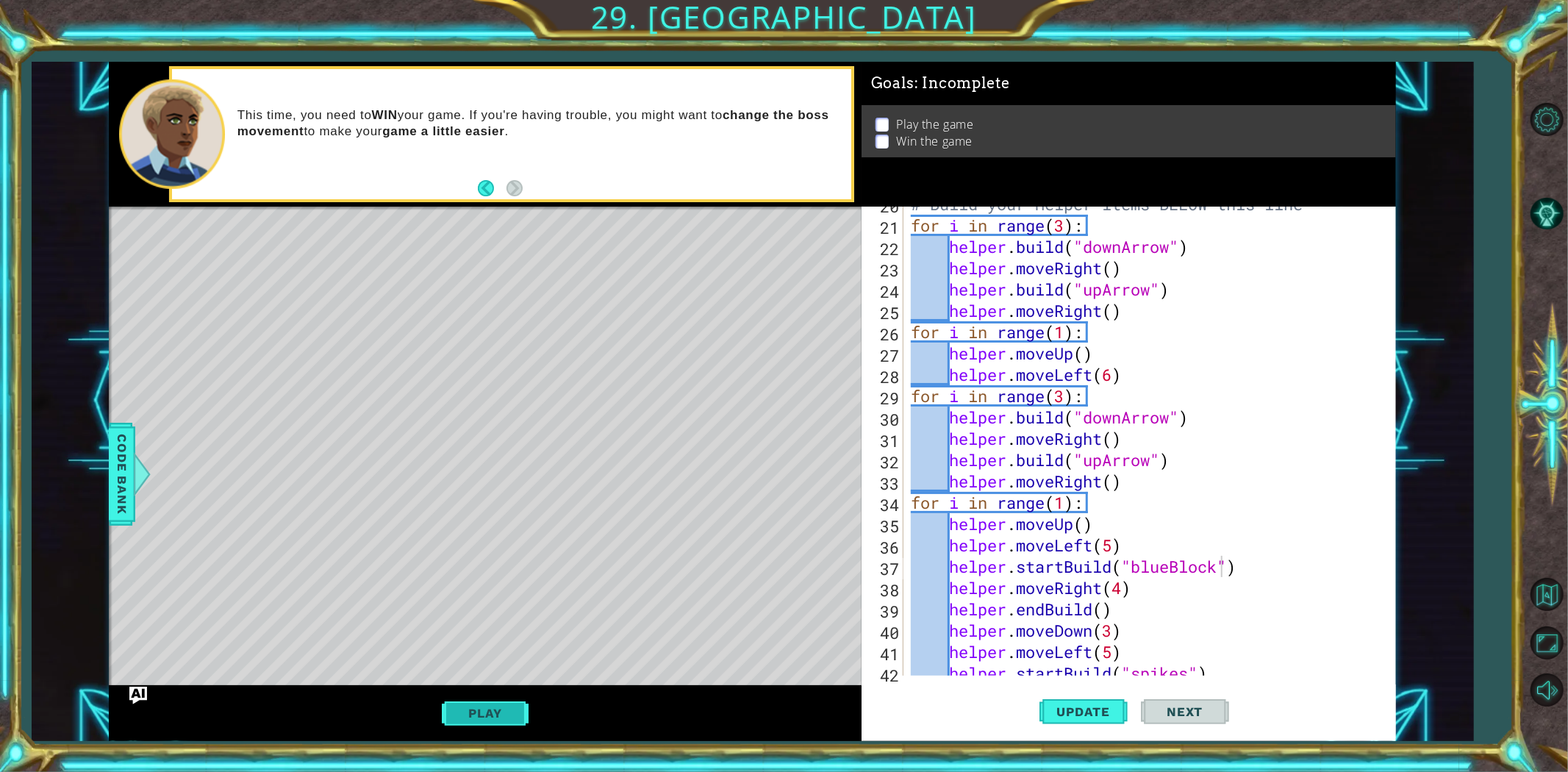
click at [449, 694] on button "Play" at bounding box center [484, 713] width 86 height 28
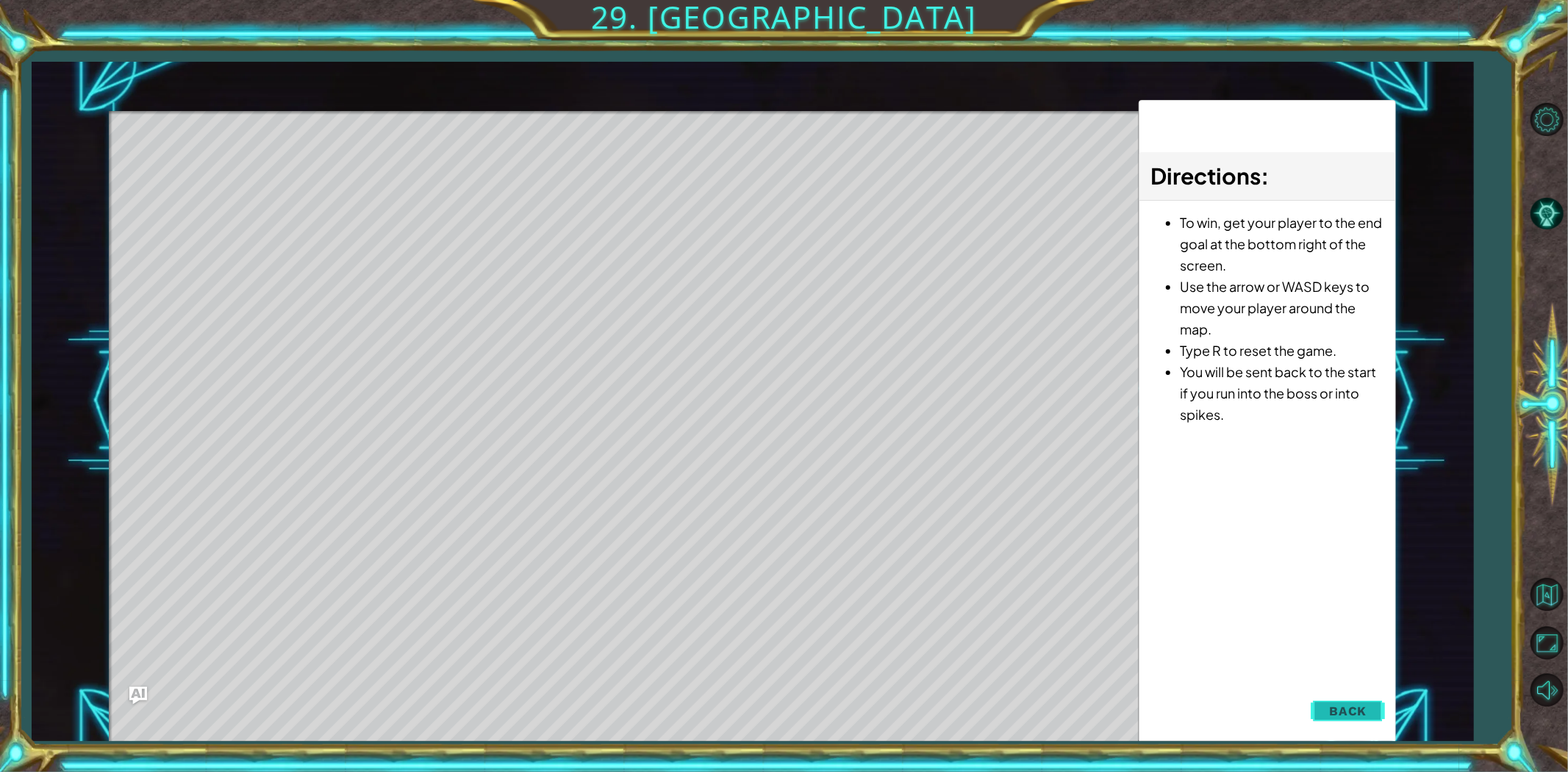
click at [1354, 694] on span "Back" at bounding box center [1348, 711] width 37 height 15
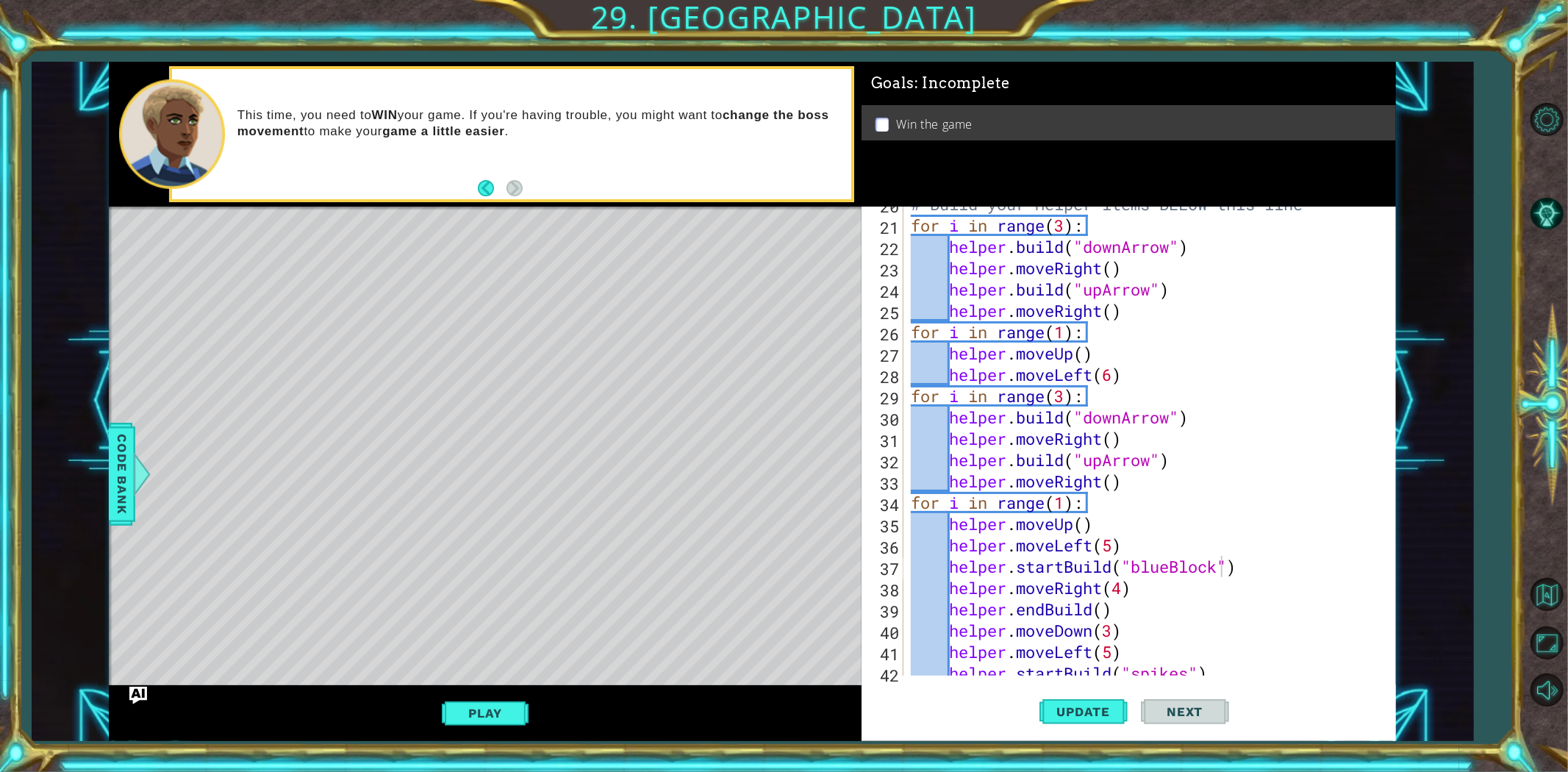
scroll to position [0, 9]
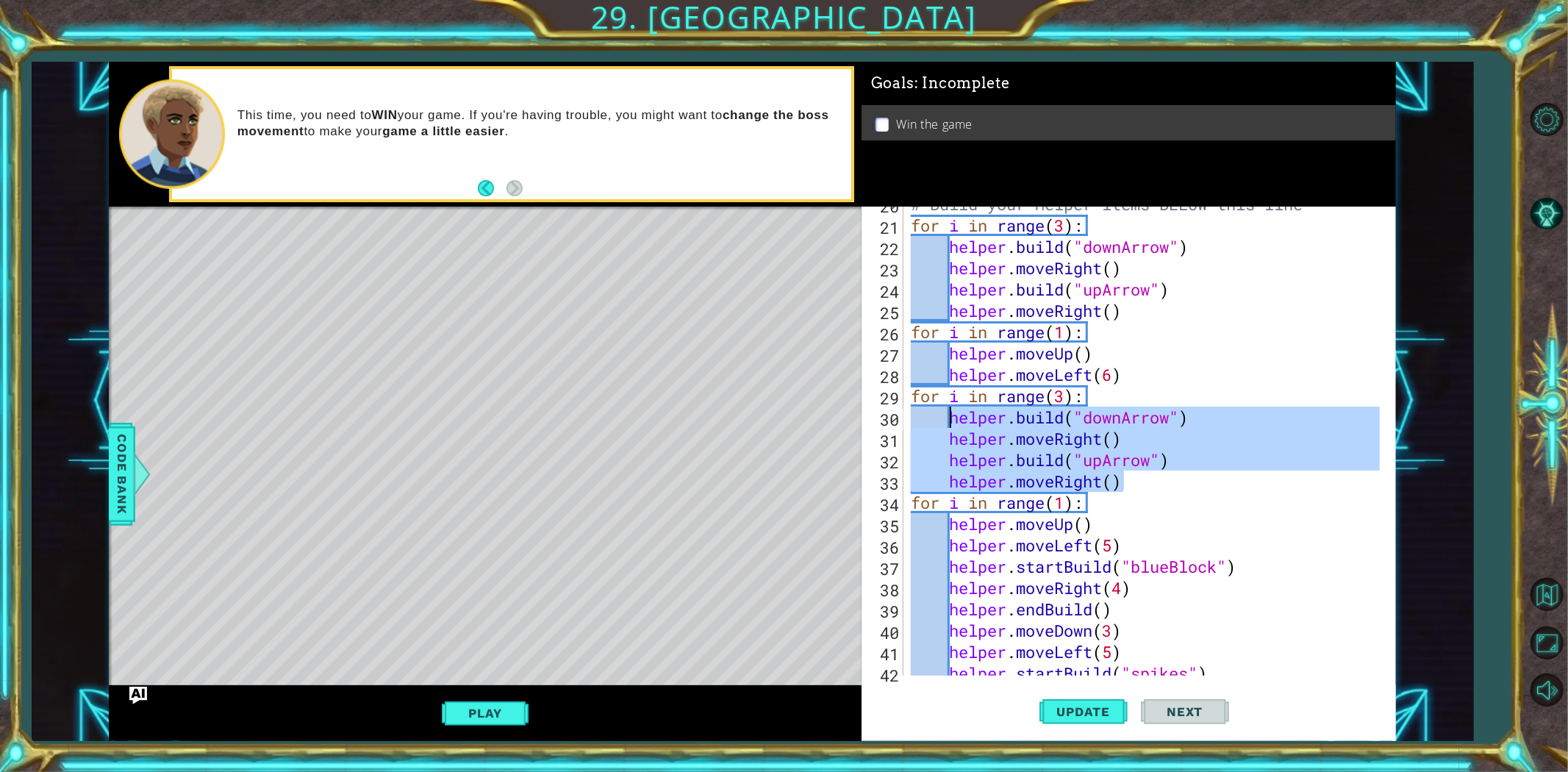
drag, startPoint x: 1155, startPoint y: 489, endPoint x: 949, endPoint y: 410, distance: 220.6
click at [949, 410] on div "# Build your Helper items BELOW this line for i in range ( 3 ) : helper . build…" at bounding box center [1148, 450] width 479 height 512
click at [1126, 491] on div "# Build your Helper items BELOW this line for i in range ( 3 ) : helper . build…" at bounding box center [1144, 441] width 472 height 469
type textarea "helper.moveRight()"
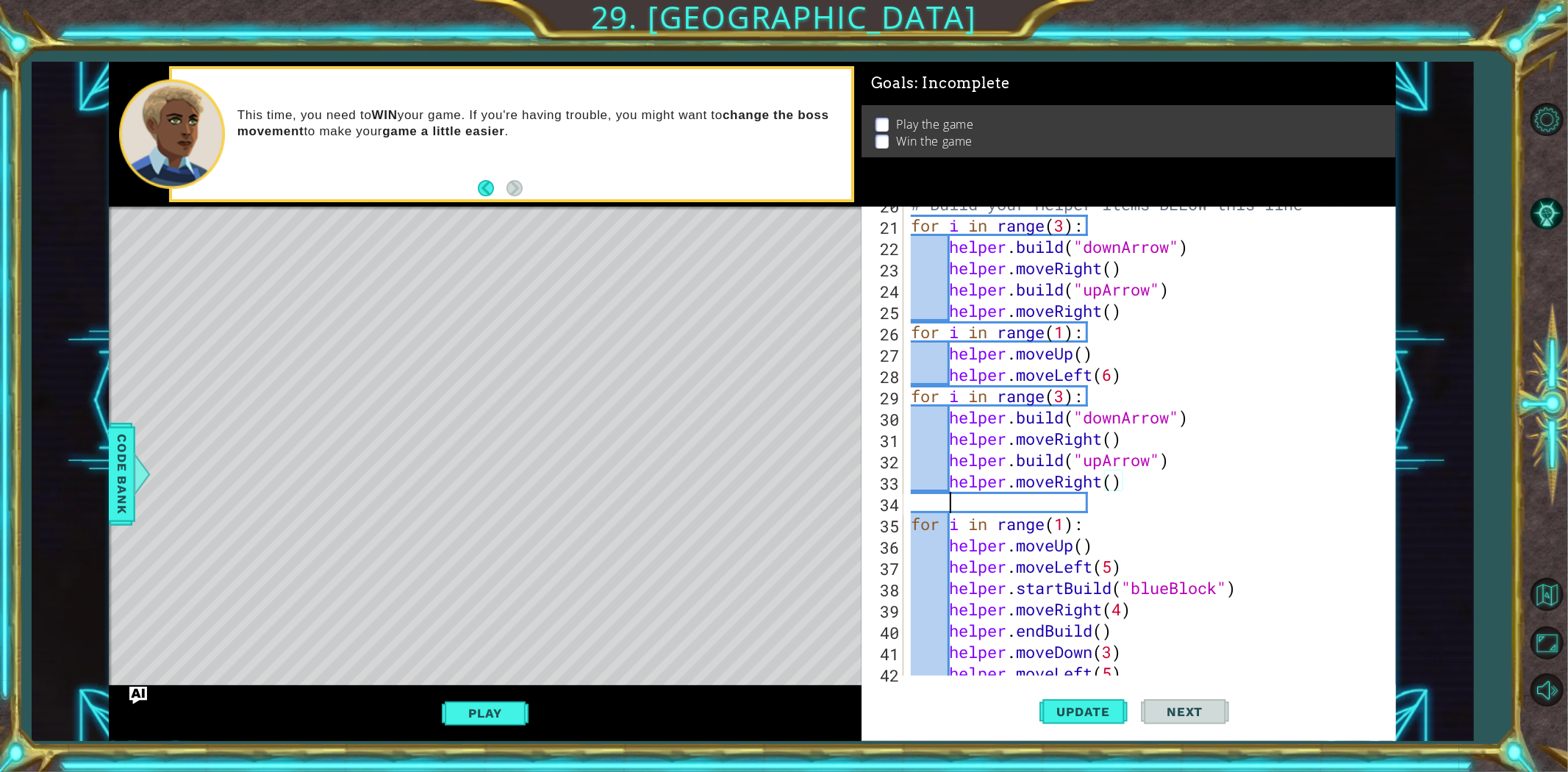
scroll to position [0, 1]
paste textarea "helper.moveRight()"
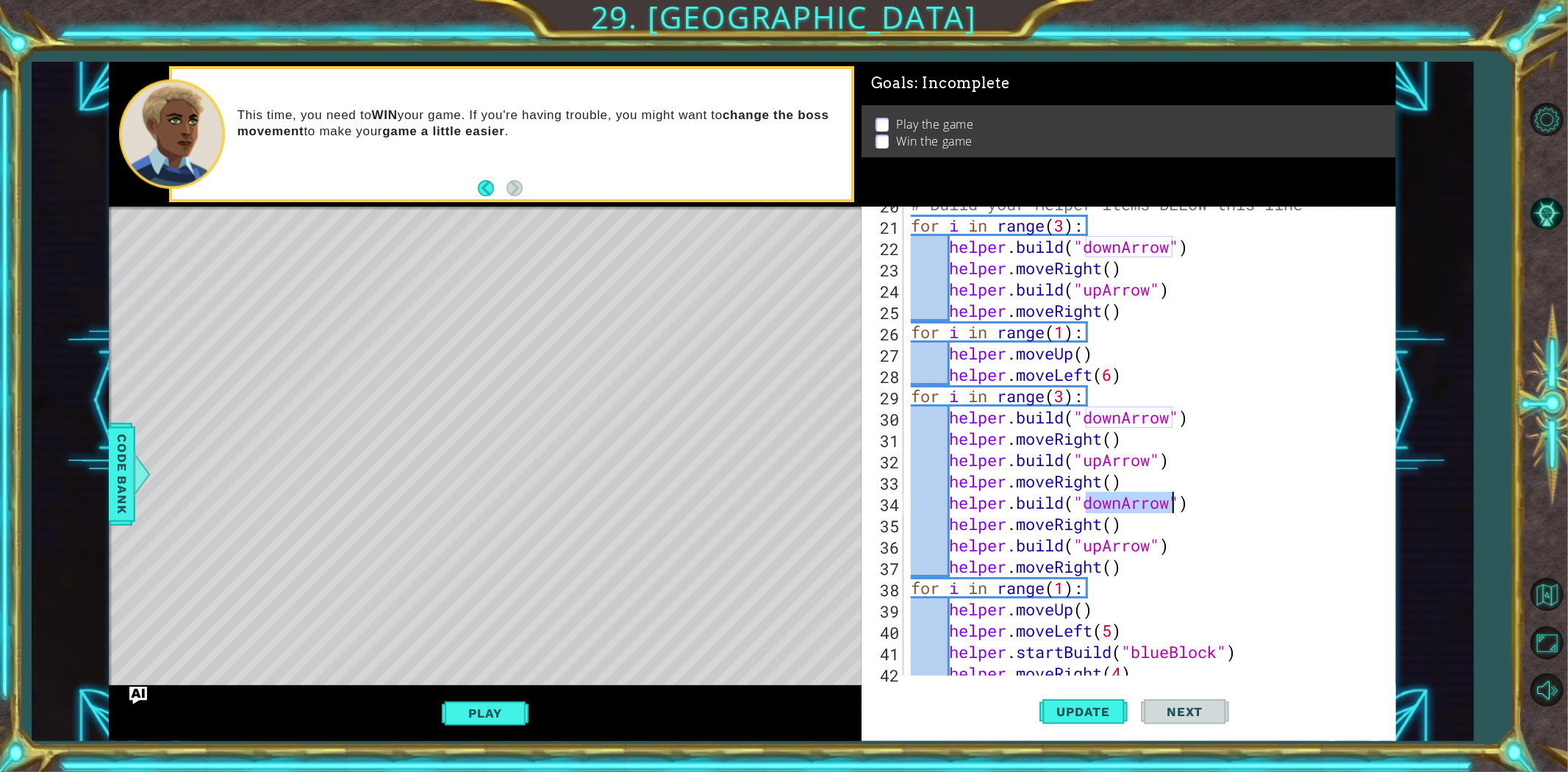
drag, startPoint x: 1089, startPoint y: 500, endPoint x: 1172, endPoint y: 512, distance: 83.9
click at [1172, 512] on div "# Build your Helper items BELOW this line for i in range ( 3 ) : helper . build…" at bounding box center [1148, 450] width 479 height 512
click at [1183, 523] on div ""blue Block" press enter" at bounding box center [1204, 541] width 278 height 53
click at [1191, 554] on div "# Build your Helper items BELOW this line for i in range ( 3 ) : helper . build…" at bounding box center [1148, 450] width 479 height 512
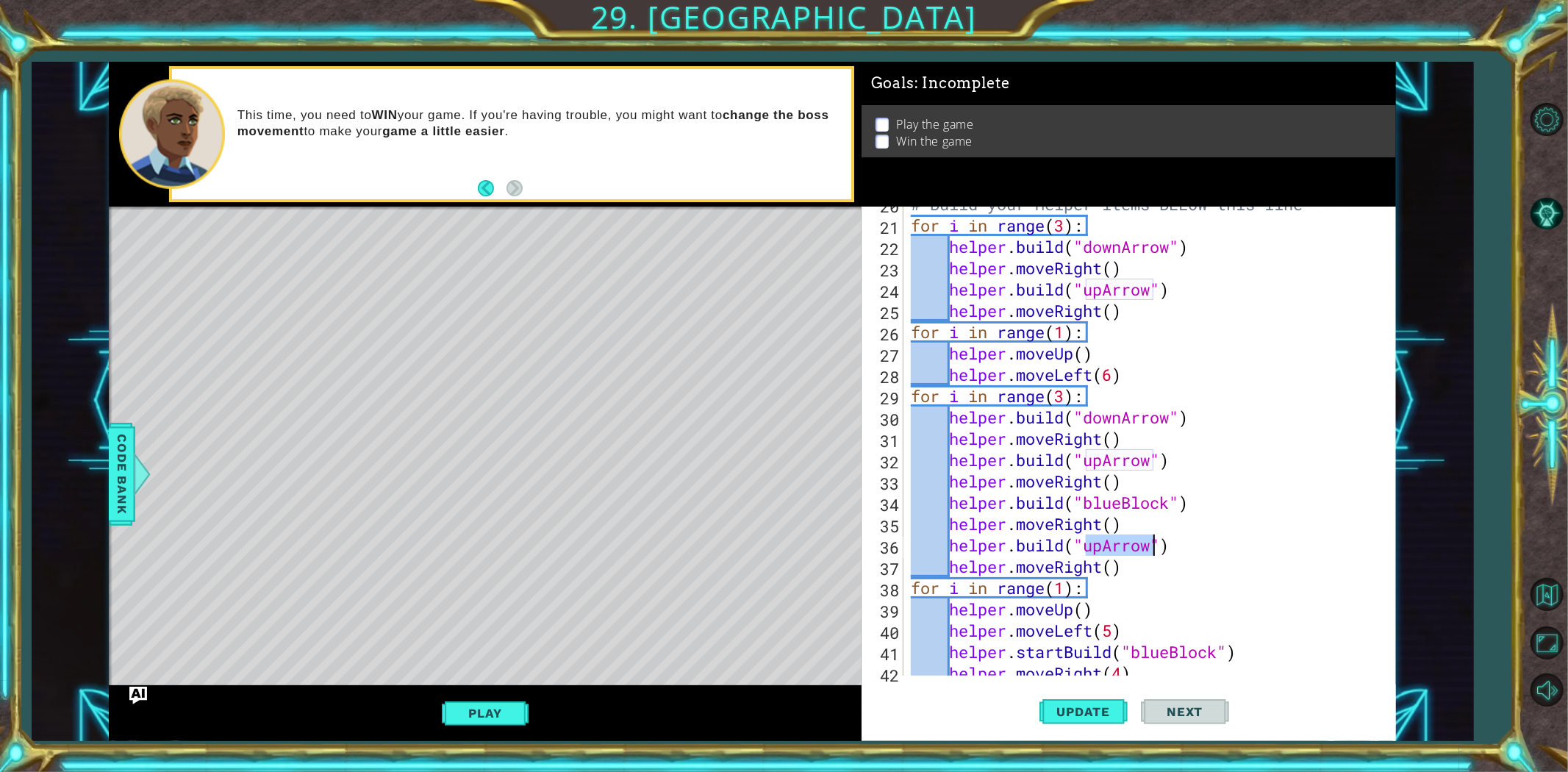
drag, startPoint x: 1083, startPoint y: 548, endPoint x: 1154, endPoint y: 554, distance: 71.3
click at [1154, 554] on div "# Build your Helper items BELOW this line for i in range ( 3 ) : helper . build…" at bounding box center [1148, 450] width 479 height 512
click at [1107, 694] on span "Update" at bounding box center [1084, 712] width 83 height 15
click at [503, 694] on button "Play" at bounding box center [484, 713] width 86 height 28
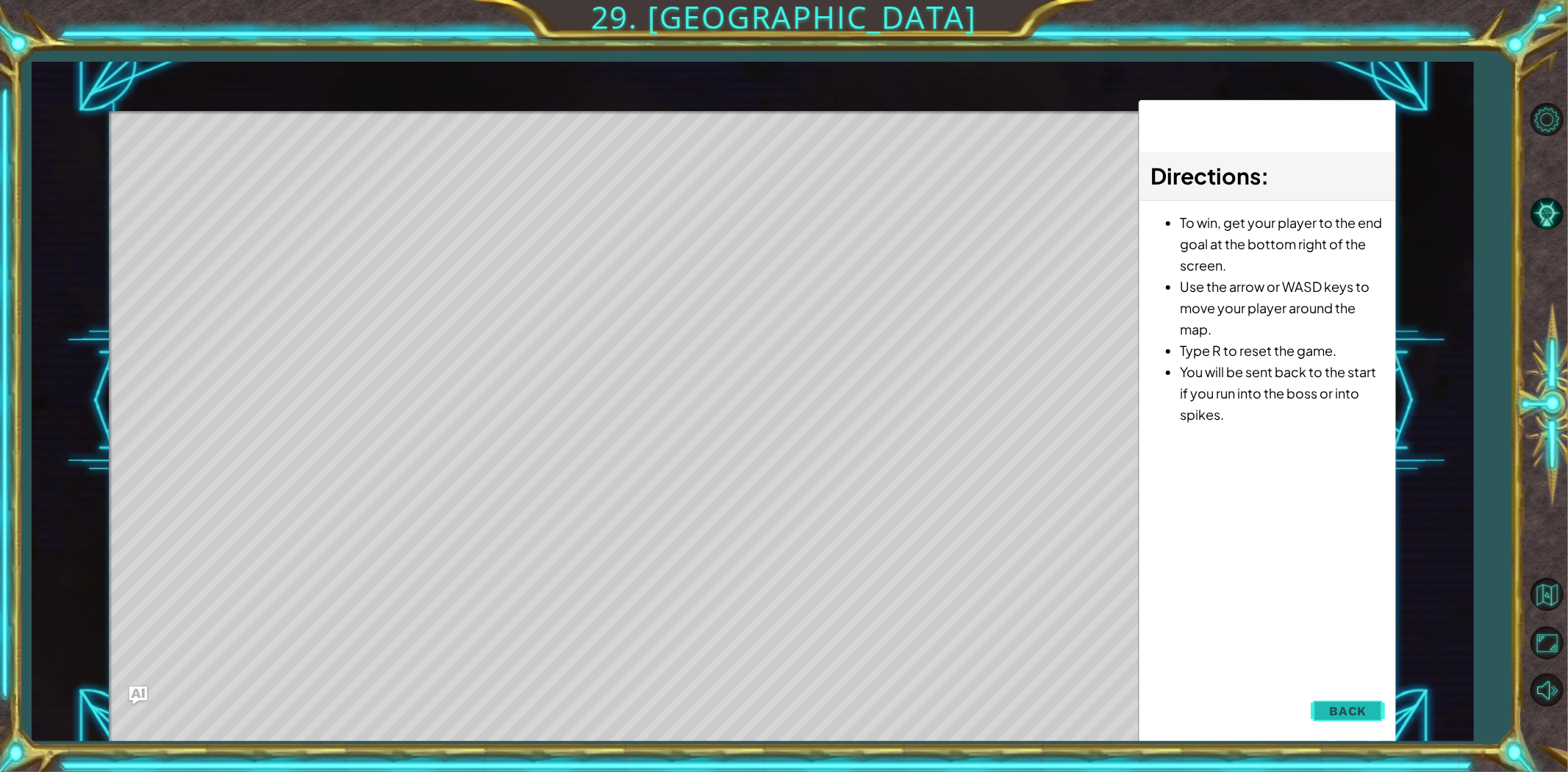
click at [1343, 694] on span "Back" at bounding box center [1348, 711] width 37 height 15
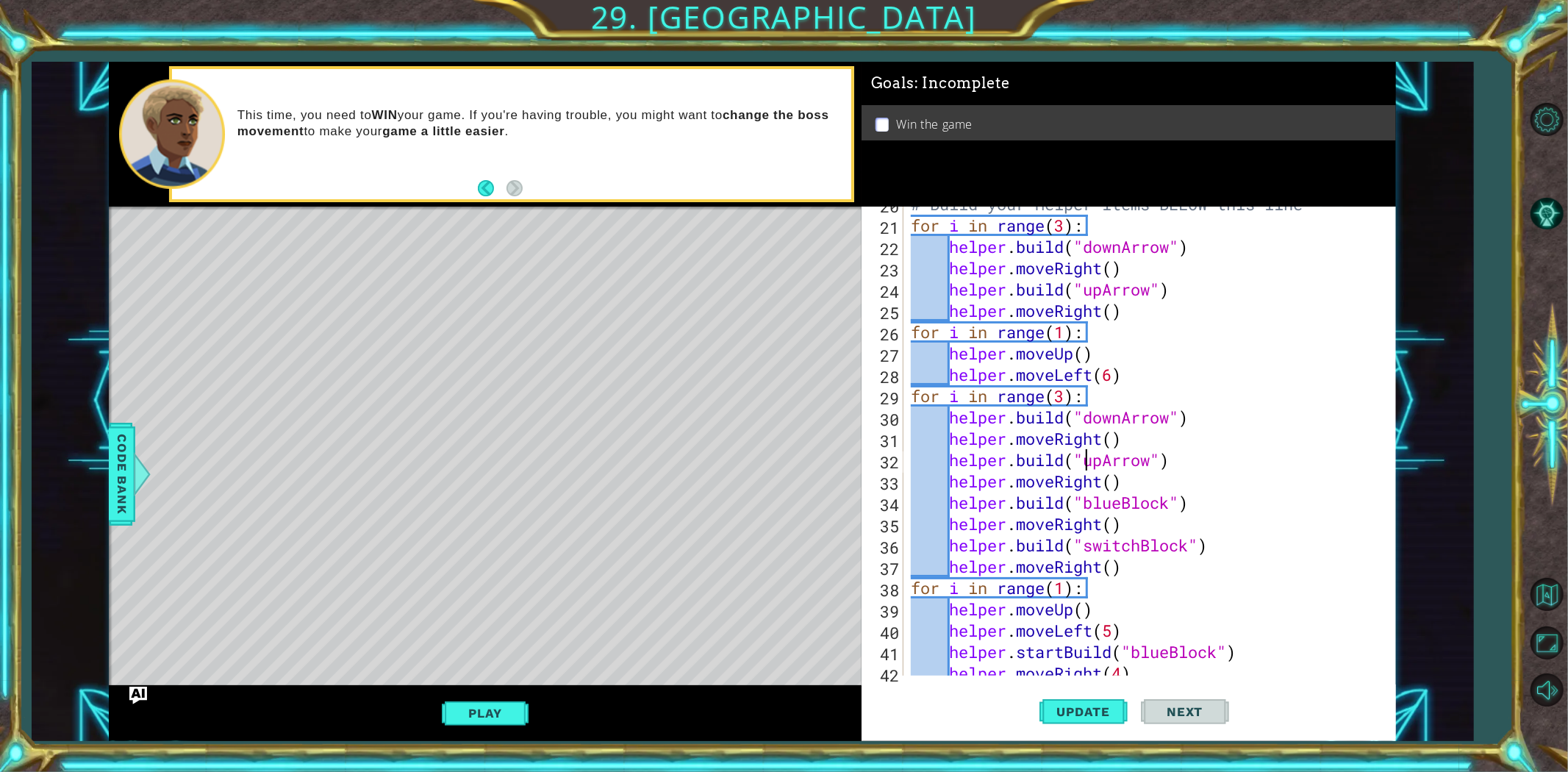
scroll to position [0, 10]
drag, startPoint x: 1085, startPoint y: 459, endPoint x: 1157, endPoint y: 460, distance: 72.0
click at [1157, 460] on div "# Build your Helper items BELOW this line for i in range ( 3 ) : helper . build…" at bounding box center [1148, 450] width 479 height 512
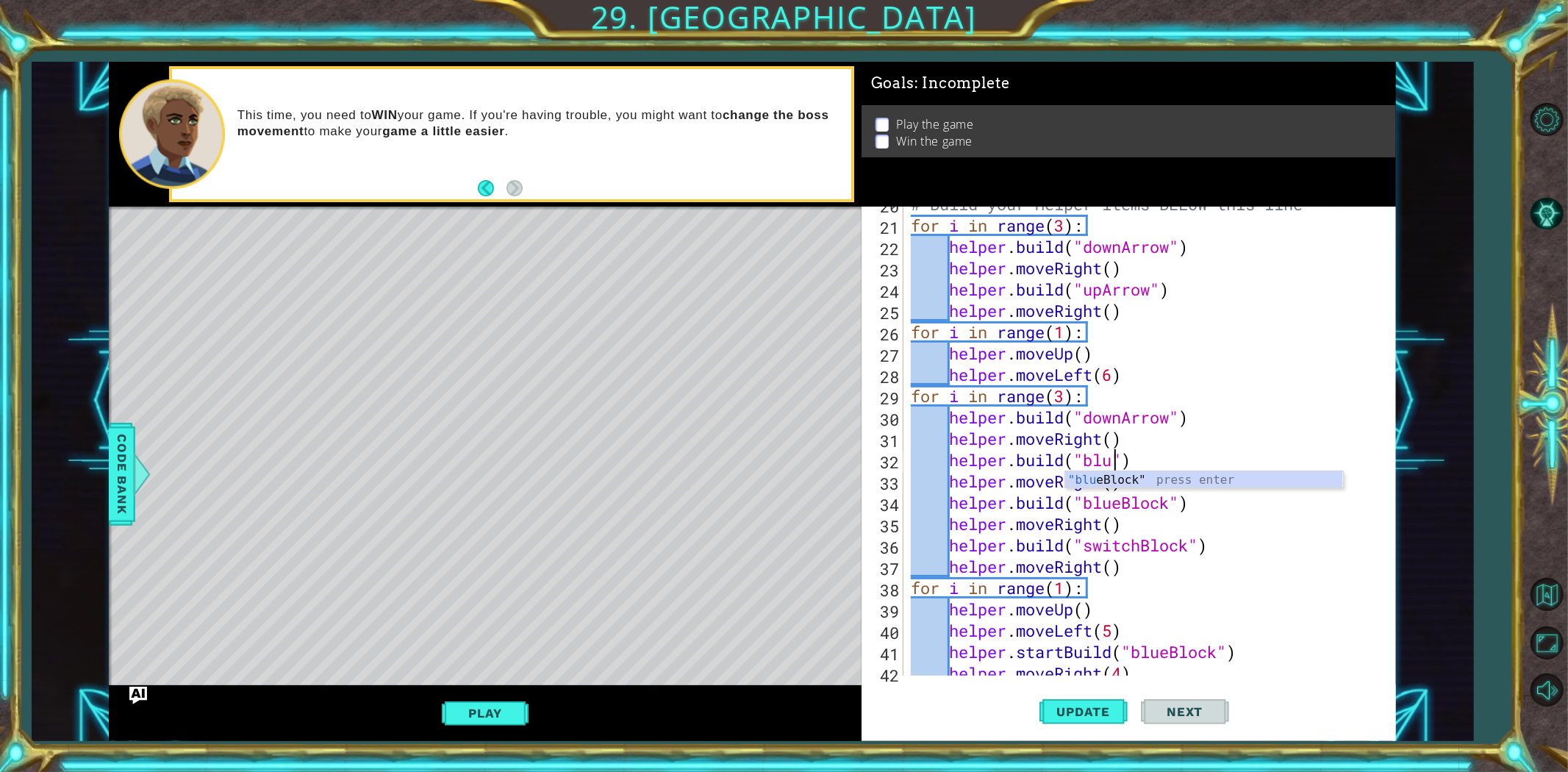
scroll to position [0, 9]
click at [1169, 541] on div "# Build your Helper items BELOW this line for i in range ( 3 ) : helper . build…" at bounding box center [1148, 450] width 479 height 512
click at [1125, 460] on div "# Build your Helper items BELOW this line for i in range ( 3 ) : helper . build…" at bounding box center [1148, 450] width 479 height 512
click at [1062, 694] on button "Update" at bounding box center [1083, 711] width 88 height 54
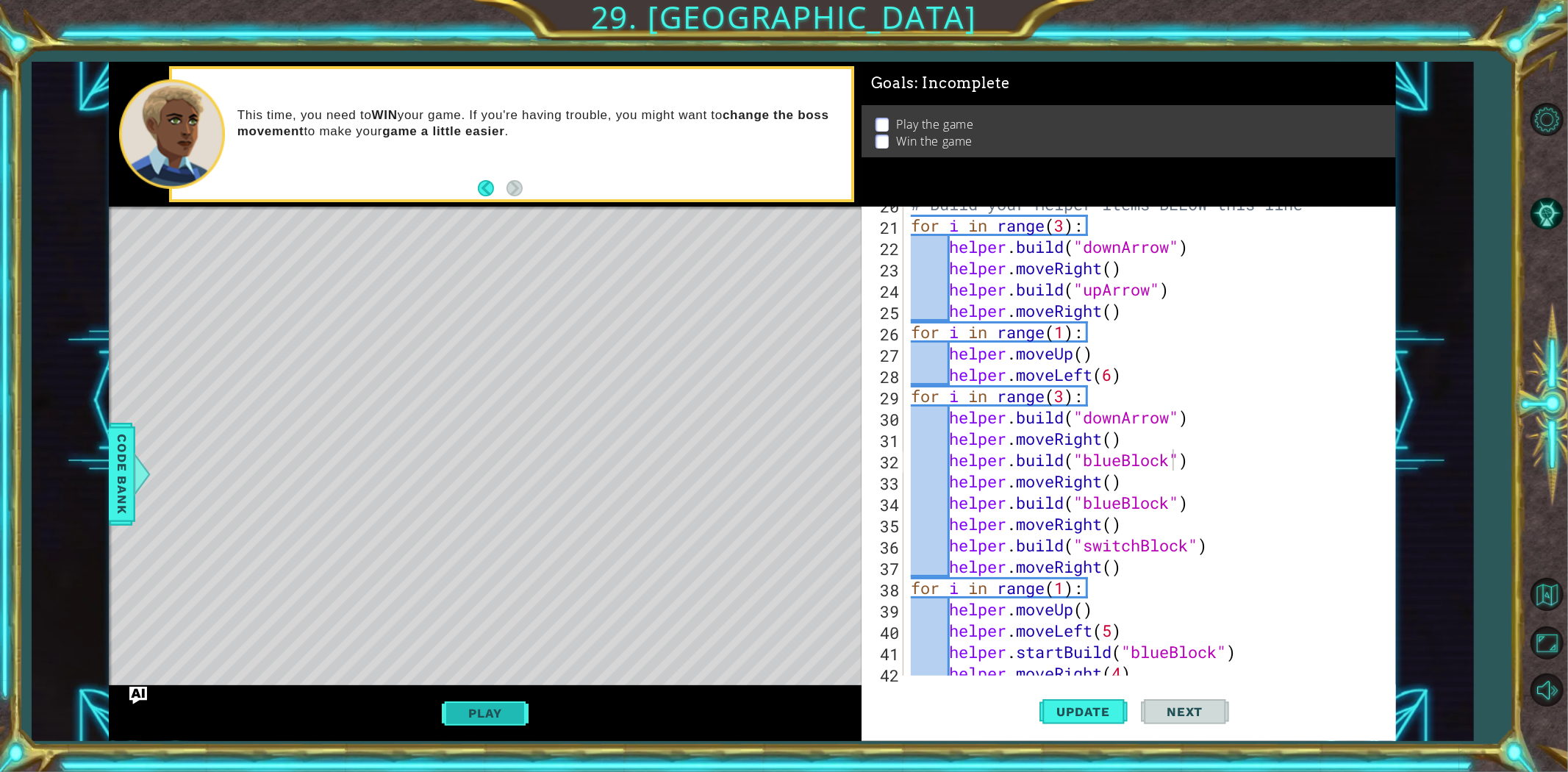
click at [468, 694] on button "Play" at bounding box center [484, 713] width 86 height 28
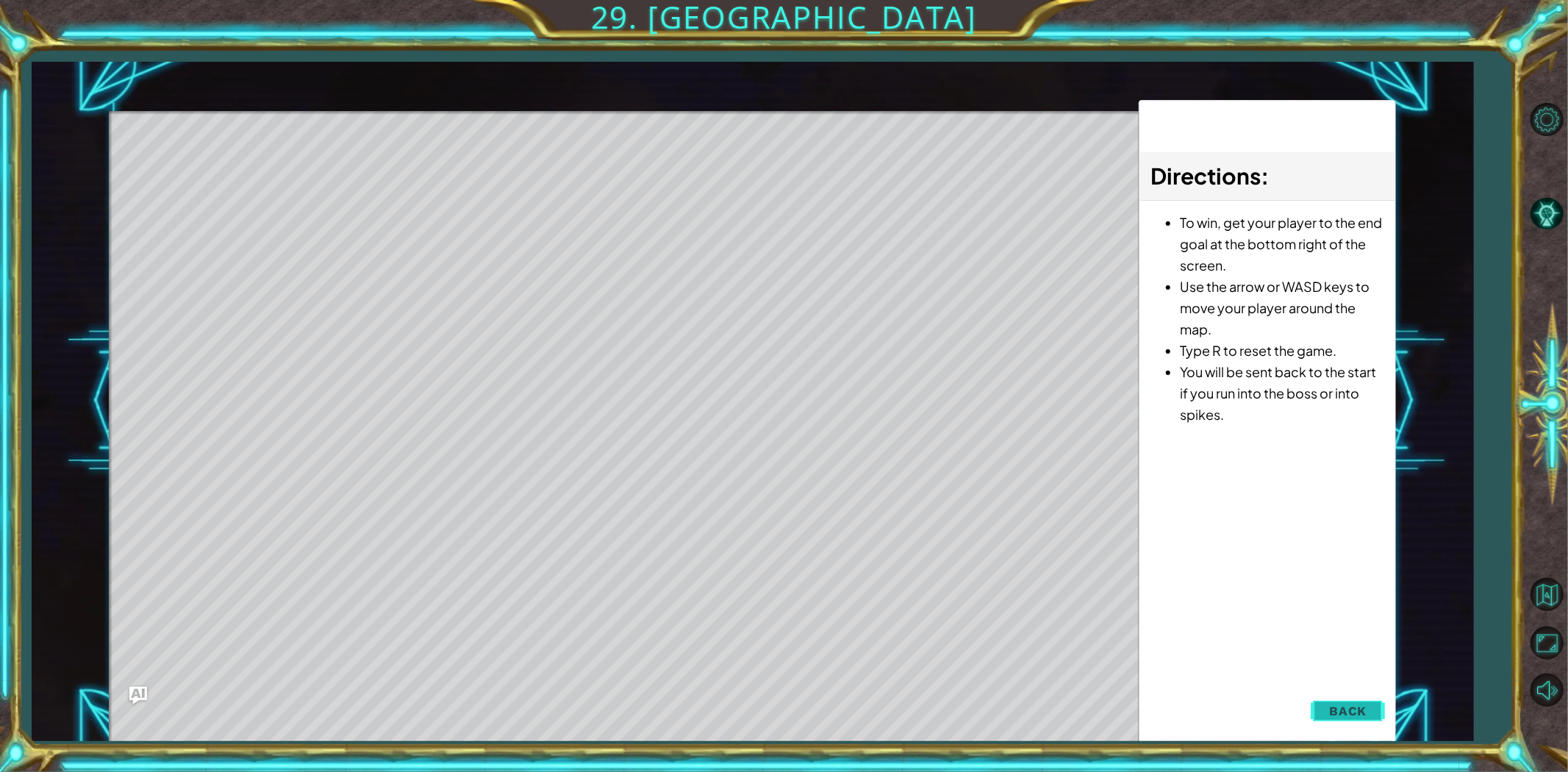
click at [1364, 694] on span "Back" at bounding box center [1348, 711] width 37 height 15
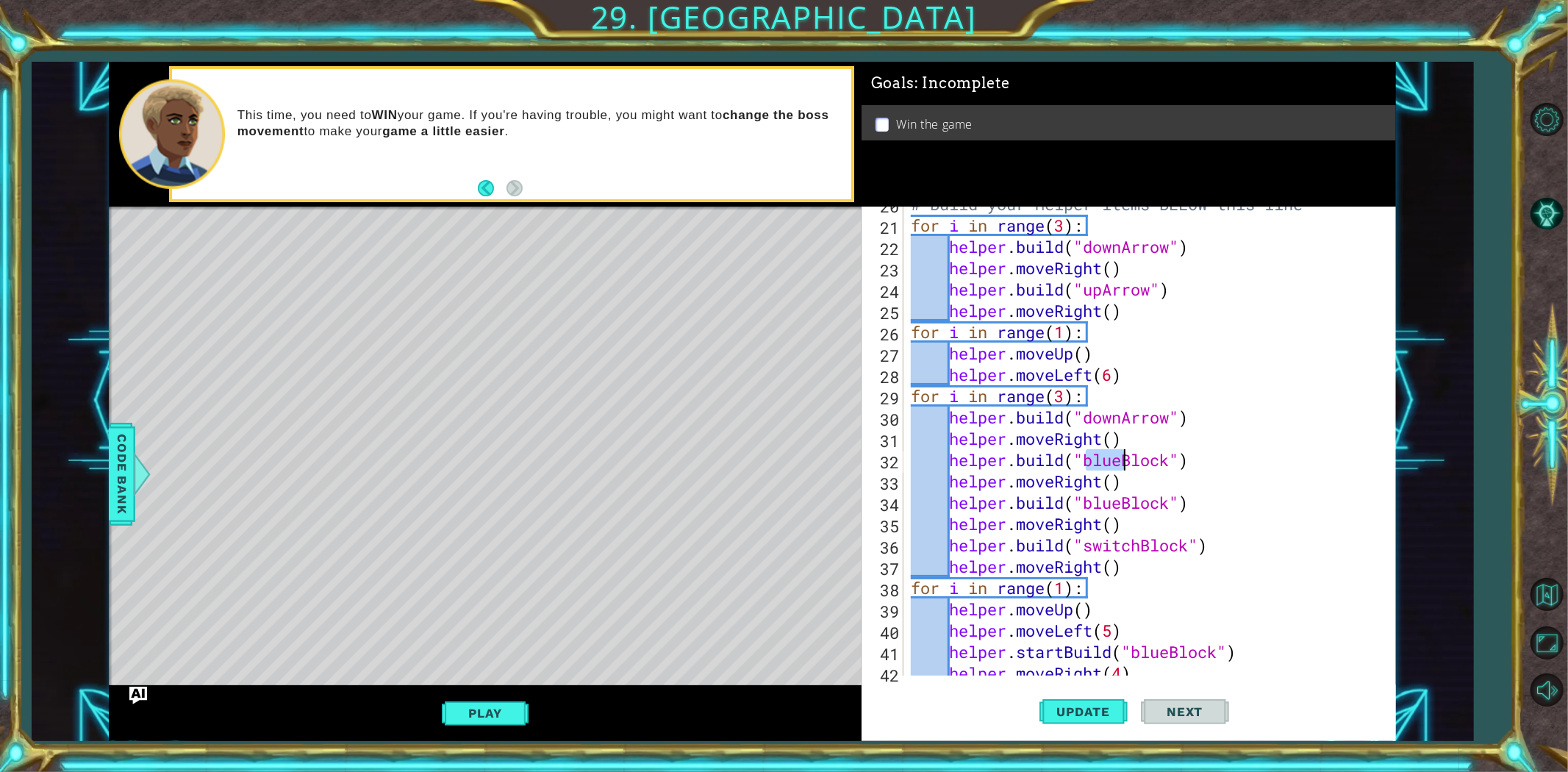
drag, startPoint x: 1088, startPoint y: 458, endPoint x: 1122, endPoint y: 466, distance: 34.9
click at [1122, 466] on div "# Build your Helper items BELOW this line for i in range ( 3 ) : helper . build…" at bounding box center [1148, 450] width 479 height 512
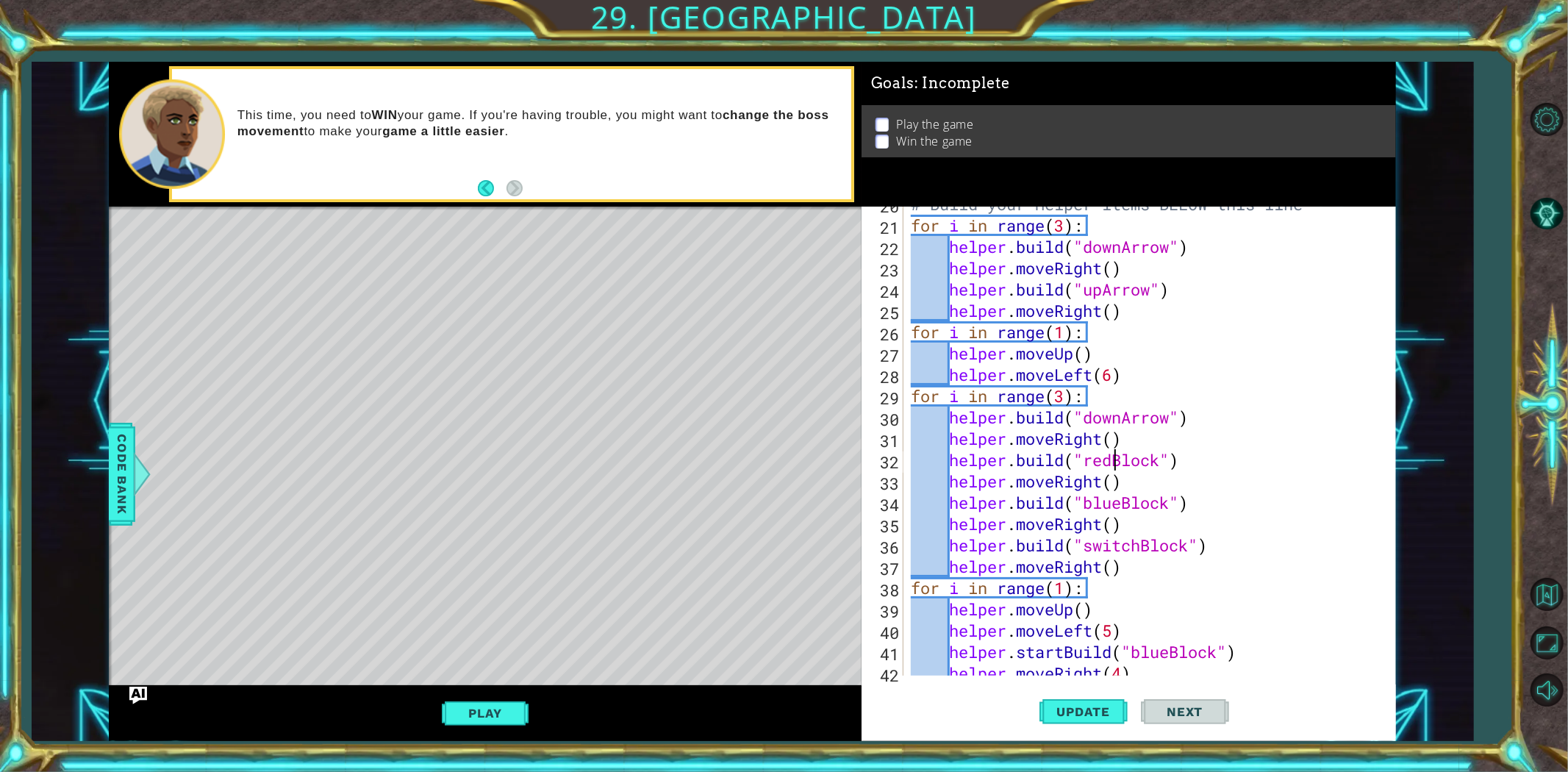
scroll to position [0, 9]
click at [1110, 694] on span "Update" at bounding box center [1084, 712] width 83 height 15
click at [483, 694] on button "Play" at bounding box center [484, 713] width 86 height 28
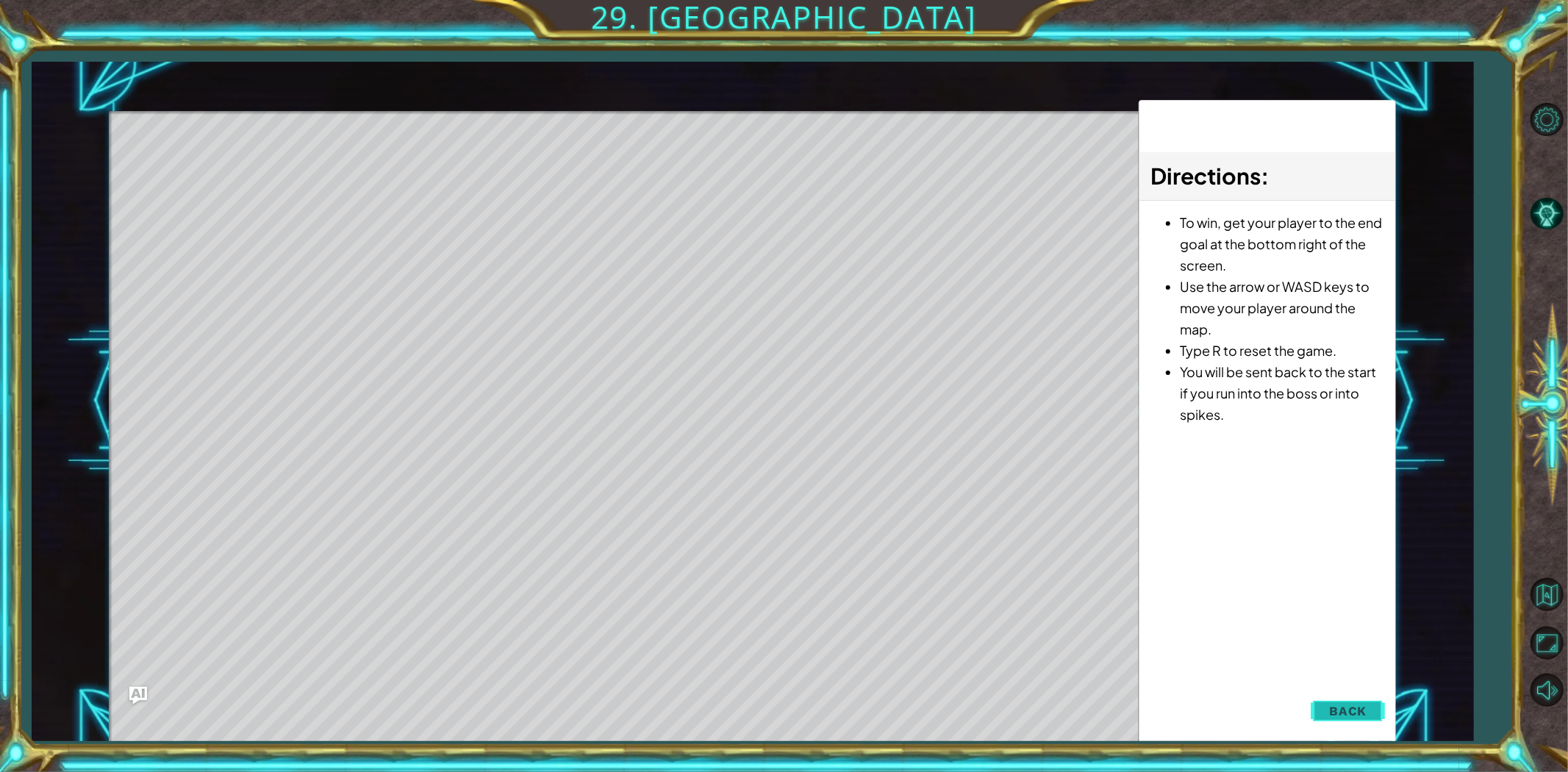
click at [1360, 694] on button "Back" at bounding box center [1347, 711] width 74 height 30
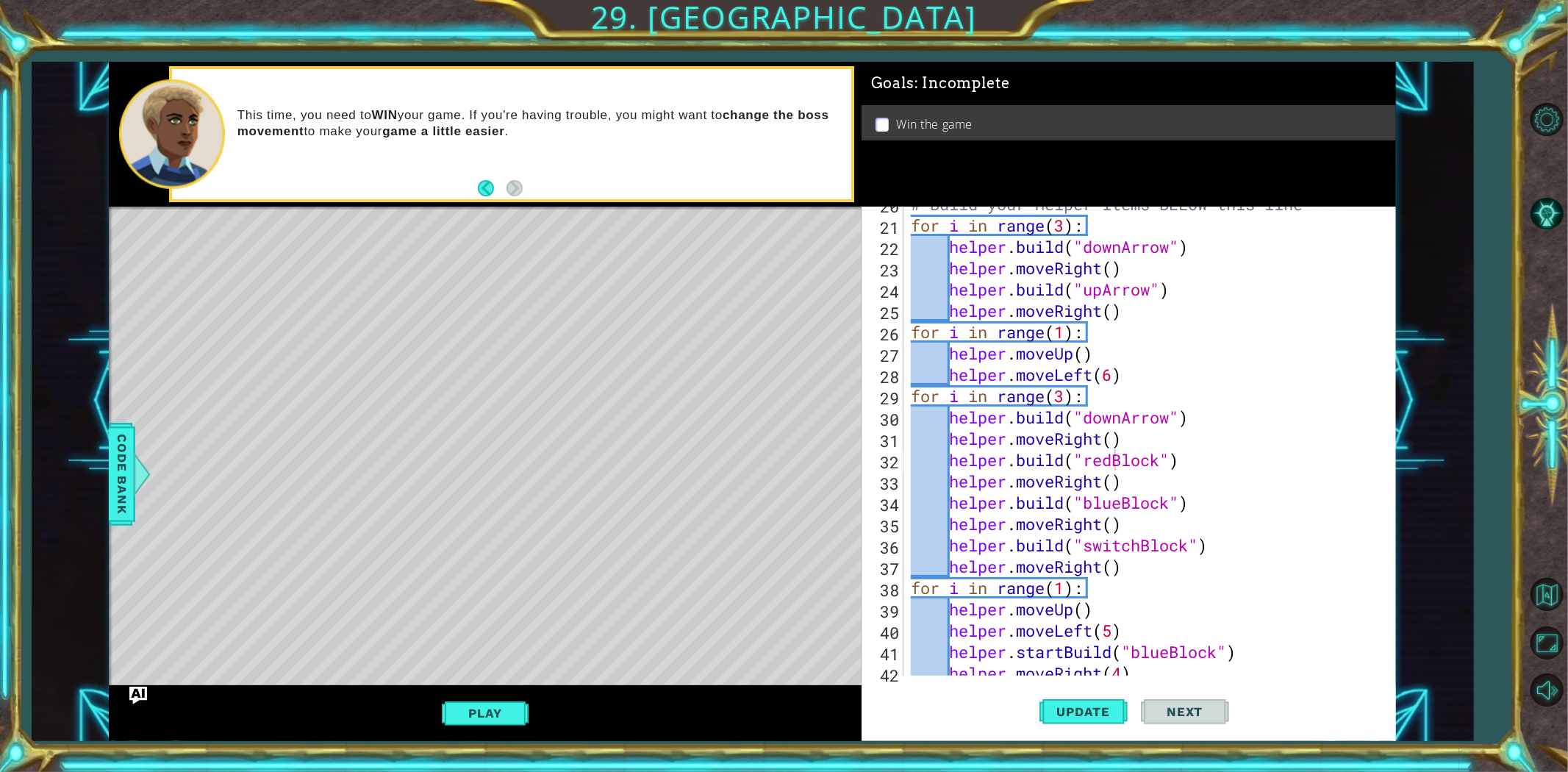
scroll to position [586, 0]
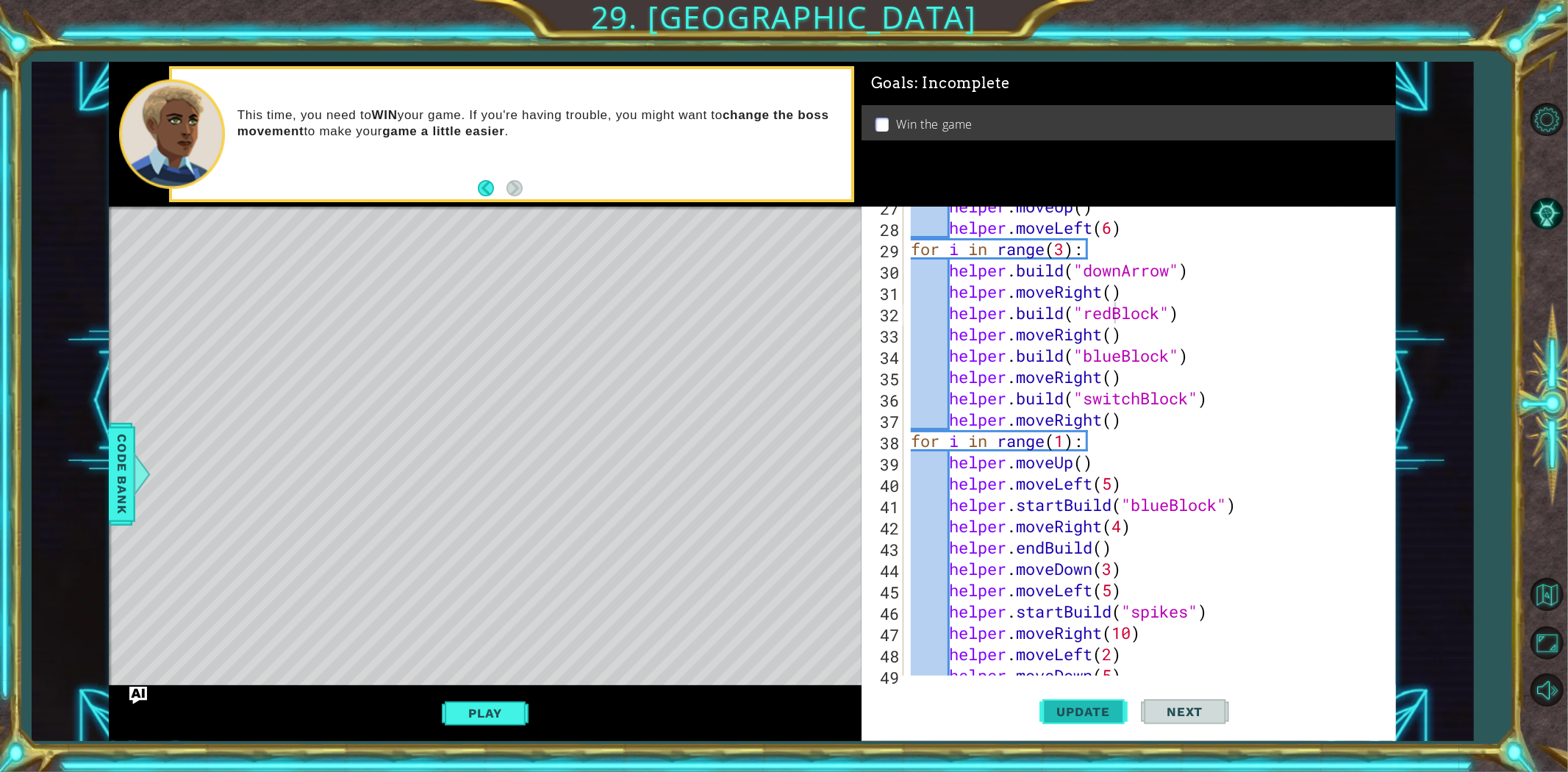
click at [1056, 694] on button "Update" at bounding box center [1083, 711] width 88 height 54
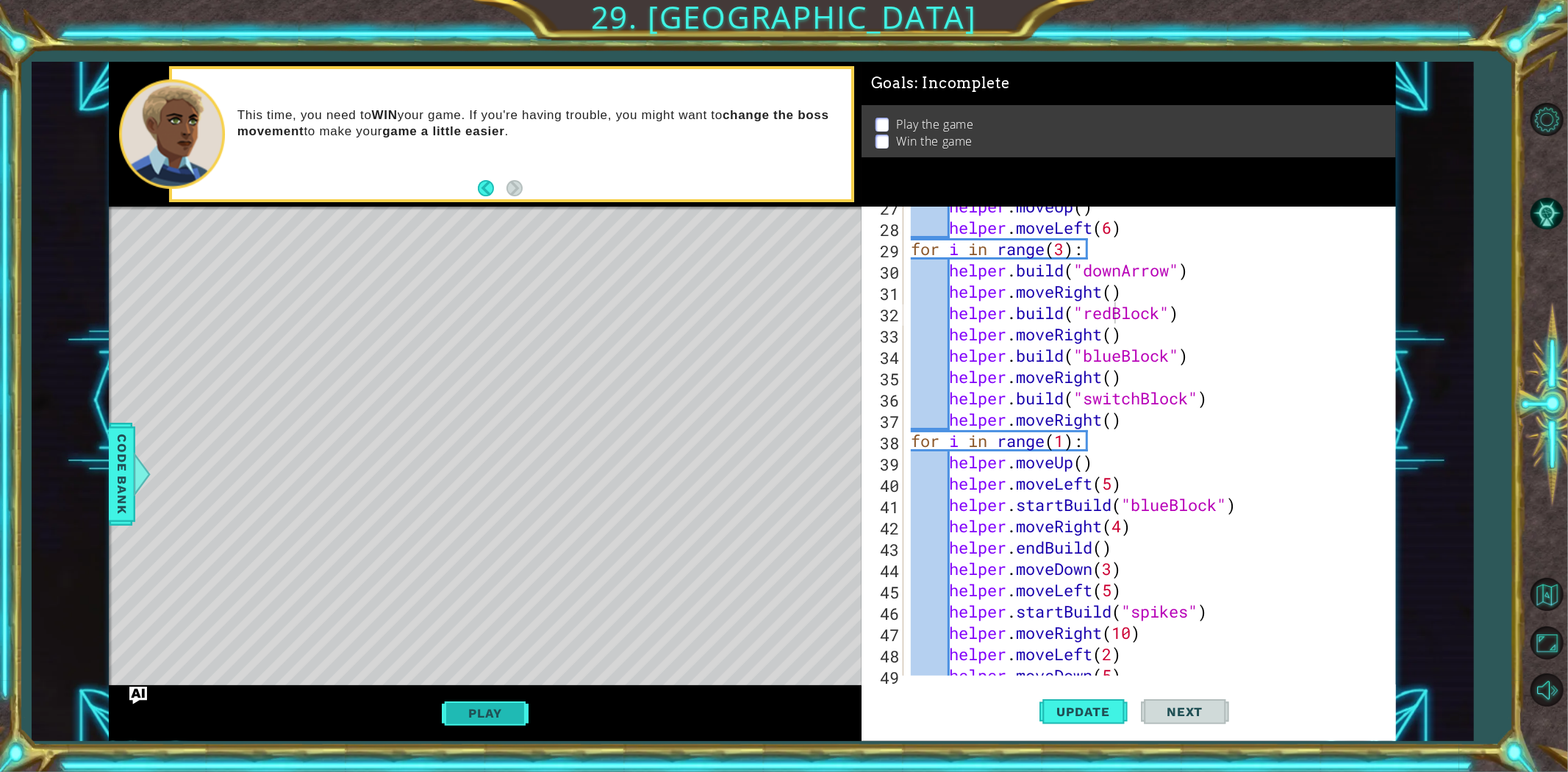
click at [472, 694] on button "Play" at bounding box center [484, 713] width 86 height 28
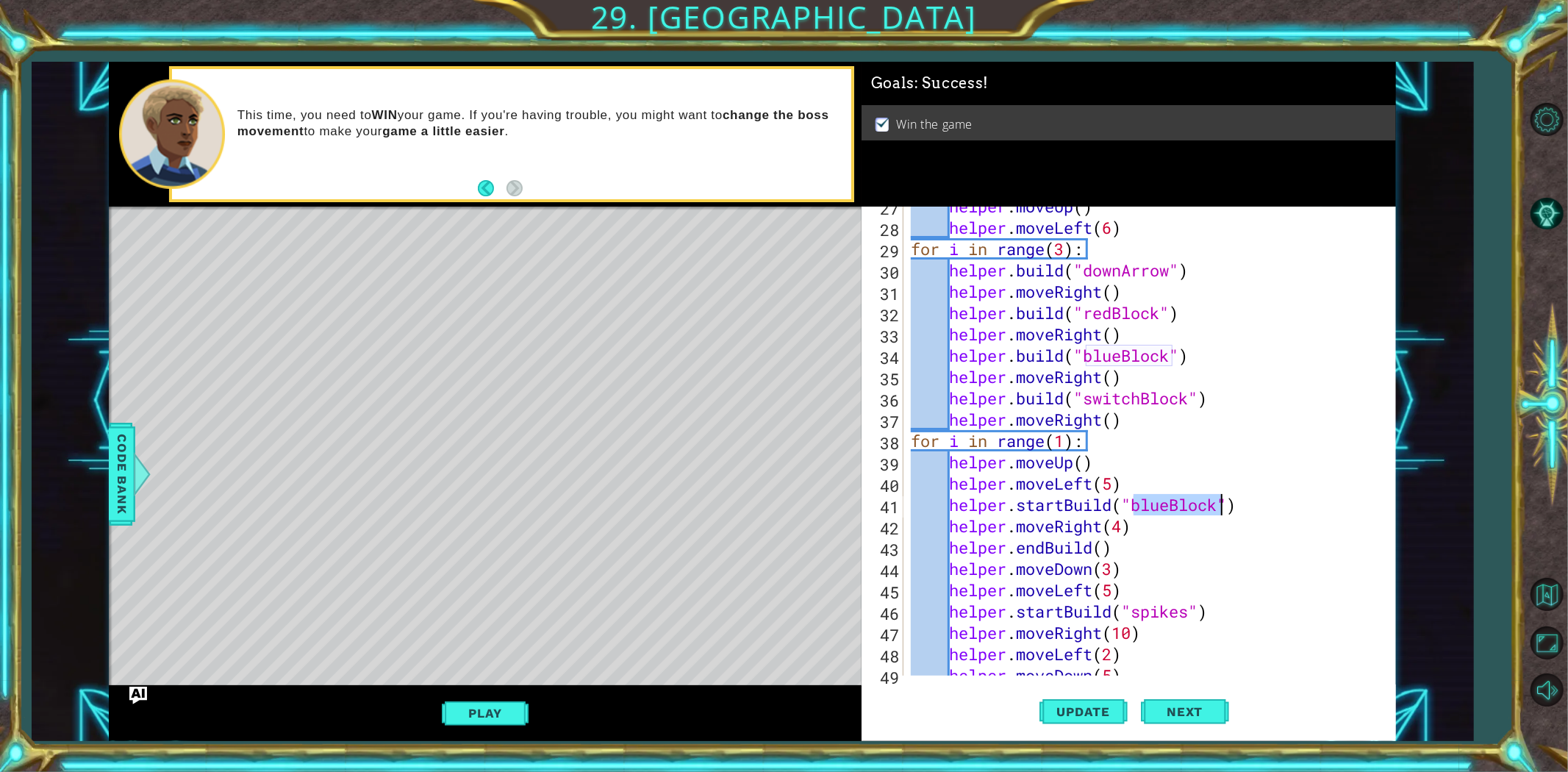
drag, startPoint x: 1129, startPoint y: 505, endPoint x: 1220, endPoint y: 506, distance: 91.0
click at [1220, 506] on div "helper . moveUp ( ) helper . moveLeft ( 6 ) for i in range ( 3 ) : helper . bui…" at bounding box center [1148, 452] width 479 height 512
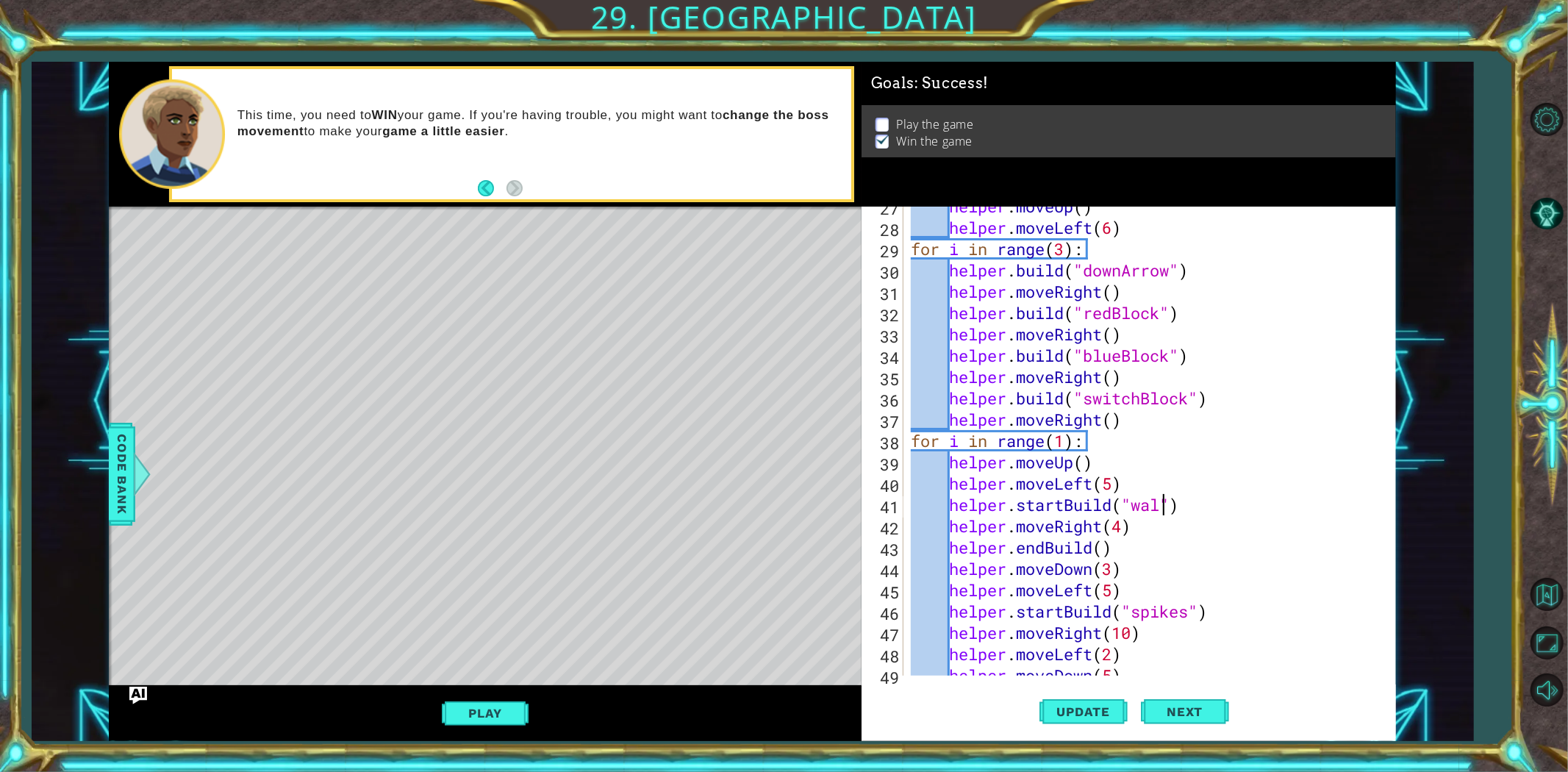
scroll to position [0, 11]
click at [1053, 694] on span "Update" at bounding box center [1084, 712] width 83 height 15
click at [509, 694] on button "Play" at bounding box center [484, 713] width 86 height 28
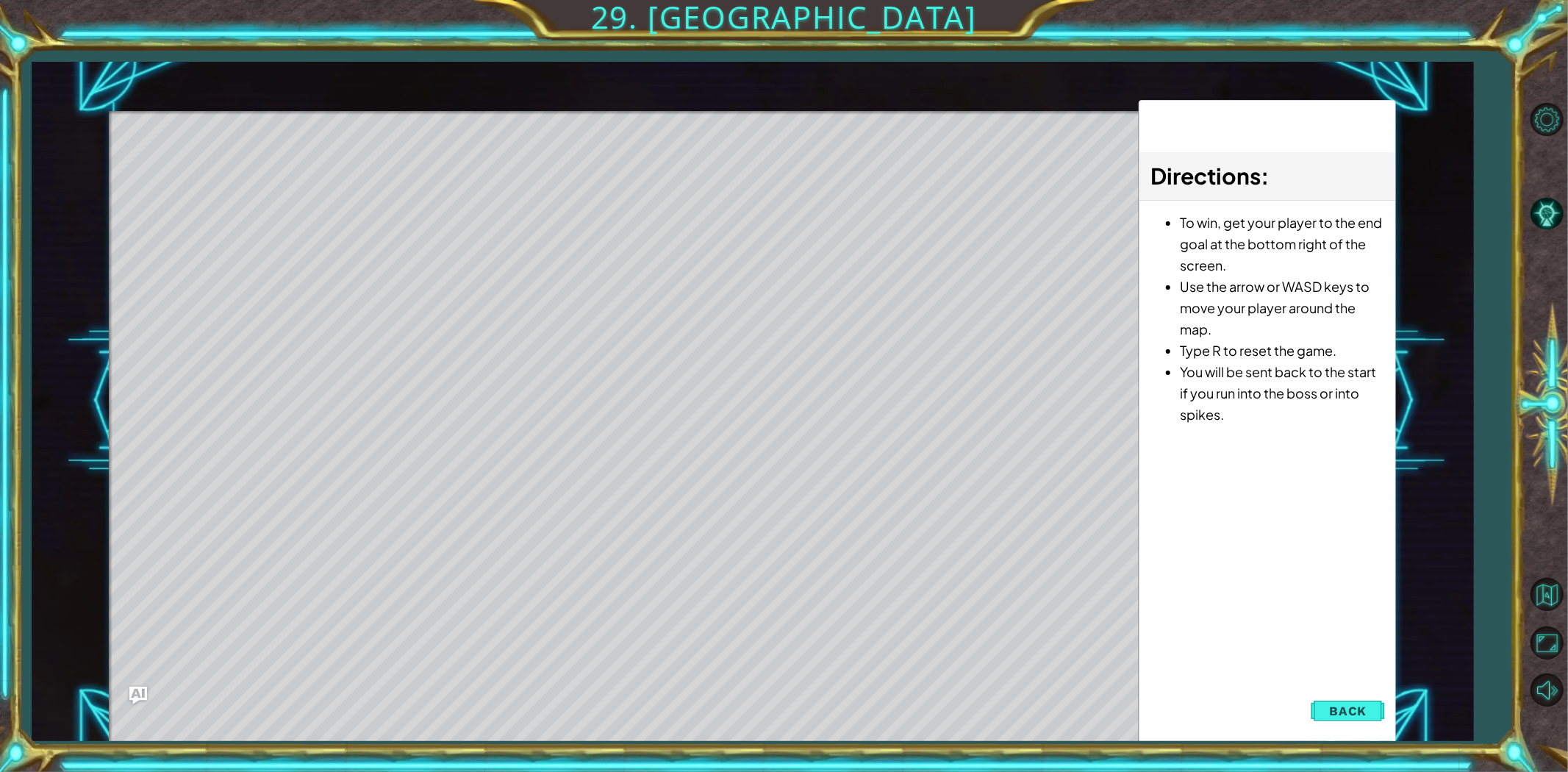
click at [1339, 688] on div "Directions : To win, get your player to the end goal at the bottom right of the…" at bounding box center [1268, 422] width 257 height 643
click at [1311, 694] on button "Back" at bounding box center [1347, 711] width 74 height 30
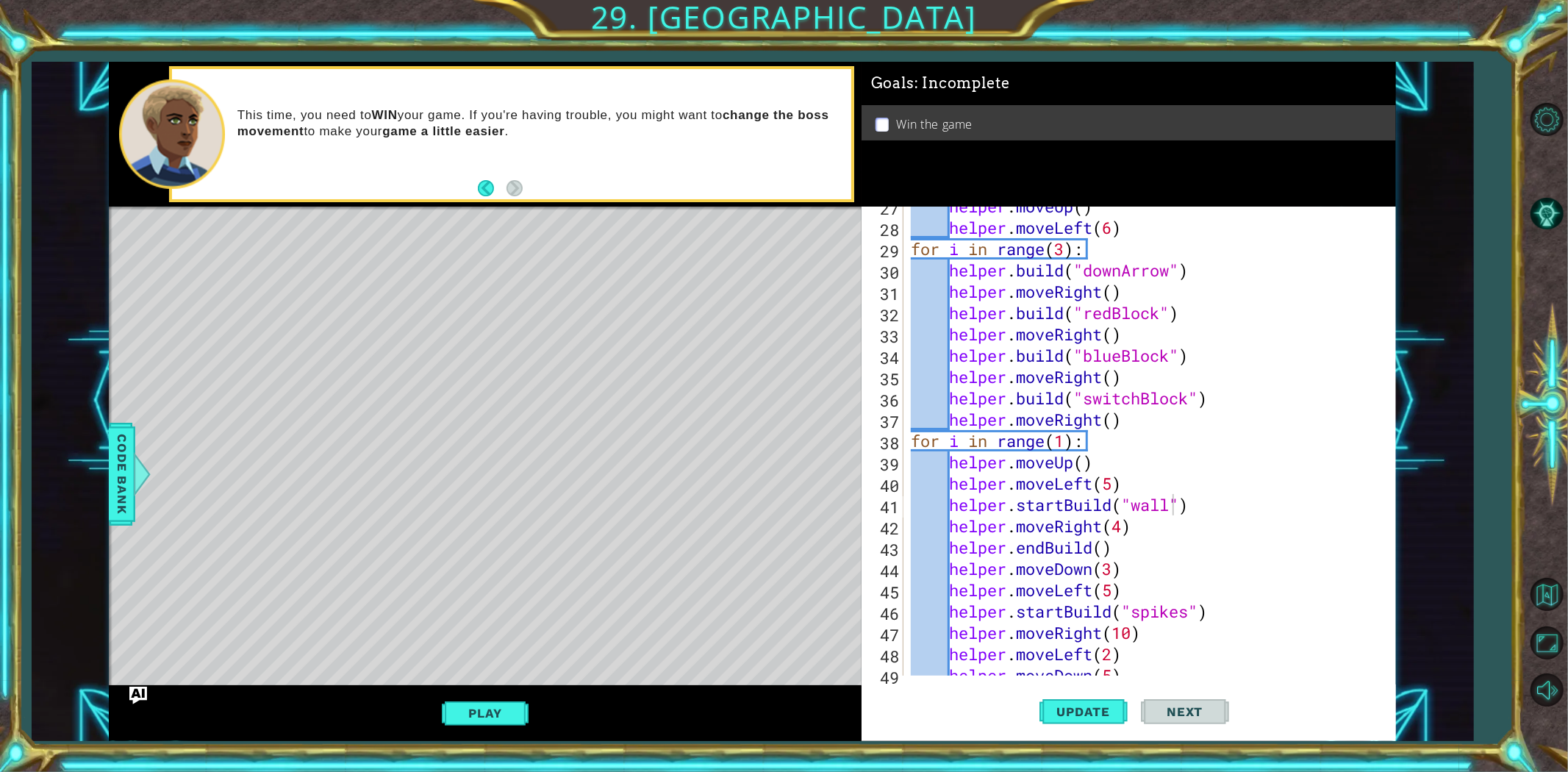
scroll to position [0, 7]
drag, startPoint x: 1056, startPoint y: 247, endPoint x: 1069, endPoint y: 247, distance: 13.0
click at [1069, 247] on div "helper . moveUp ( ) helper . moveLeft ( 6 ) for i in range ( 3 ) : helper . bui…" at bounding box center [1148, 452] width 479 height 512
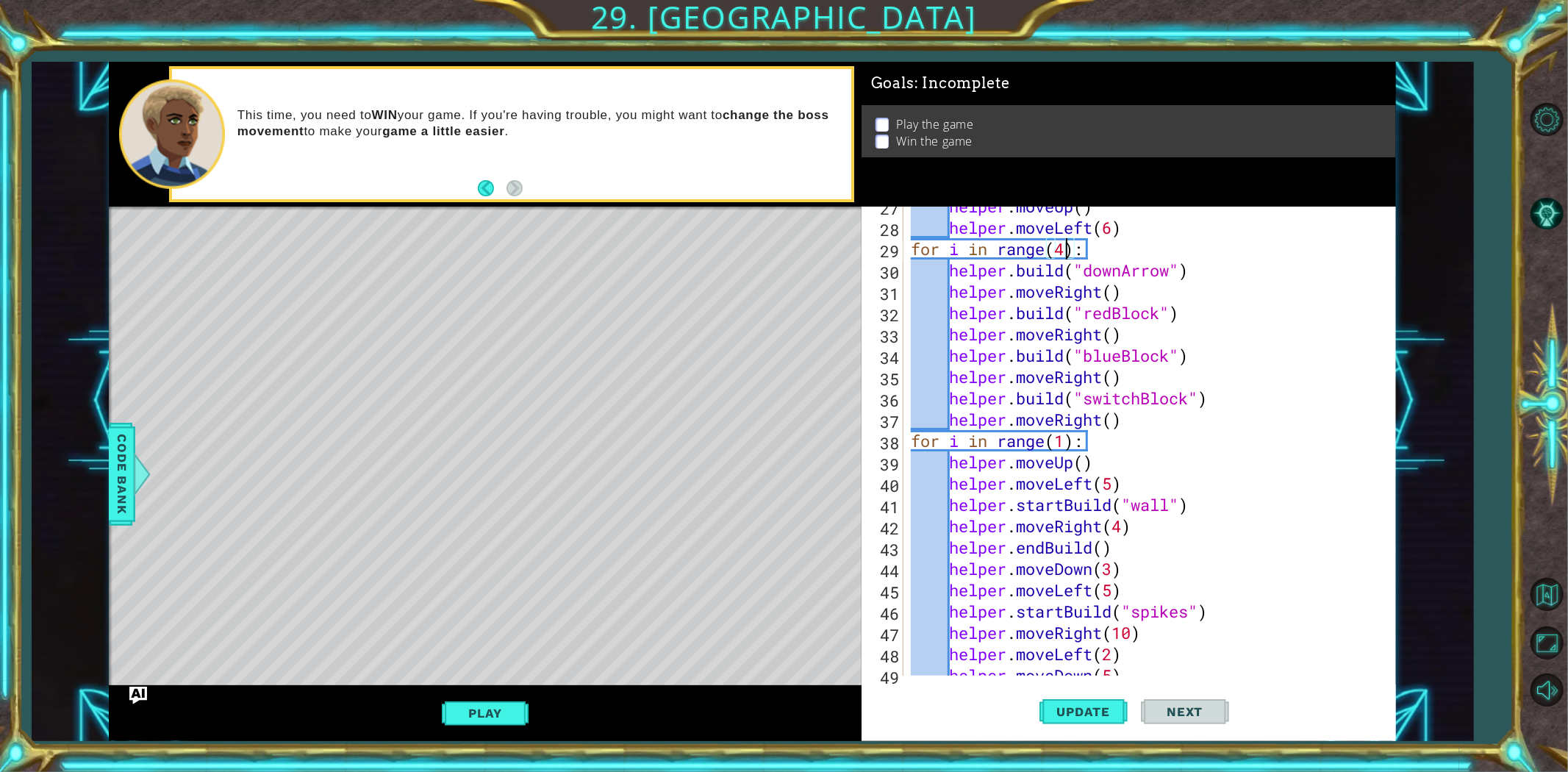
scroll to position [0, 6]
click at [1104, 694] on span "Update" at bounding box center [1084, 712] width 83 height 15
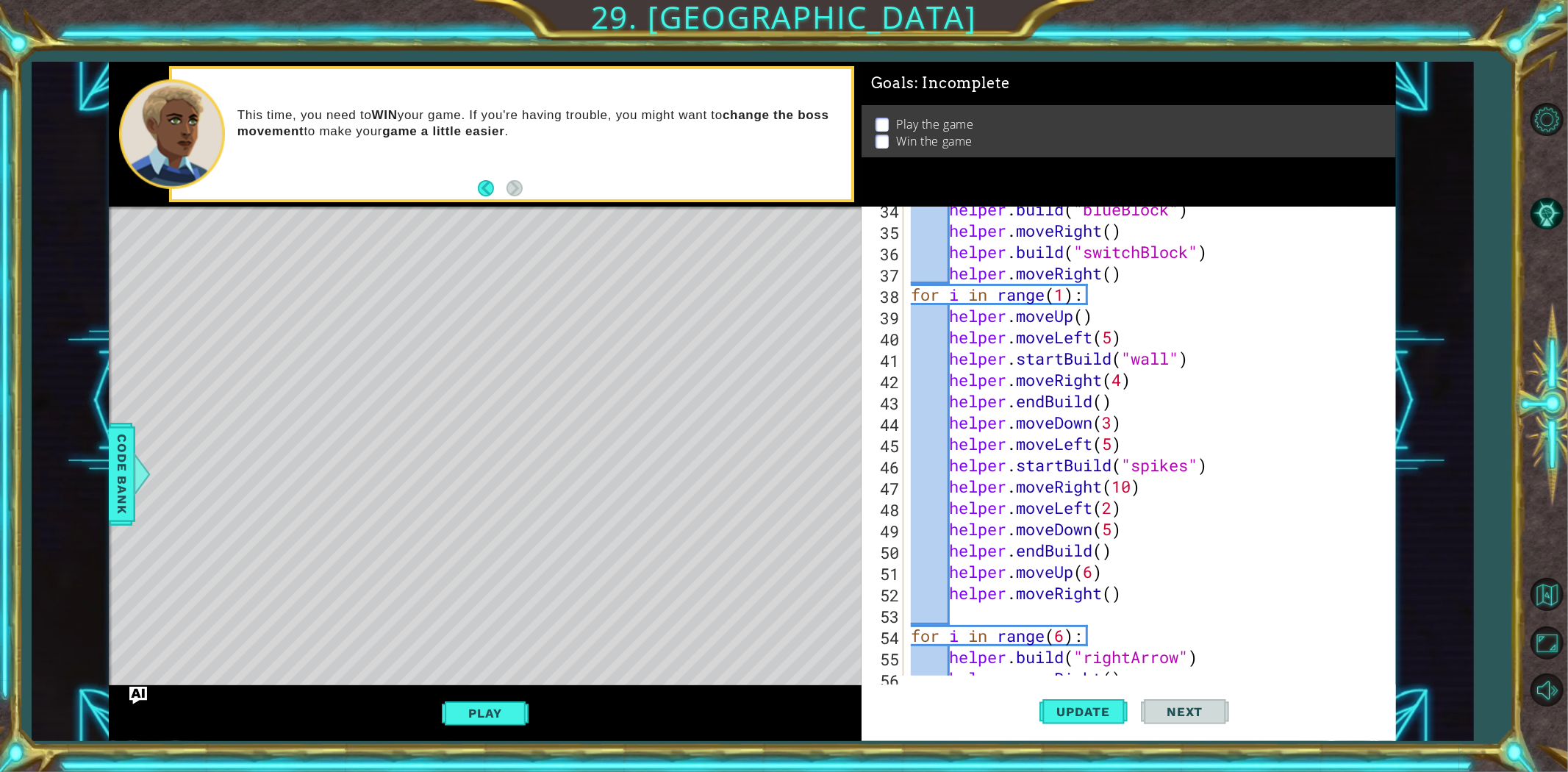
scroll to position [783, 0]
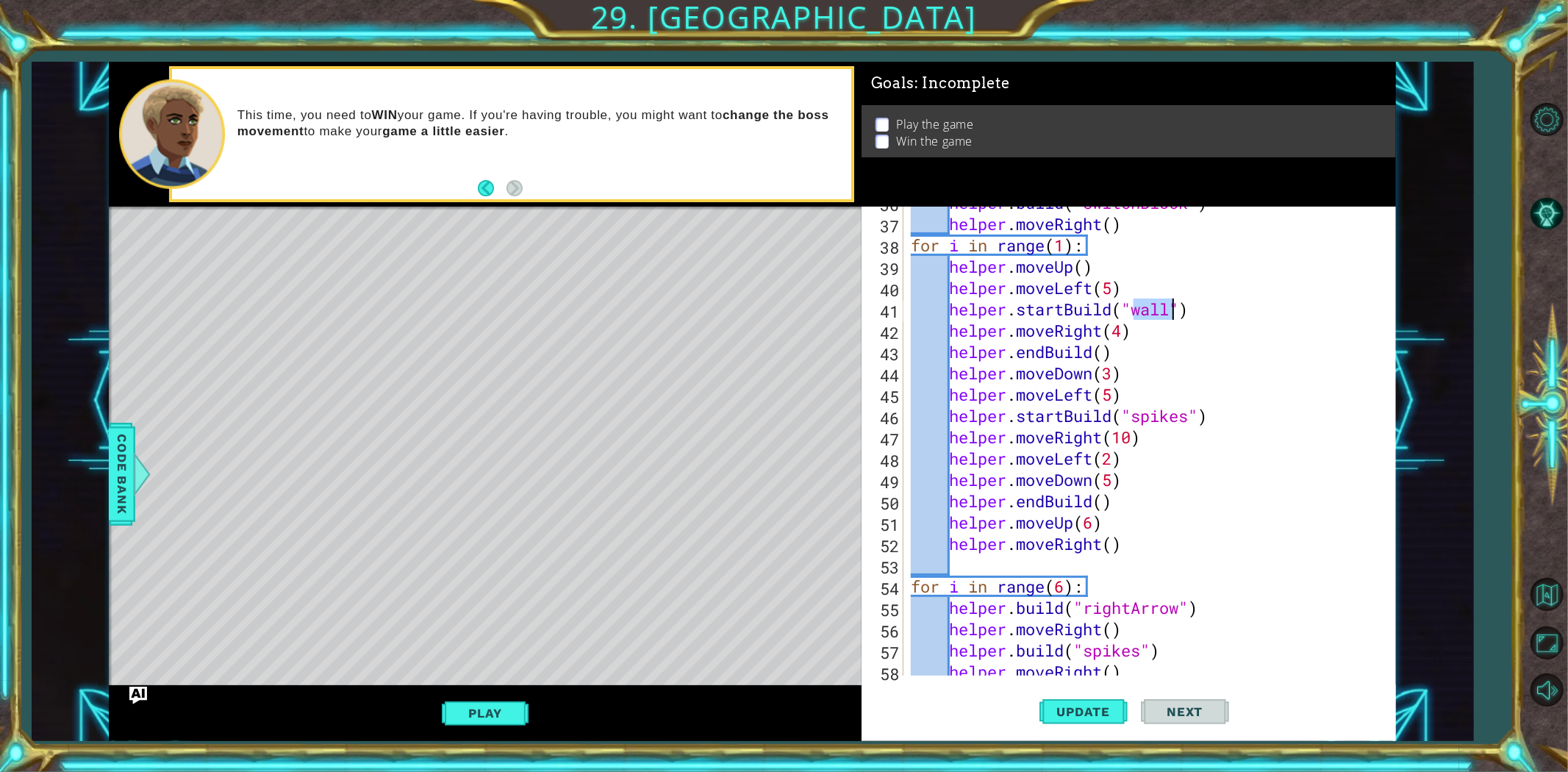
drag, startPoint x: 1136, startPoint y: 309, endPoint x: 1170, endPoint y: 313, distance: 34.2
click at [1170, 313] on div "helper . build ( "switchBlock" ) helper . moveRight ( ) for i in range ( 1 ) : …" at bounding box center [1148, 448] width 479 height 512
click at [1114, 694] on button "Update" at bounding box center [1083, 711] width 88 height 54
click at [473, 694] on button "Play" at bounding box center [484, 713] width 86 height 28
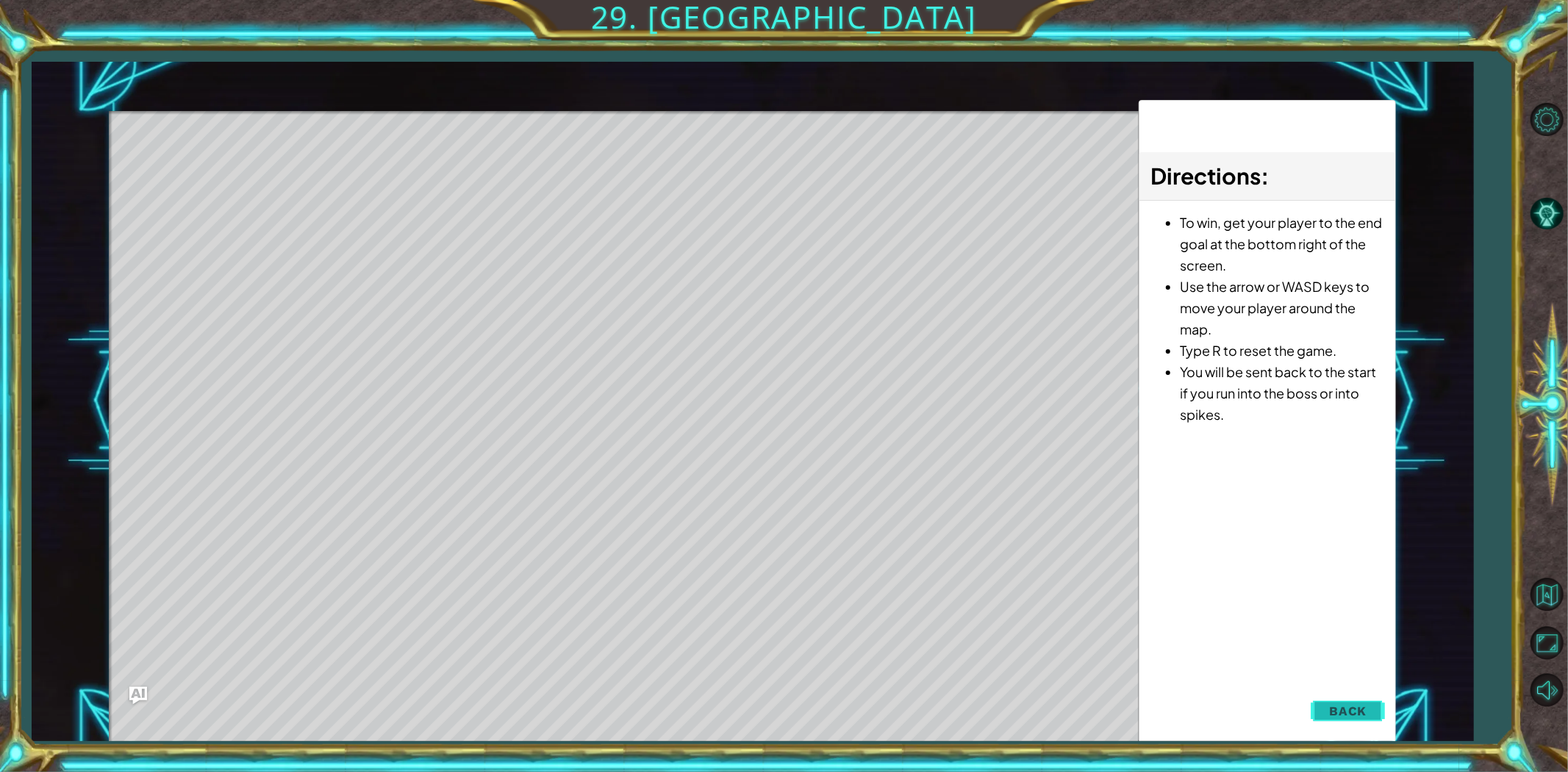
click at [1326, 694] on button "Back" at bounding box center [1347, 711] width 74 height 30
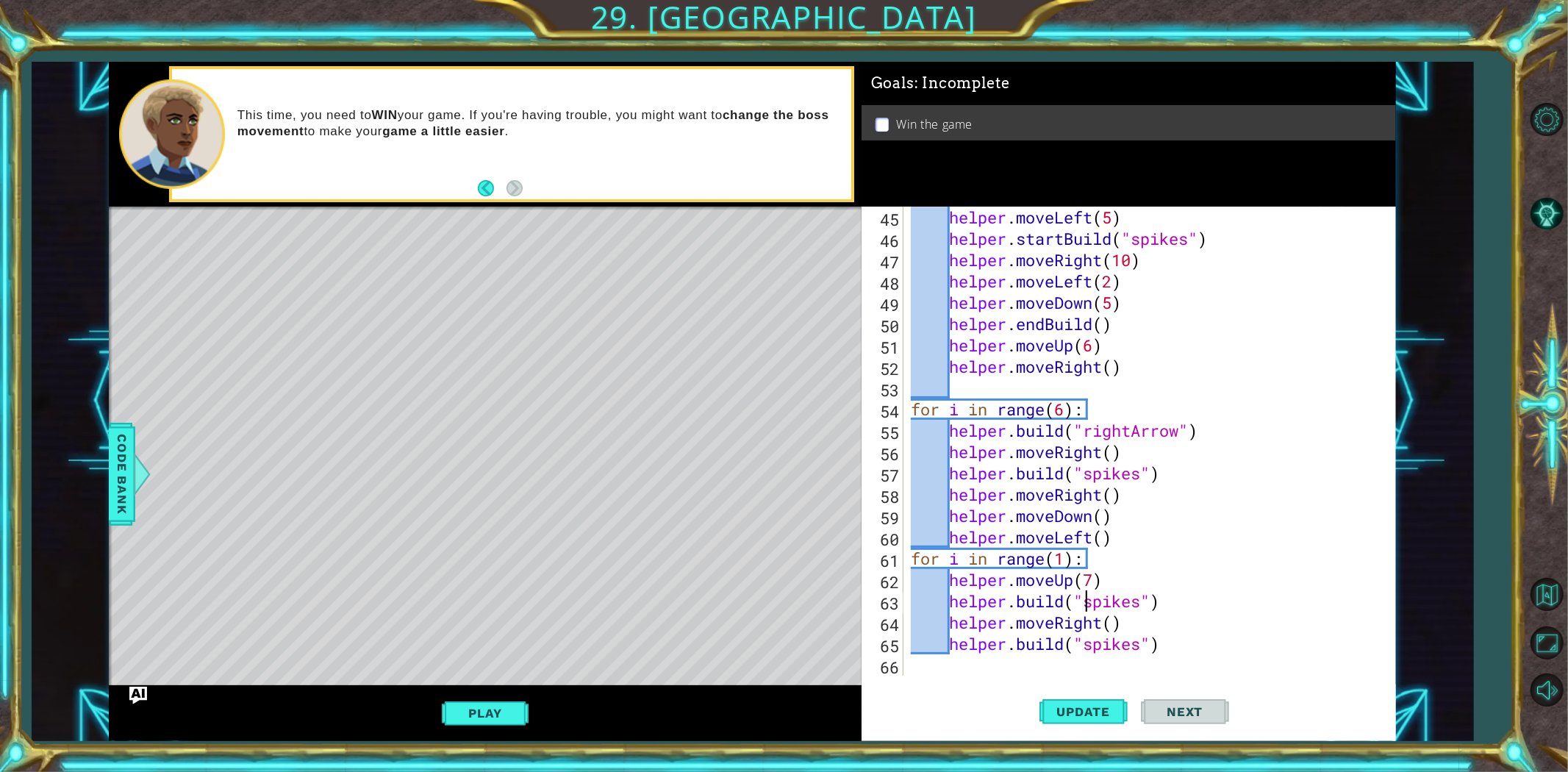
scroll to position [0, 10]
drag, startPoint x: 1084, startPoint y: 606, endPoint x: 1140, endPoint y: 603, distance: 56.1
click at [1140, 603] on div "helper . moveLeft ( 5 ) helper . startBuild ( "spikes" ) helper . moveRight ( 1…" at bounding box center [1148, 463] width 479 height 512
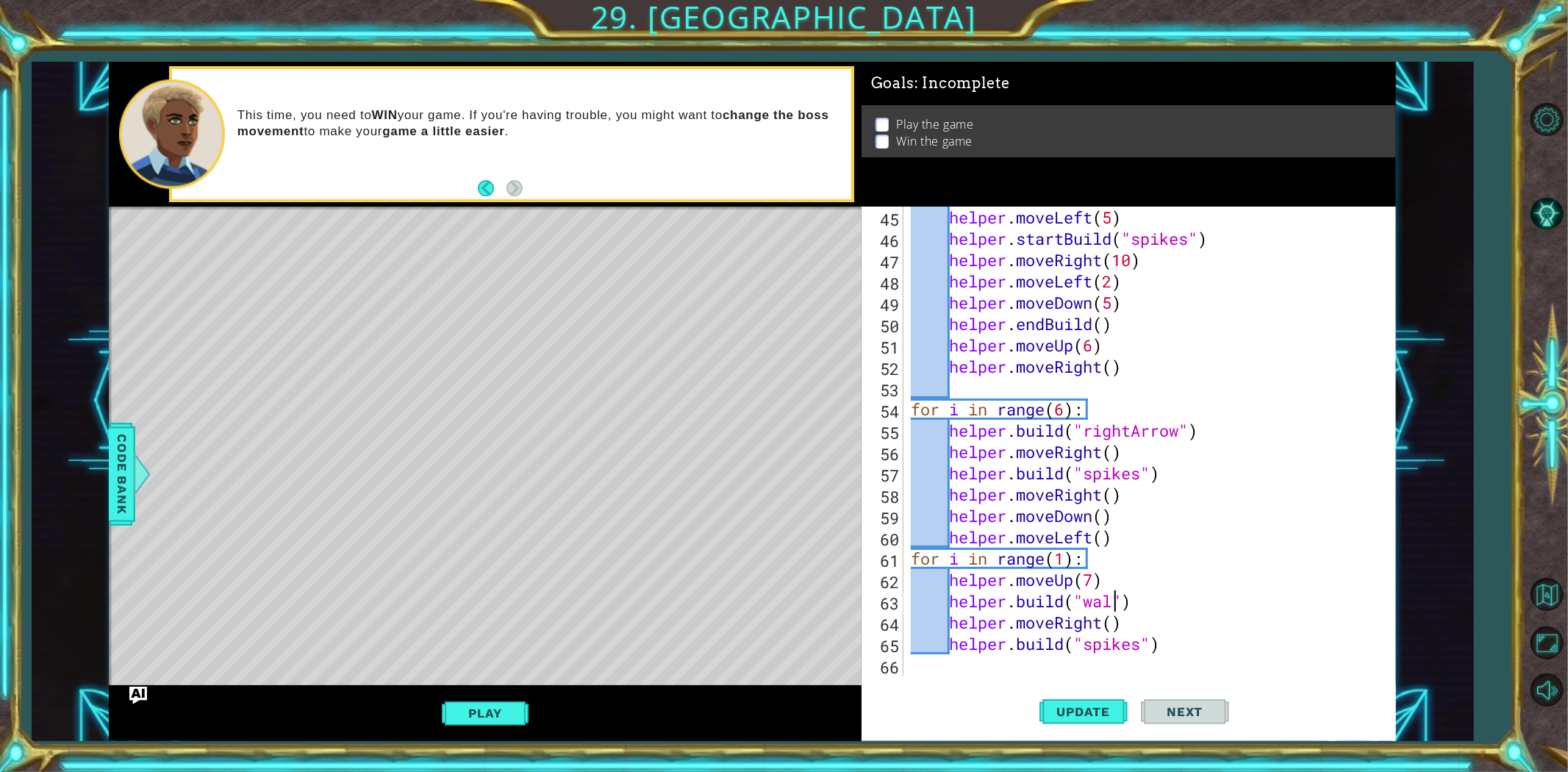
scroll to position [0, 9]
click at [1081, 694] on button "Update" at bounding box center [1083, 711] width 88 height 54
drag, startPoint x: 1082, startPoint y: 645, endPoint x: 1141, endPoint y: 649, distance: 59.1
click at [1141, 649] on div "helper . moveLeft ( 5 ) helper . startBuild ( "spikes" ) helper . moveRight ( 1…" at bounding box center [1148, 463] width 479 height 512
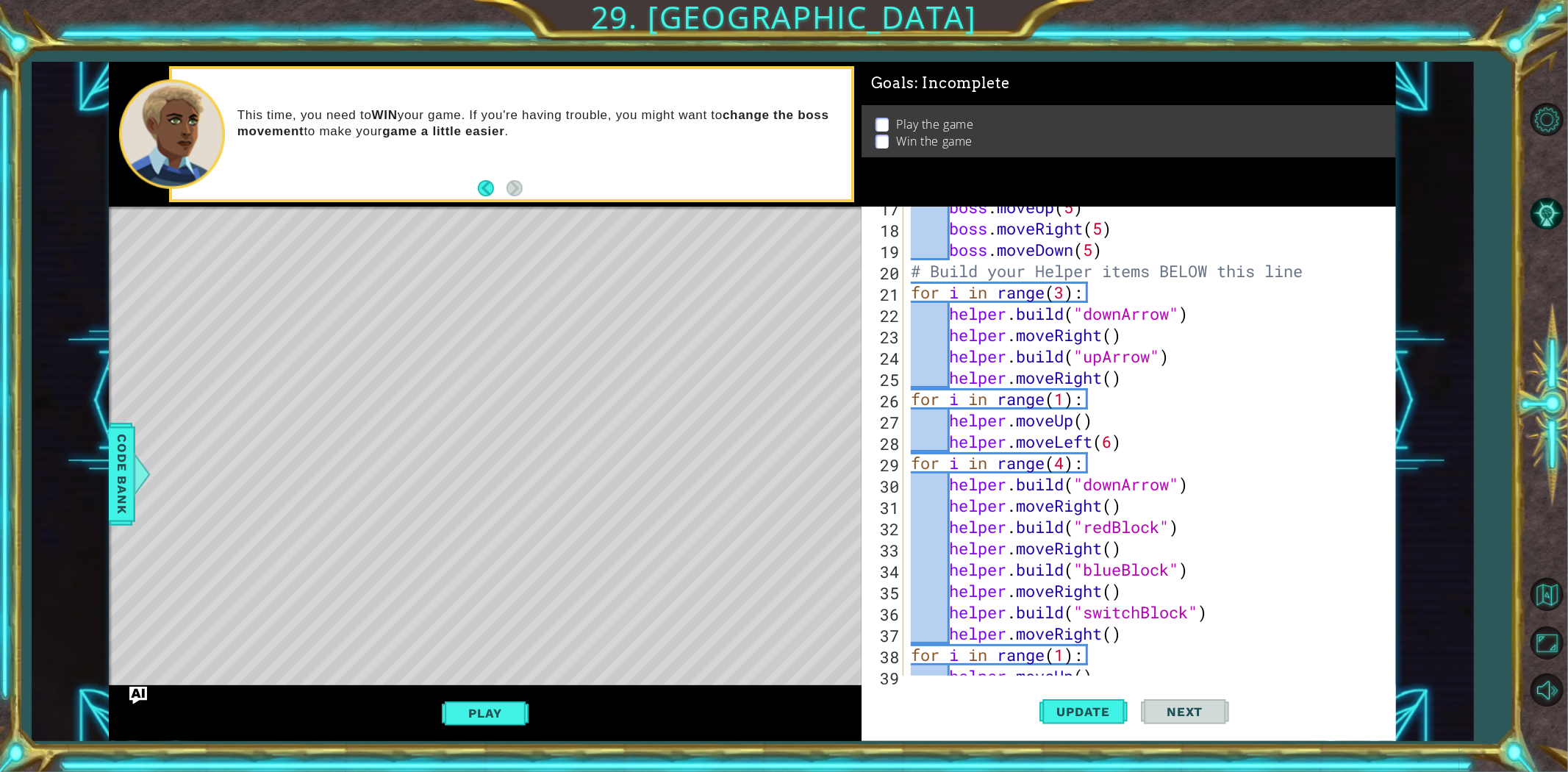
scroll to position [568, 0]
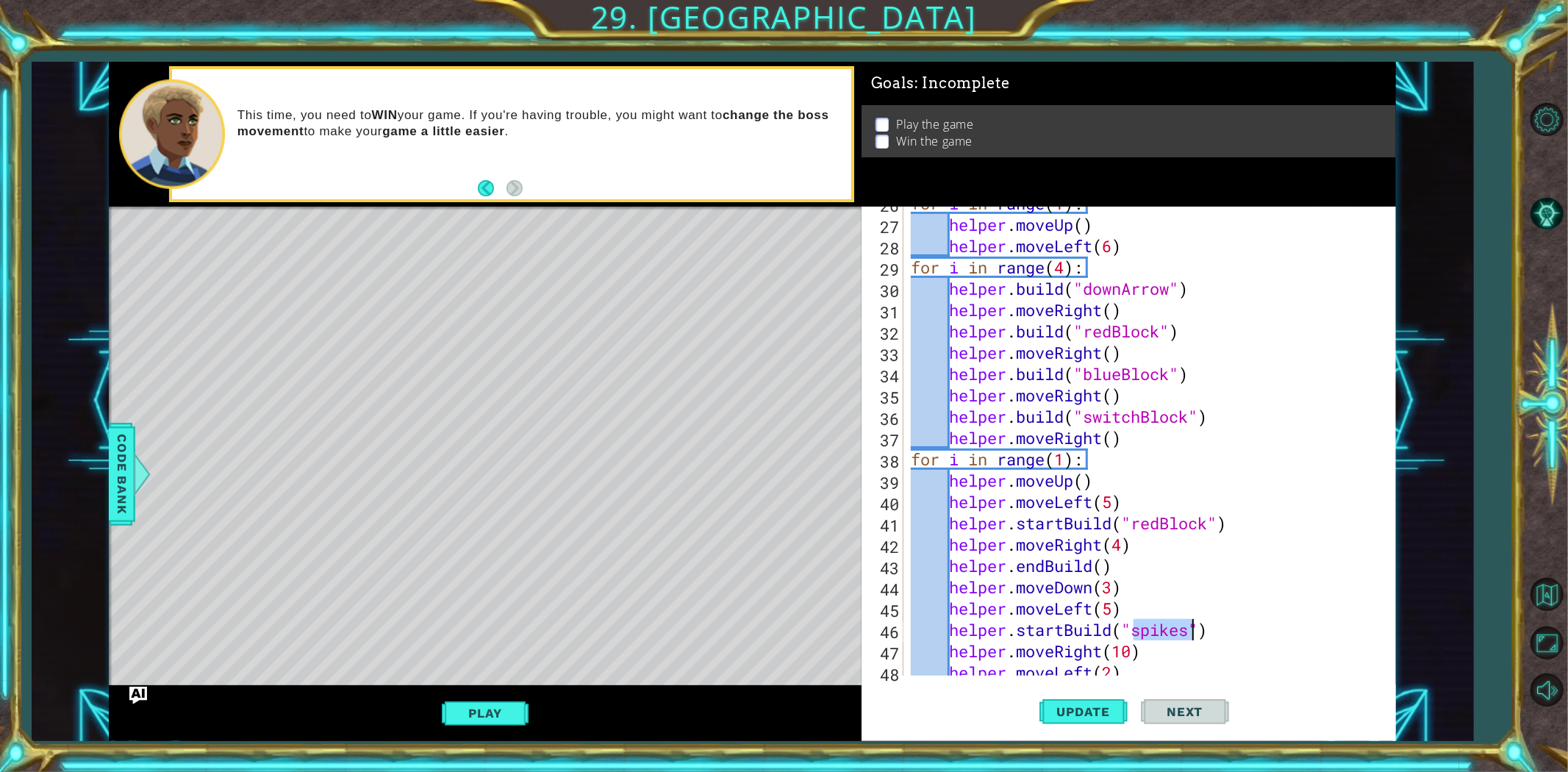
drag, startPoint x: 1135, startPoint y: 631, endPoint x: 1190, endPoint y: 627, distance: 55.1
click at [1190, 627] on div "for i in range ( 1 ) : helper . moveUp ( ) helper . moveLeft ( 6 ) for i in ran…" at bounding box center [1148, 449] width 479 height 512
click at [1117, 694] on button "Update" at bounding box center [1083, 711] width 88 height 54
click at [497, 694] on button "Play" at bounding box center [484, 713] width 86 height 28
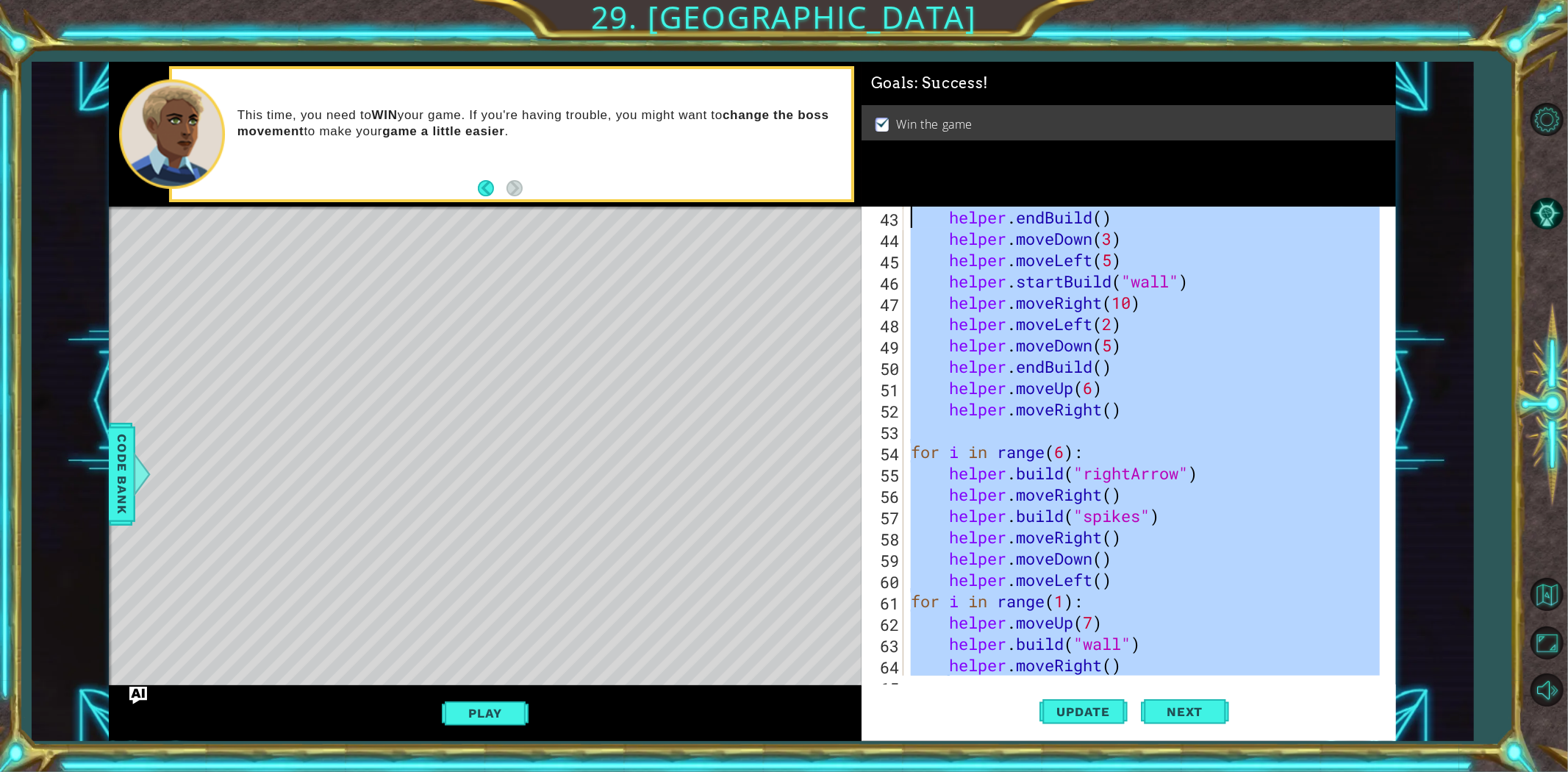
scroll to position [0, 0]
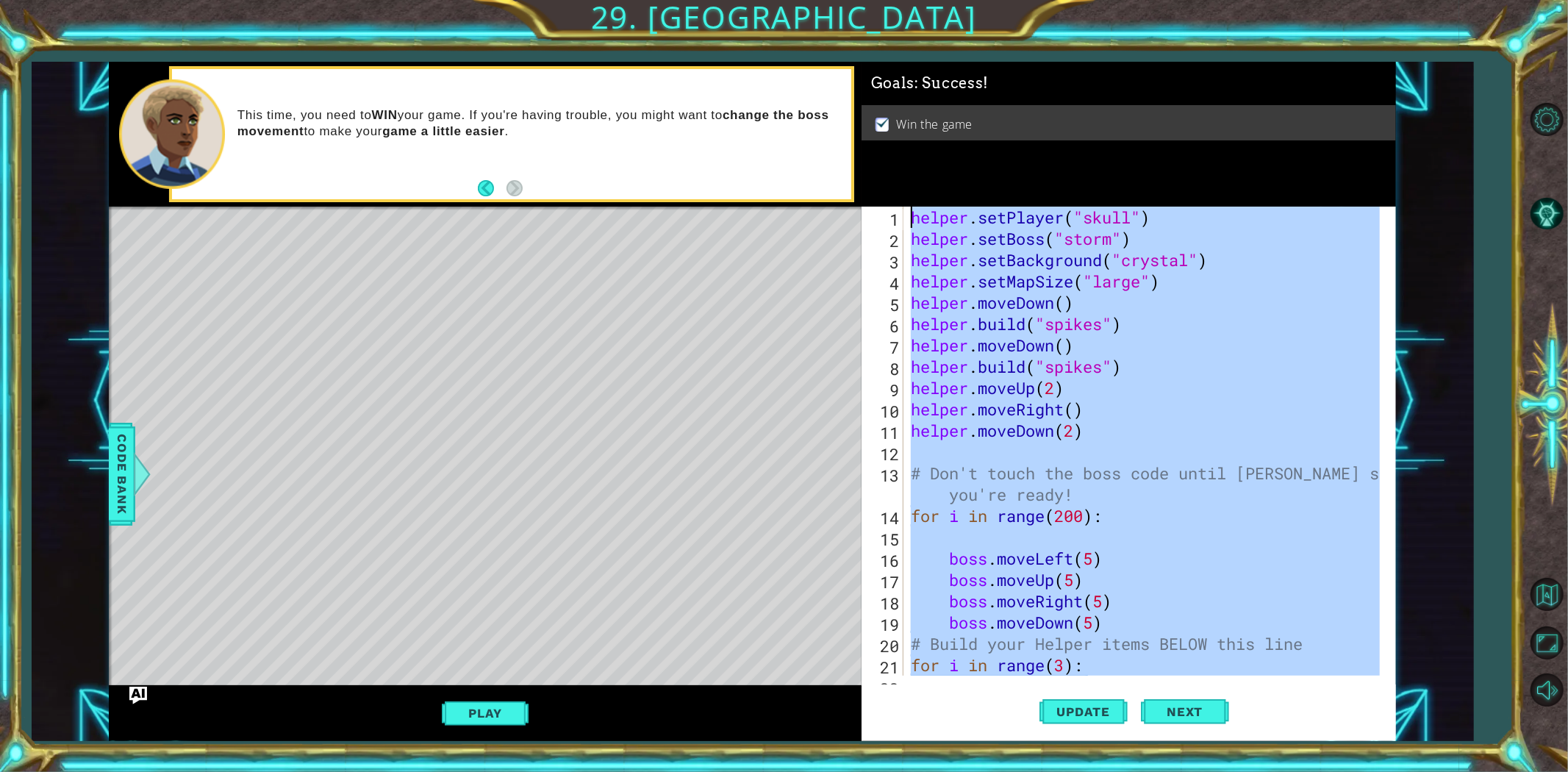
drag, startPoint x: 1201, startPoint y: 649, endPoint x: 630, endPoint y: 35, distance: 838.5
click at [630, 35] on div "1 2 3 4 5 6 7 8 9 10 11 12 13 14 15 16 17 18 helper . setPlayer ( "skull" ) hel…" at bounding box center [784, 386] width 1568 height 772
type textarea "helper.setPlayer("skull") helper.setBoss("storm")"
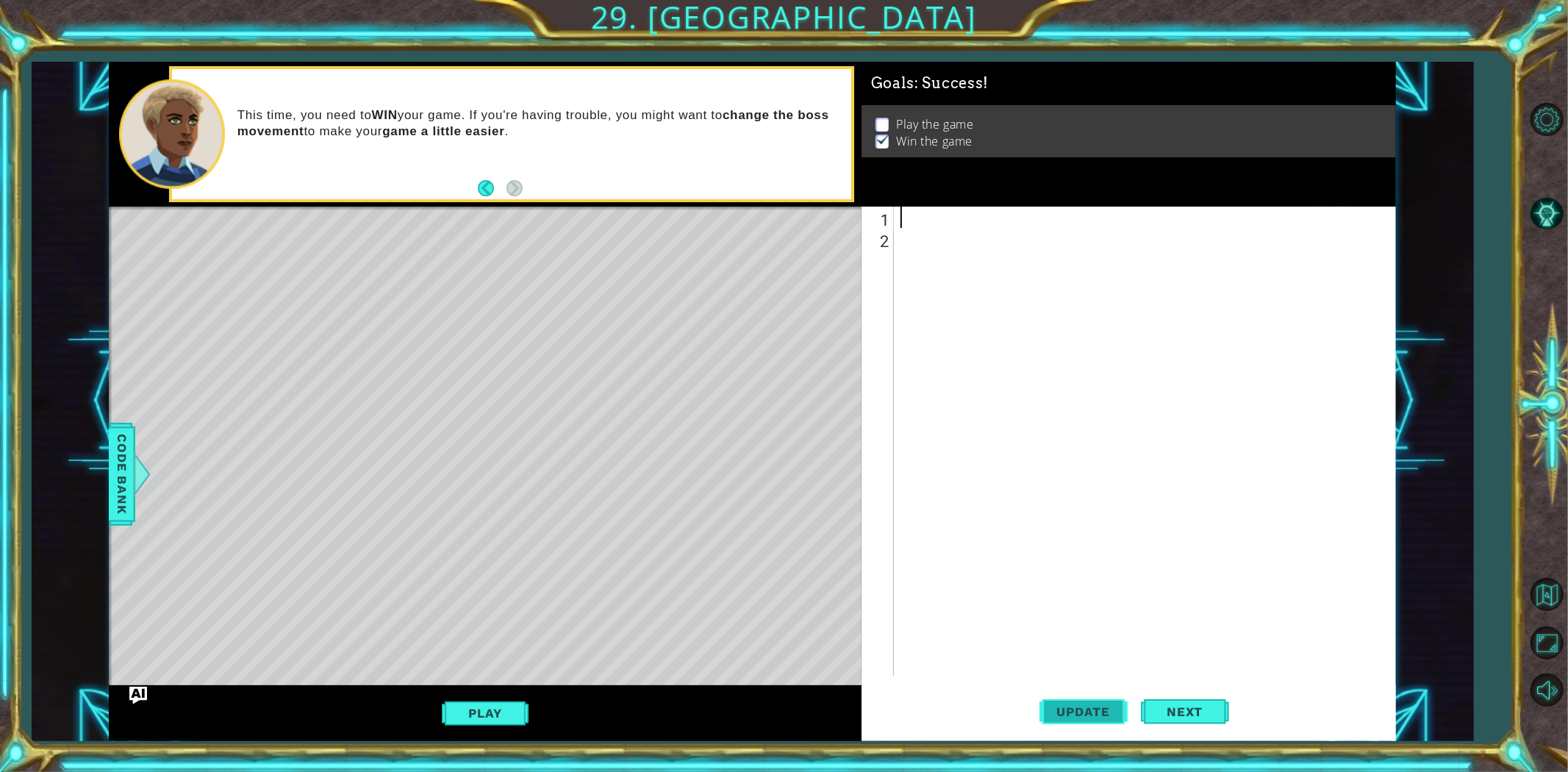
click at [1070, 694] on span "Update" at bounding box center [1084, 712] width 83 height 15
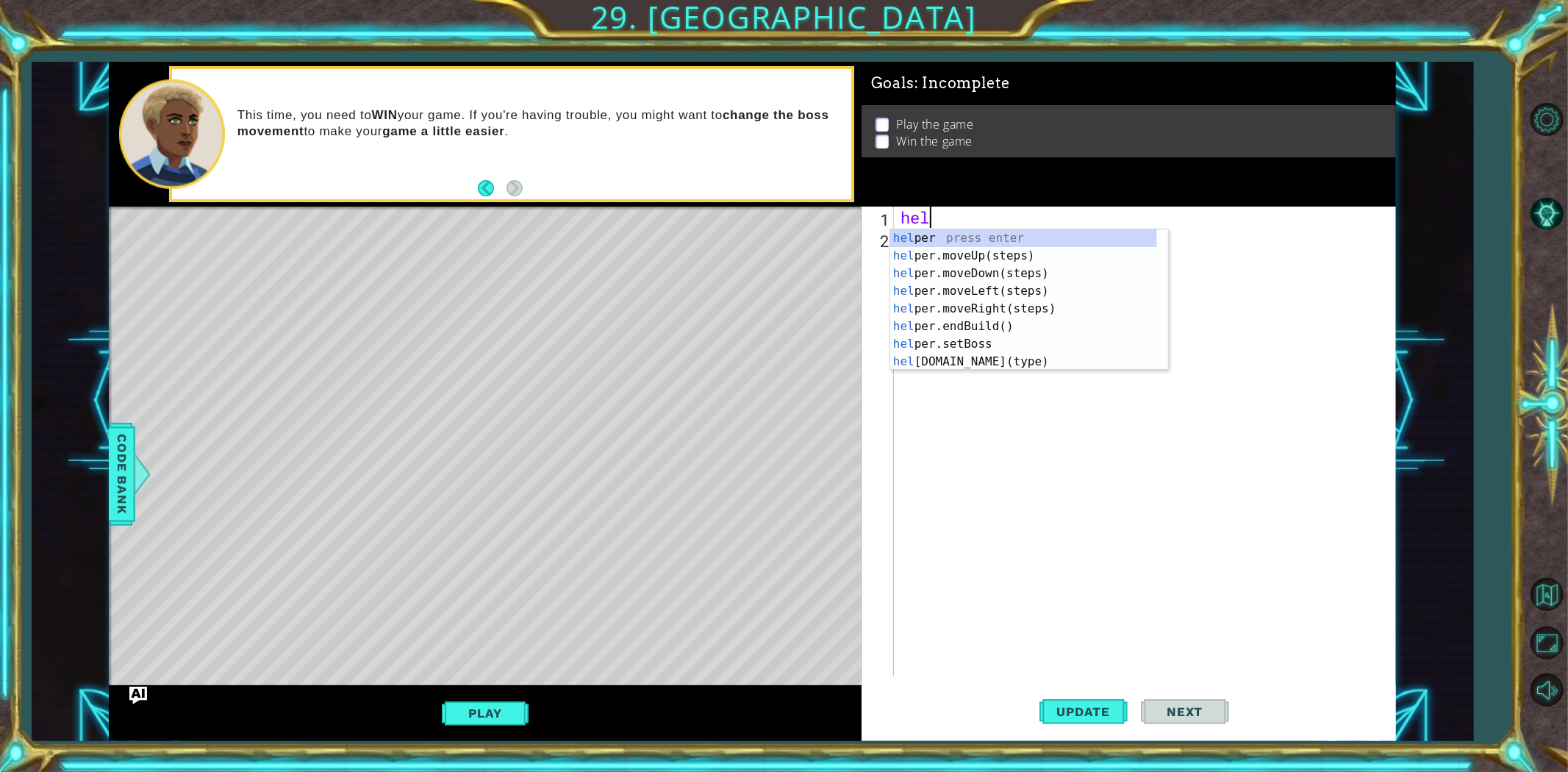
scroll to position [0, 2]
type textarea "helper"
click at [1014, 279] on div "helper press enter helper .moveUp(steps) press enter helper .moveDown(steps) pr…" at bounding box center [1023, 318] width 267 height 176
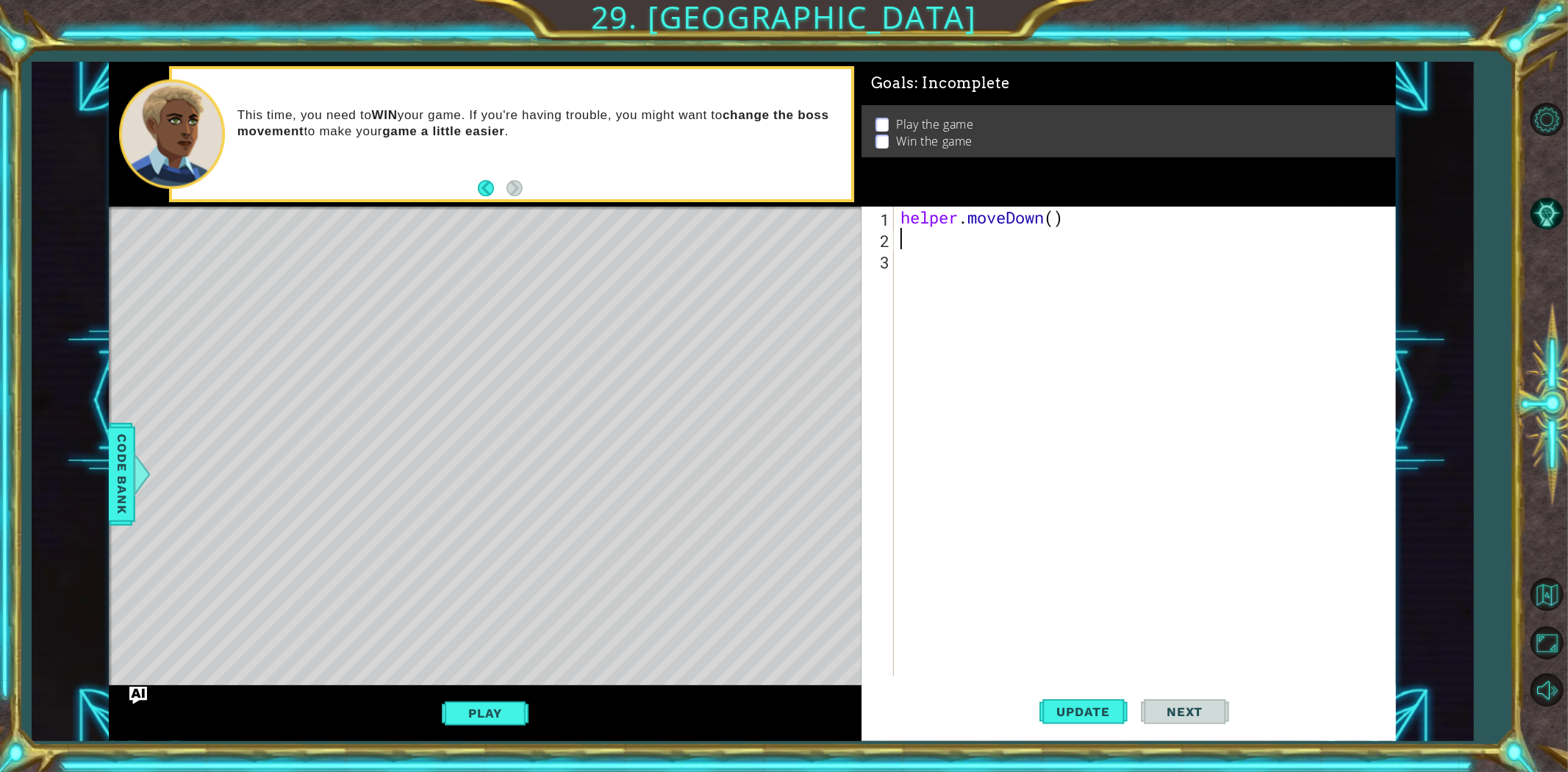
scroll to position [0, 0]
click at [1055, 217] on div "helper . moveDown ( )" at bounding box center [1148, 463] width 501 height 512
type textarea "helper.moveDown(2)"
click at [922, 236] on div "helper . moveDown ( 2 )" at bounding box center [1148, 463] width 501 height 512
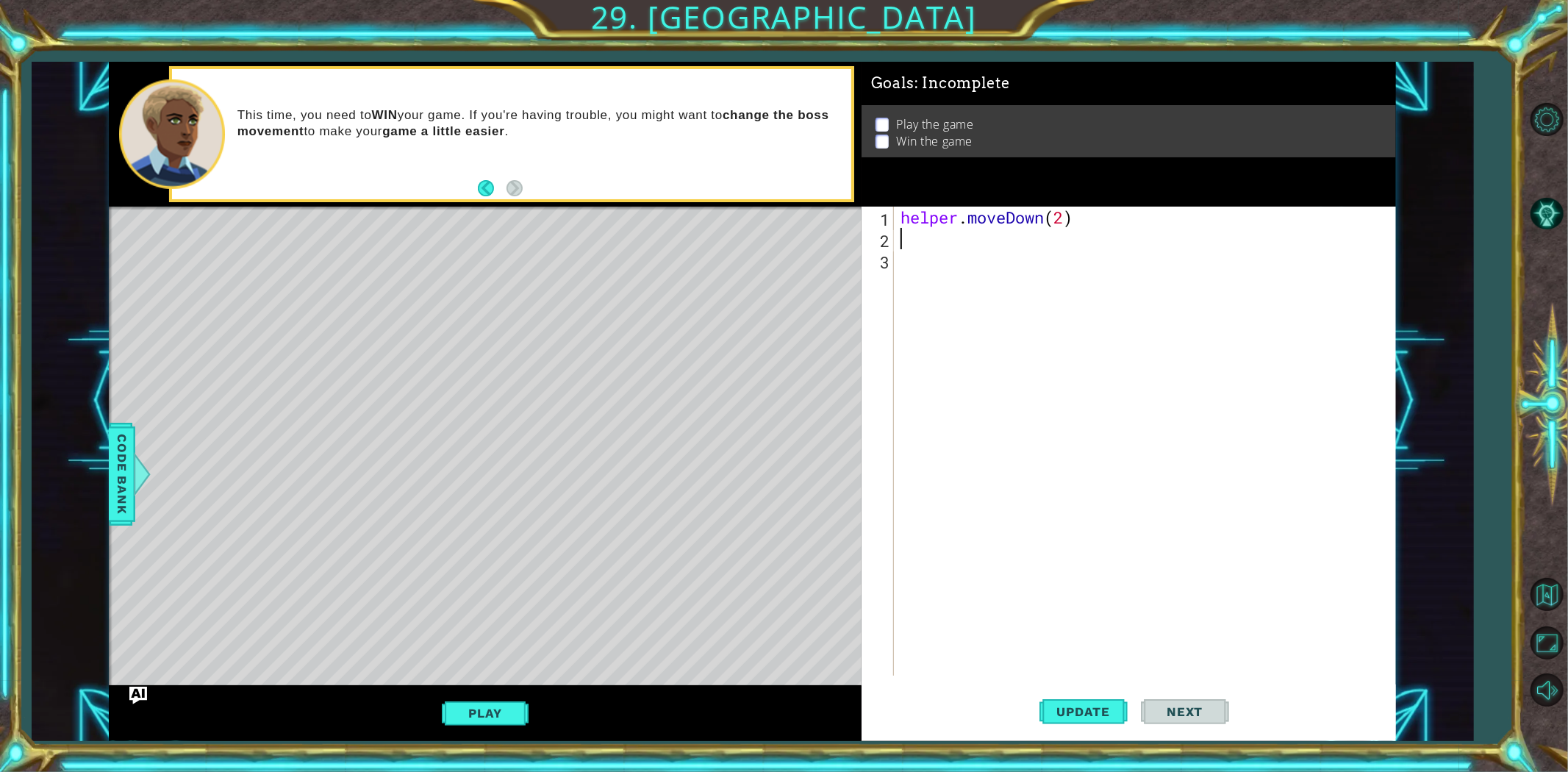
scroll to position [0, 0]
type textarea "g"
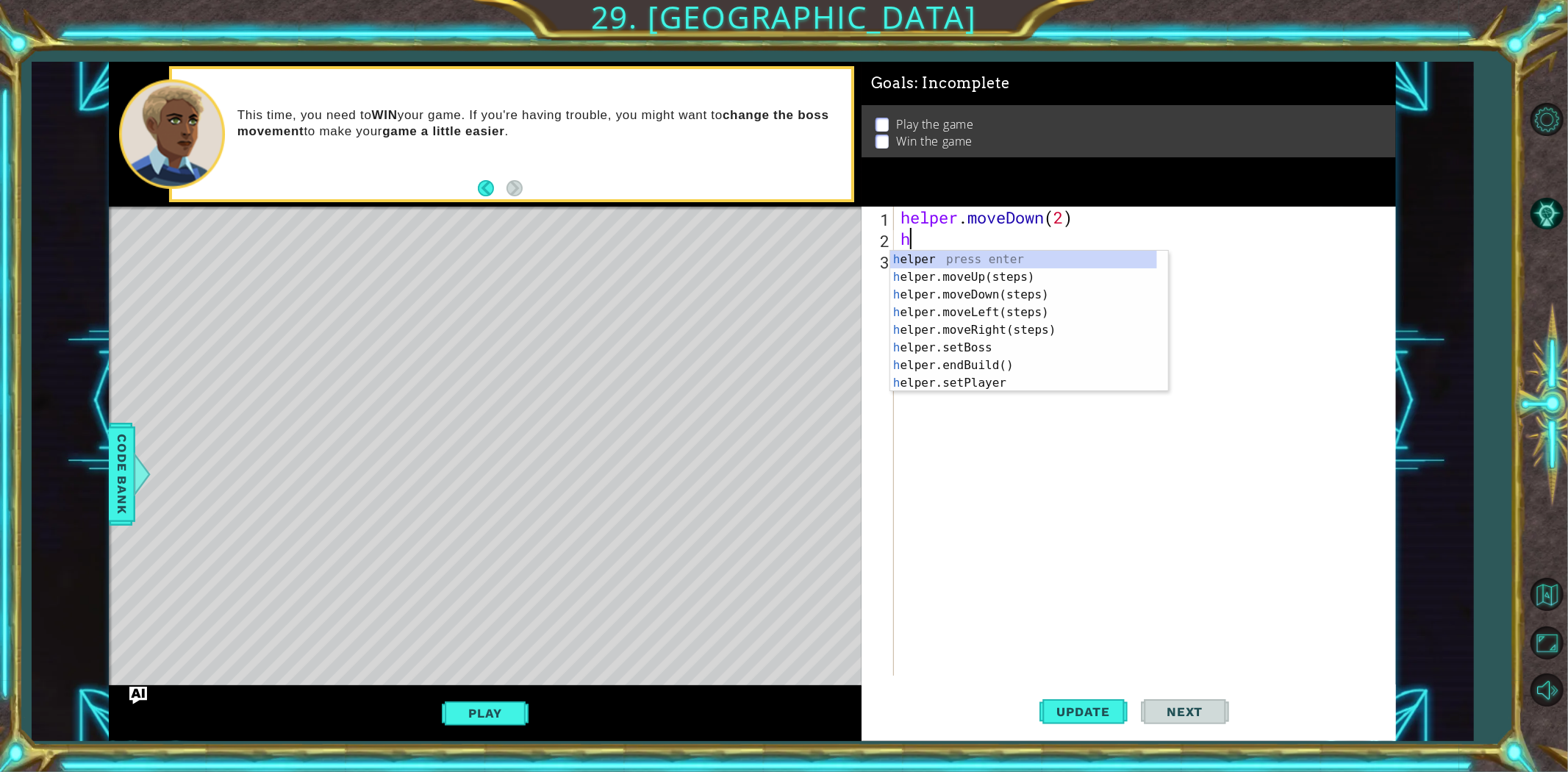
type textarea "he"
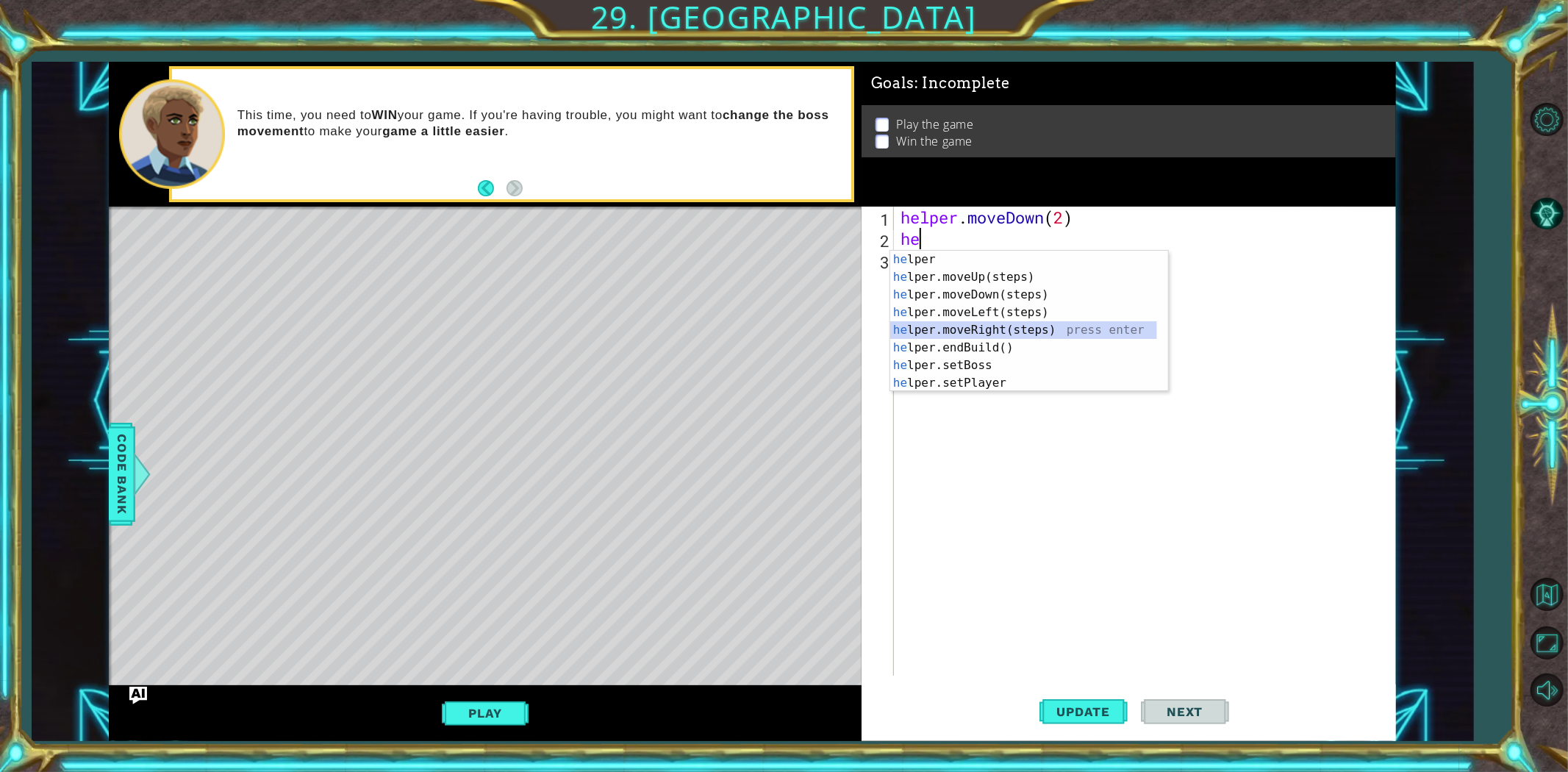
click at [1011, 326] on div "he lper press enter he lper.moveUp(steps) press enter he lper.moveDown(steps) p…" at bounding box center [1023, 339] width 267 height 176
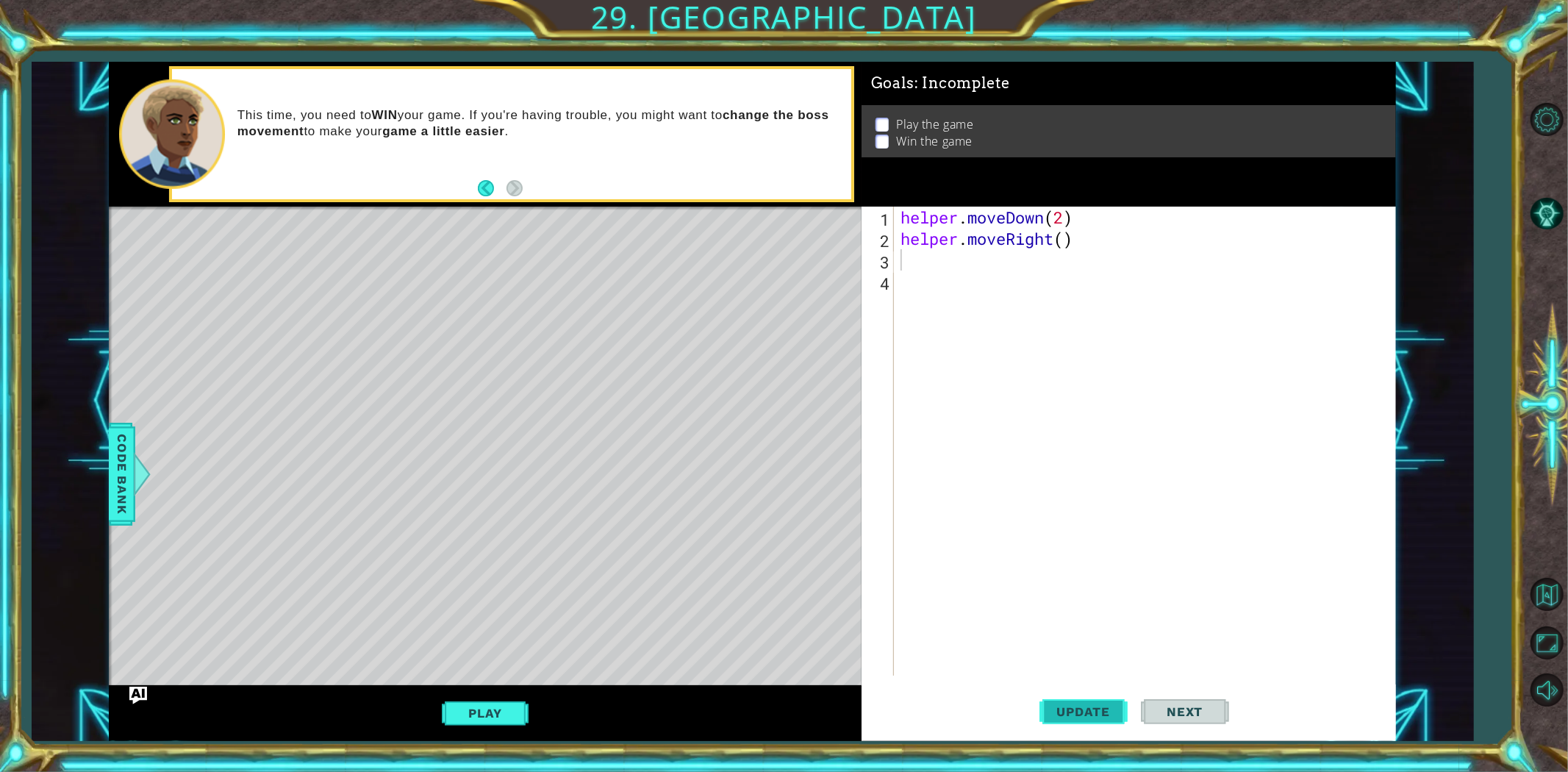
click at [1104, 694] on button "Update" at bounding box center [1083, 711] width 88 height 54
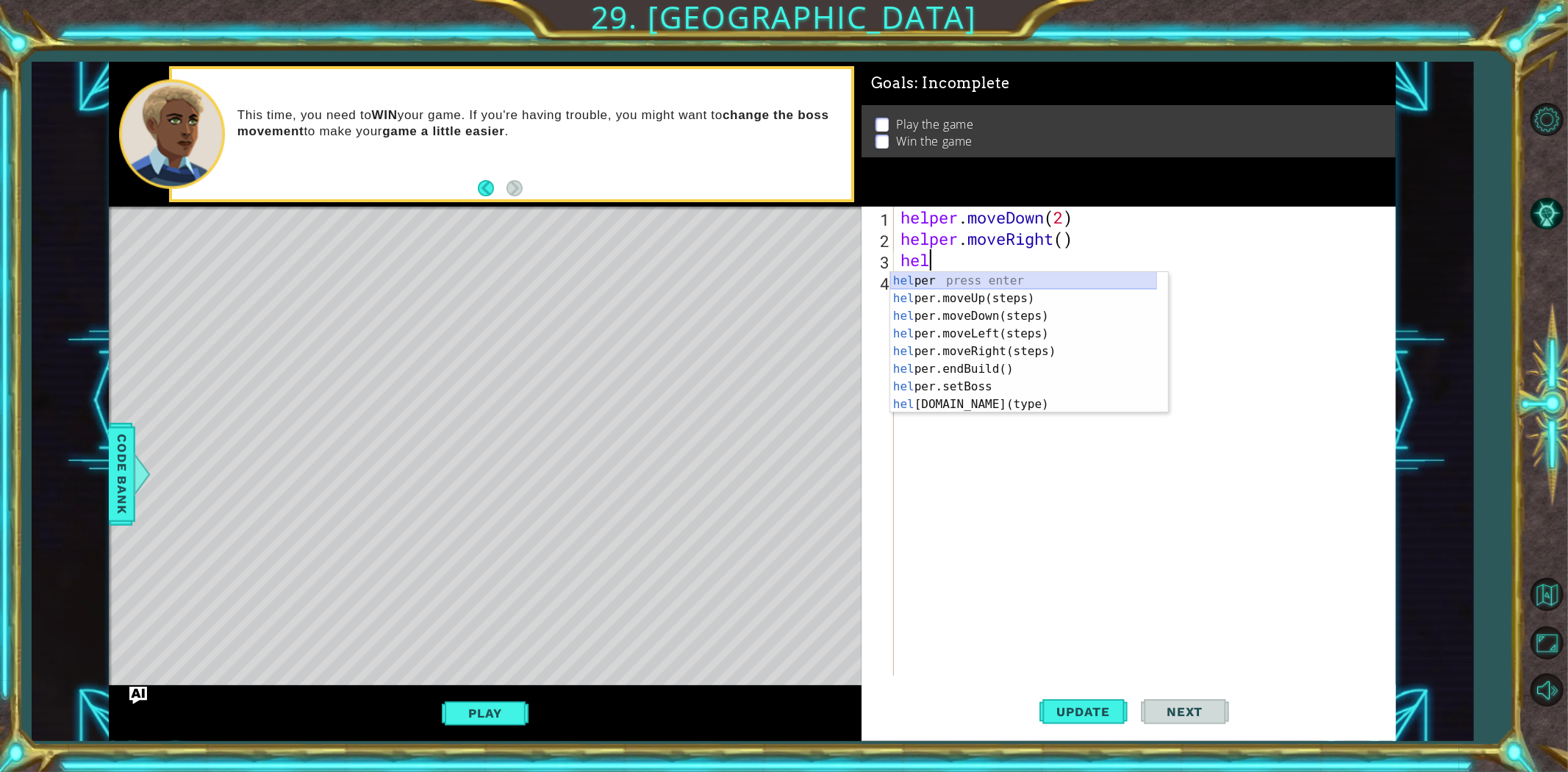
click at [996, 275] on div "hel per press enter hel per.moveUp(steps) press enter hel per.moveDown(steps) p…" at bounding box center [1023, 361] width 267 height 176
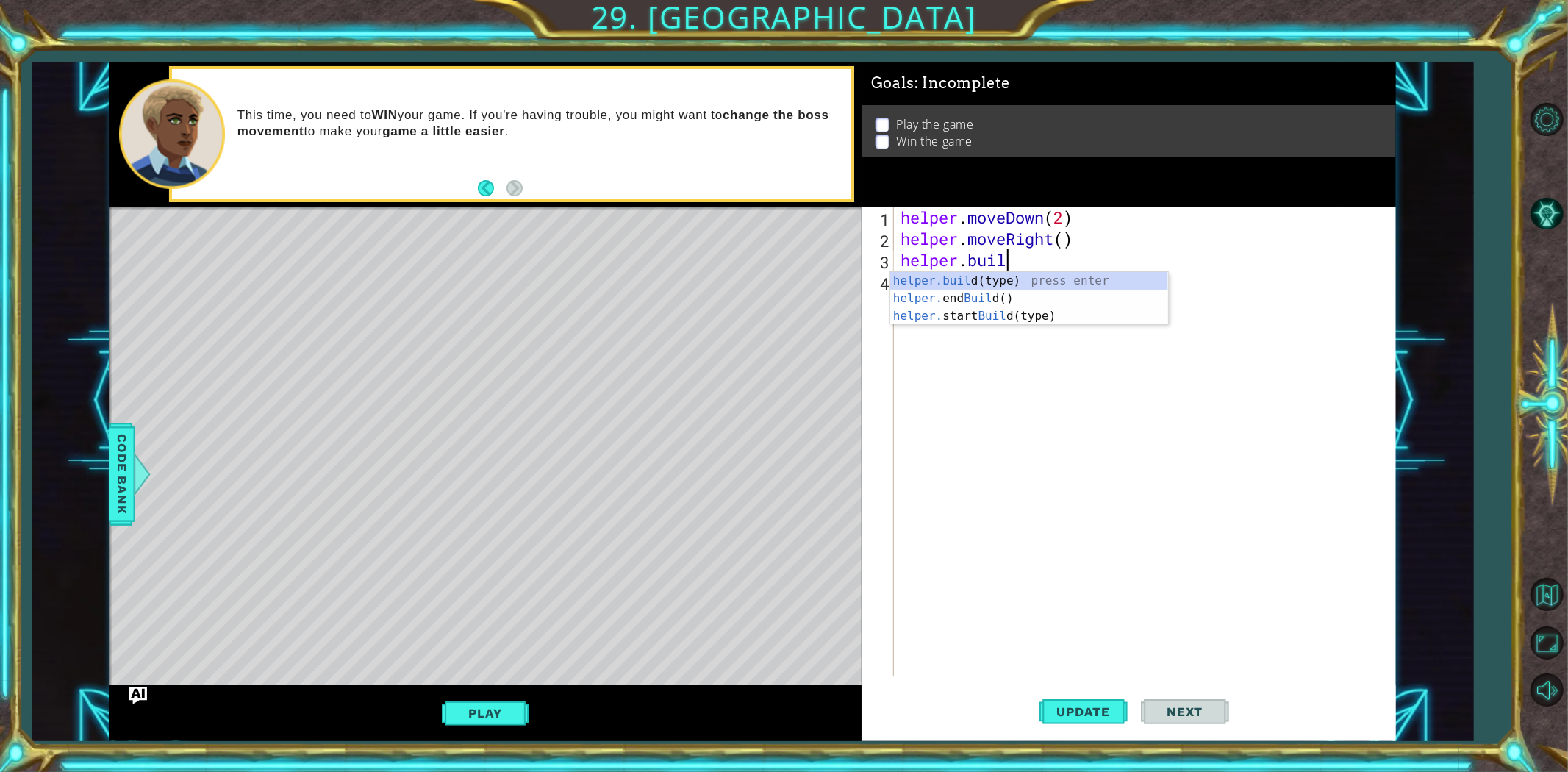
scroll to position [0, 4]
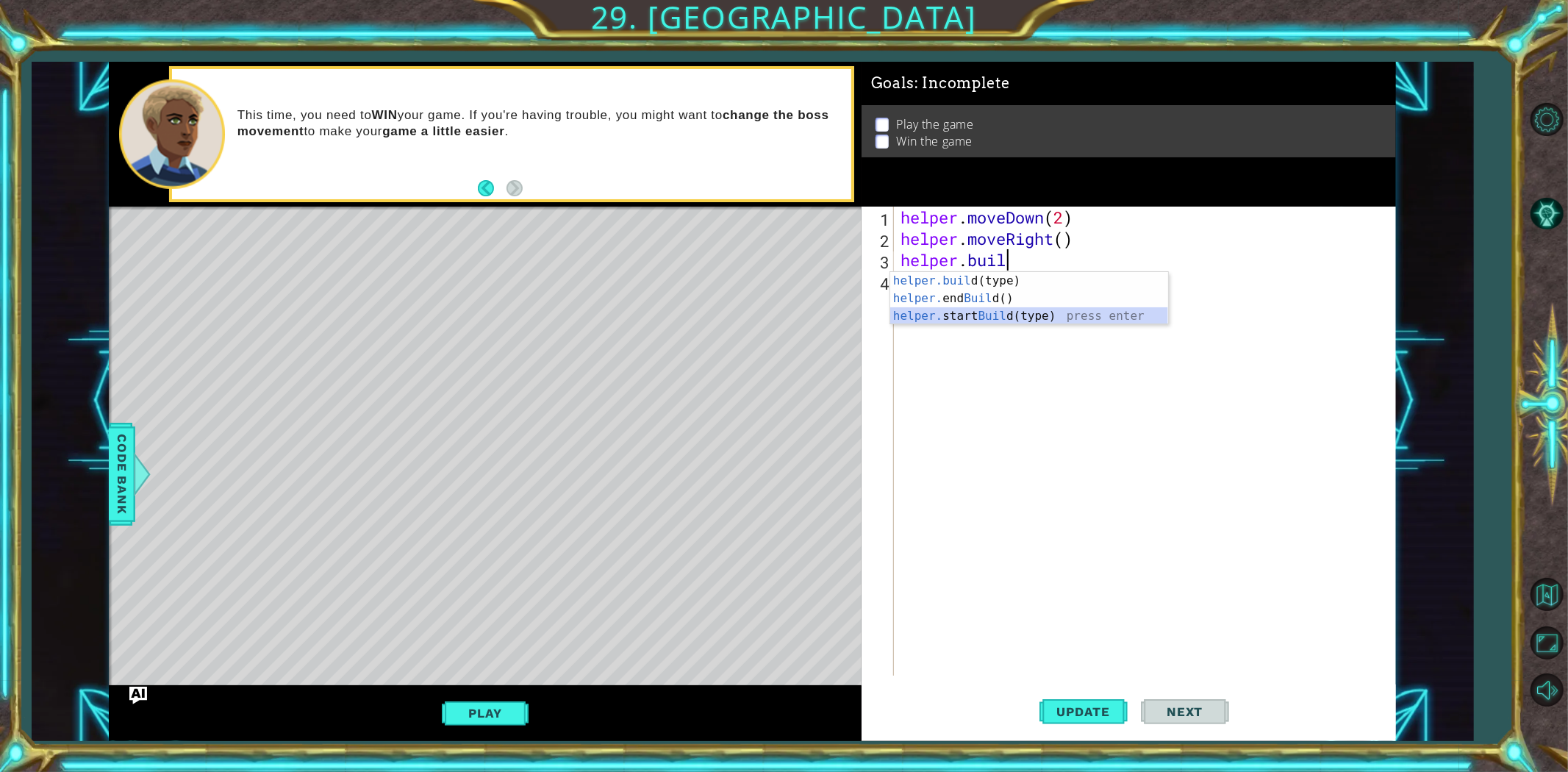
click at [959, 312] on div "helper.buil d(type) press enter helper. end Buil d() press enter helper. start …" at bounding box center [1029, 316] width 278 height 88
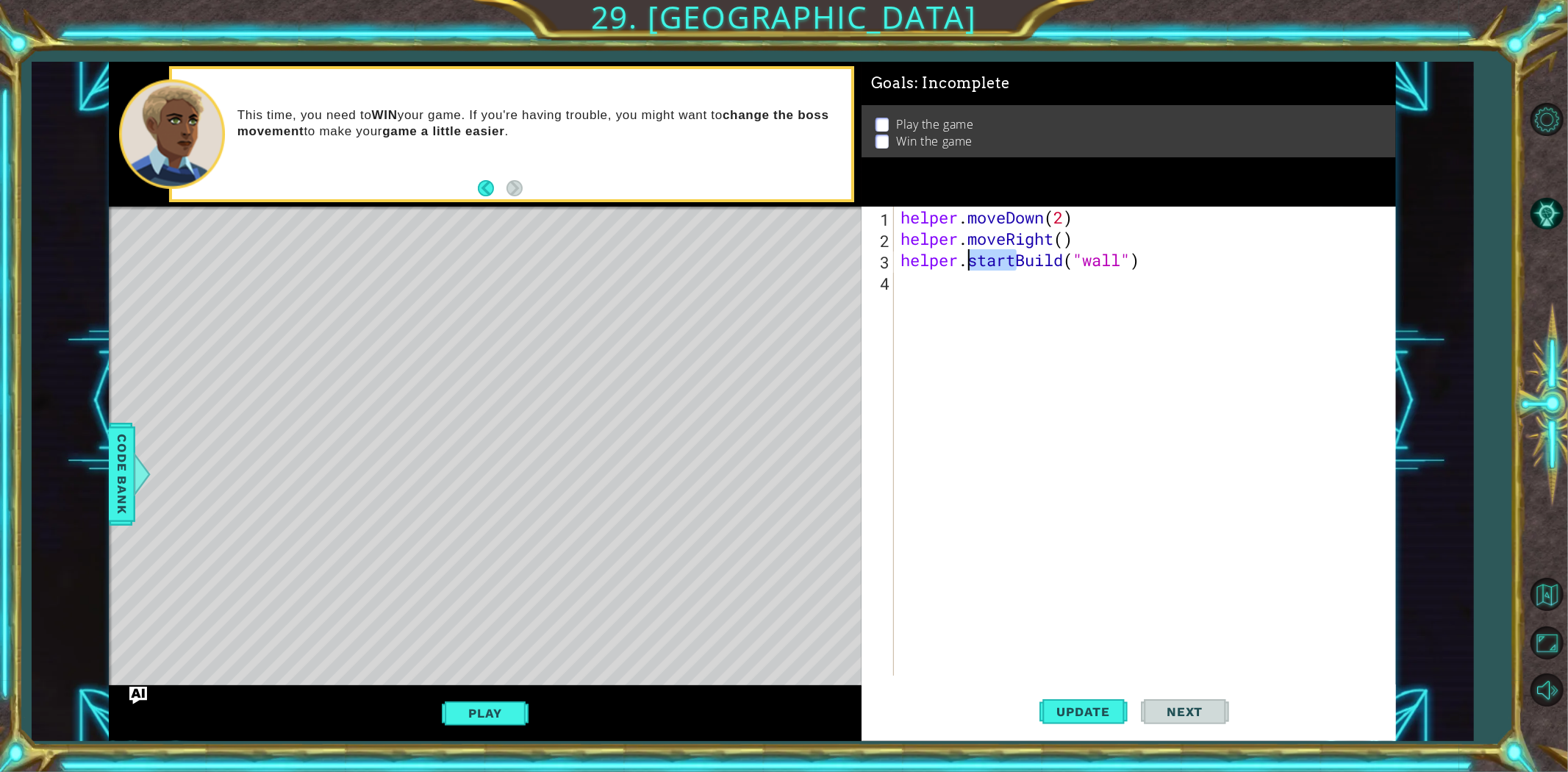
drag, startPoint x: 1016, startPoint y: 258, endPoint x: 964, endPoint y: 260, distance: 52.0
click at [964, 260] on div "helper . moveDown ( 2 ) helper . moveRight ( ) helper . startBuild ( "wall" )" at bounding box center [1148, 463] width 501 height 512
drag, startPoint x: 1037, startPoint y: 263, endPoint x: 1071, endPoint y: 261, distance: 34.1
click at [1071, 261] on div "helper . moveDown ( 2 ) helper . moveRight ( ) helper . Build ( "wall" )" at bounding box center [1148, 463] width 501 height 512
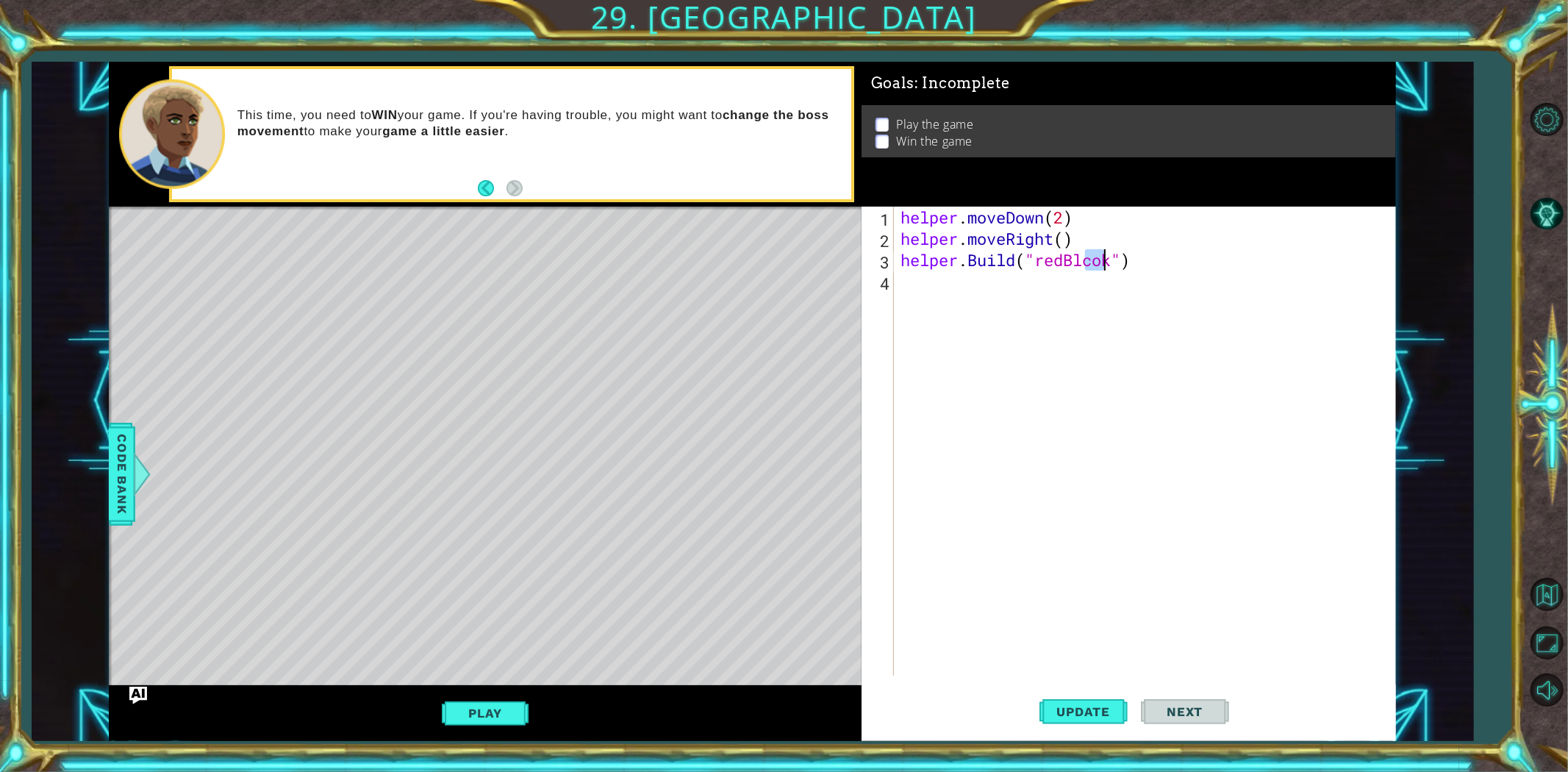
drag, startPoint x: 1087, startPoint y: 263, endPoint x: 1102, endPoint y: 262, distance: 15.0
click at [1102, 262] on div "helper . moveDown ( 2 ) helper . moveRight ( ) helper . Build ( "redBlcok" )" at bounding box center [1148, 463] width 501 height 512
click at [1067, 694] on button "Update" at bounding box center [1083, 711] width 88 height 54
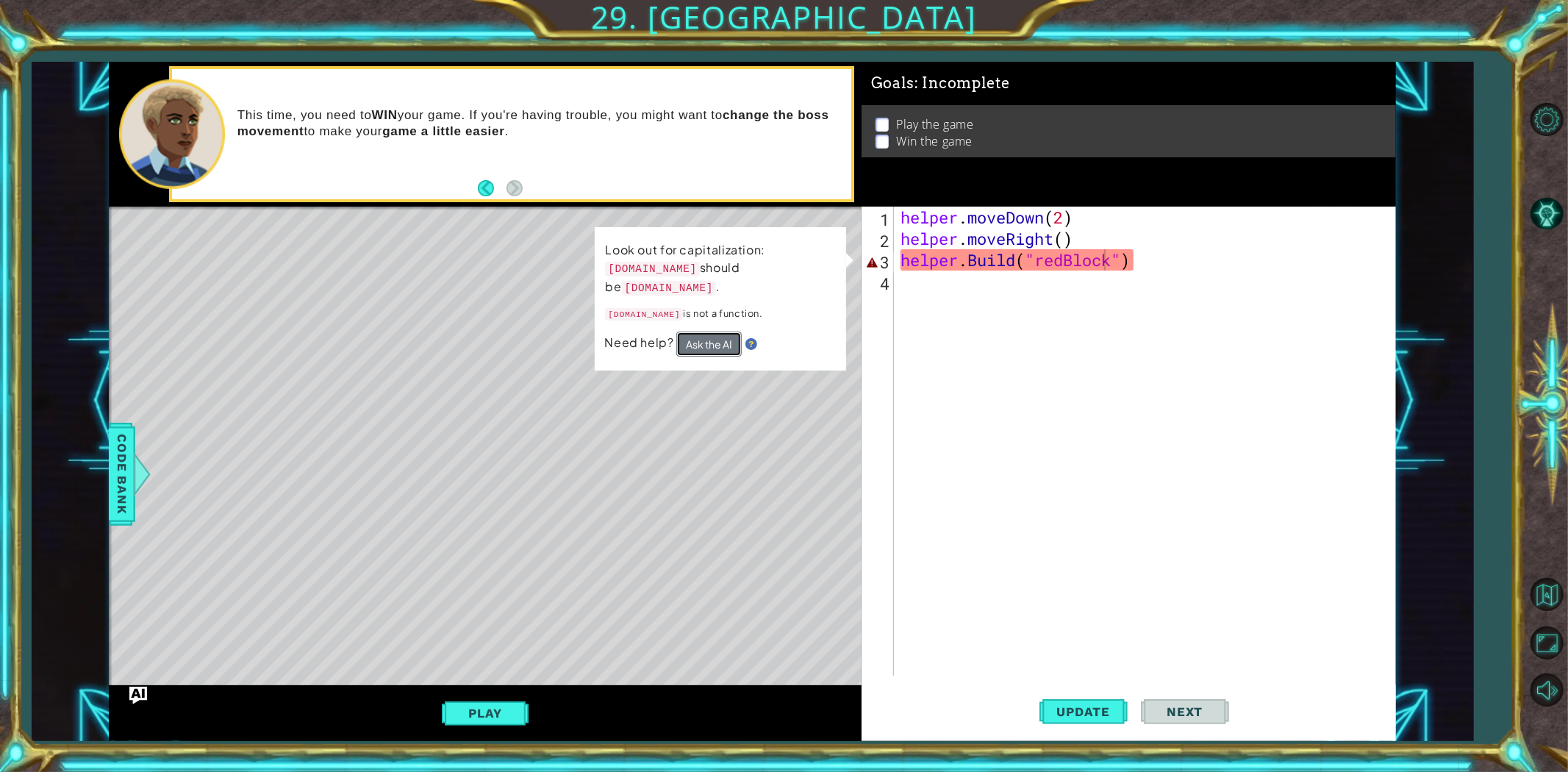
click at [713, 332] on button "Ask the AI" at bounding box center [709, 344] width 66 height 25
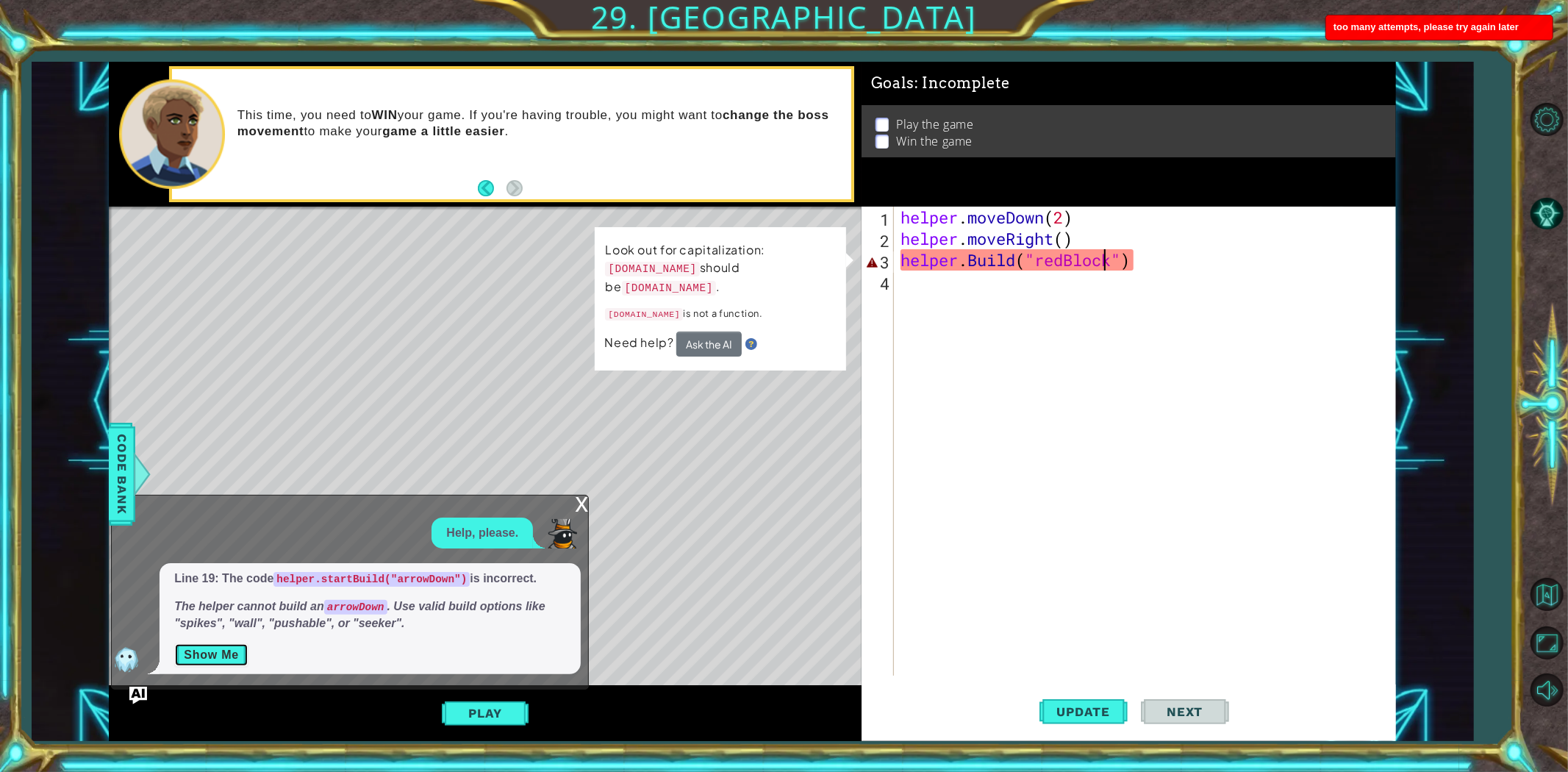
click at [213, 647] on button "Show Me" at bounding box center [211, 655] width 74 height 23
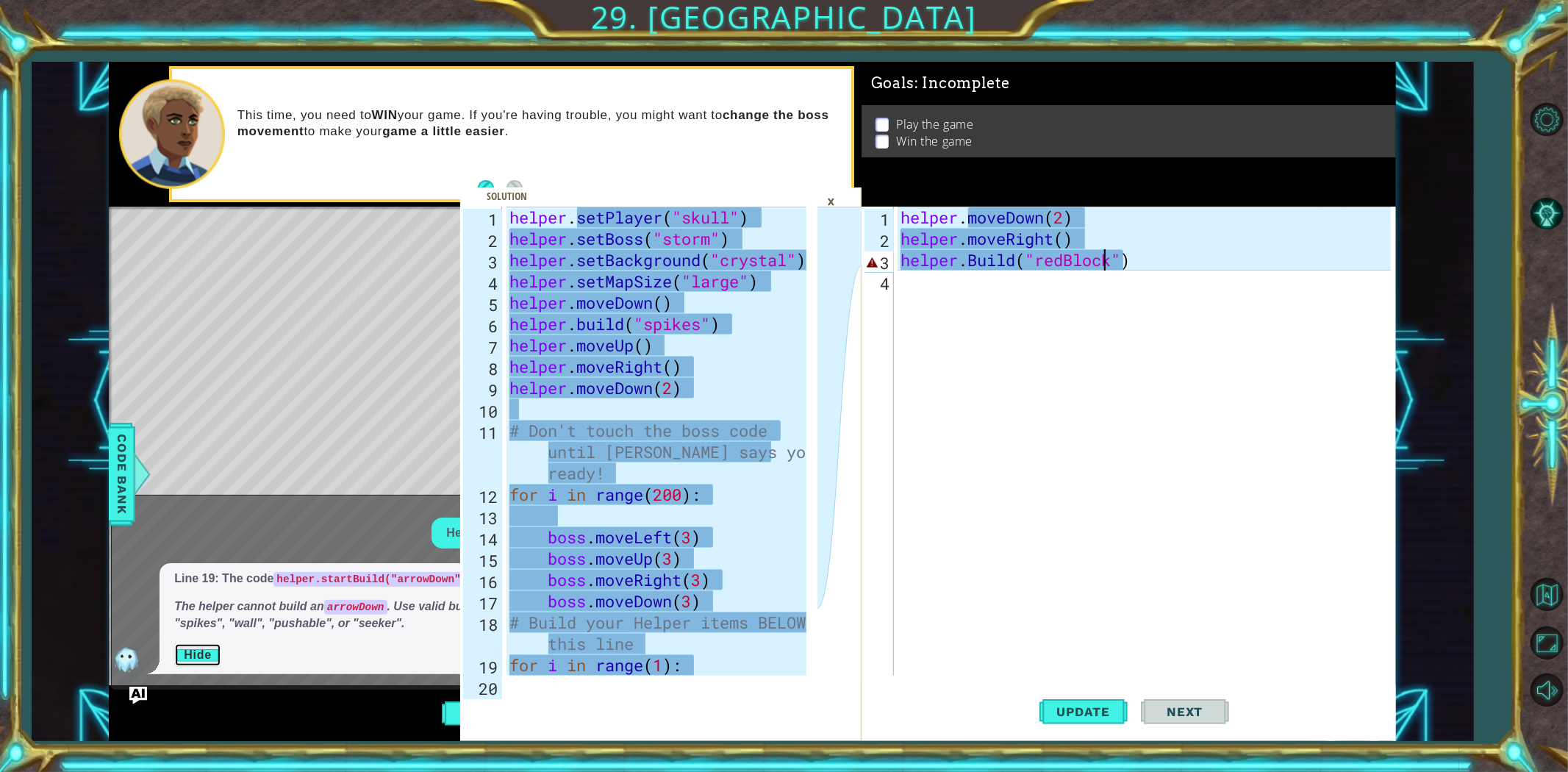
click at [213, 647] on button "Hide" at bounding box center [197, 655] width 47 height 23
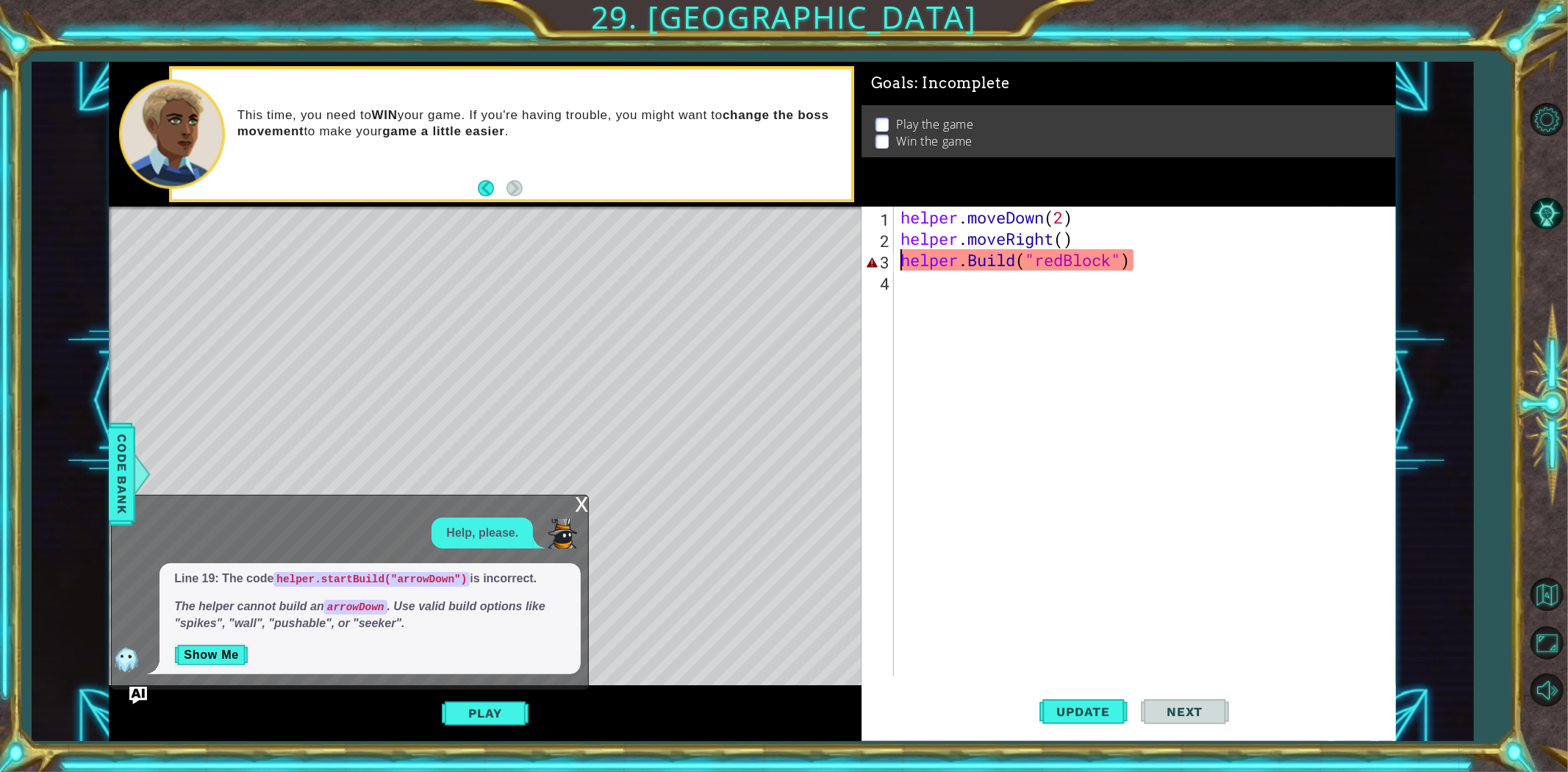
click at [898, 252] on div "helper . moveDown ( 2 ) helper . moveRight ( ) helper . Build ( "redBlock" )" at bounding box center [1148, 463] width 501 height 512
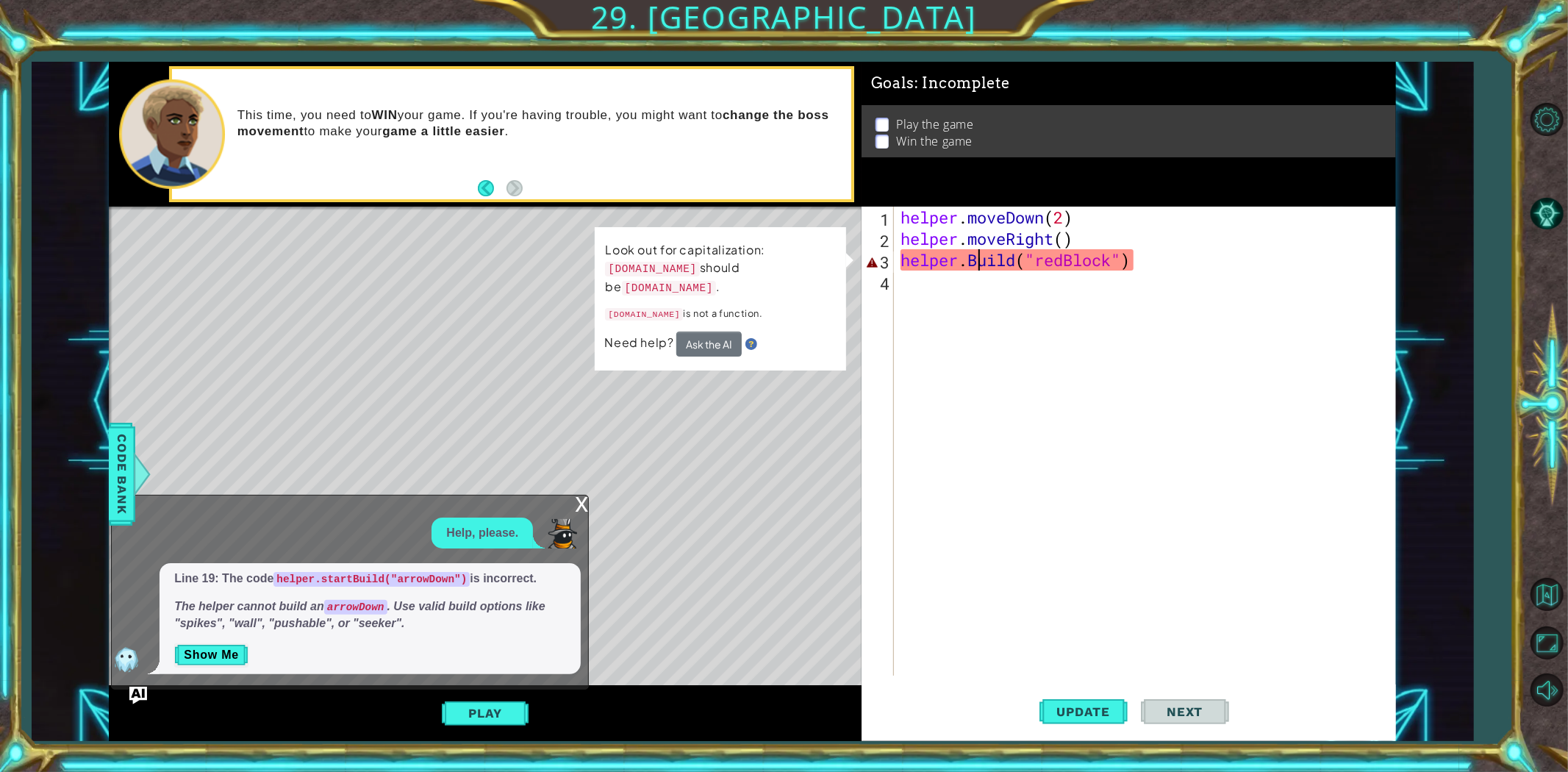
click at [978, 262] on div "helper . moveDown ( 2 ) helper . moveRight ( ) helper . Build ( "redBlock" )" at bounding box center [1148, 463] width 501 height 512
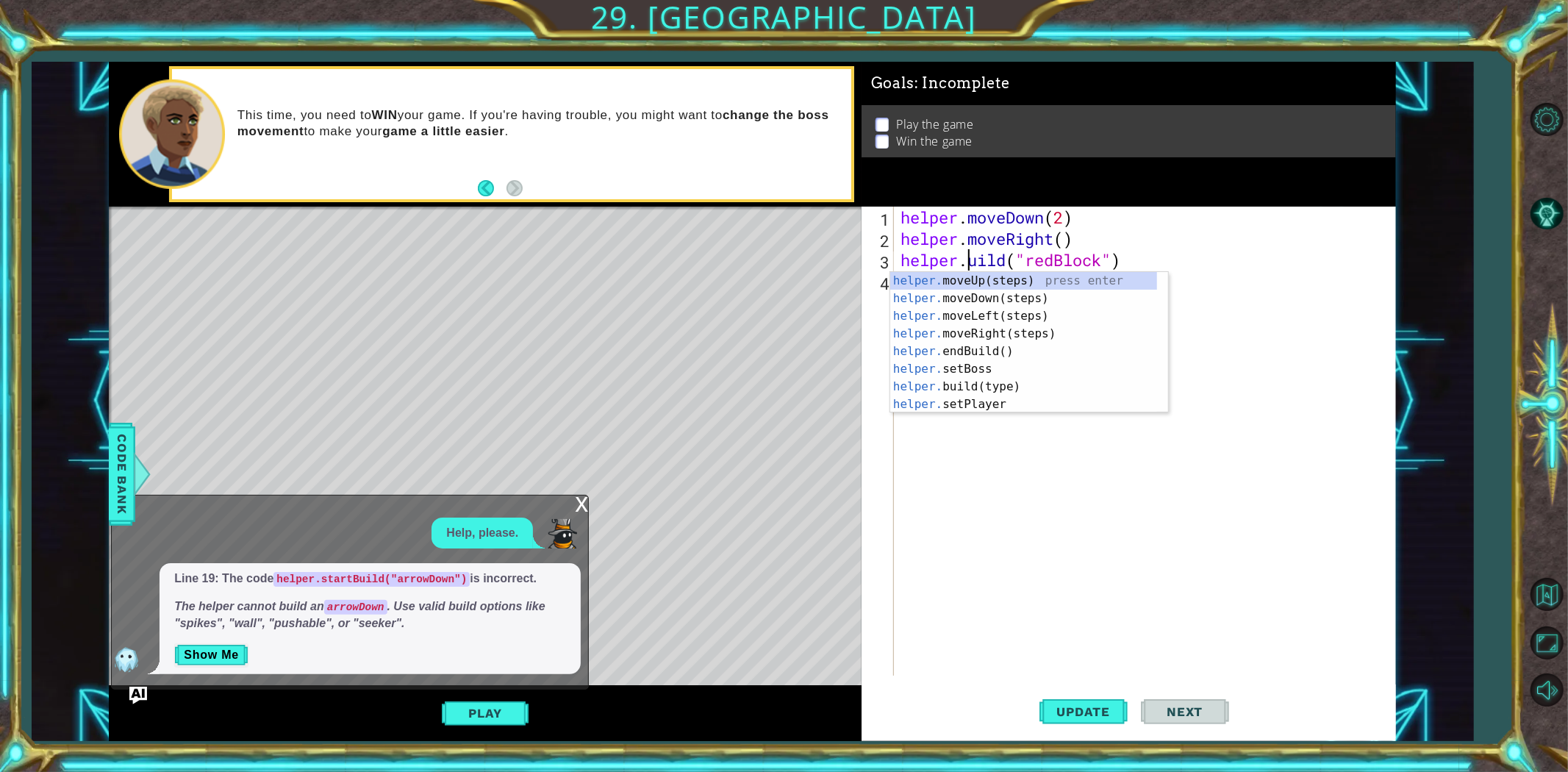
scroll to position [0, 4]
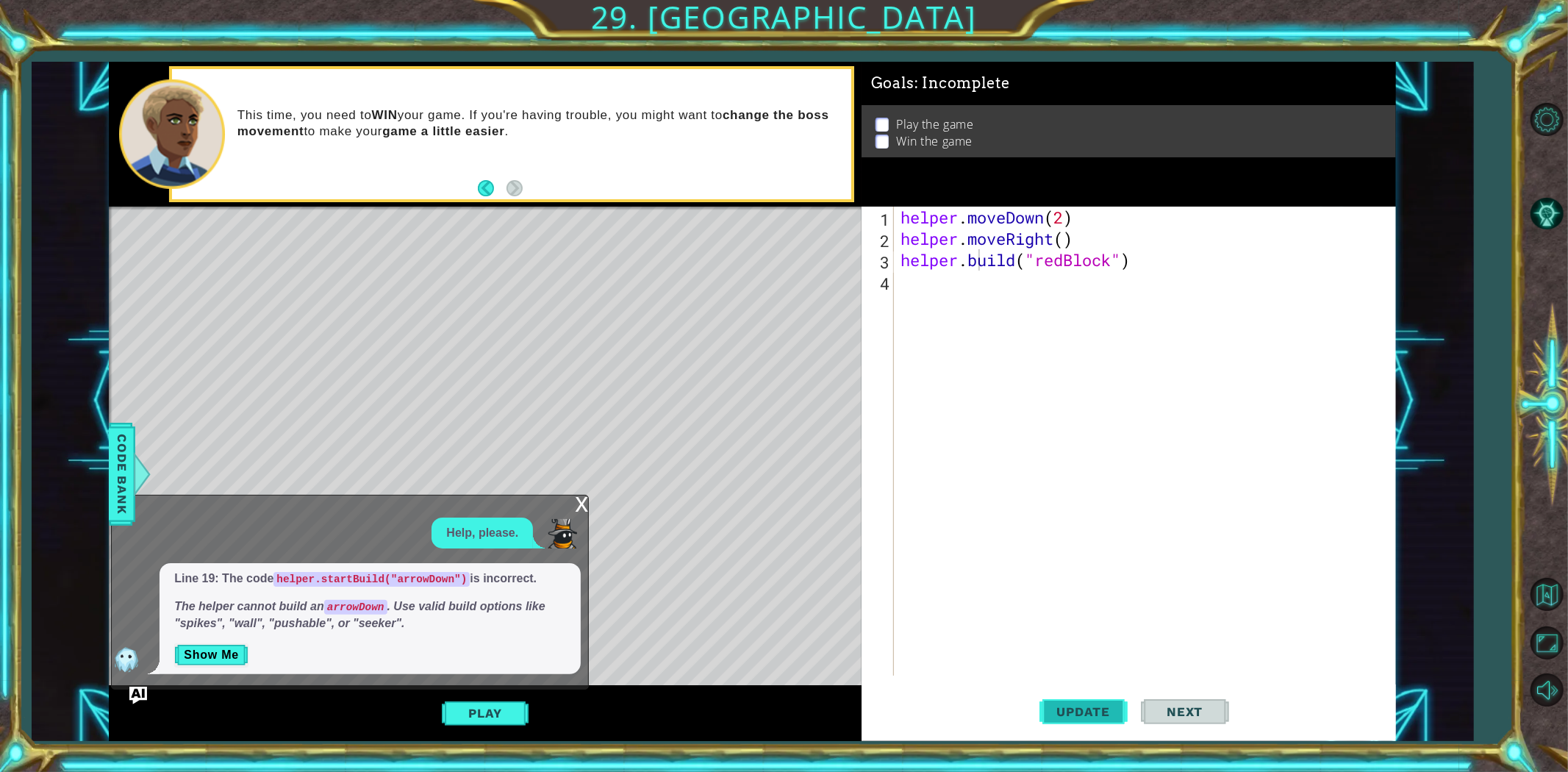
click at [1081, 693] on button "Update" at bounding box center [1083, 711] width 88 height 54
click at [586, 497] on div "x" at bounding box center [581, 503] width 13 height 15
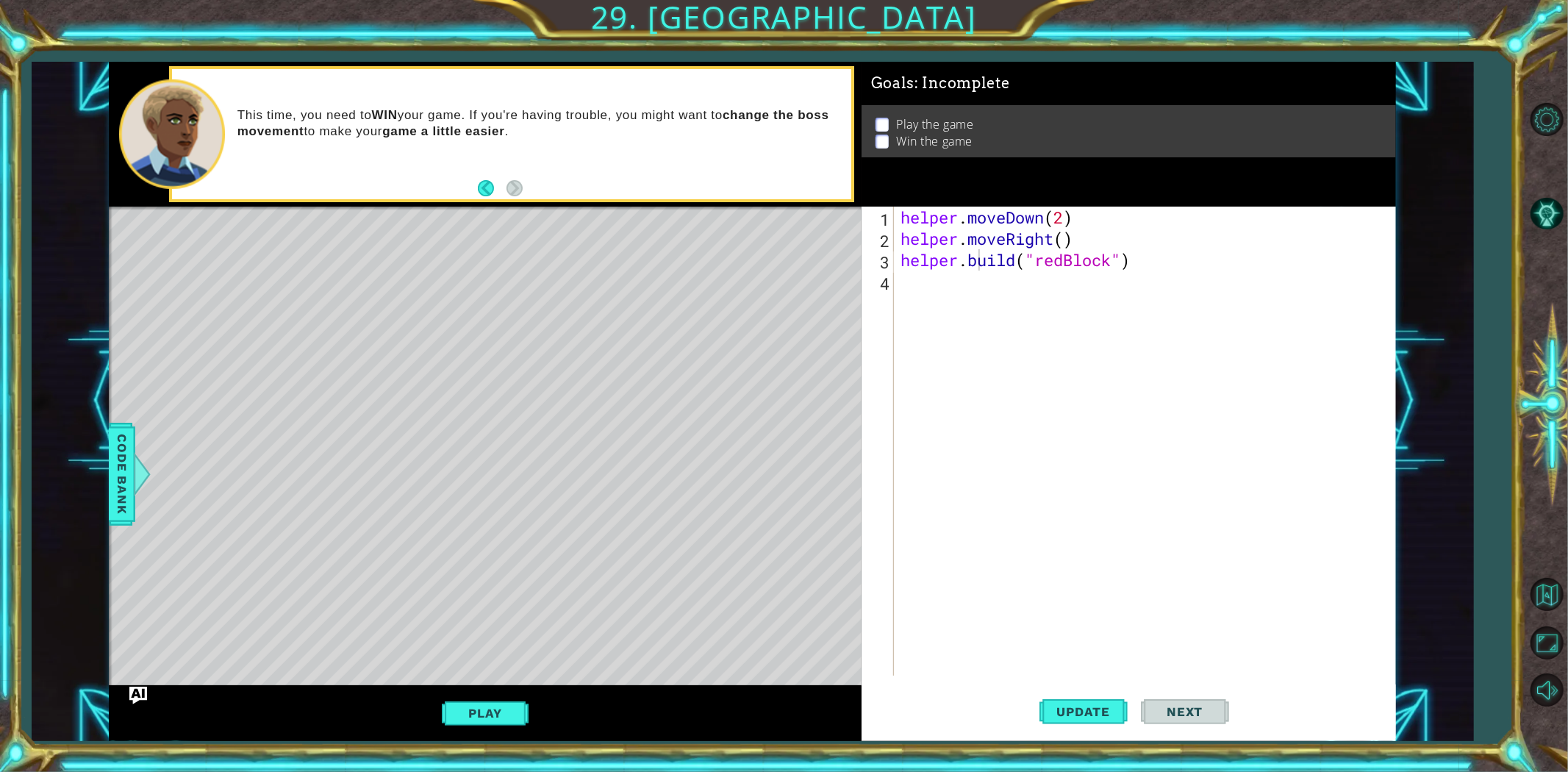
type textarea "helper.moveRight()"
click at [1091, 238] on div "helper . moveDown ( 2 ) helper . moveRight ( ) helper . build ( "redBlock" )" at bounding box center [1148, 463] width 501 height 512
click at [1159, 277] on div "helper . moveDown ( 2 ) helper . moveRight ( ) for i in range ( 3 ) : helper . …" at bounding box center [1148, 463] width 501 height 512
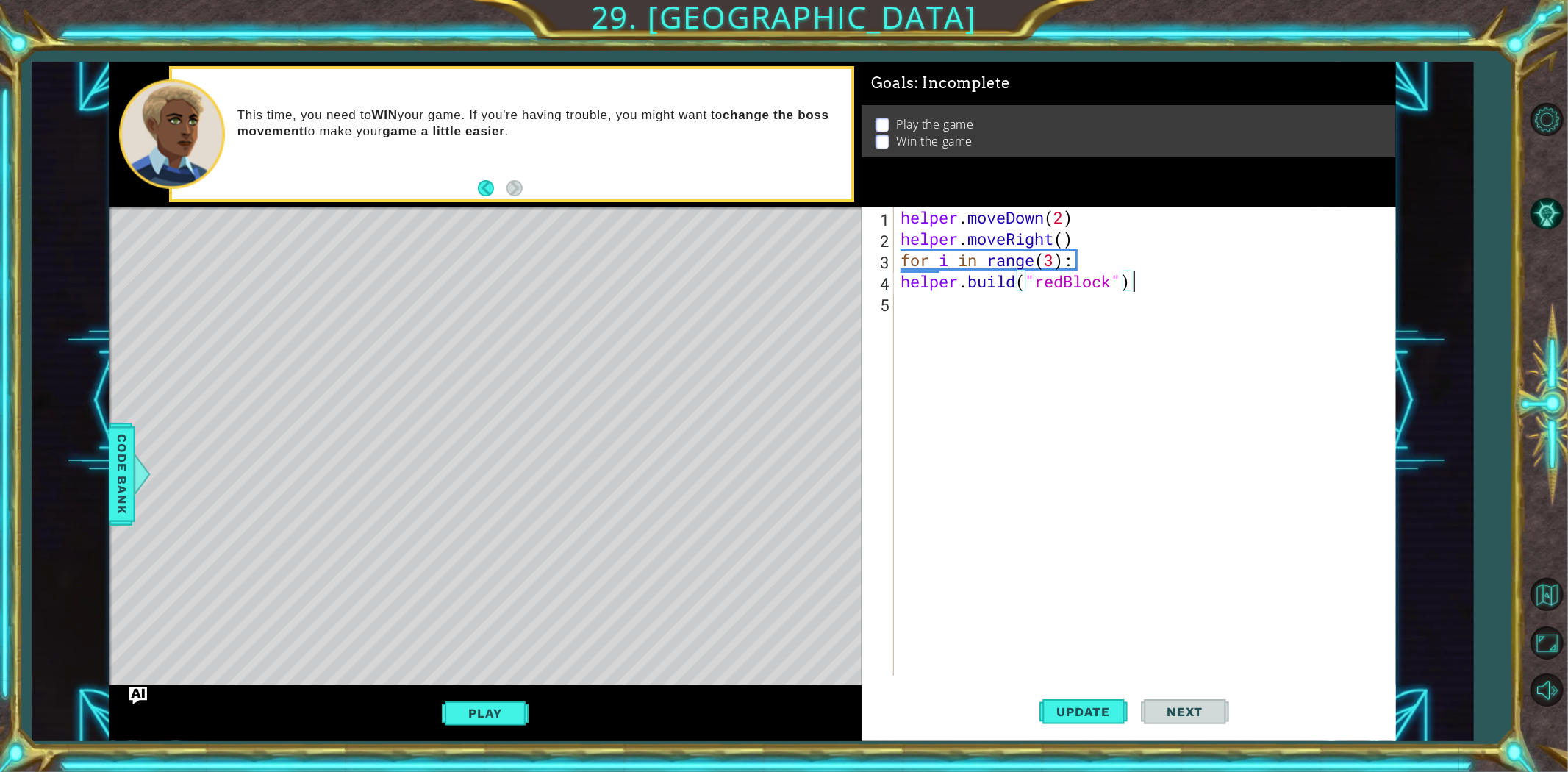
type textarea "[DOMAIN_NAME]("redBlock")"
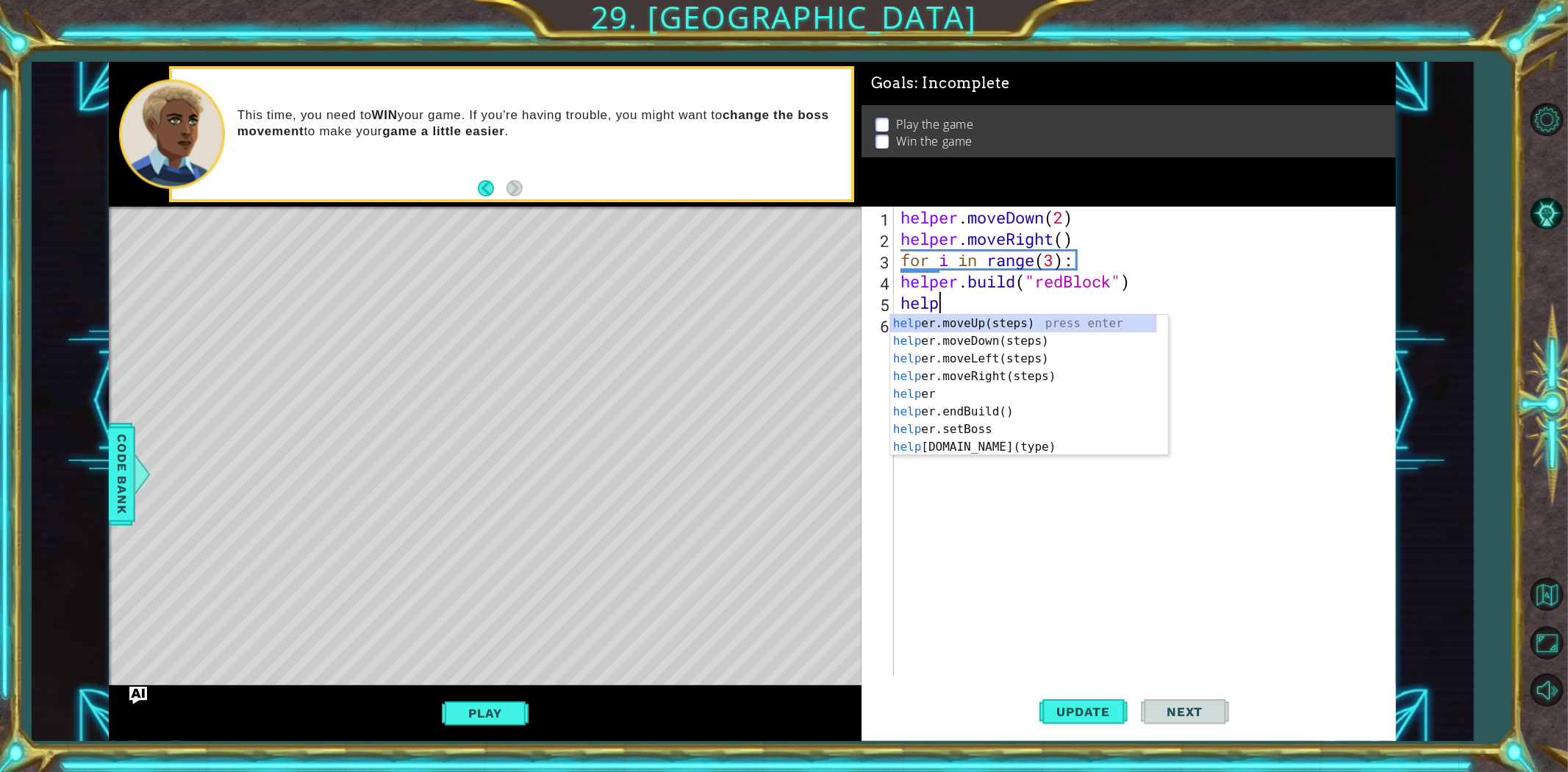
scroll to position [0, 2]
type textarea "helper"
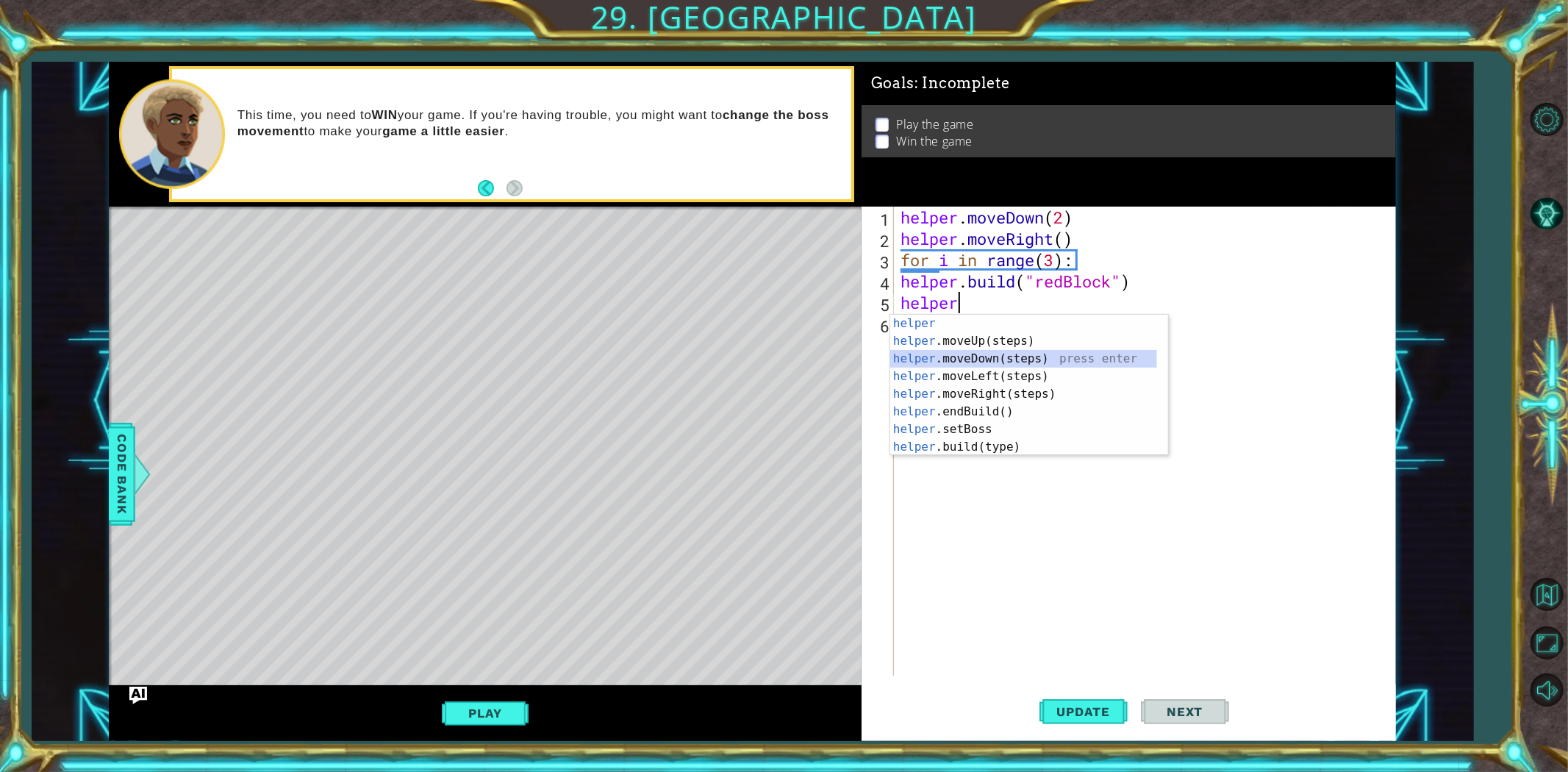
click at [1085, 355] on div "helper press enter helper .moveUp(steps) press enter helper .moveDown(steps) pr…" at bounding box center [1023, 403] width 267 height 176
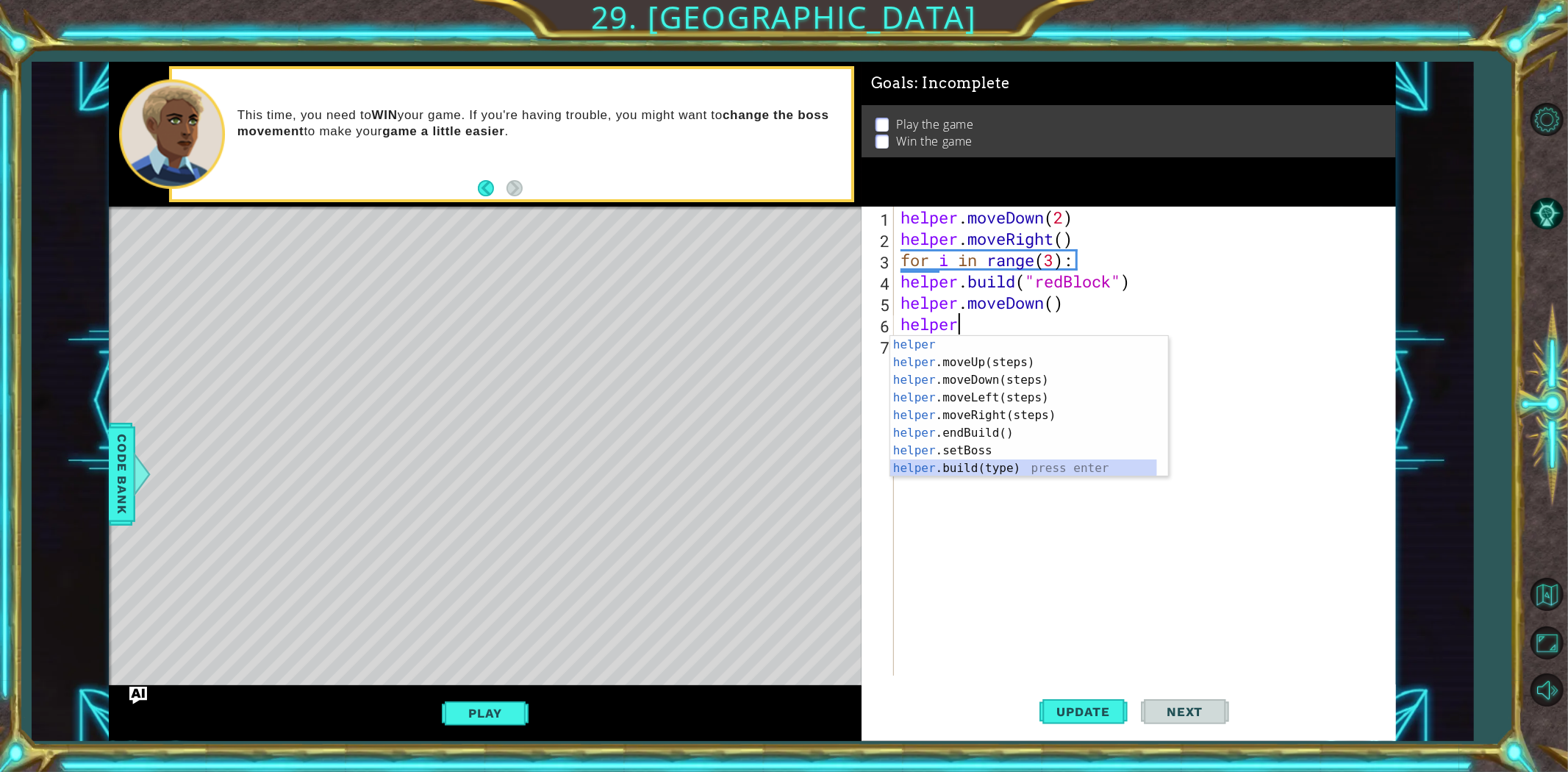
click at [1023, 464] on div "helper press enter helper .moveUp(steps) press enter helper .moveDown(steps) pr…" at bounding box center [1023, 425] width 267 height 176
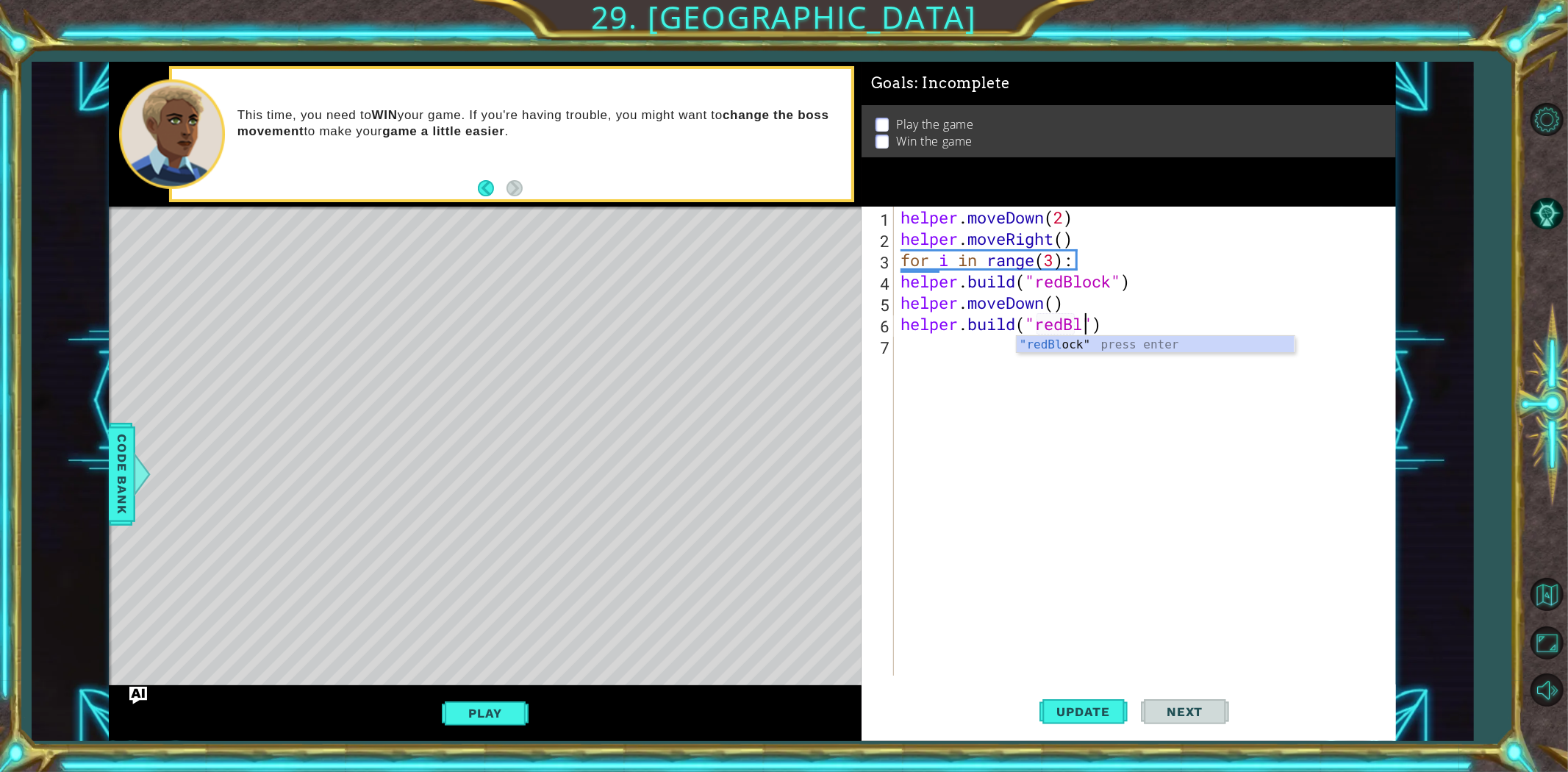
scroll to position [0, 9]
drag, startPoint x: 1087, startPoint y: 324, endPoint x: 1100, endPoint y: 326, distance: 13.2
click at [1100, 326] on div "helper . moveDown ( 2 ) helper . moveRight ( ) for i in range ( 3 ) : helper . …" at bounding box center [1148, 463] width 501 height 512
click at [1066, 694] on span "Update" at bounding box center [1084, 712] width 83 height 15
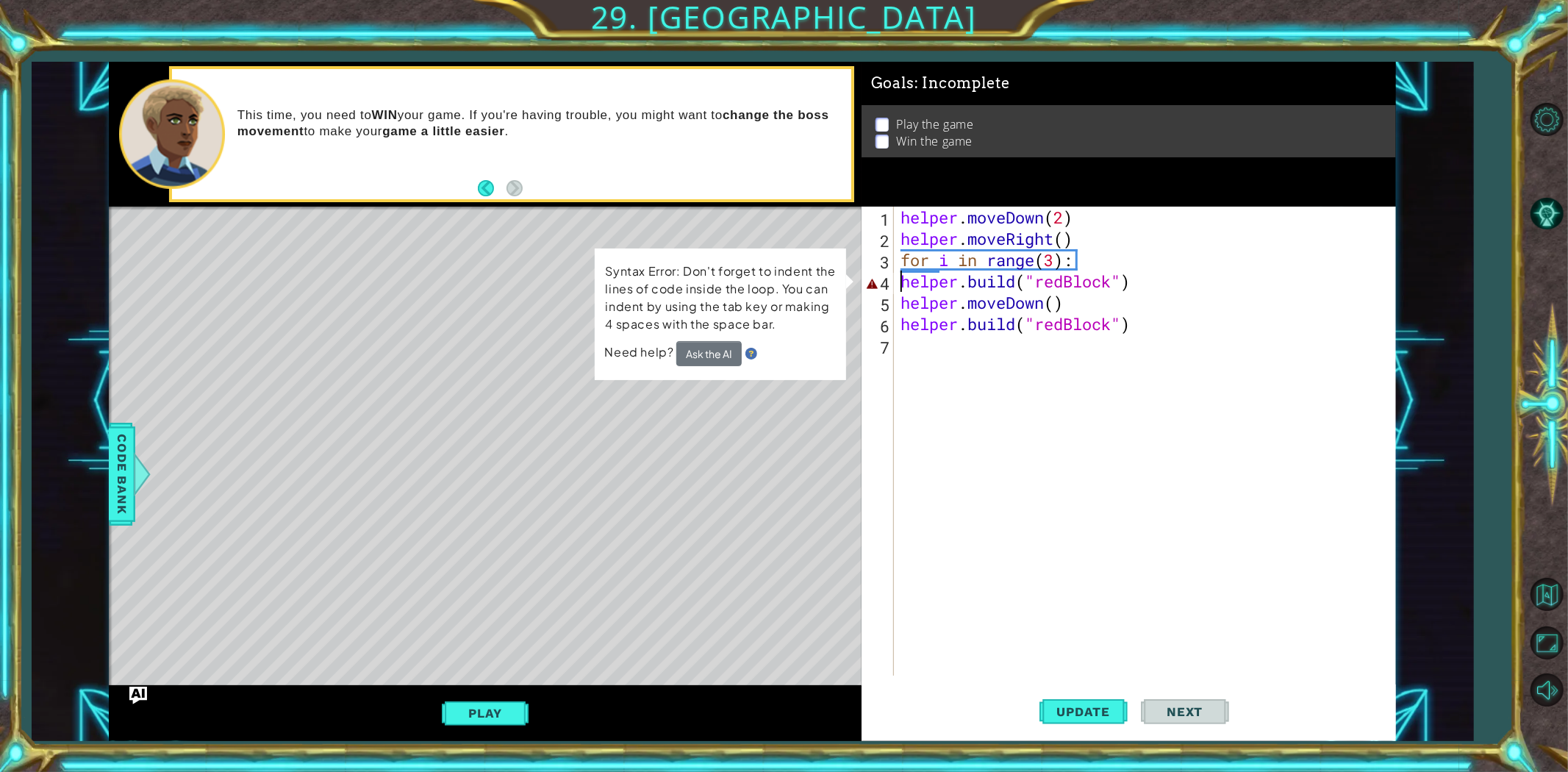
click at [898, 285] on div "helper . moveDown ( 2 ) helper . moveRight ( ) for i in range ( 3 ) : helper . …" at bounding box center [1148, 463] width 501 height 512
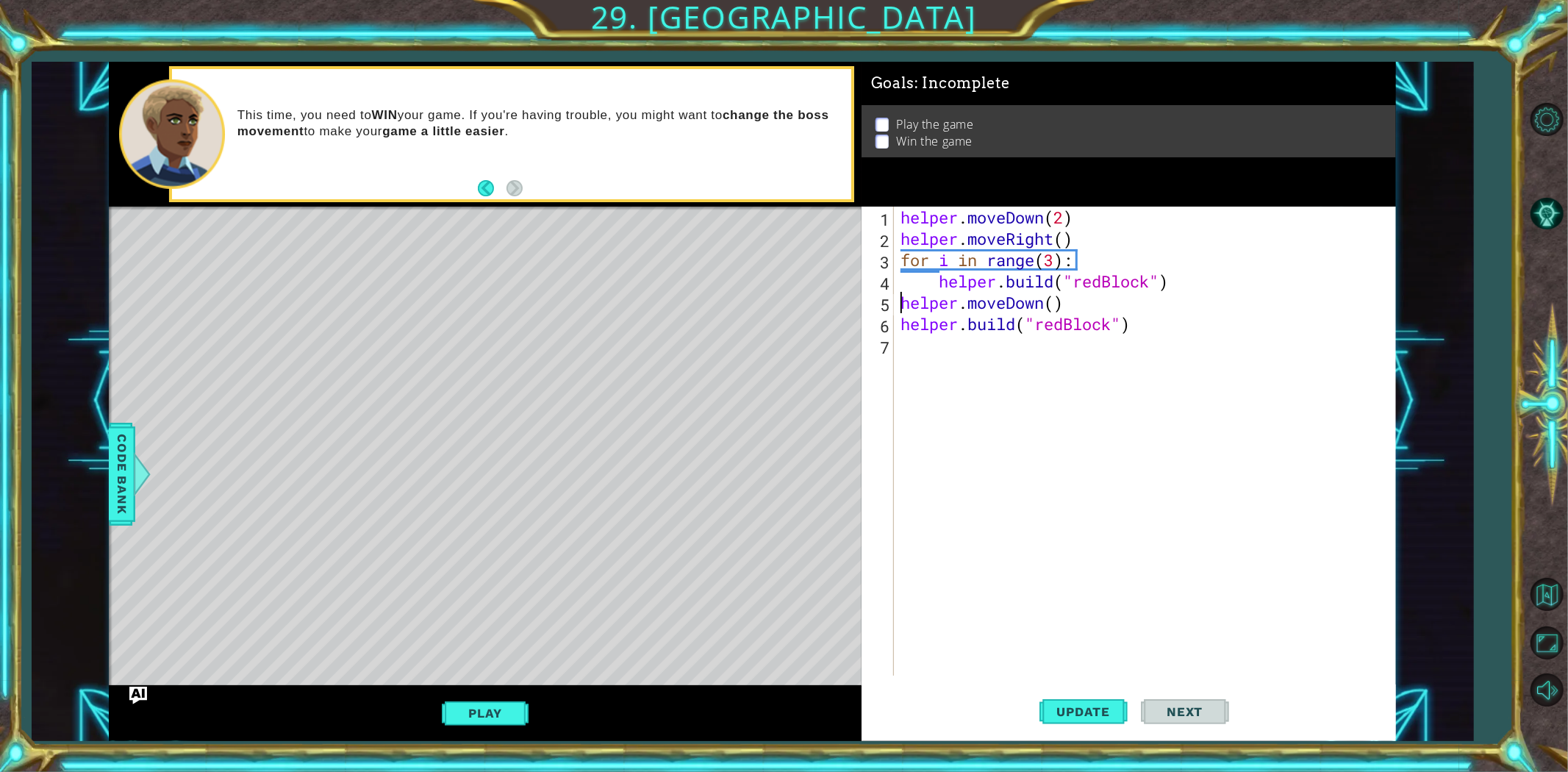
click at [899, 307] on div "helper . moveDown ( 2 ) helper . moveRight ( ) for i in range ( 3 ) : helper . …" at bounding box center [1148, 463] width 501 height 512
click at [898, 324] on div "helper . moveDown ( 2 ) helper . moveRight ( ) for i in range ( 3 ) : helper . …" at bounding box center [1148, 463] width 501 height 512
type textarea "[DOMAIN_NAME]("redBlock")"
click at [1053, 694] on span "Update" at bounding box center [1084, 712] width 83 height 15
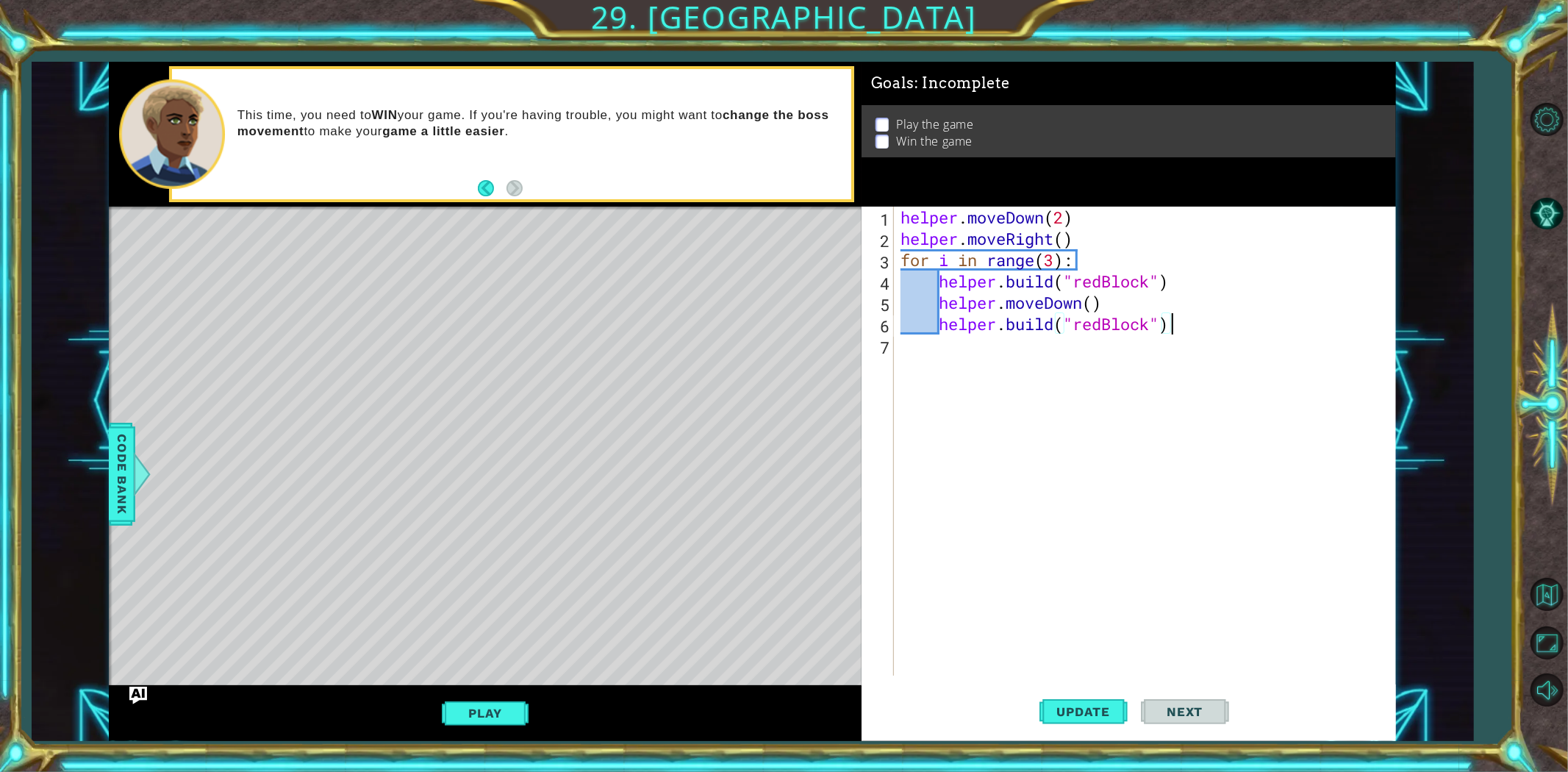
click at [1181, 329] on div "helper . moveDown ( 2 ) helper . moveRight ( ) for i in range ( 3 ) : helper . …" at bounding box center [1148, 463] width 501 height 512
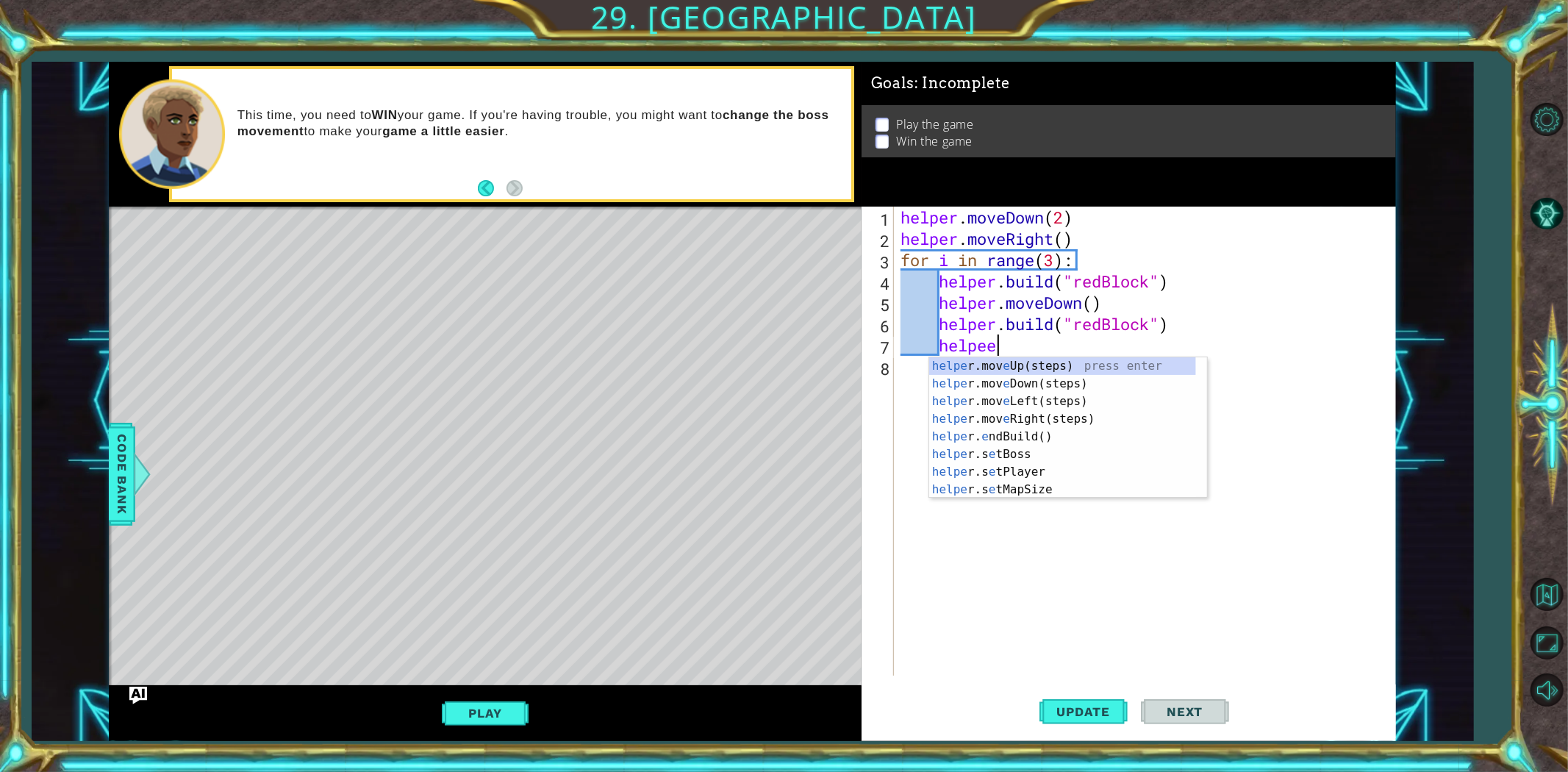
scroll to position [0, 3]
type textarea "helper"
click at [1086, 385] on div "helper press enter helper .moveUp(steps) press enter helper .moveDown(steps) pr…" at bounding box center [1062, 446] width 267 height 176
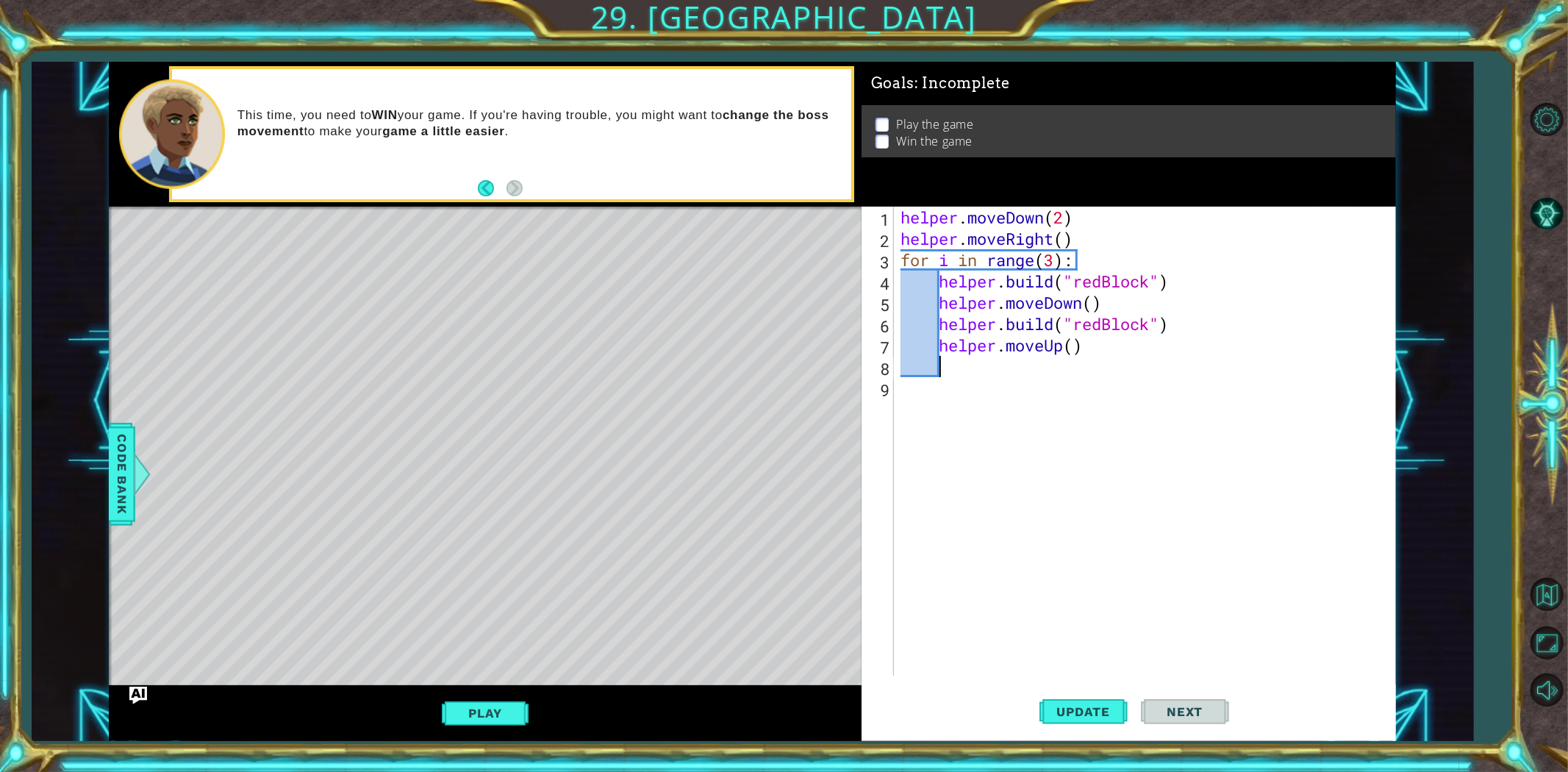
scroll to position [0, 1]
click at [1076, 356] on div "helper . moveDown ( 2 ) helper . moveRight ( ) for i in range ( 3 ) : helper . …" at bounding box center [1148, 463] width 501 height 512
click at [1075, 346] on div "helper . moveDown ( 2 ) helper . moveRight ( ) for i in range ( 3 ) : helper . …" at bounding box center [1148, 463] width 501 height 512
type textarea "helper.moveUp(2)"
click at [1049, 375] on div "helper . moveDown ( 2 ) helper . moveRight ( ) for i in range ( 3 ) : helper . …" at bounding box center [1148, 463] width 501 height 512
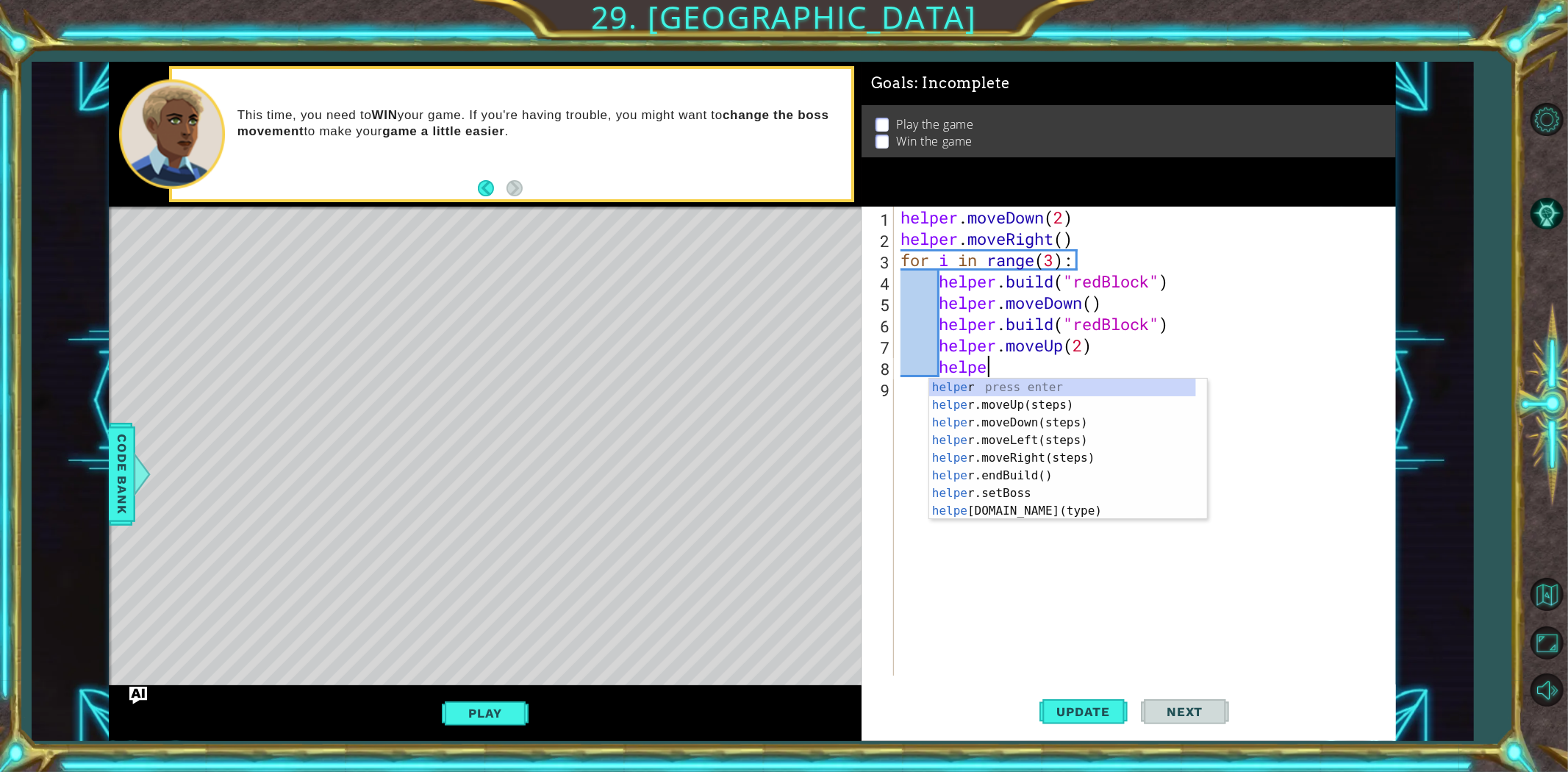
type textarea "helper"
click at [1054, 457] on div "helper press enter helper .moveUp(steps) press enter helper .moveDown(steps) pr…" at bounding box center [1062, 467] width 267 height 176
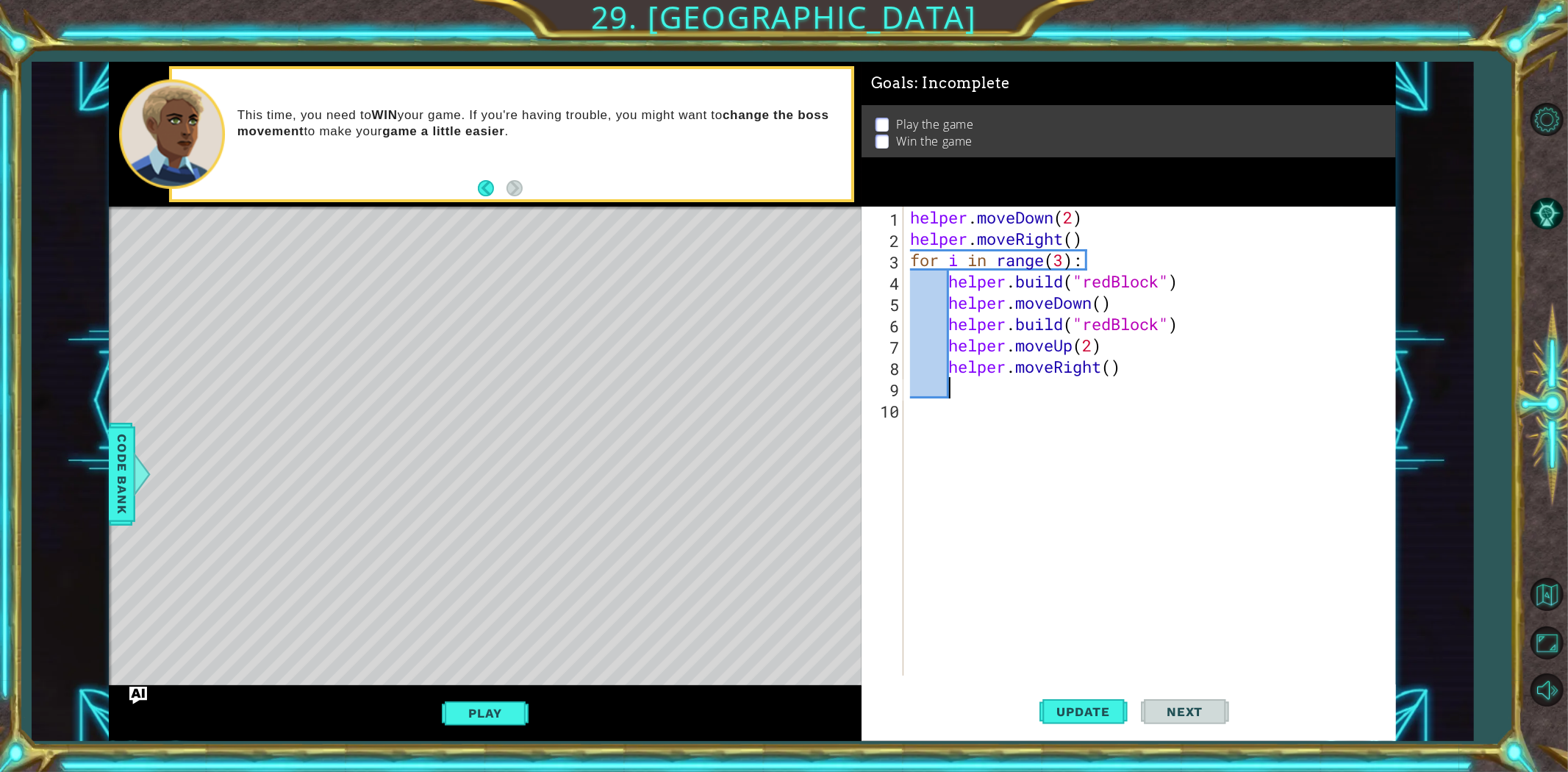
scroll to position [0, 1]
click at [1112, 370] on div "helper . moveDown ( 2 ) helper . moveRight ( ) for i in range ( 3 ) : helper . …" at bounding box center [1152, 463] width 491 height 512
click at [1123, 694] on span "Update" at bounding box center [1084, 712] width 83 height 15
drag, startPoint x: 1084, startPoint y: 337, endPoint x: 1094, endPoint y: 339, distance: 10.2
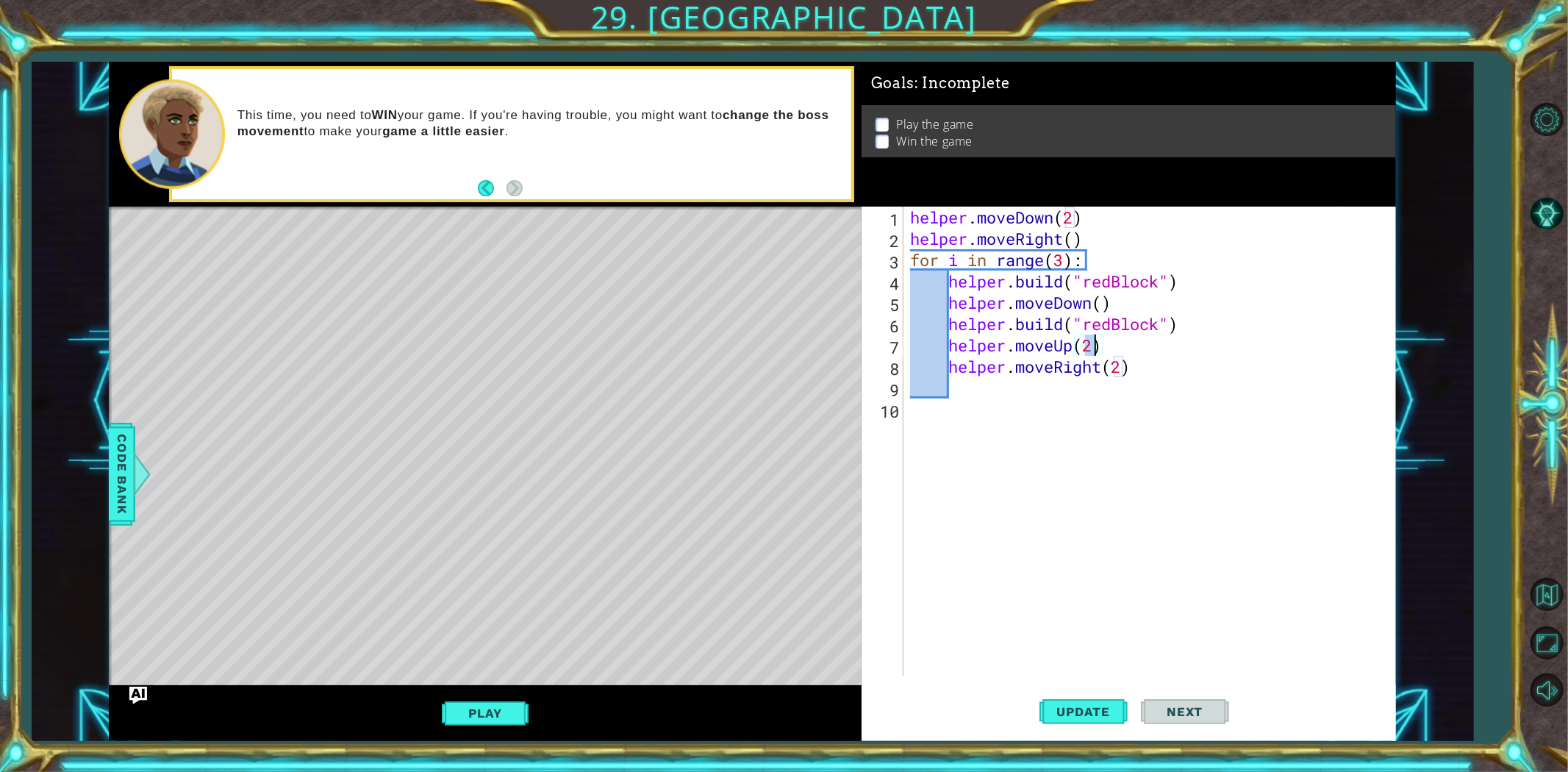
click at [1094, 339] on div "helper . moveDown ( 2 ) helper . moveRight ( ) for i in range ( 3 ) : helper . …" at bounding box center [1152, 463] width 491 height 512
click at [1106, 694] on span "Update" at bounding box center [1084, 712] width 83 height 15
click at [513, 694] on button "Play" at bounding box center [484, 713] width 86 height 28
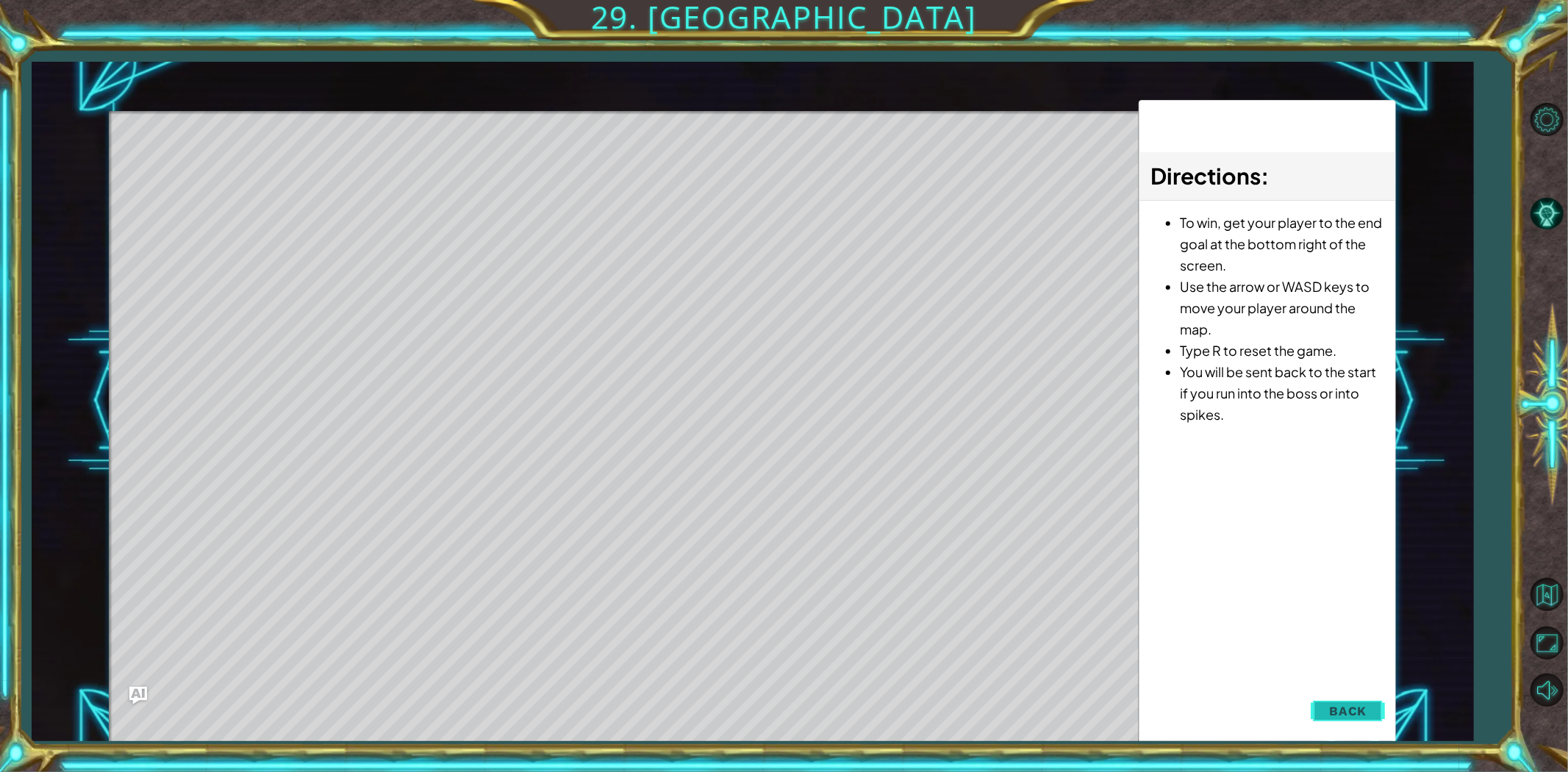
click at [1317, 694] on button "Back" at bounding box center [1347, 711] width 74 height 30
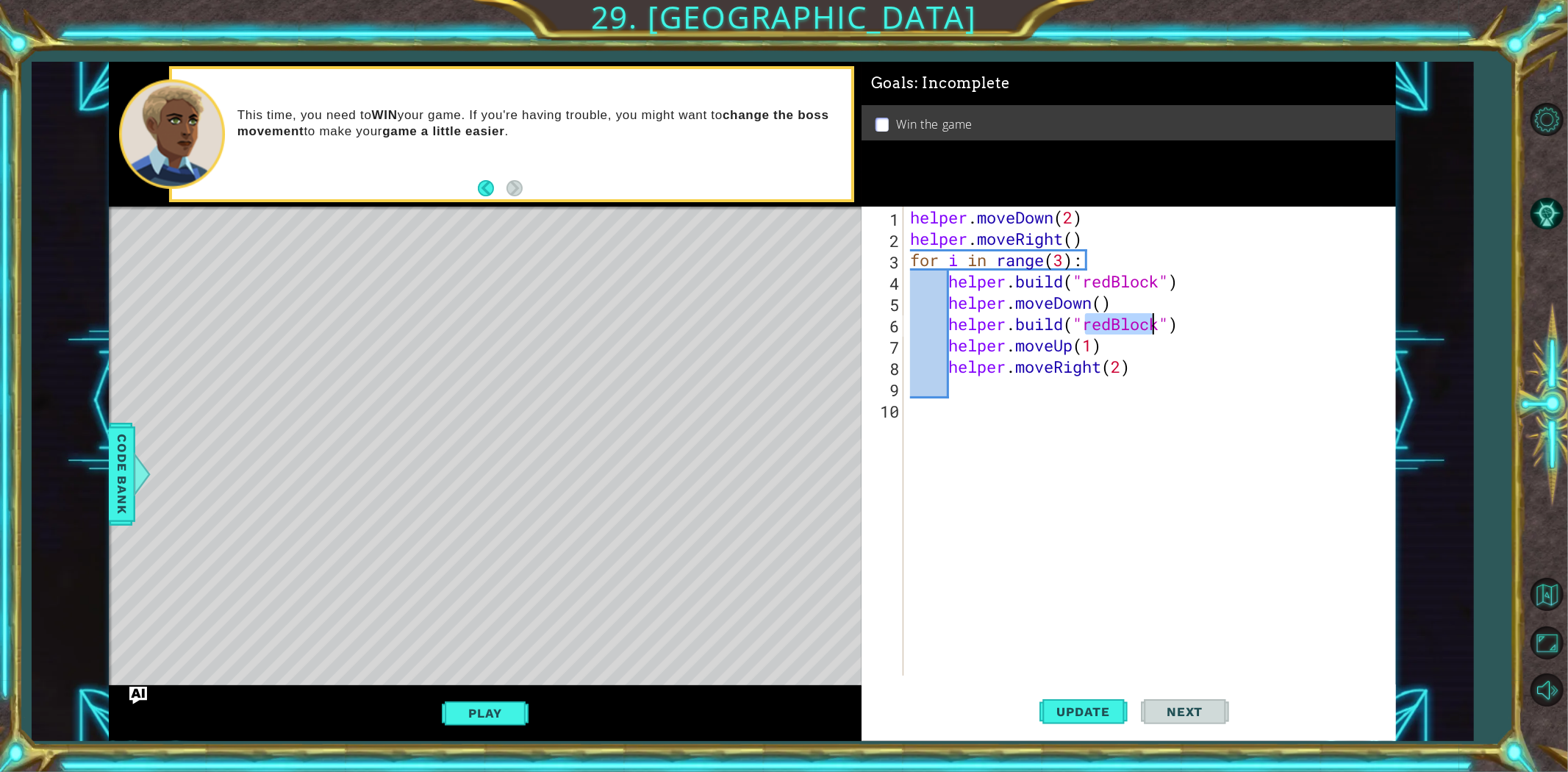
drag, startPoint x: 1086, startPoint y: 324, endPoint x: 1157, endPoint y: 321, distance: 71.1
click at [1157, 321] on div "helper . moveDown ( 2 ) helper . moveRight ( ) for i in range ( 3 ) : helper . …" at bounding box center [1152, 463] width 491 height 512
drag, startPoint x: 1159, startPoint y: 321, endPoint x: 1084, endPoint y: 322, distance: 75.0
click at [1084, 322] on div "helper . moveDown ( 2 ) helper . moveRight ( ) for i in range ( 3 ) : helper . …" at bounding box center [1152, 463] width 491 height 512
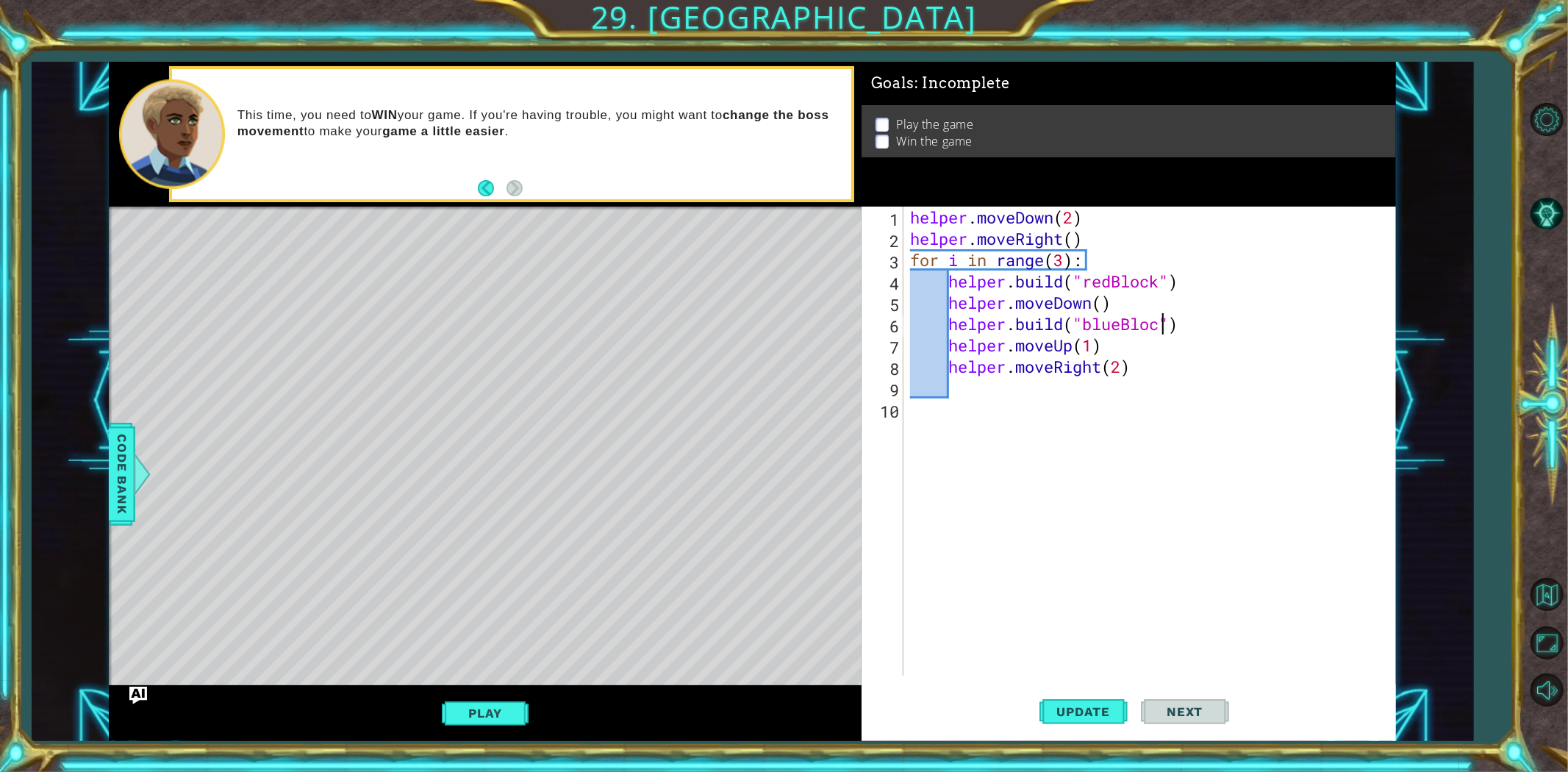
scroll to position [0, 11]
type textarea "[DOMAIN_NAME]("blueBlock")"
click at [1073, 694] on button "Update" at bounding box center [1083, 711] width 88 height 54
click at [475, 694] on button "Play" at bounding box center [484, 713] width 86 height 28
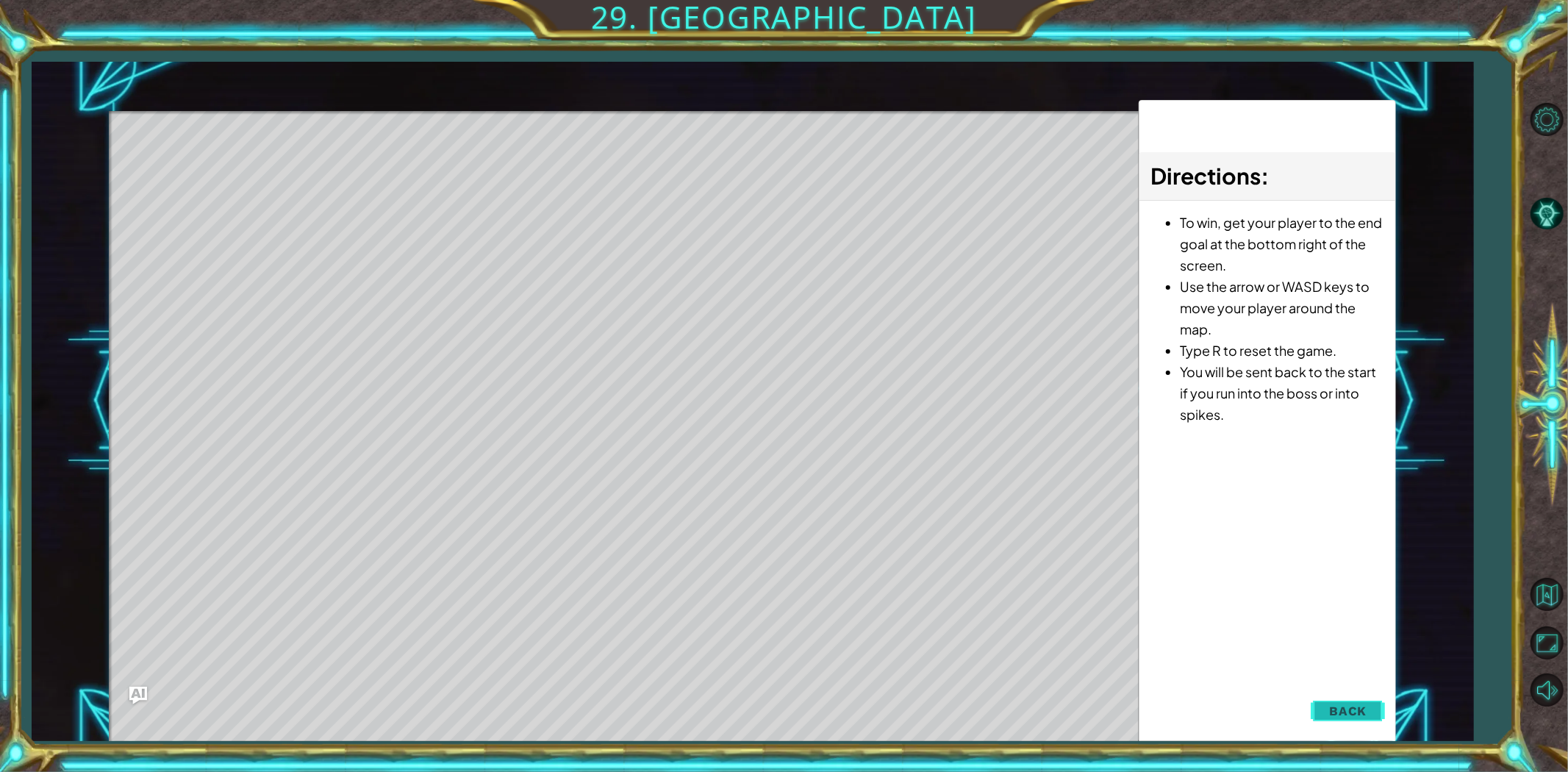
click at [1369, 694] on button "Back" at bounding box center [1347, 711] width 74 height 30
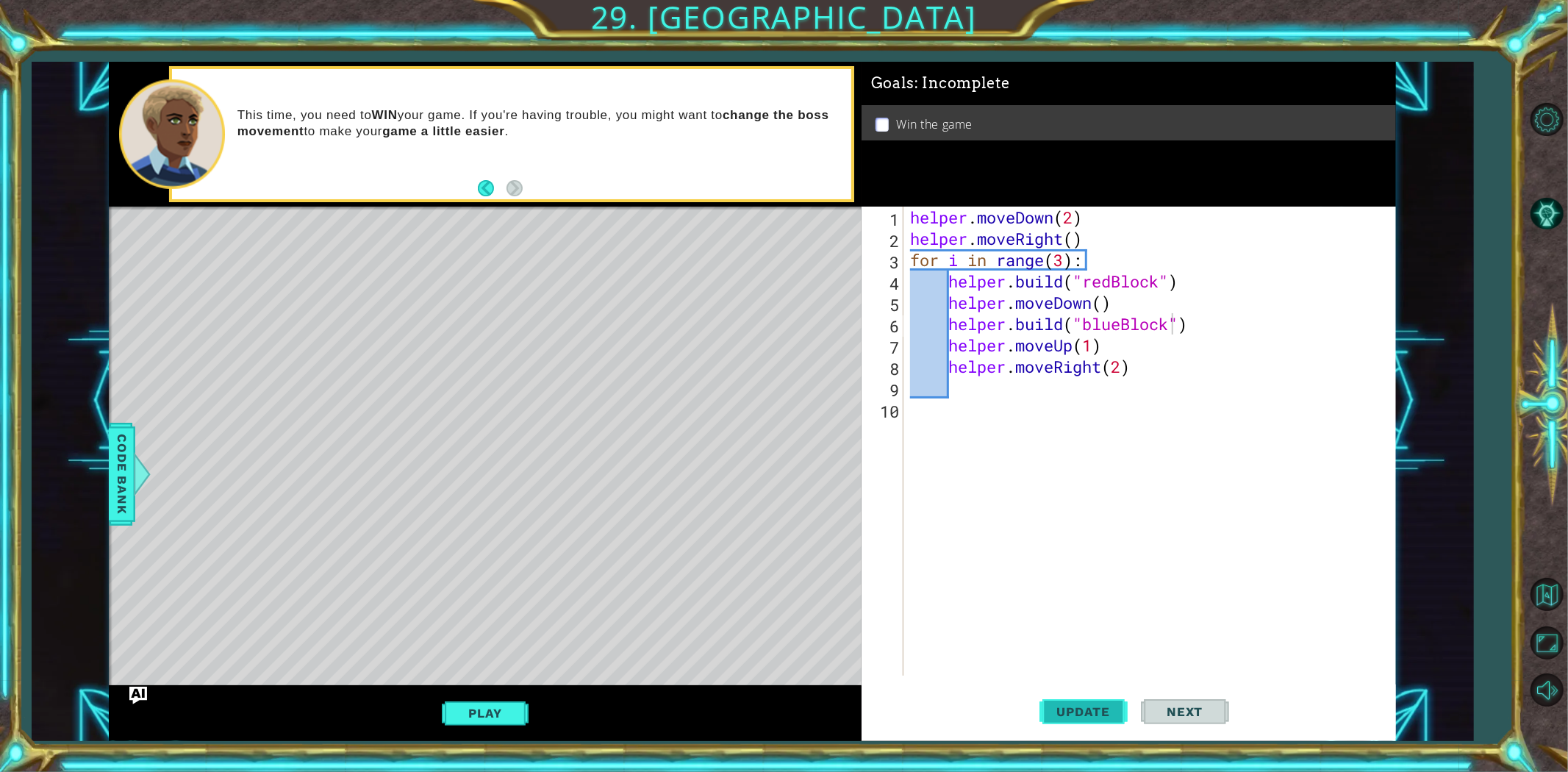
click at [1072, 694] on button "Update" at bounding box center [1083, 711] width 88 height 54
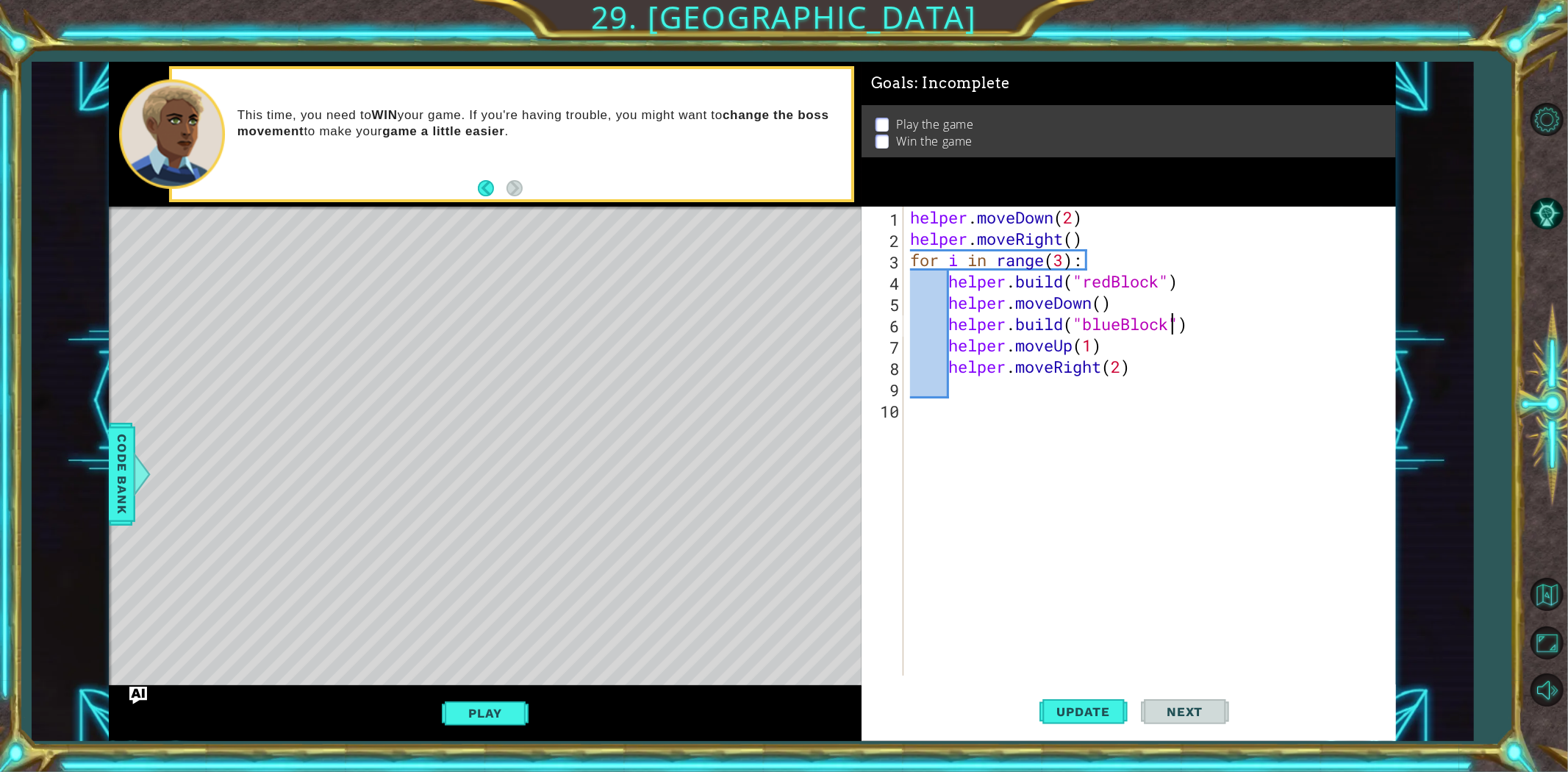
click at [1027, 393] on div "helper . moveDown ( 2 ) helper . moveRight ( ) for i in range ( 3 ) : helper . …" at bounding box center [1152, 463] width 491 height 512
type textarea "f"
type textarea "for i in range(1):"
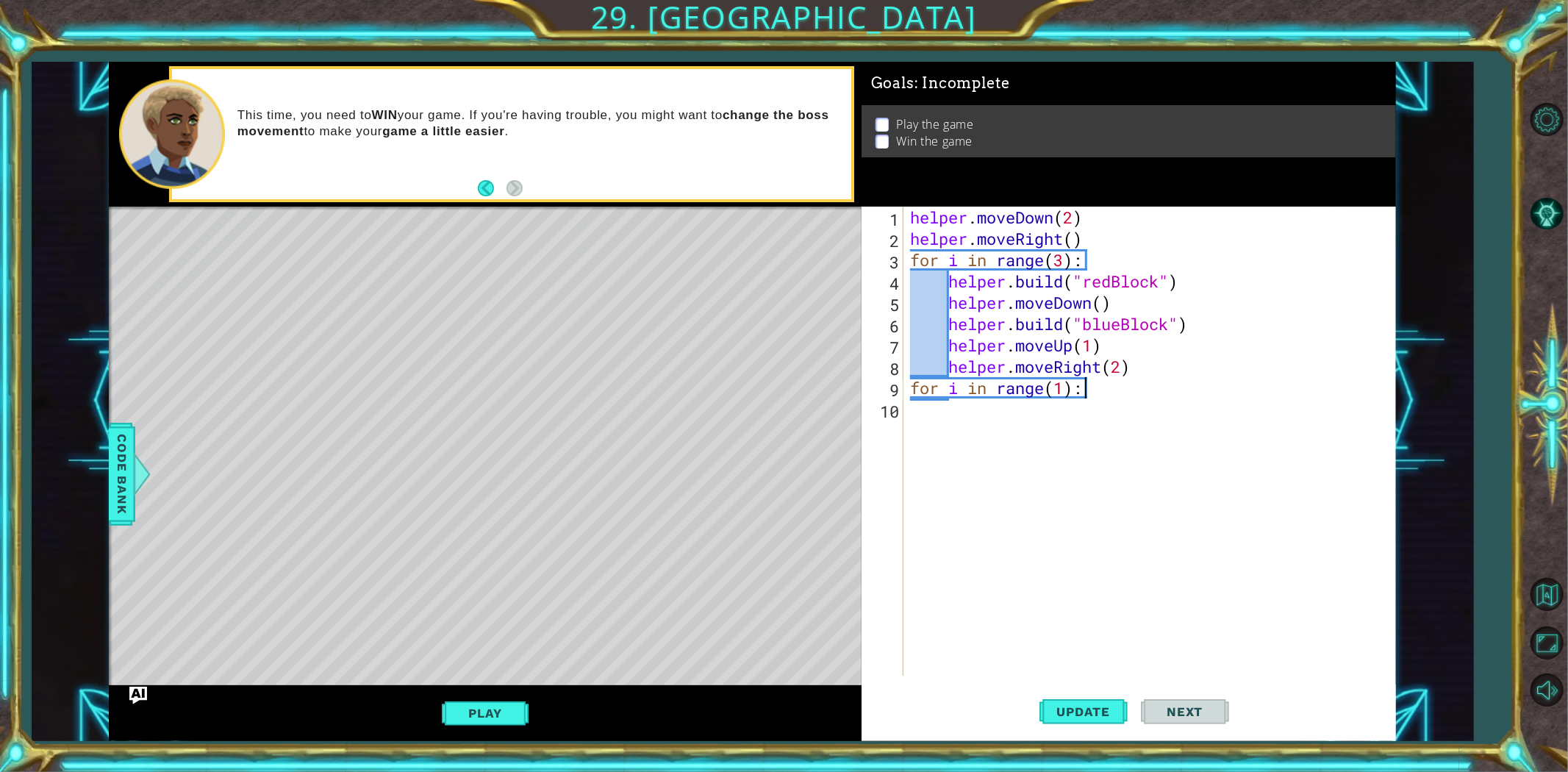
click at [980, 430] on div "helper . moveDown ( 2 ) helper . moveRight ( ) for i in range ( 3 ) : helper . …" at bounding box center [1152, 463] width 491 height 512
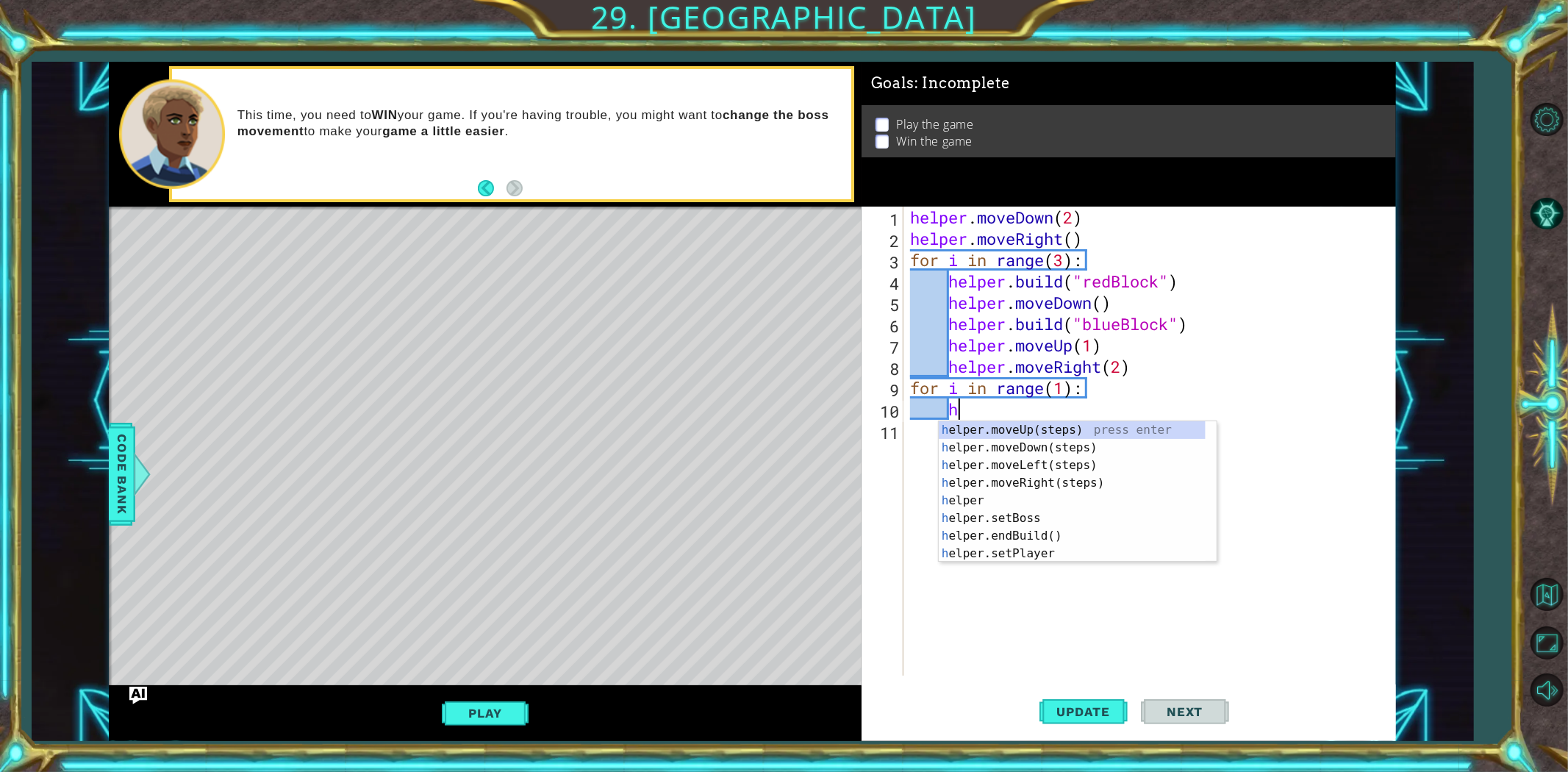
type textarea "he"
click at [993, 434] on div "he lper.moveUp(steps) press enter he lper.moveDown(steps) press enter he lper.m…" at bounding box center [1072, 510] width 267 height 176
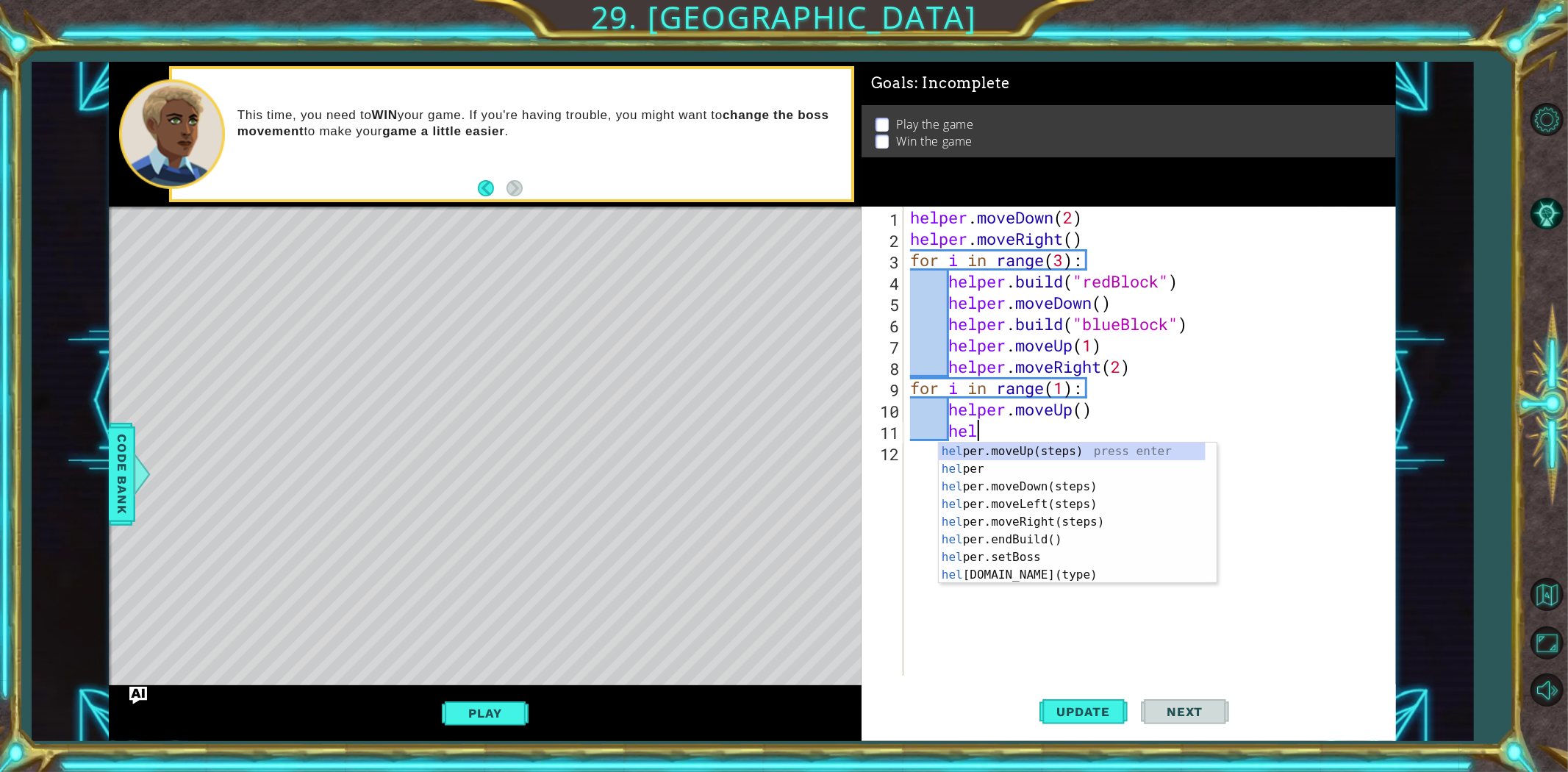
scroll to position [0, 2]
type textarea "helpr"
click at [1079, 498] on div "help e r press enter help e r .moveUp(steps) press enter help e r .moveDown(ste…" at bounding box center [1072, 531] width 267 height 176
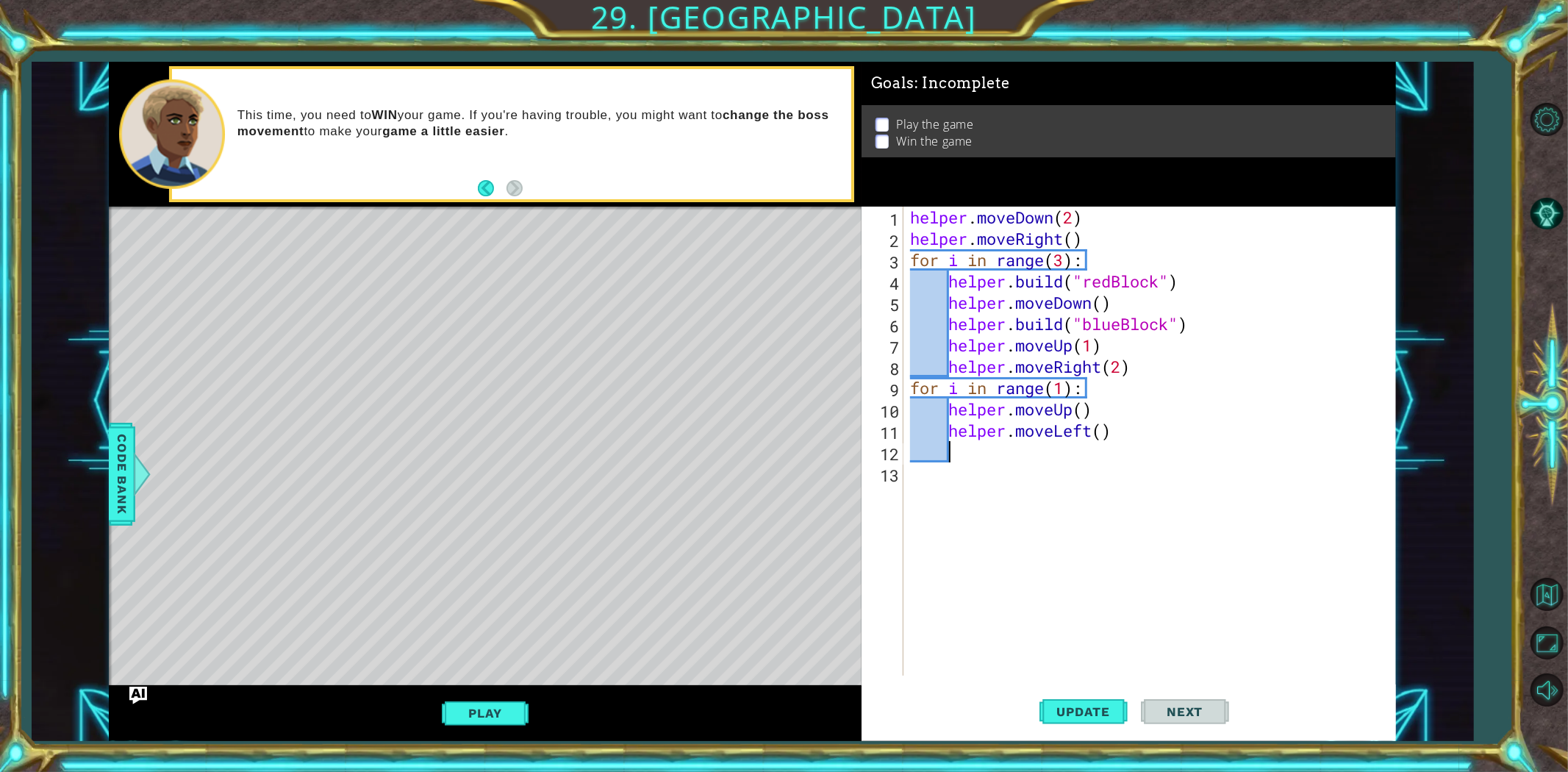
scroll to position [0, 1]
click at [1103, 434] on div "helper . moveDown ( 2 ) helper . moveRight ( ) for i in range ( 3 ) : helper . …" at bounding box center [1152, 463] width 491 height 512
type textarea "helper.moveLeft(5)"
click at [1069, 453] on div "helper . moveDown ( 2 ) helper . moveRight ( ) for i in range ( 3 ) : helper . …" at bounding box center [1152, 463] width 491 height 512
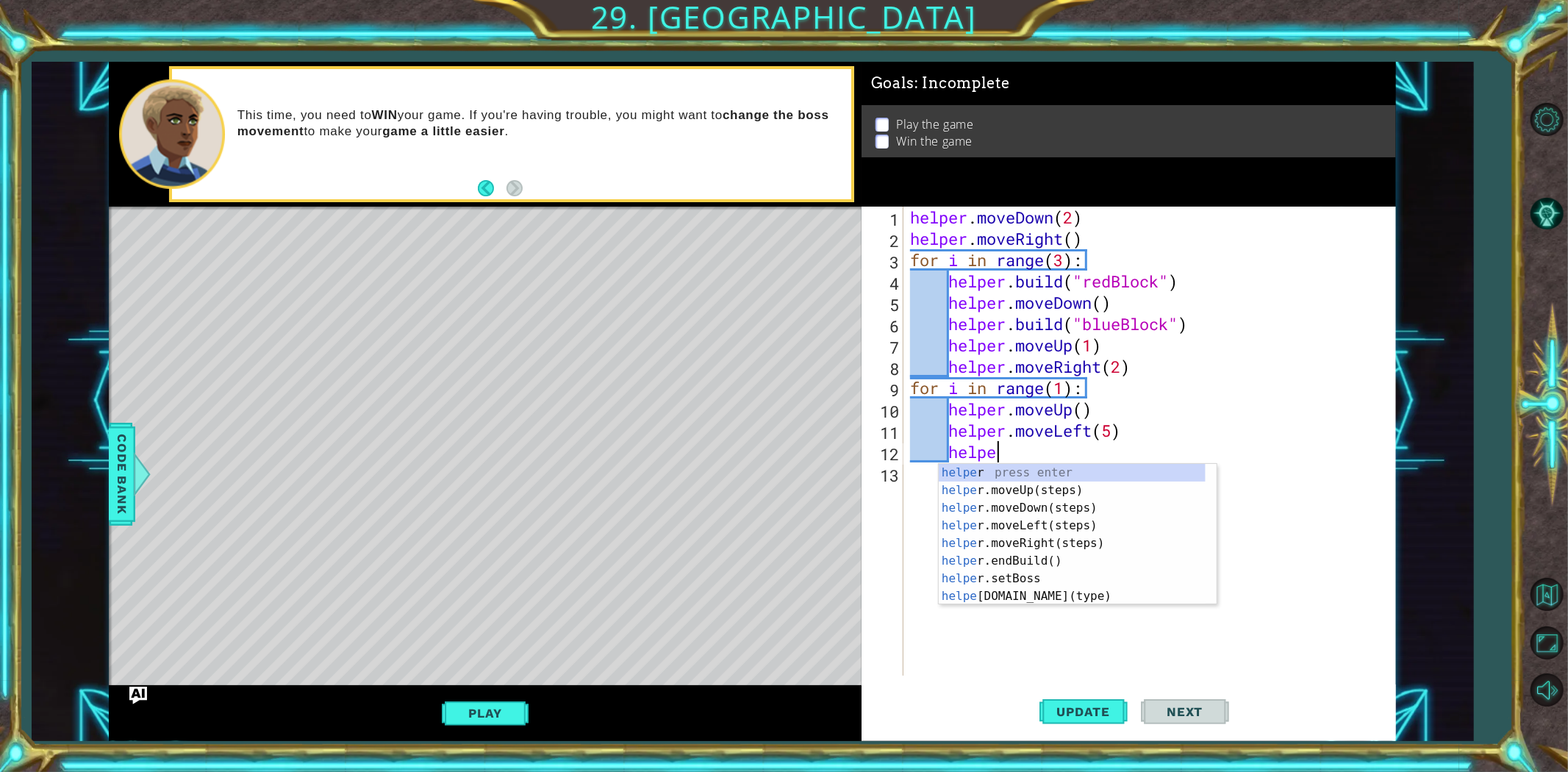
type textarea "helper"
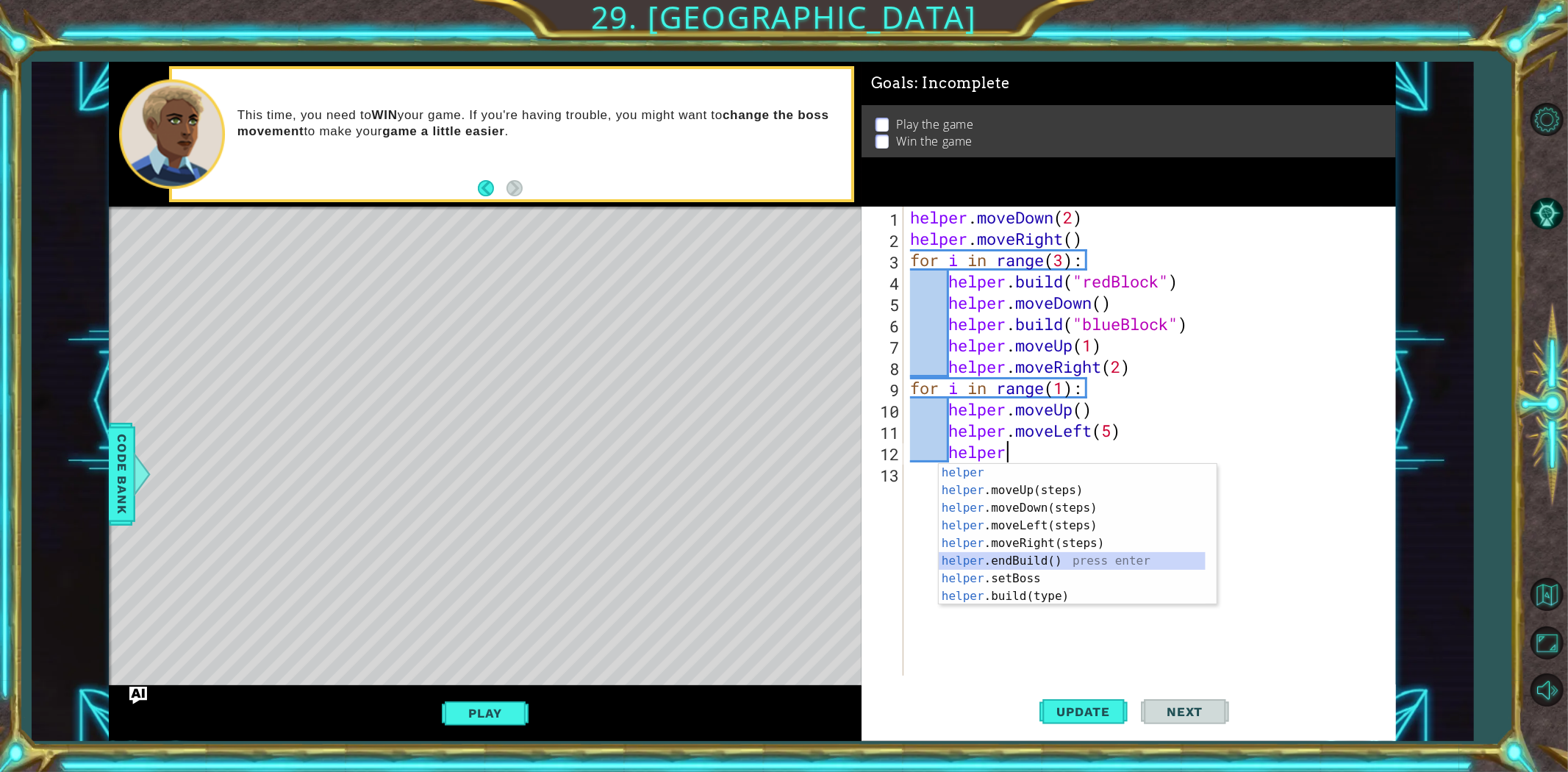
click at [1045, 557] on div "helper press enter helper .moveUp(steps) press enter helper .moveDown(steps) pr…" at bounding box center [1072, 553] width 267 height 176
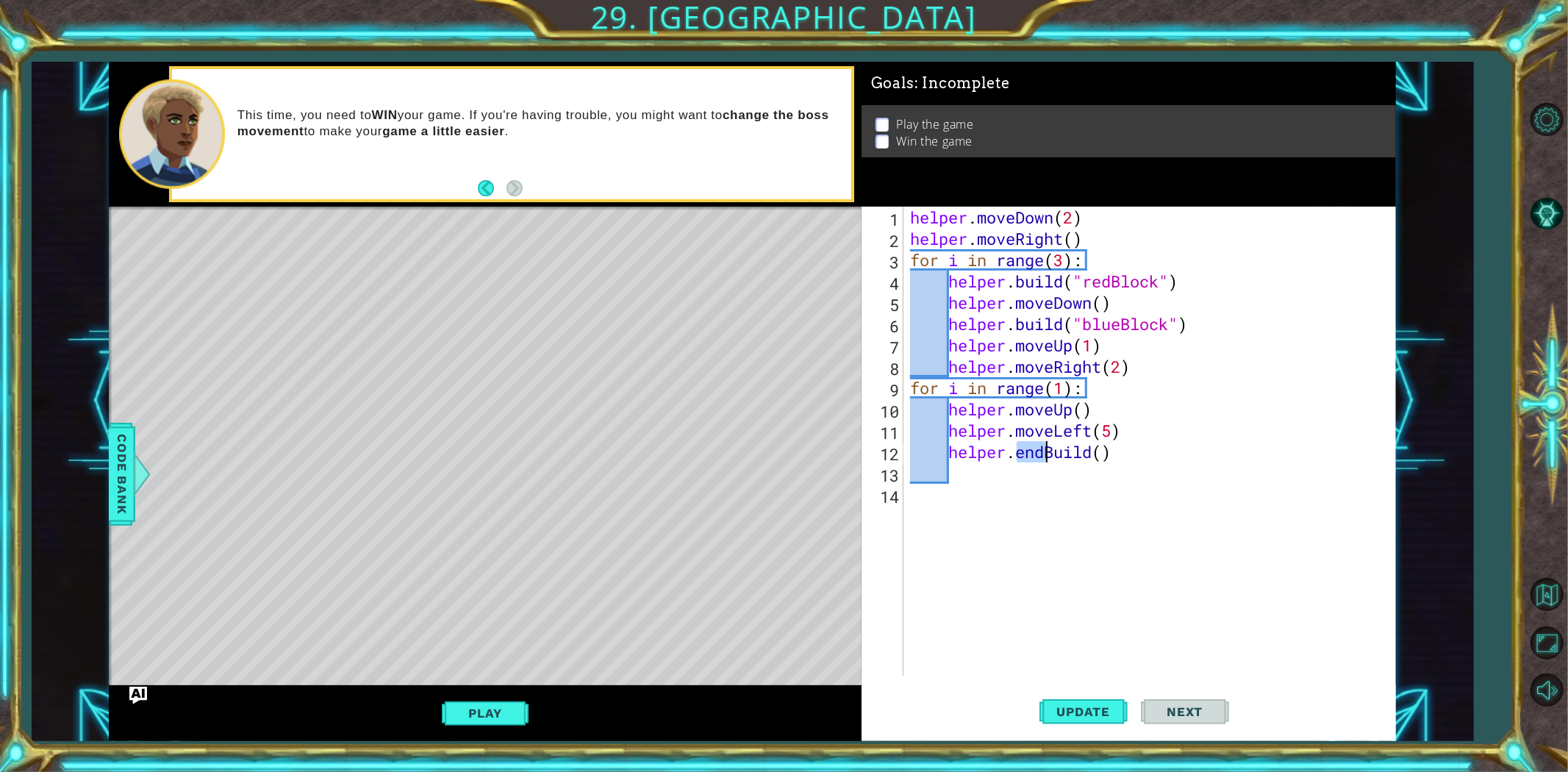
drag, startPoint x: 1016, startPoint y: 447, endPoint x: 1048, endPoint y: 454, distance: 32.8
click at [1048, 454] on div "helper . moveDown ( 2 ) helper . moveRight ( ) for i in range ( 3 ) : helper . …" at bounding box center [1152, 463] width 491 height 512
drag, startPoint x: 1019, startPoint y: 451, endPoint x: 1031, endPoint y: 451, distance: 12.0
click at [1031, 451] on div "helper . moveDown ( 2 ) helper . moveRight ( ) for i in range ( 3 ) : helper . …" at bounding box center [1152, 463] width 491 height 512
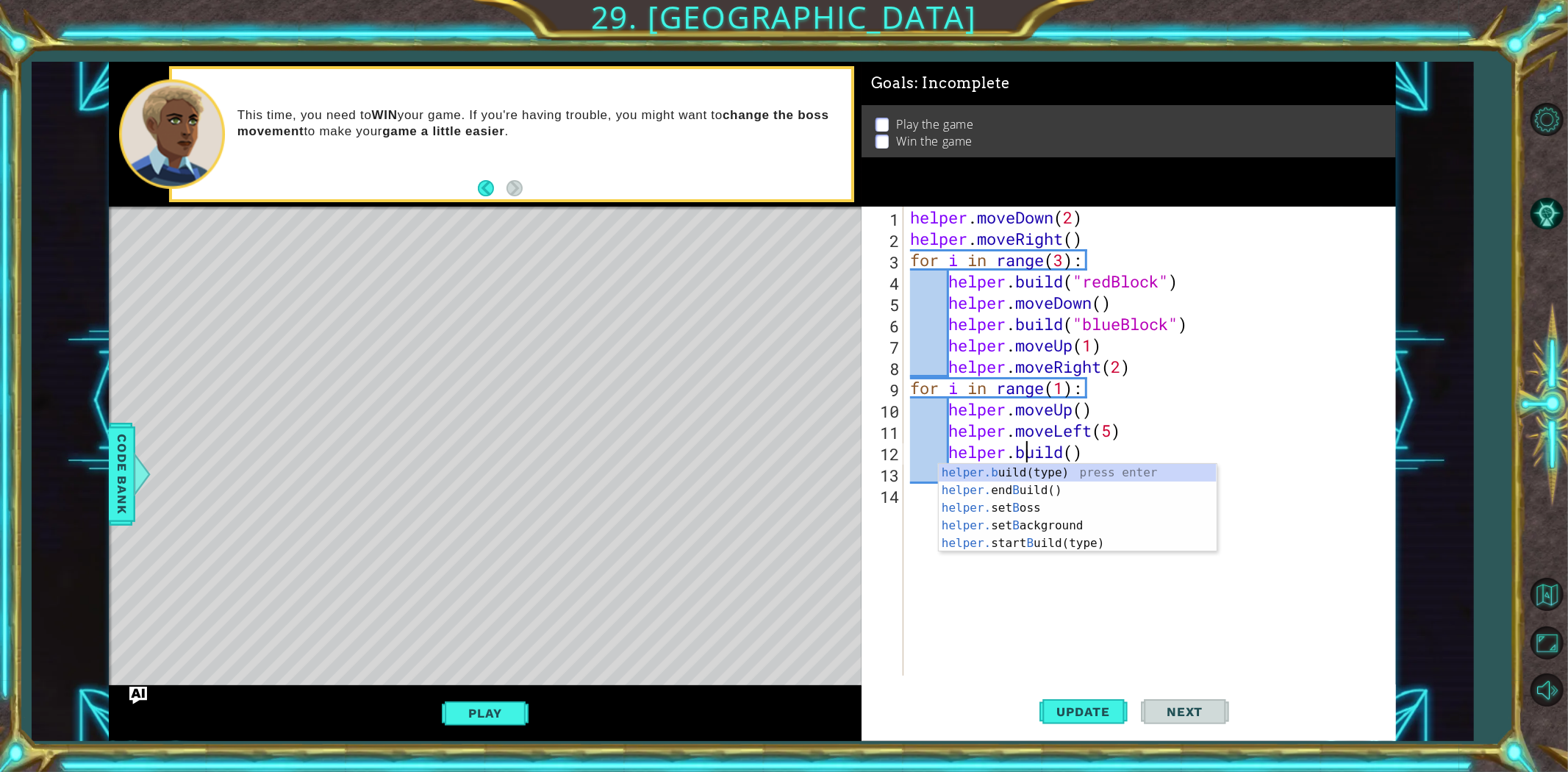
click at [1072, 446] on div "helper . moveDown ( 2 ) helper . moveRight ( ) for i in range ( 3 ) : helper . …" at bounding box center [1152, 463] width 491 height 512
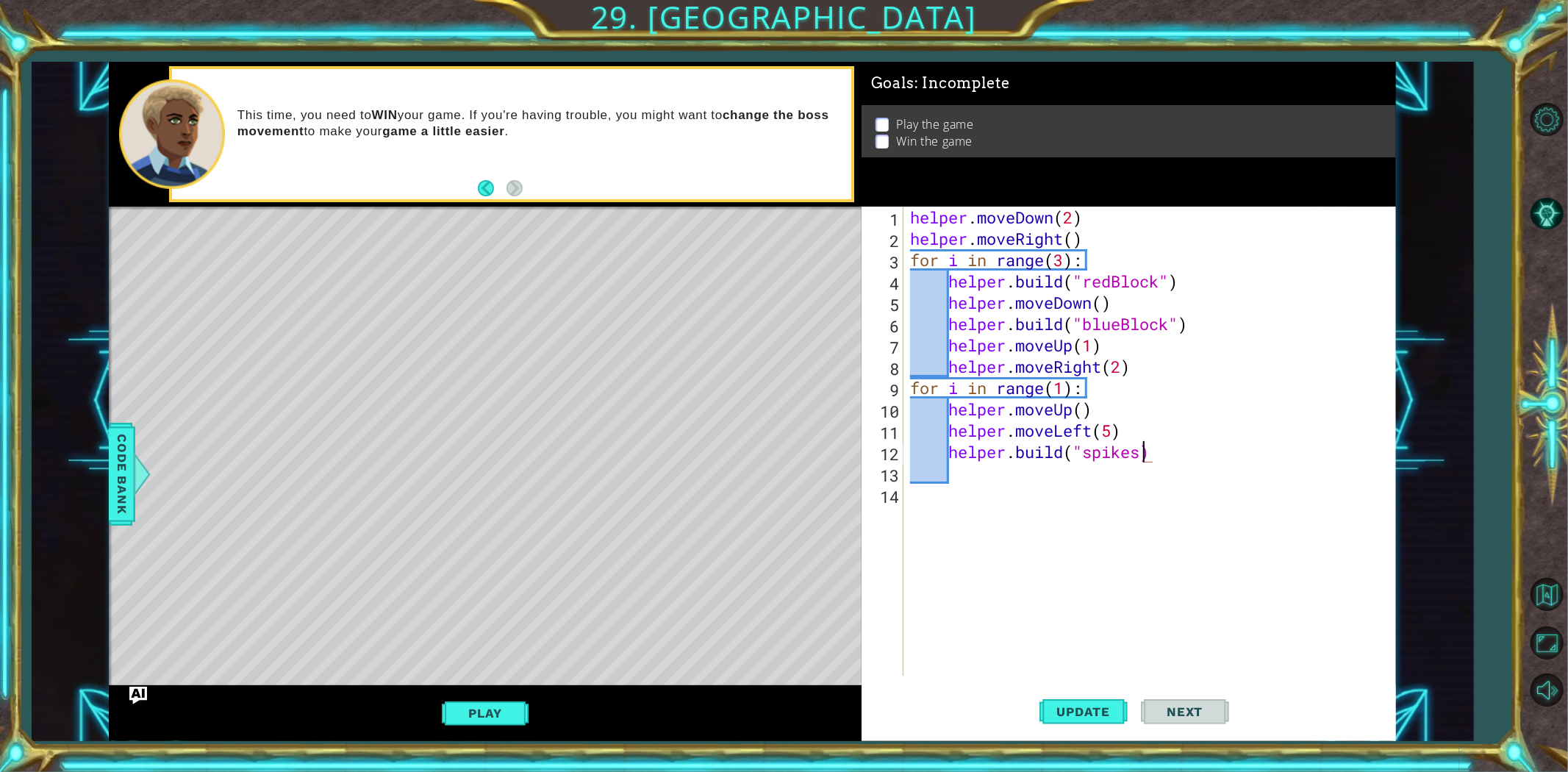
scroll to position [0, 10]
click at [1075, 694] on span "Update" at bounding box center [1084, 712] width 83 height 15
click at [1102, 412] on div "helper . moveDown ( 2 ) helper . moveRight ( ) for i in range ( 3 ) : helper . …" at bounding box center [1152, 463] width 491 height 512
type textarea "helper.moveUp()"
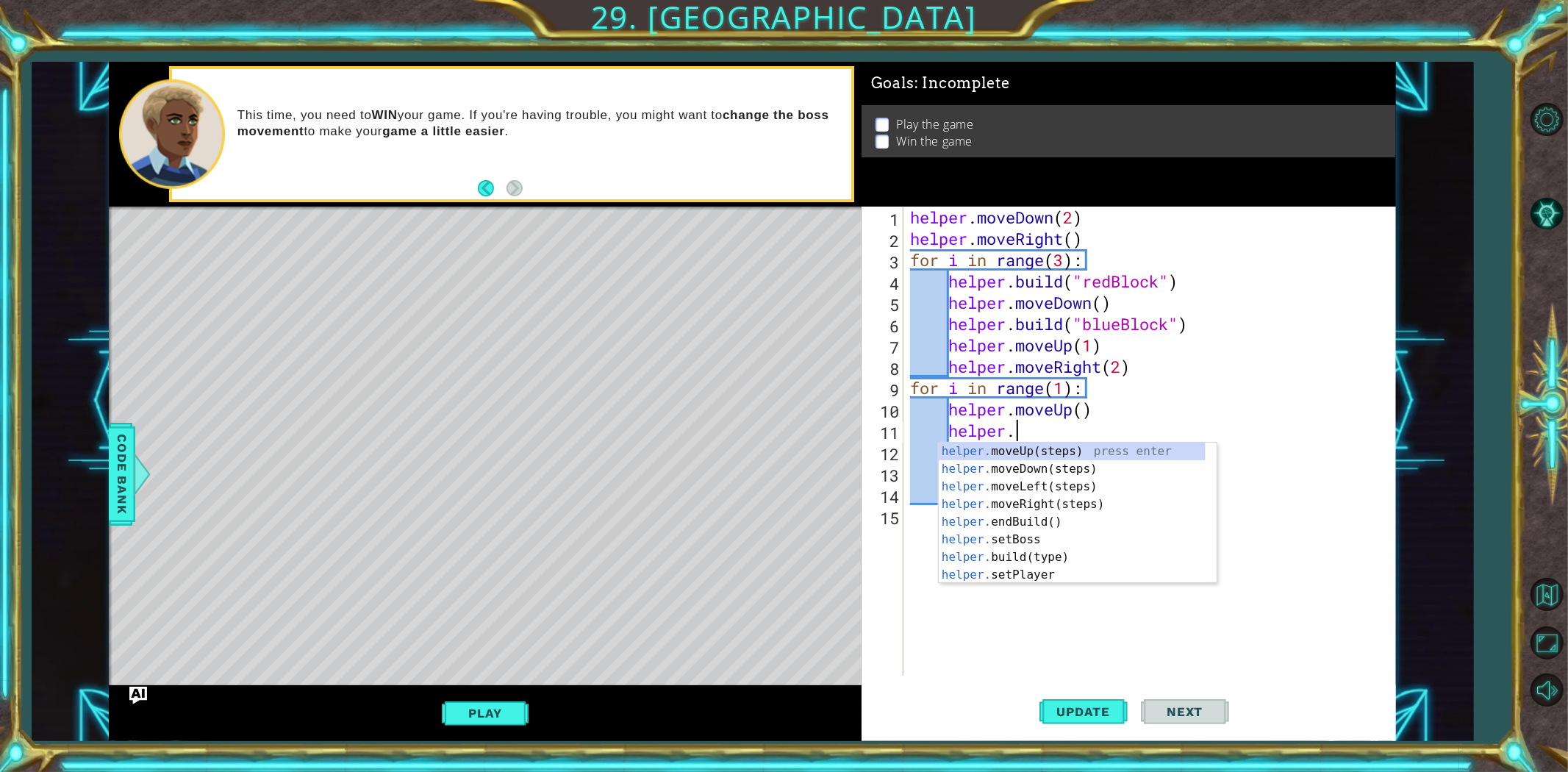
scroll to position [0, 4]
click at [1062, 502] on div "helper.s etBoss press enter helper.s etPlayer press enter helper.s etMapSize pr…" at bounding box center [1072, 531] width 267 height 176
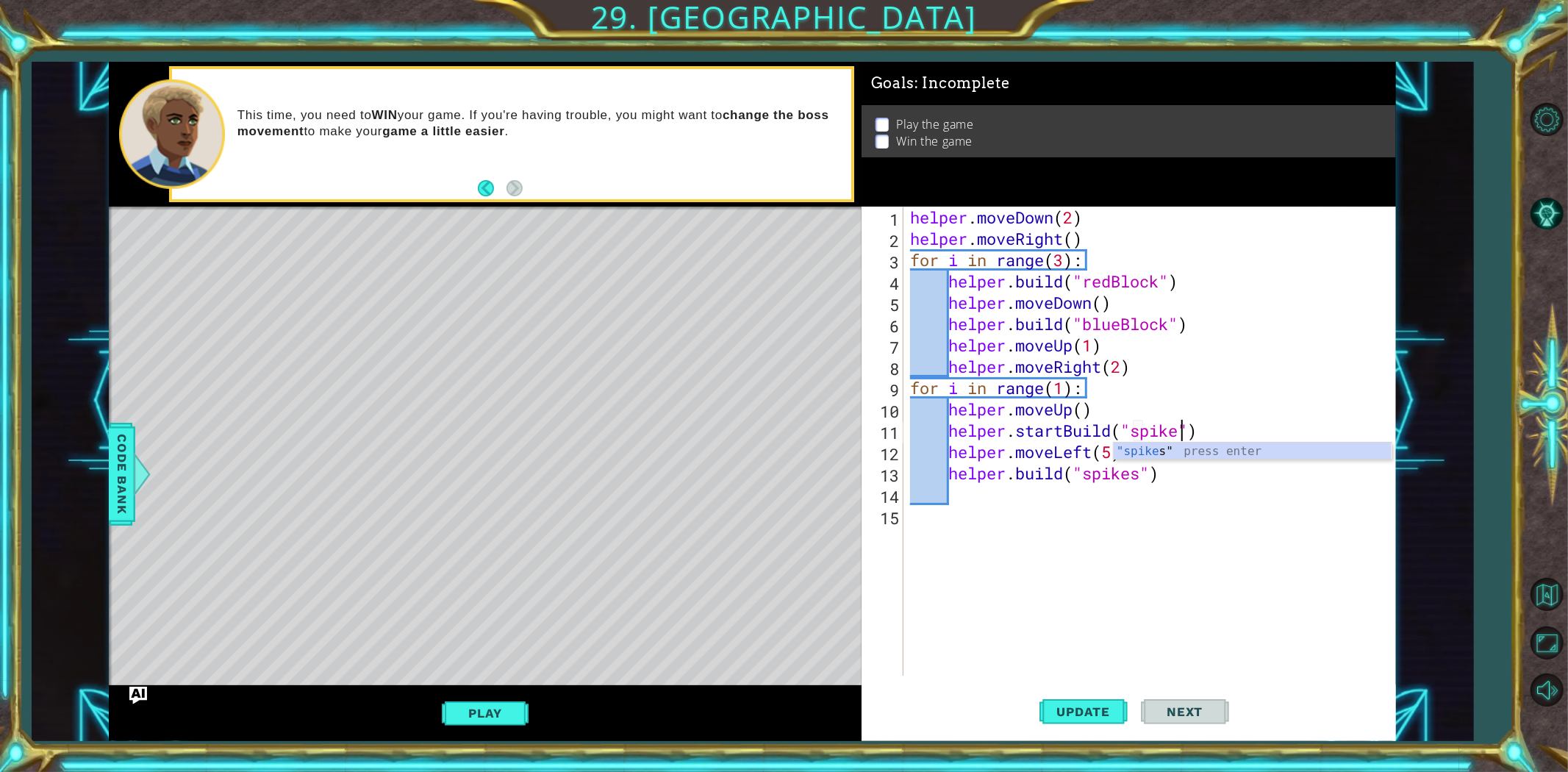
scroll to position [0, 12]
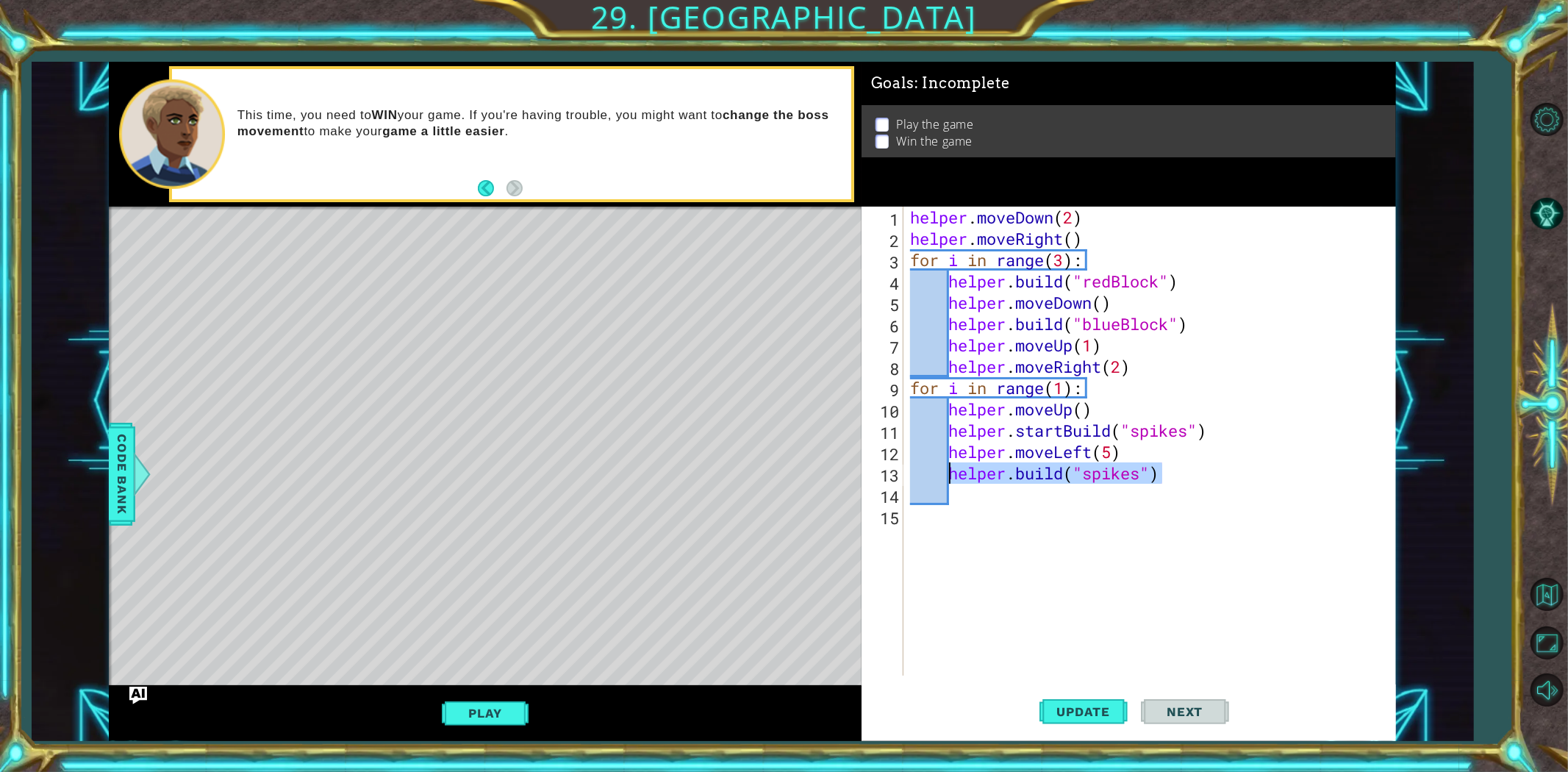
drag, startPoint x: 1178, startPoint y: 473, endPoint x: 946, endPoint y: 478, distance: 232.1
click at [946, 478] on div "helper . moveDown ( 2 ) helper . moveRight ( ) for i in range ( 3 ) : helper . …" at bounding box center [1152, 463] width 491 height 512
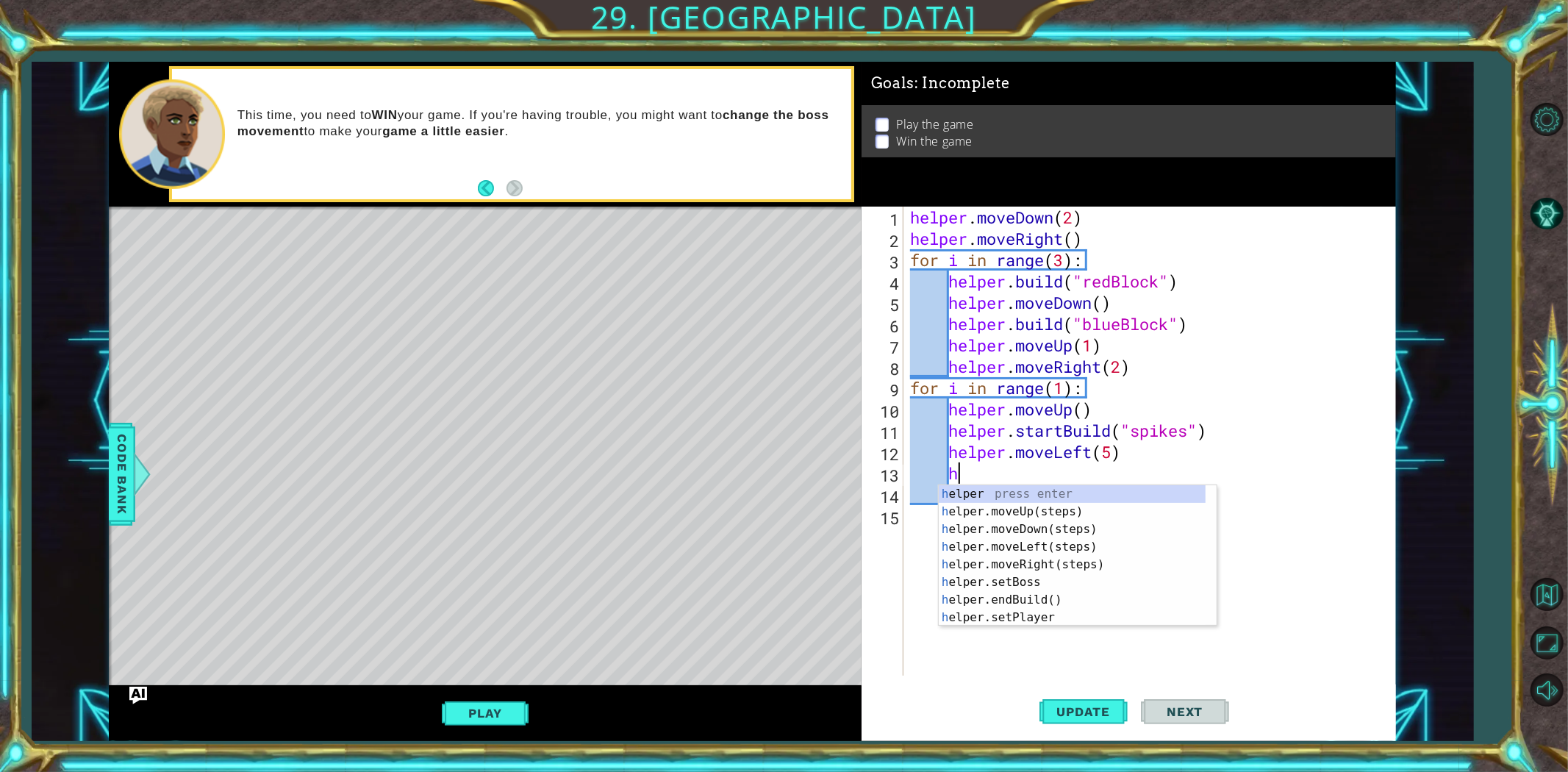
type textarea "he"
click at [1038, 578] on div "he lper press enter he lper.moveUp(steps) press enter he lper.moveDown(steps) p…" at bounding box center [1072, 574] width 267 height 176
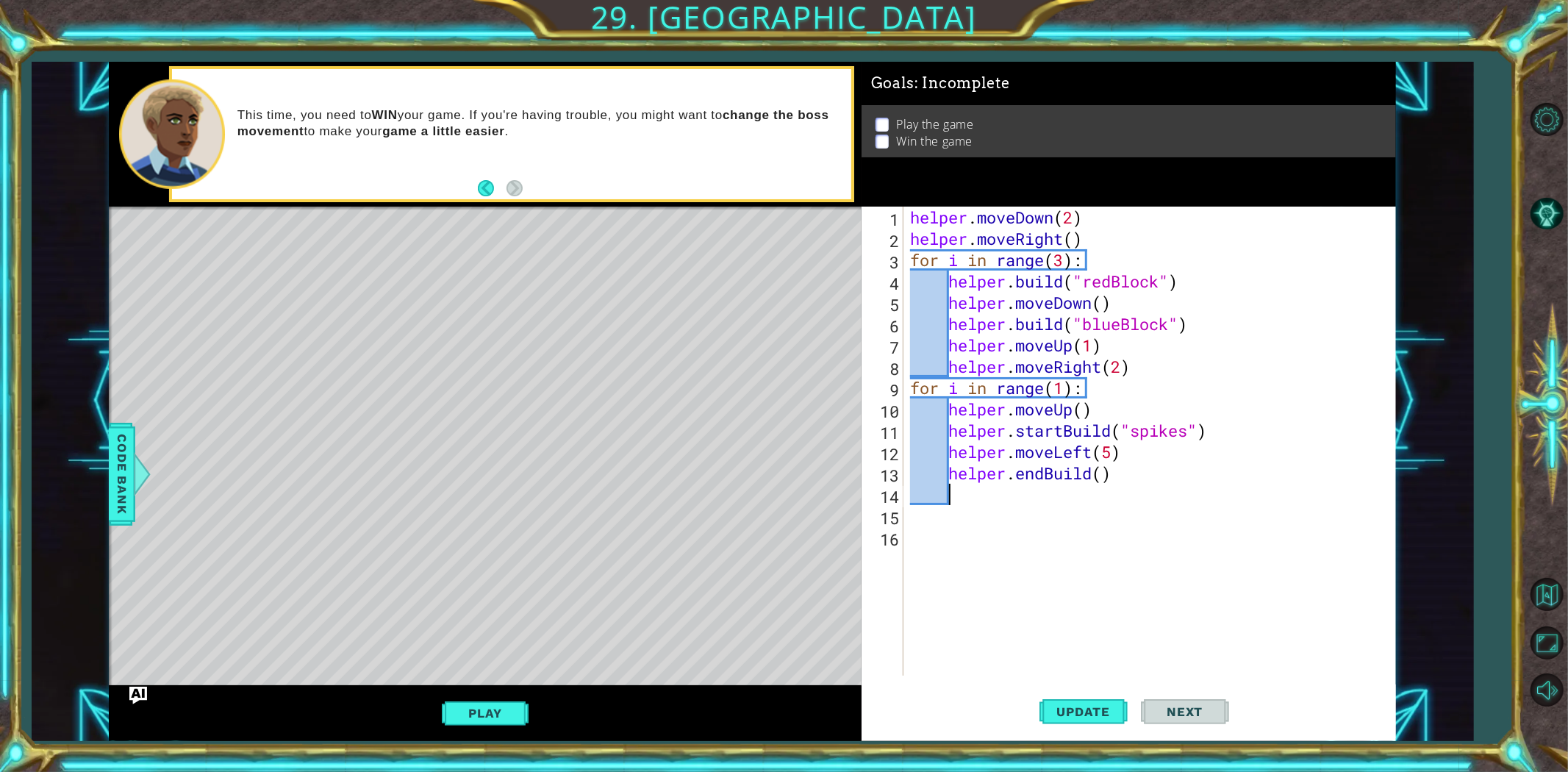
scroll to position [0, 1]
click at [1072, 694] on span "Update" at bounding box center [1084, 712] width 83 height 15
click at [482, 694] on button "Play" at bounding box center [484, 713] width 86 height 28
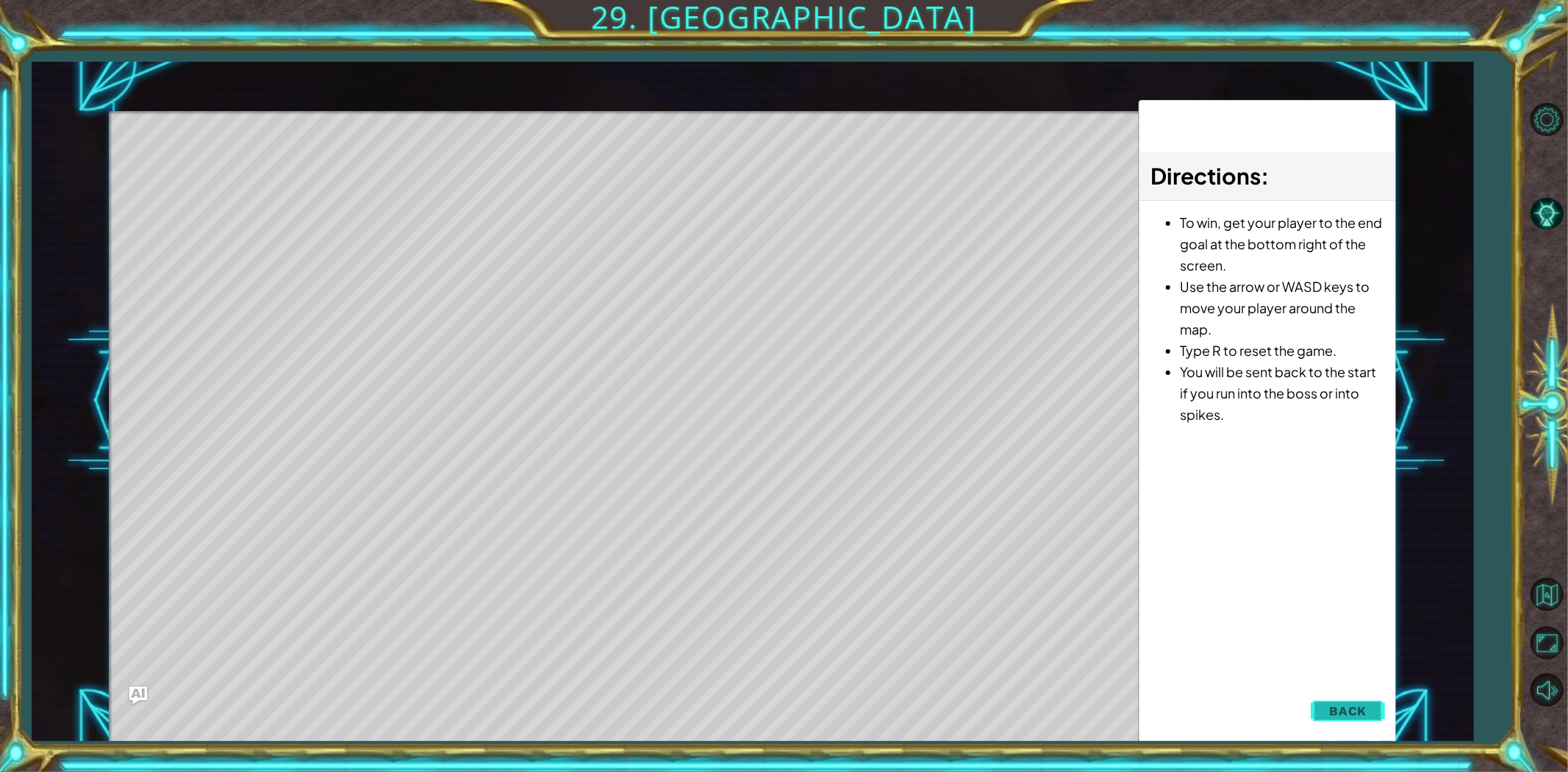
click at [1371, 694] on button "Back" at bounding box center [1347, 711] width 74 height 30
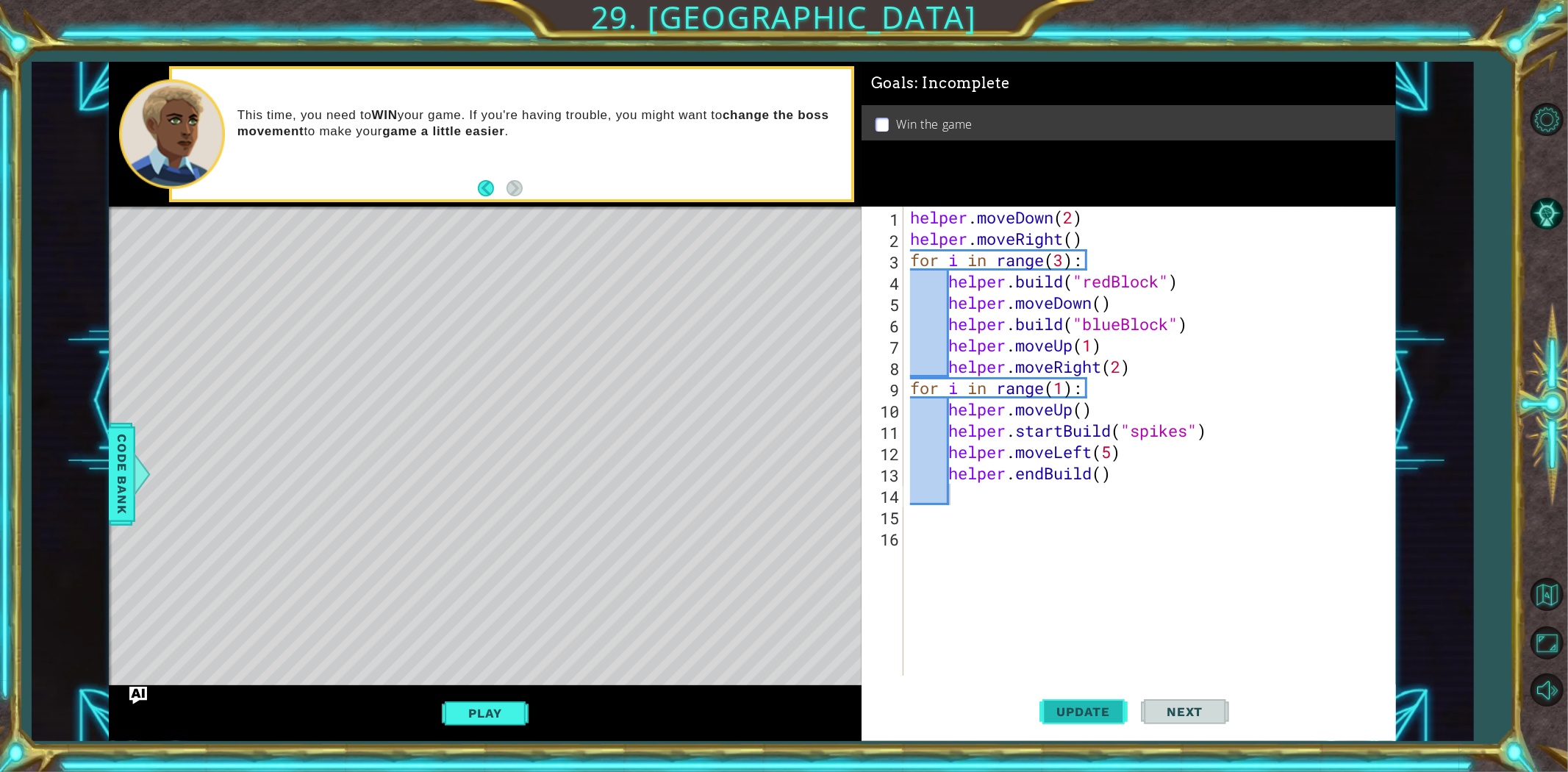
click at [1063, 694] on span "Update" at bounding box center [1084, 712] width 83 height 15
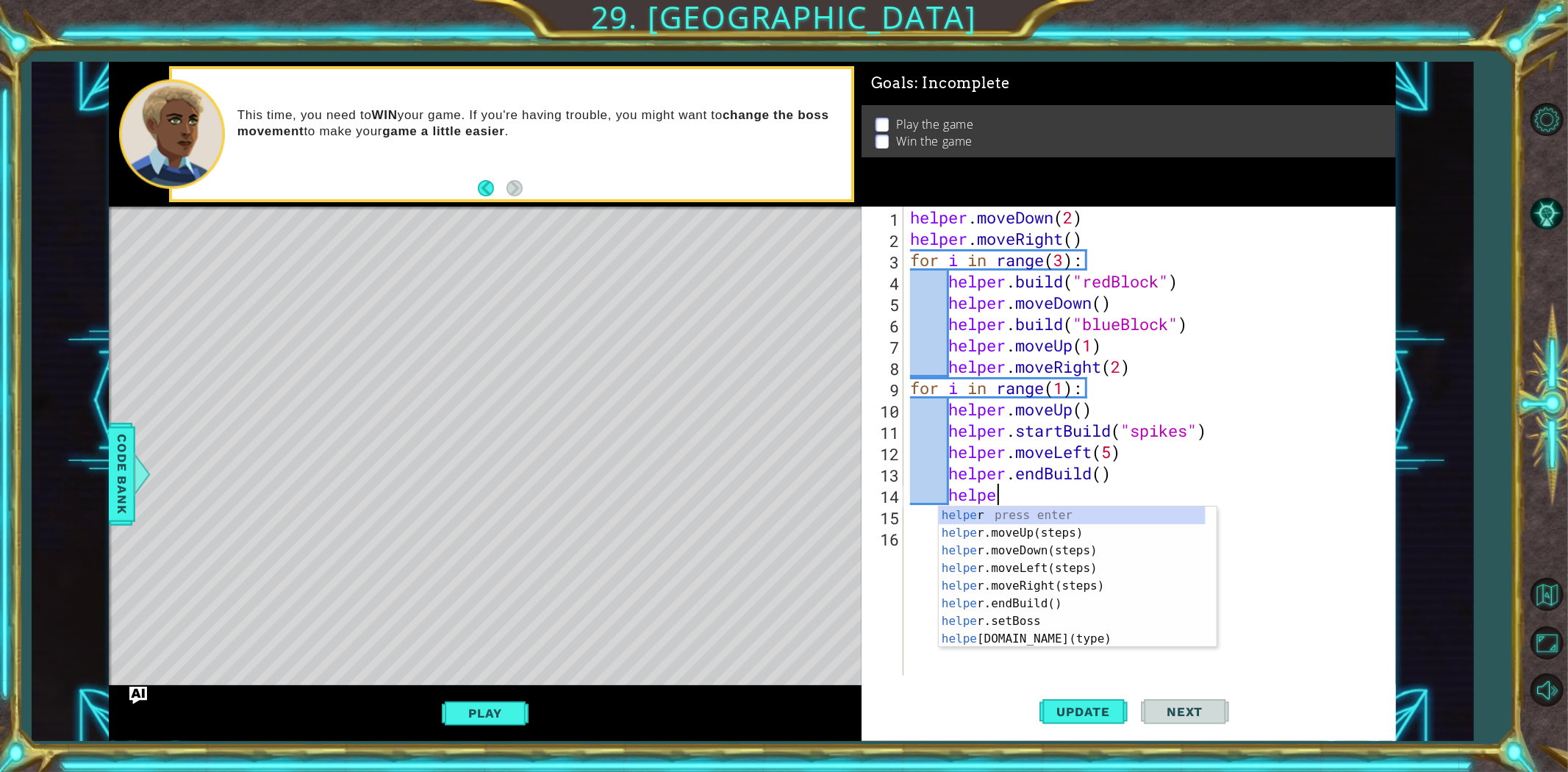
type textarea "helper"
click at [1040, 546] on div "helper press enter helper .moveUp(steps) press enter helper .moveDown(steps) pr…" at bounding box center [1072, 595] width 267 height 176
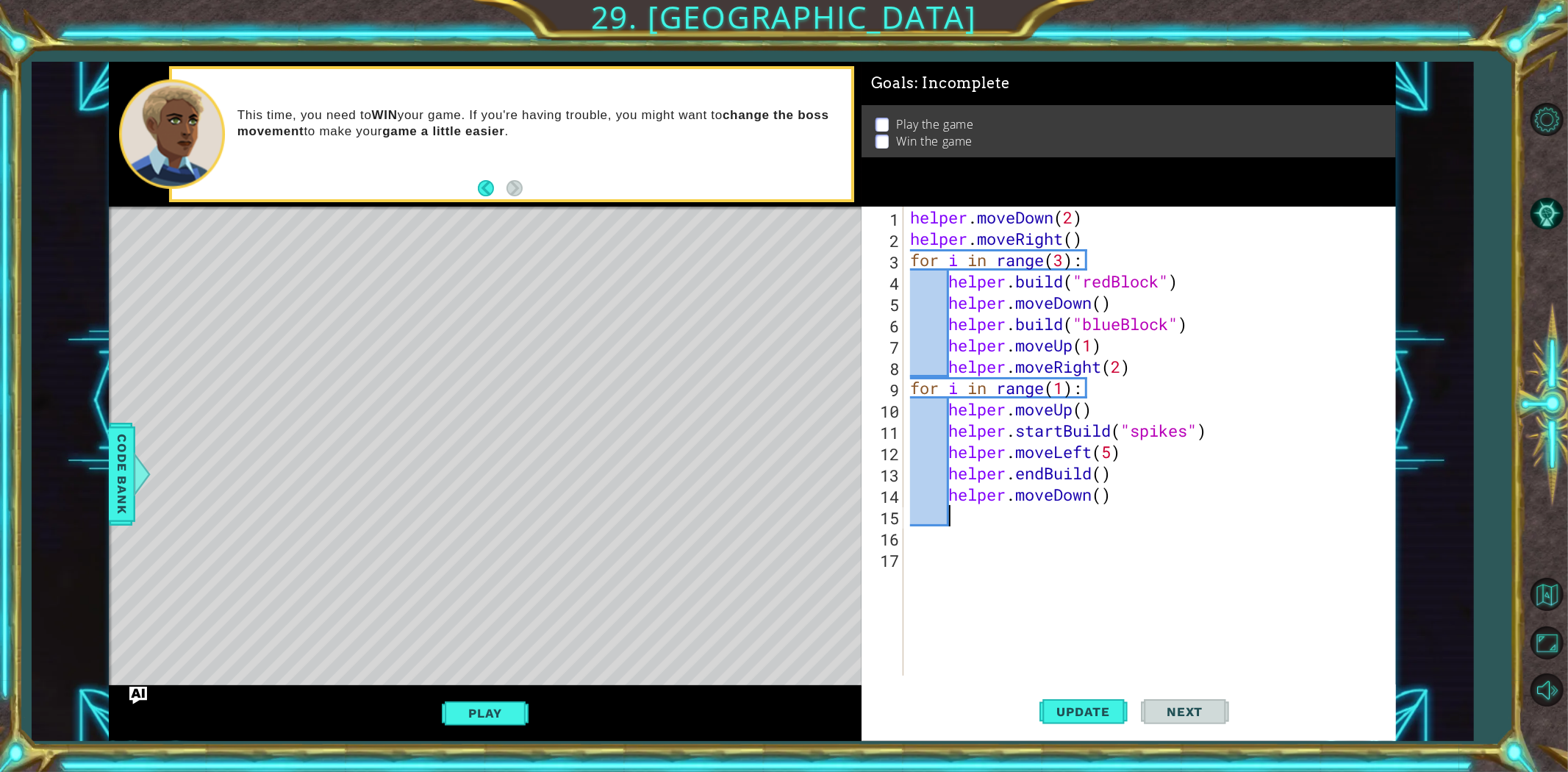
scroll to position [0, 1]
click at [1105, 494] on div "helper . moveDown ( 2 ) helper . moveRight ( ) for i in range ( 3 ) : helper . …" at bounding box center [1152, 463] width 491 height 512
type textarea "helper.moveDown(2)"
drag, startPoint x: 1044, startPoint y: 531, endPoint x: 991, endPoint y: 529, distance: 53.0
click at [1045, 531] on div "helper . moveDown ( 2 ) helper . moveRight ( ) for i in range ( 3 ) : helper . …" at bounding box center [1152, 463] width 491 height 512
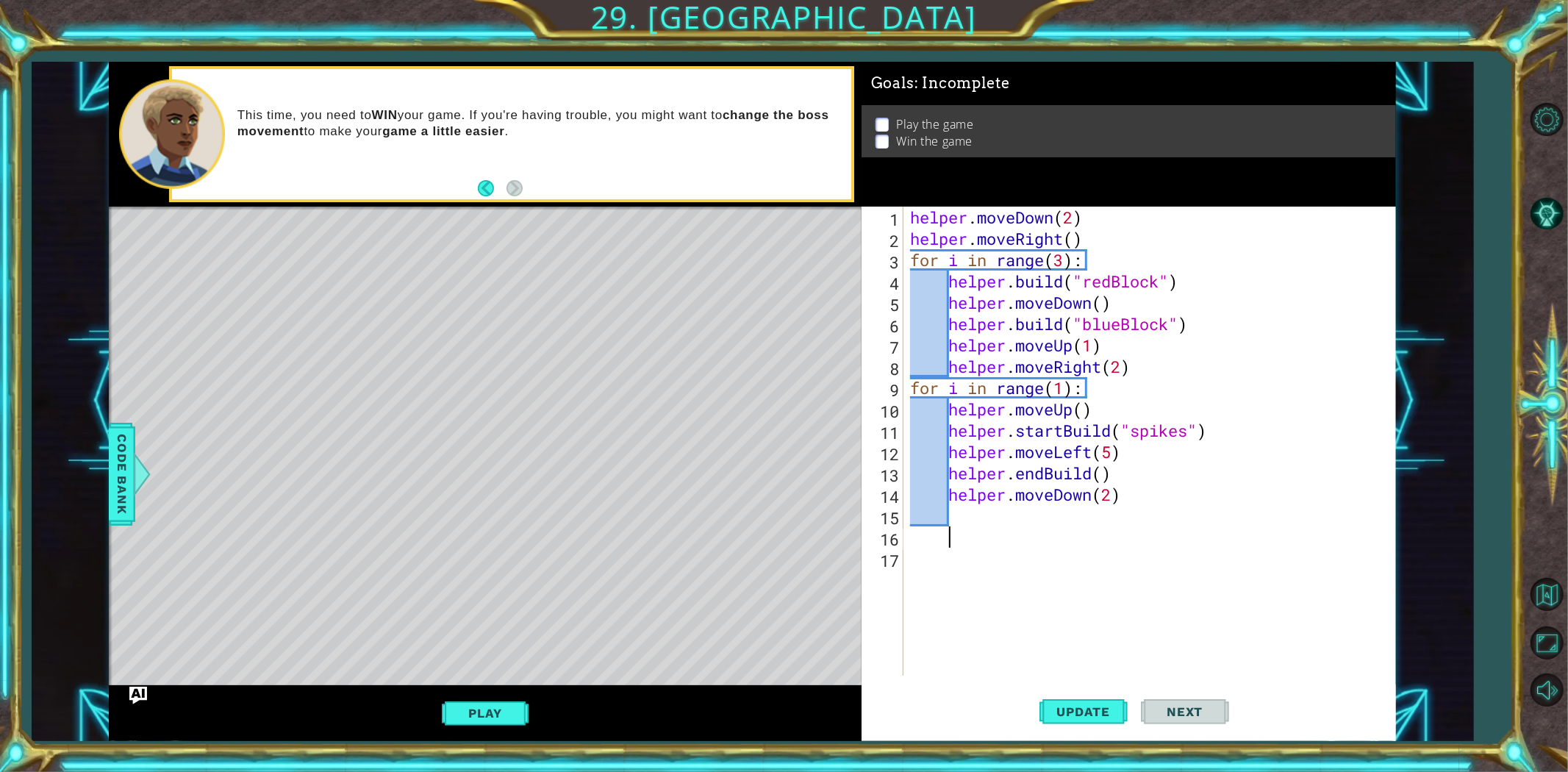
click at [1032, 518] on div "helper . moveDown ( 2 ) helper . moveRight ( ) for i in range ( 3 ) : helper . …" at bounding box center [1152, 463] width 491 height 512
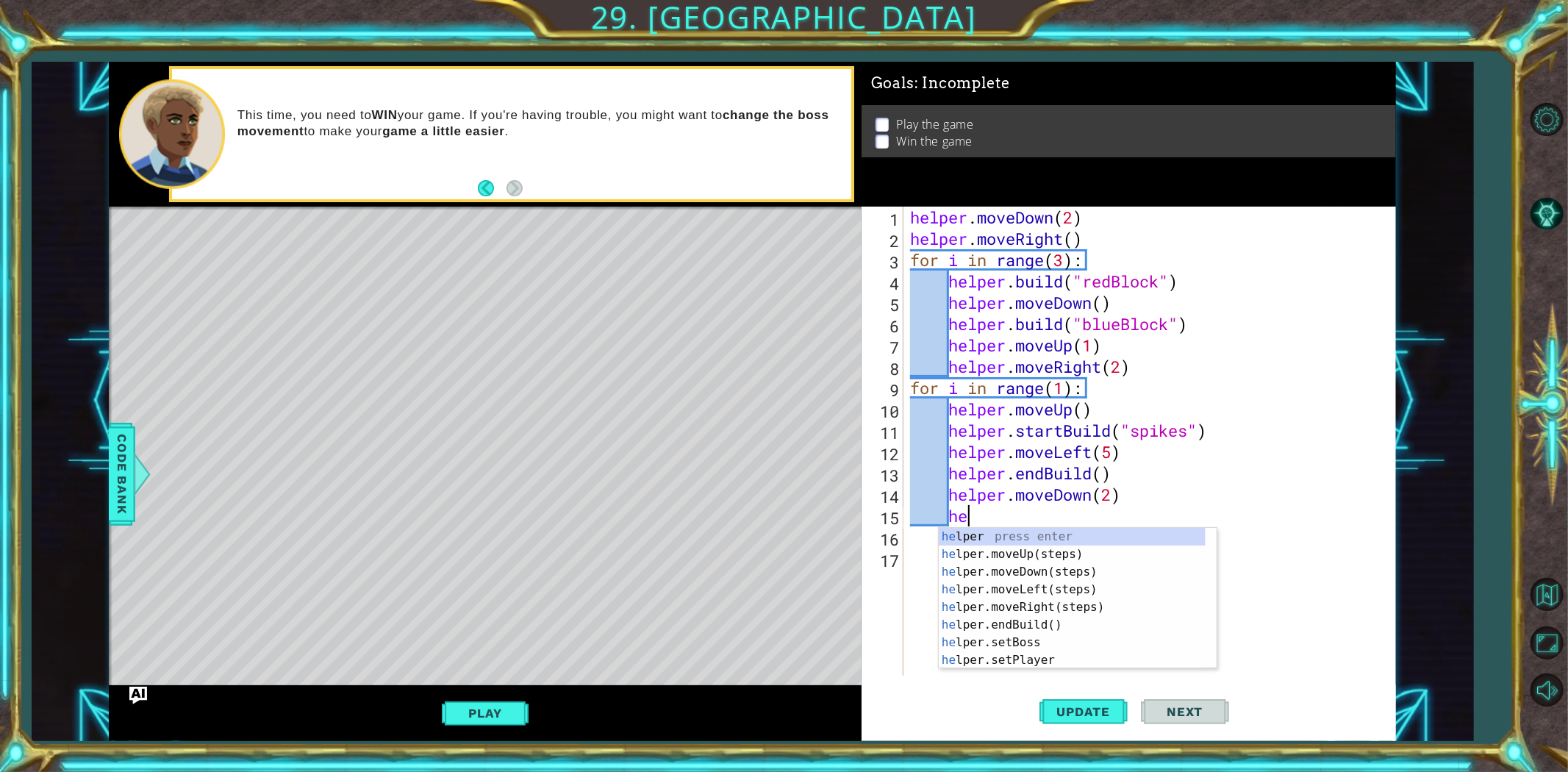
scroll to position [0, 2]
type textarea "helper"
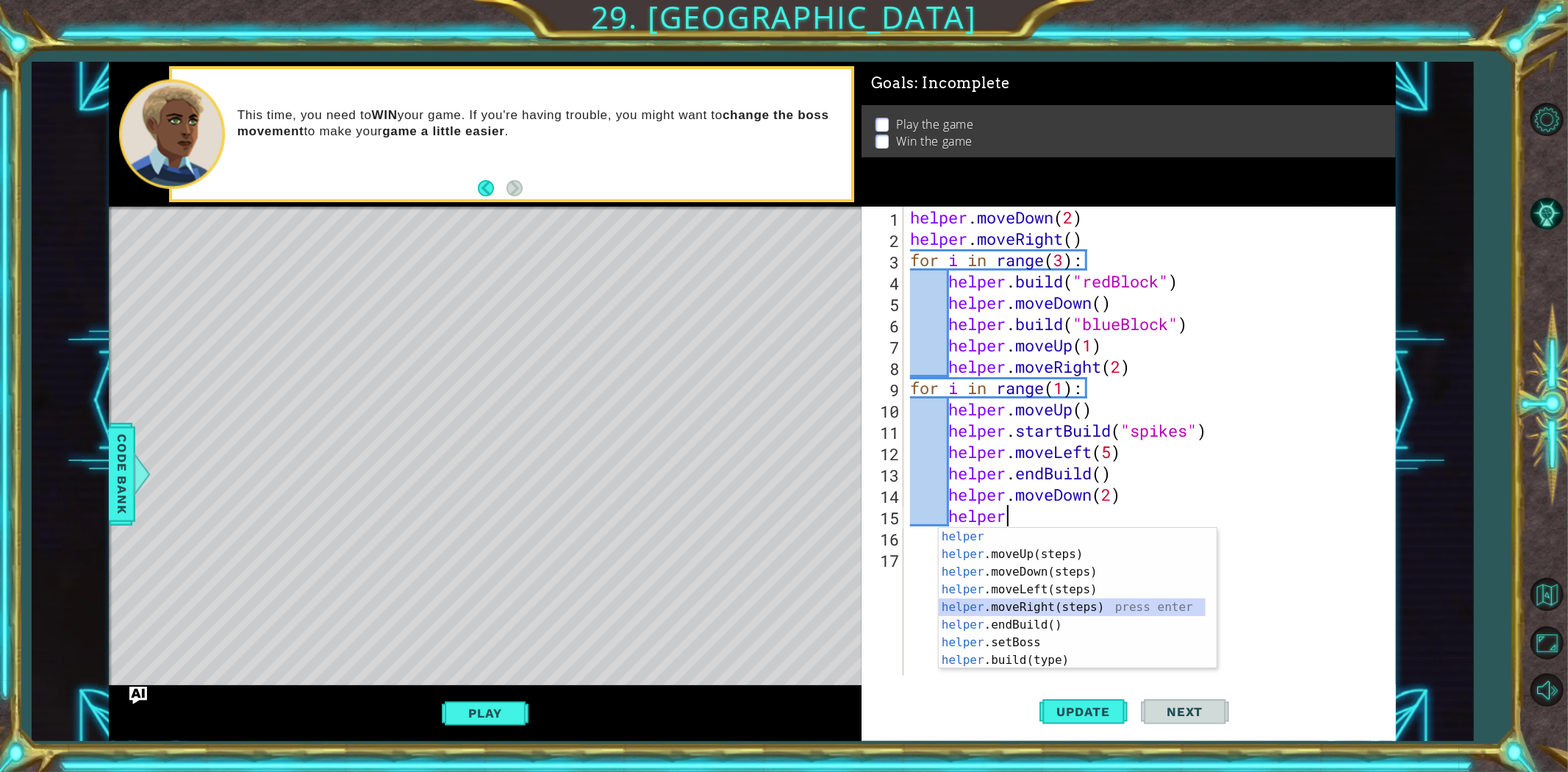
click at [1055, 608] on div "helper press enter helper .moveUp(steps) press enter helper .moveDown(steps) pr…" at bounding box center [1072, 617] width 267 height 176
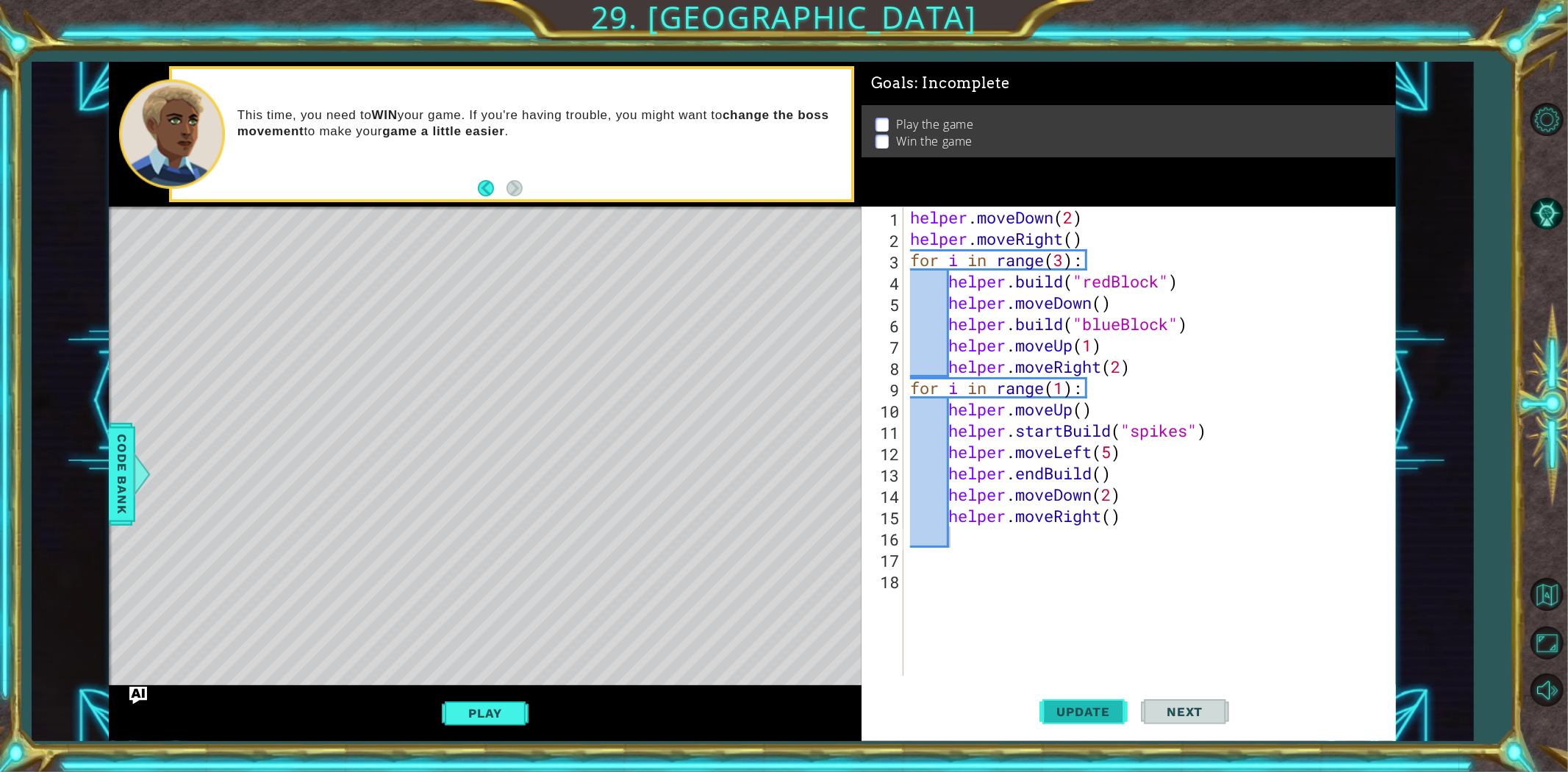
click at [1061, 694] on span "Update" at bounding box center [1084, 712] width 83 height 15
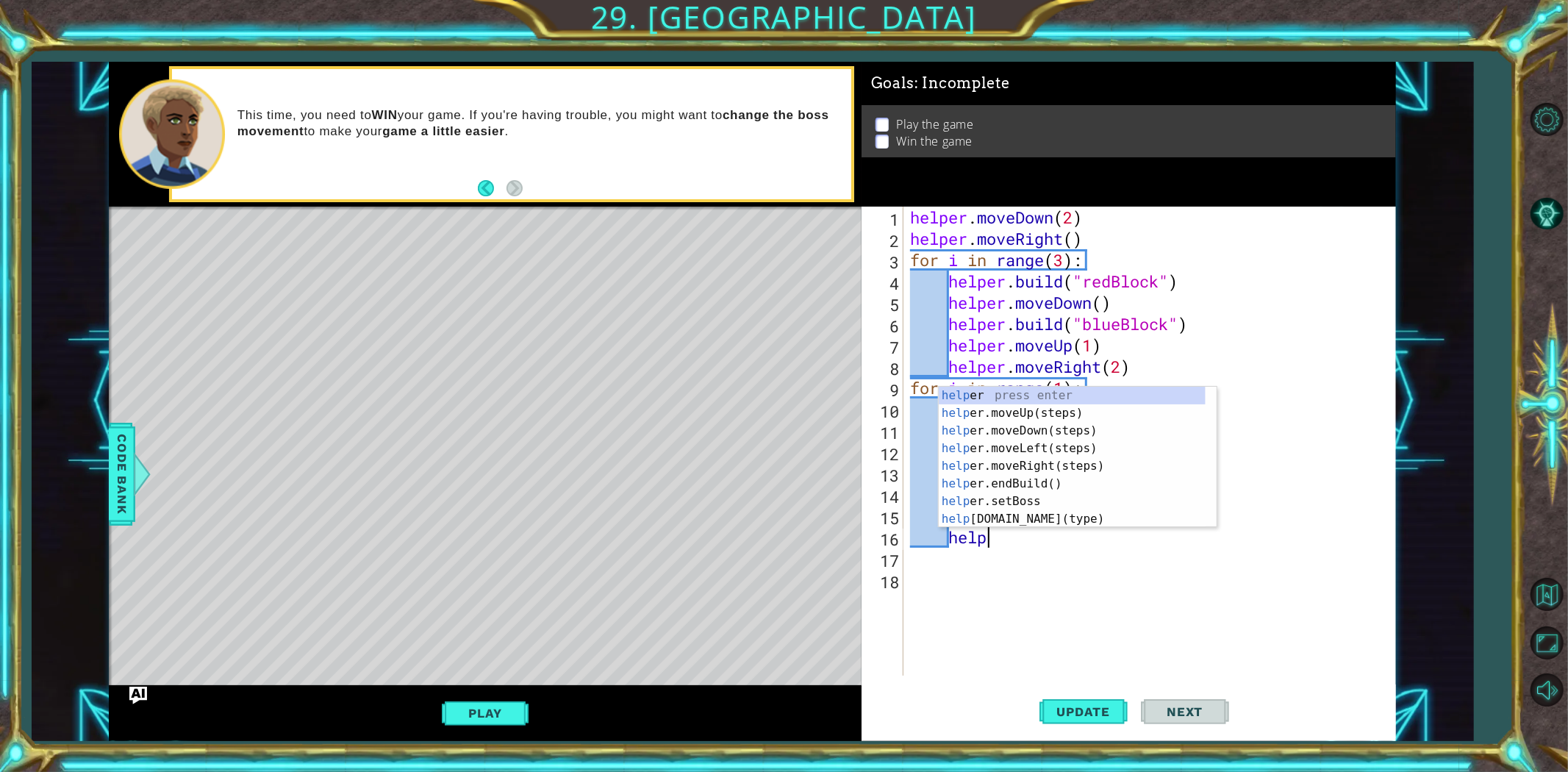
scroll to position [0, 3]
click at [1045, 515] on div "helper press enter helper .moveUp(steps) press enter helper .moveDown(steps) pr…" at bounding box center [1072, 475] width 267 height 176
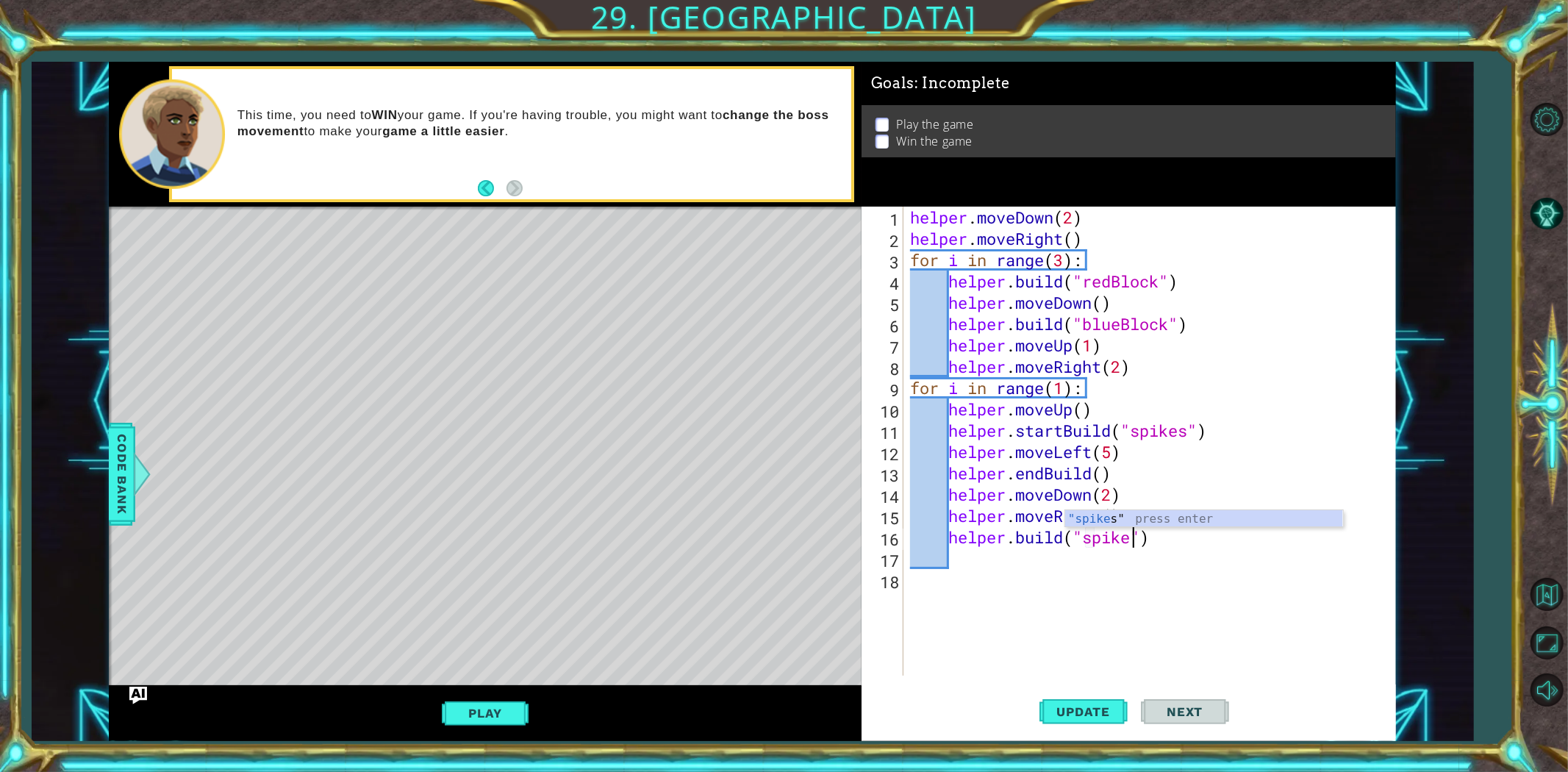
scroll to position [0, 9]
type textarea "[DOMAIN_NAME]("spikes")"
click at [1086, 694] on button "Update" at bounding box center [1083, 711] width 88 height 54
click at [1086, 694] on span "Update" at bounding box center [1084, 712] width 83 height 15
click at [1089, 556] on div "helper . moveDown ( 2 ) helper . moveRight ( ) for i in range ( 3 ) : helper . …" at bounding box center [1152, 463] width 491 height 512
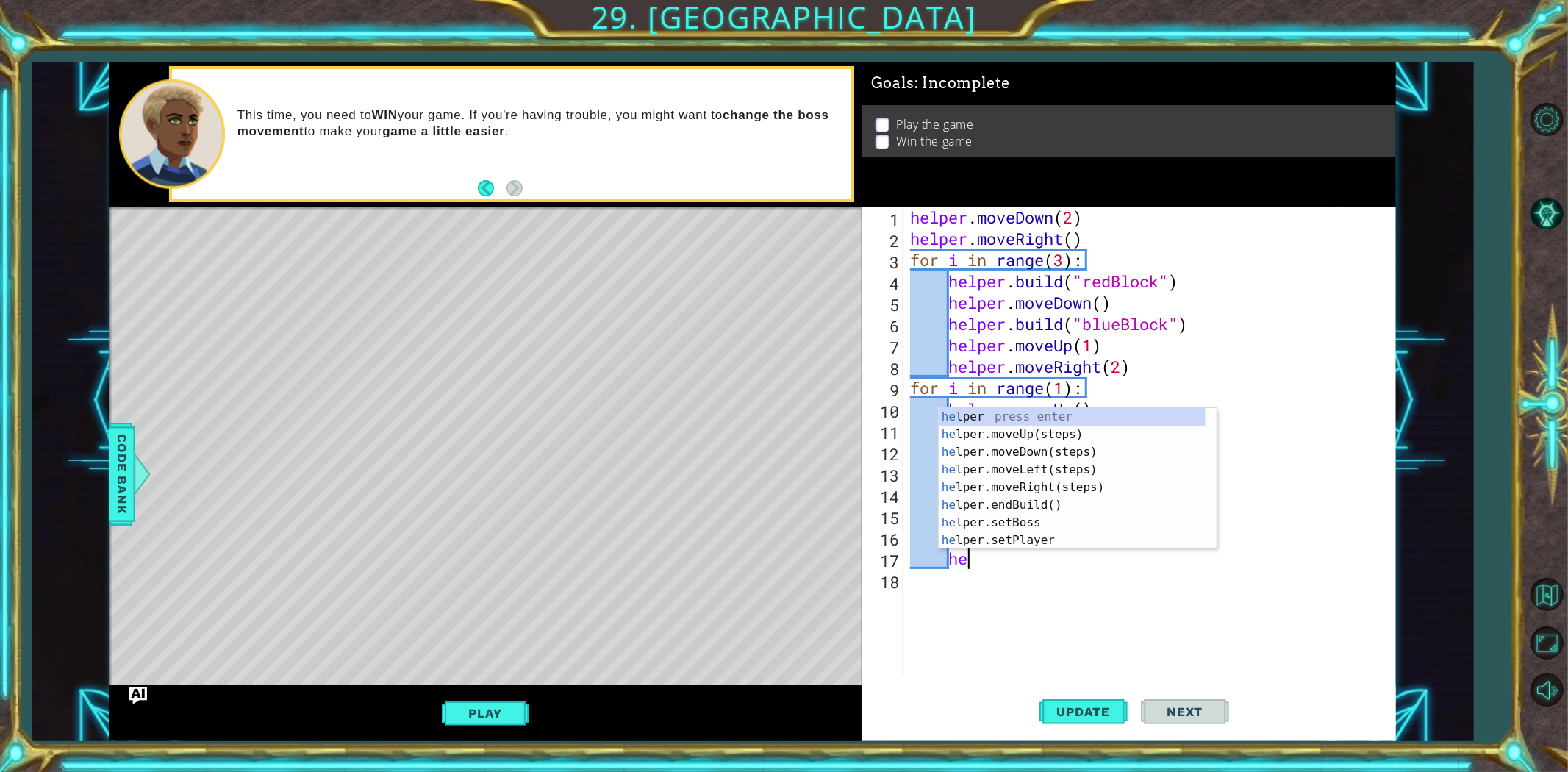
scroll to position [0, 2]
type textarea "helper"
click at [1057, 486] on div "helper press enter helper .moveUp(steps) press enter helper .moveDown(steps) pr…" at bounding box center [1072, 496] width 267 height 176
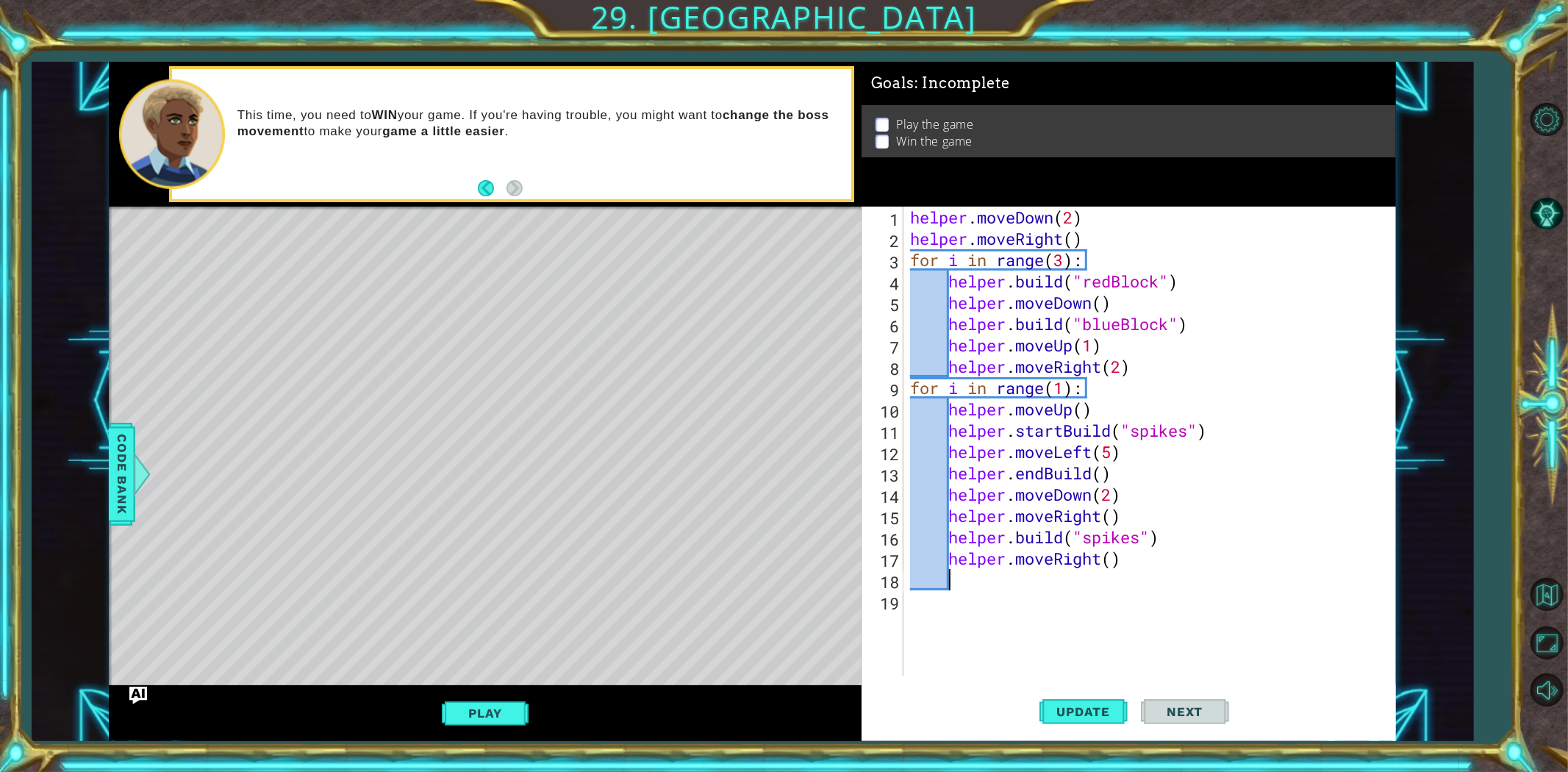
scroll to position [0, 1]
click at [1110, 563] on div "helper . moveDown ( 2 ) helper . moveRight ( ) for i in range ( 3 ) : helper . …" at bounding box center [1152, 463] width 491 height 512
type textarea "helper.moveRight(2)"
drag, startPoint x: 1040, startPoint y: 581, endPoint x: 1047, endPoint y: 575, distance: 9.2
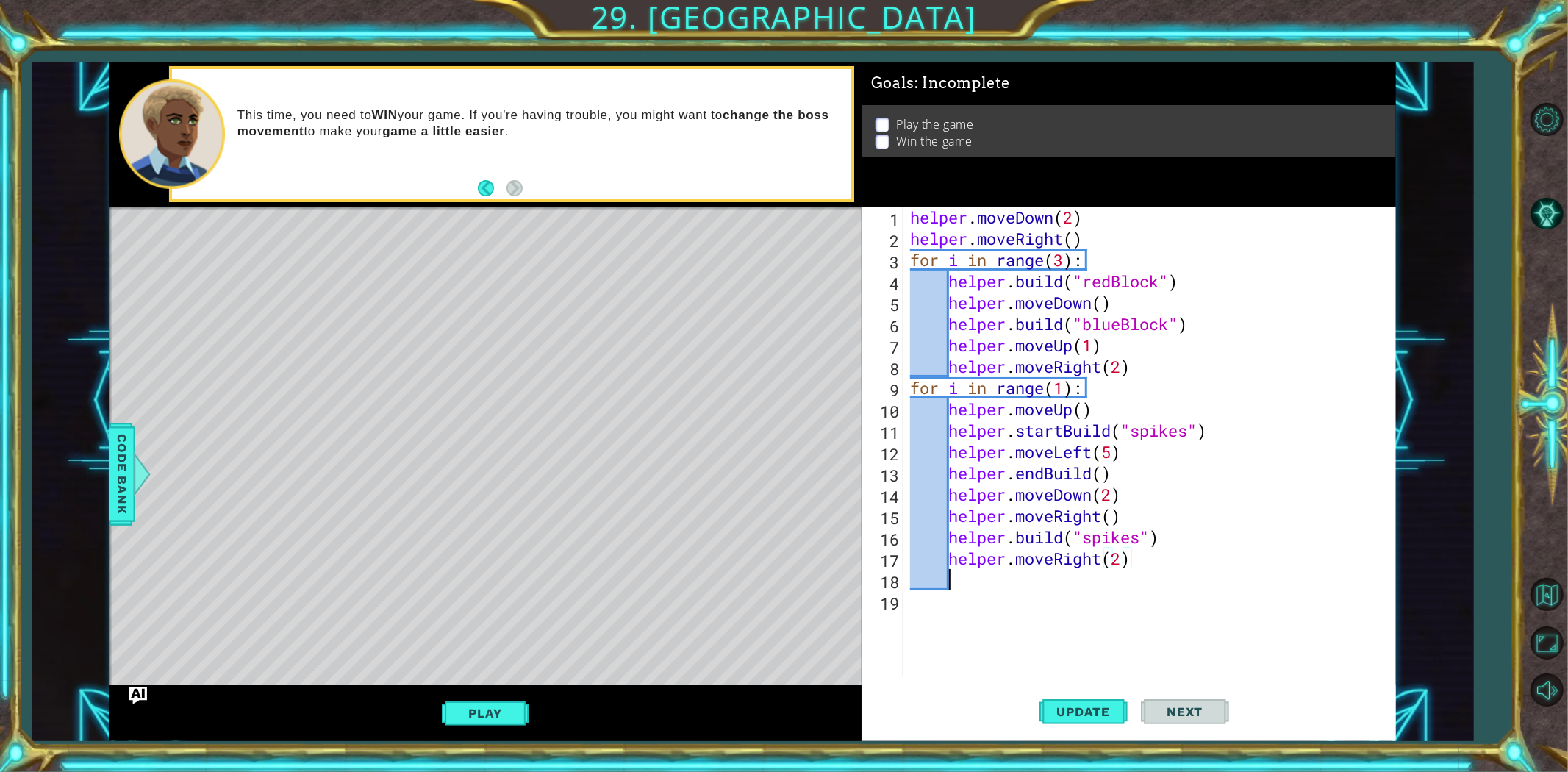
click at [1048, 577] on div "helper . moveDown ( 2 ) helper . moveRight ( ) for i in range ( 3 ) : helper . …" at bounding box center [1152, 463] width 491 height 512
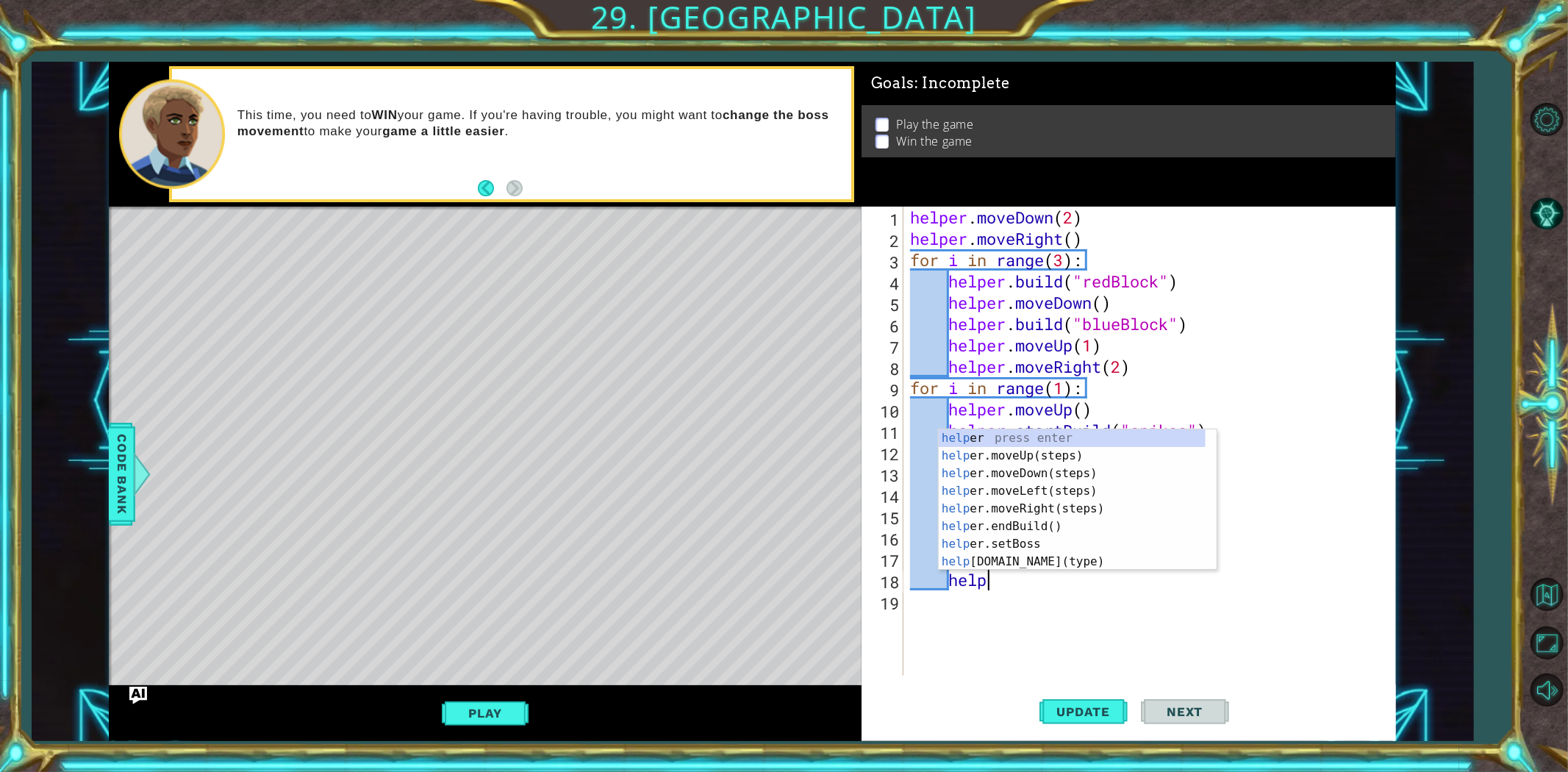
type textarea "helper"
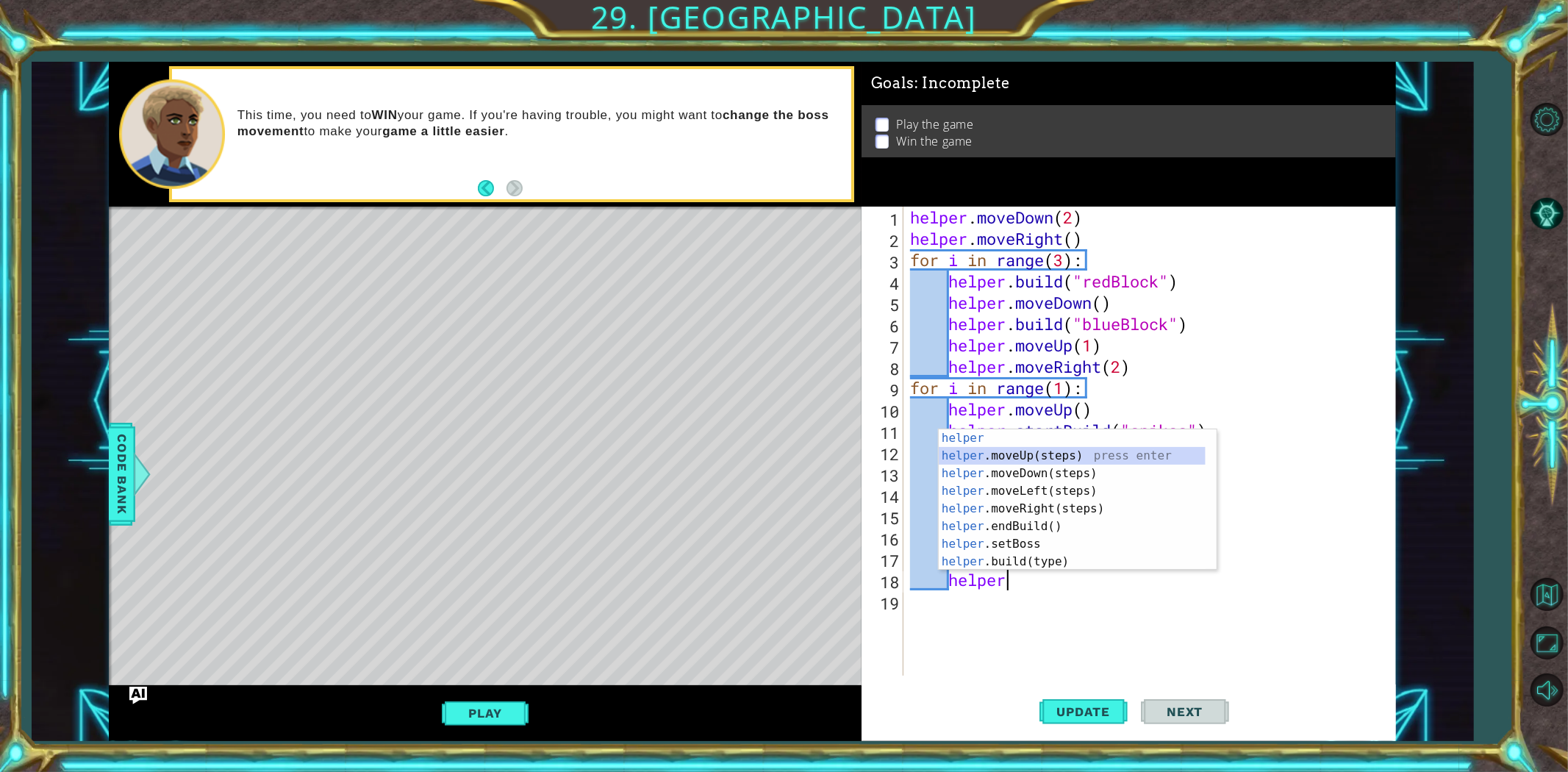
click at [1061, 451] on div "helper press enter helper .moveUp(steps) press enter helper .moveDown(steps) pr…" at bounding box center [1072, 518] width 267 height 176
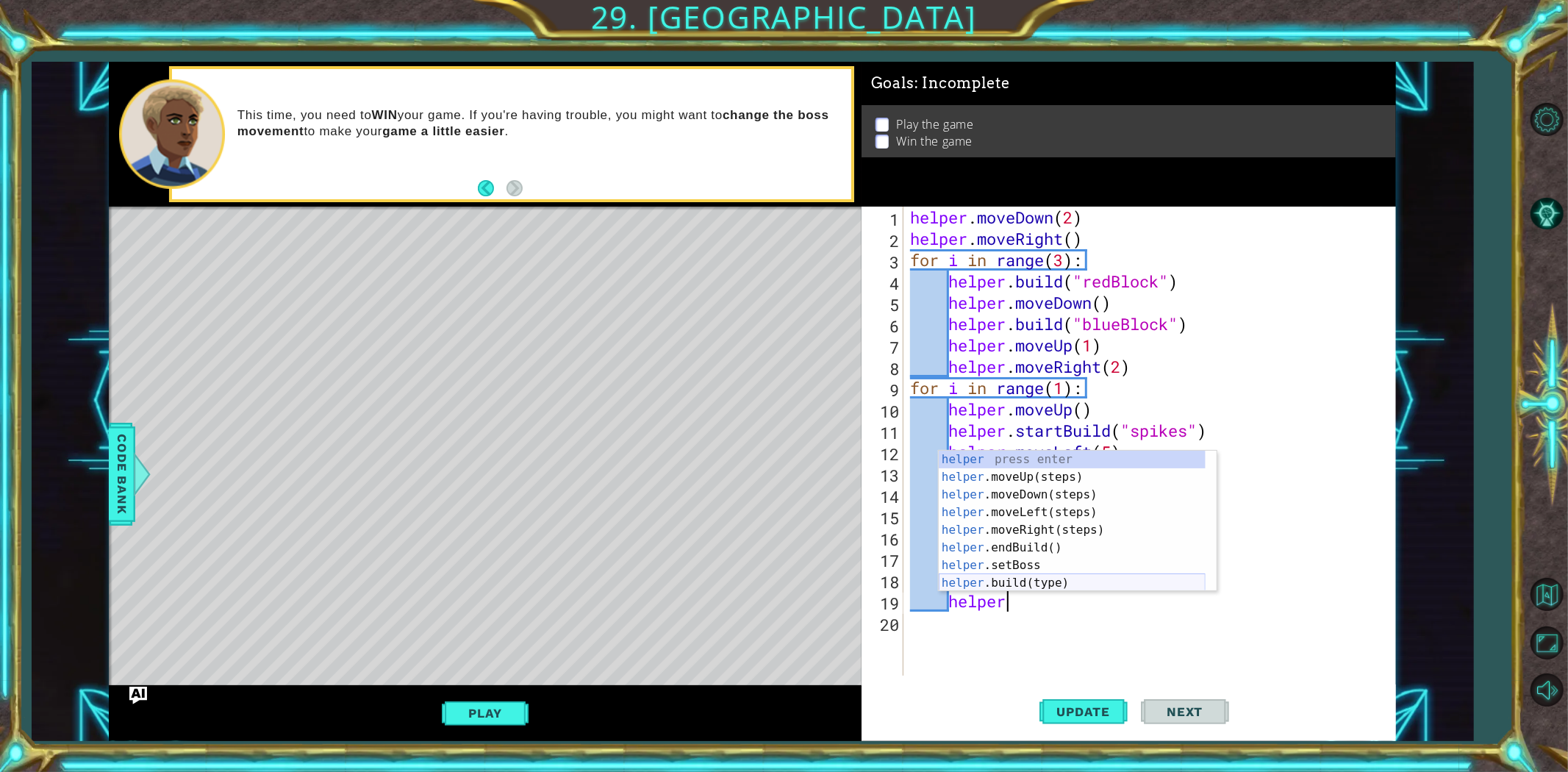
click at [1066, 578] on div "helper press enter helper .moveUp(steps) press enter helper .moveDown(steps) pr…" at bounding box center [1072, 539] width 267 height 176
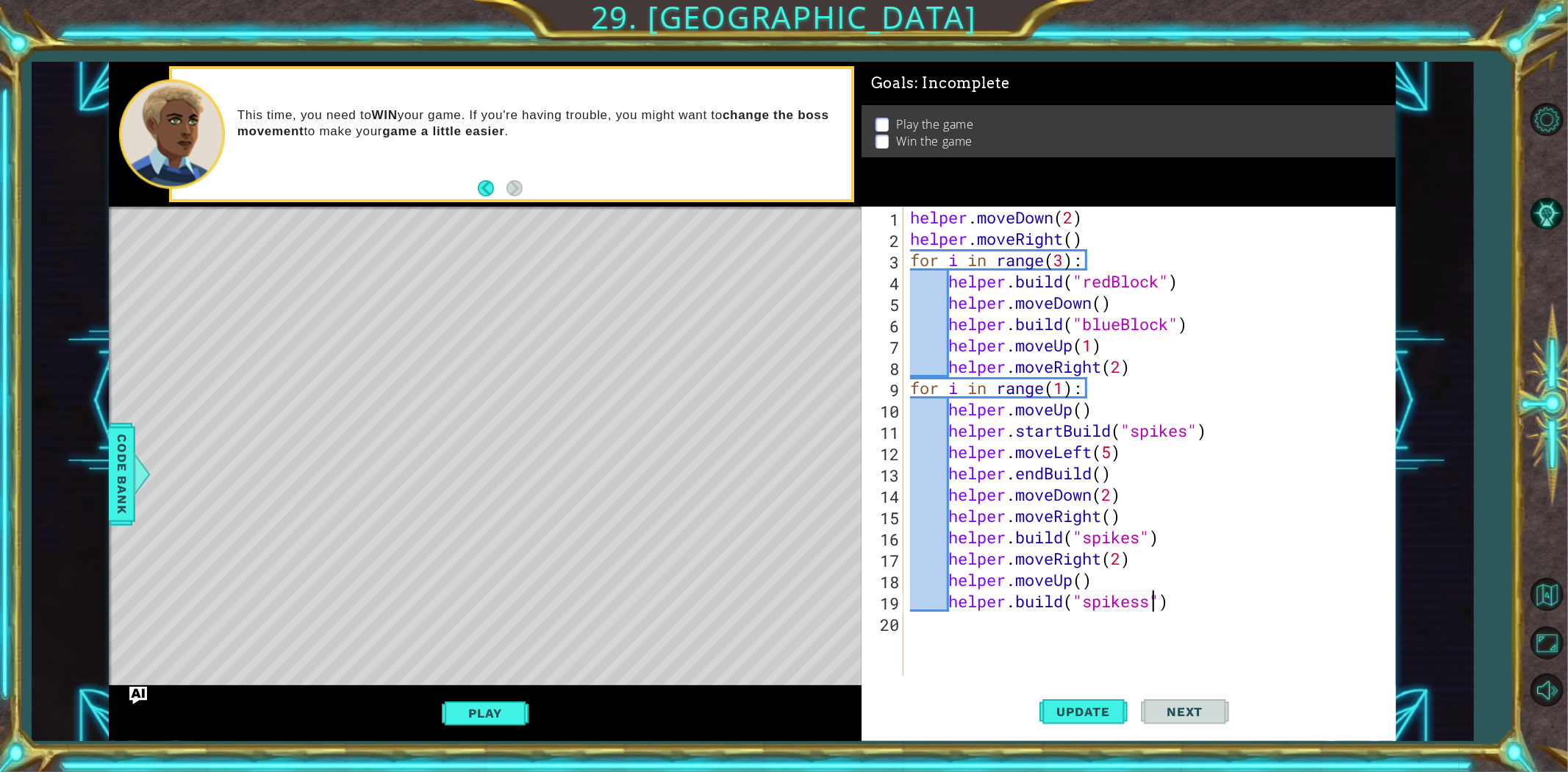
scroll to position [0, 10]
click at [1098, 694] on span "Update" at bounding box center [1084, 712] width 83 height 15
click at [1172, 593] on div "helper . moveDown ( 2 ) helper . moveRight ( ) for i in range ( 3 ) : helper . …" at bounding box center [1152, 463] width 491 height 512
click at [1095, 694] on button "Update" at bounding box center [1083, 711] width 88 height 54
click at [1125, 239] on div "helper . moveDown ( 2 ) helper . moveRight ( ) for i in range ( 3 ) : helper . …" at bounding box center [1152, 463] width 491 height 512
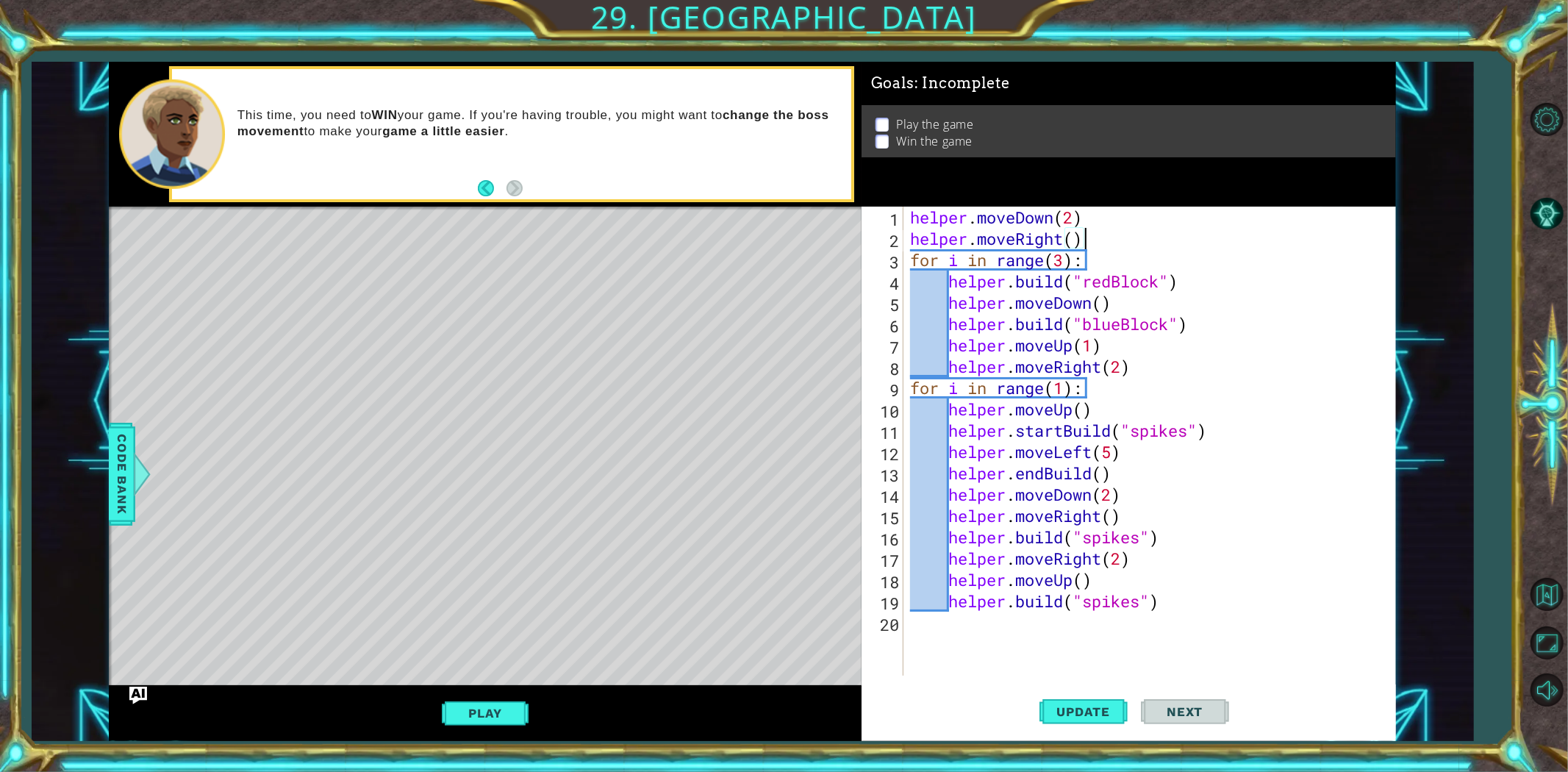
type textarea "helper.moveRight()"
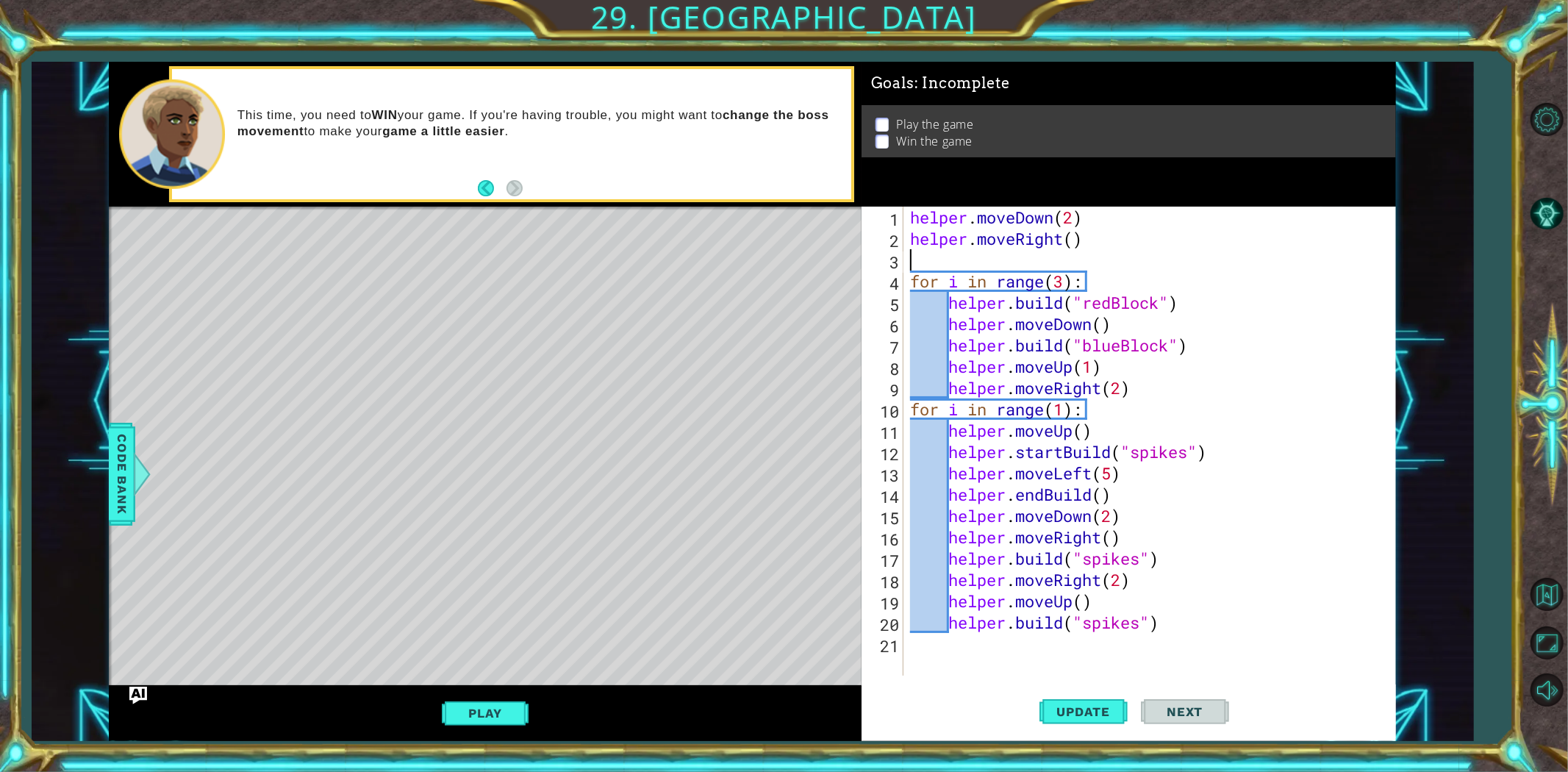
click at [1098, 208] on div "helper . moveDown ( 2 ) helper . moveRight ( ) for i in range ( 3 ) : helper . …" at bounding box center [1152, 463] width 491 height 512
type textarea "helper.moveDown(2)"
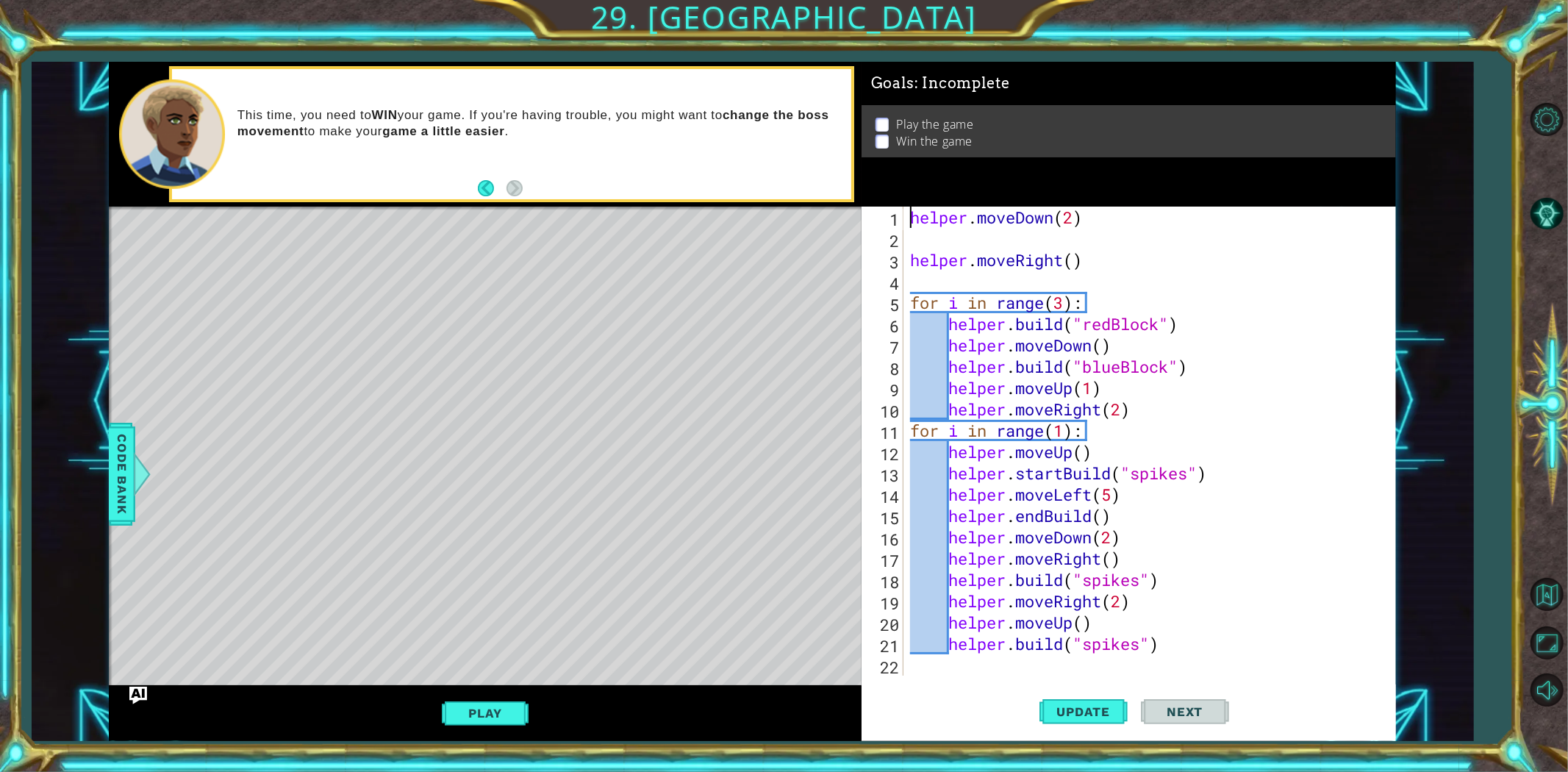
click at [910, 212] on div "helper . moveDown ( 2 ) helper . moveRight ( ) for i in range ( 3 ) : helper . …" at bounding box center [1152, 463] width 491 height 512
type textarea "helper.moveDown(2)"
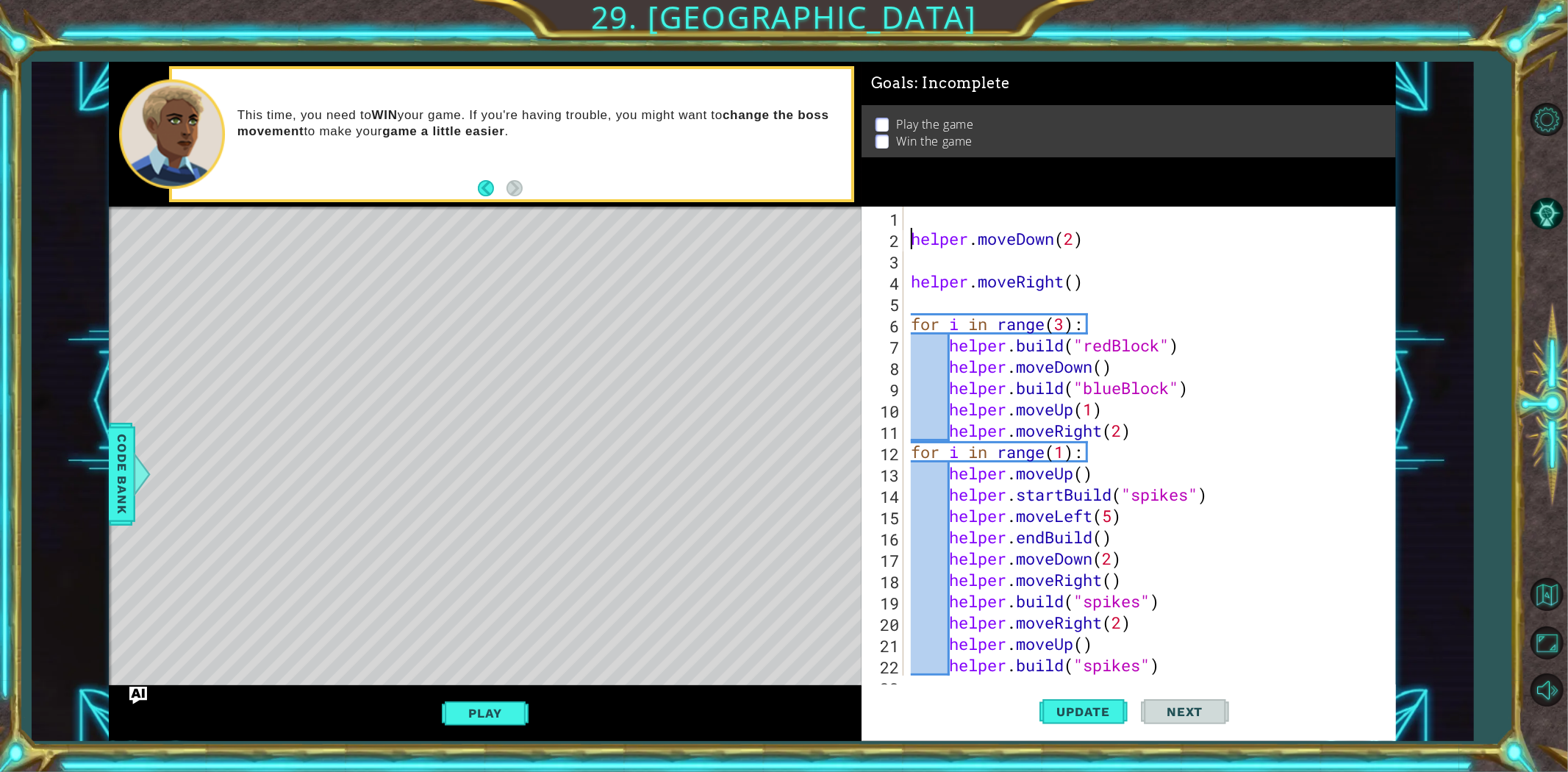
click at [920, 209] on div "helper . moveDown ( 2 ) helper . moveRight ( ) for i in range ( 3 ) : helper . …" at bounding box center [1148, 463] width 479 height 512
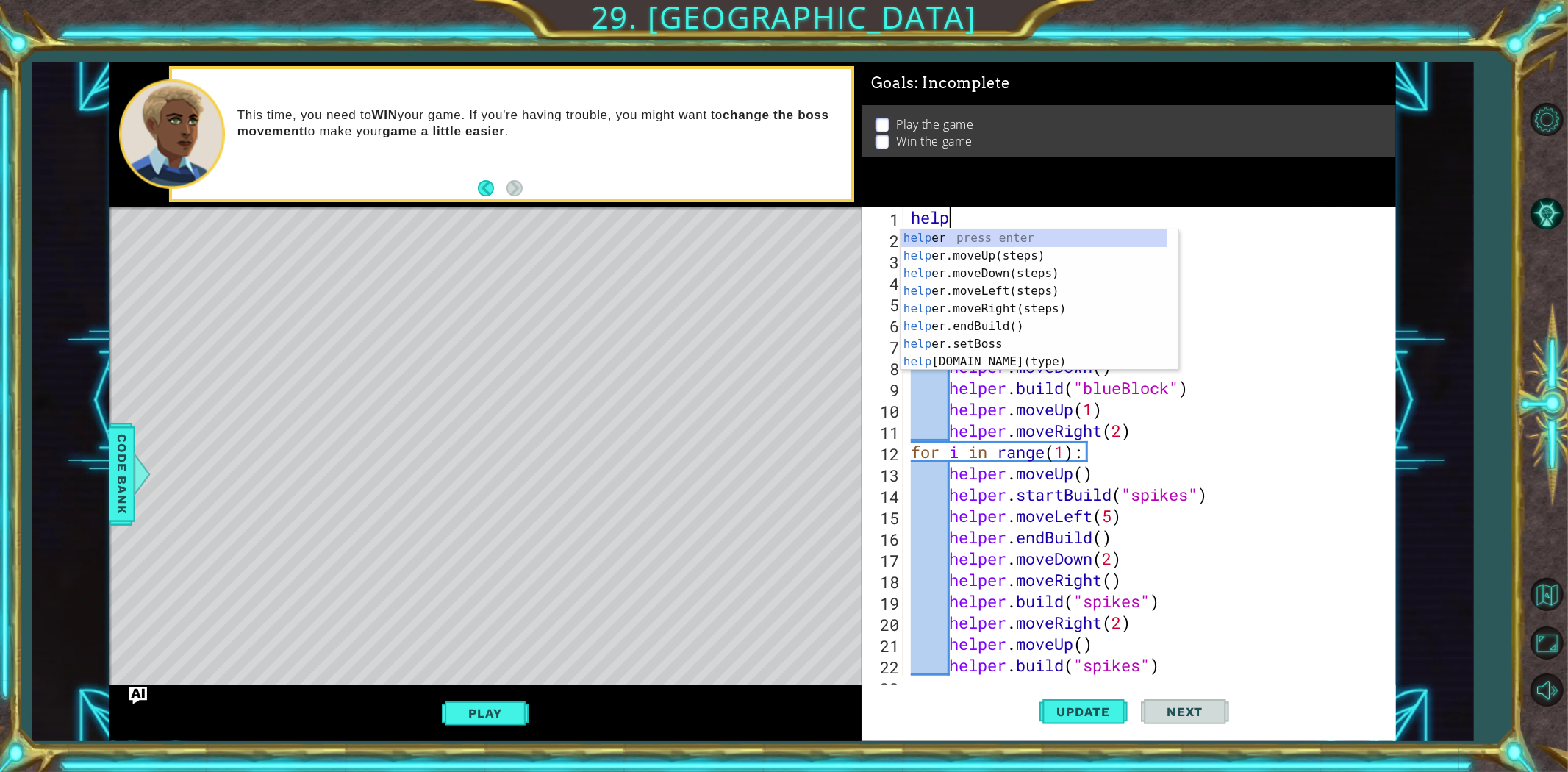
scroll to position [0, 1]
type textarea "helpr"
click at [972, 307] on div "help e r press enter help e r .moveUp(steps) press enter help e r .moveDown(ste…" at bounding box center [1034, 318] width 267 height 176
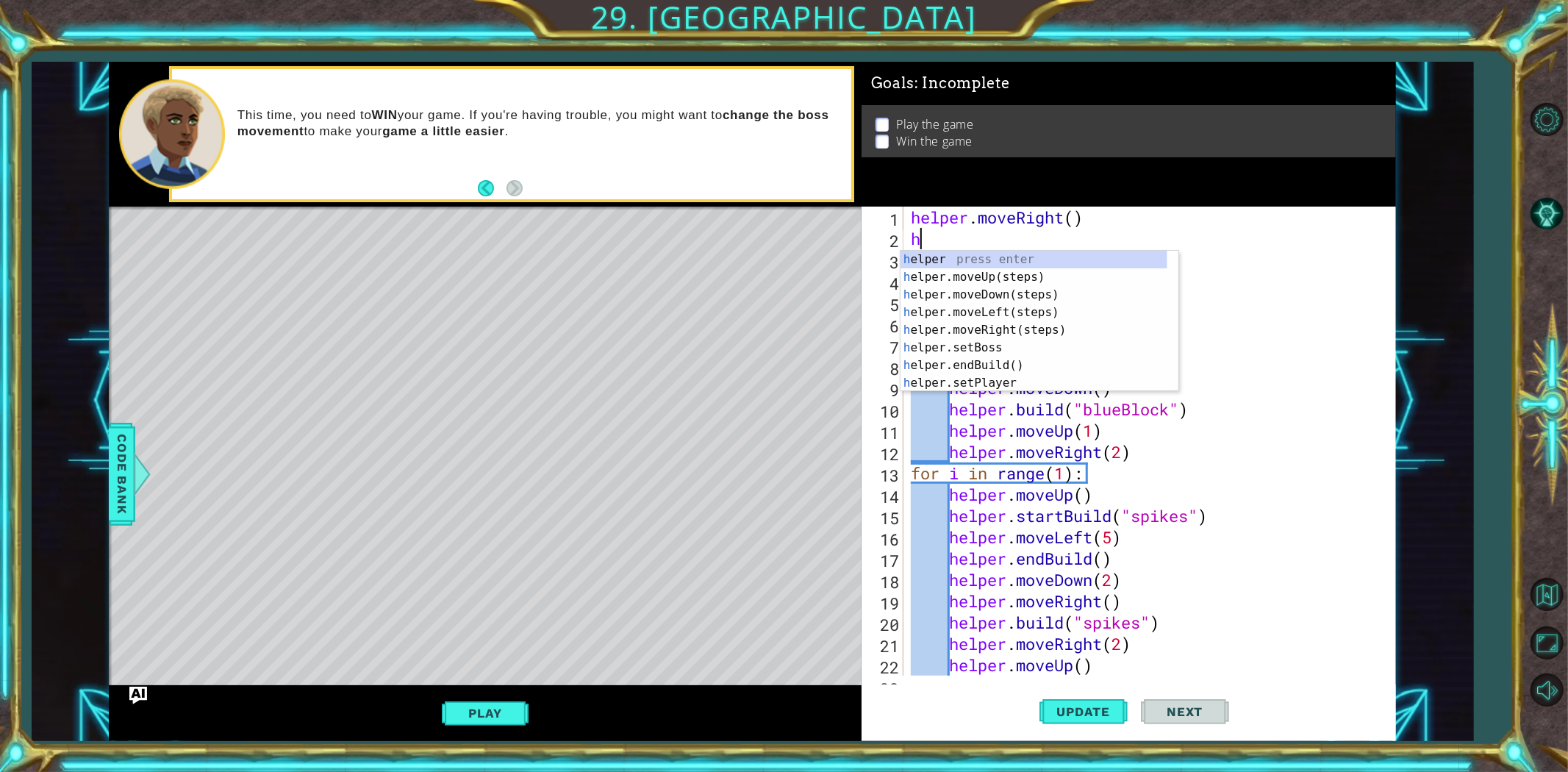
type textarea "he"
click at [1095, 300] on div "he lper press enter he lper.moveUp(steps) press enter he lper.moveDown(steps) p…" at bounding box center [1034, 339] width 267 height 176
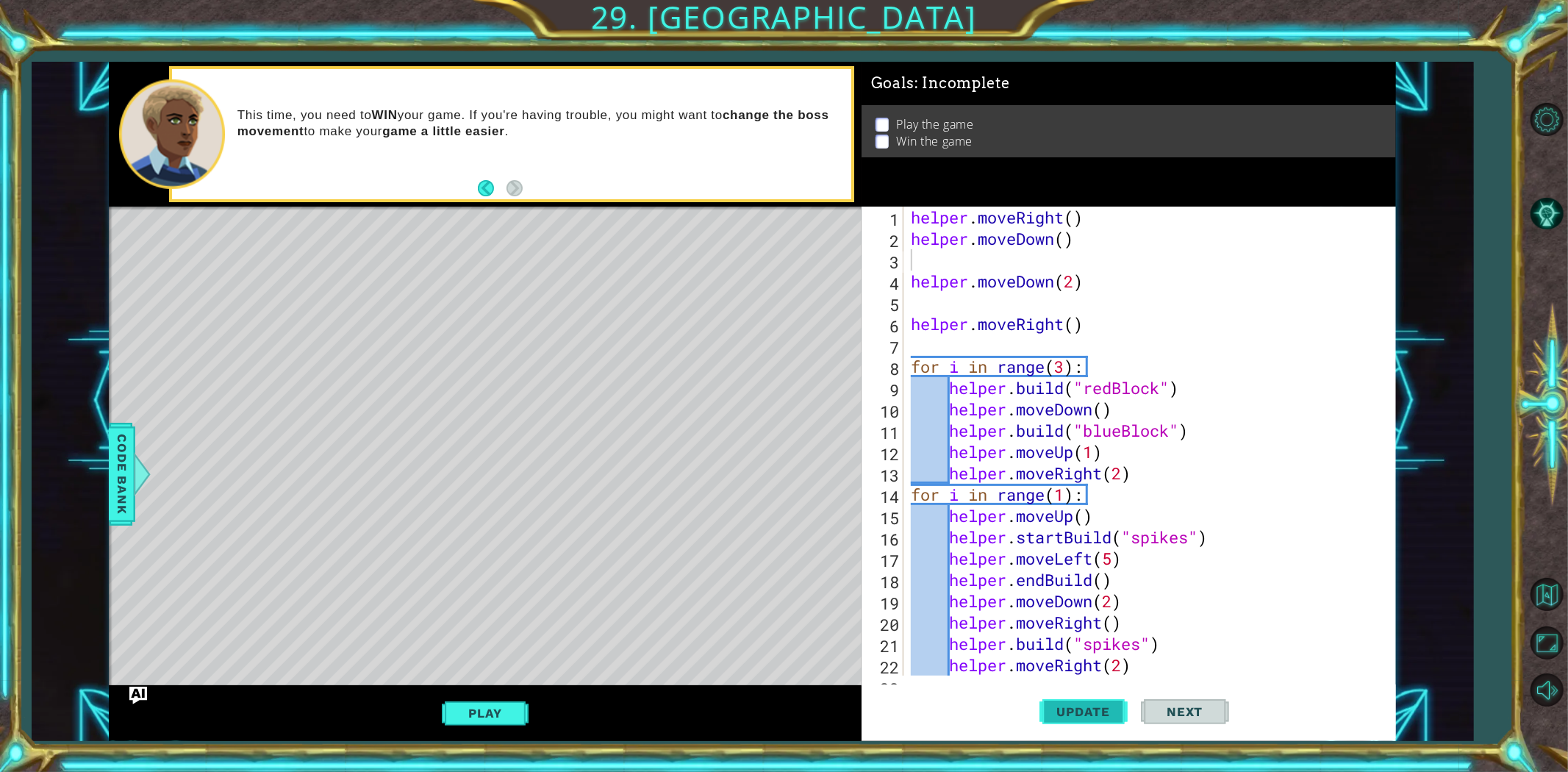
click at [1094, 694] on button "Update" at bounding box center [1083, 711] width 88 height 54
click at [483, 694] on button "Play" at bounding box center [484, 713] width 86 height 28
